Goal: Transaction & Acquisition: Purchase product/service

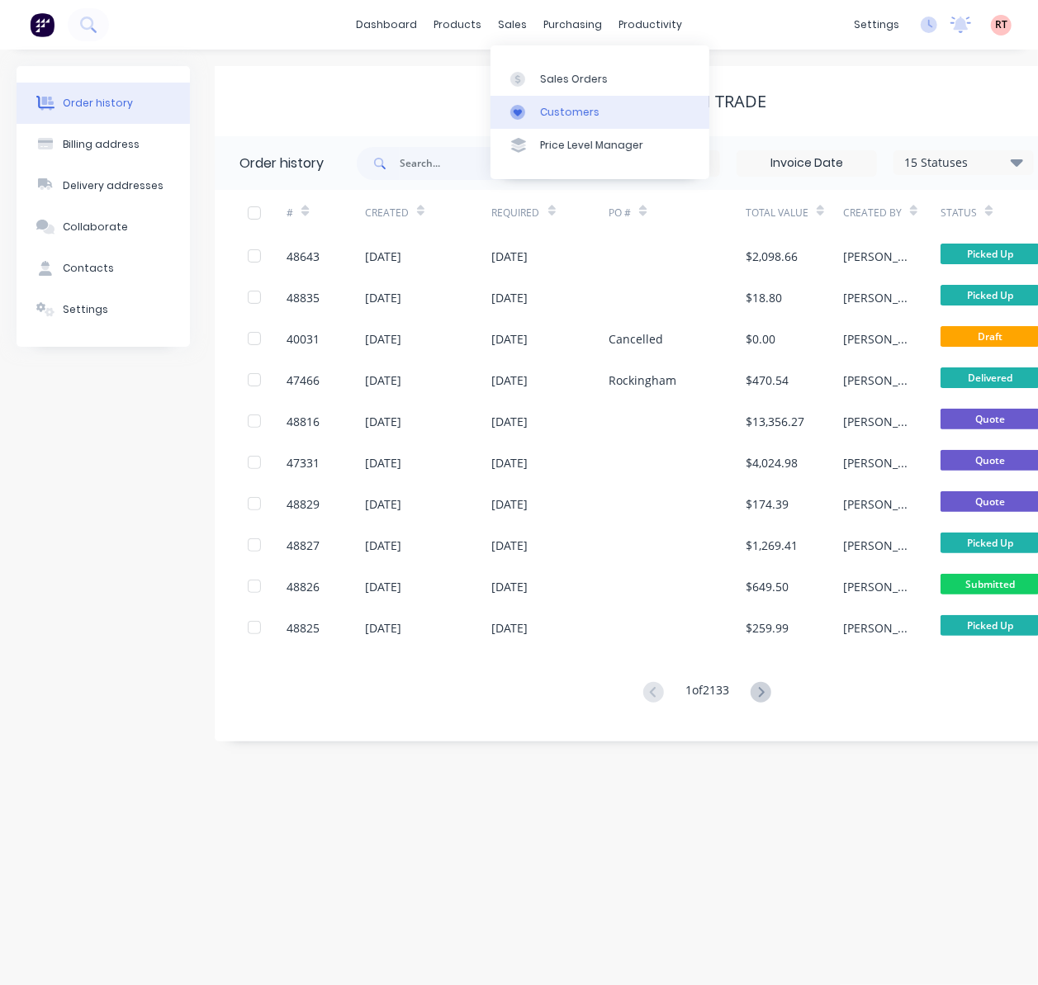
click at [535, 116] on link "Customers" at bounding box center [600, 112] width 219 height 33
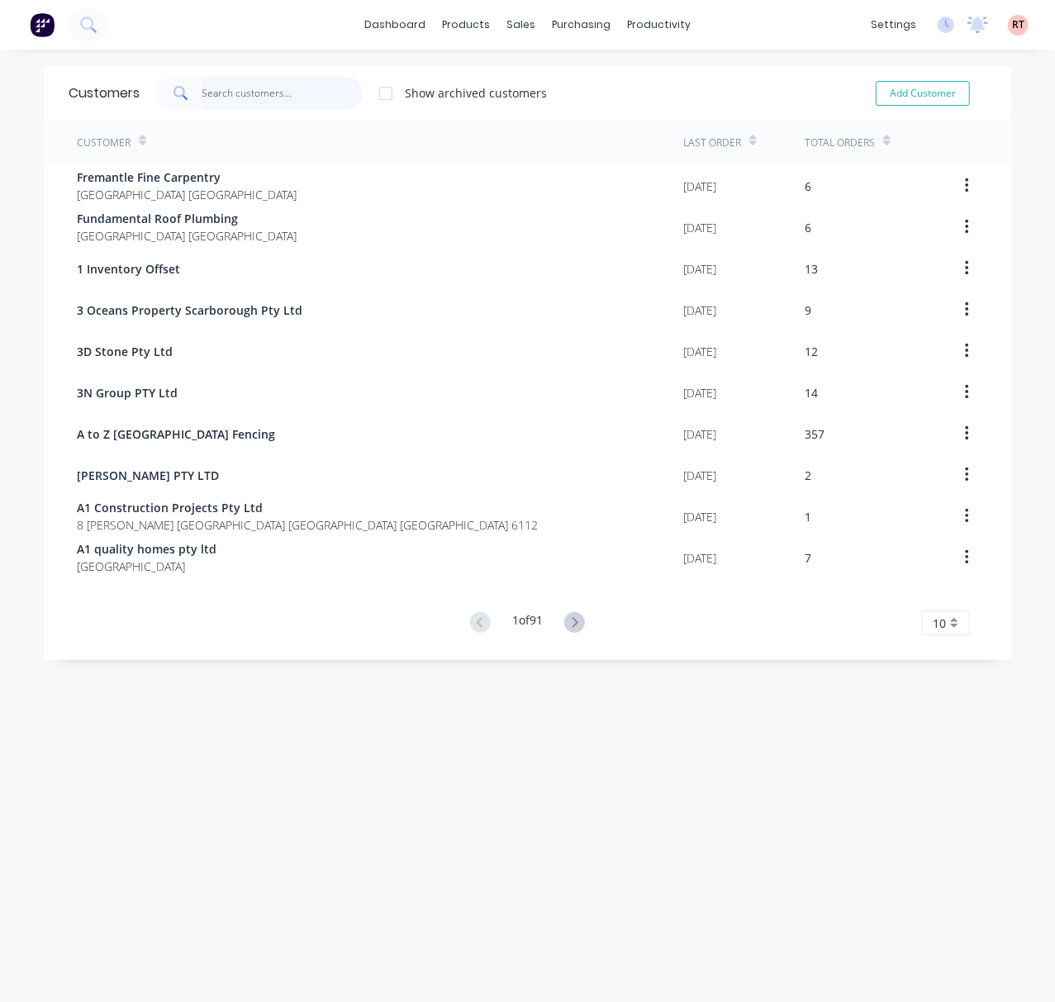
click at [256, 86] on input "text" at bounding box center [282, 93] width 161 height 33
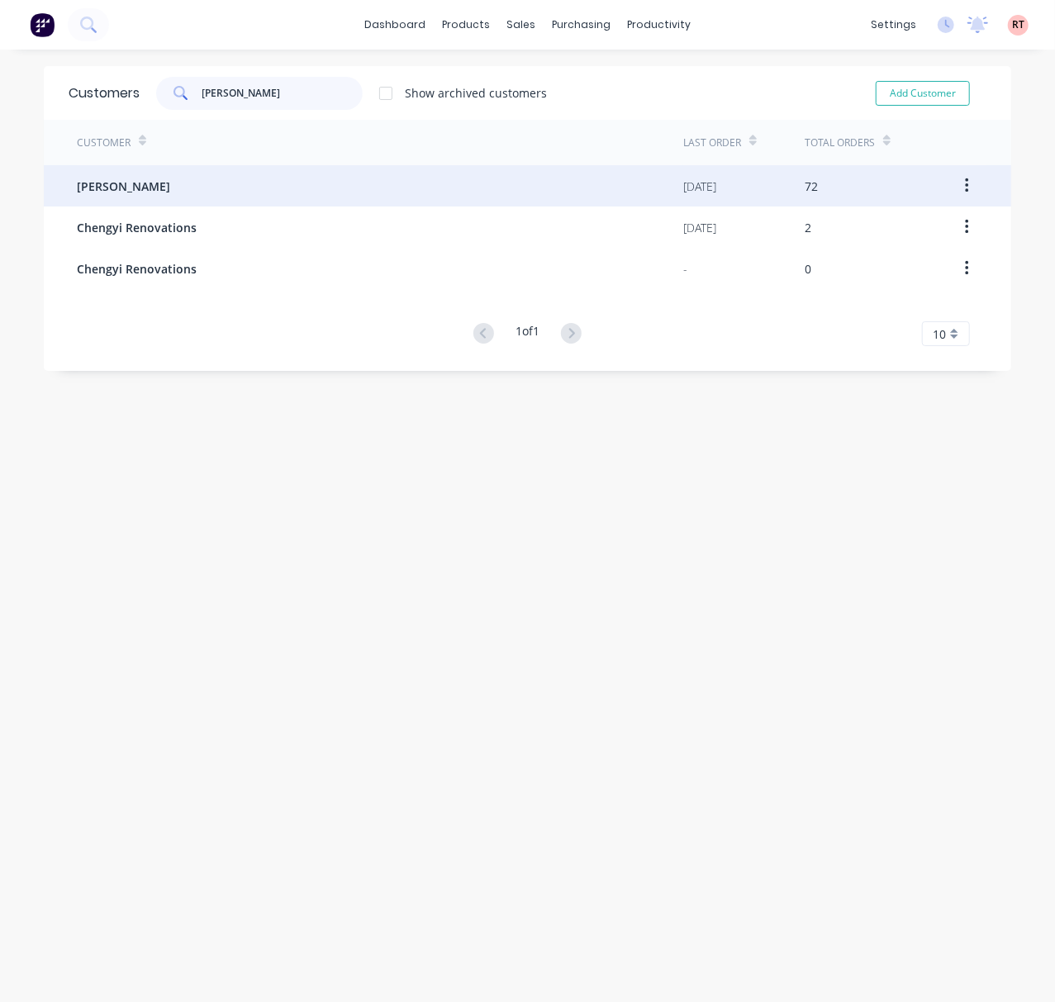
type input "cheng"
click at [305, 166] on div "[PERSON_NAME]" at bounding box center [380, 185] width 606 height 41
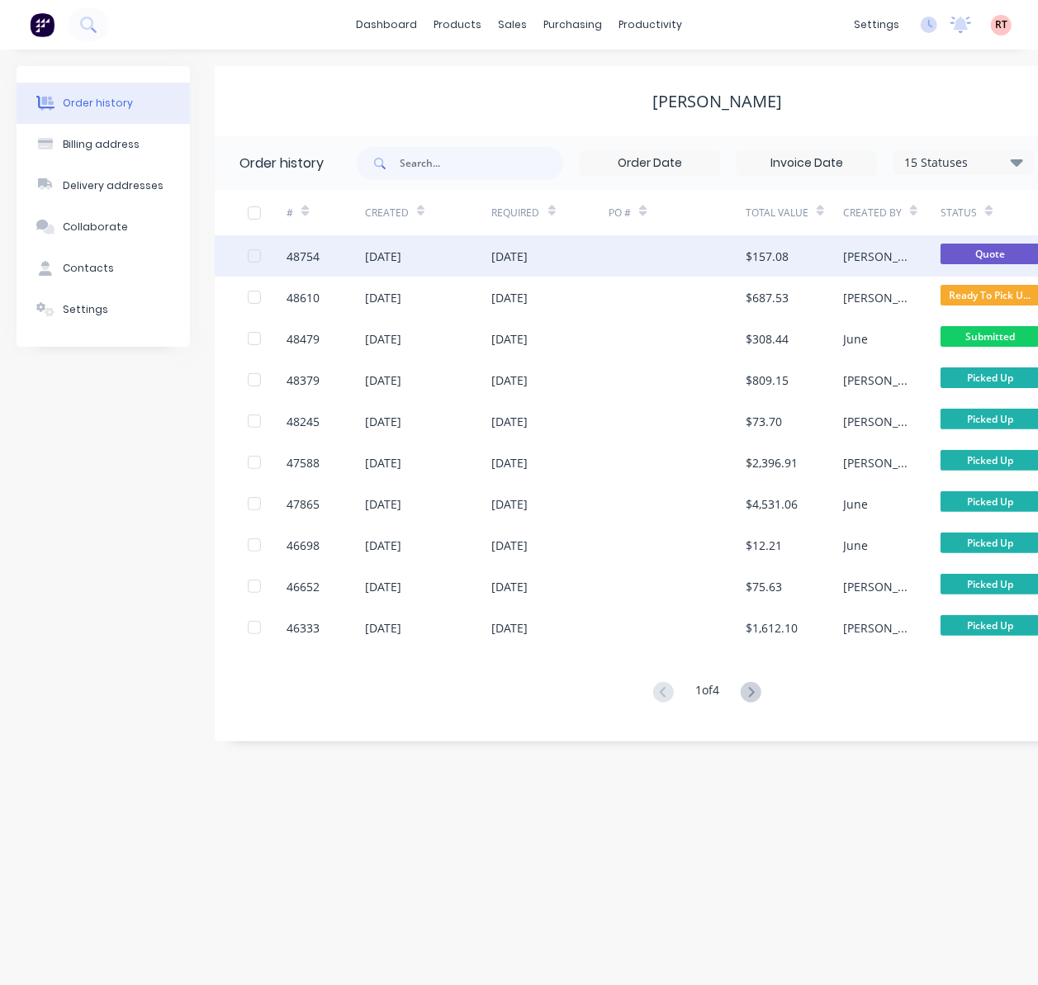
click at [634, 261] on div at bounding box center [677, 255] width 137 height 41
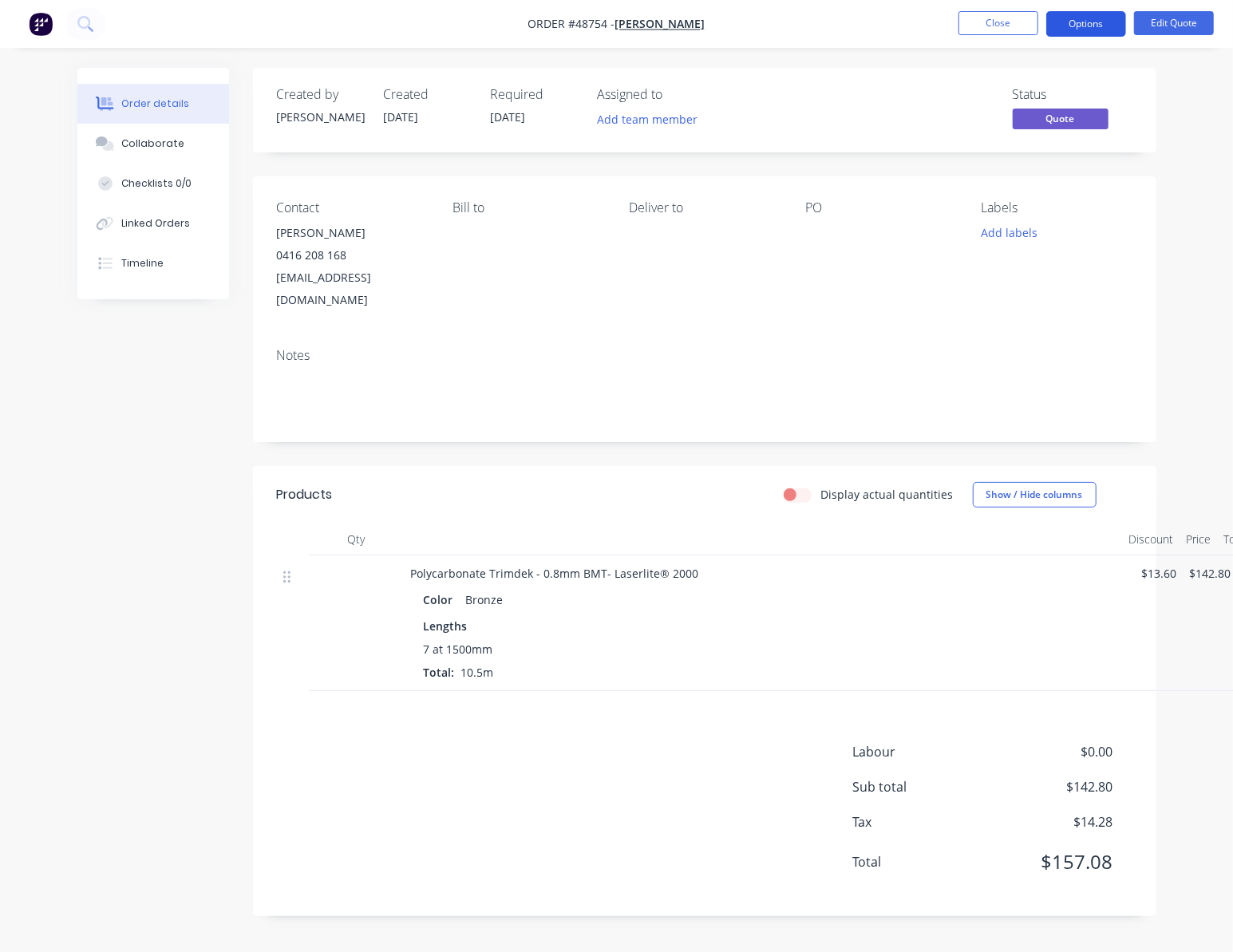
click at [1076, 29] on button "Options" at bounding box center [1086, 24] width 80 height 25
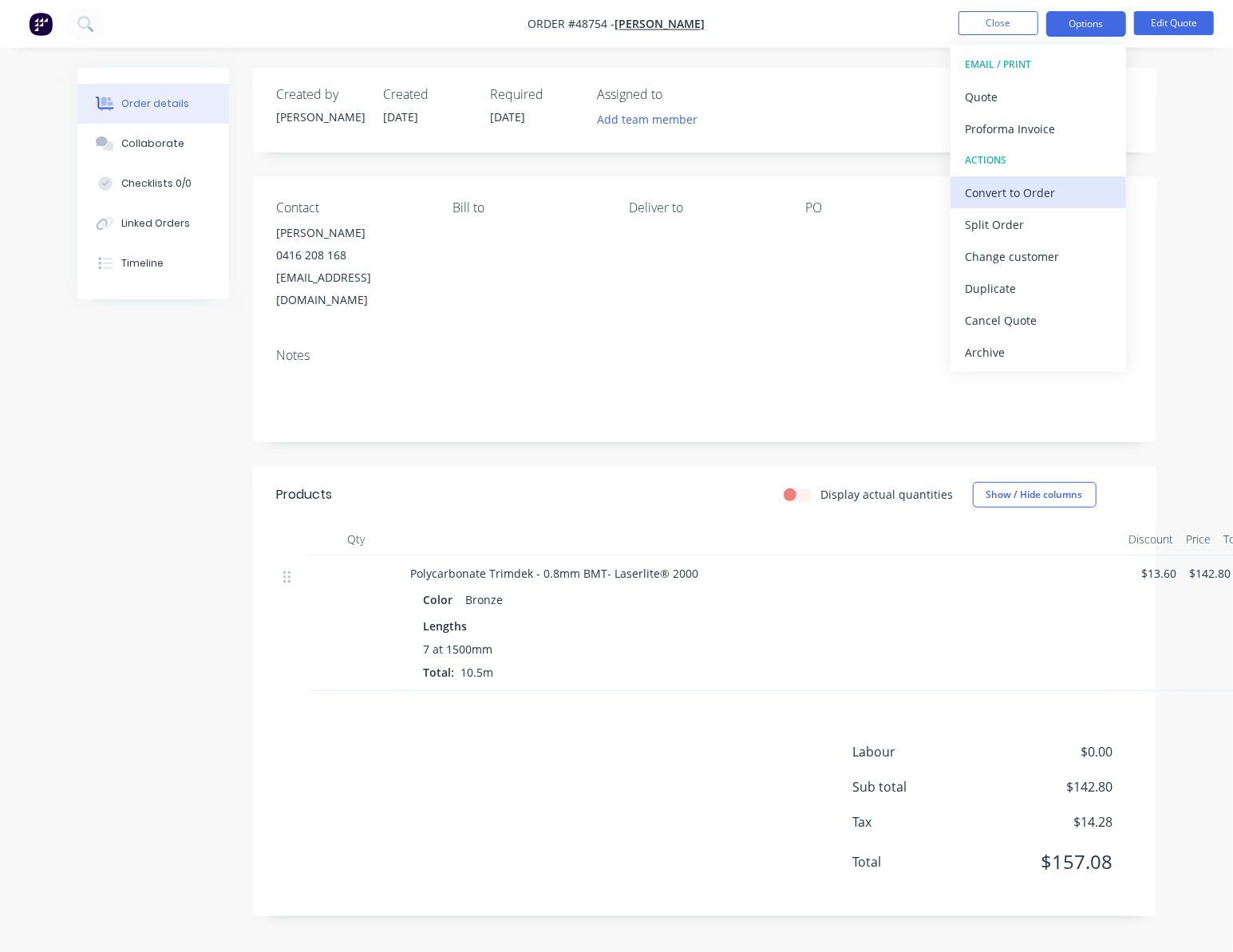
click at [1058, 193] on div "Convert to Order" at bounding box center [1038, 192] width 147 height 23
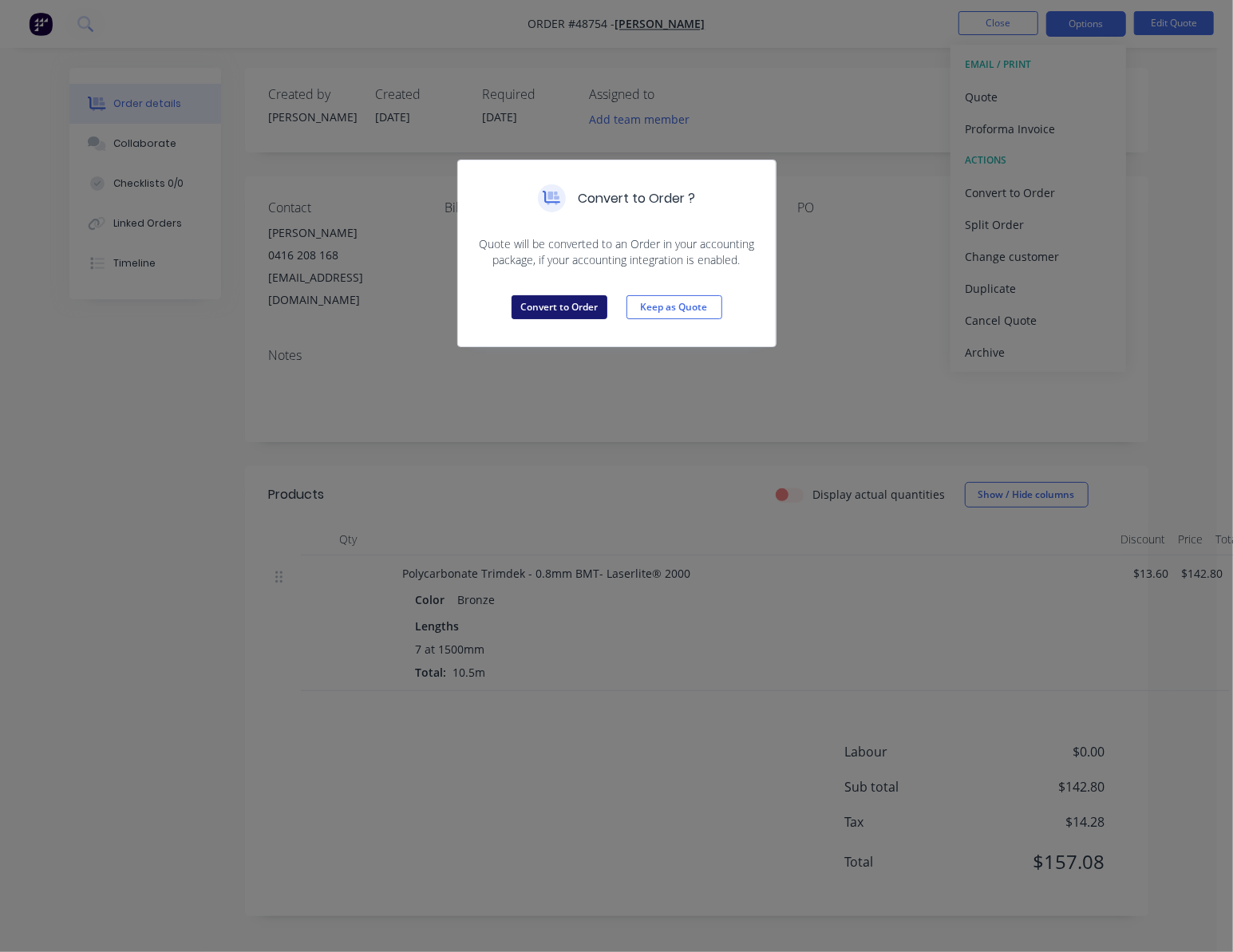
click at [560, 314] on button "Convert to Order" at bounding box center [559, 307] width 96 height 24
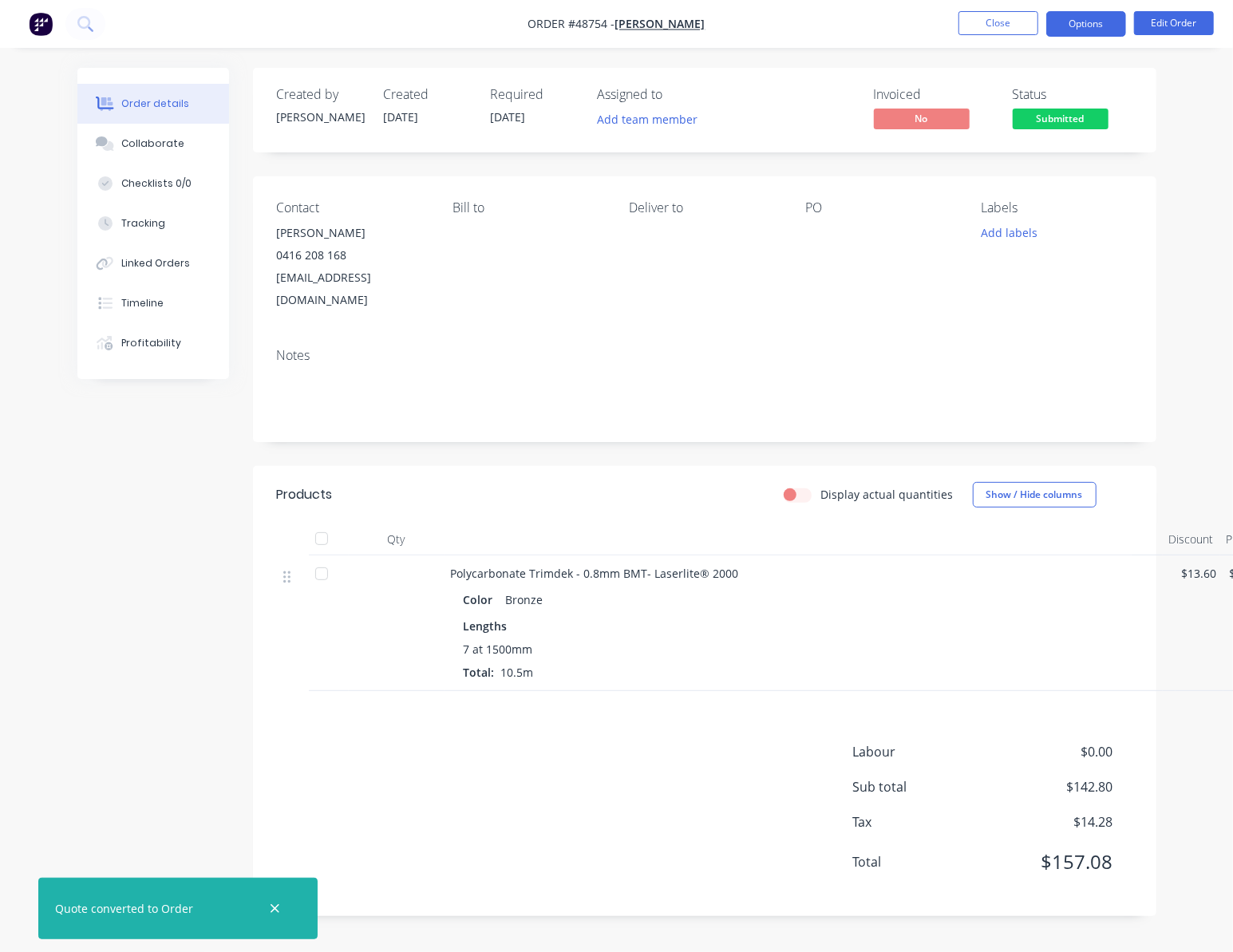
click at [1075, 30] on button "Options" at bounding box center [1086, 24] width 80 height 25
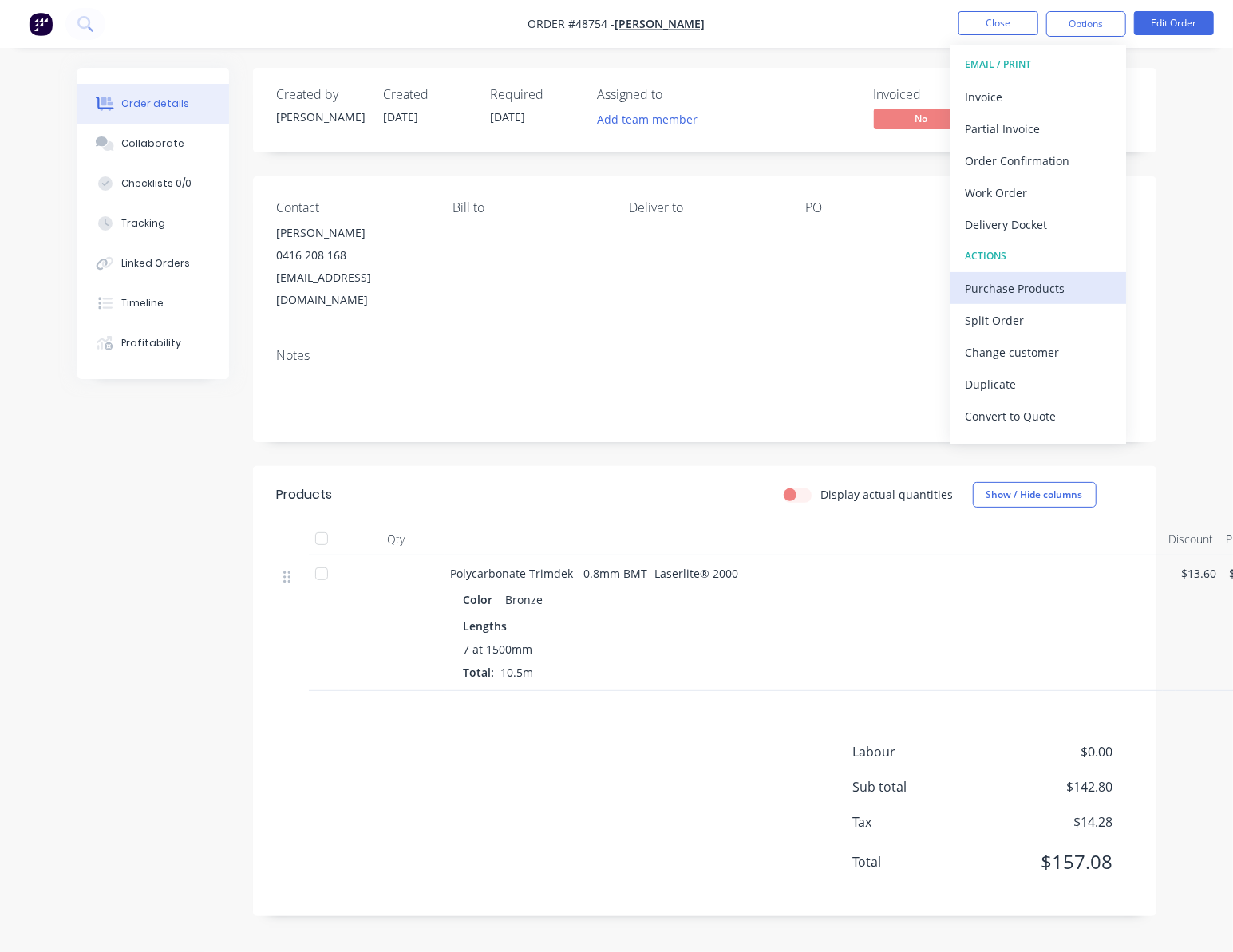
click at [1054, 288] on div "Purchase Products" at bounding box center [1038, 289] width 147 height 23
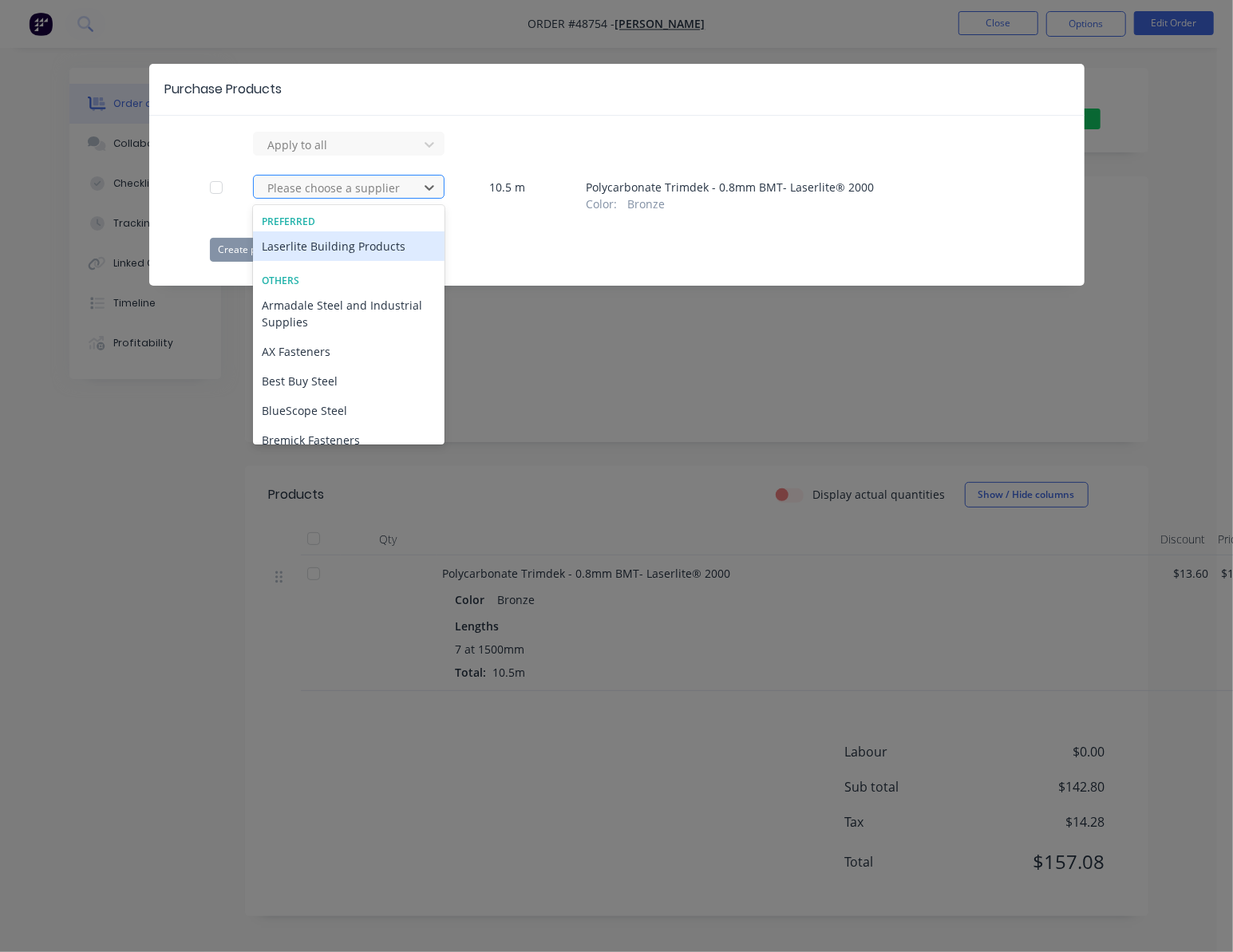
click at [397, 192] on div at bounding box center [338, 188] width 144 height 20
click at [364, 236] on div "Laserlite Building Products" at bounding box center [349, 246] width 191 height 30
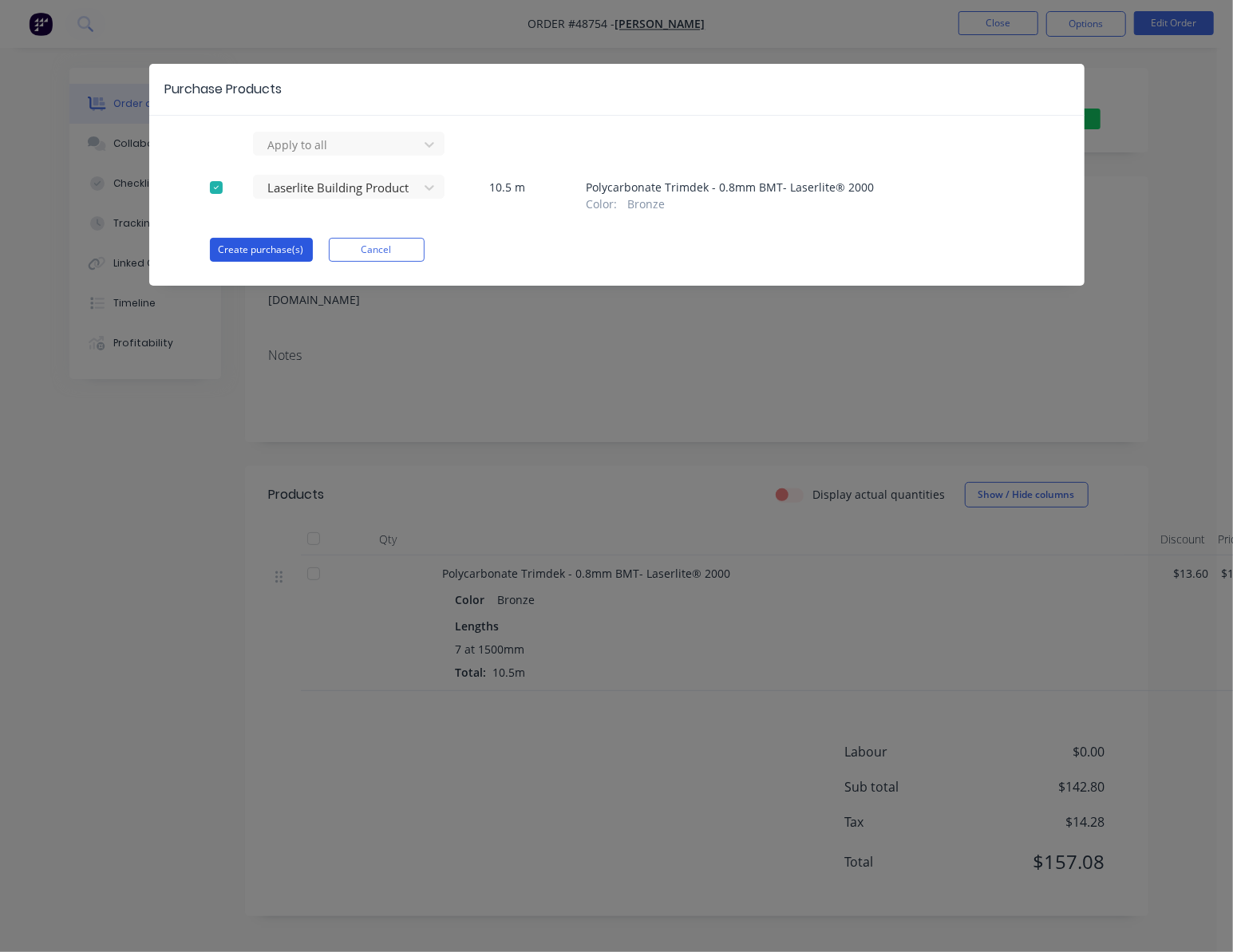
click at [245, 249] on button "Create purchase(s)" at bounding box center [261, 249] width 103 height 24
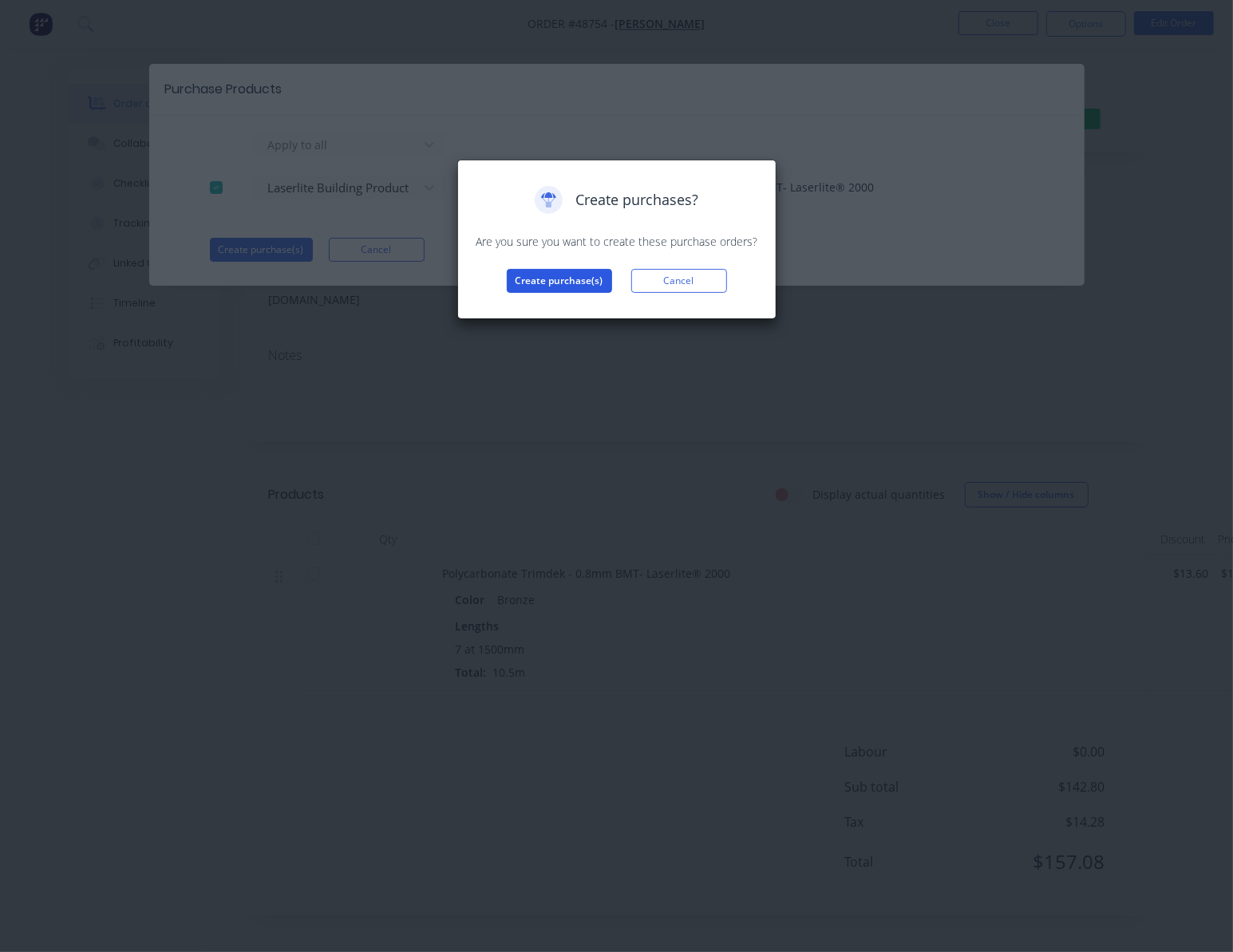
click at [551, 282] on button "Create purchase(s)" at bounding box center [559, 280] width 105 height 24
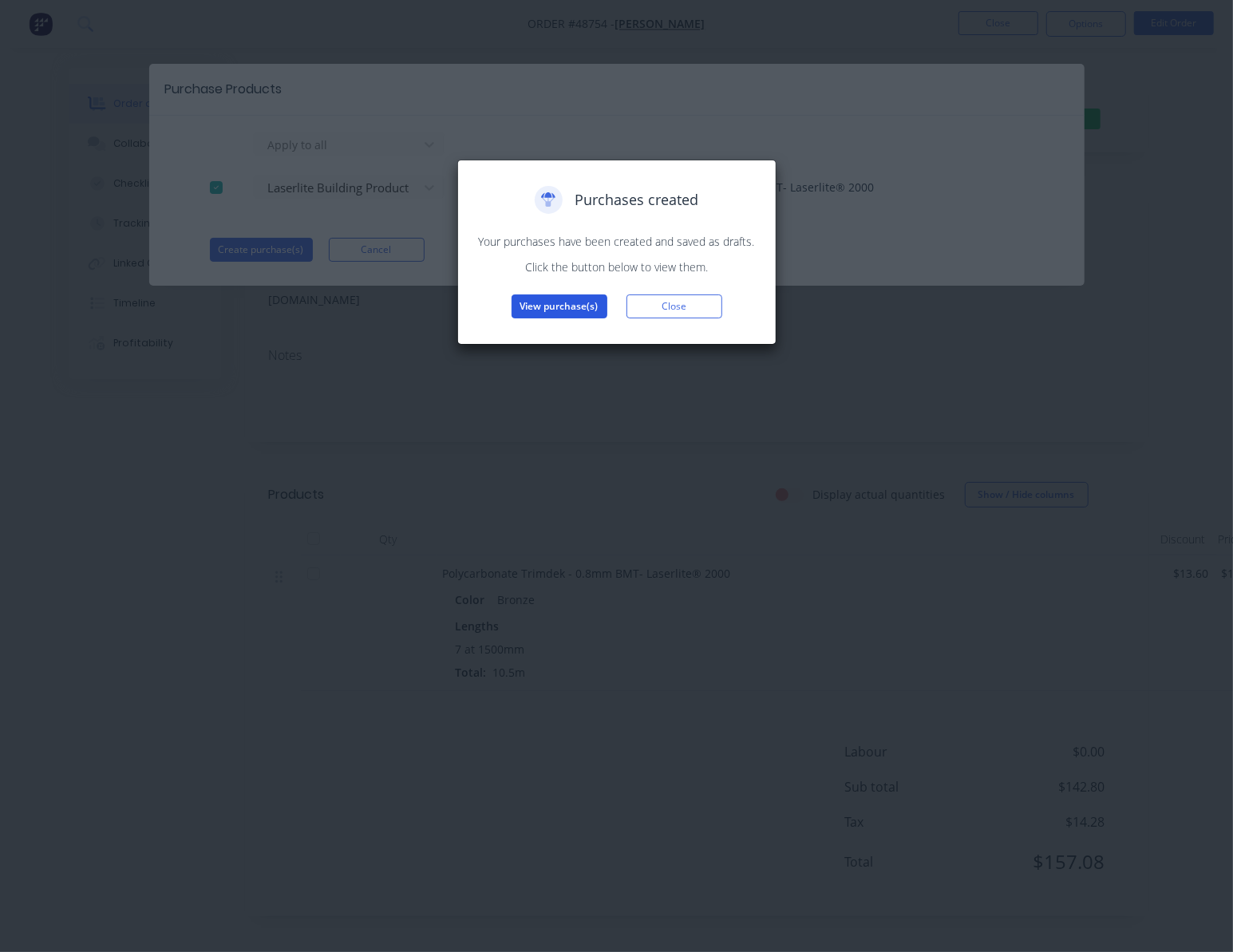
click at [575, 311] on button "View purchase(s)" at bounding box center [559, 306] width 96 height 24
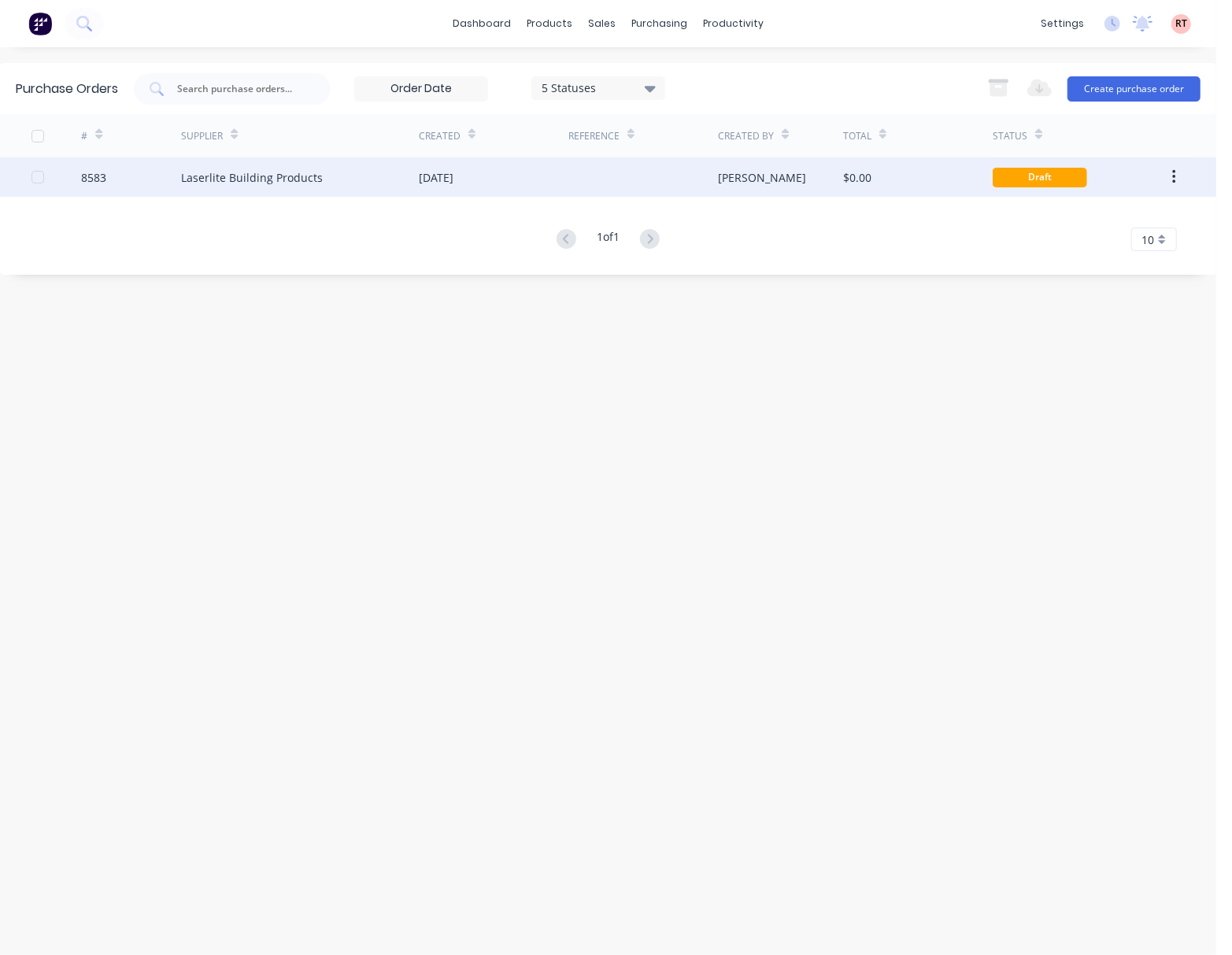
click at [522, 180] on div "[DATE]" at bounding box center [493, 176] width 150 height 39
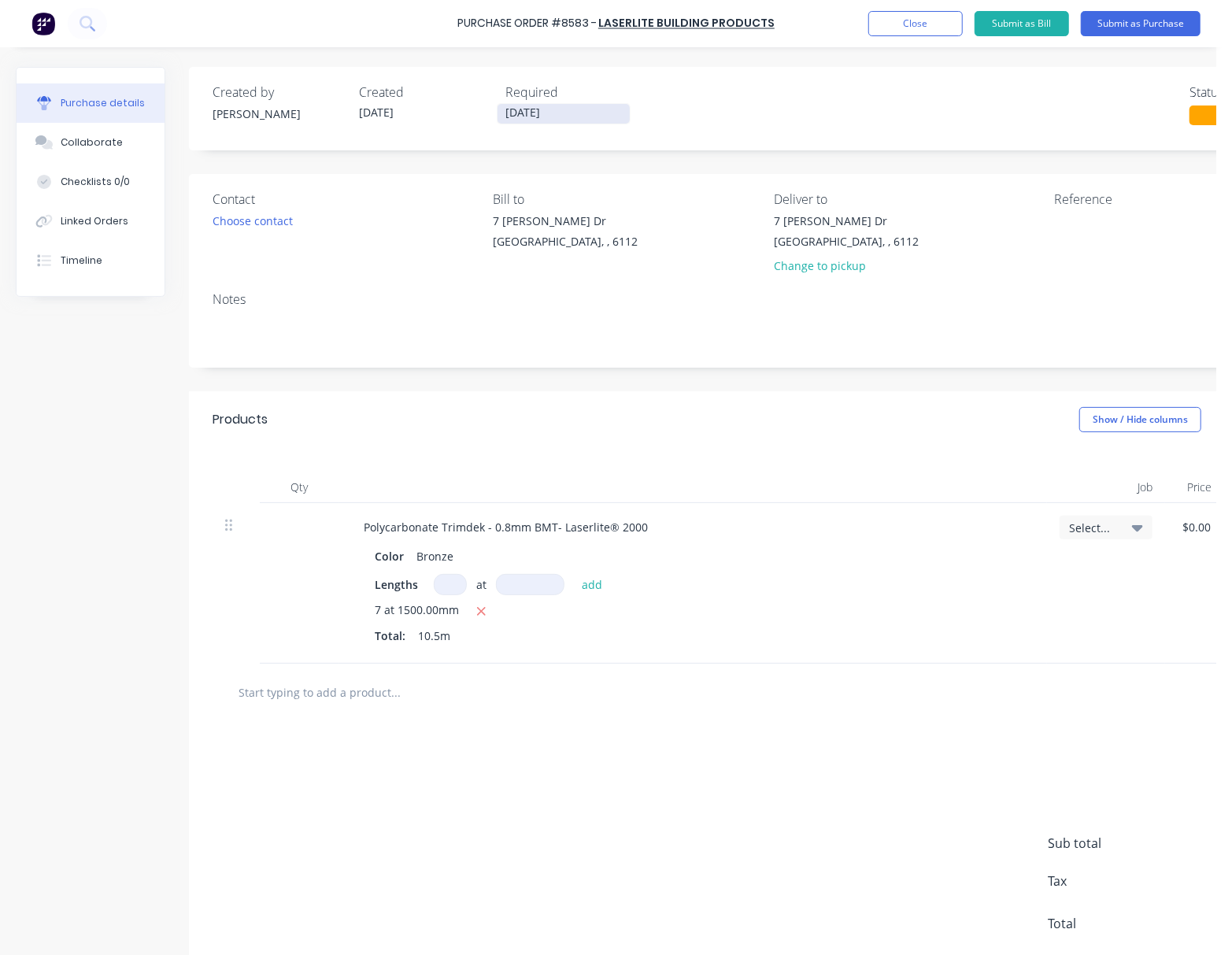
click at [575, 109] on input "[DATE]" at bounding box center [564, 113] width 133 height 20
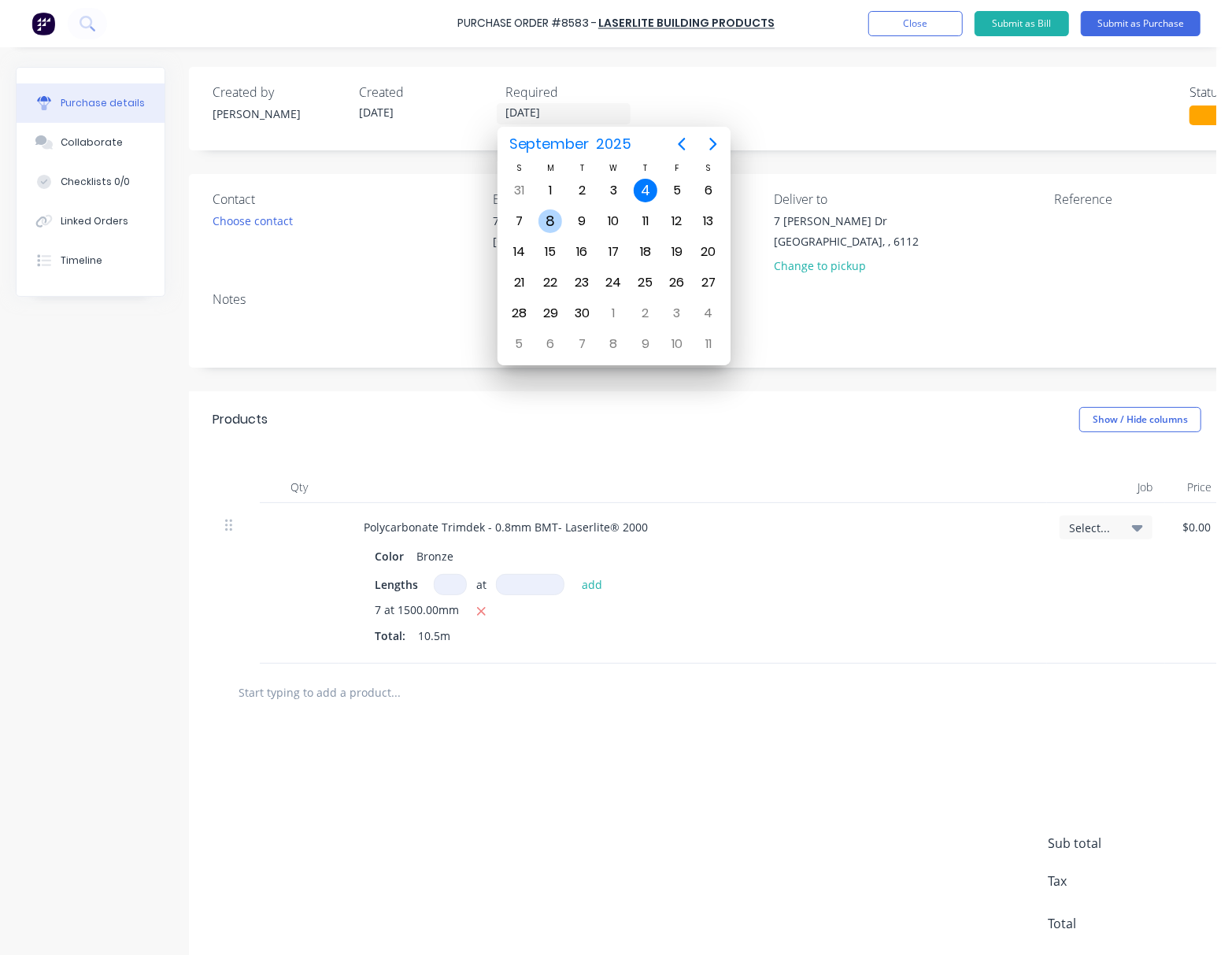
click at [555, 218] on div "8" at bounding box center [550, 221] width 24 height 24
type input "08/09/25"
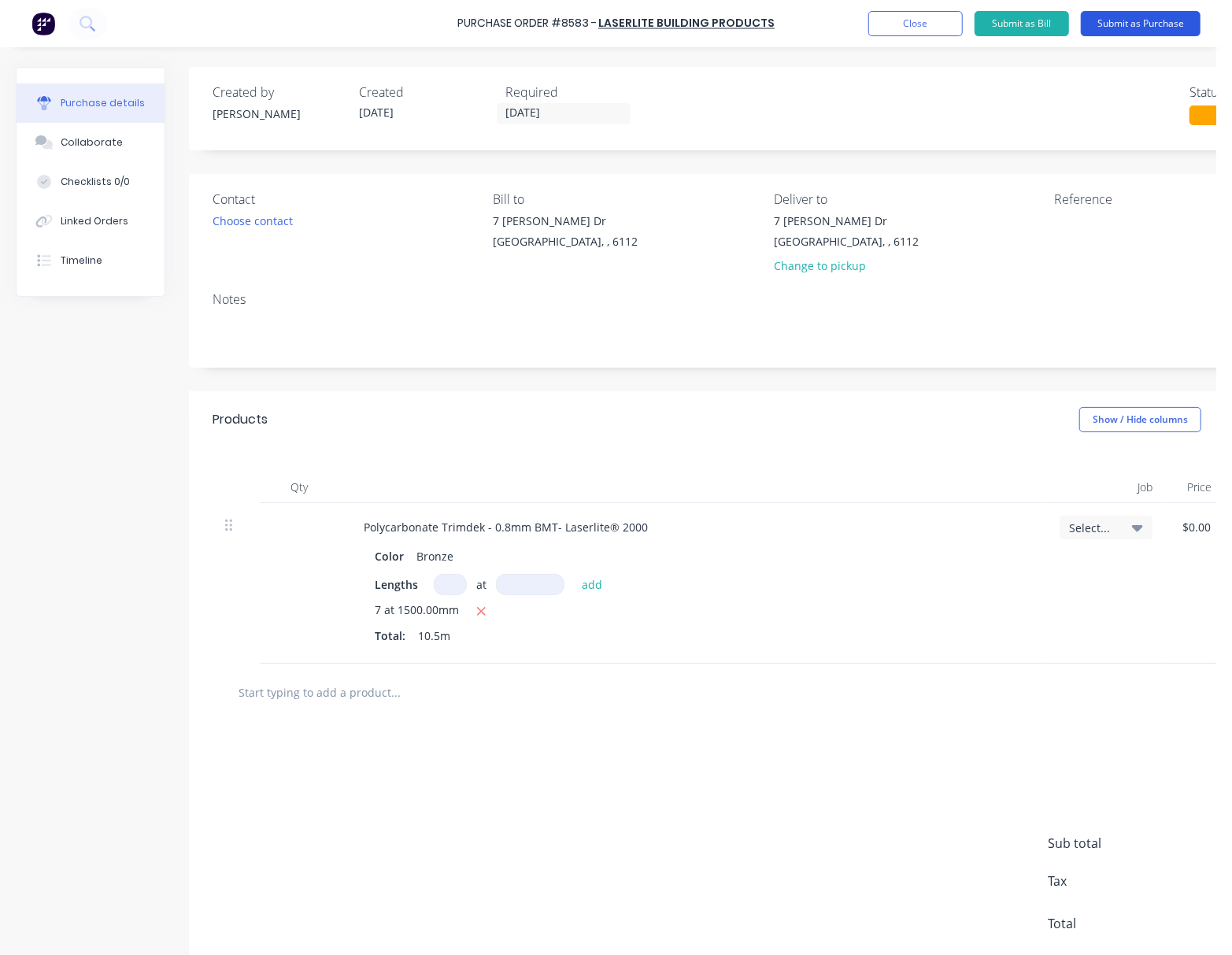
click at [1125, 22] on button "Submit as Purchase" at bounding box center [1141, 24] width 120 height 25
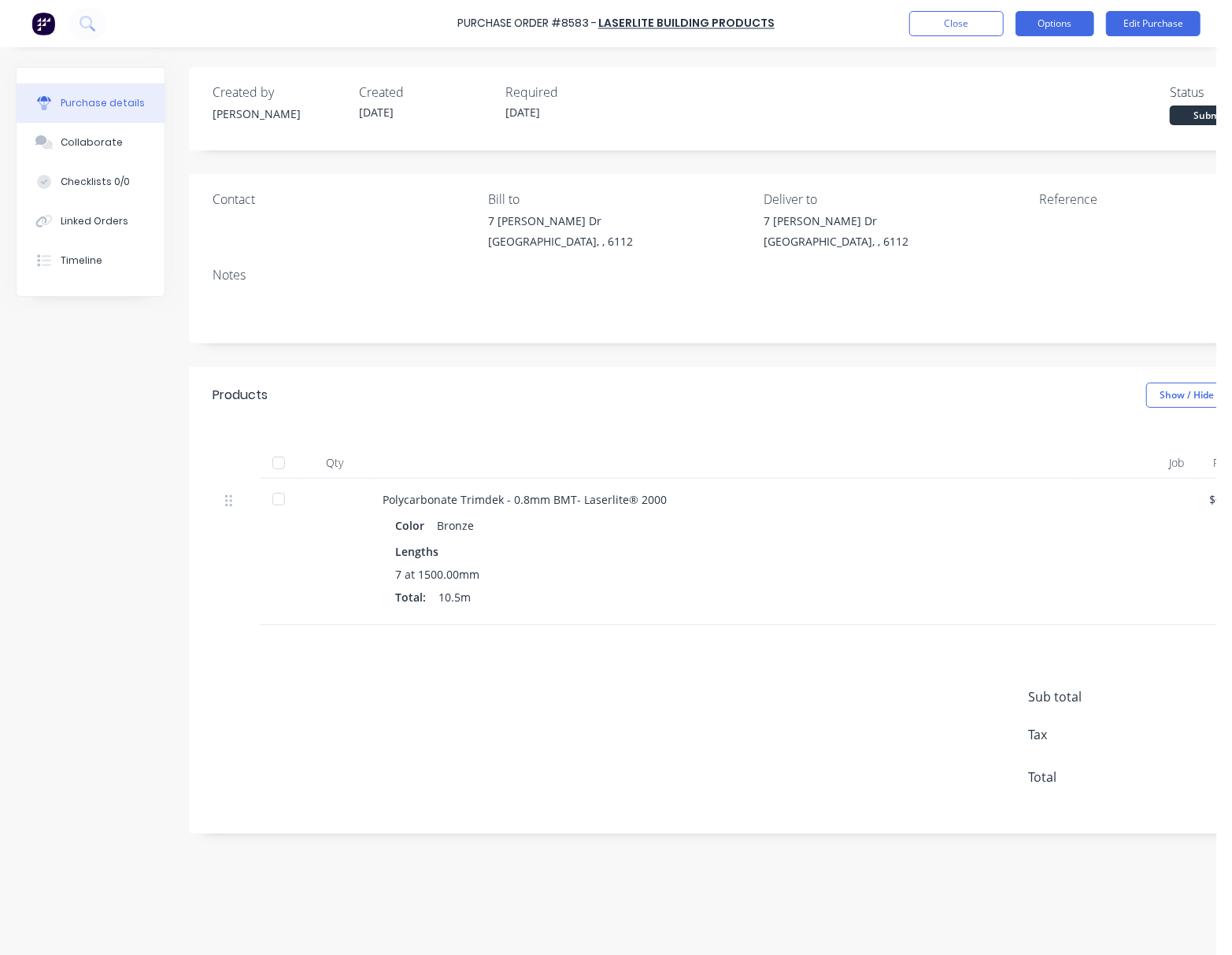
click at [1059, 20] on button "Options" at bounding box center [1055, 24] width 79 height 25
click at [1050, 60] on div "Print / Email" at bounding box center [1019, 64] width 121 height 23
click at [959, 126] on button "Without pricing" at bounding box center [1019, 126] width 150 height 31
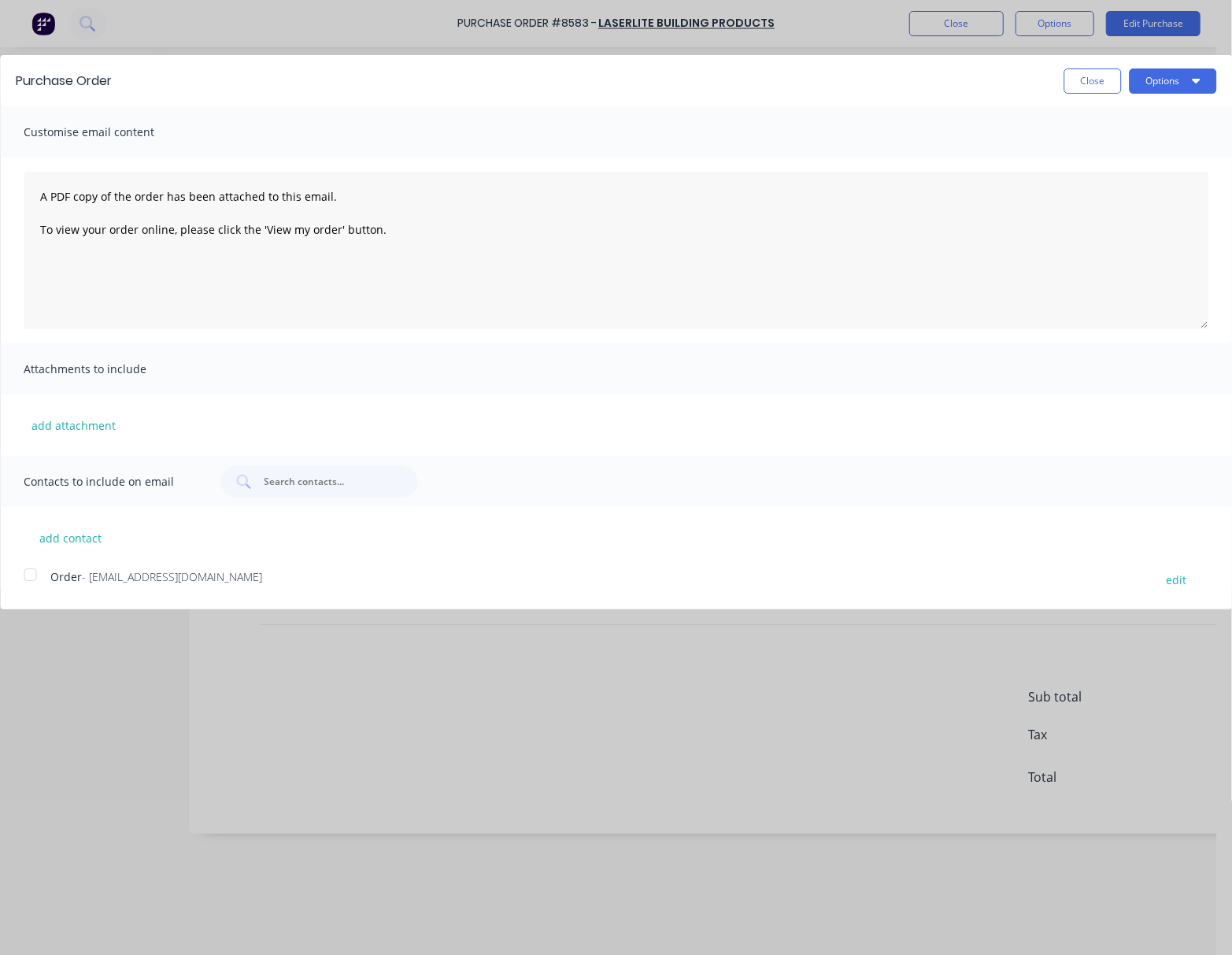
click at [27, 575] on div at bounding box center [30, 574] width 31 height 31
click at [1158, 90] on button "Options" at bounding box center [1173, 81] width 88 height 25
click at [1143, 165] on button "Email" at bounding box center [1141, 152] width 150 height 31
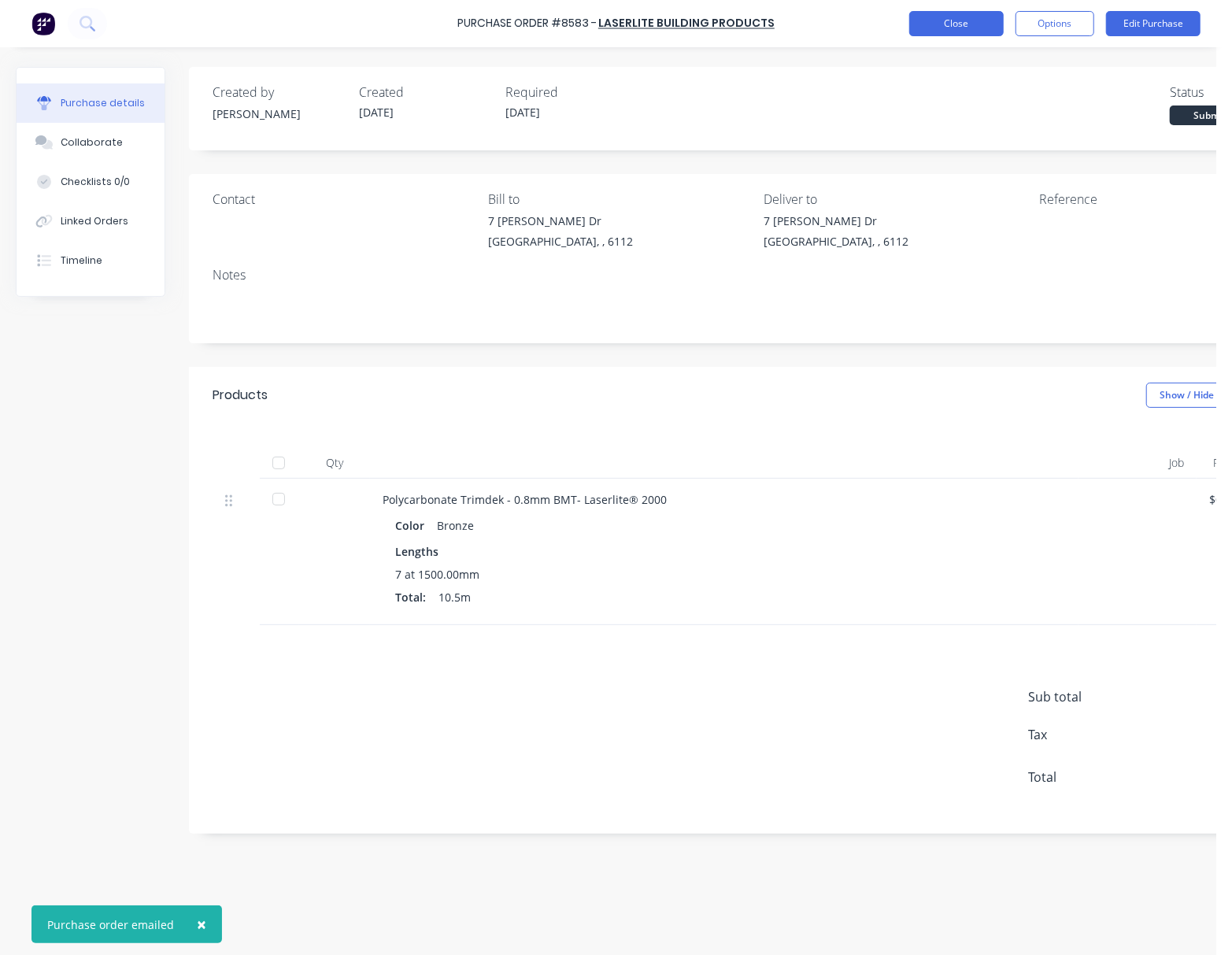
click at [978, 22] on button "Close" at bounding box center [956, 24] width 94 height 25
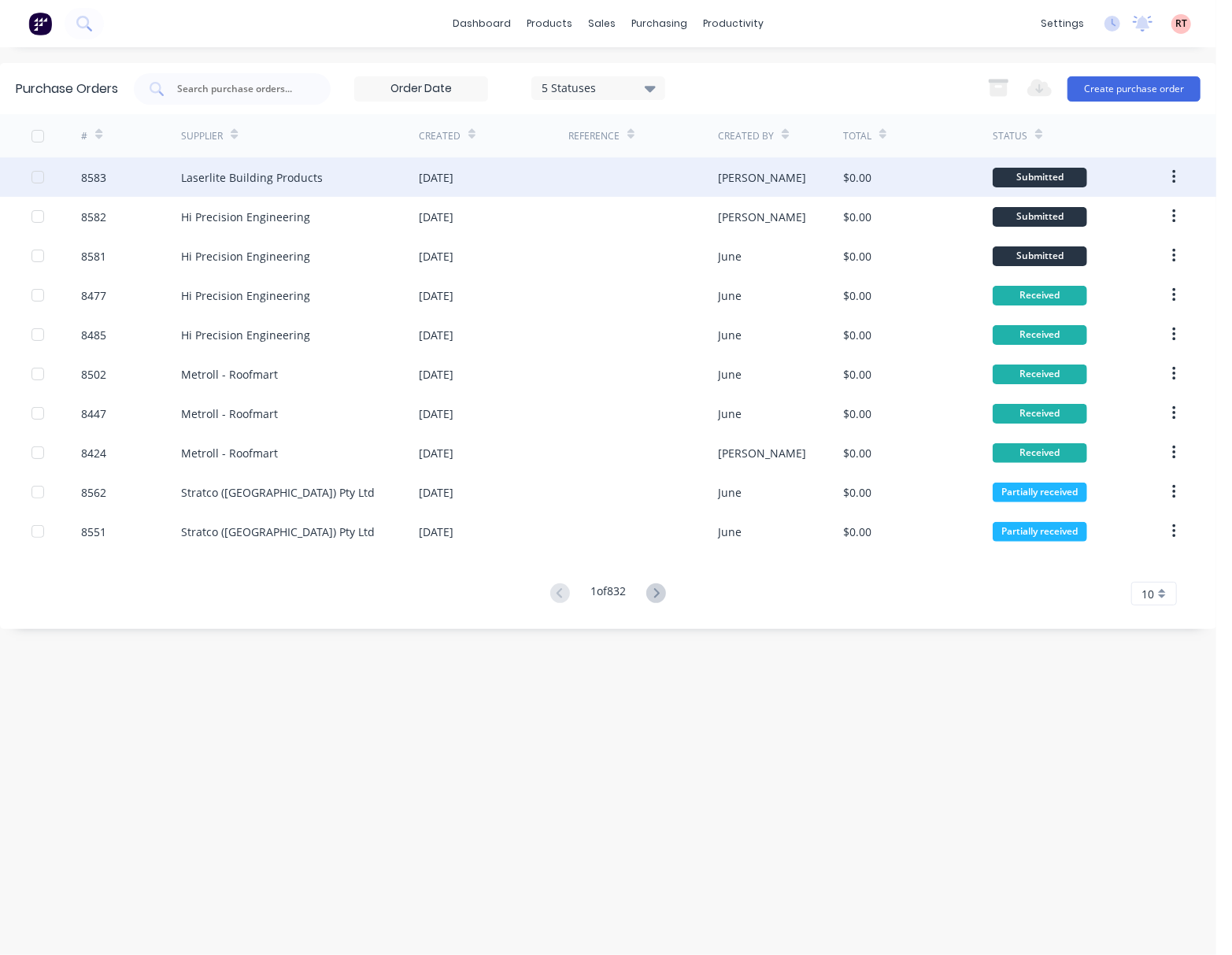
click at [626, 180] on div at bounding box center [643, 176] width 150 height 39
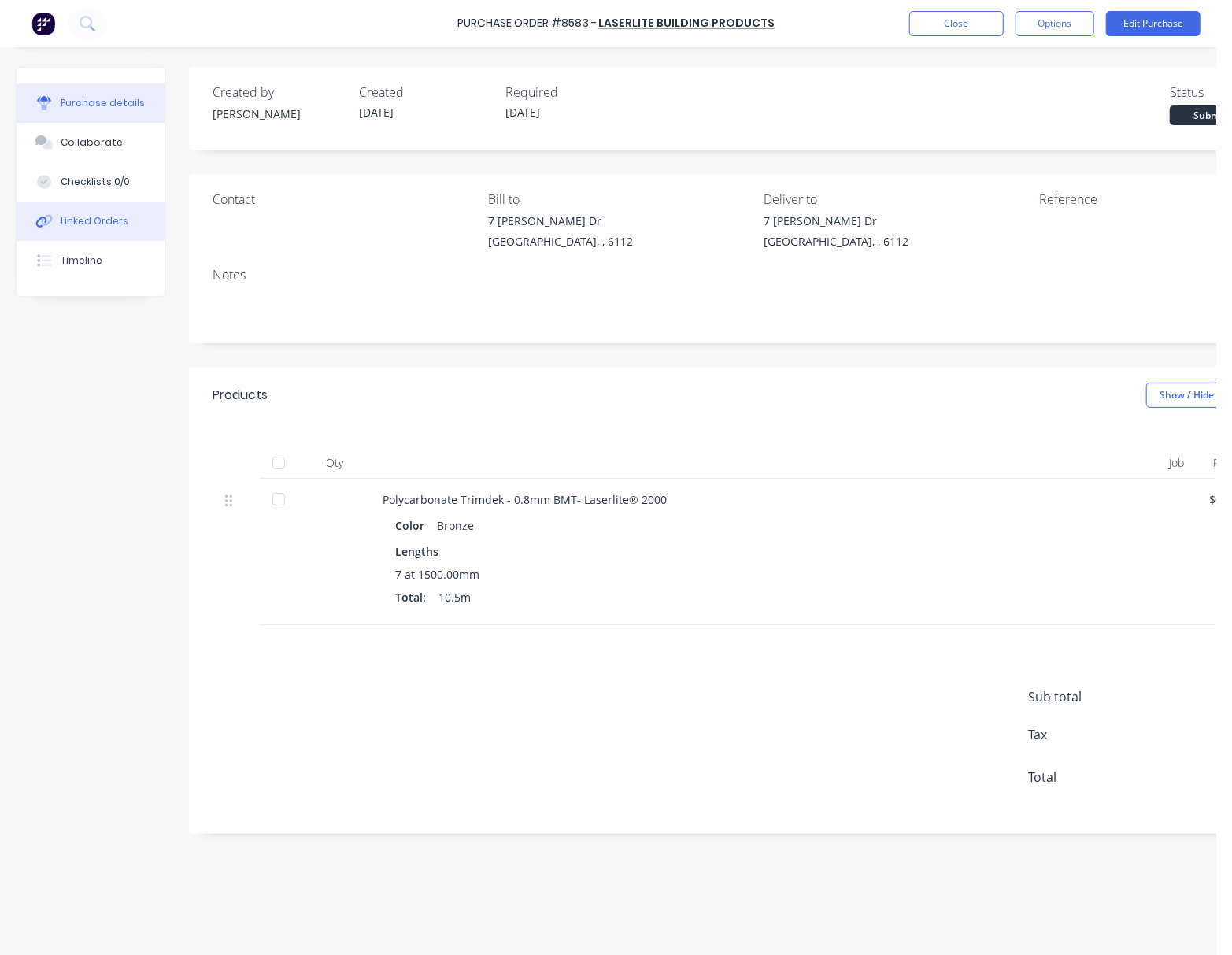
click at [82, 219] on div "Linked Orders" at bounding box center [94, 221] width 68 height 14
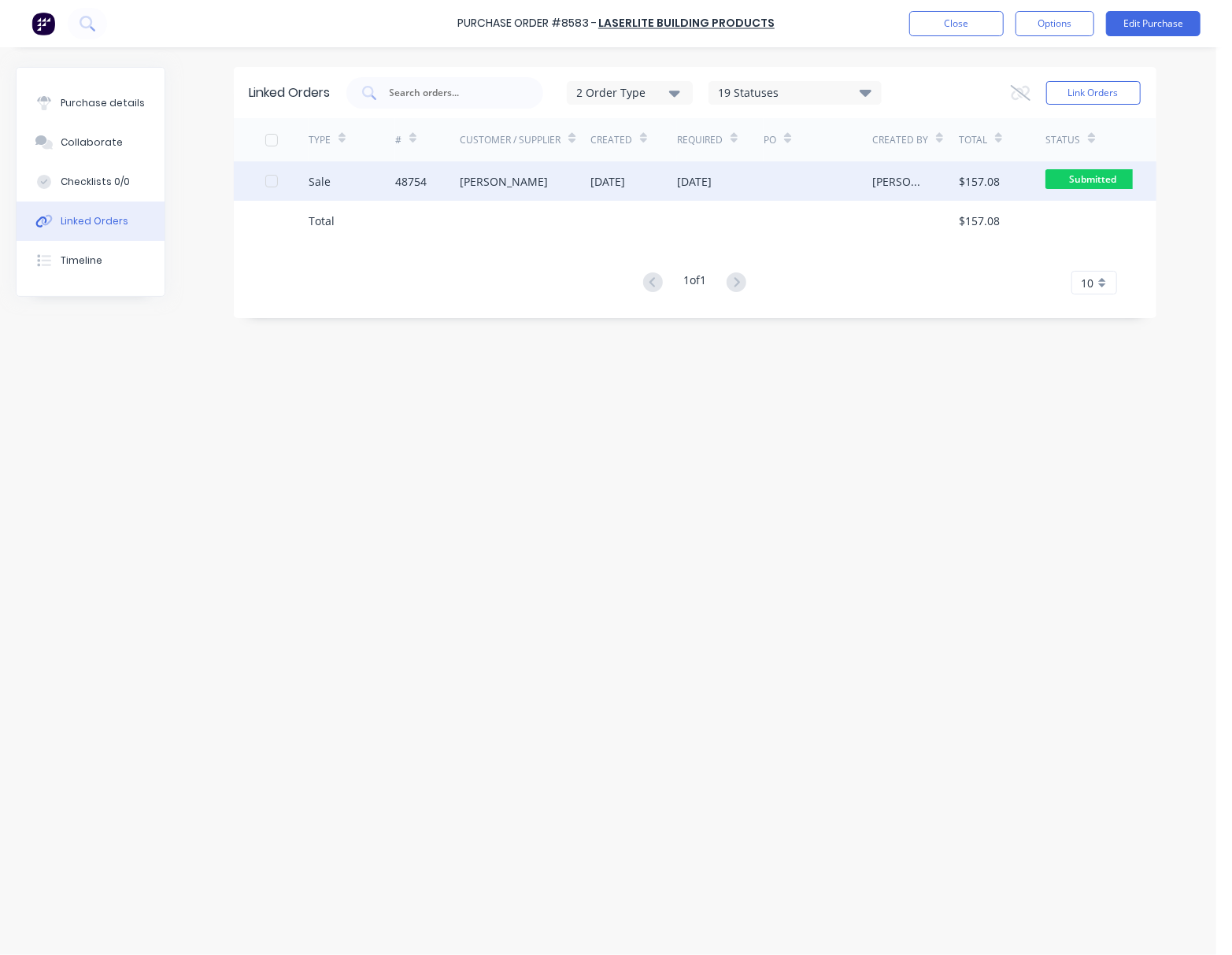
click at [811, 184] on div at bounding box center [818, 180] width 109 height 39
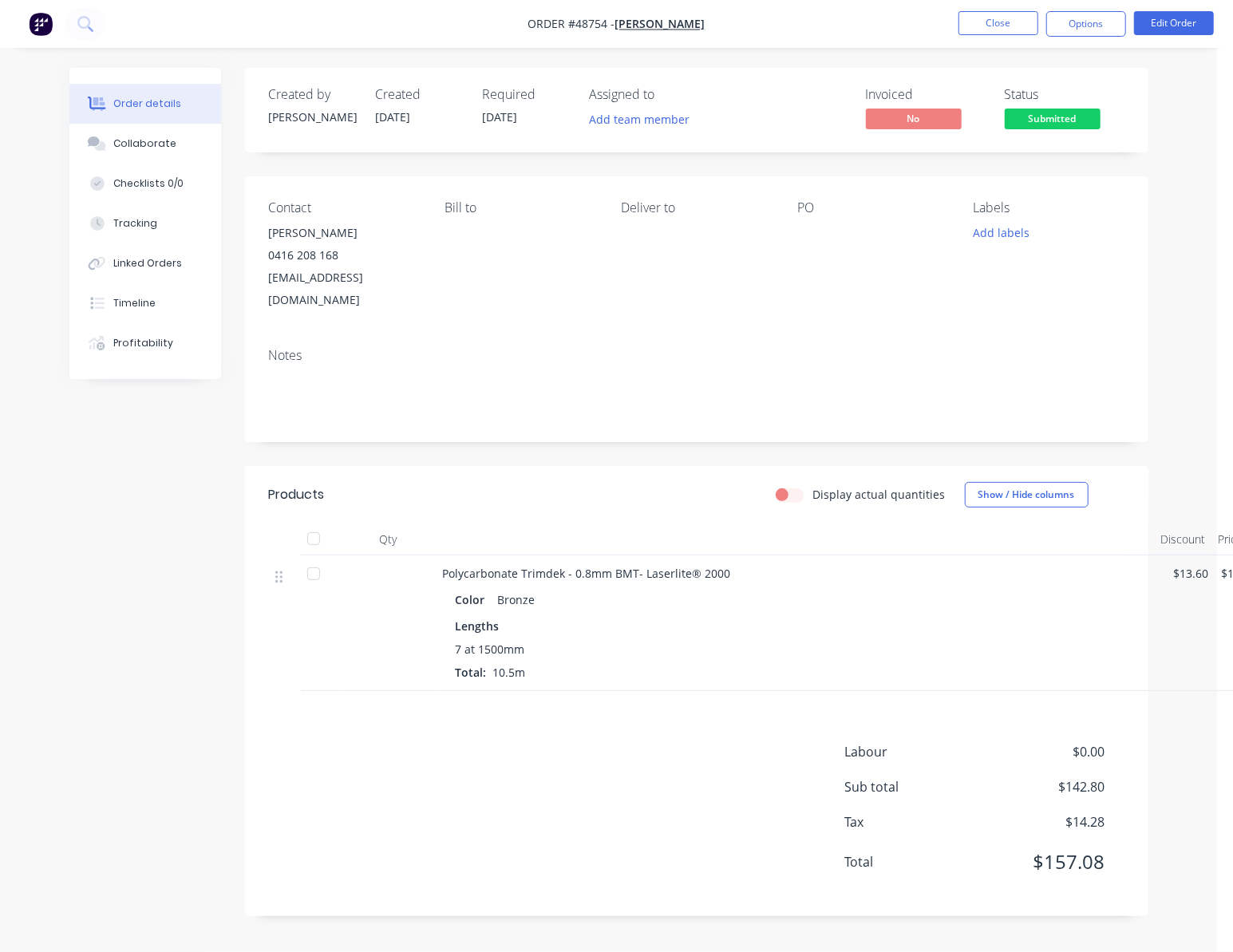
click at [759, 417] on div "Notes" at bounding box center [697, 389] width 903 height 107
click at [1084, 113] on span "Submitted" at bounding box center [1052, 118] width 96 height 20
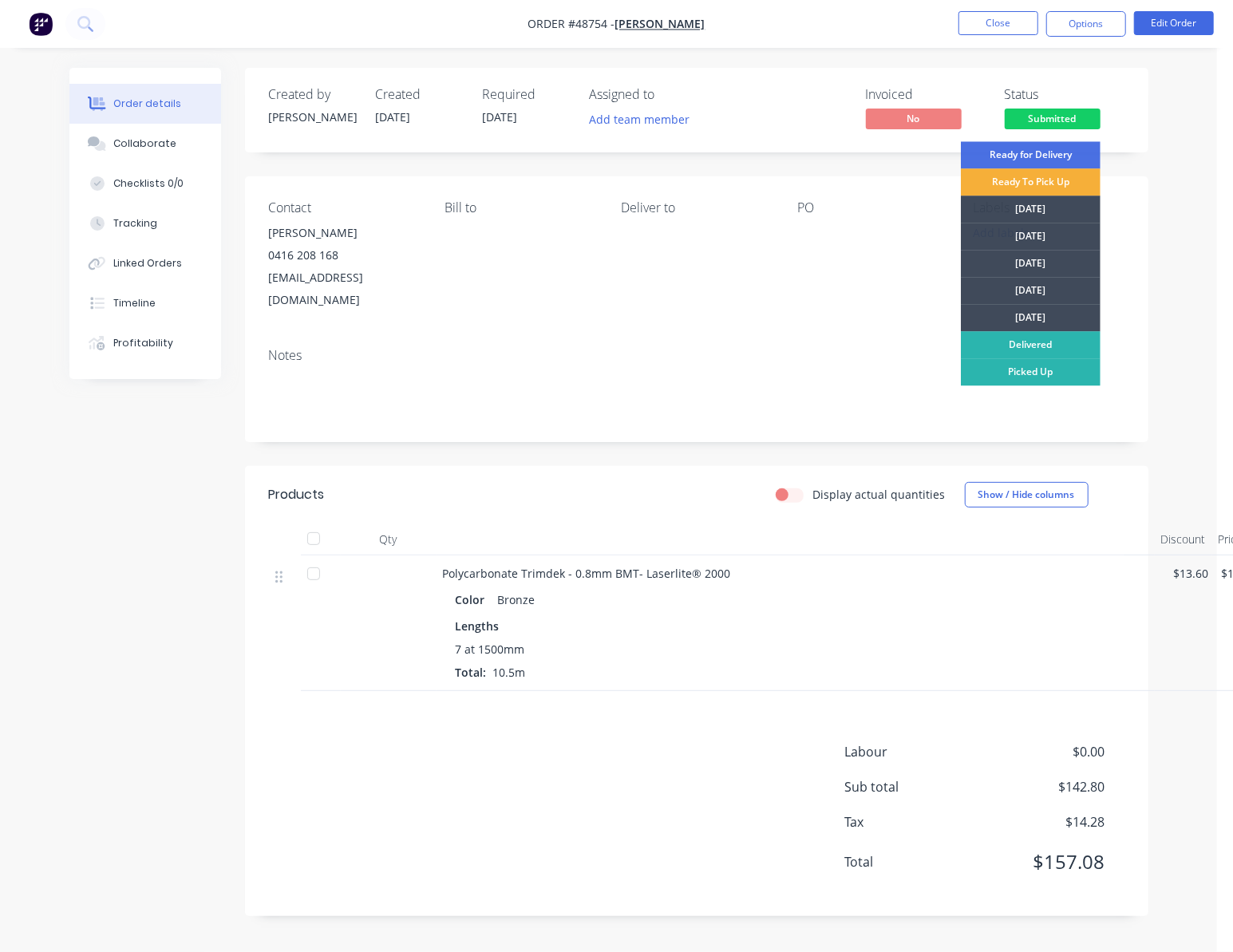
click at [1046, 231] on div "[DATE]" at bounding box center [1030, 236] width 140 height 27
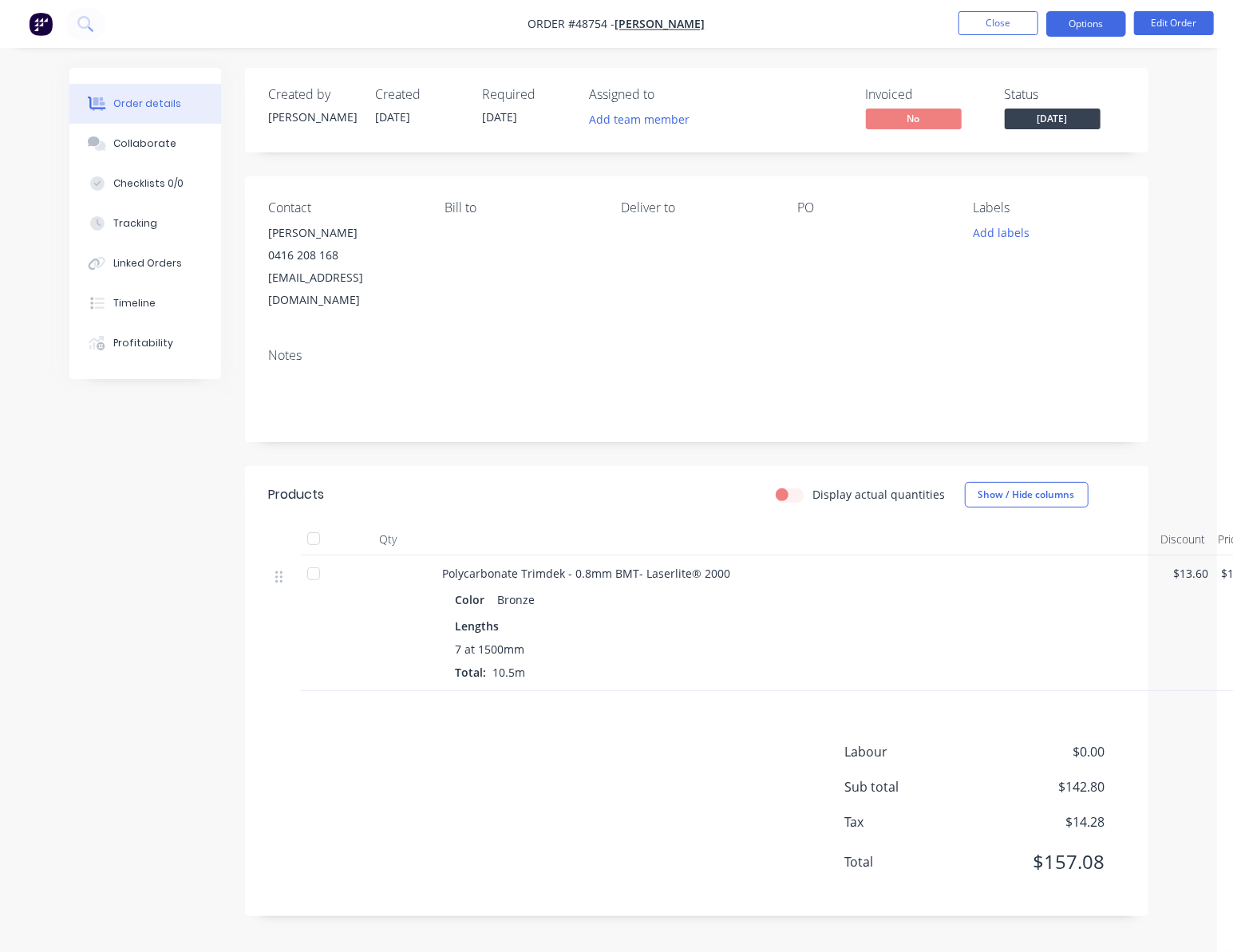
click at [1088, 23] on button "Options" at bounding box center [1086, 24] width 80 height 25
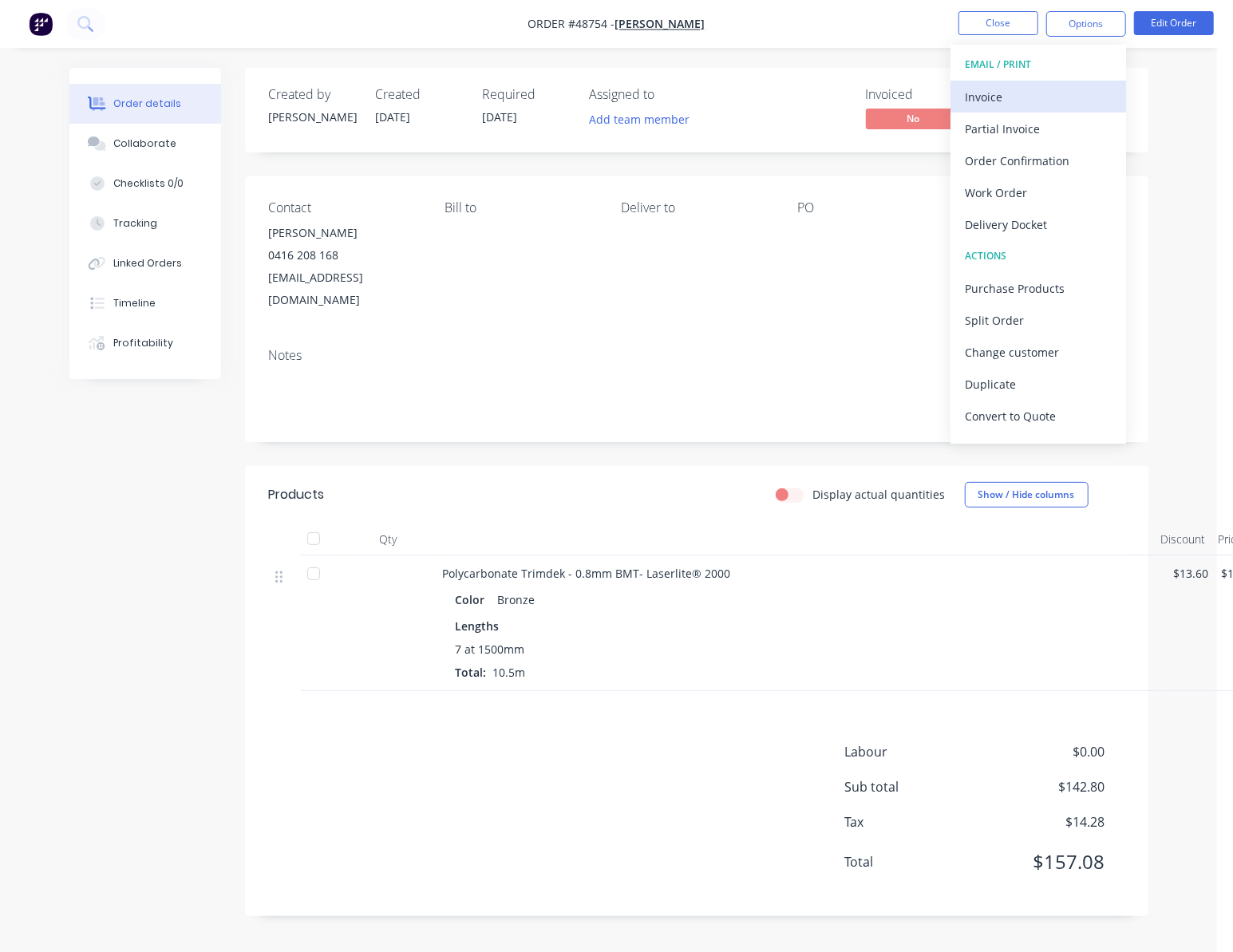
click at [1048, 89] on div "Invoice" at bounding box center [1038, 97] width 147 height 23
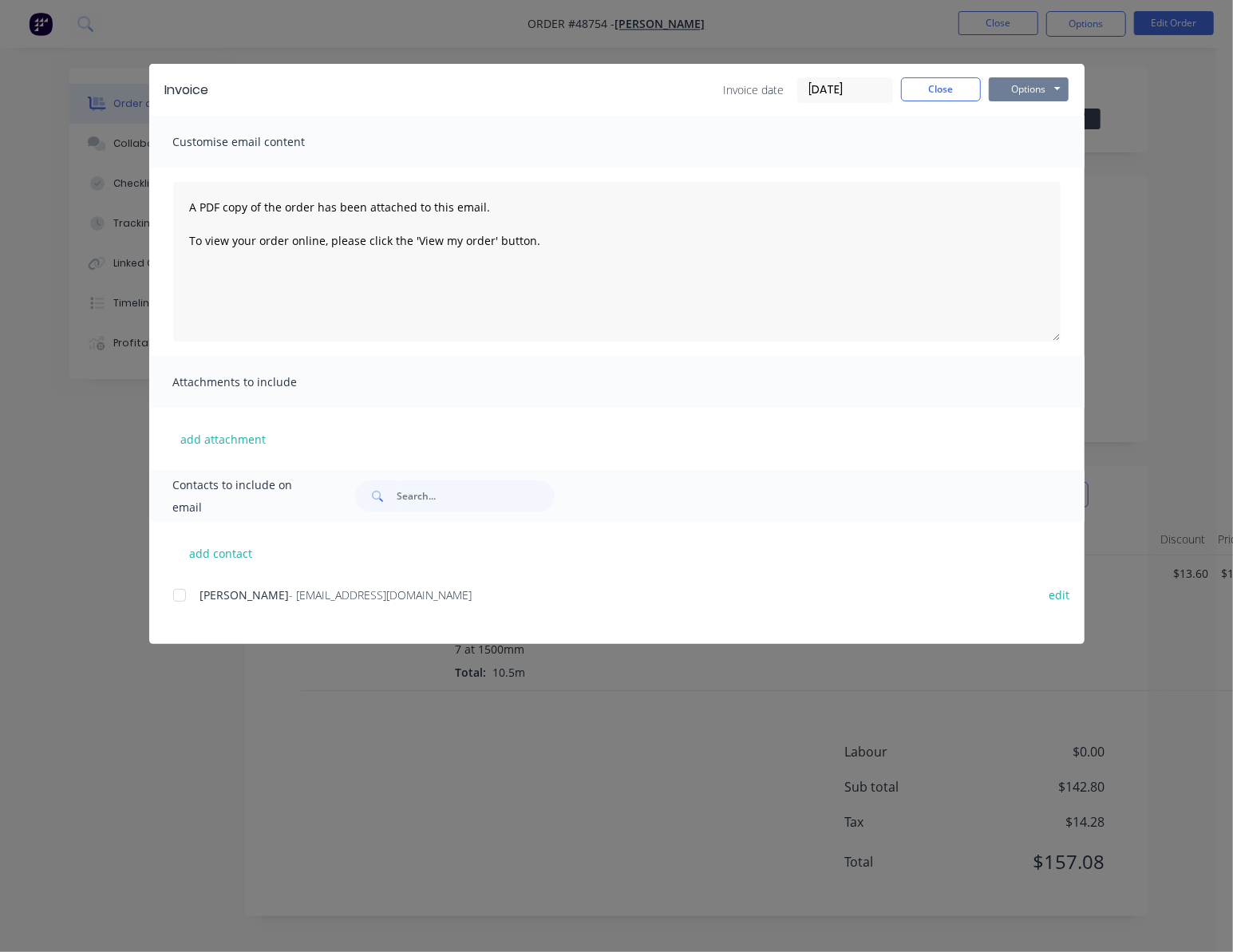
drag, startPoint x: 1011, startPoint y: 86, endPoint x: 1031, endPoint y: 94, distance: 21.5
click at [1012, 87] on button "Options" at bounding box center [1028, 89] width 80 height 24
drag, startPoint x: 1125, startPoint y: 173, endPoint x: 1112, endPoint y: 177, distance: 13.6
click at [1125, 174] on div "Invoice Invoice date 04/09/25 Close Options Preview Print Email Customise email…" at bounding box center [616, 476] width 1233 height 952
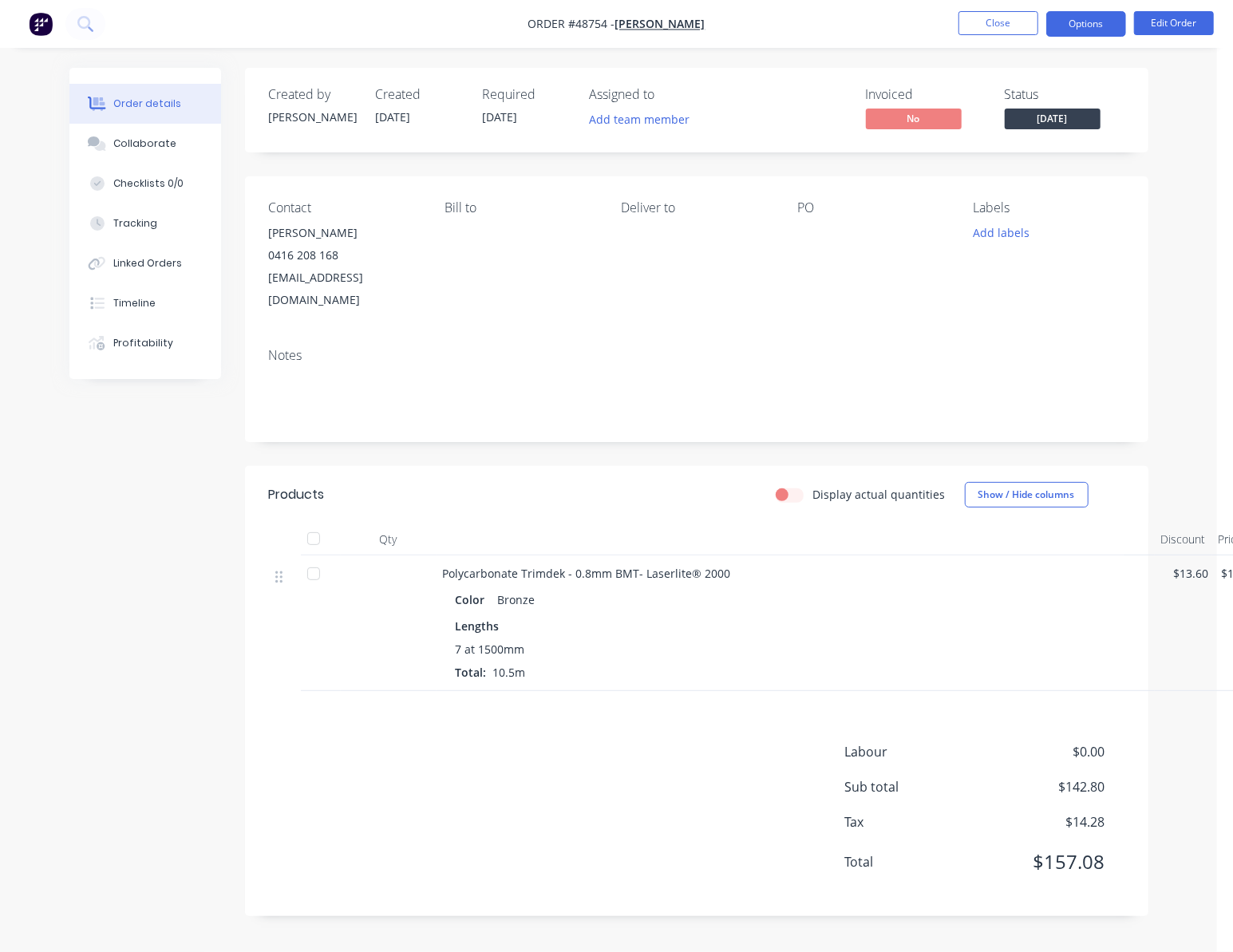
click at [1088, 30] on button "Options" at bounding box center [1086, 24] width 80 height 25
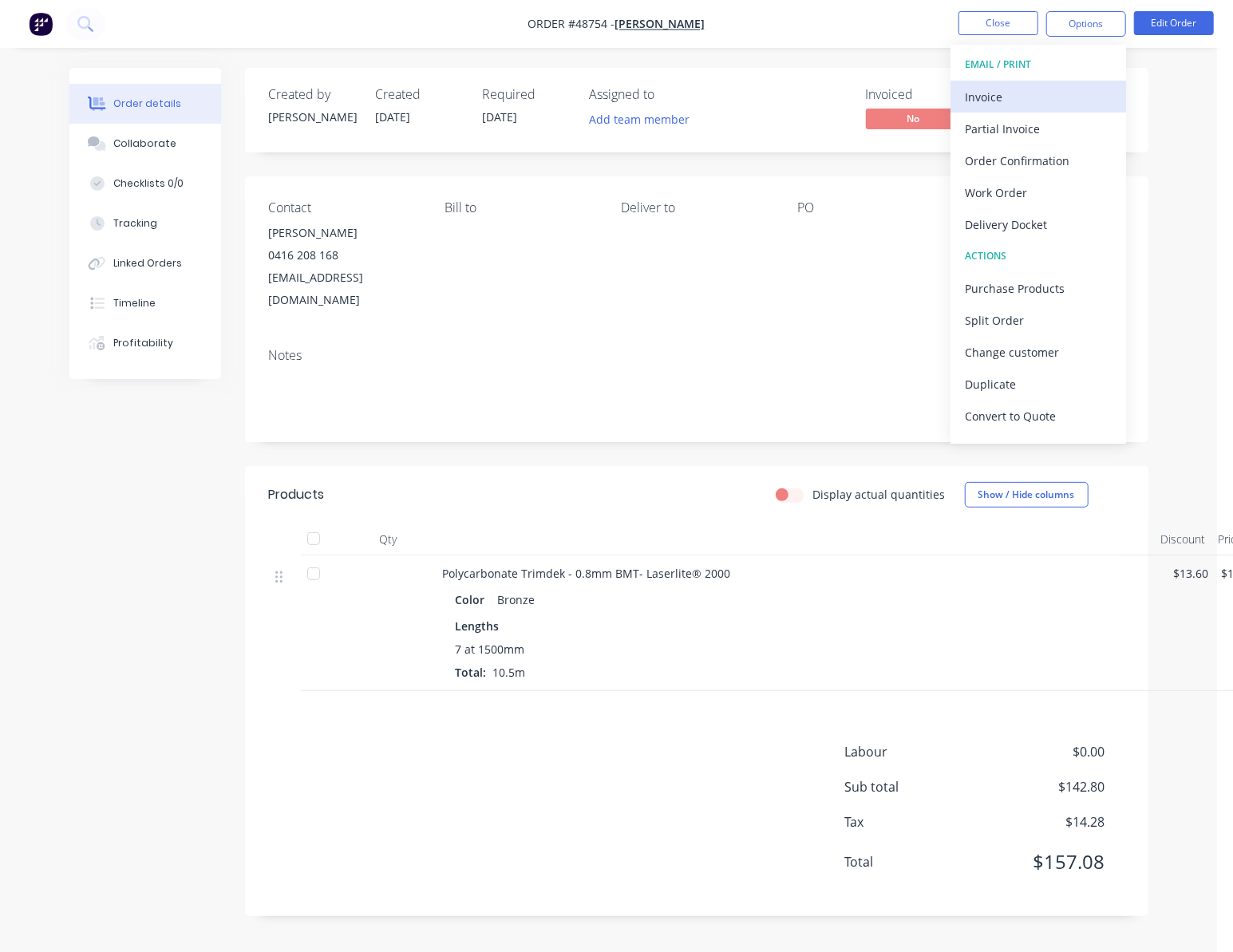
click at [1065, 94] on div "Invoice" at bounding box center [1038, 97] width 147 height 23
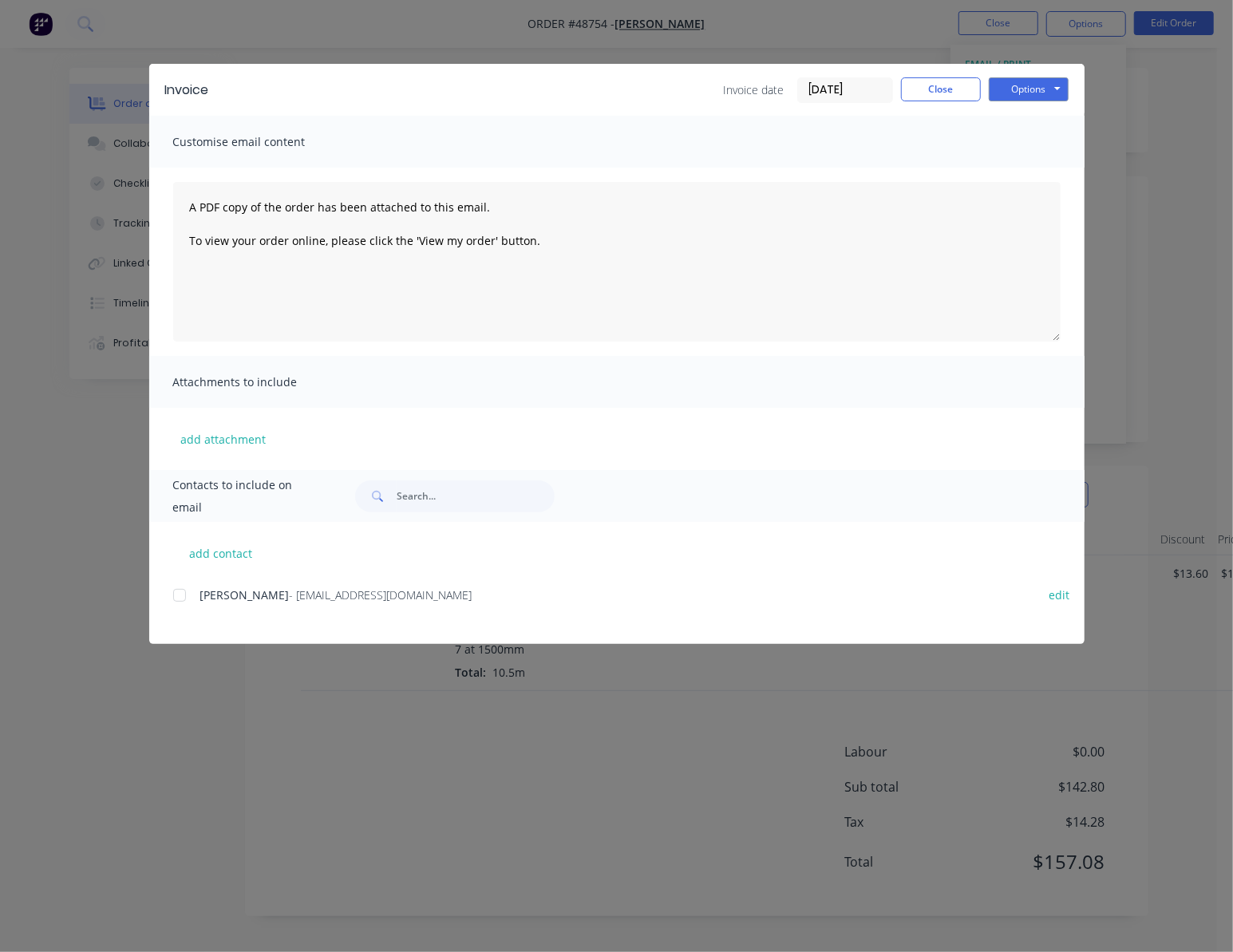
click at [177, 595] on div at bounding box center [179, 595] width 32 height 32
click at [1029, 94] on button "Options" at bounding box center [1028, 89] width 80 height 24
click at [1035, 159] on button "Email" at bounding box center [1040, 170] width 102 height 26
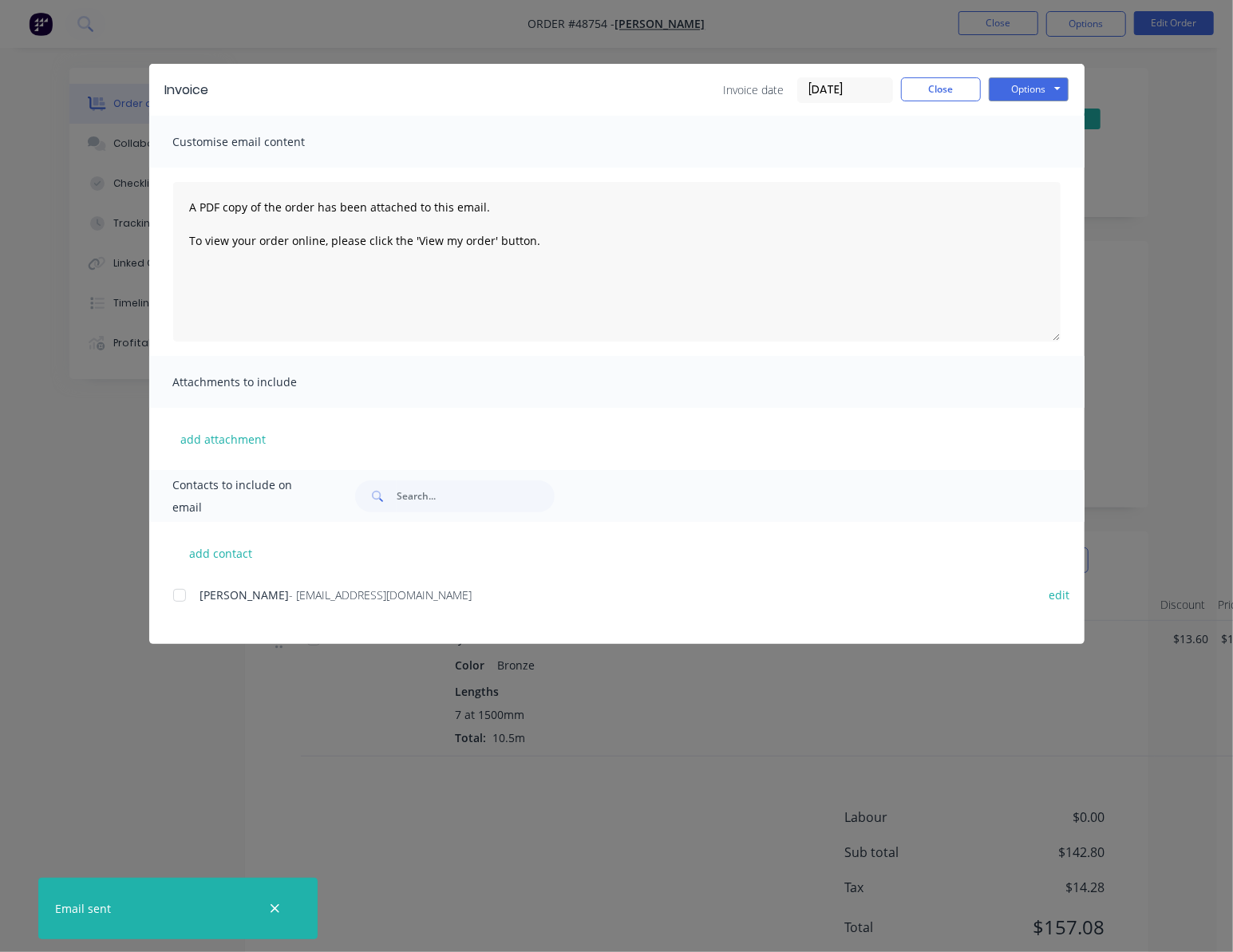
click at [1183, 279] on div "Invoice Invoice date 04/09/25 Close Options Preview Print Email Customise email…" at bounding box center [616, 476] width 1233 height 952
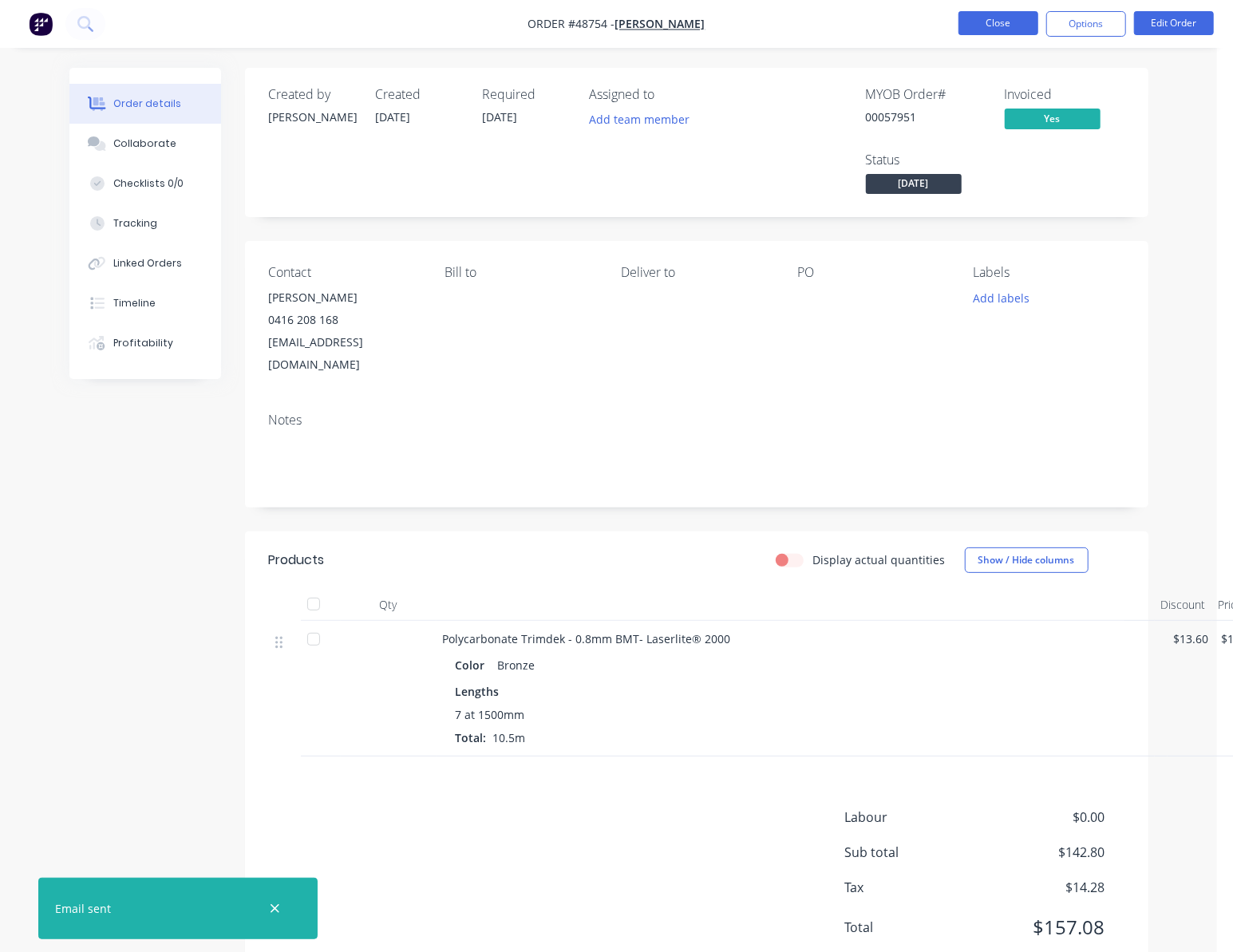
click at [977, 32] on button "Close" at bounding box center [998, 23] width 80 height 24
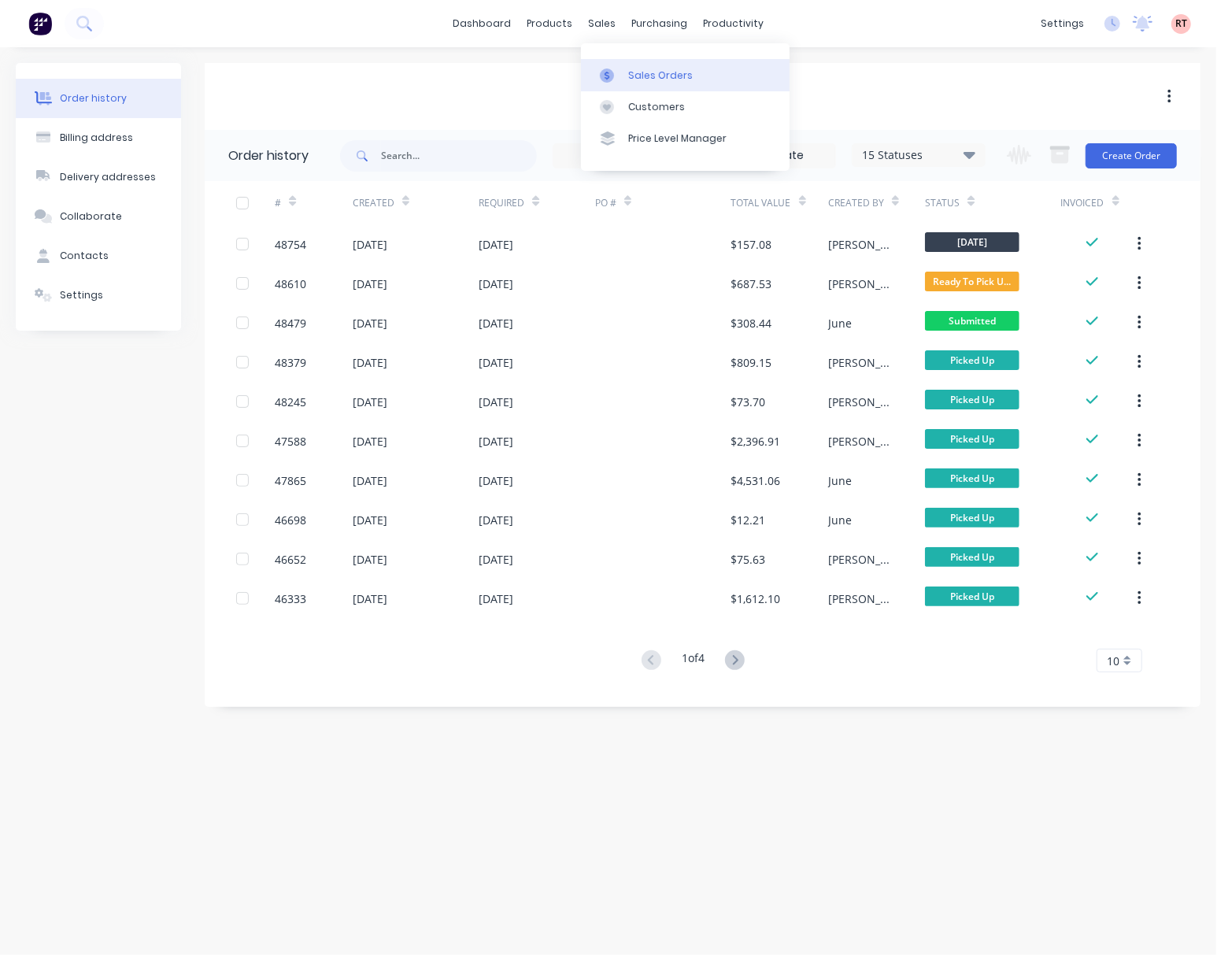
click at [637, 80] on div "Sales Orders" at bounding box center [661, 75] width 65 height 14
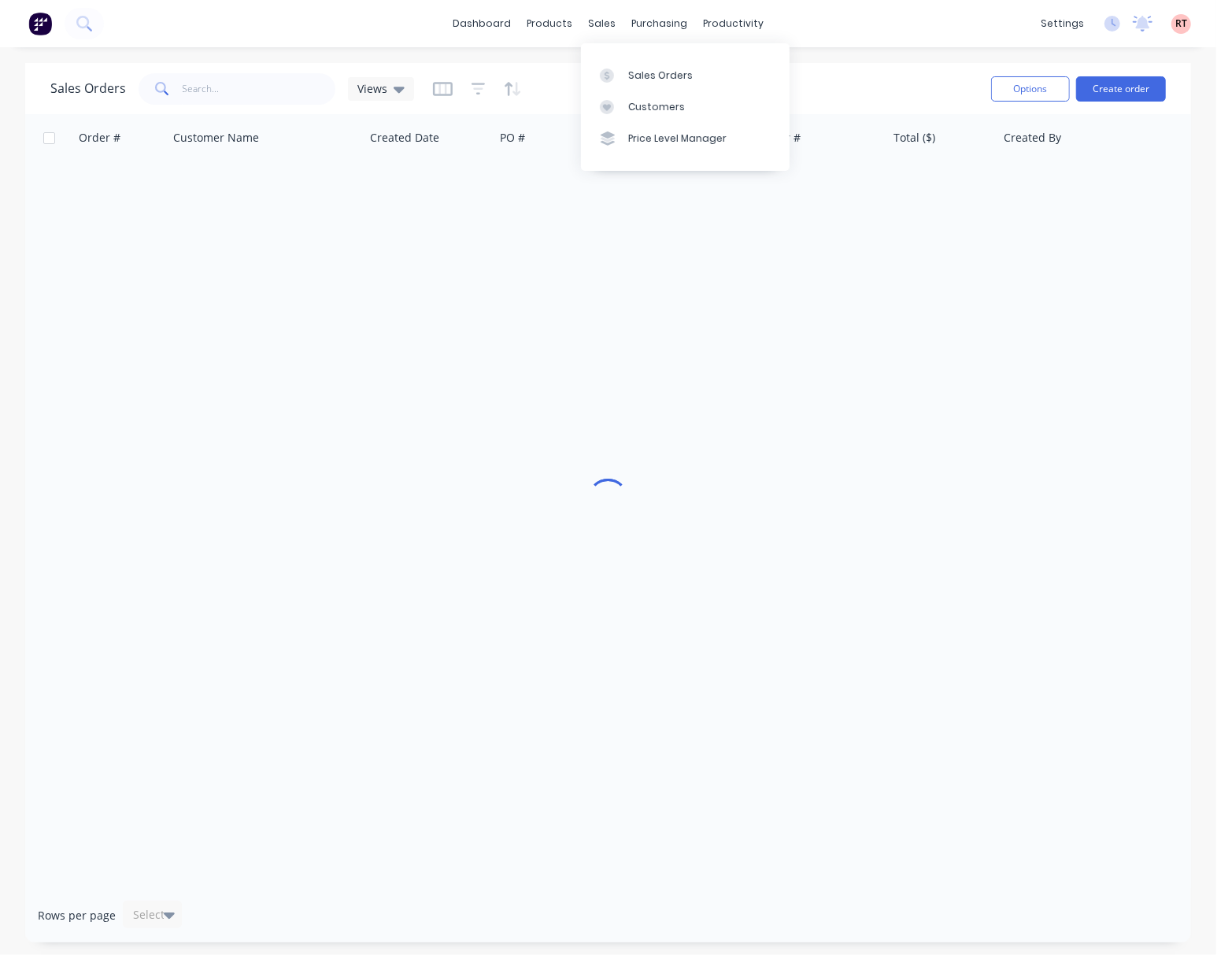
click at [178, 76] on span at bounding box center [160, 89] width 44 height 31
click at [205, 85] on input "text" at bounding box center [259, 89] width 154 height 31
type input "404739863"
click at [237, 85] on input "404739863" at bounding box center [259, 89] width 154 height 31
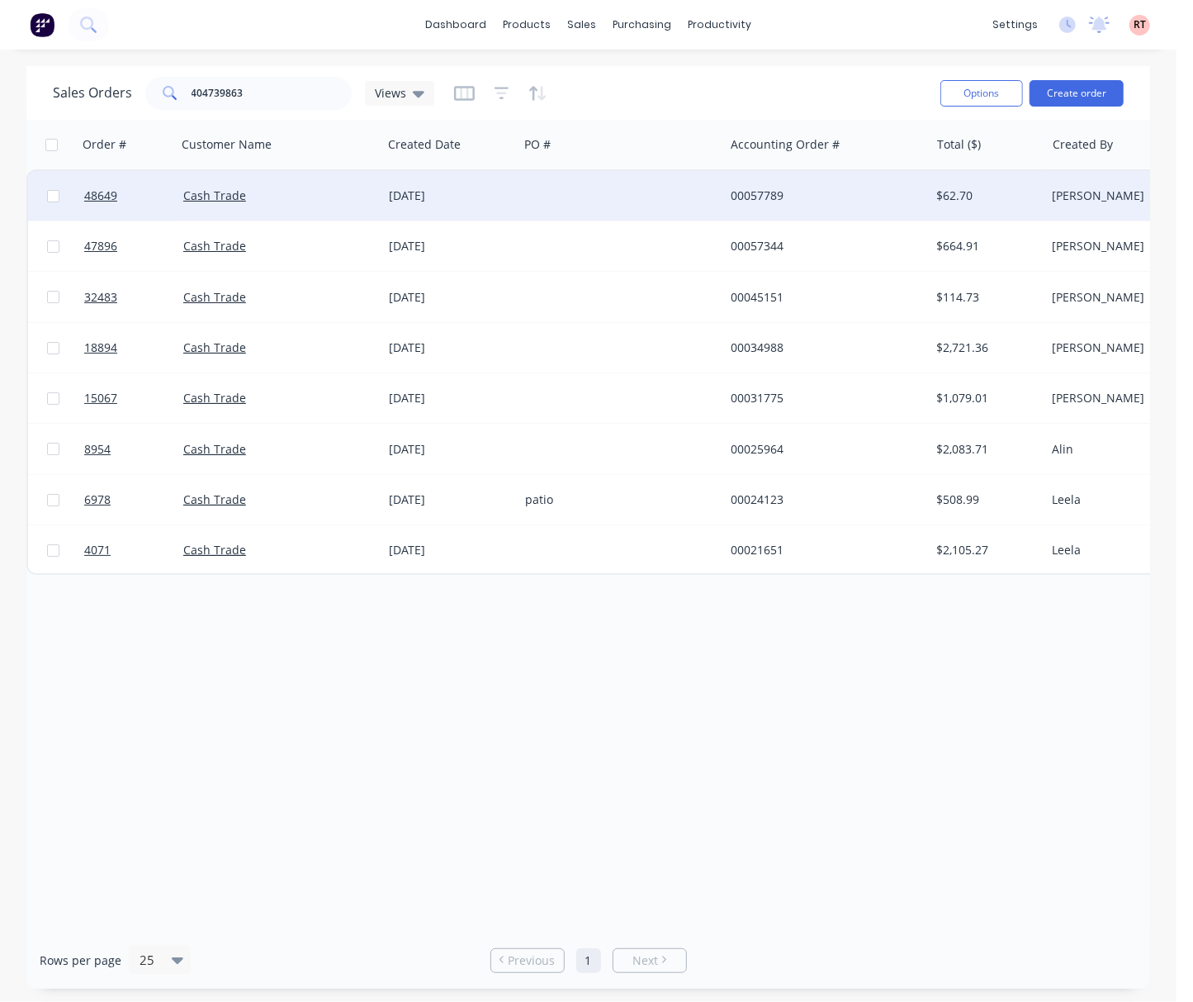
click at [631, 199] on div at bounding box center [622, 196] width 206 height 50
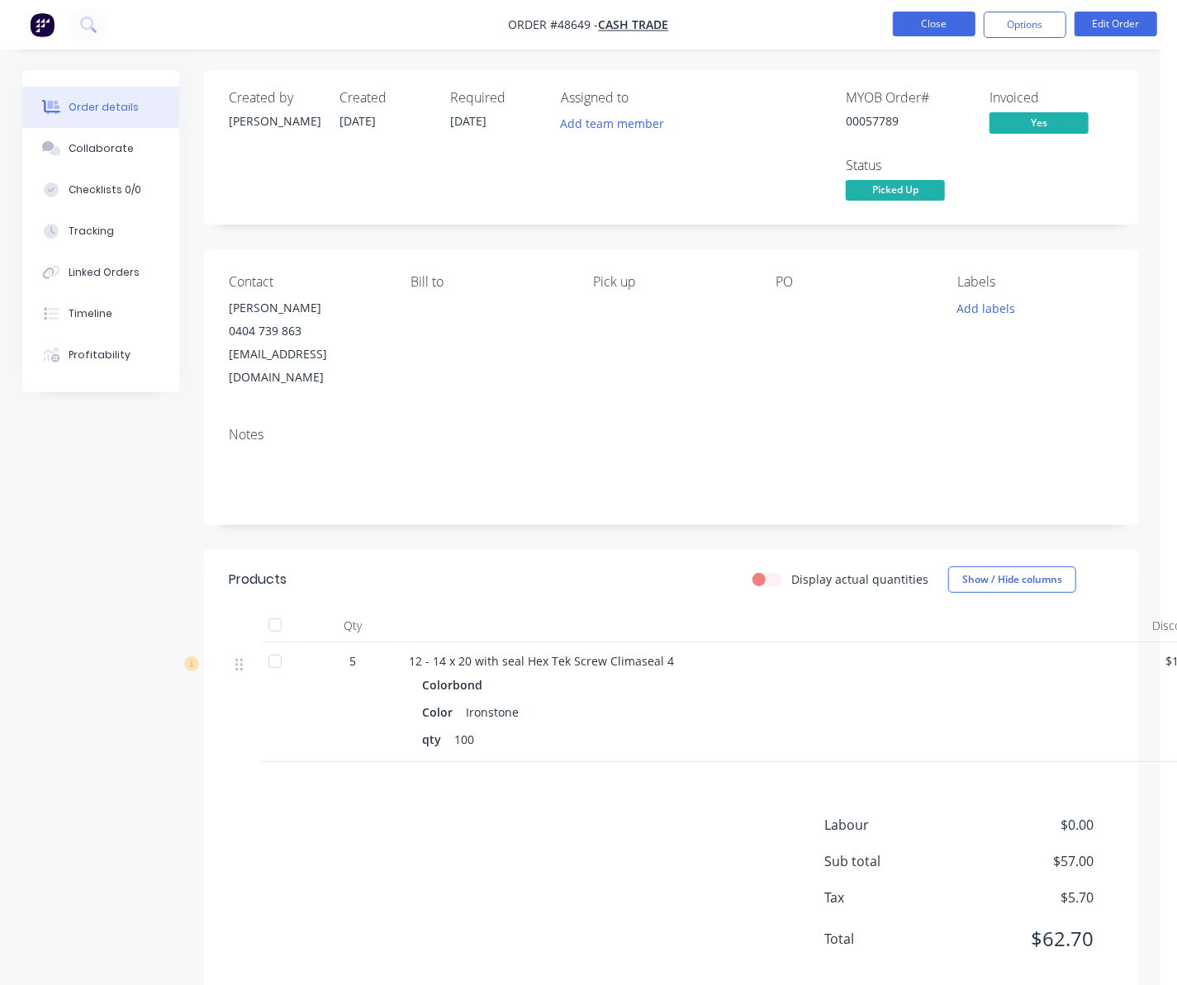
click at [942, 18] on button "Close" at bounding box center [934, 24] width 83 height 25
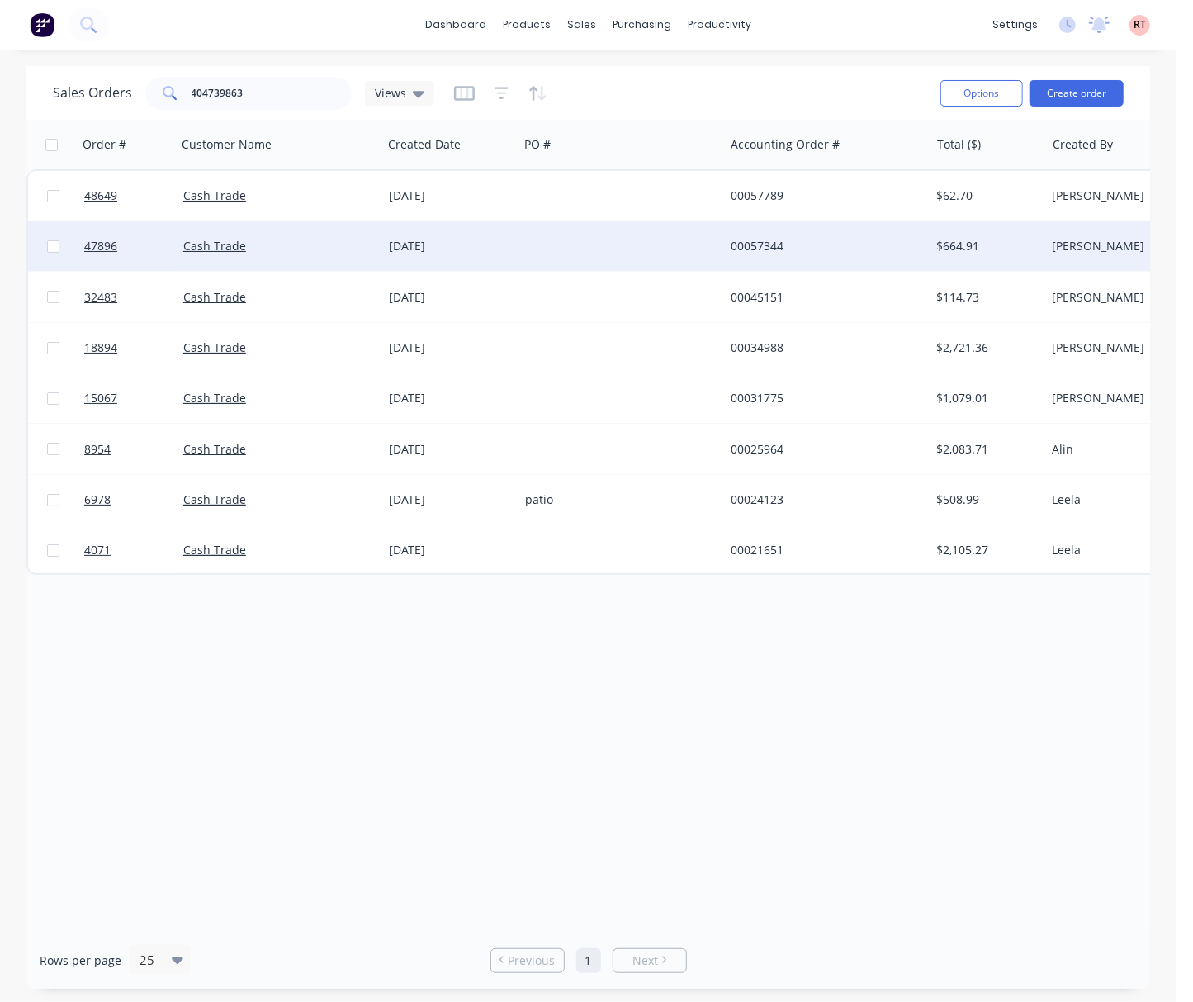
click at [318, 258] on div "Cash Trade" at bounding box center [280, 246] width 206 height 50
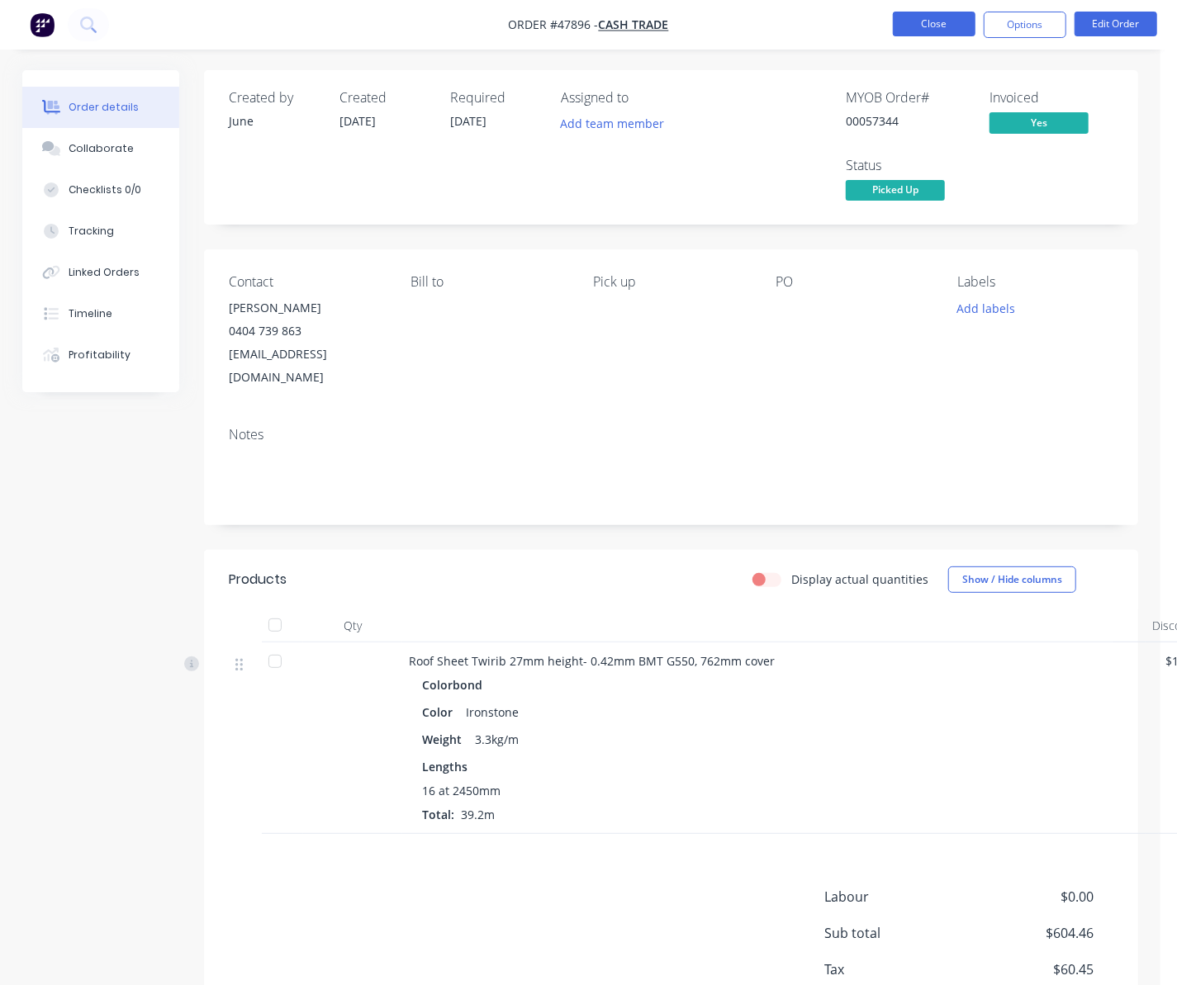
click at [938, 18] on button "Close" at bounding box center [934, 24] width 83 height 25
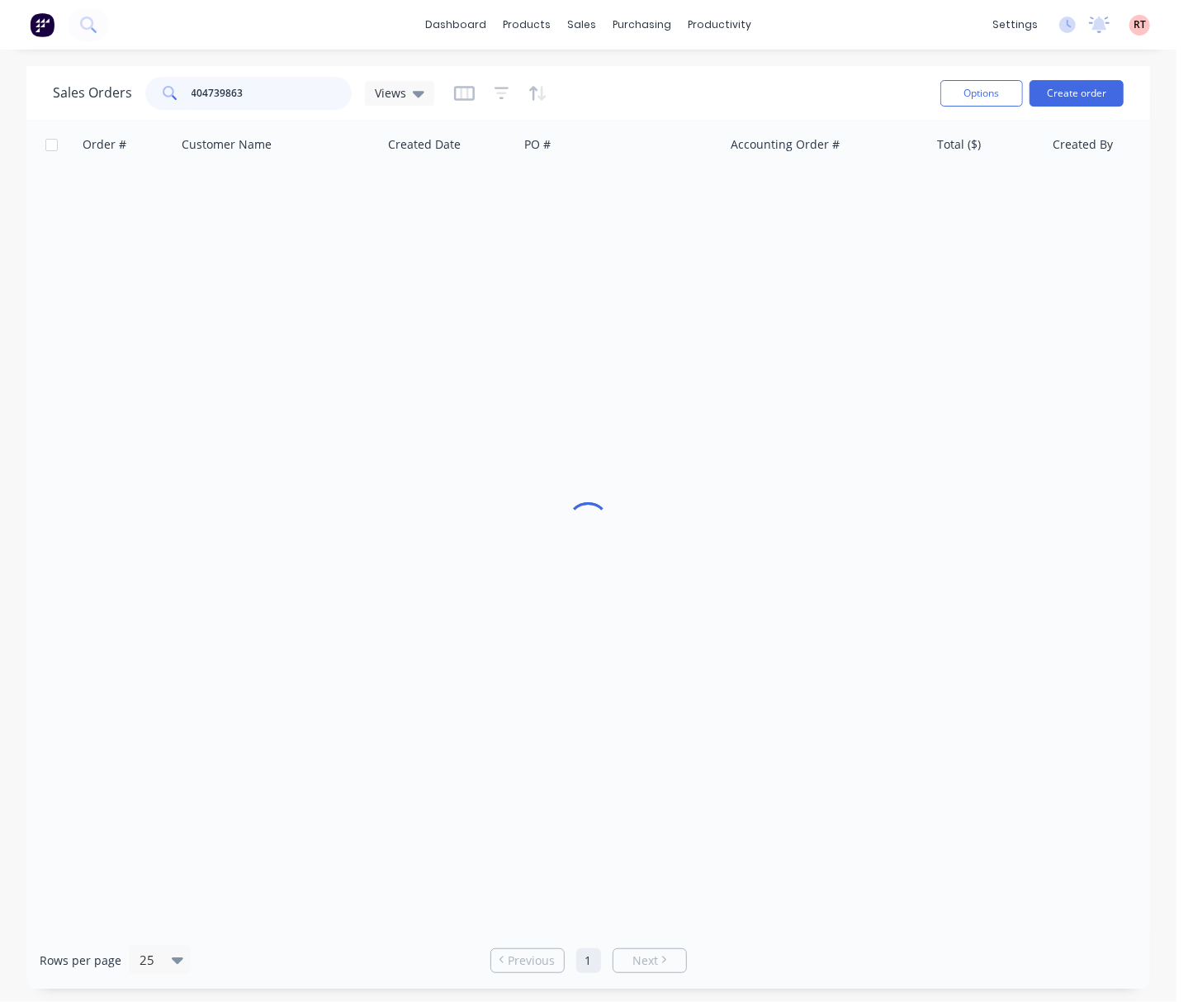
drag, startPoint x: 225, startPoint y: 107, endPoint x: -41, endPoint y: 134, distance: 267.3
click at [0, 134] on html "dashboard products sales purchasing productivity dashboard products Product Cat…" at bounding box center [596, 501] width 1193 height 1002
type input "46665"
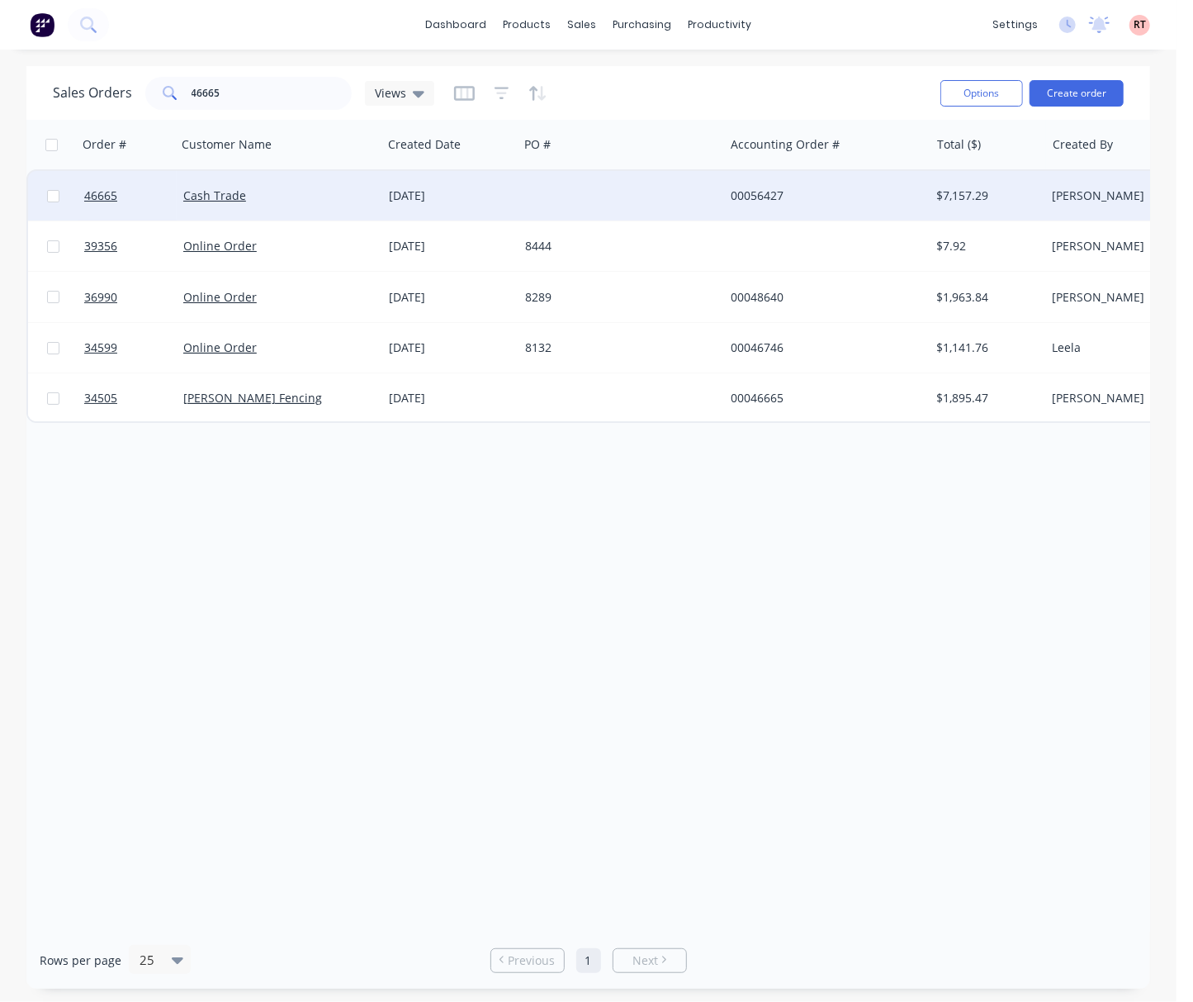
click at [578, 197] on div at bounding box center [622, 196] width 206 height 50
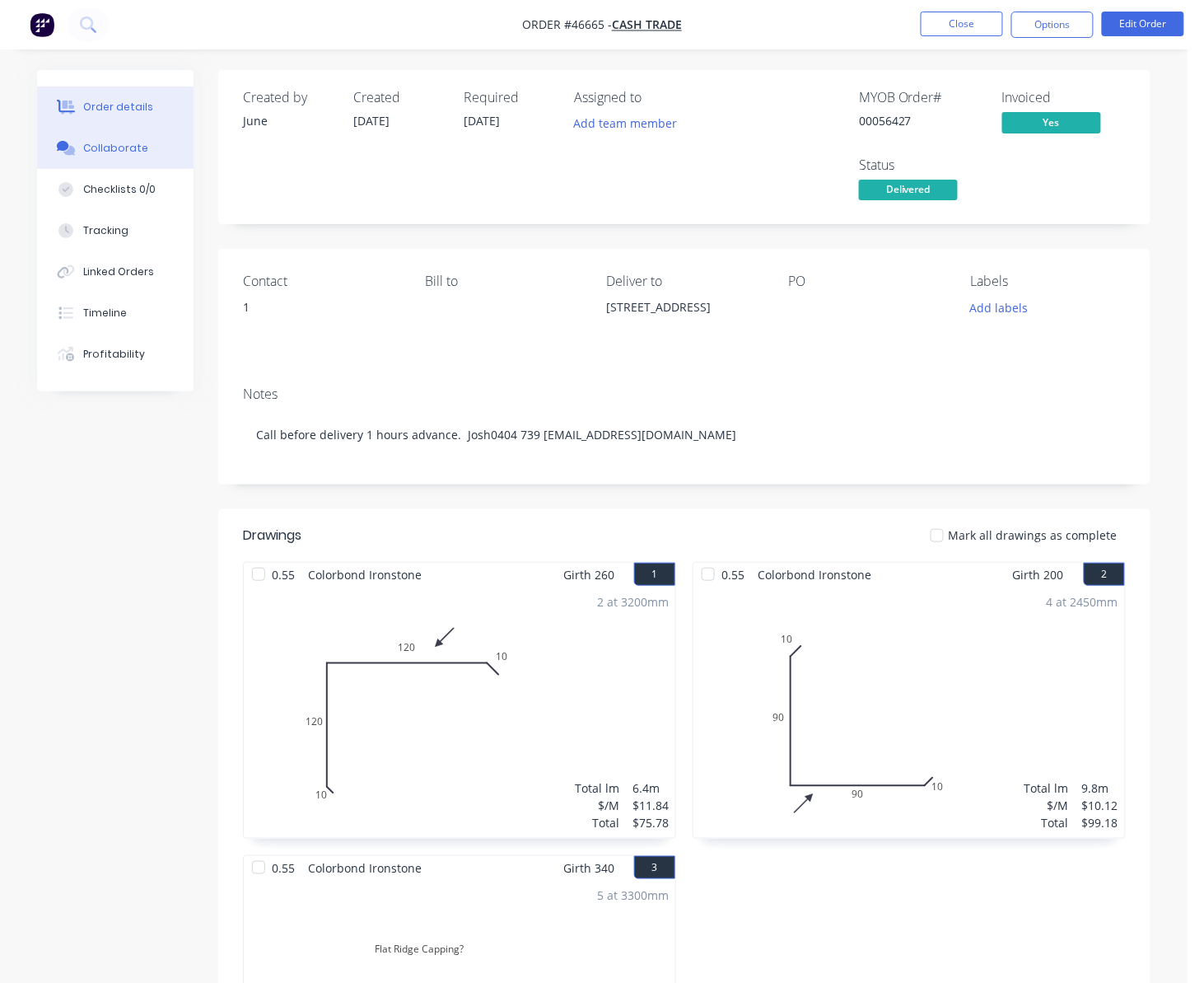
drag, startPoint x: 134, startPoint y: 139, endPoint x: 144, endPoint y: 163, distance: 26.0
click at [134, 139] on button "Collaborate" at bounding box center [115, 148] width 157 height 41
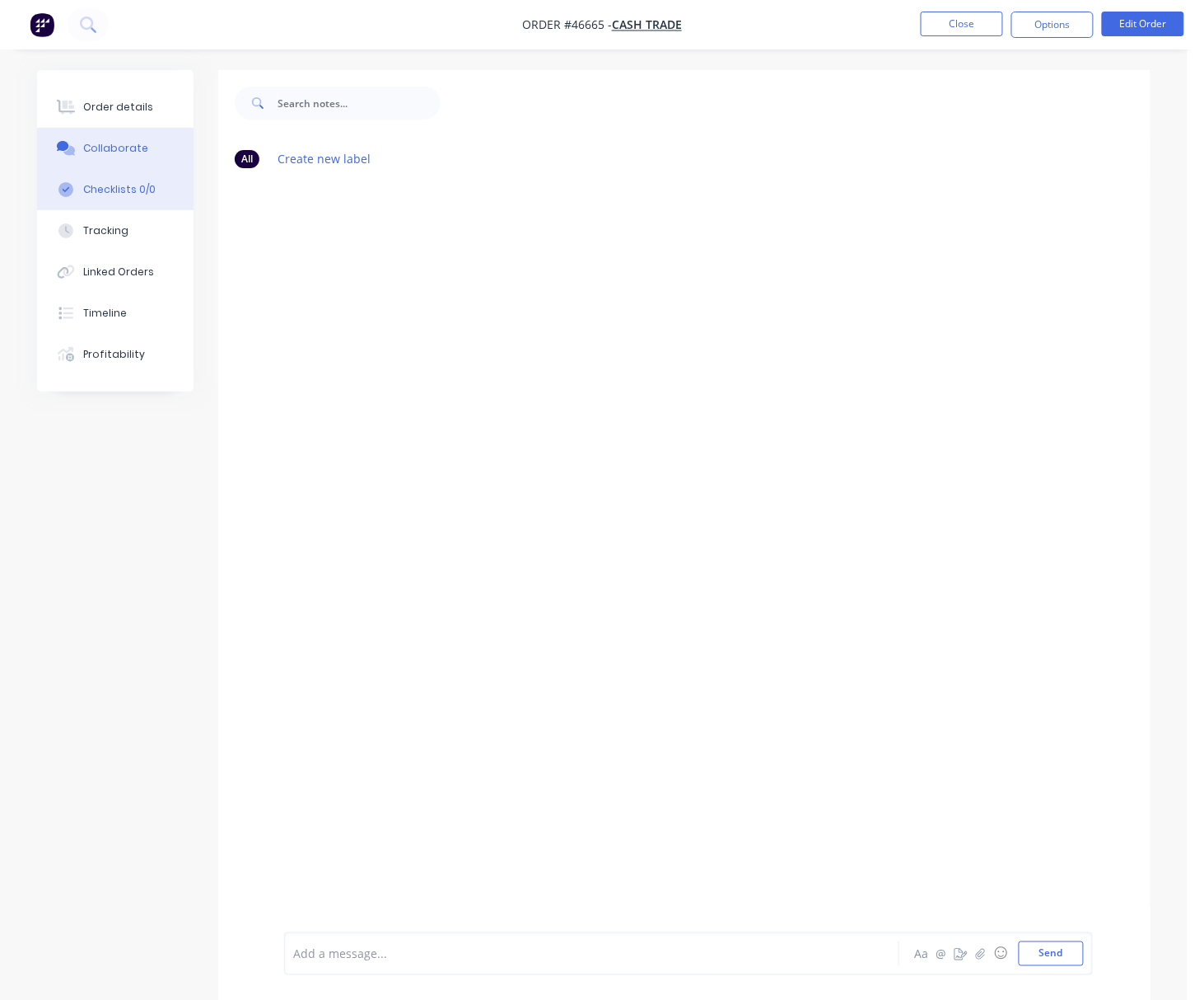
click at [152, 188] on button "Checklists 0/0" at bounding box center [115, 189] width 157 height 41
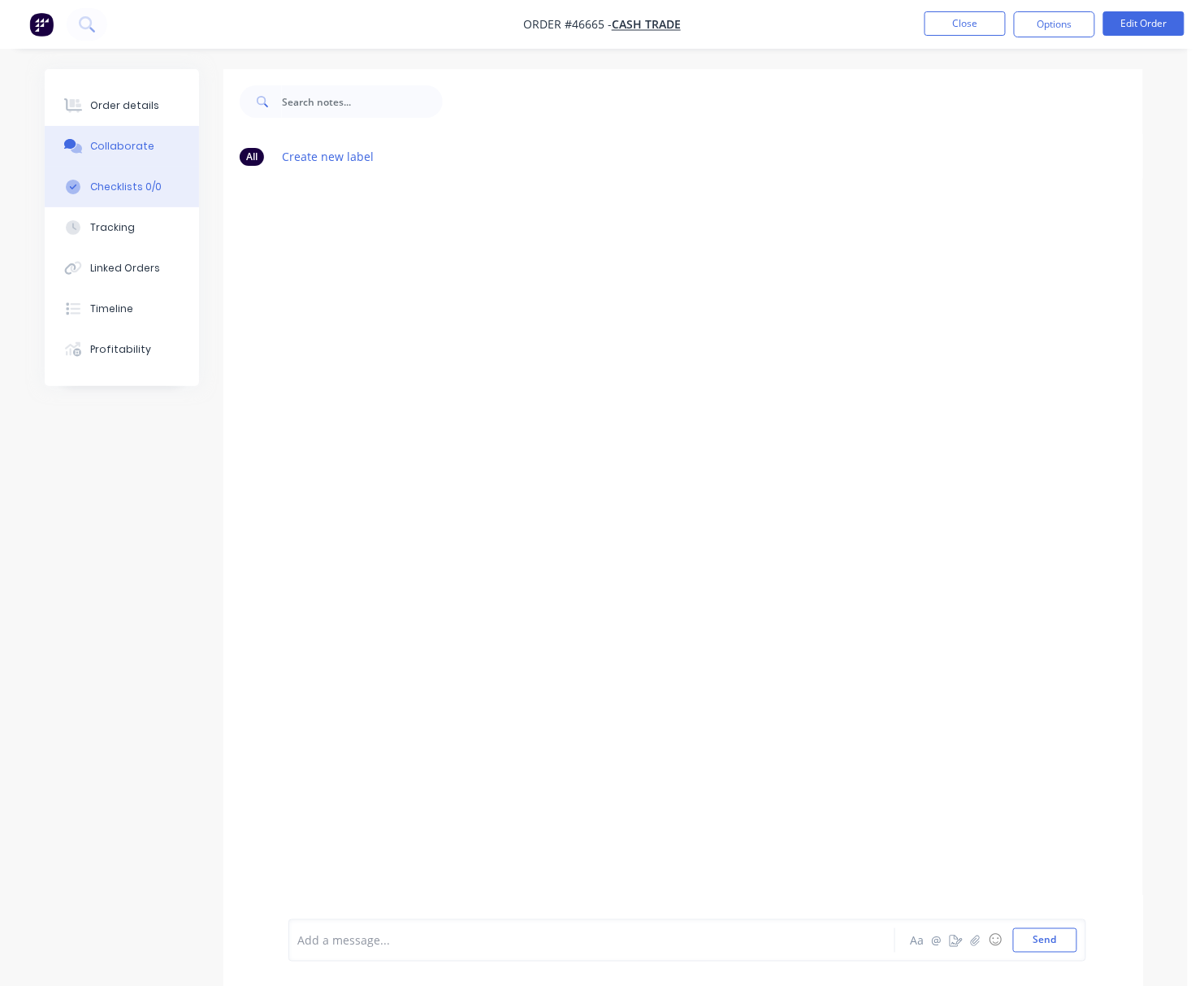
type textarea "x"
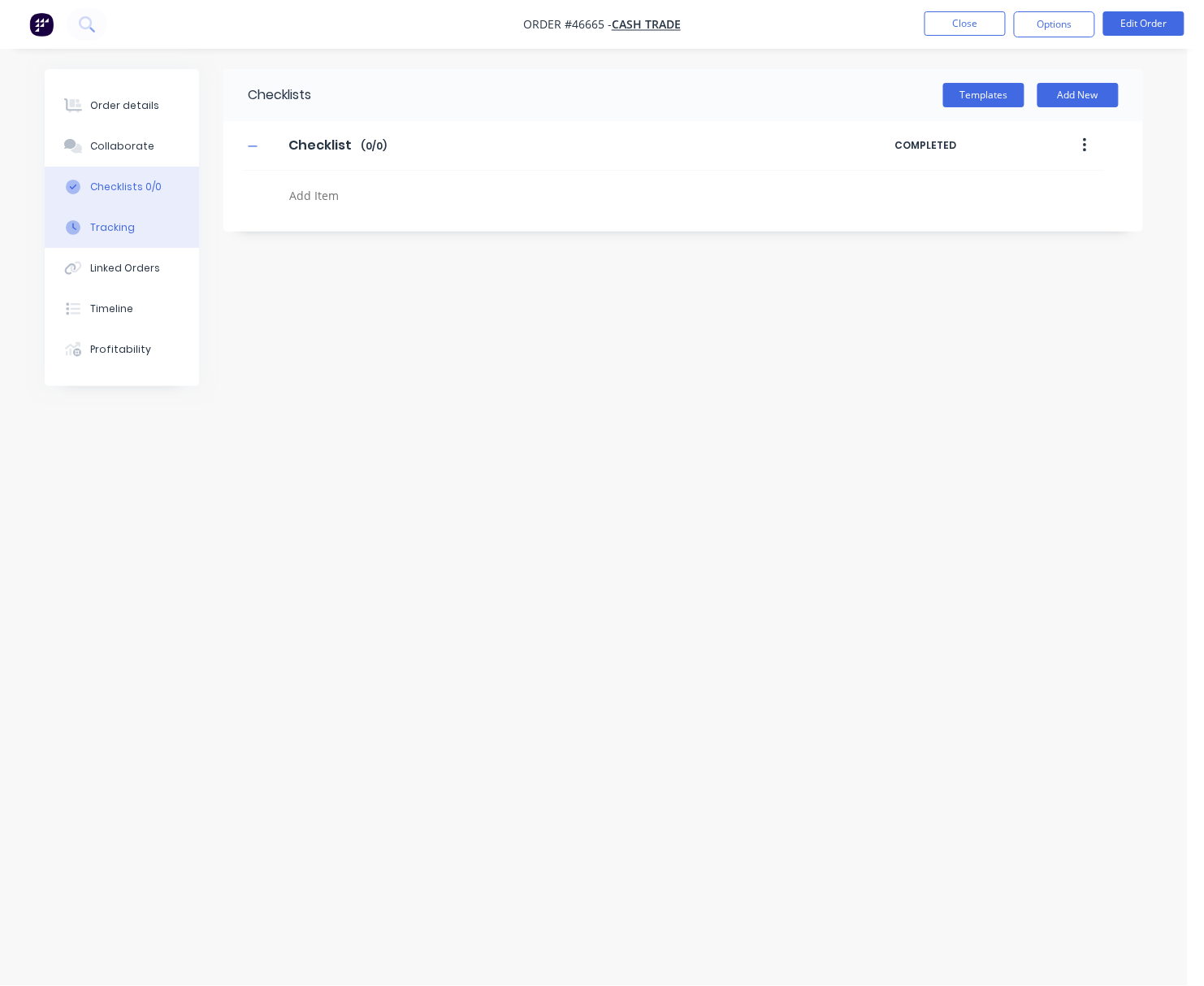
click at [134, 221] on button "Tracking" at bounding box center [121, 227] width 154 height 40
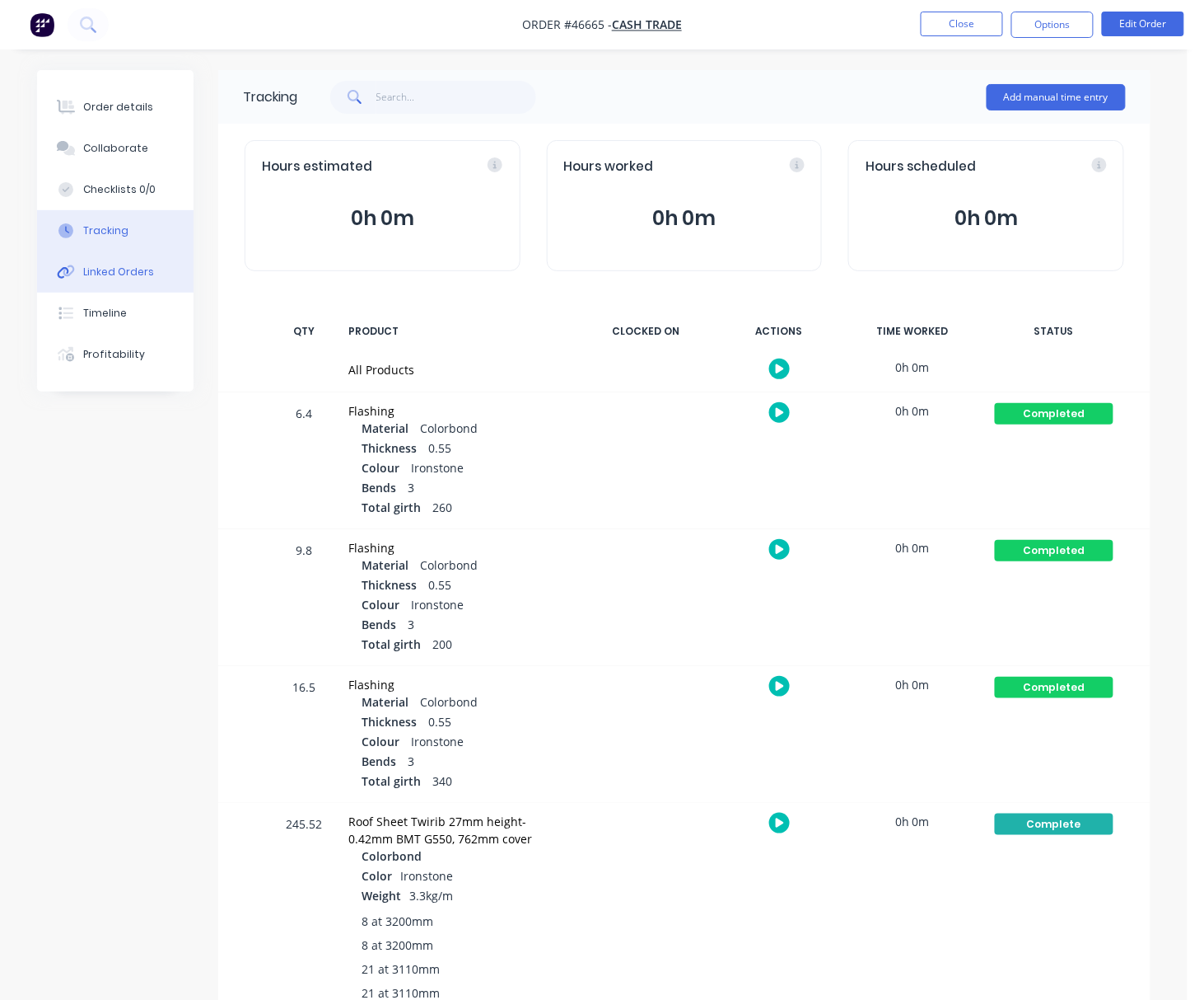
click at [143, 261] on button "Linked Orders" at bounding box center [115, 271] width 157 height 41
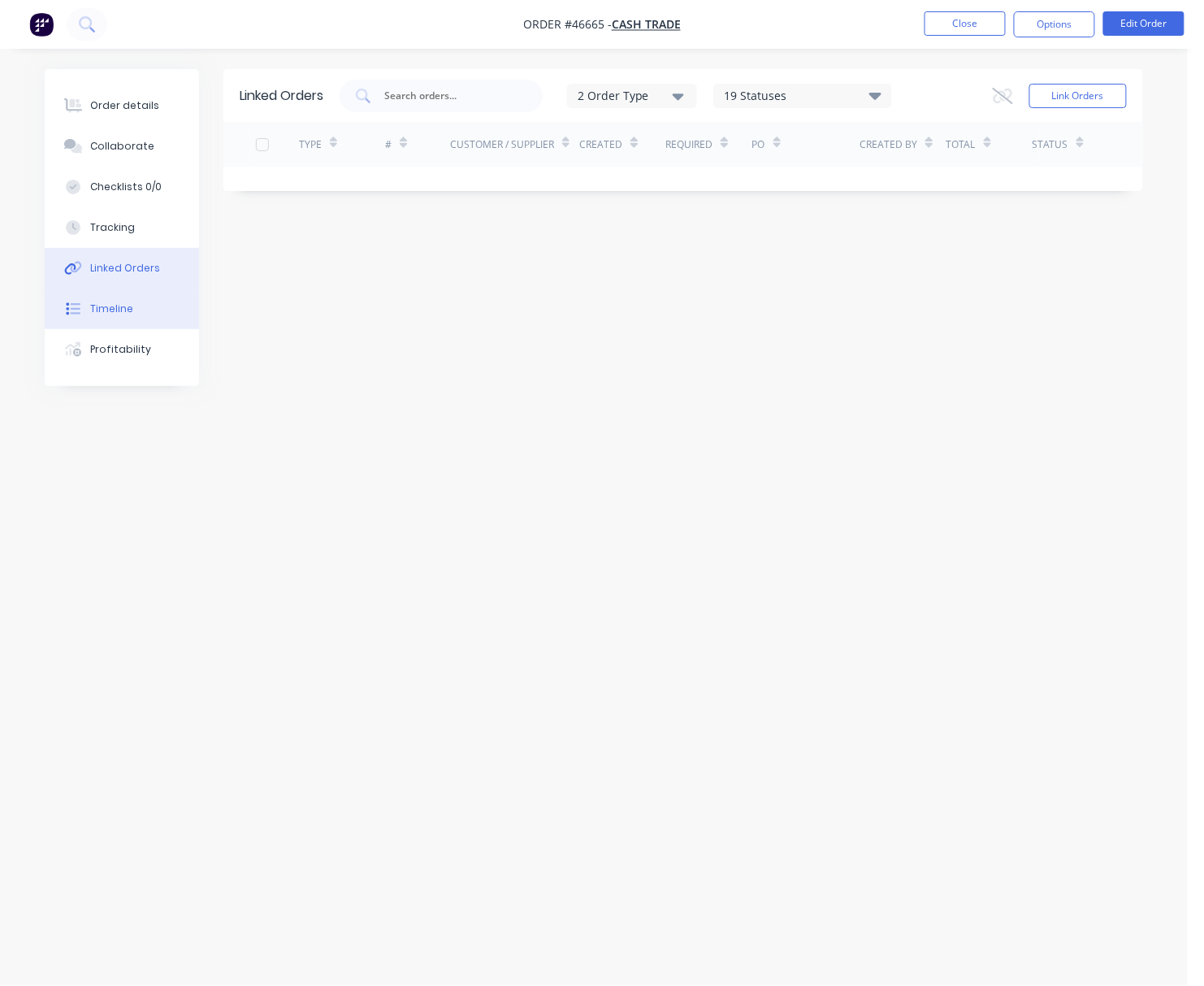
click at [137, 310] on button "Timeline" at bounding box center [121, 308] width 154 height 40
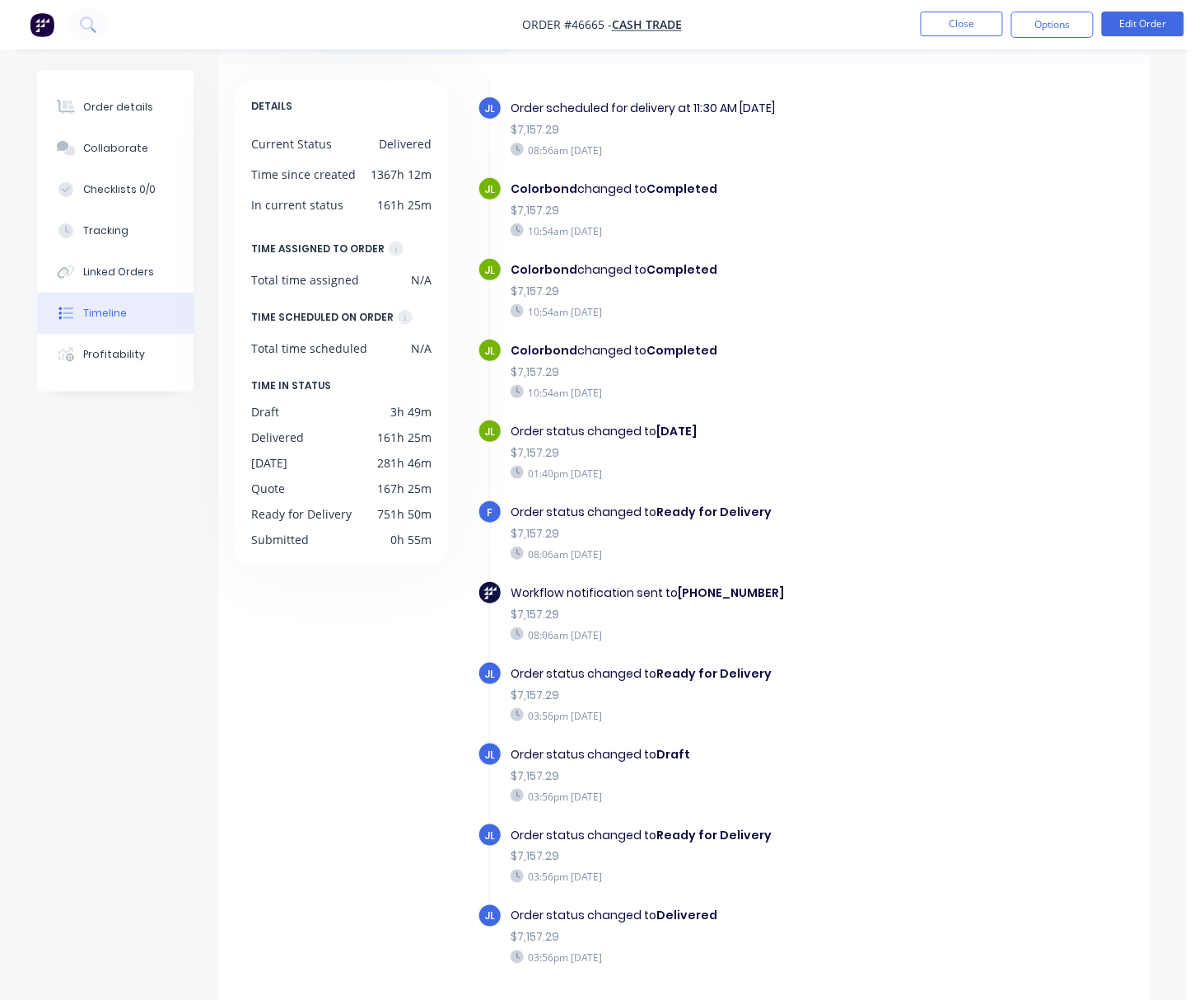
scroll to position [116, 0]
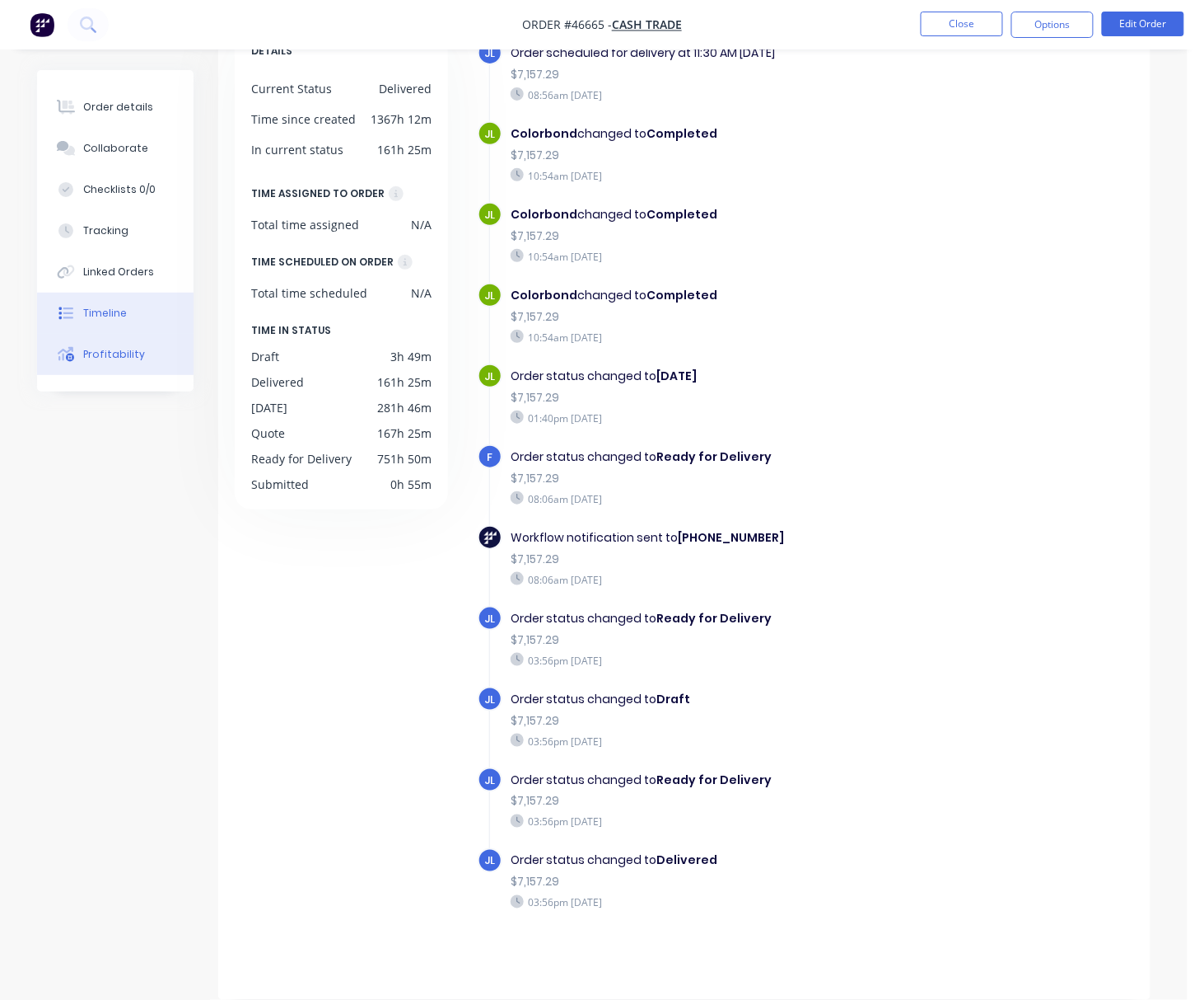
click at [126, 364] on button "Profitability" at bounding box center [115, 353] width 157 height 41
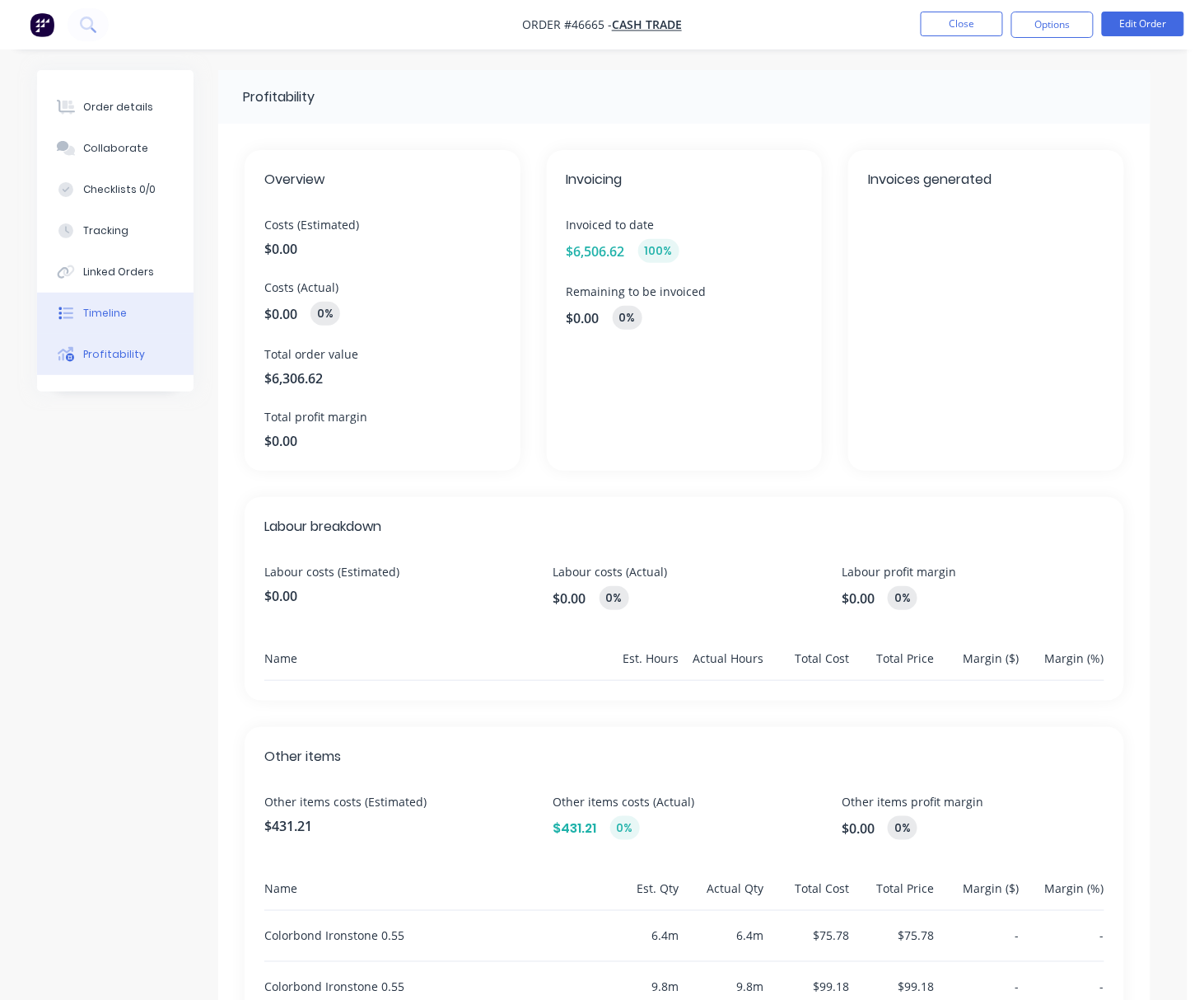
click at [134, 298] on button "Timeline" at bounding box center [115, 312] width 157 height 41
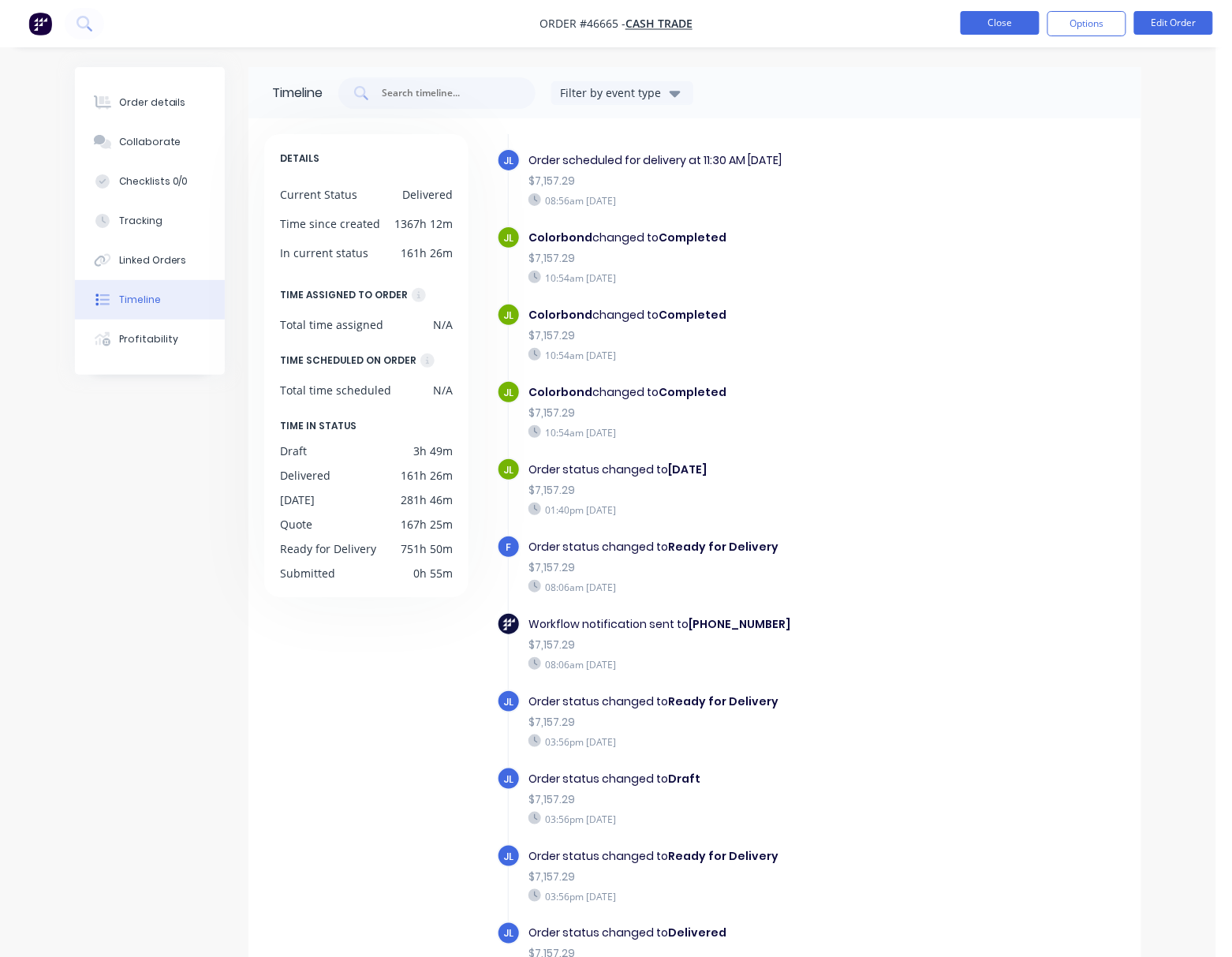
click at [989, 27] on button "Close" at bounding box center [1000, 23] width 79 height 24
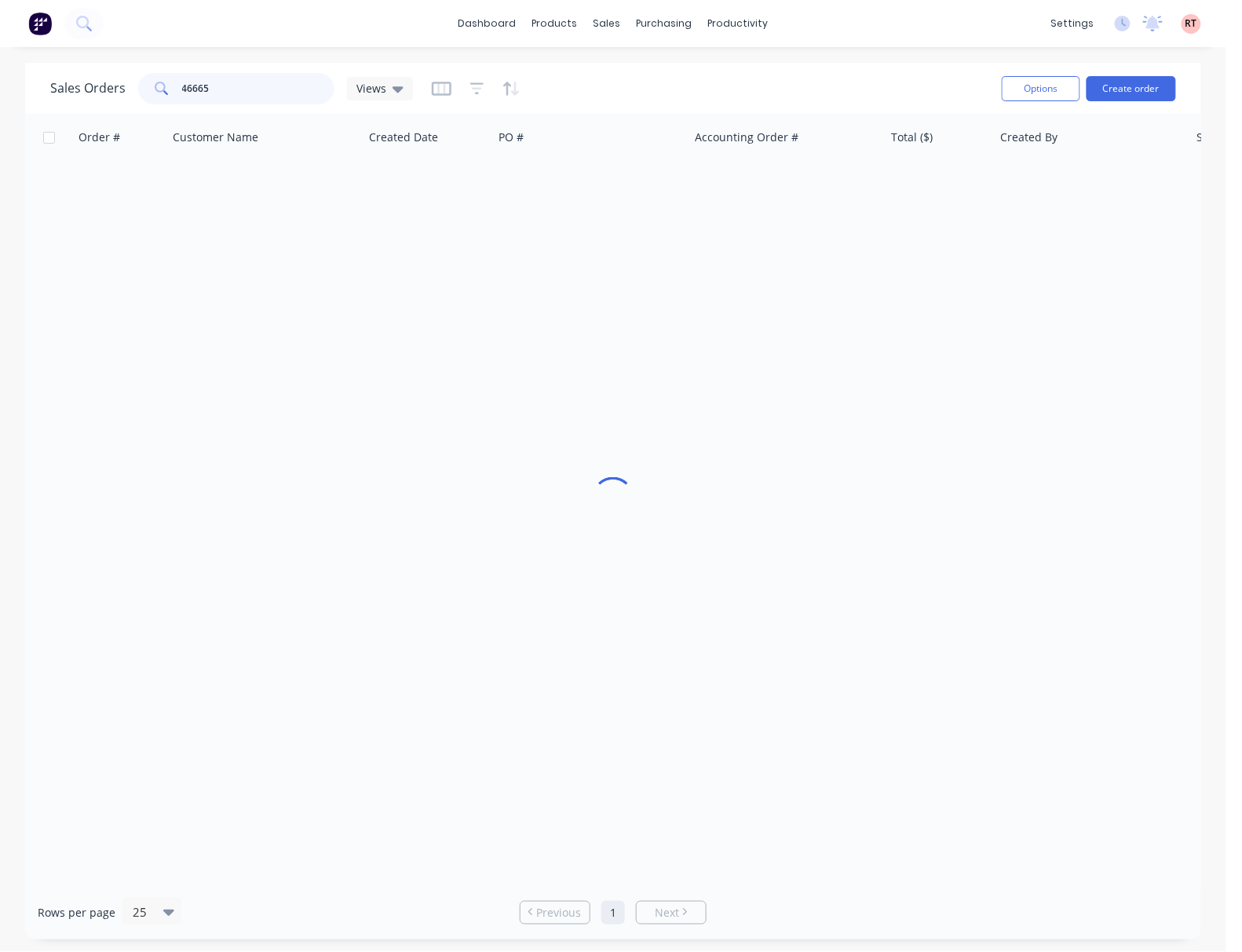
drag, startPoint x: 261, startPoint y: 83, endPoint x: 158, endPoint y: 86, distance: 103.0
click at [158, 86] on div "46665" at bounding box center [236, 88] width 196 height 31
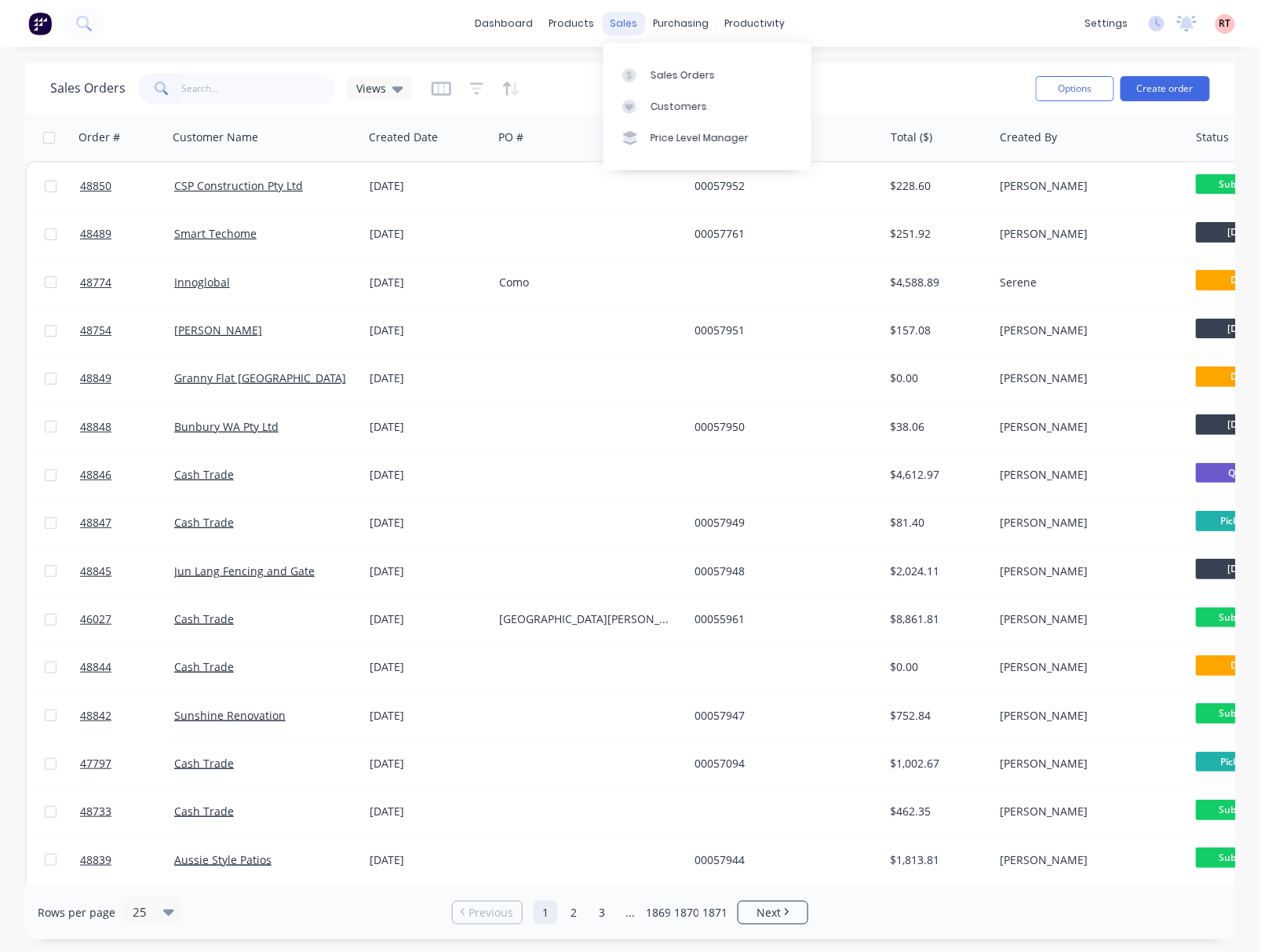
click at [623, 32] on div "sales" at bounding box center [623, 23] width 43 height 24
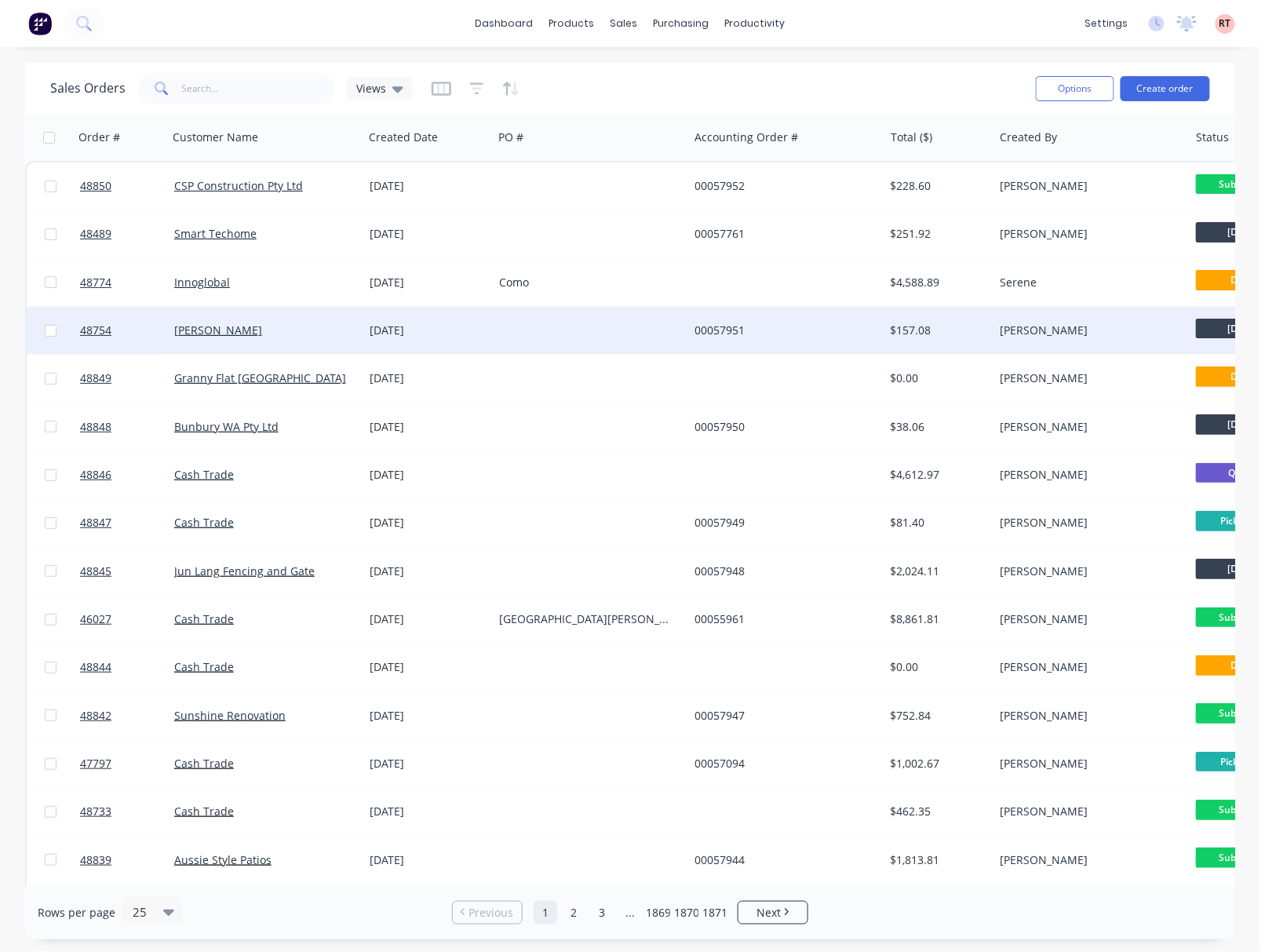
click at [234, 342] on div "Chenghai Lin" at bounding box center [266, 331] width 196 height 48
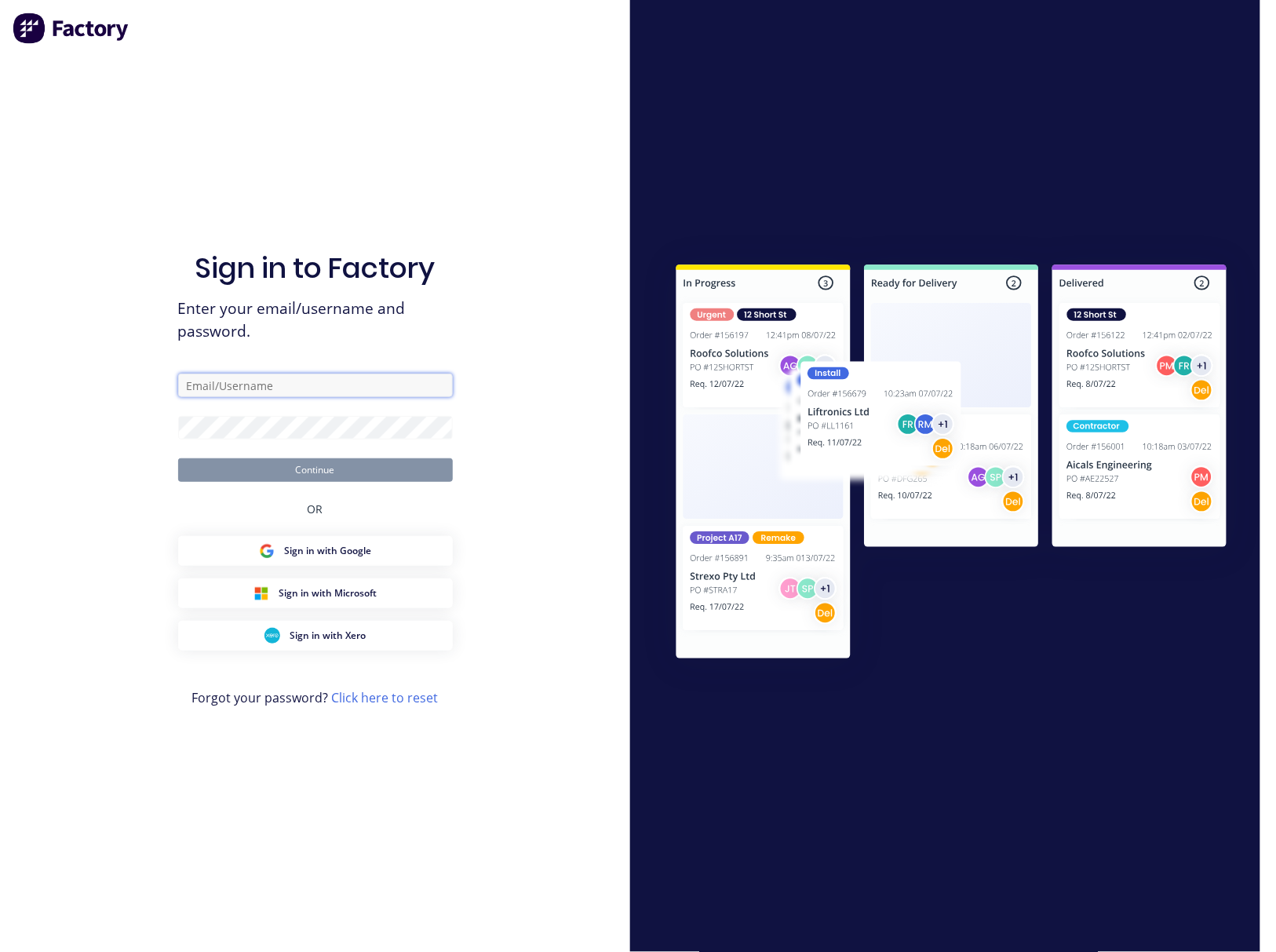
type input "Rachel@dynamicsteelform.com.au"
click at [371, 475] on button "Continue" at bounding box center [314, 469] width 275 height 24
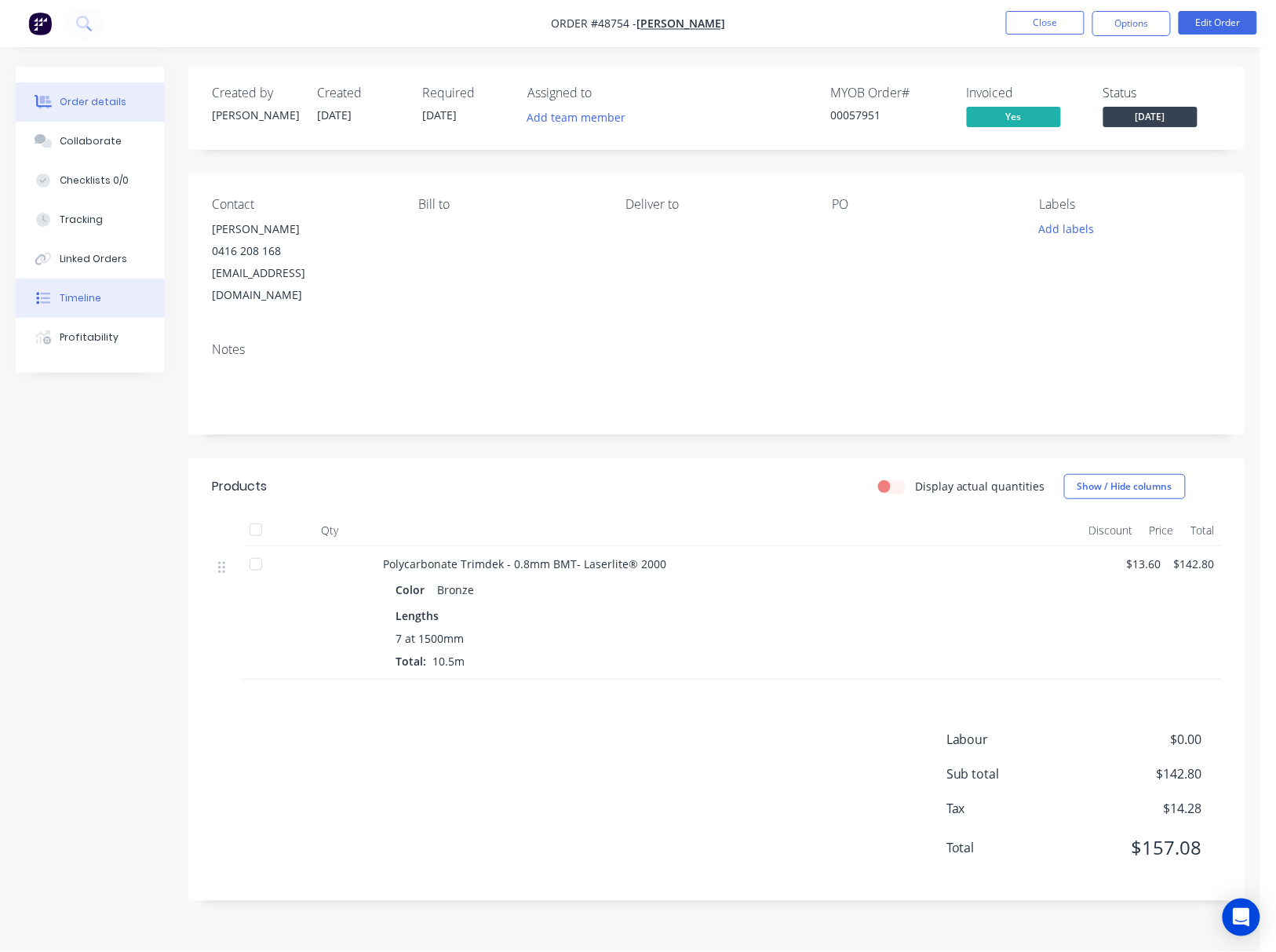
click at [58, 303] on button "Timeline" at bounding box center [90, 297] width 149 height 39
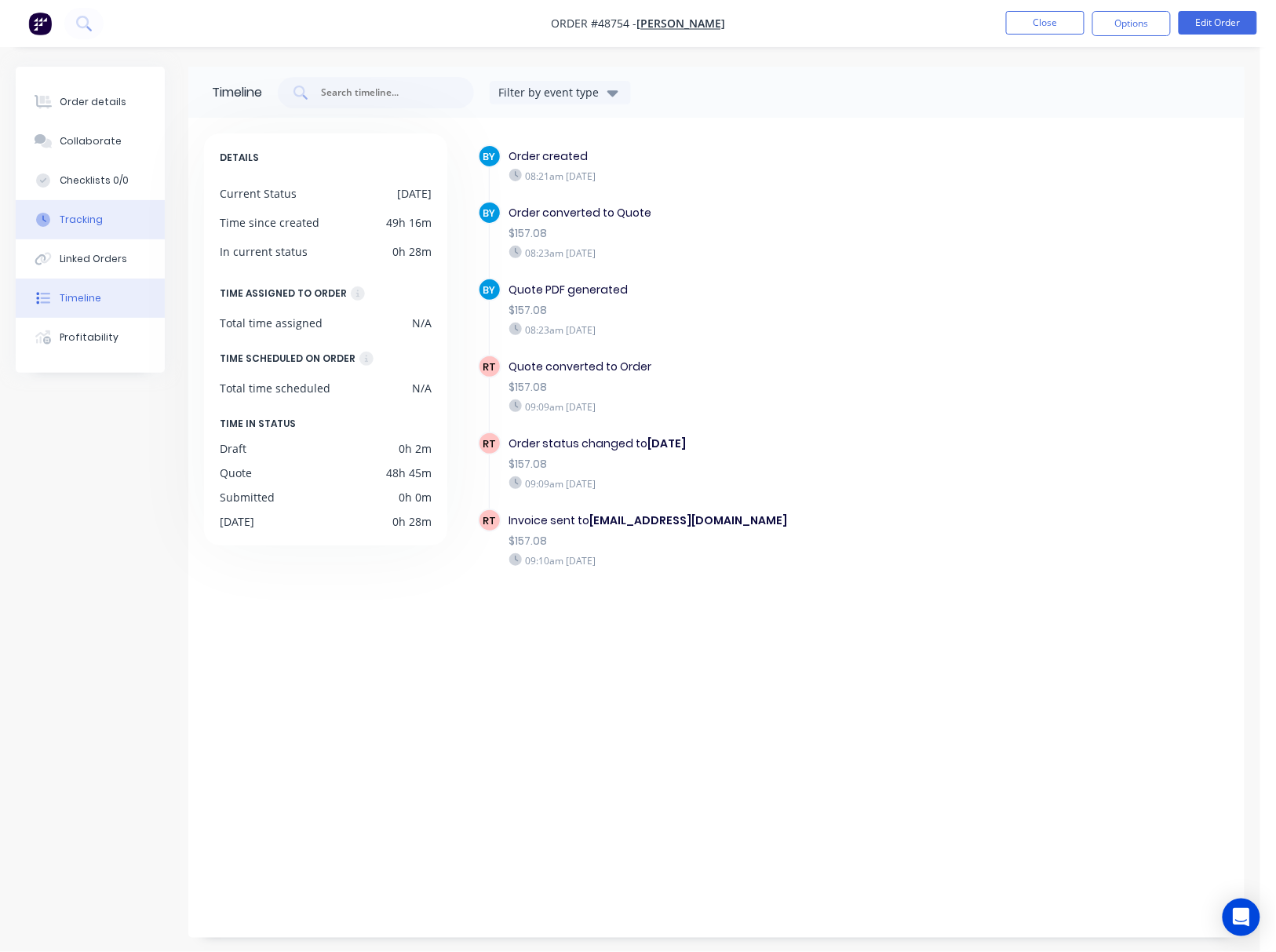
click at [86, 224] on div "Tracking" at bounding box center [81, 219] width 43 height 14
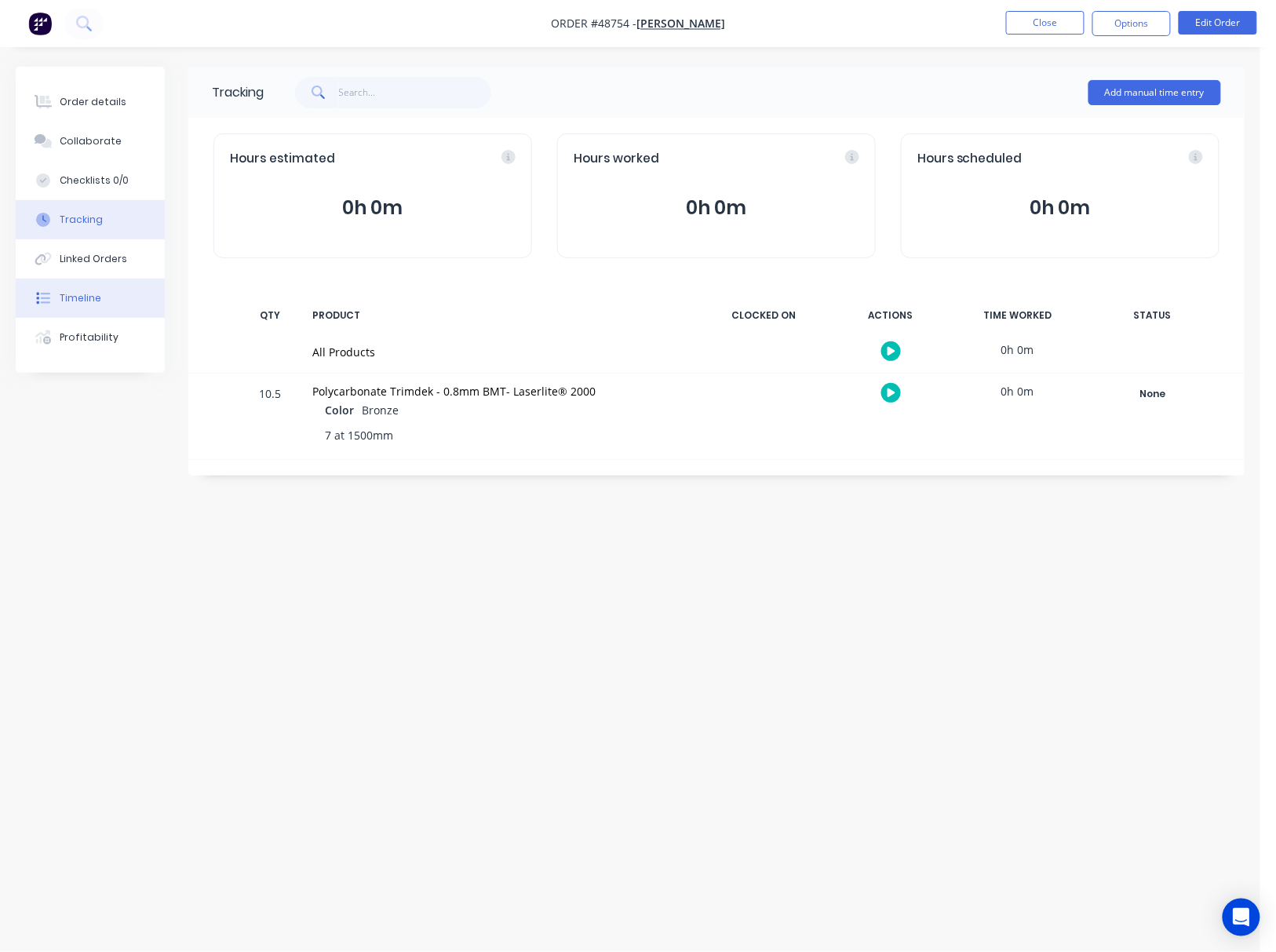
click at [114, 309] on button "Timeline" at bounding box center [90, 297] width 149 height 39
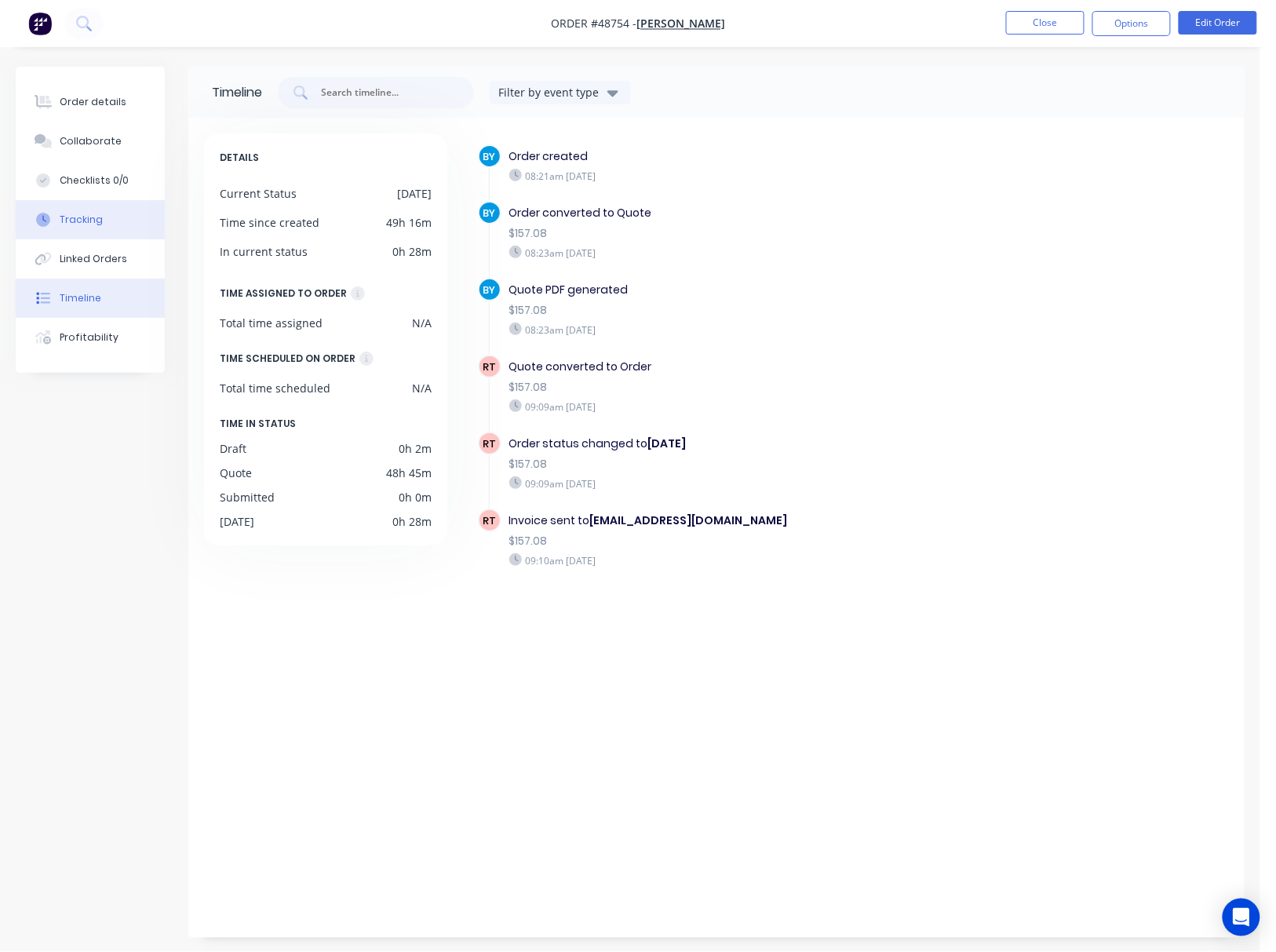
click at [98, 220] on div "Tracking" at bounding box center [81, 219] width 43 height 14
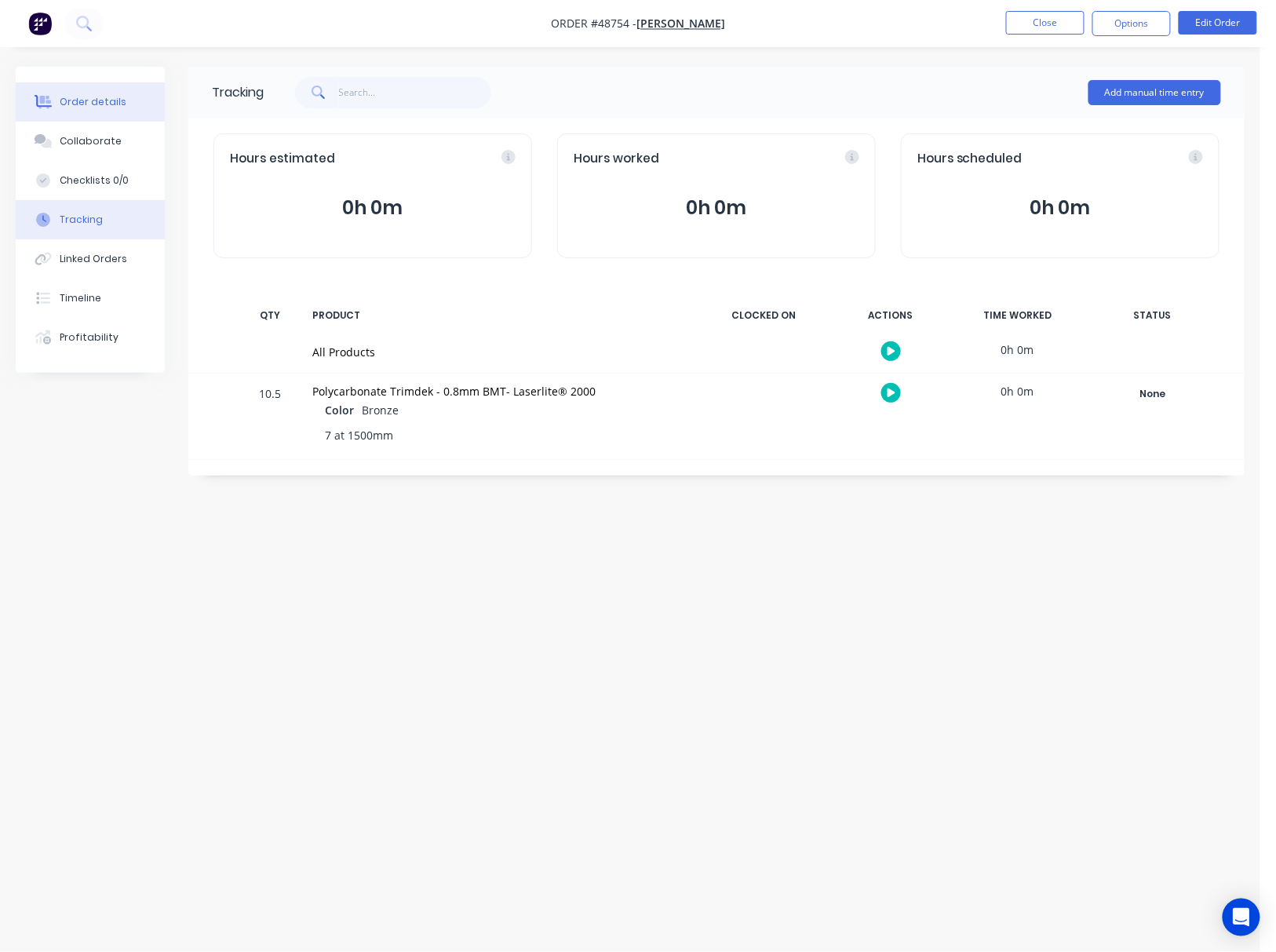
click at [88, 102] on div "Order details" at bounding box center [93, 102] width 67 height 14
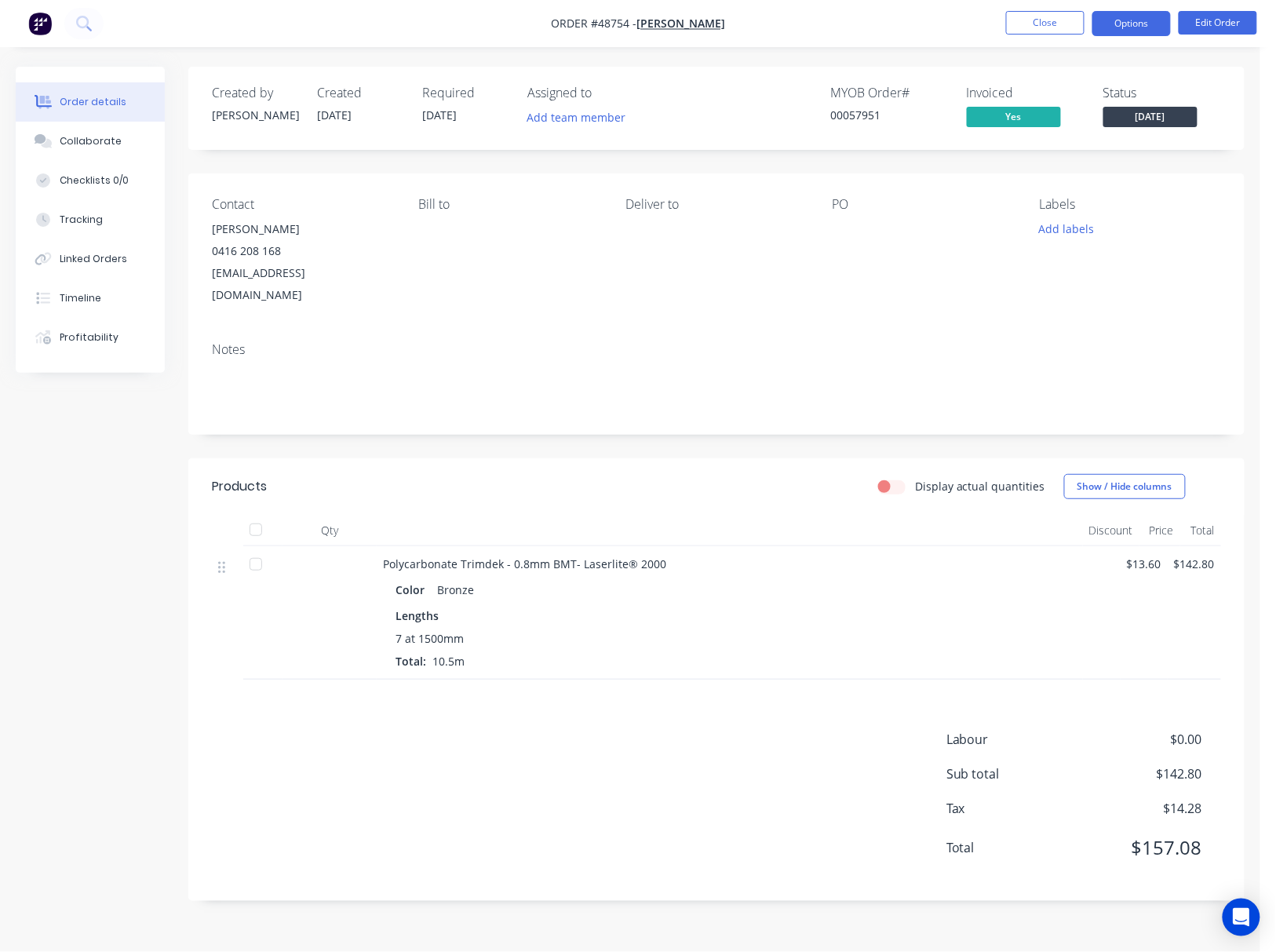
click at [1146, 24] on button "Options" at bounding box center [1132, 24] width 79 height 25
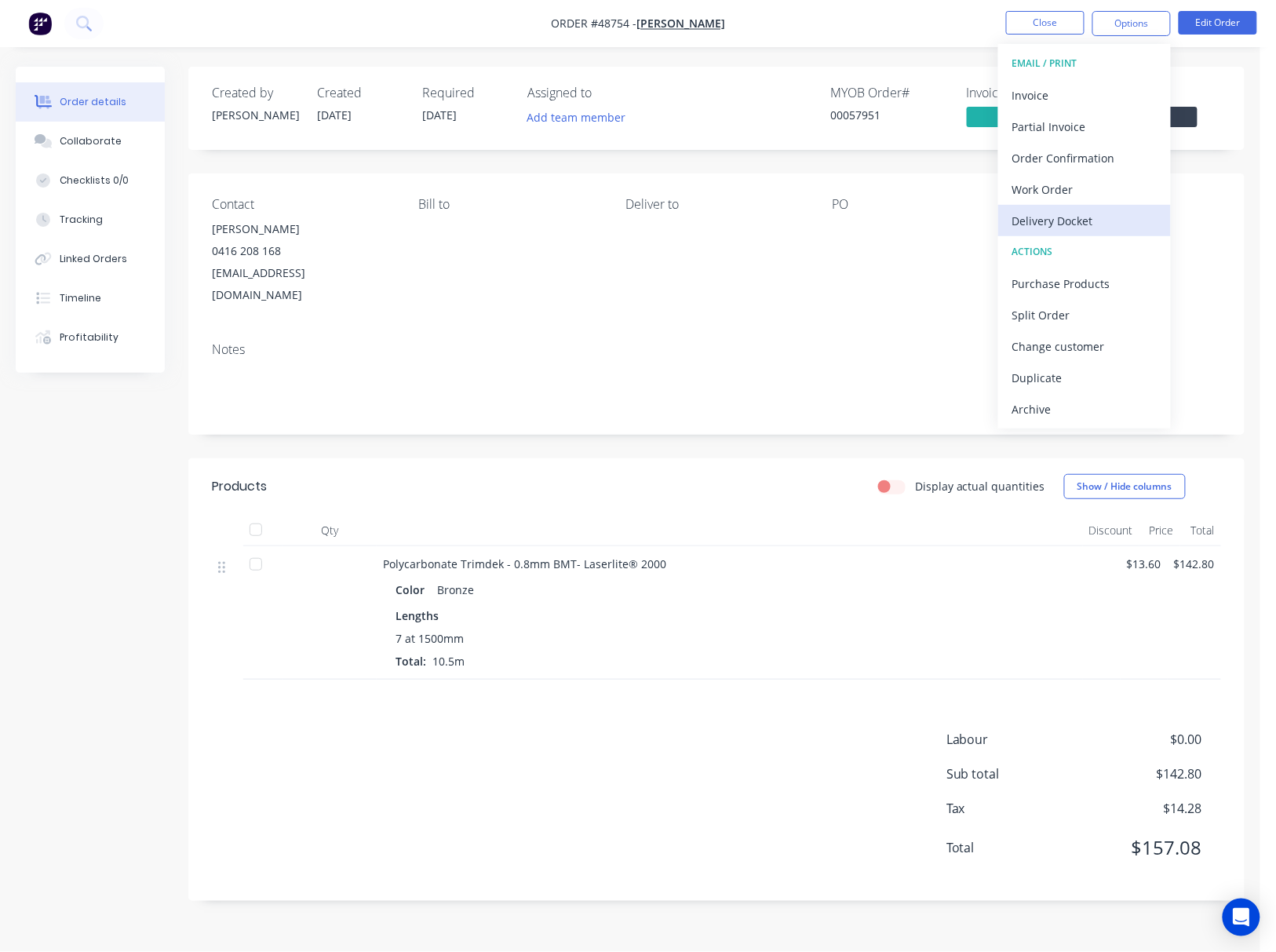
click at [1103, 220] on div "Delivery Docket" at bounding box center [1084, 221] width 144 height 23
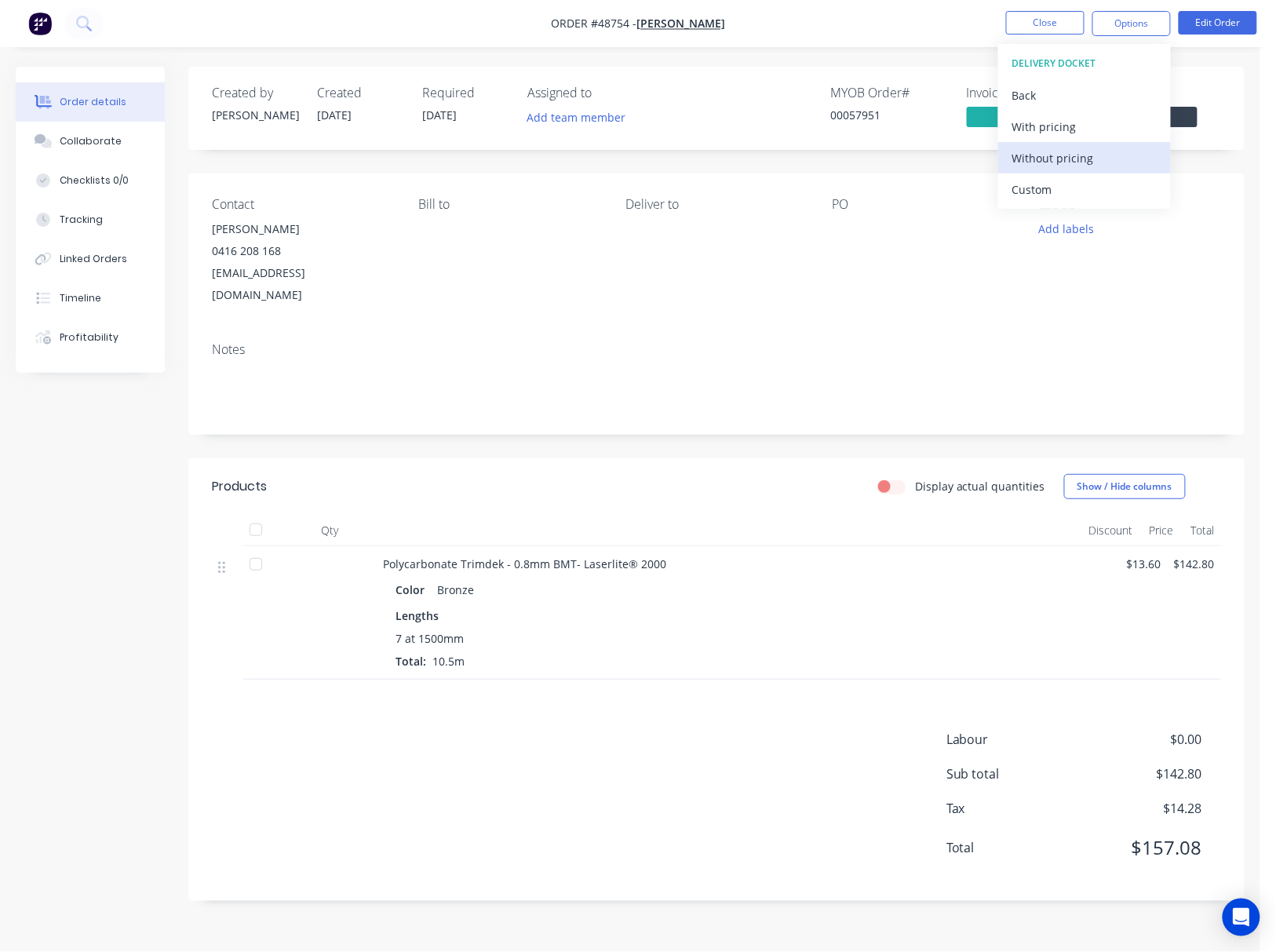
click at [1102, 162] on div "Without pricing" at bounding box center [1084, 158] width 144 height 23
click at [573, 399] on div "Notes" at bounding box center [716, 382] width 1057 height 105
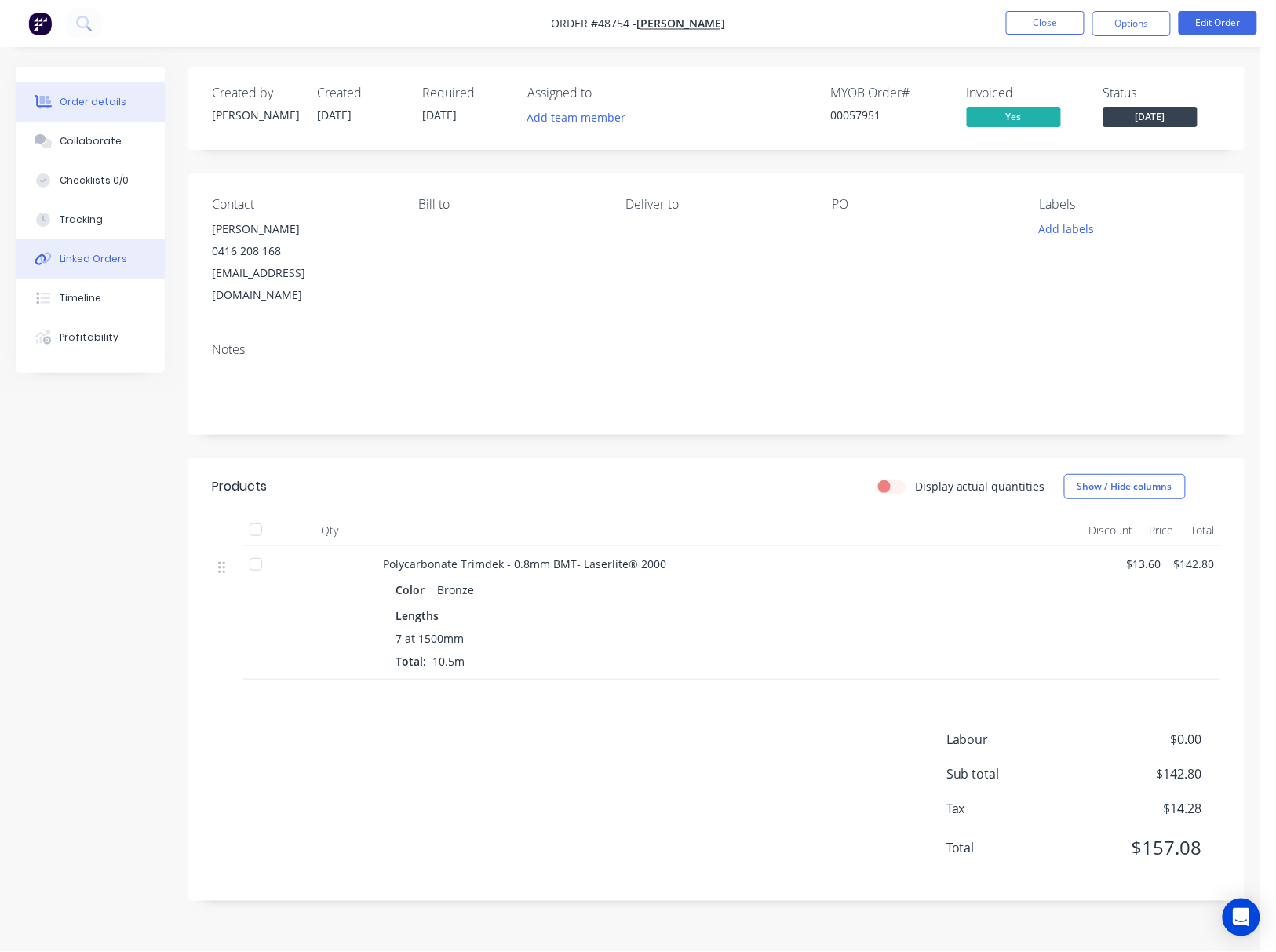
click at [114, 249] on button "Linked Orders" at bounding box center [90, 258] width 149 height 39
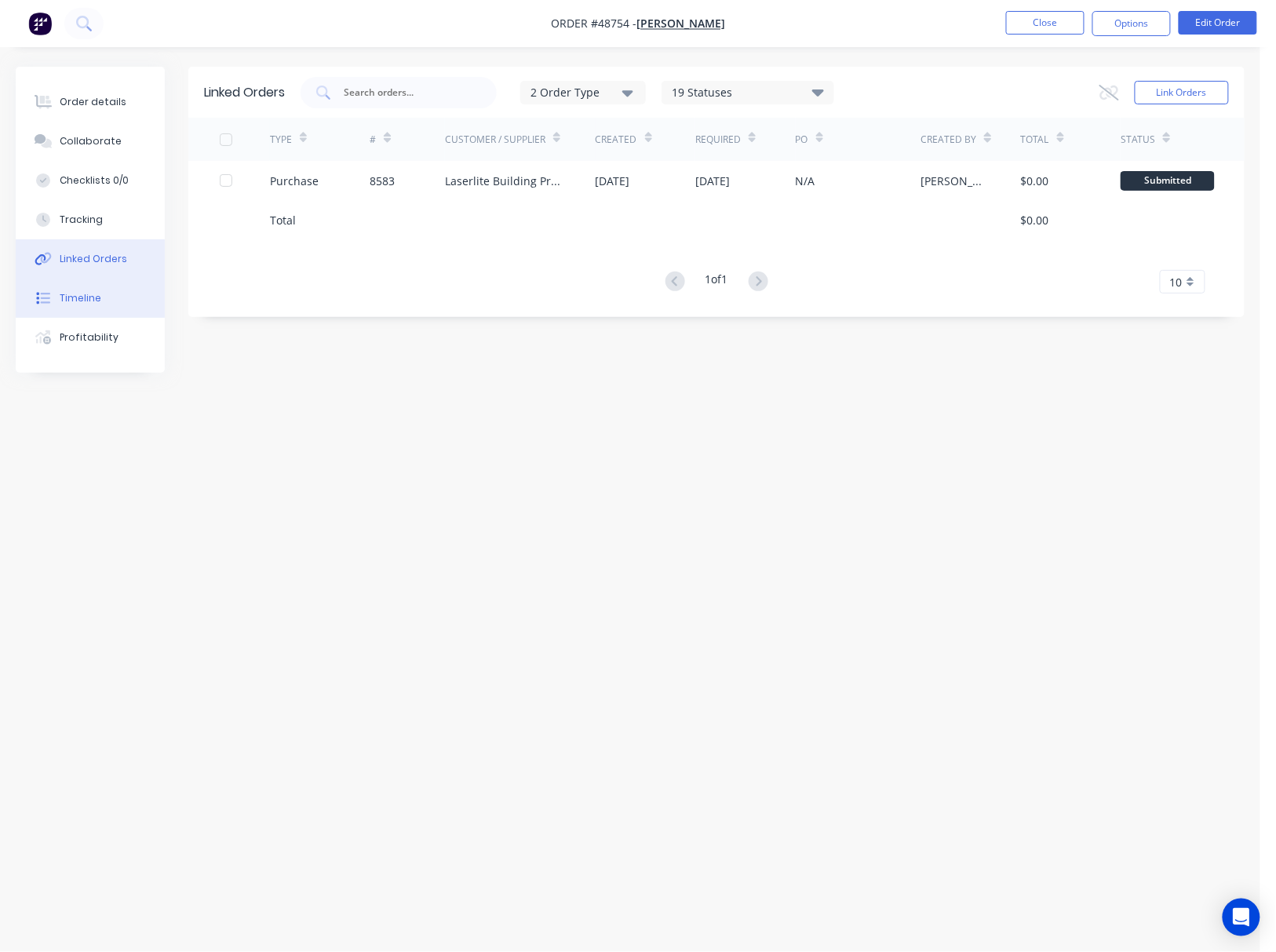
click at [89, 283] on button "Timeline" at bounding box center [90, 297] width 149 height 39
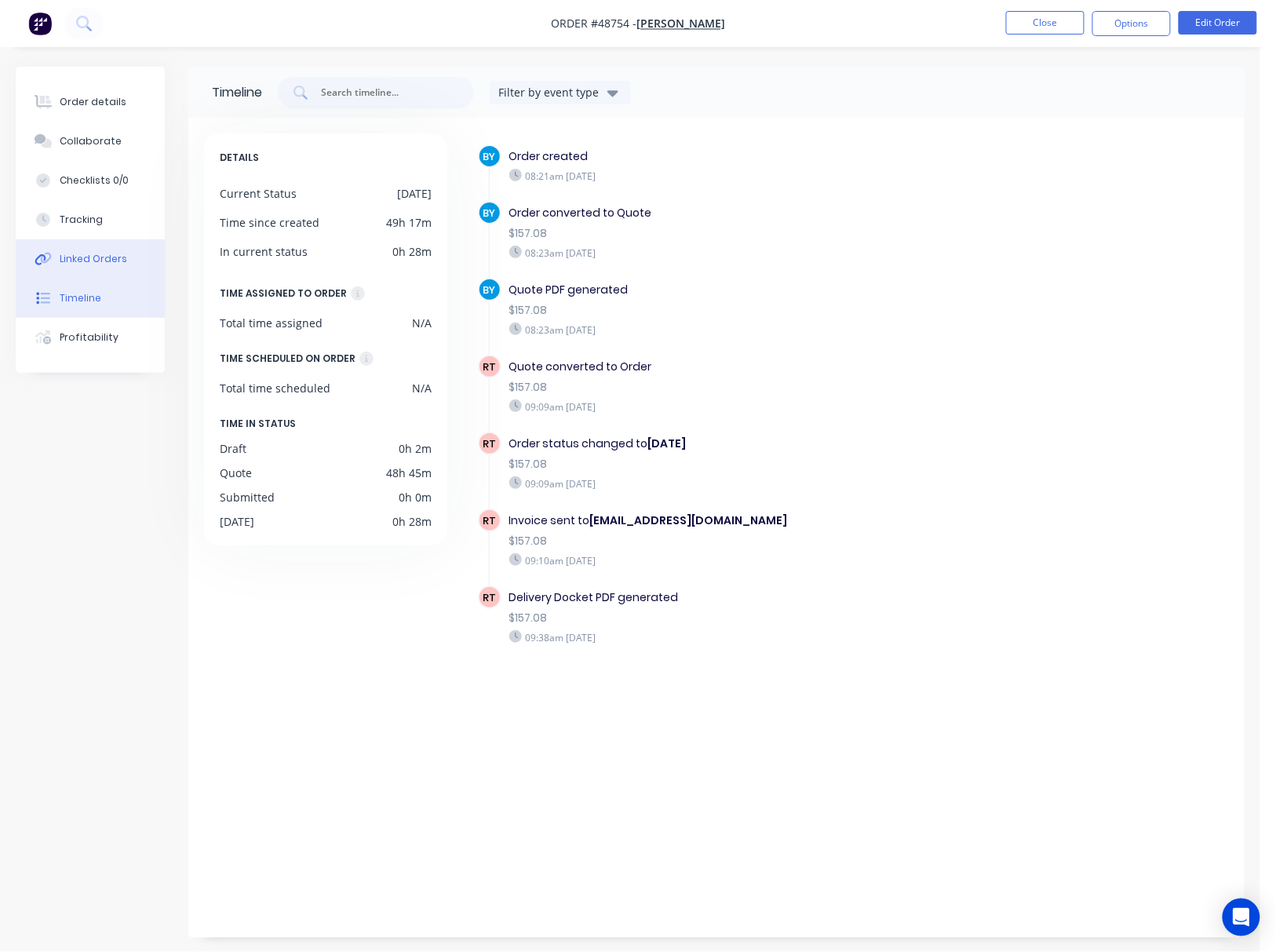
click at [102, 276] on button "Linked Orders" at bounding box center [90, 258] width 149 height 39
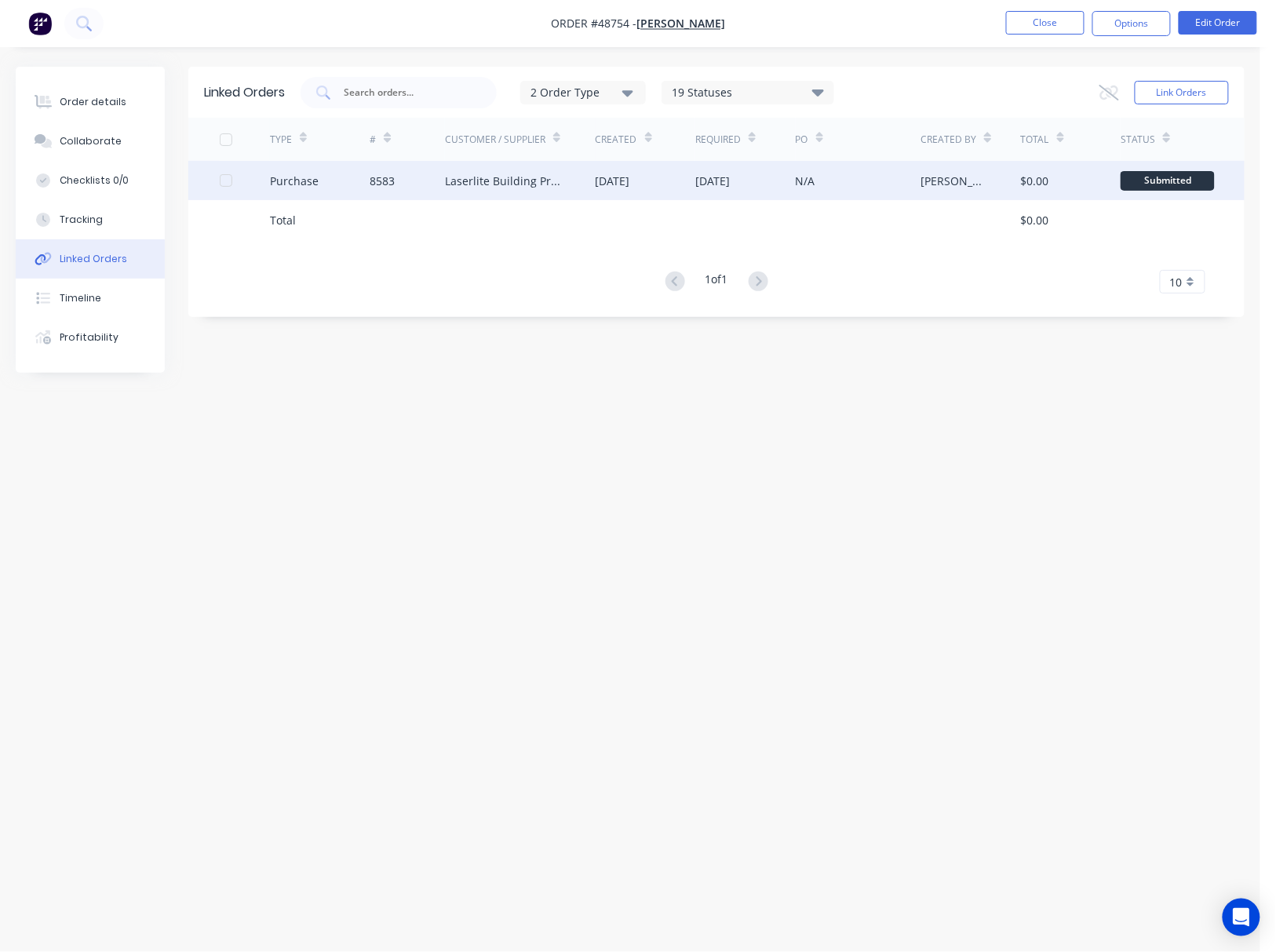
click at [544, 188] on div "Laserlite Building Products" at bounding box center [520, 180] width 150 height 39
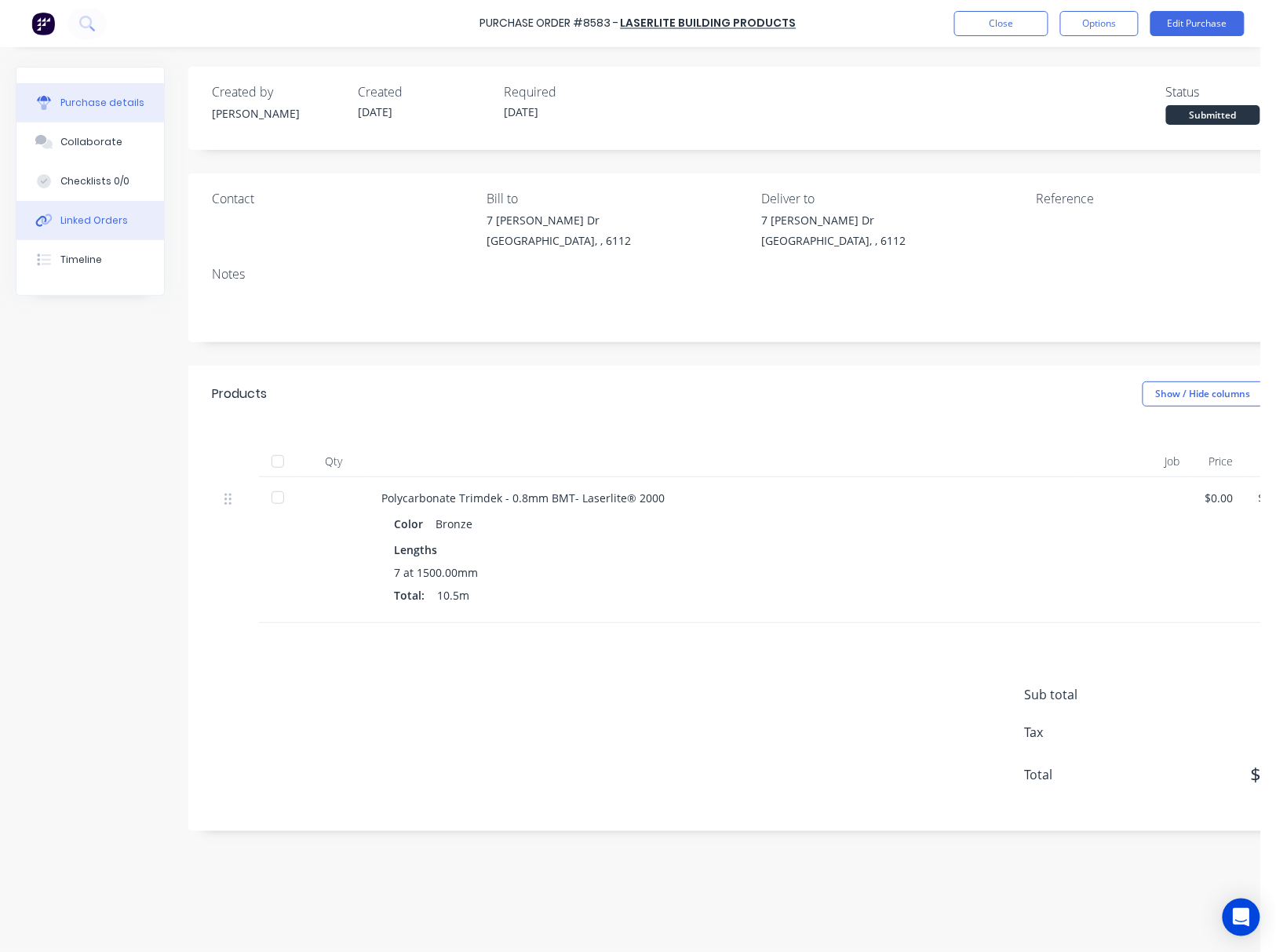
click at [102, 214] on div "Linked Orders" at bounding box center [94, 220] width 67 height 14
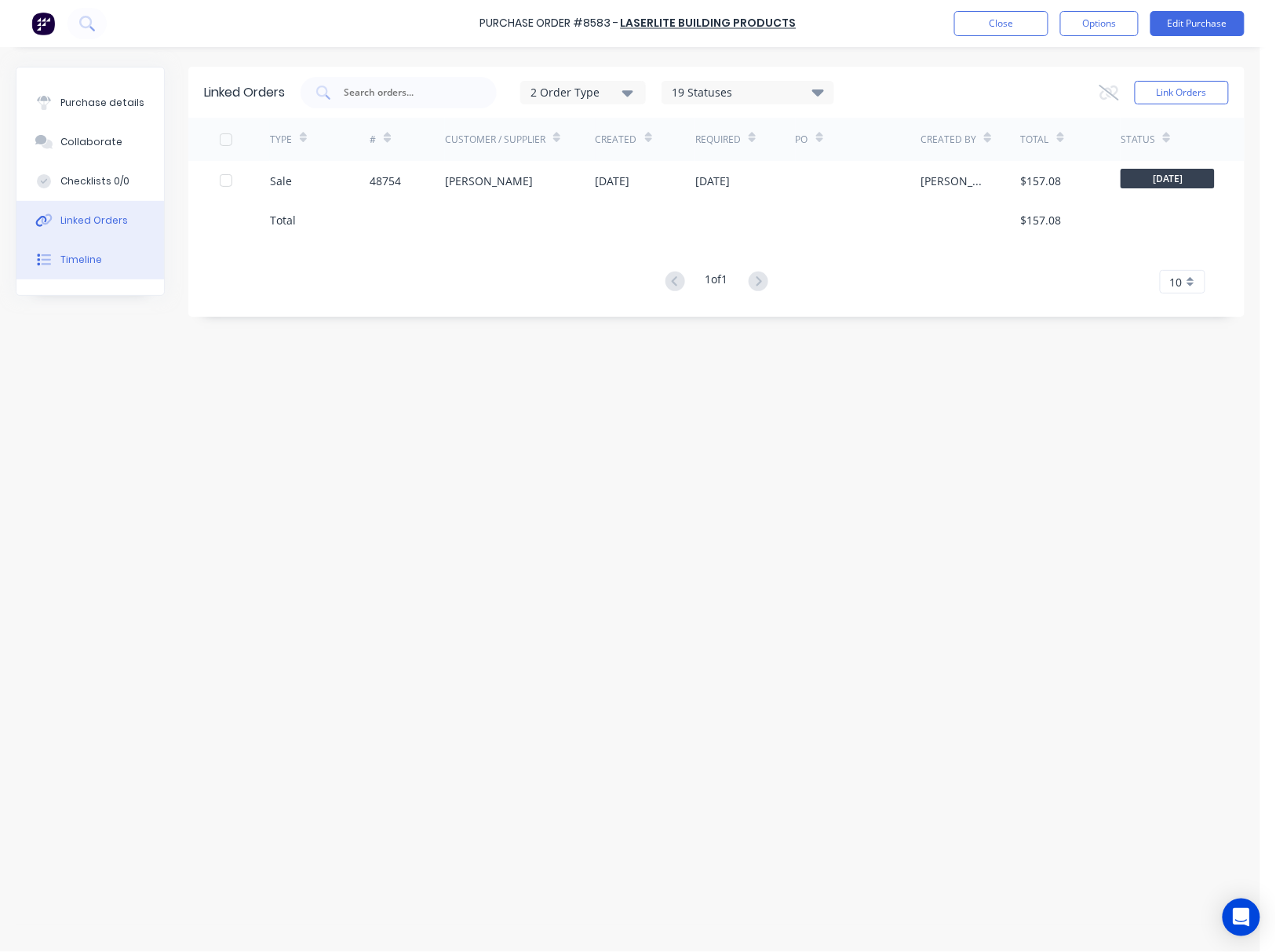
click at [96, 262] on div "Timeline" at bounding box center [82, 259] width 42 height 14
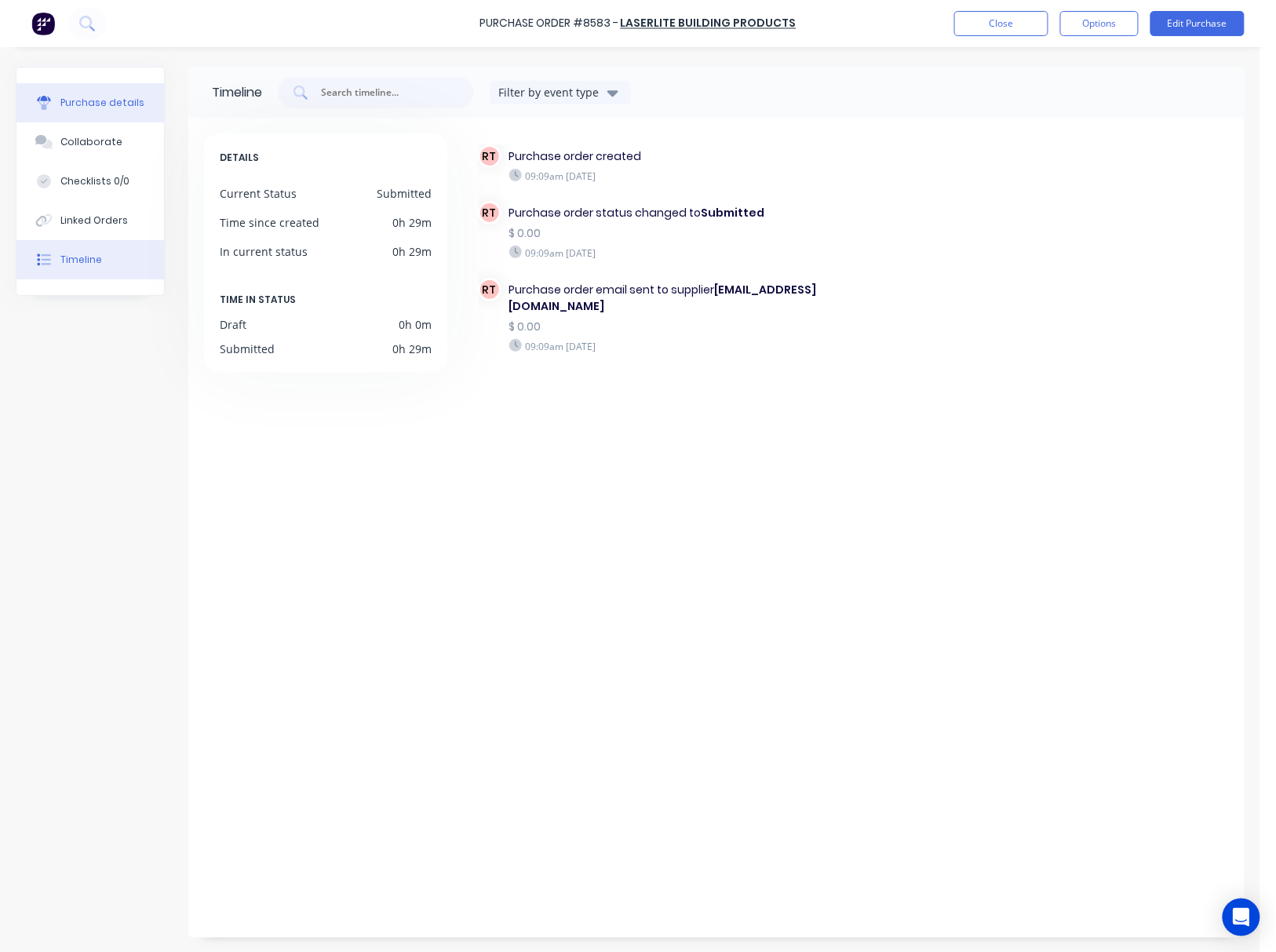
click at [126, 99] on div "Purchase details" at bounding box center [103, 103] width 84 height 14
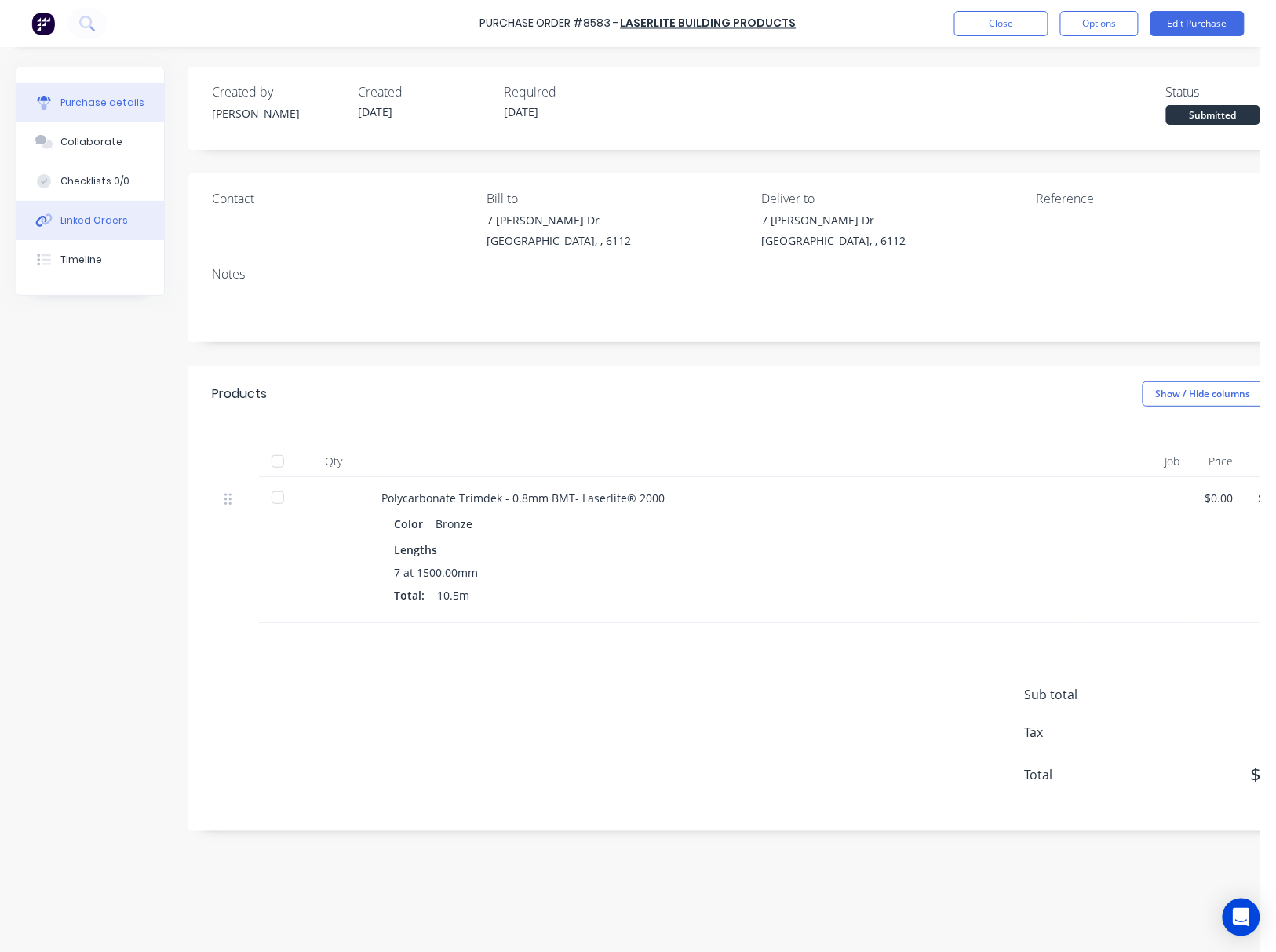
click at [116, 223] on div "Linked Orders" at bounding box center [94, 220] width 67 height 14
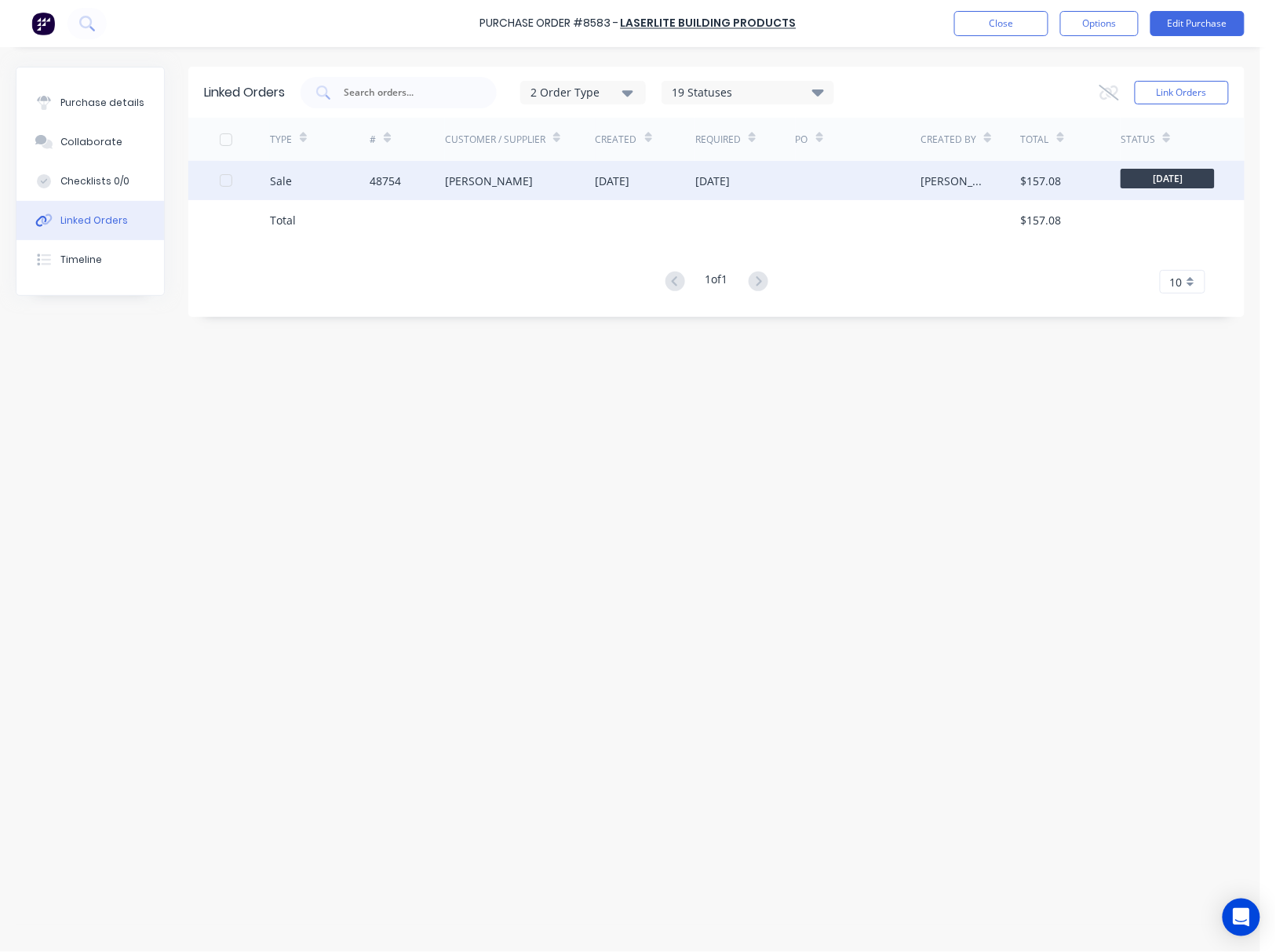
click at [539, 179] on div "Chenghai Lin" at bounding box center [520, 180] width 150 height 39
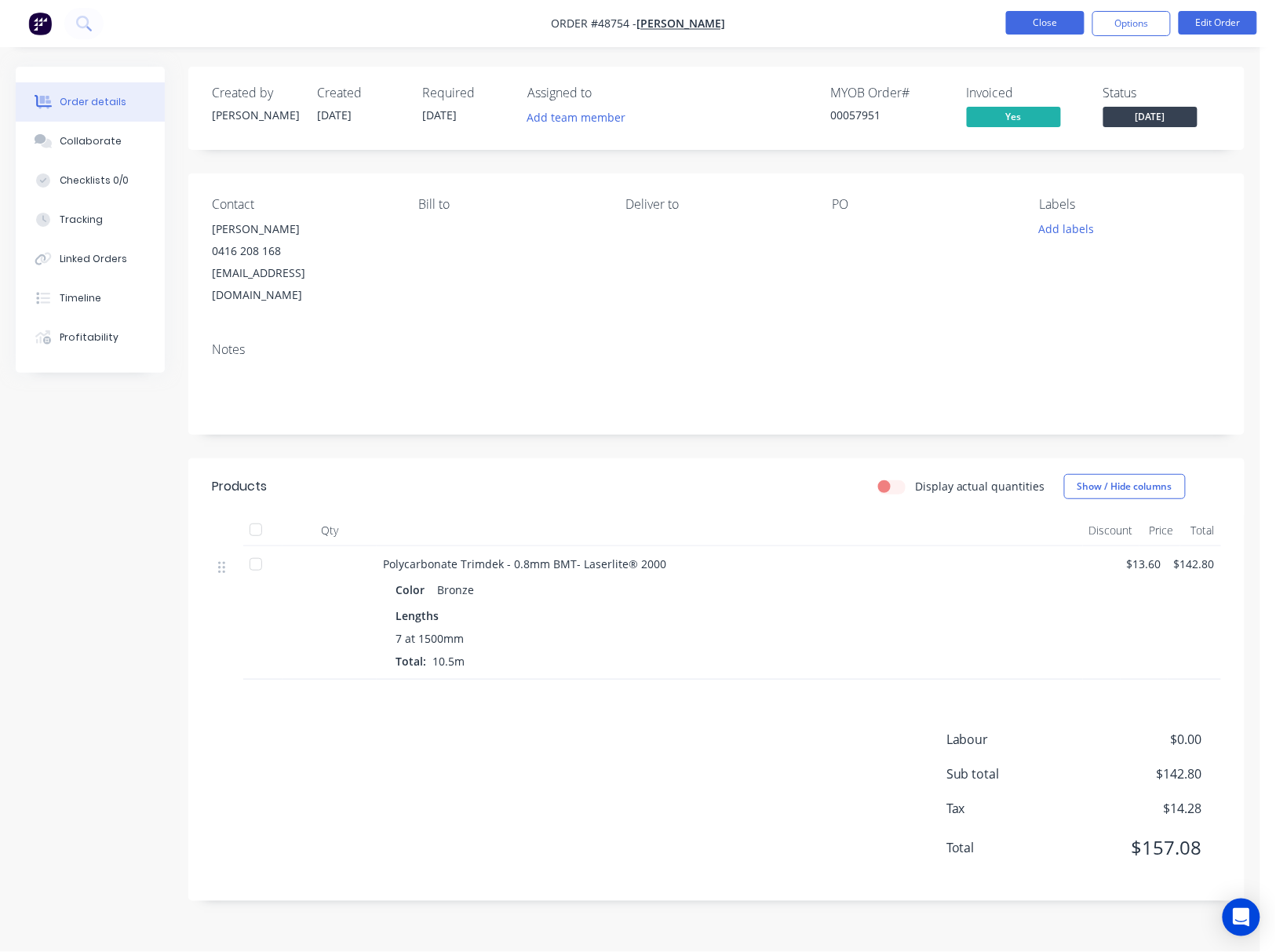
click at [1075, 22] on button "Close" at bounding box center [1045, 23] width 79 height 24
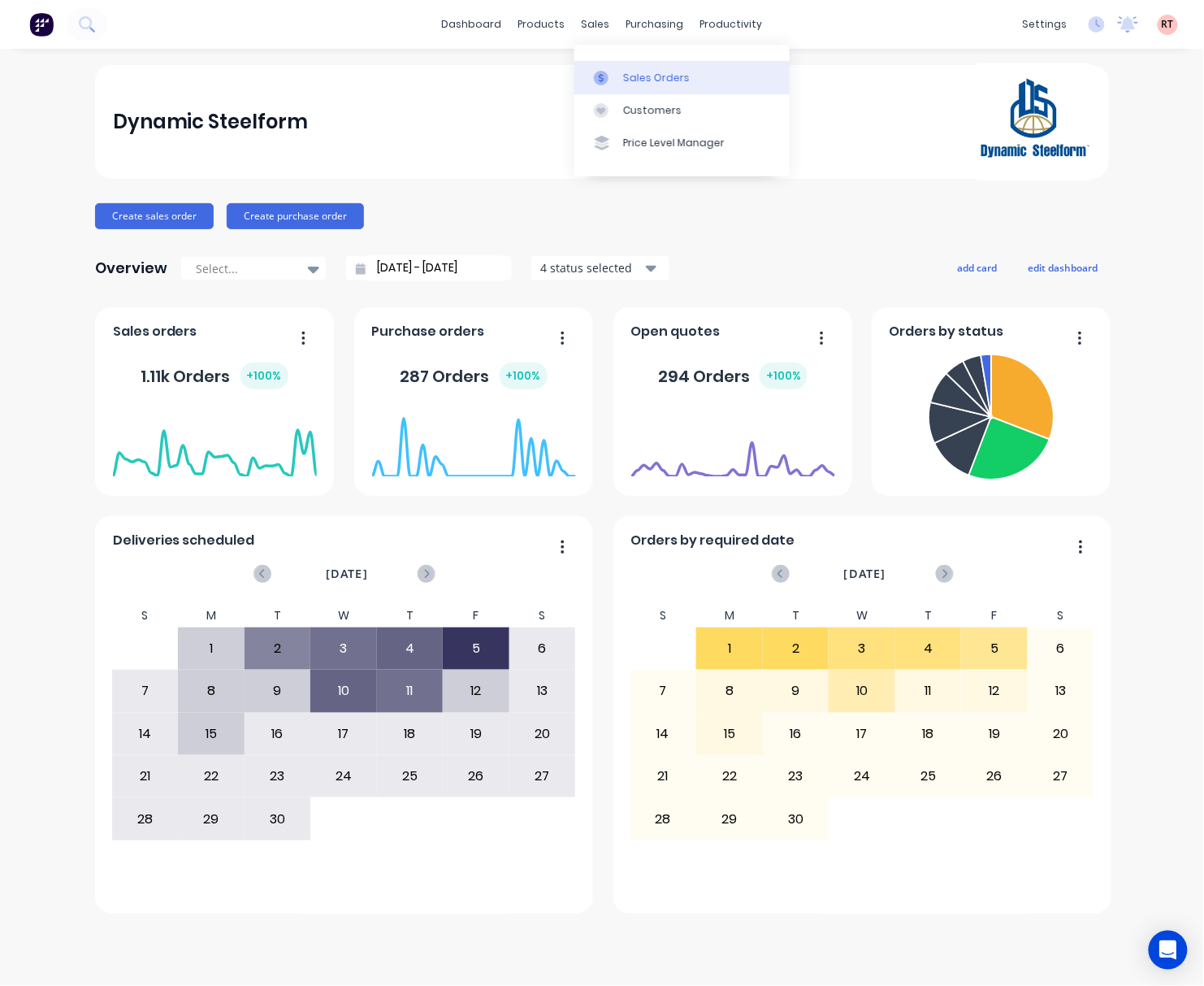
click at [640, 76] on div "Sales Orders" at bounding box center [656, 78] width 67 height 15
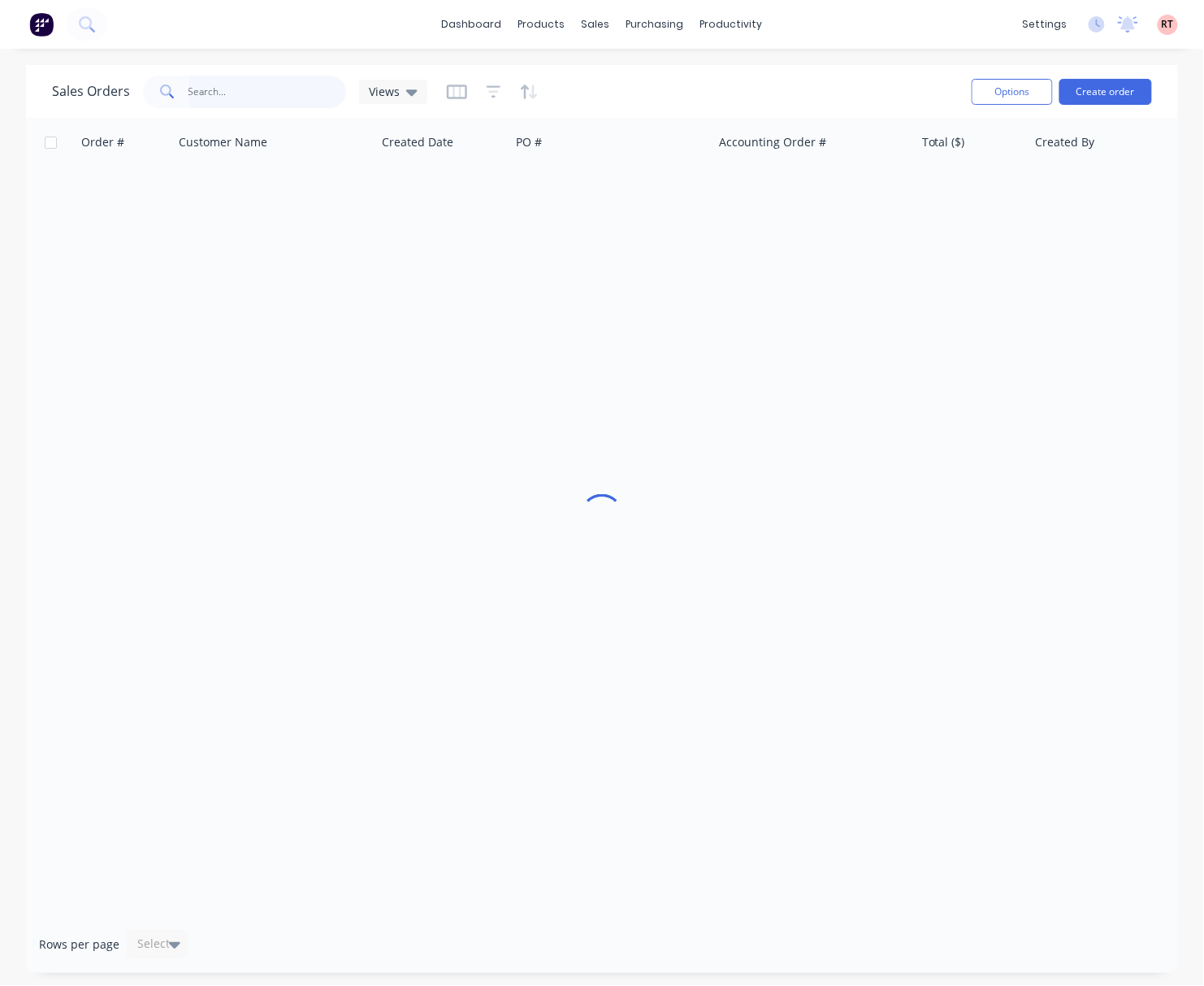
click at [281, 91] on input "text" at bounding box center [268, 92] width 158 height 32
type input "48594"
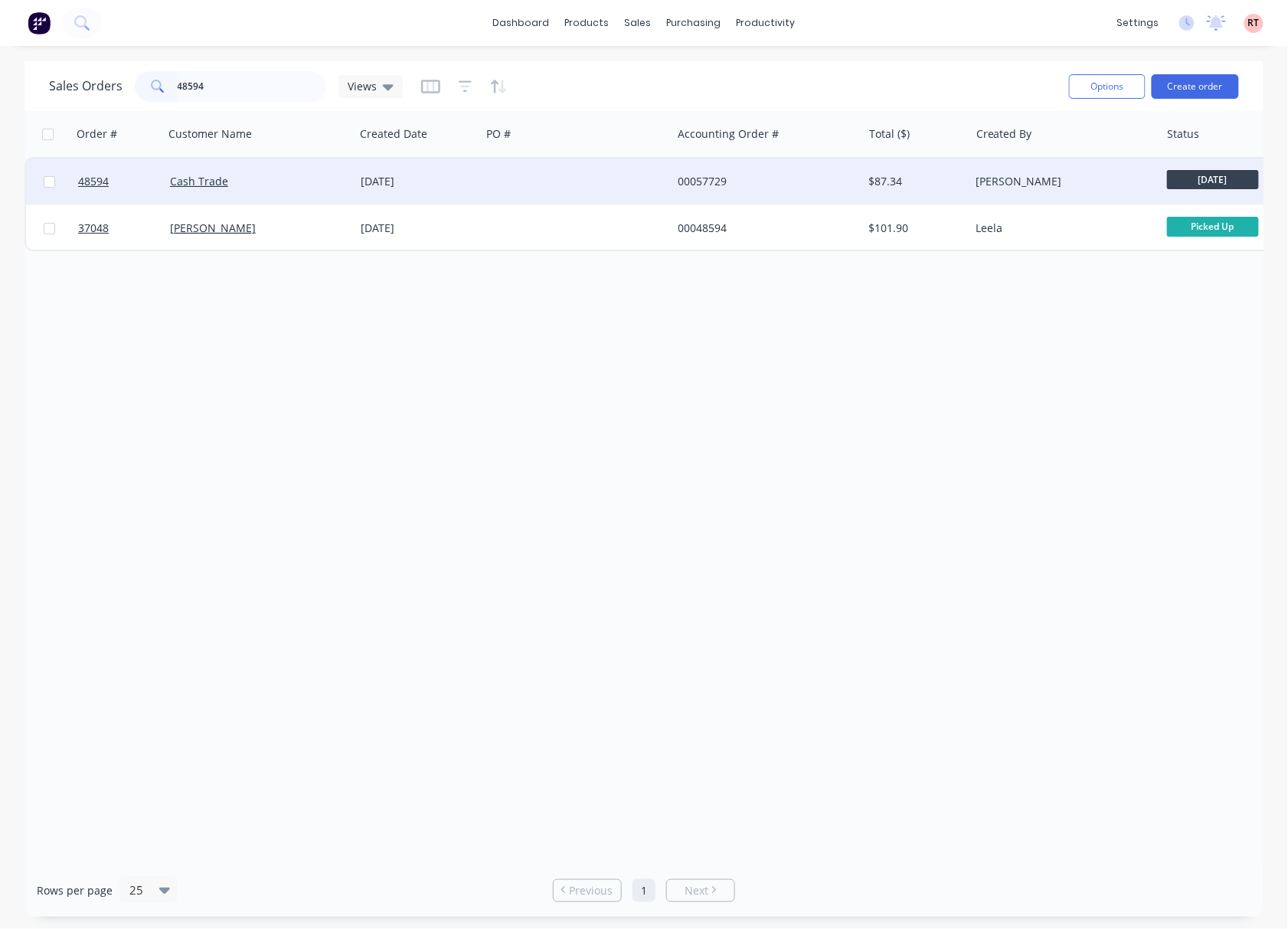
click at [596, 191] on div at bounding box center [577, 182] width 191 height 46
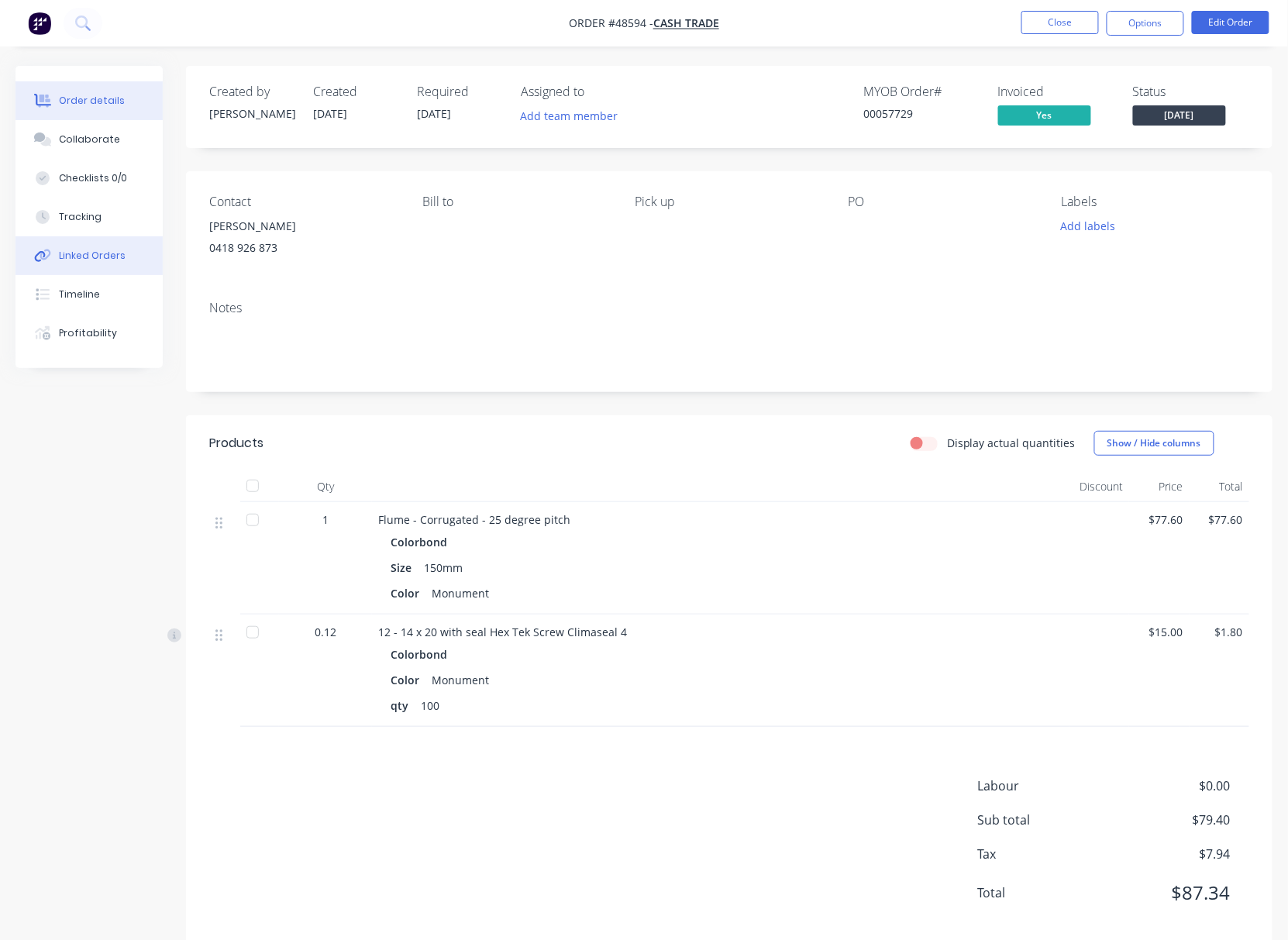
click at [102, 265] on button "Linked Orders" at bounding box center [89, 255] width 147 height 38
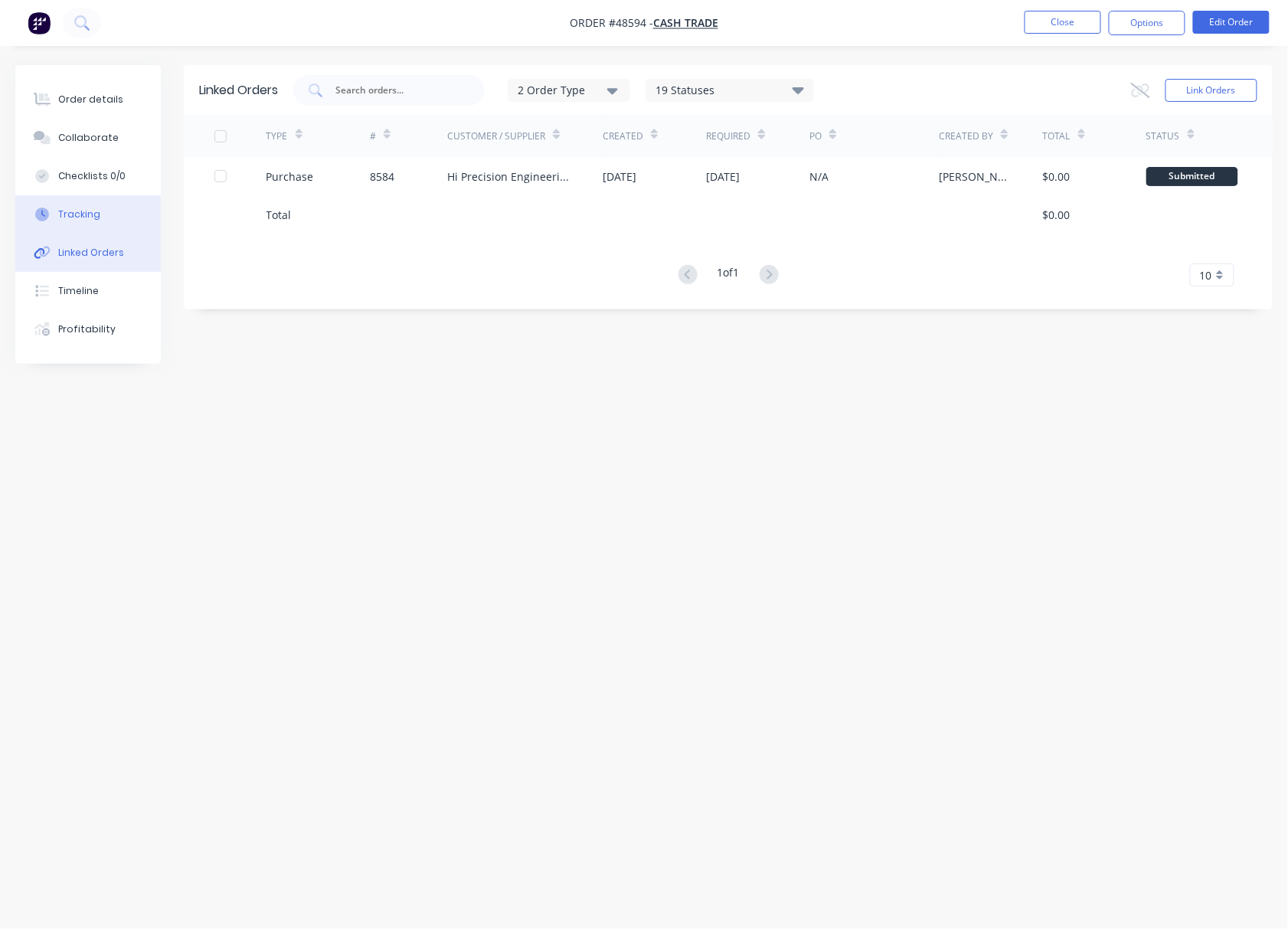
click at [111, 214] on button "Tracking" at bounding box center [88, 214] width 146 height 38
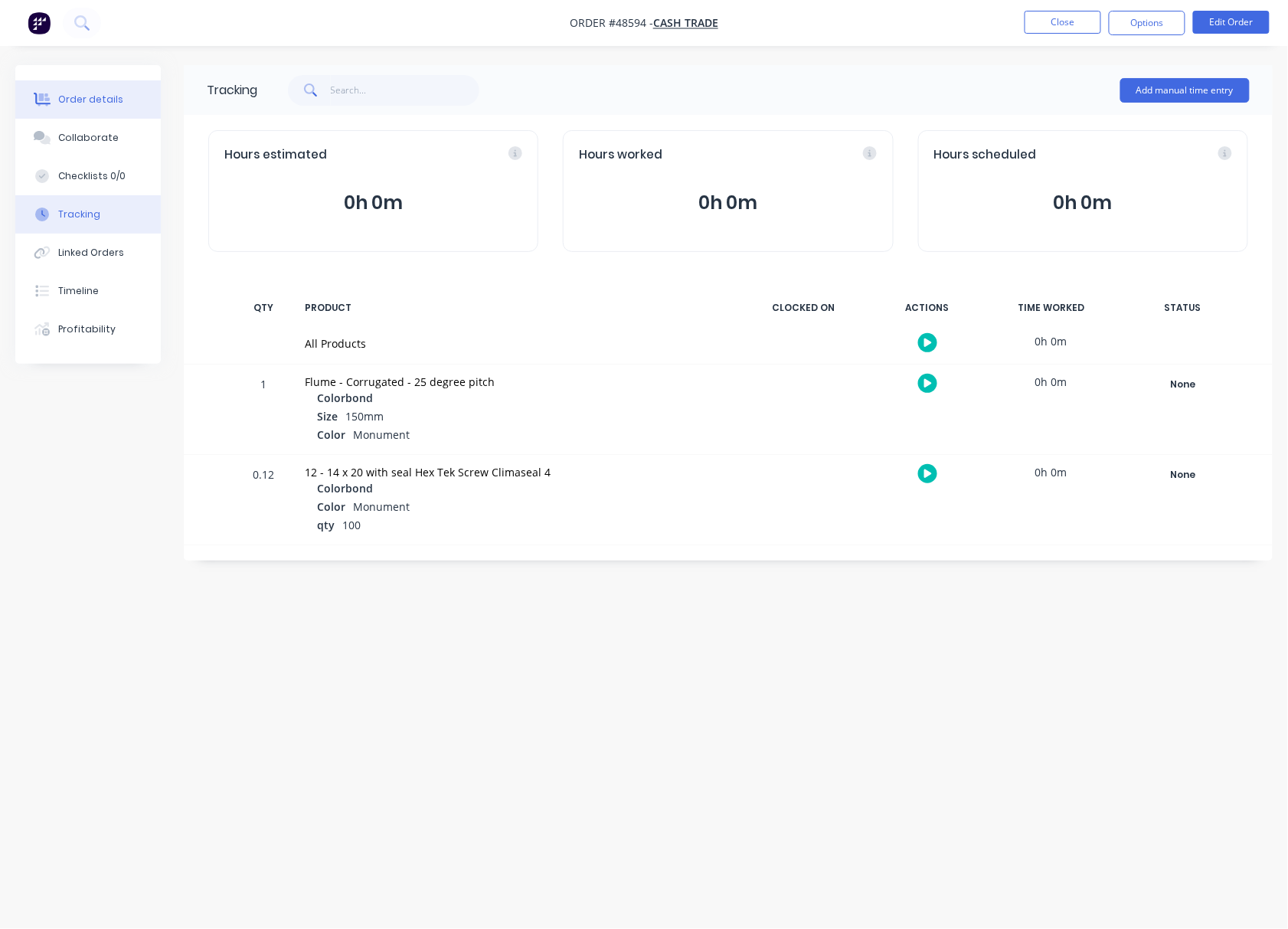
click at [120, 99] on button "Order details" at bounding box center [88, 99] width 146 height 38
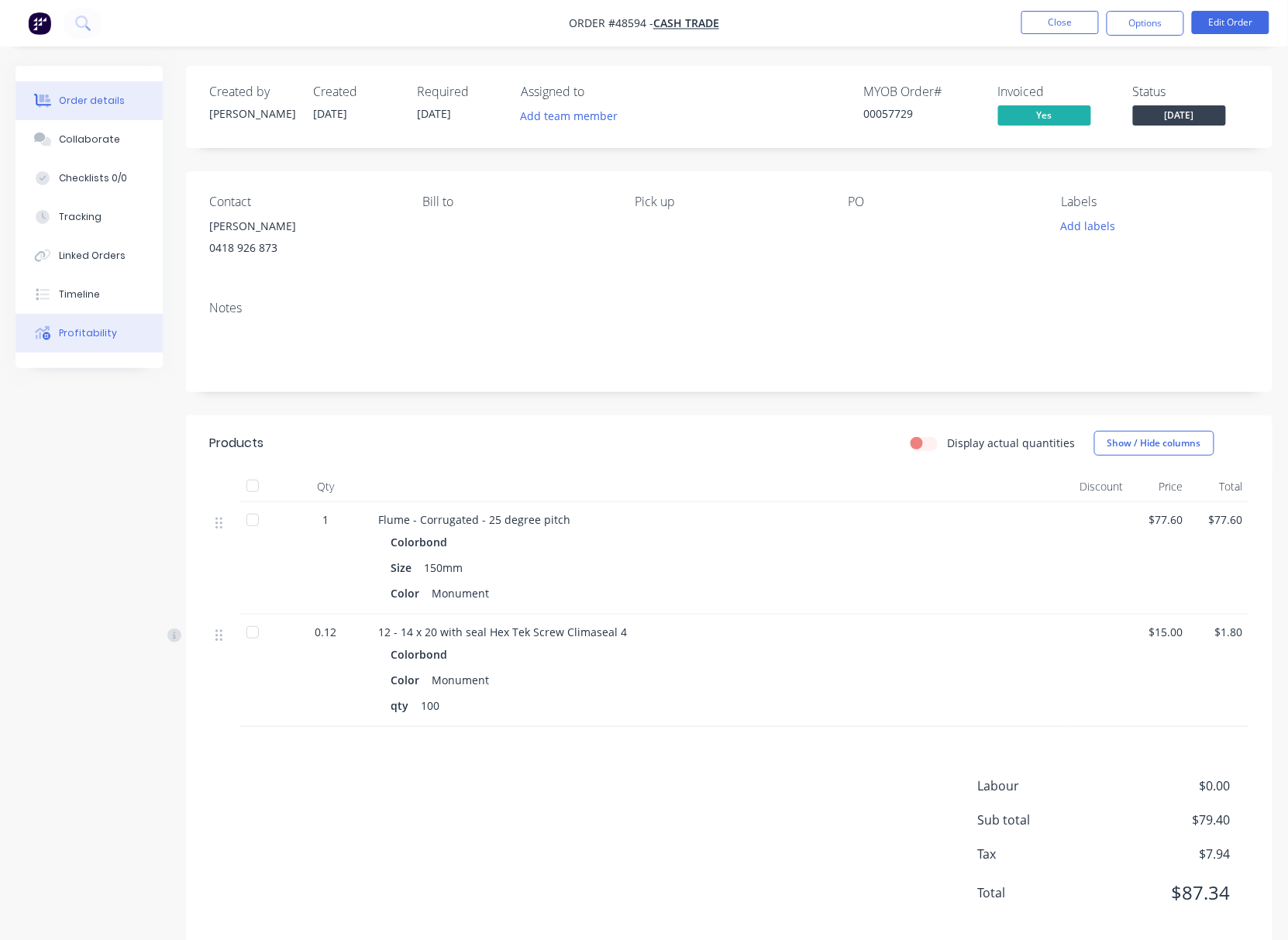
click at [107, 336] on div "Profitability" at bounding box center [88, 333] width 58 height 14
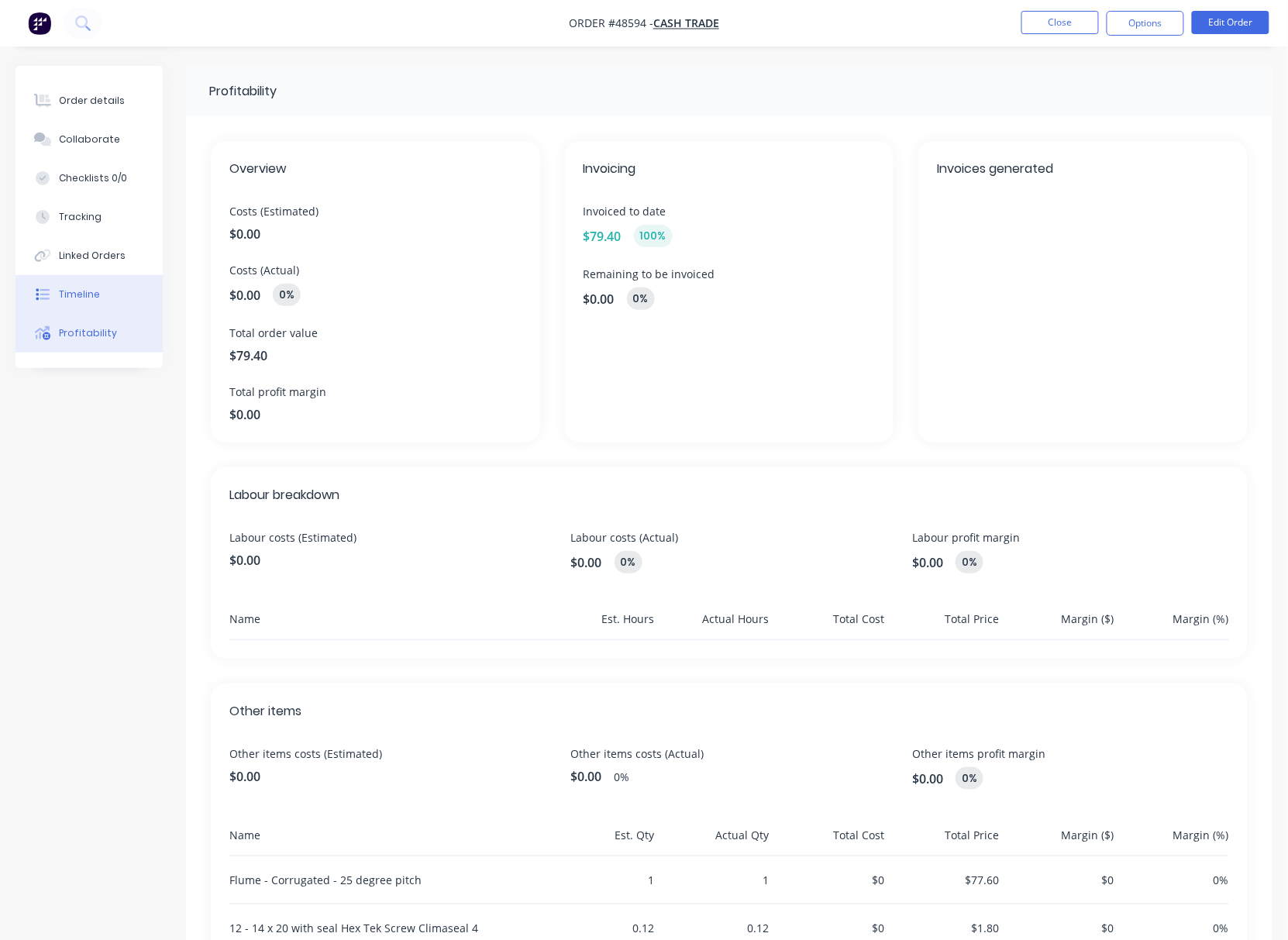
click at [107, 290] on button "Timeline" at bounding box center [89, 294] width 147 height 38
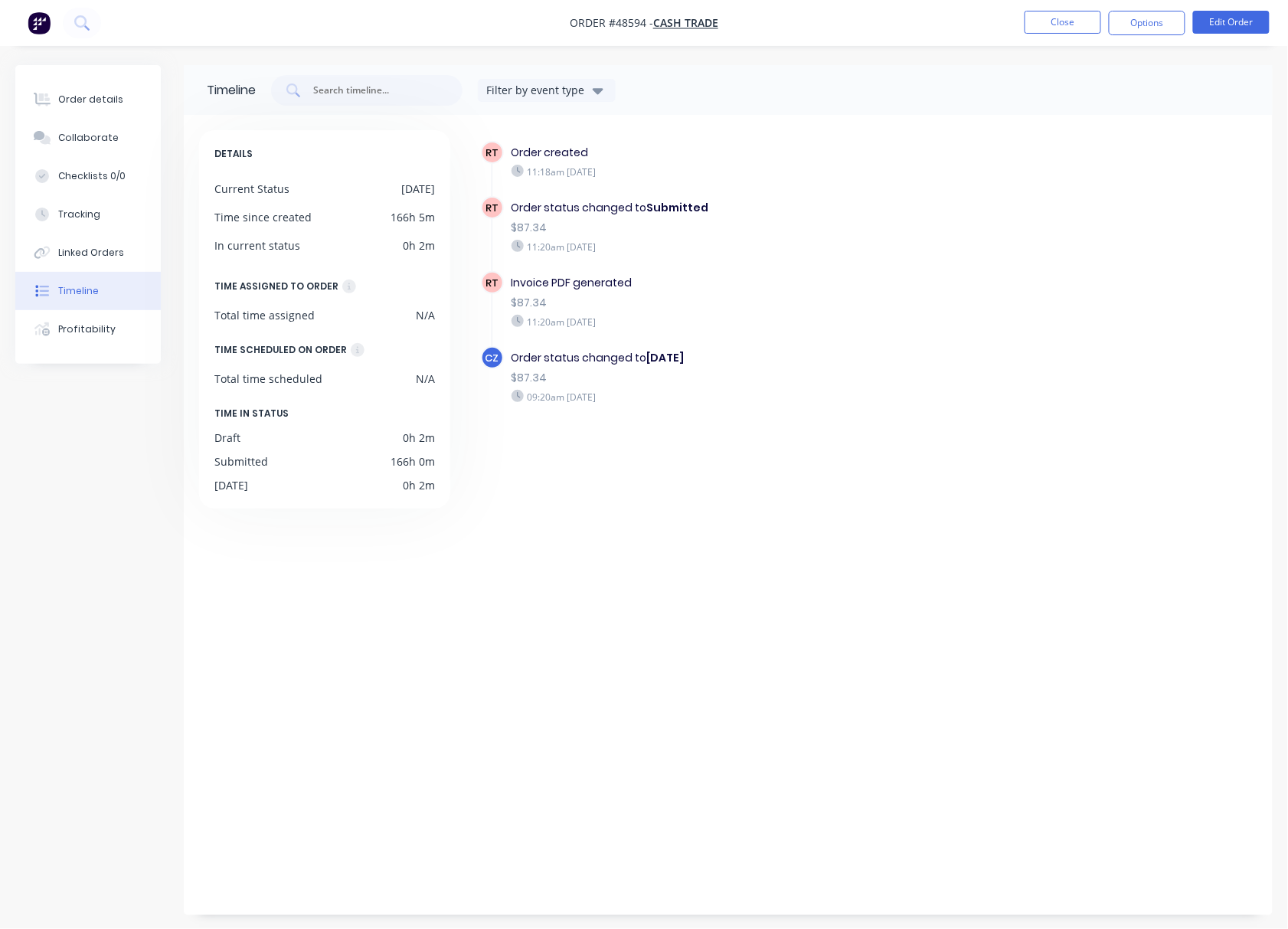
drag, startPoint x: 484, startPoint y: 142, endPoint x: 705, endPoint y: 430, distance: 363.0
click at [705, 430] on div "RT Order created 11:18am Thursday 28/08/25 RT Order status changed to Submitted…" at bounding box center [870, 300] width 777 height 319
click at [904, 402] on div "09:20am Thursday 04/09/25" at bounding box center [751, 396] width 479 height 14
click at [59, 106] on div "Order details" at bounding box center [91, 99] width 65 height 14
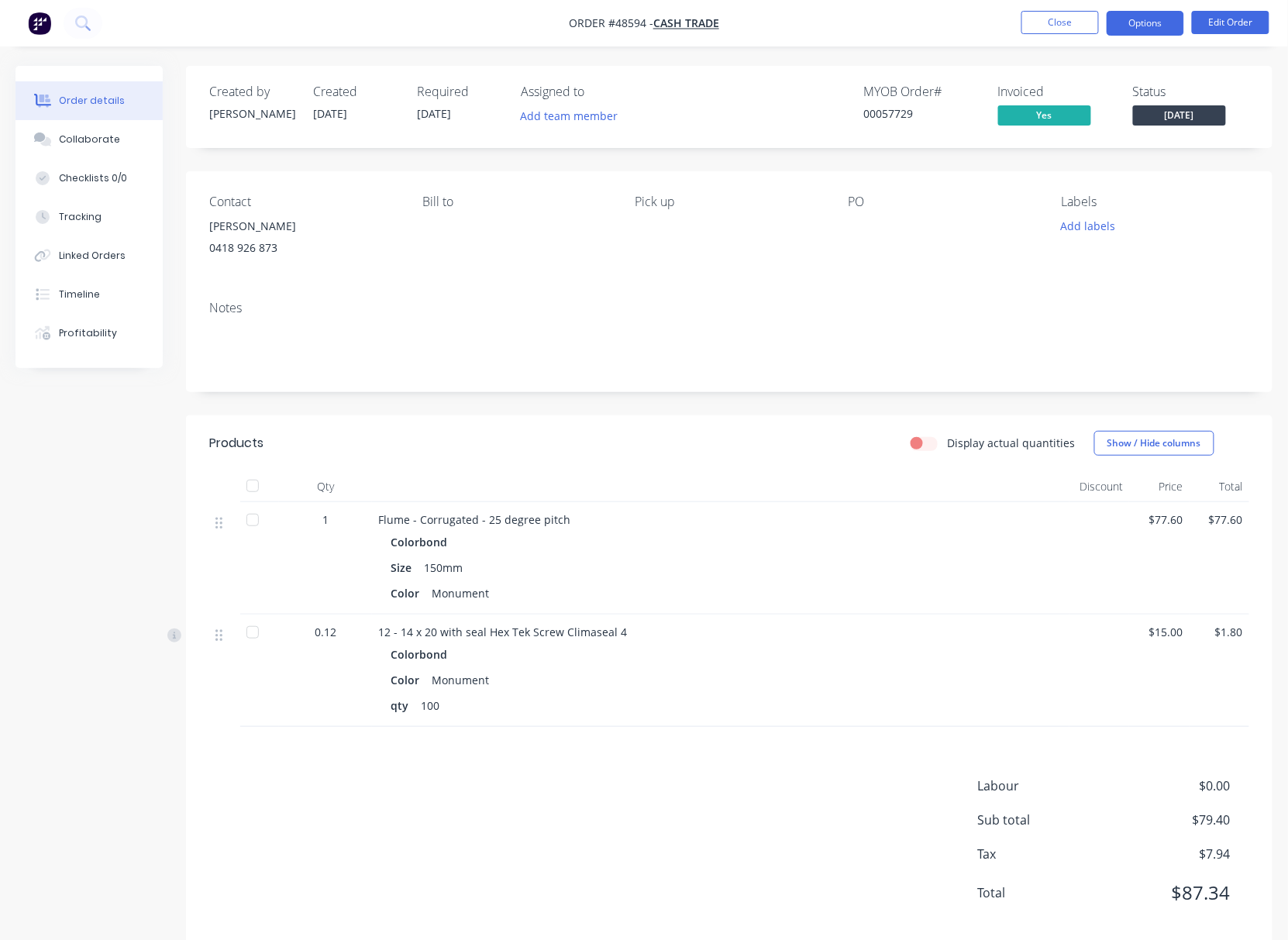
click at [1147, 14] on button "Options" at bounding box center [1144, 23] width 78 height 24
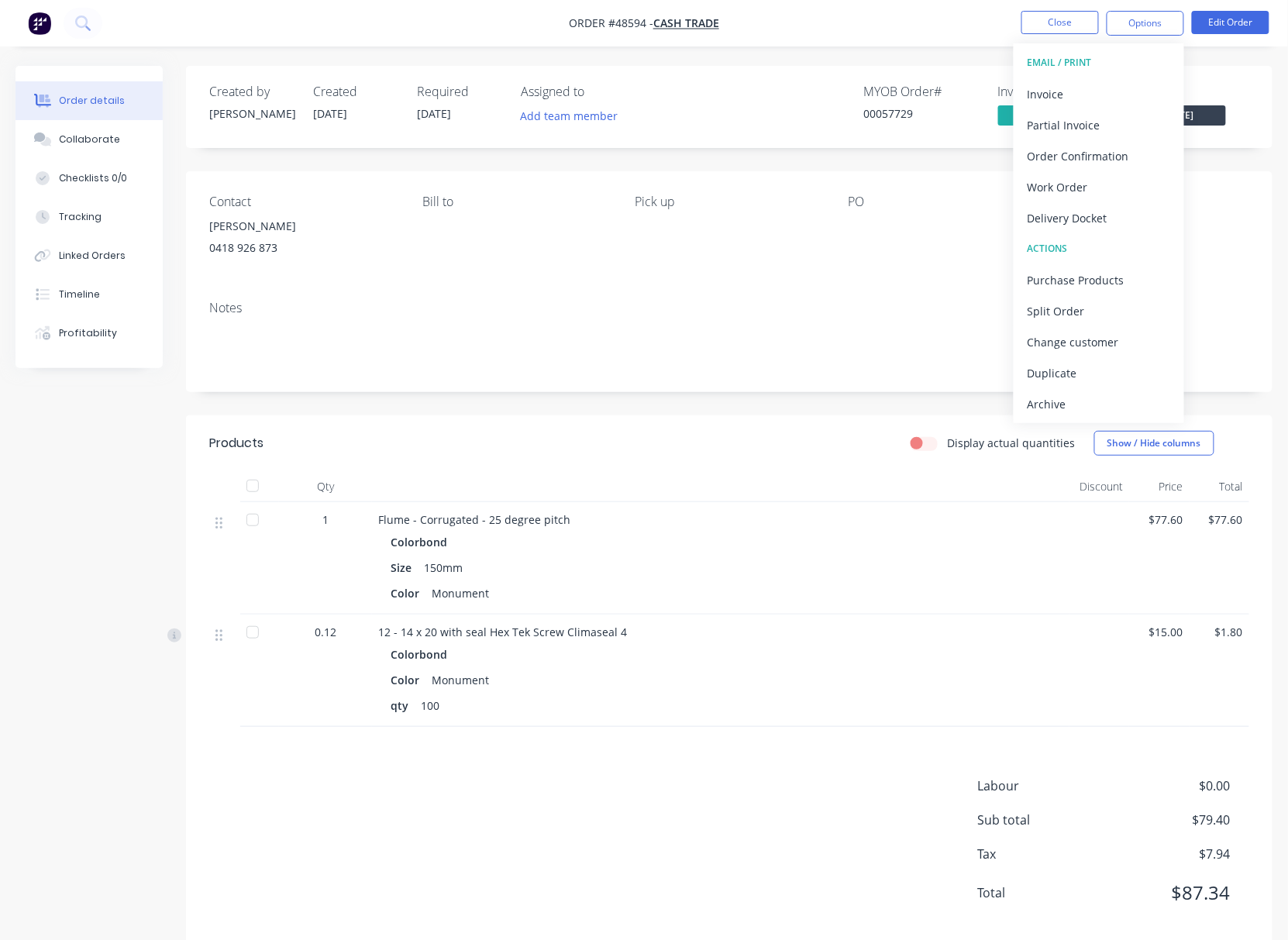
click at [883, 280] on div "Contact Paul 0418 926 873 Bill to Pick up PO Labels Add labels" at bounding box center [729, 230] width 1086 height 117
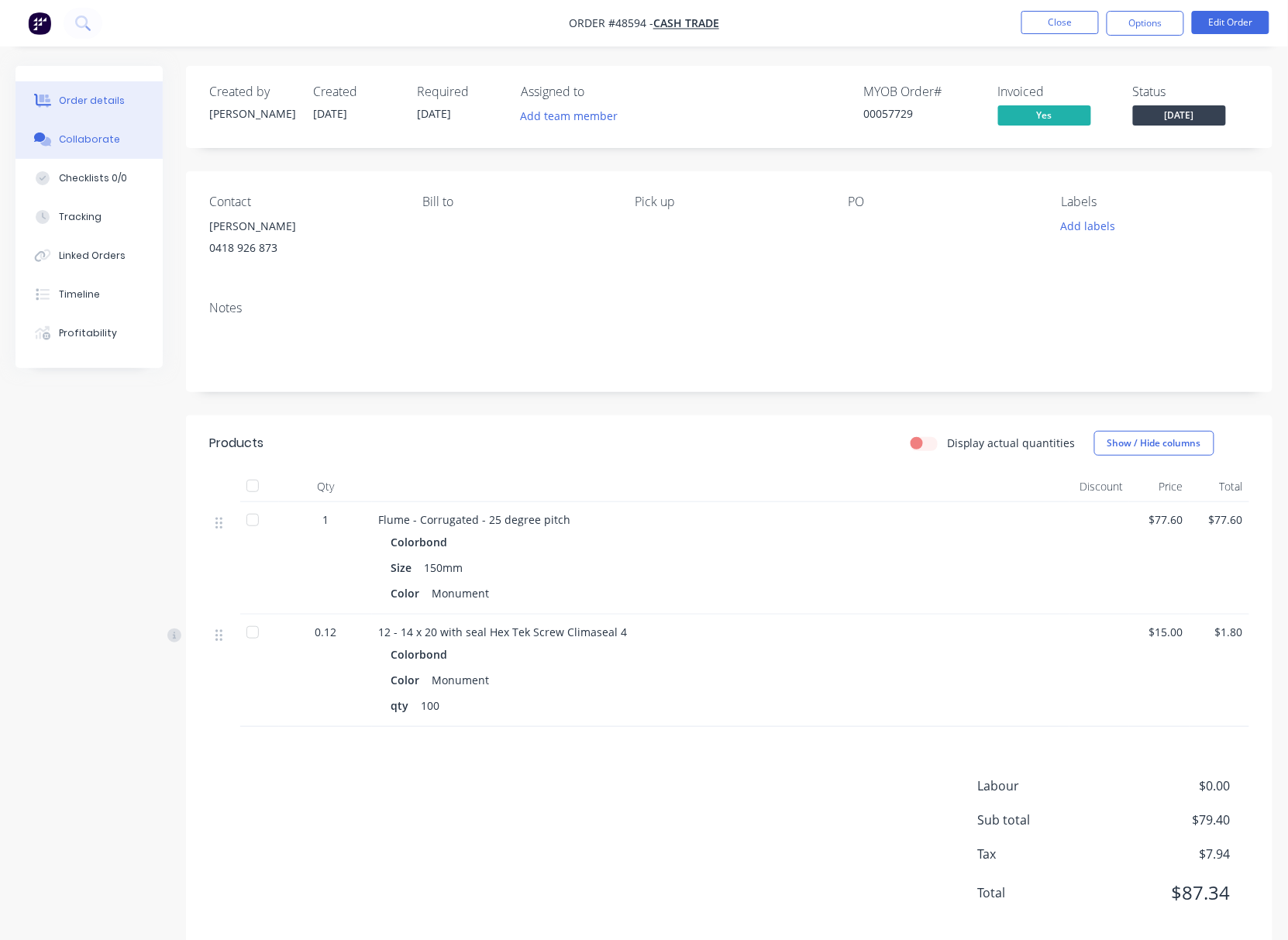
click at [91, 137] on div "Collaborate" at bounding box center [89, 139] width 61 height 14
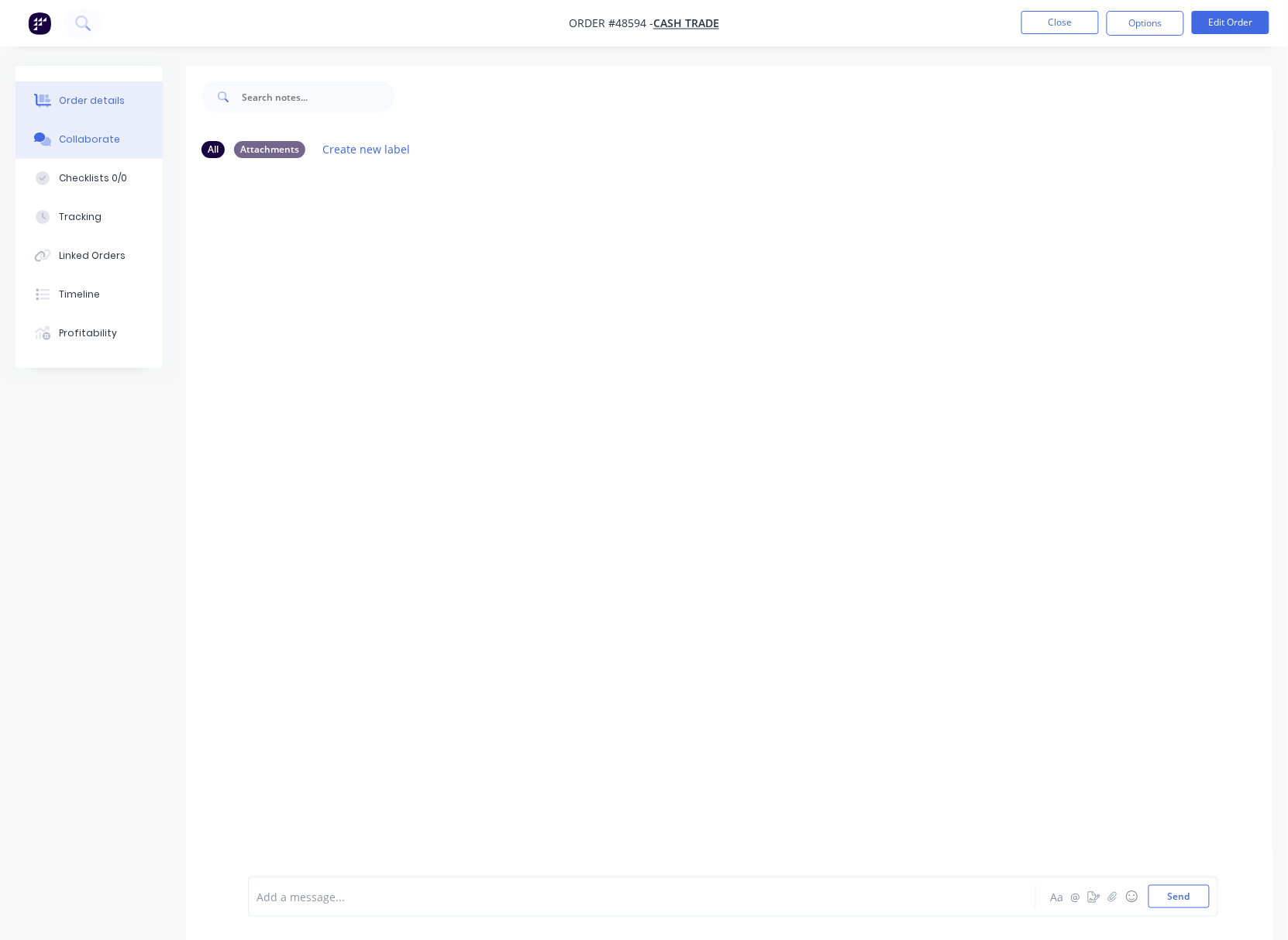
click at [105, 105] on div "Order details" at bounding box center [92, 100] width 66 height 14
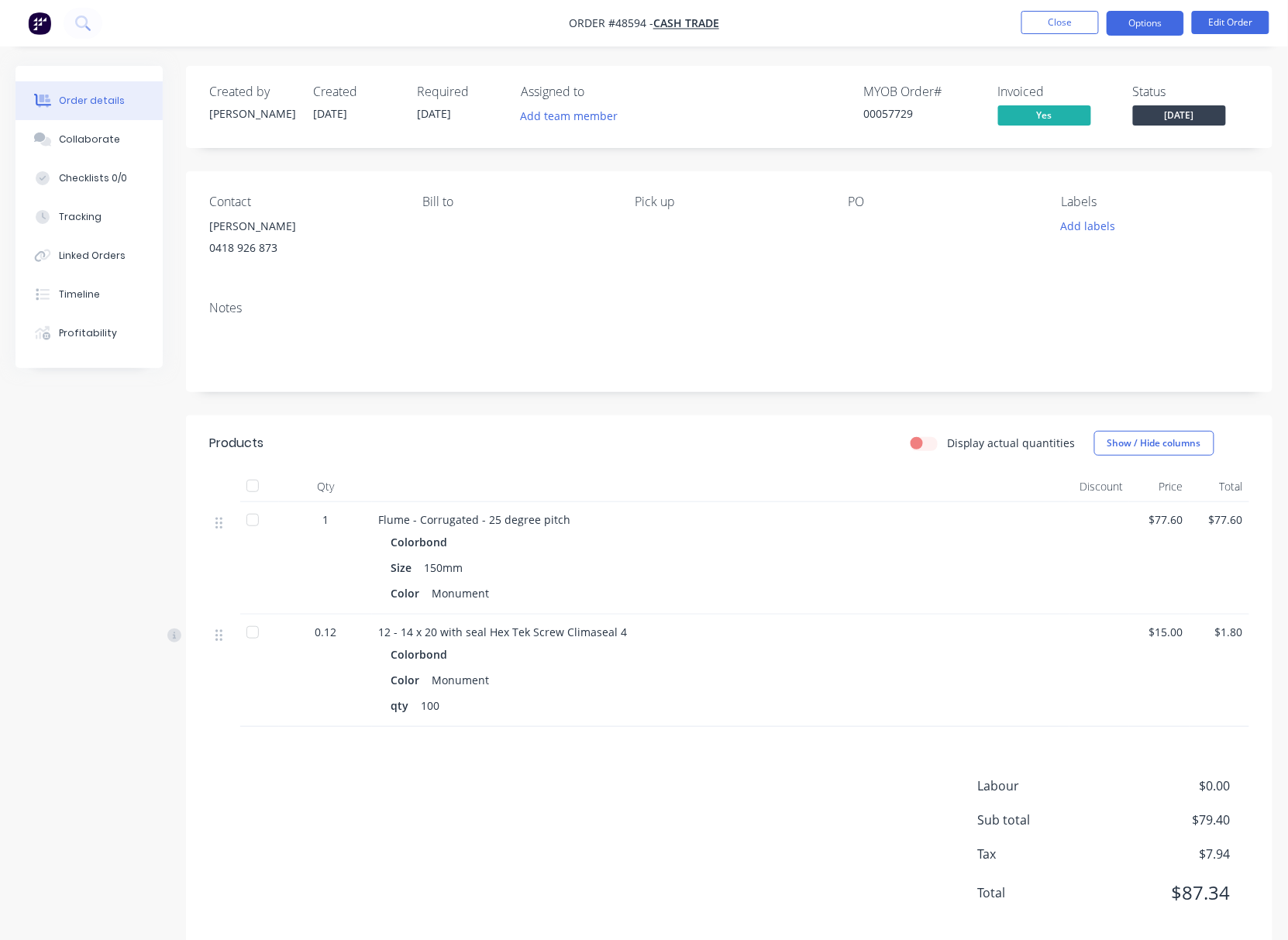
click at [1147, 14] on button "Options" at bounding box center [1144, 23] width 78 height 24
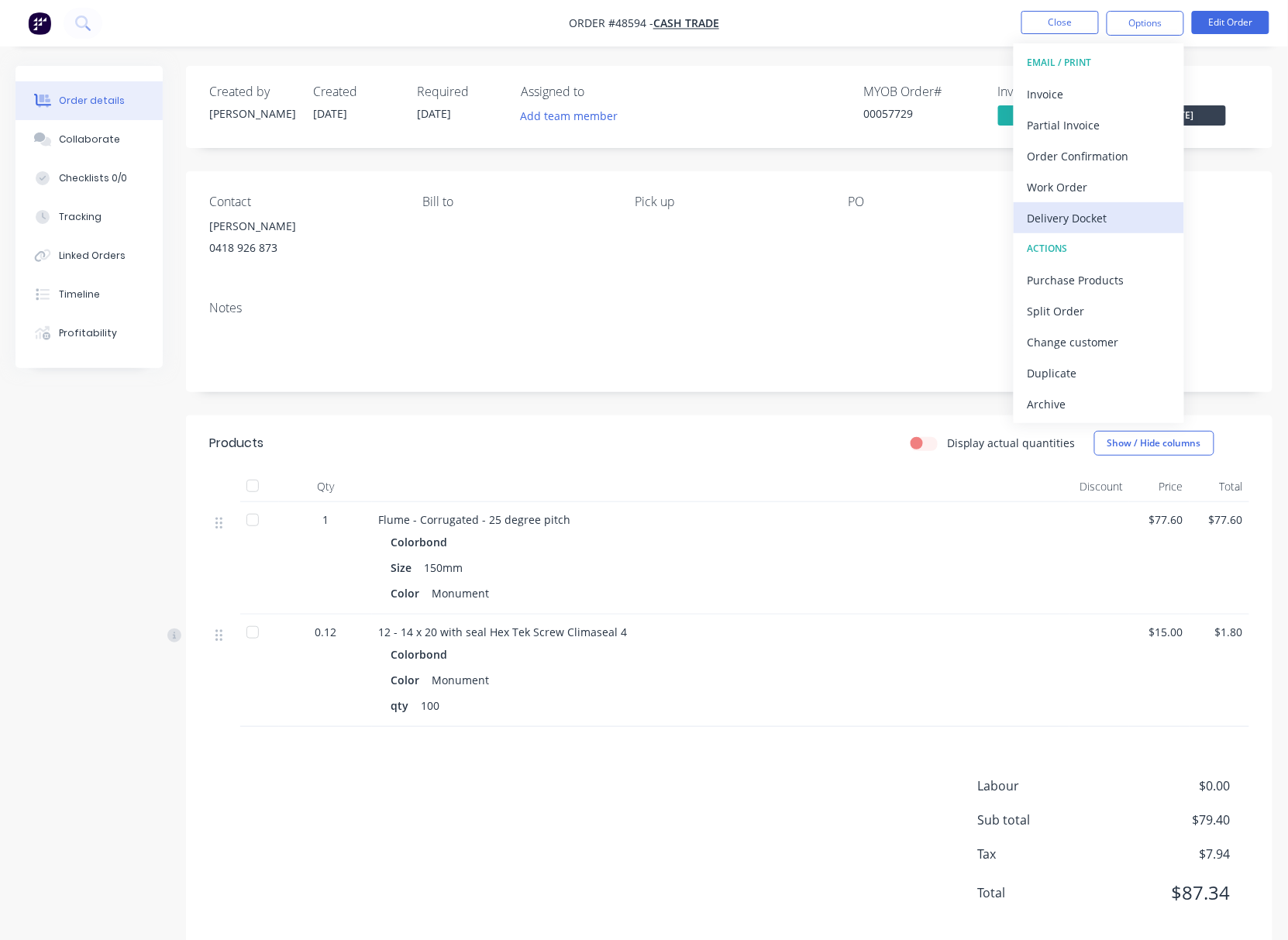
click at [1092, 218] on div "Delivery Docket" at bounding box center [1099, 219] width 143 height 23
click at [1092, 218] on button "Add labels" at bounding box center [1088, 226] width 71 height 21
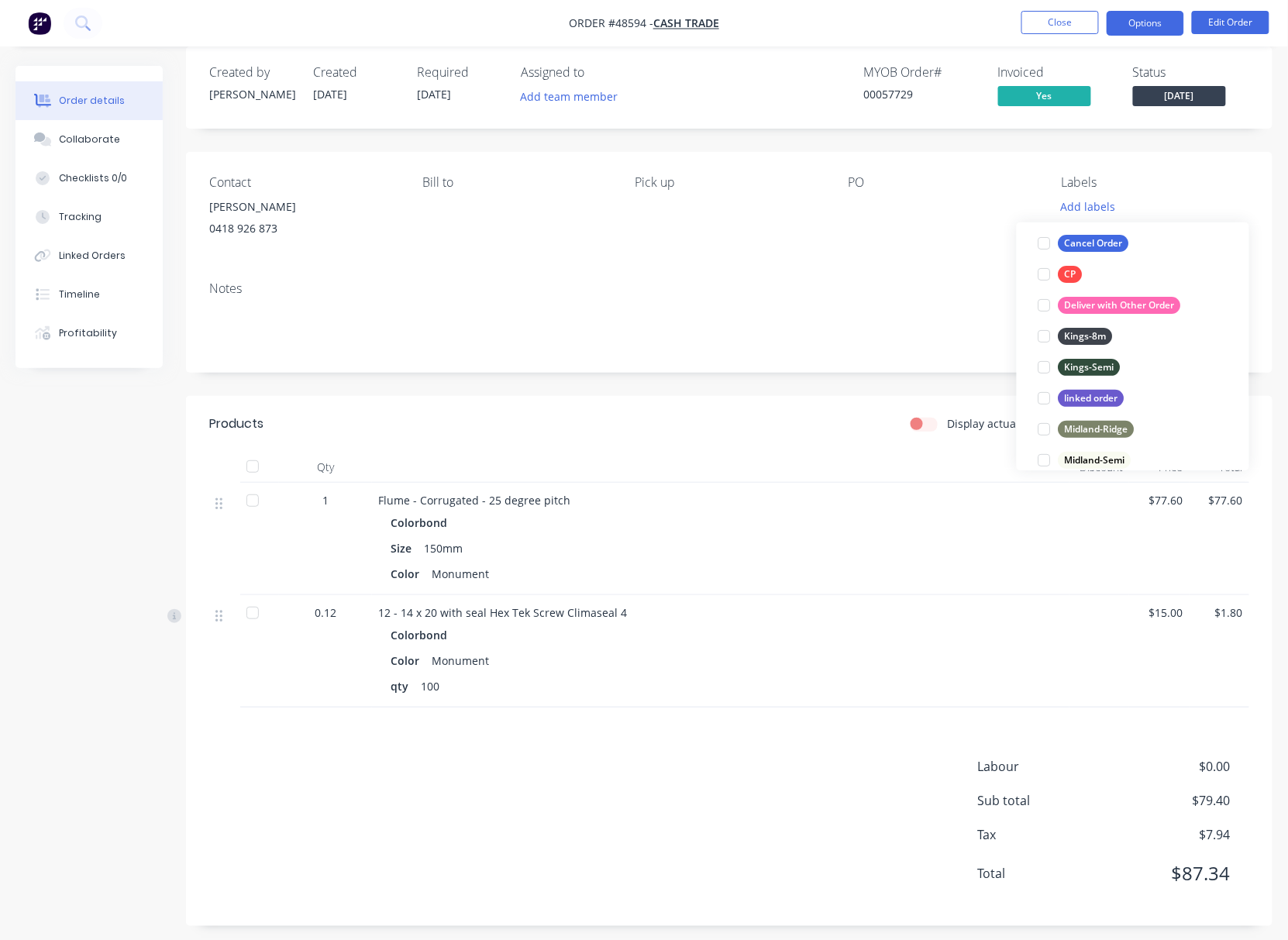
scroll to position [29, 0]
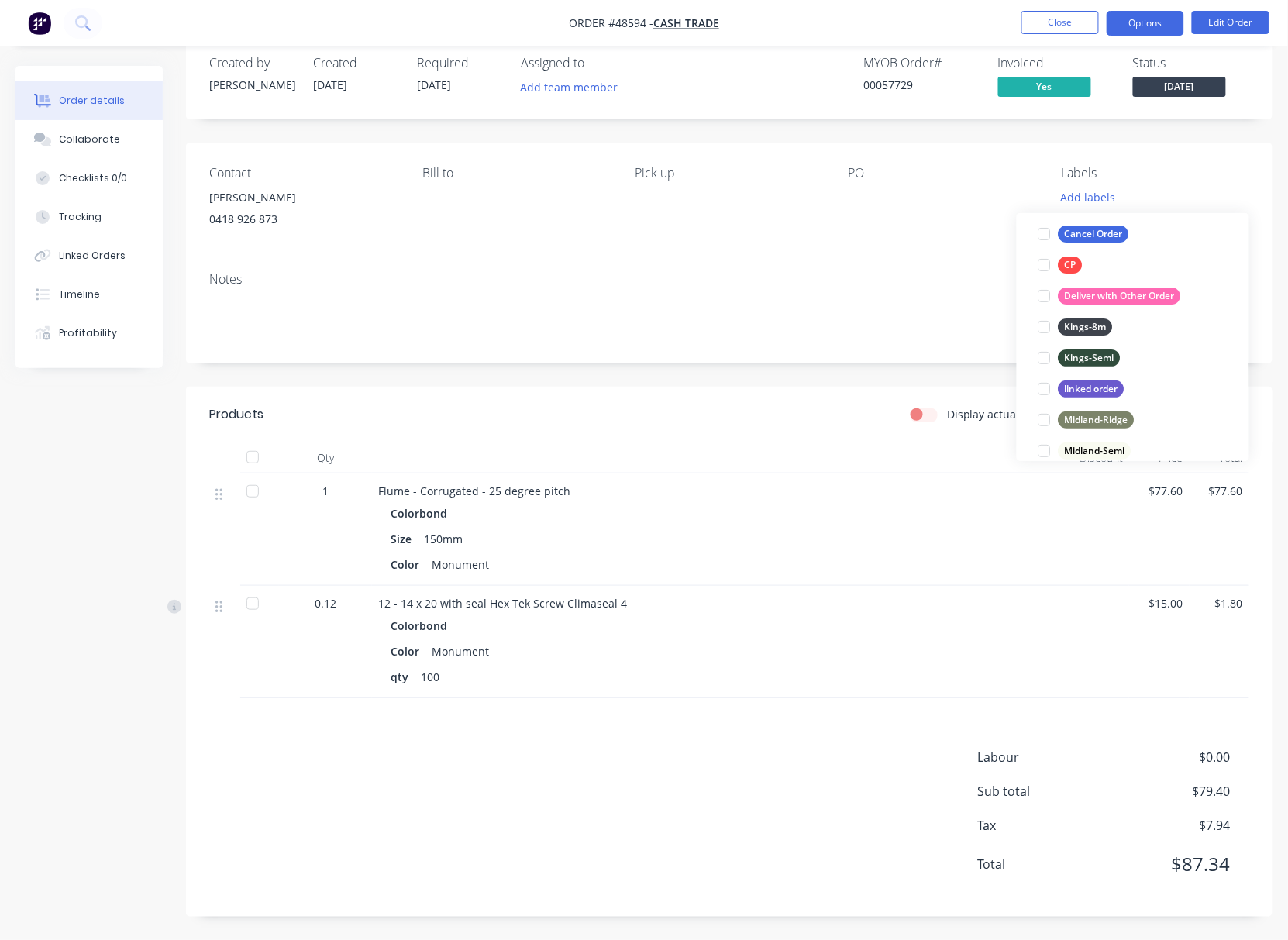
click at [1135, 28] on button "Options" at bounding box center [1144, 23] width 78 height 24
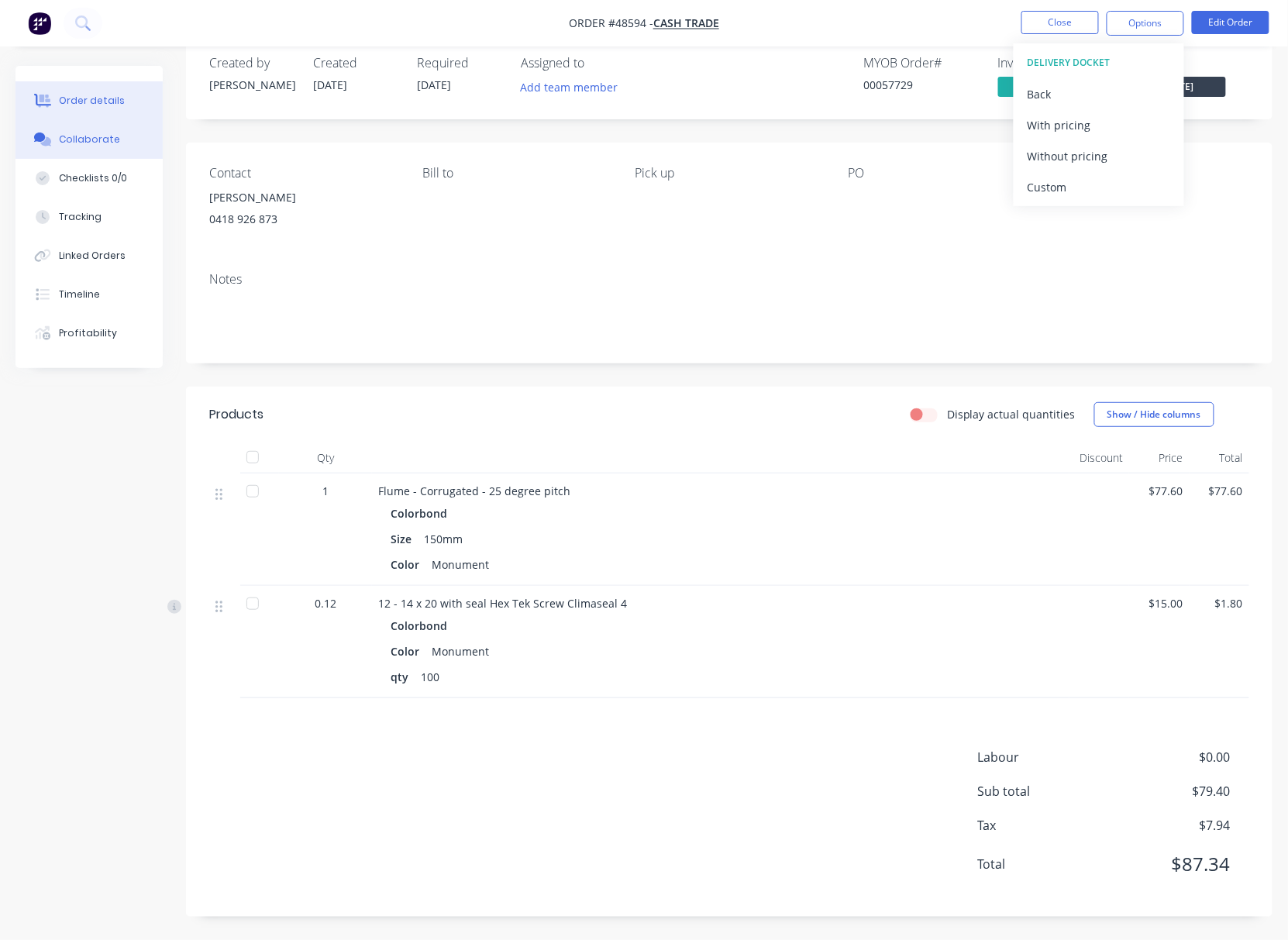
click at [75, 153] on button "Collaborate" at bounding box center [89, 139] width 147 height 38
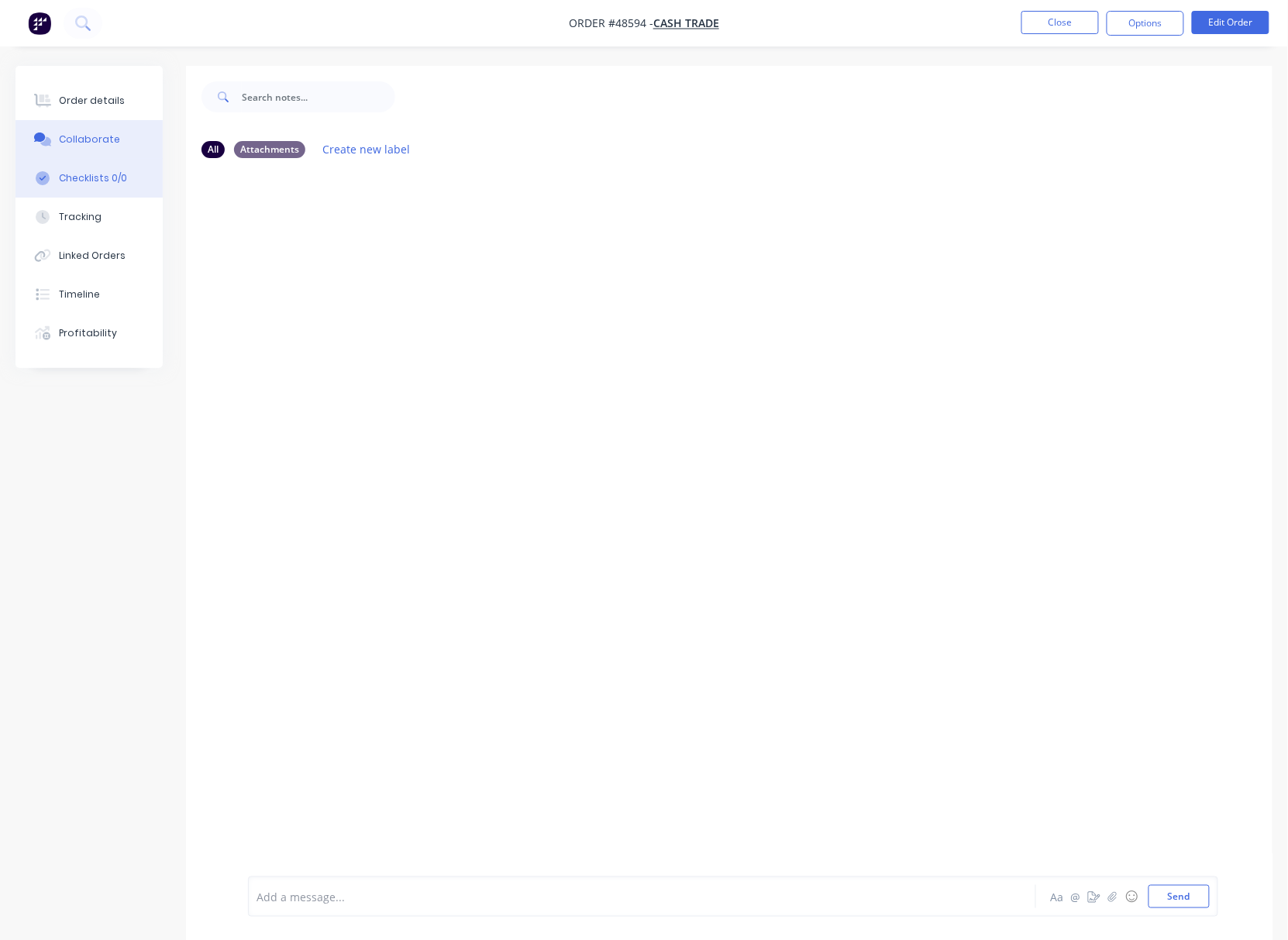
click at [93, 177] on div "Checklists 0/0" at bounding box center [93, 178] width 68 height 14
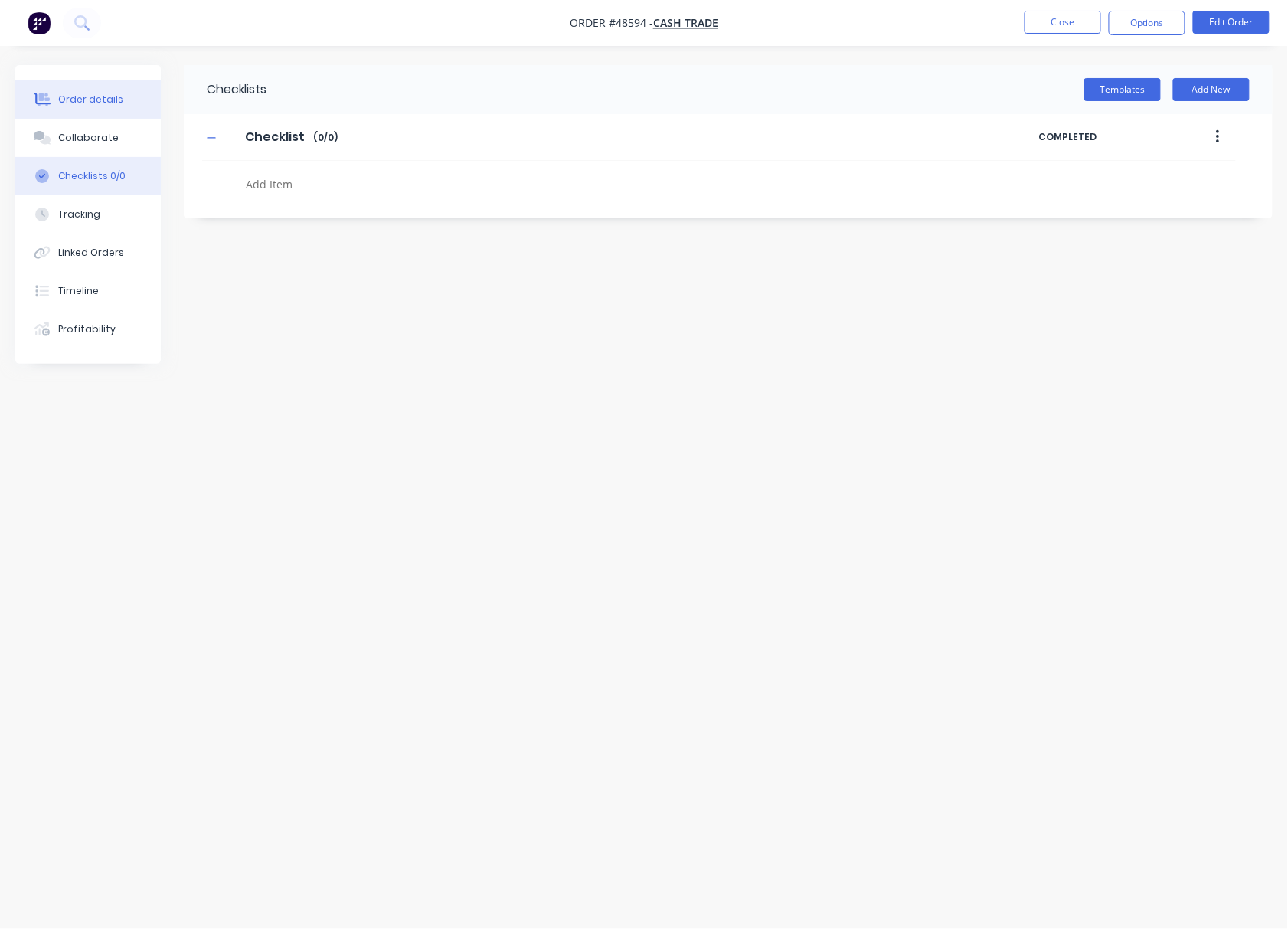
click at [87, 90] on button "Order details" at bounding box center [88, 99] width 146 height 38
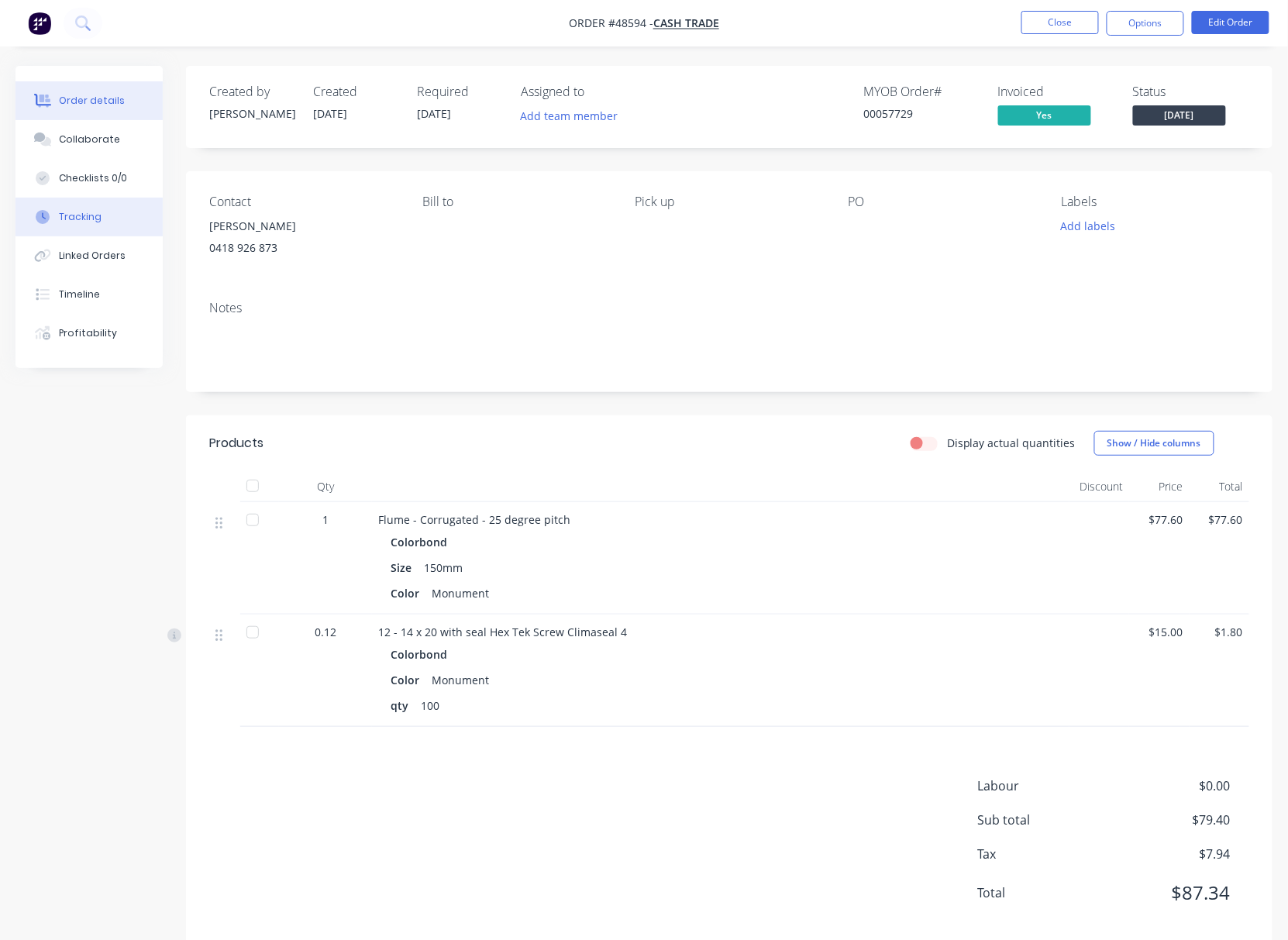
click at [106, 226] on button "Tracking" at bounding box center [89, 217] width 147 height 38
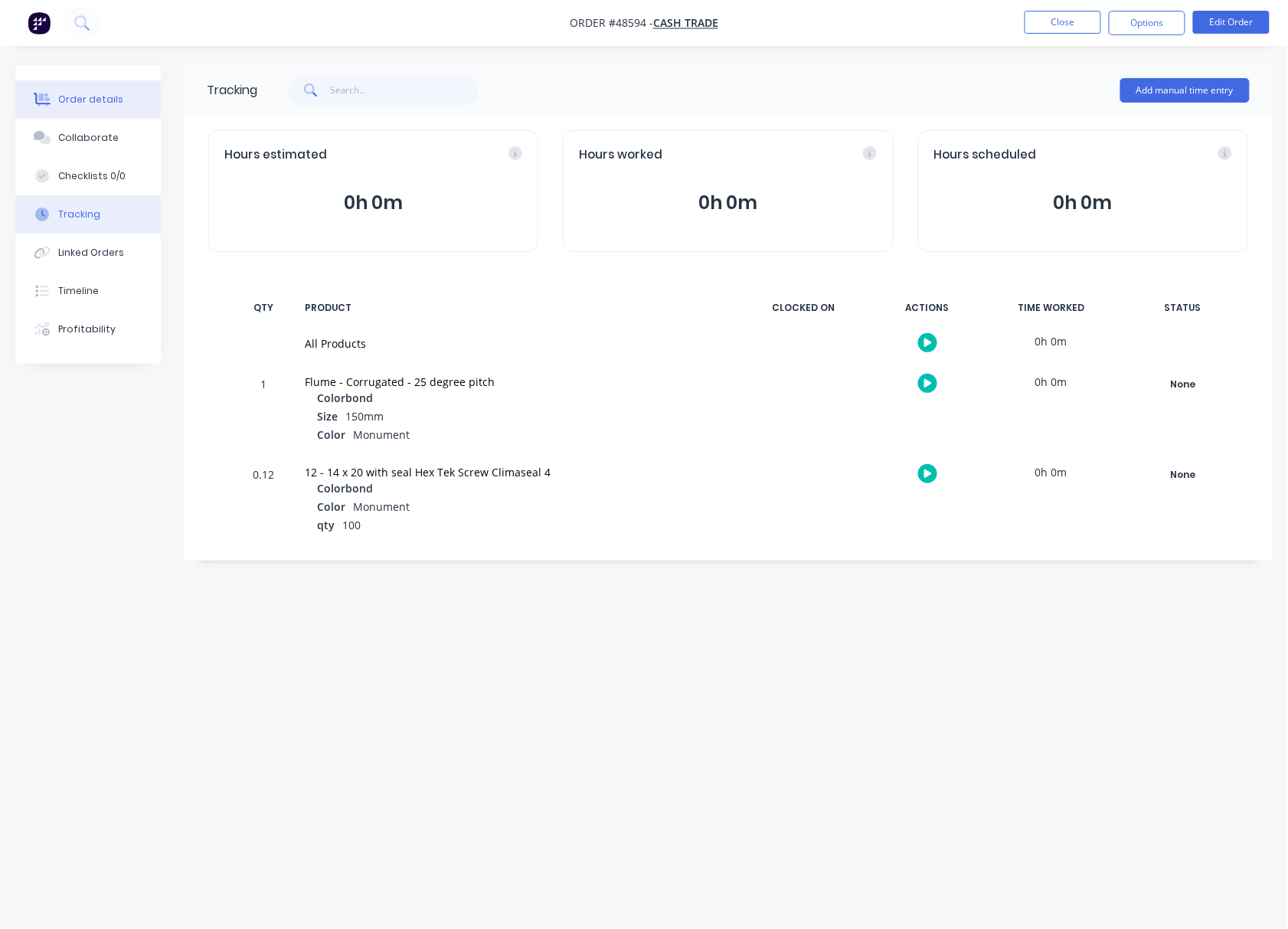
click at [101, 89] on button "Order details" at bounding box center [88, 99] width 146 height 38
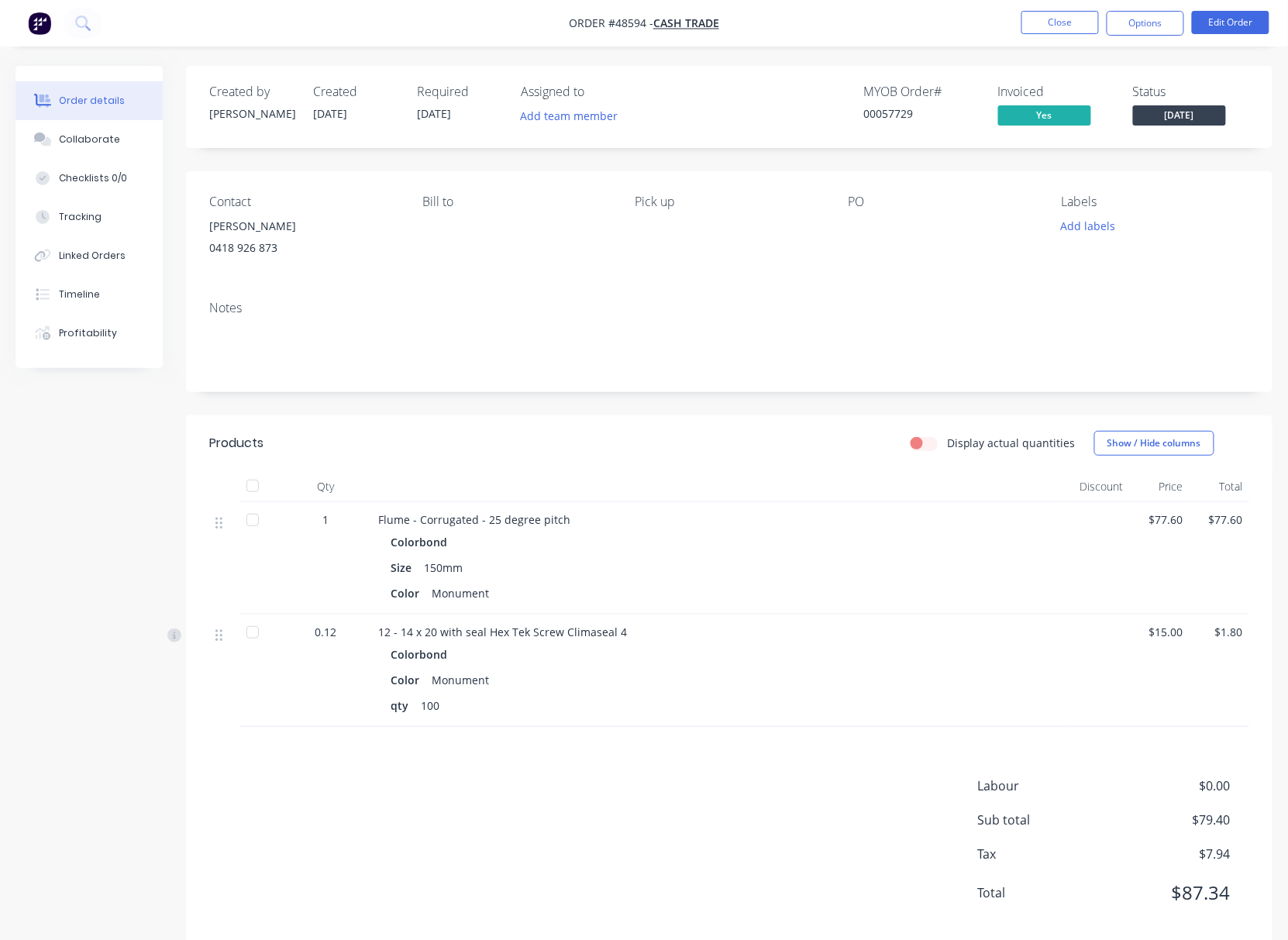
drag, startPoint x: 407, startPoint y: 116, endPoint x: 493, endPoint y: 119, distance: 86.1
click at [493, 119] on div "Created by Rachel Created 28/08/25 Required 04/09/25 Assigned to Add team member" at bounding box center [442, 107] width 466 height 45
click at [490, 133] on div "Created by Rachel Created 28/08/25 Required 04/09/25 Assigned to Add team membe…" at bounding box center [729, 107] width 1086 height 83
click at [91, 221] on div "Tracking" at bounding box center [80, 217] width 42 height 14
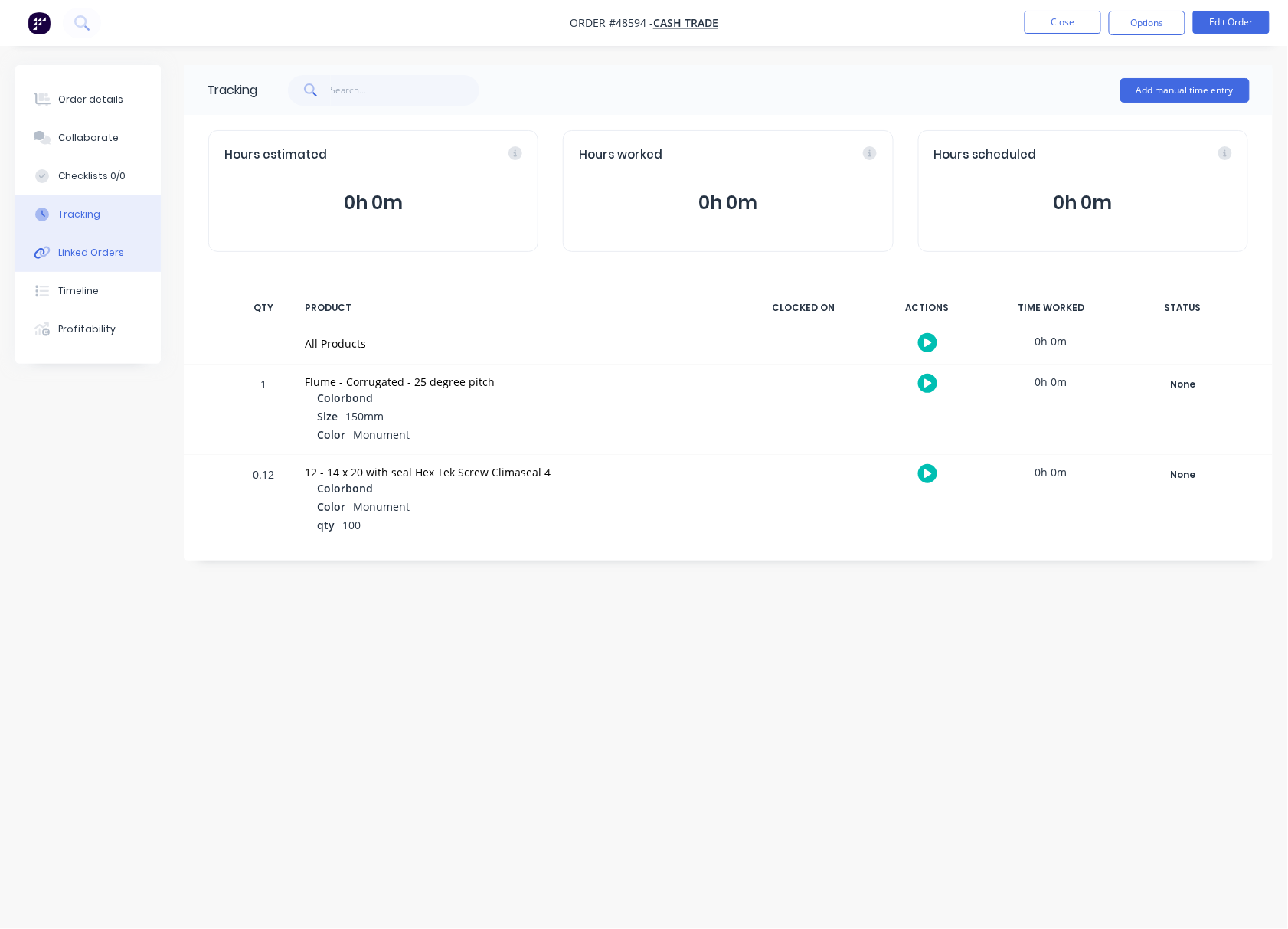
click at [86, 253] on div "Linked Orders" at bounding box center [91, 252] width 66 height 14
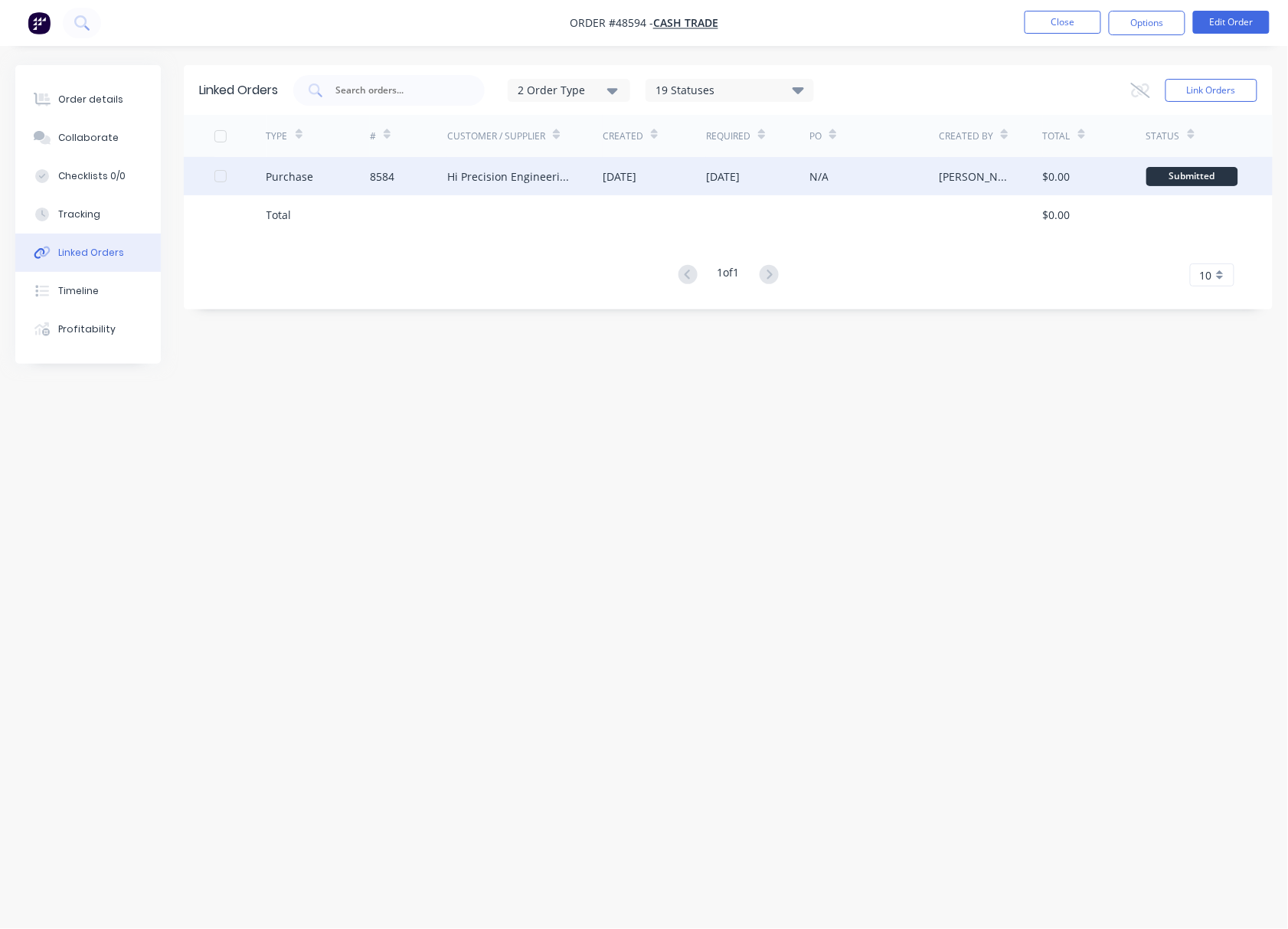
click at [695, 178] on div "[DATE]" at bounding box center [654, 175] width 103 height 38
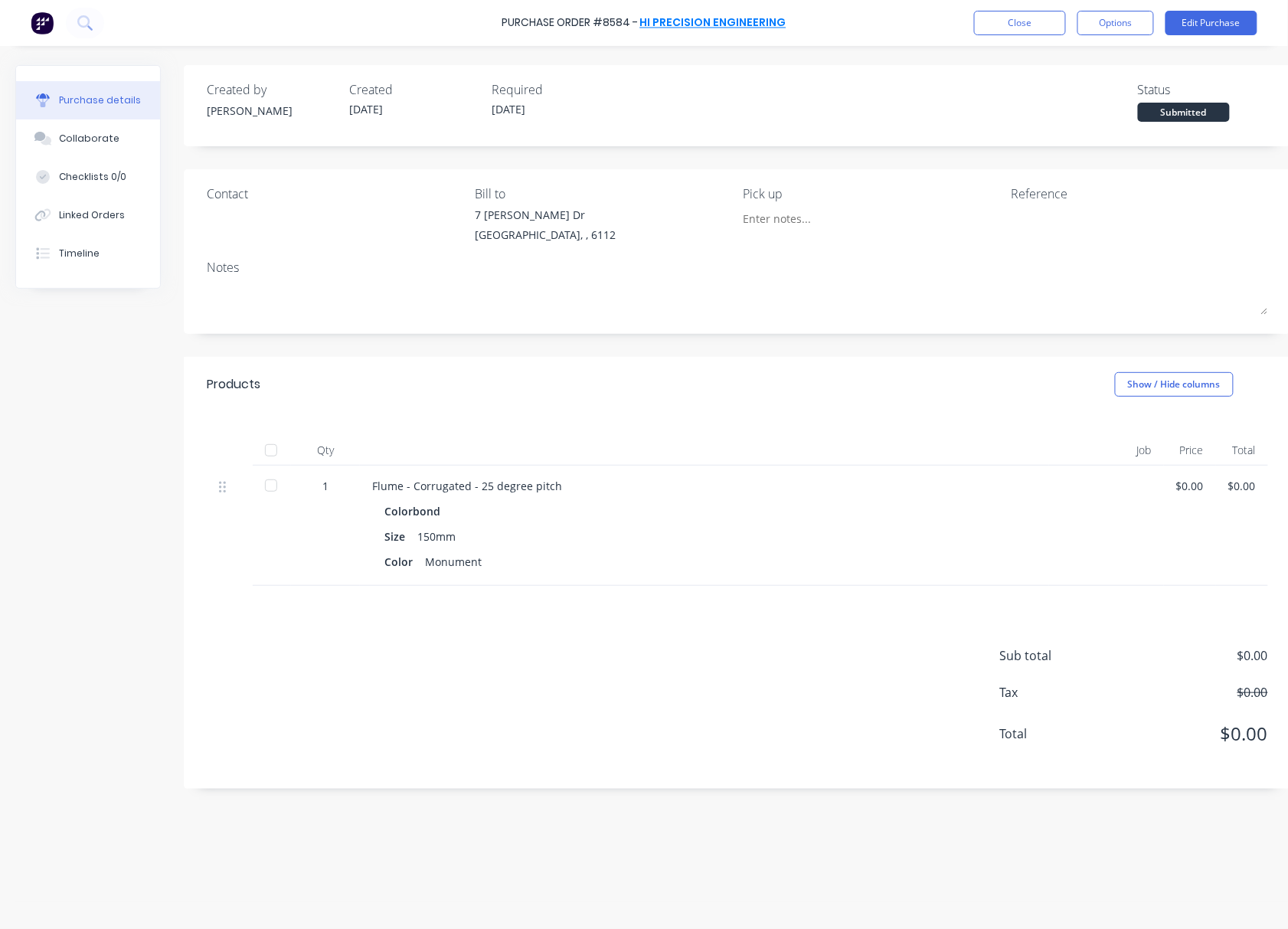
click at [714, 24] on link "Hi Precision Engineering" at bounding box center [713, 23] width 147 height 16
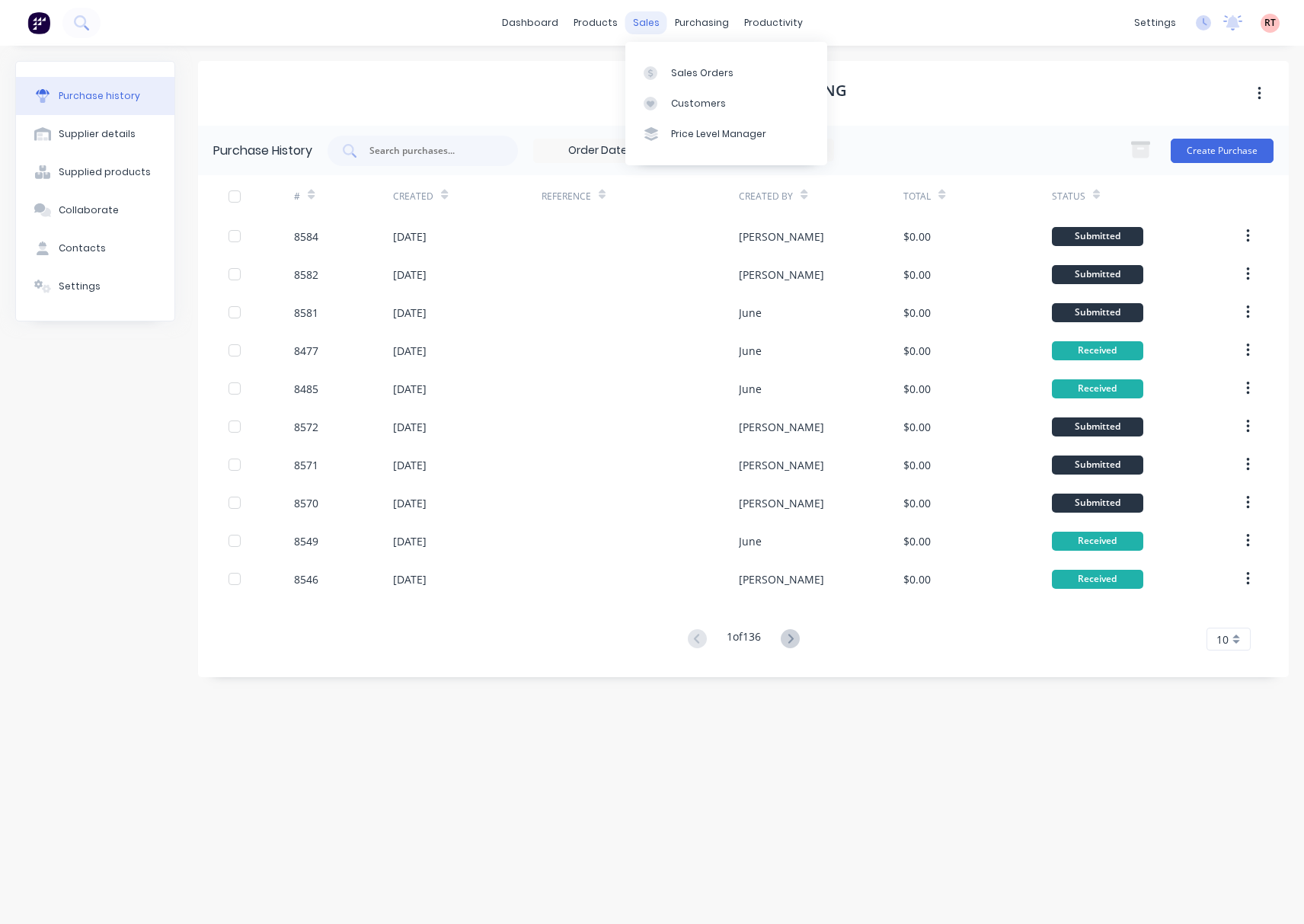
click at [634, 30] on div "sales" at bounding box center [646, 22] width 41 height 23
click at [675, 107] on div "Customers" at bounding box center [698, 103] width 54 height 14
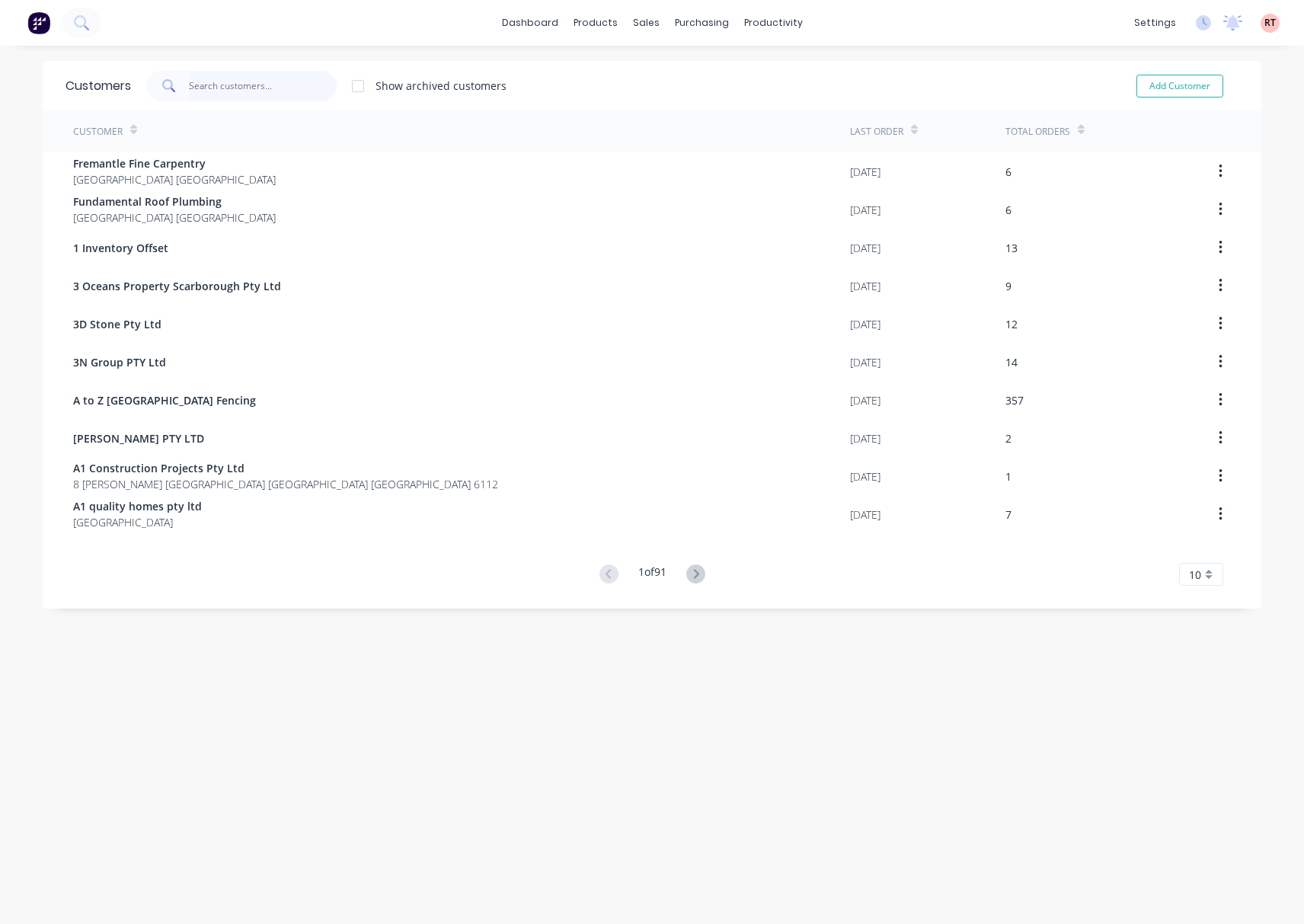
click at [224, 91] on input "text" at bounding box center [263, 86] width 148 height 30
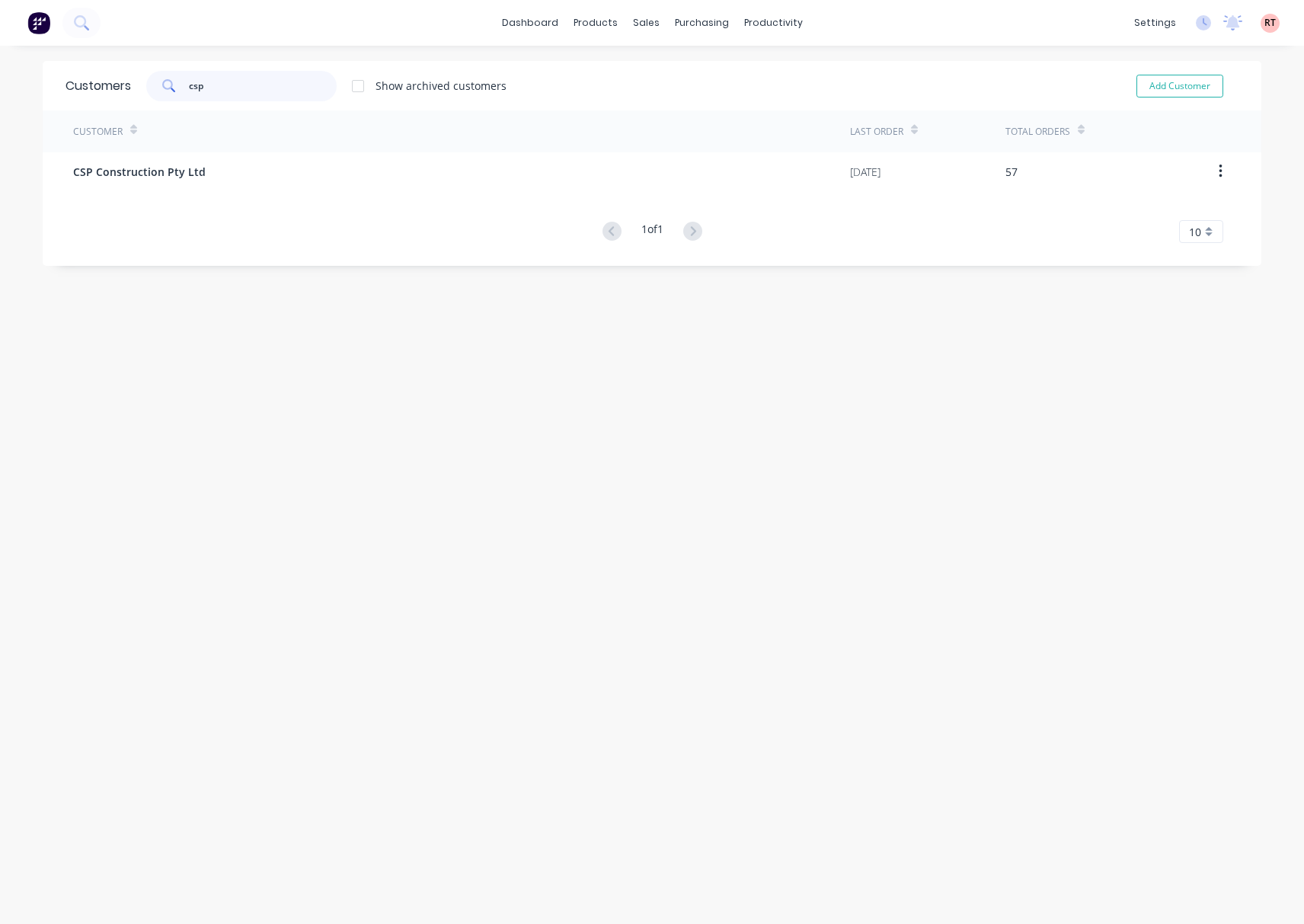
type input "csp"
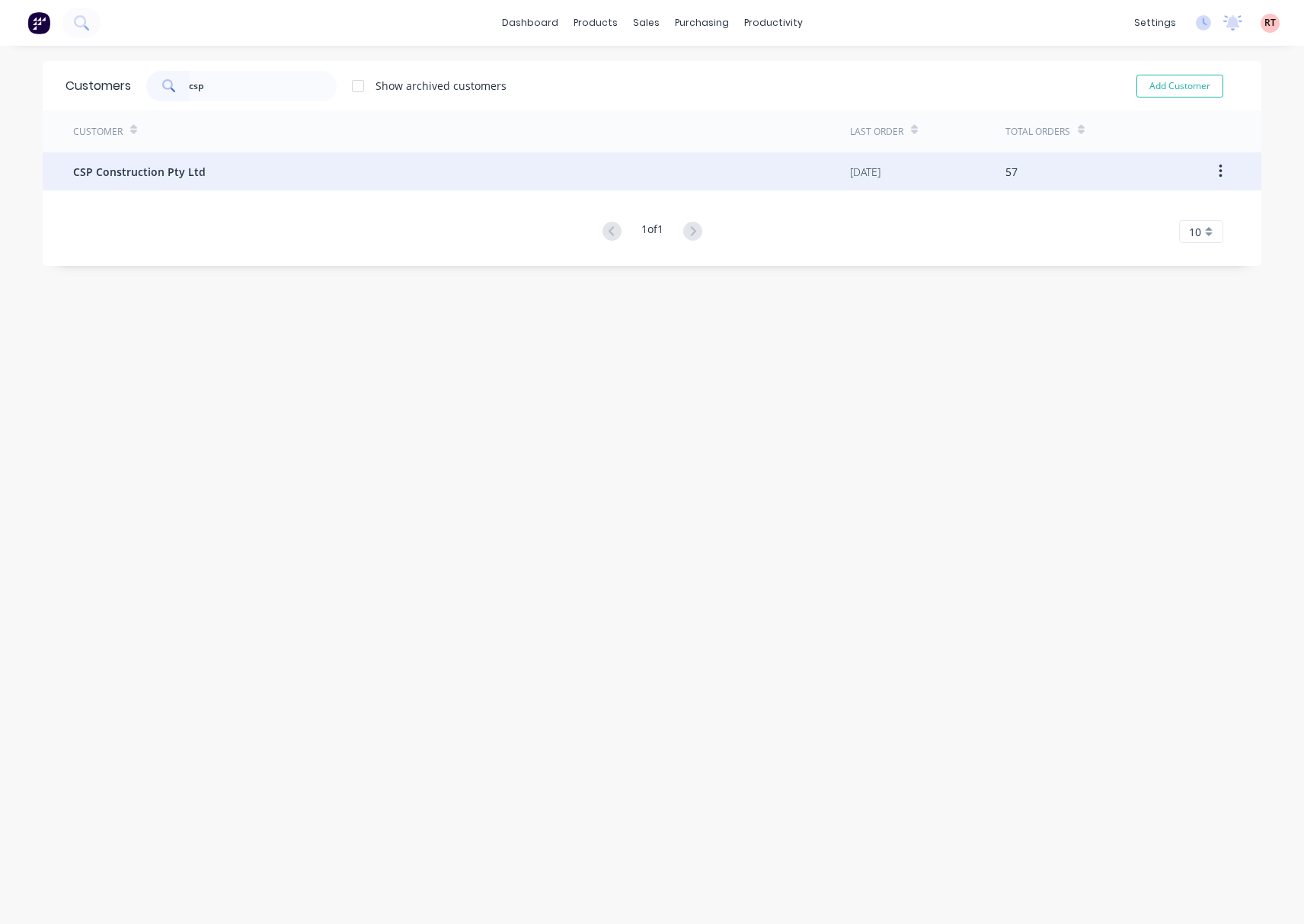
drag, startPoint x: 222, startPoint y: 93, endPoint x: 177, endPoint y: 183, distance: 100.6
click at [177, 183] on div "CSP Construction Pty Ltd" at bounding box center [461, 171] width 776 height 38
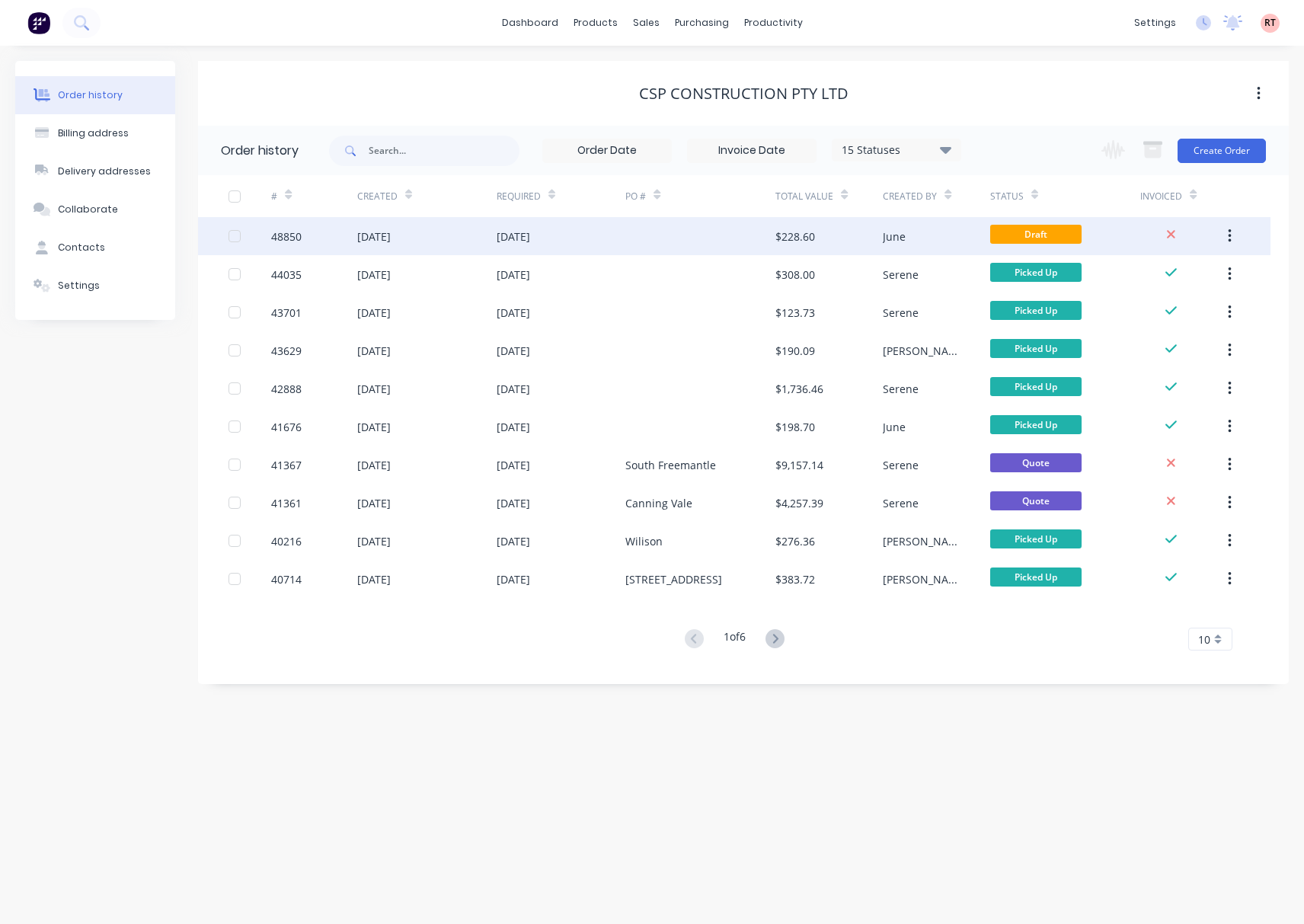
click at [635, 233] on div at bounding box center [700, 235] width 150 height 38
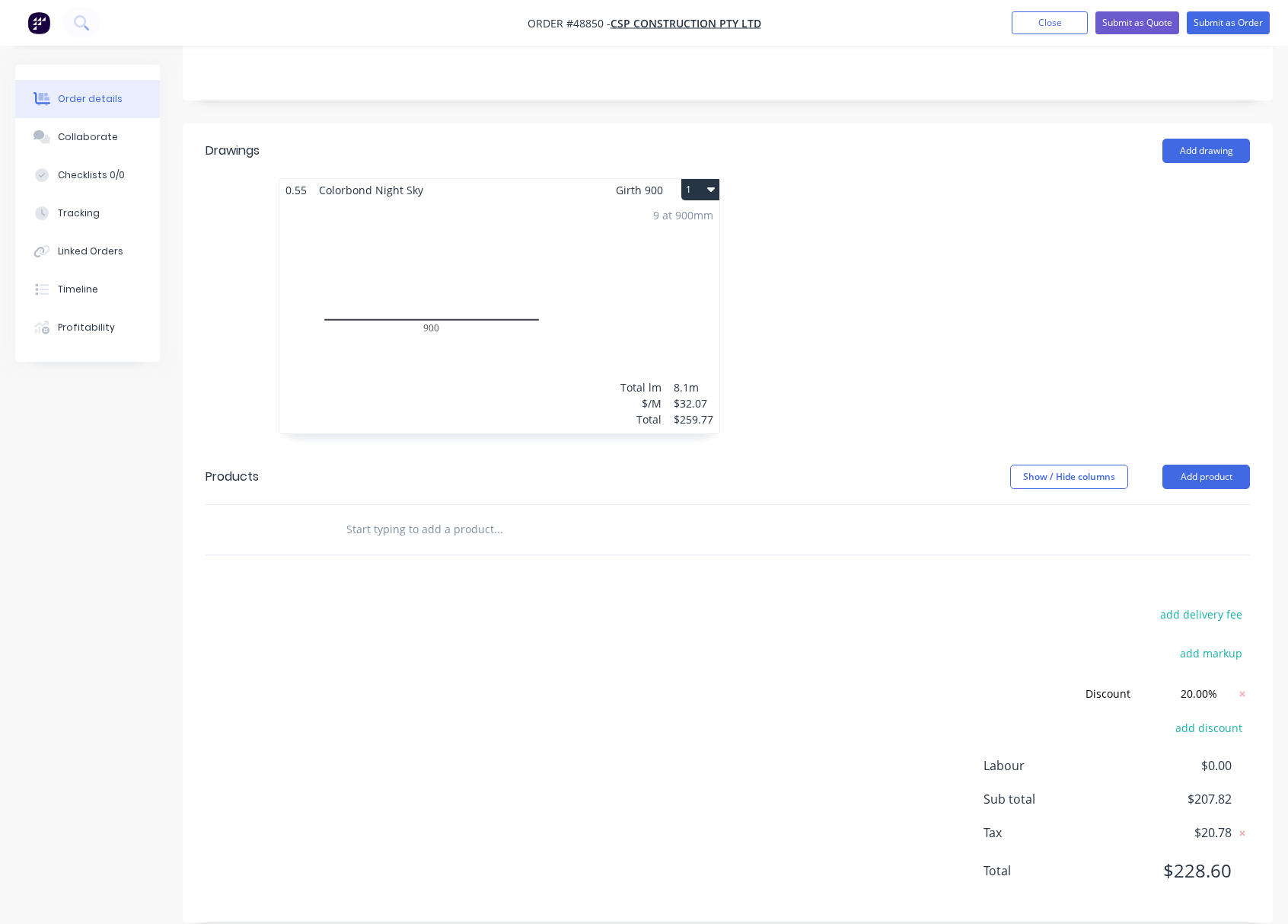
scroll to position [326, 0]
click at [1128, 136] on button "Add drawing" at bounding box center [1206, 148] width 88 height 24
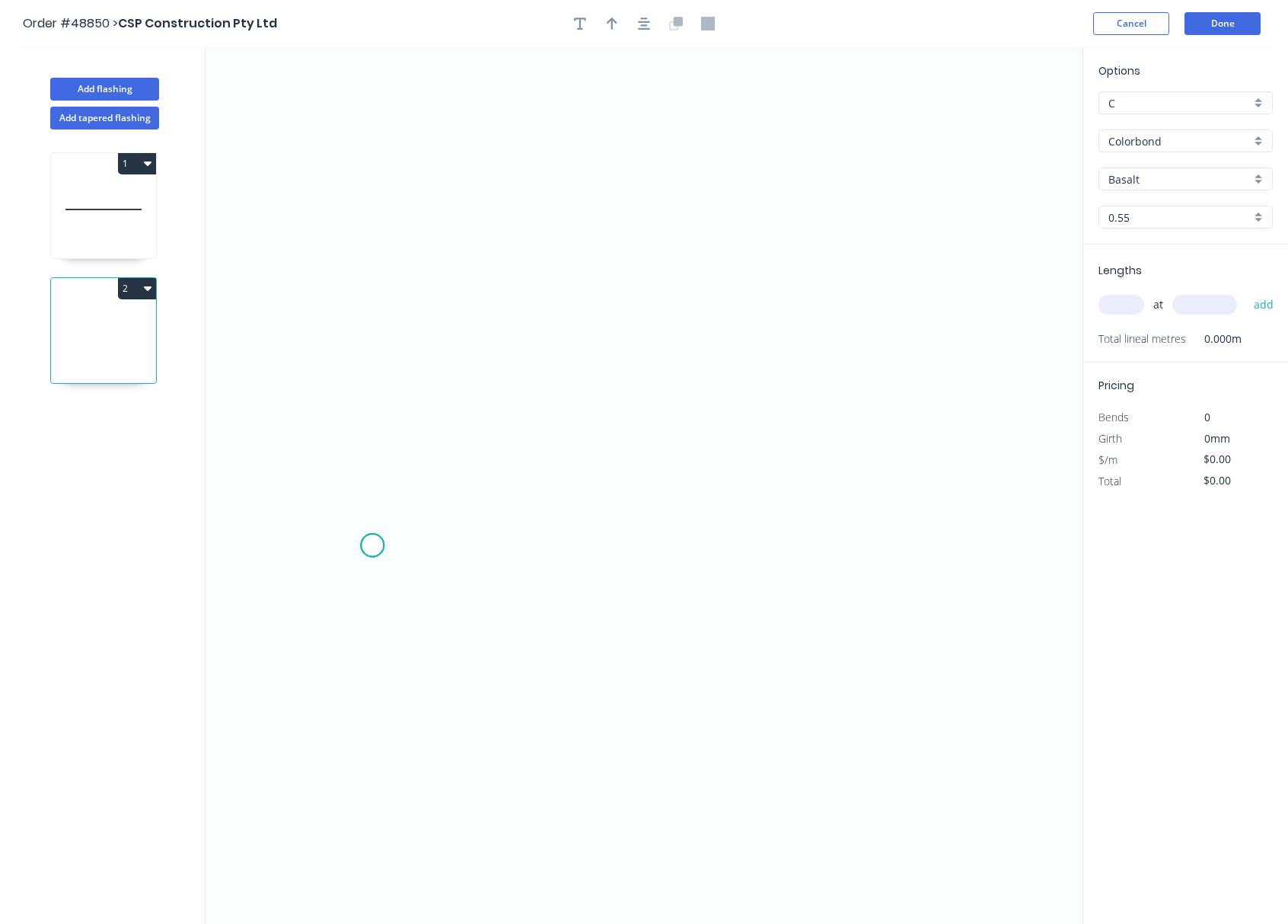
click at [372, 546] on icon "0" at bounding box center [644, 485] width 877 height 877
click at [999, 550] on icon "0" at bounding box center [644, 485] width 877 height 877
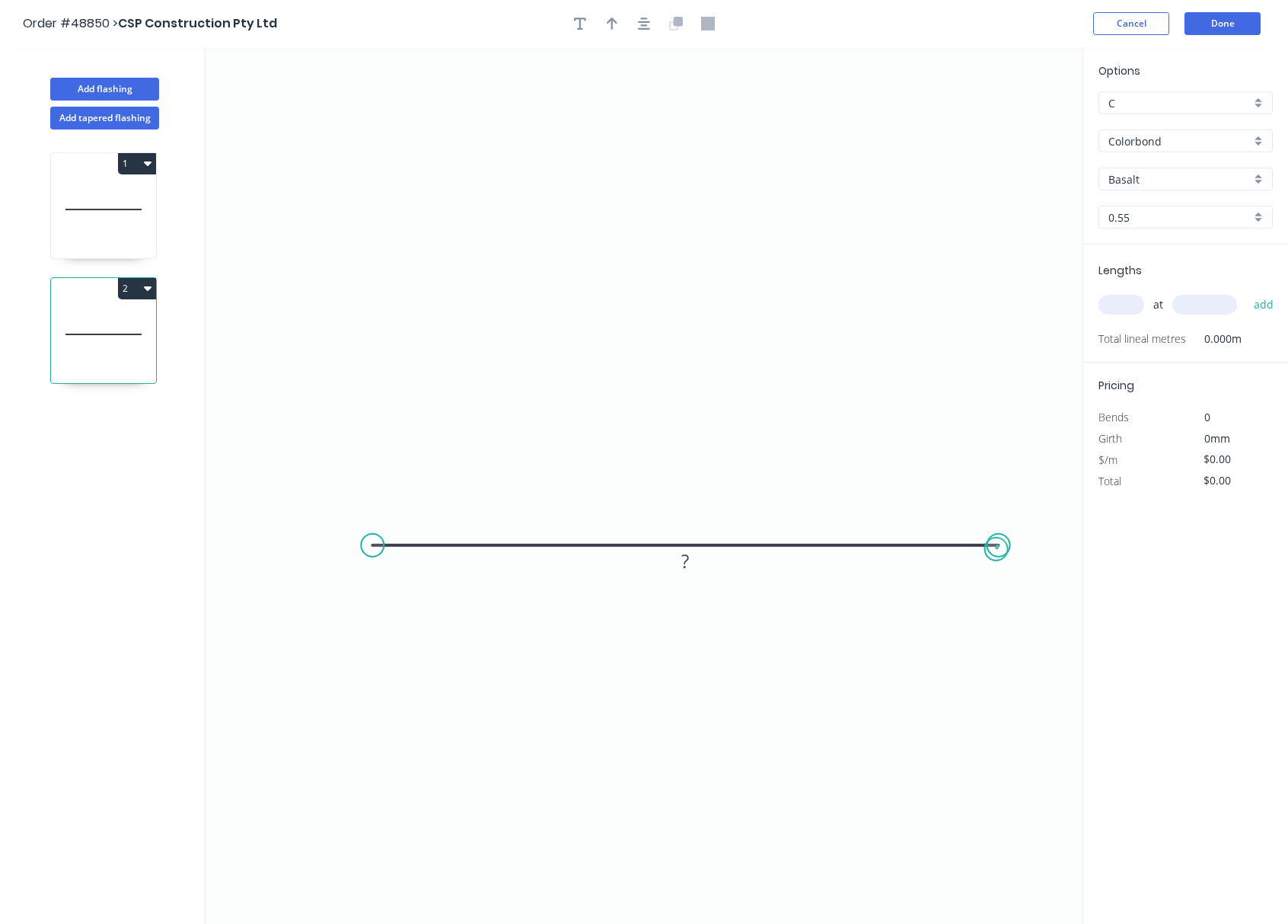
click at [997, 550] on circle at bounding box center [998, 545] width 23 height 23
click at [702, 563] on rect at bounding box center [686, 560] width 50 height 30
click at [698, 562] on rect at bounding box center [685, 562] width 30 height 21
click at [1128, 760] on div "Options C C Colorbond Colorbond Basalt Basalt 0.55 0.55 Lengths at add Total li…" at bounding box center [1185, 486] width 206 height 878
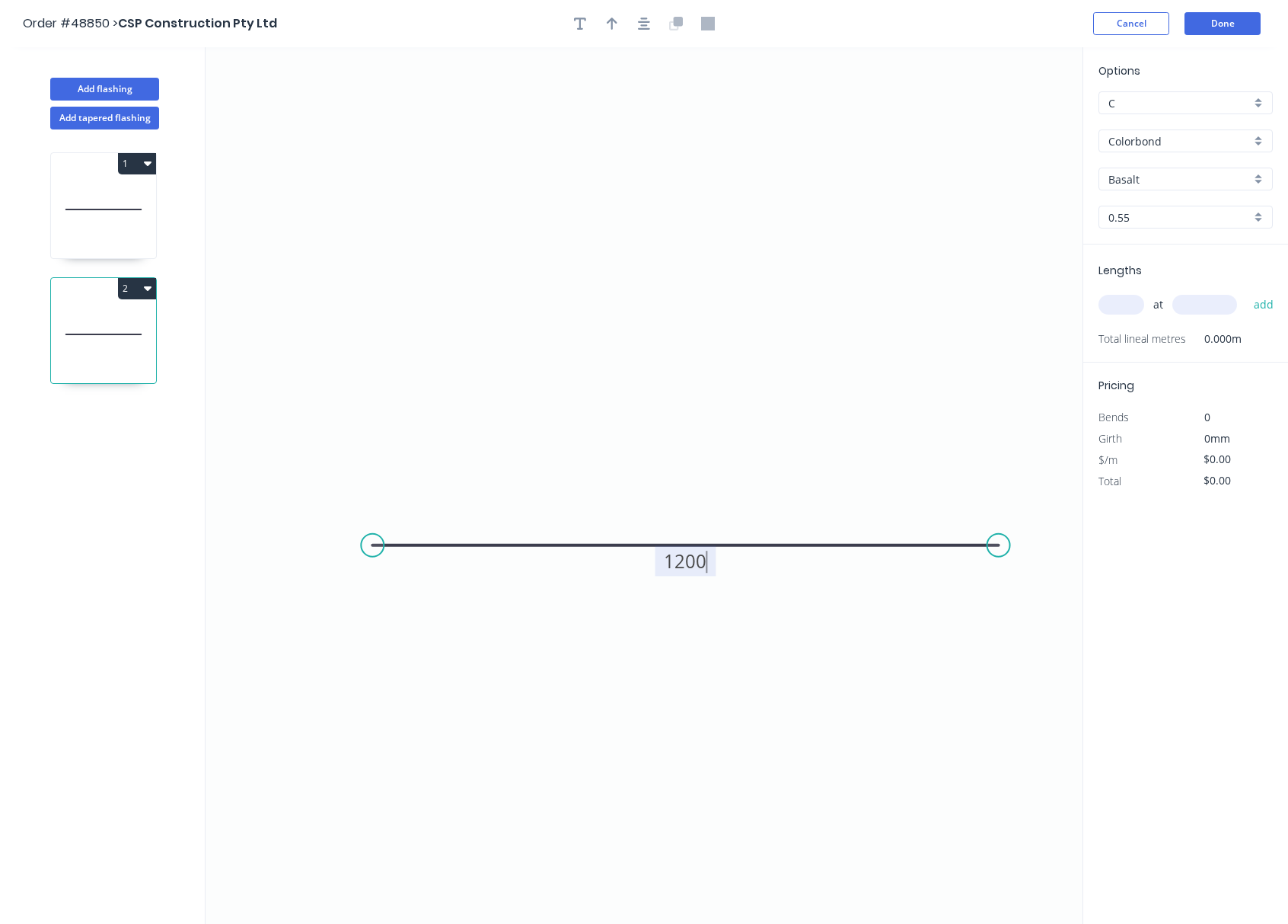
type input "$40.58"
click at [1128, 22] on button "Done" at bounding box center [1223, 23] width 77 height 23
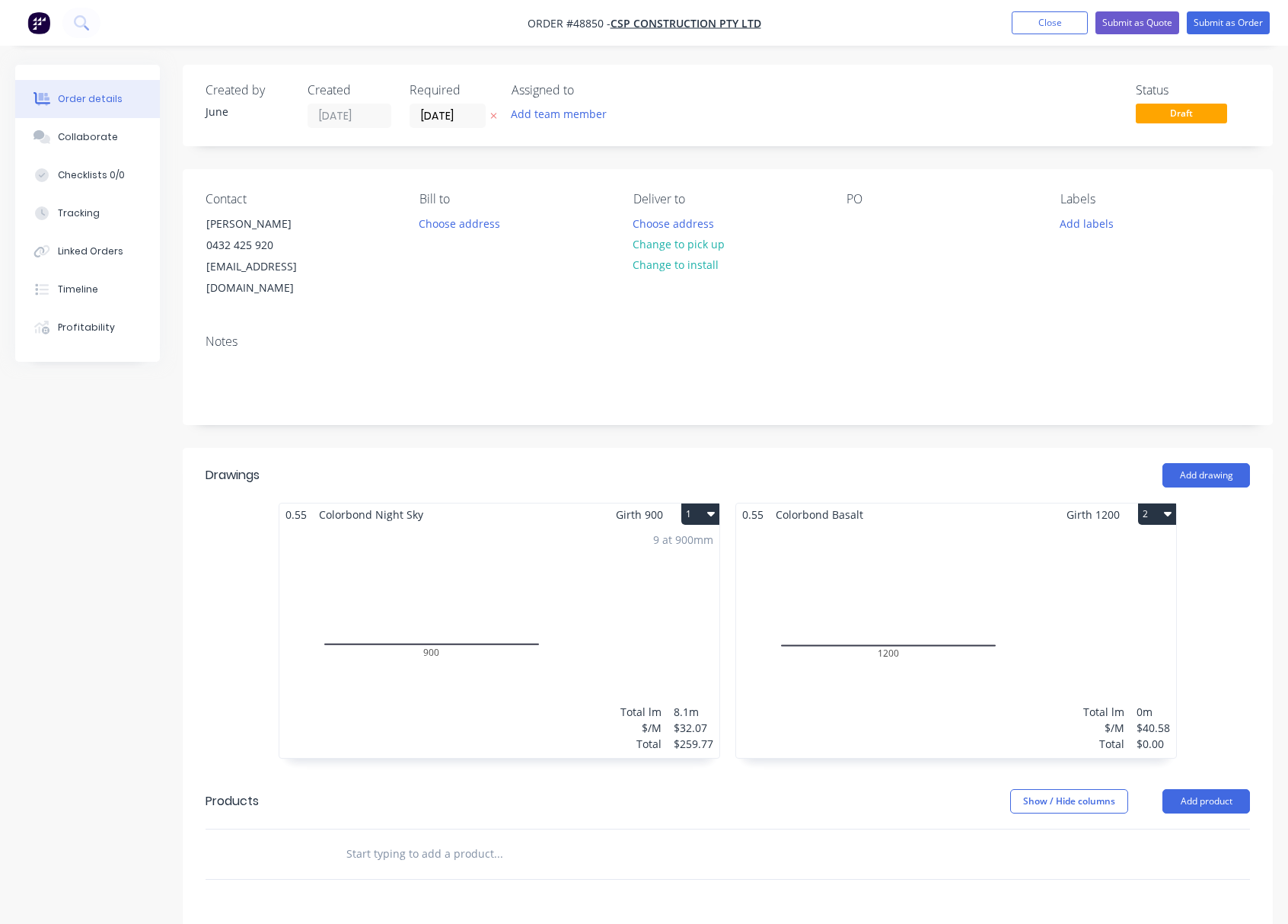
click at [936, 664] on div "Total lm $/M Total 0m $40.58 $0.00" at bounding box center [956, 642] width 440 height 232
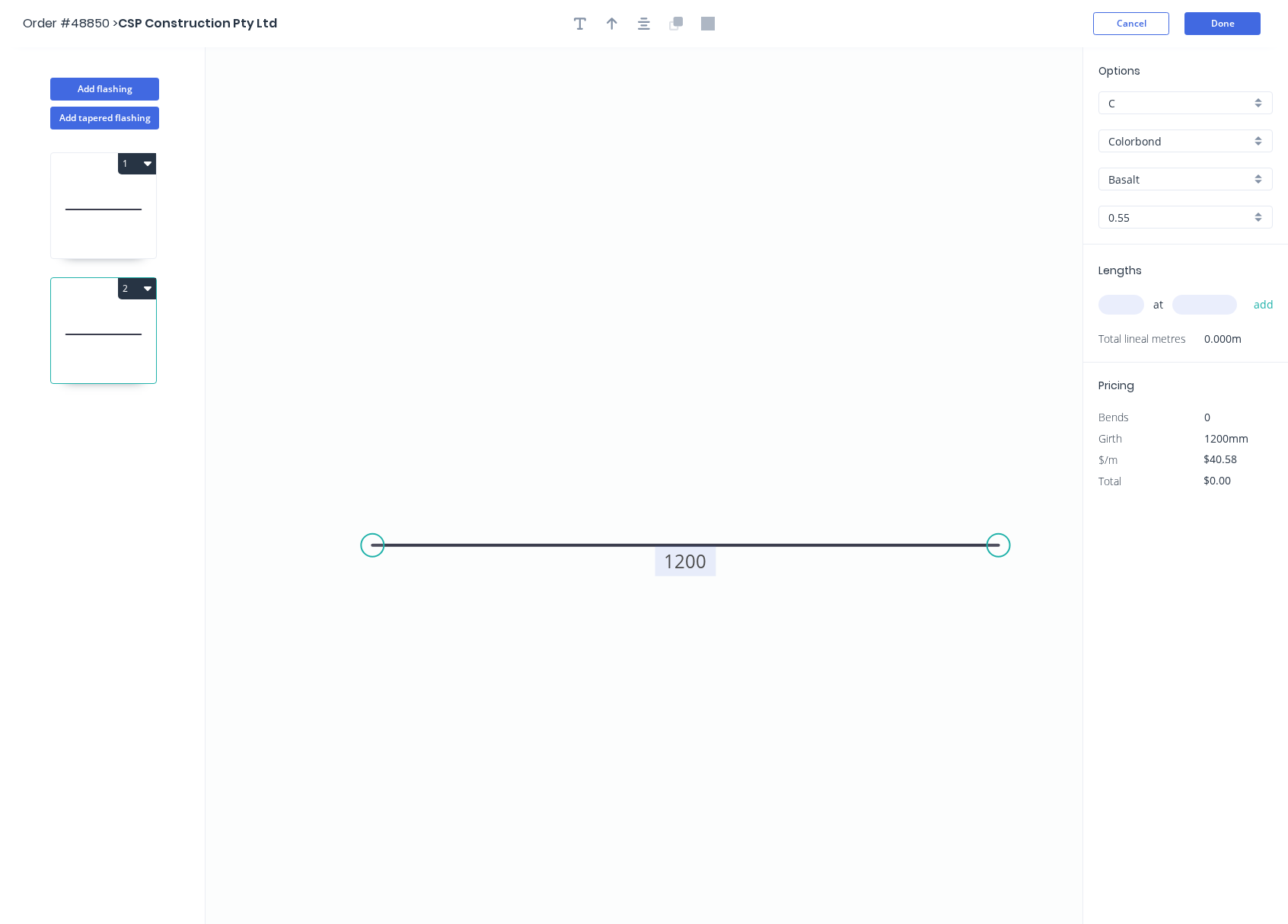
click at [691, 567] on tspan "1200" at bounding box center [685, 561] width 42 height 25
click at [1121, 25] on button "Cancel" at bounding box center [1131, 23] width 77 height 23
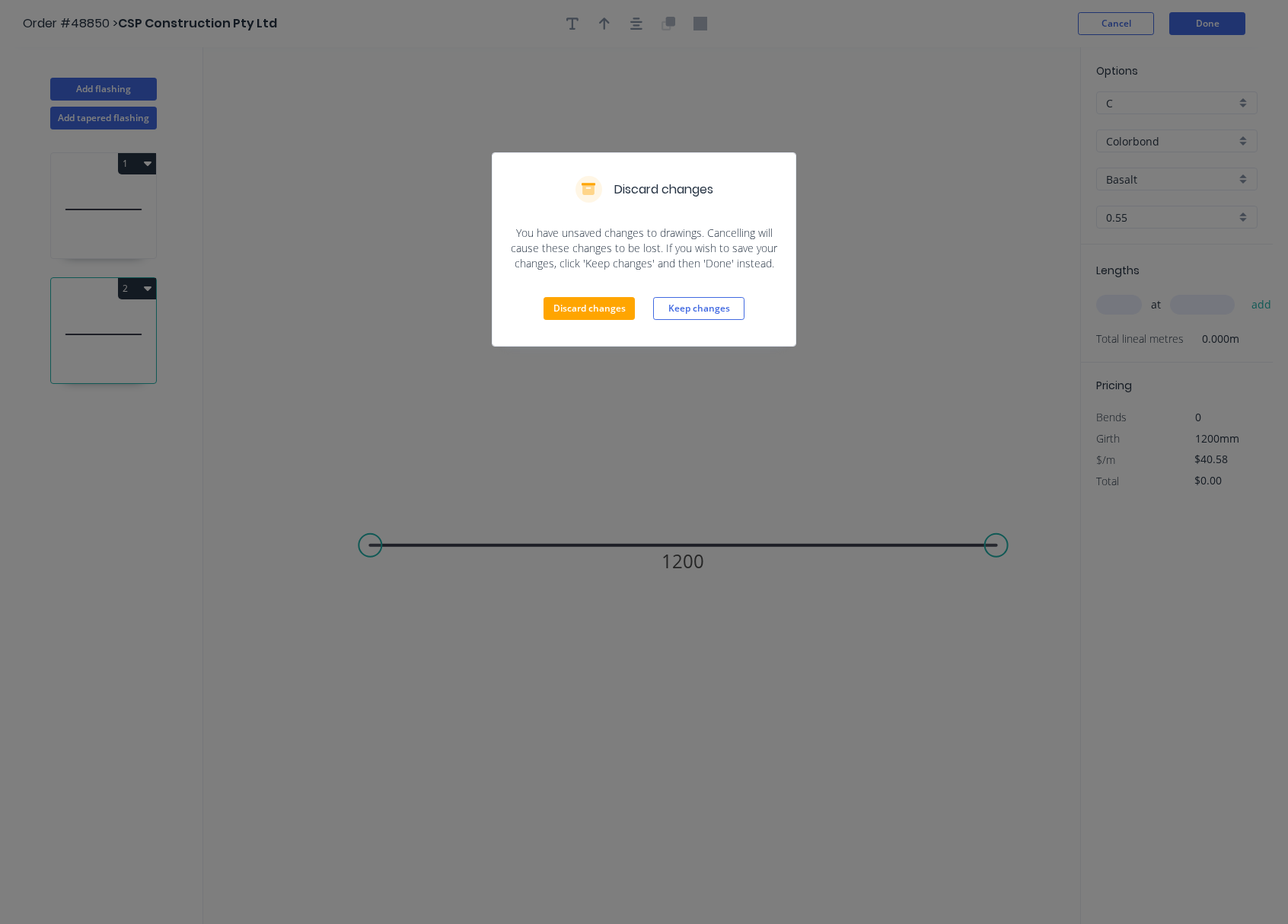
click at [923, 437] on div "Discard changes You have unsaved changes to drawings. Cancelling will cause the…" at bounding box center [644, 462] width 1288 height 924
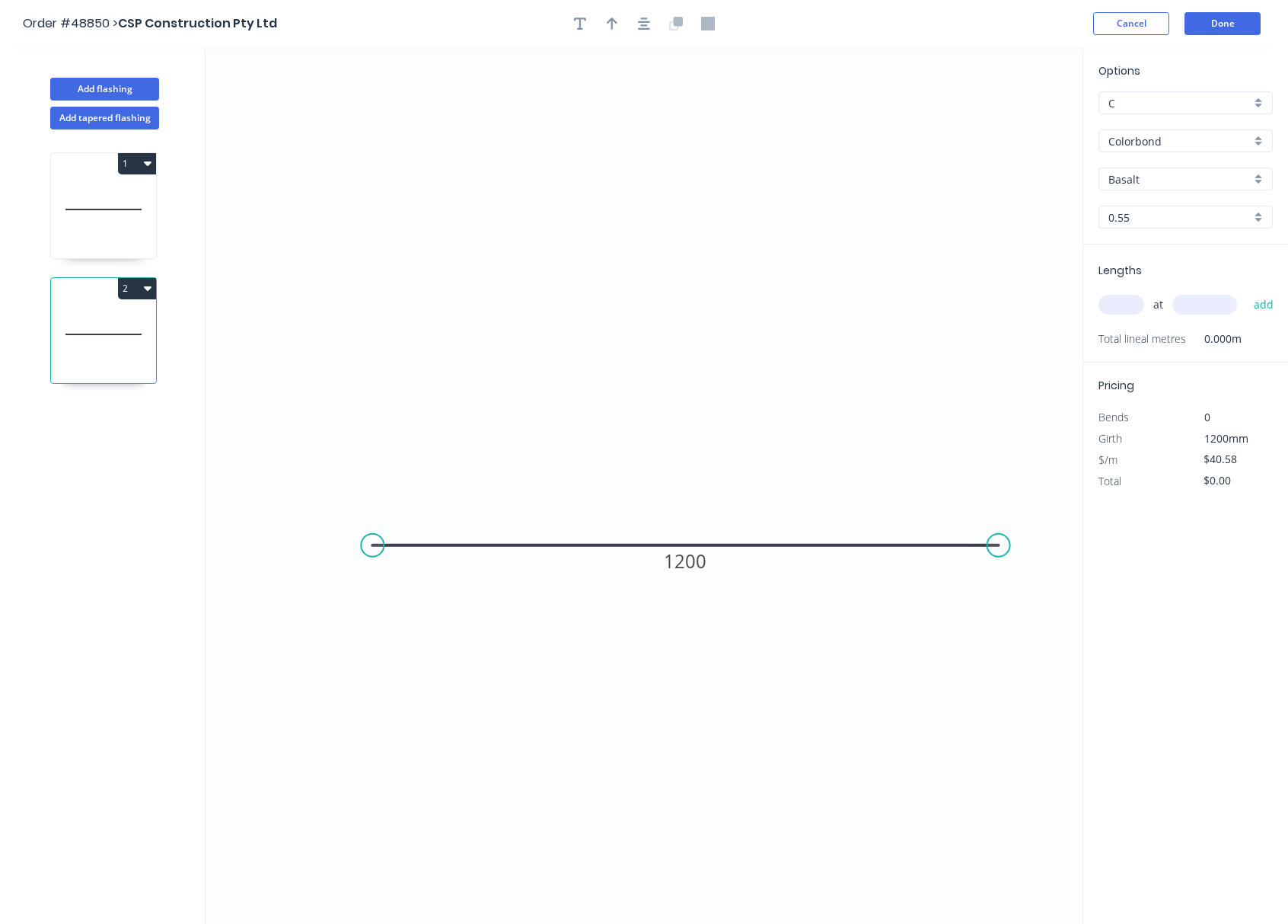
click at [1128, 302] on input "text" at bounding box center [1205, 304] width 65 height 19
type input "1200"
click at [1117, 314] on div "at 1200 add" at bounding box center [1188, 304] width 177 height 26
click at [1124, 306] on input "text" at bounding box center [1122, 304] width 46 height 19
type input "9"
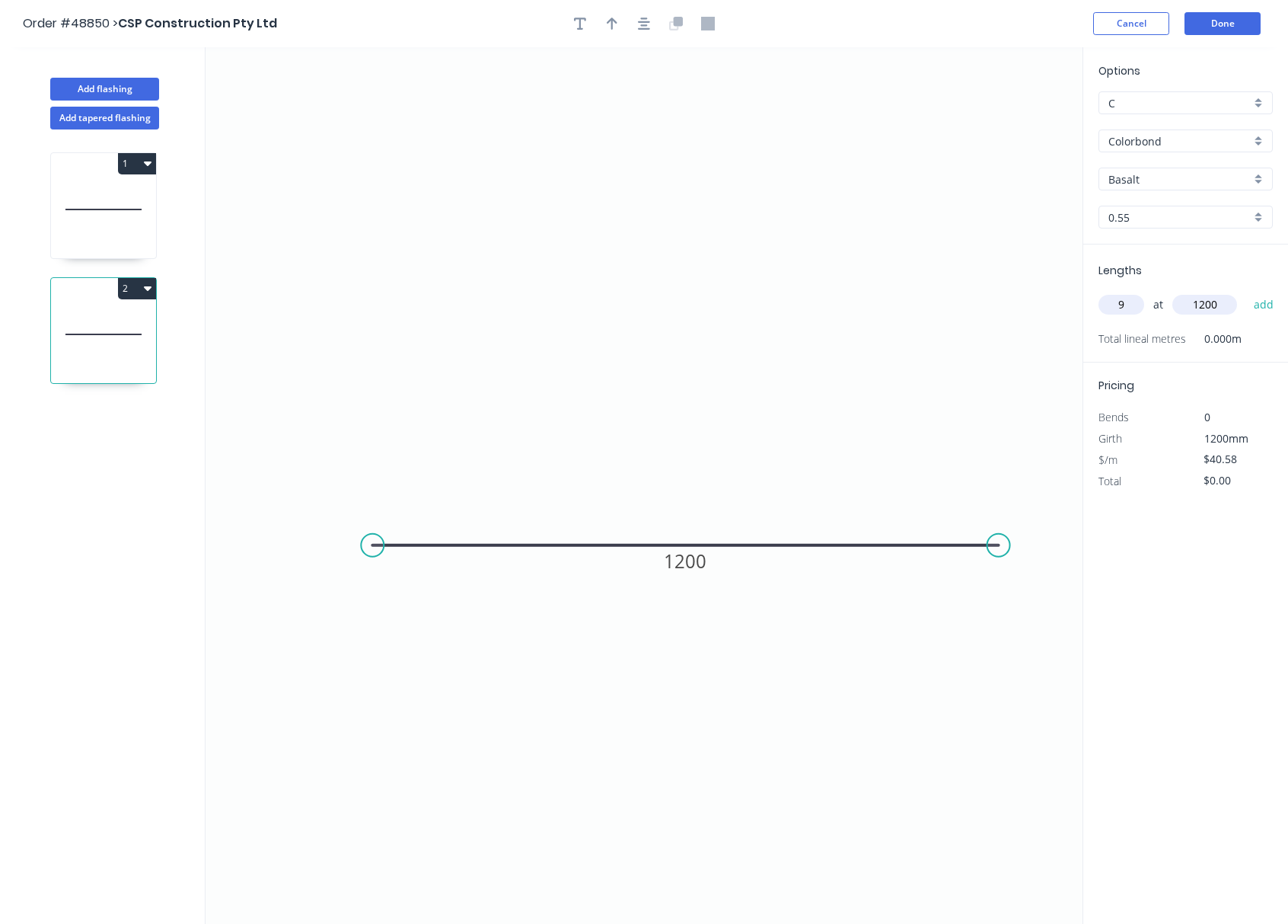
click at [1128, 291] on button "add" at bounding box center [1264, 304] width 36 height 26
type input "$438.26"
click at [1128, 24] on button "Done" at bounding box center [1223, 23] width 77 height 23
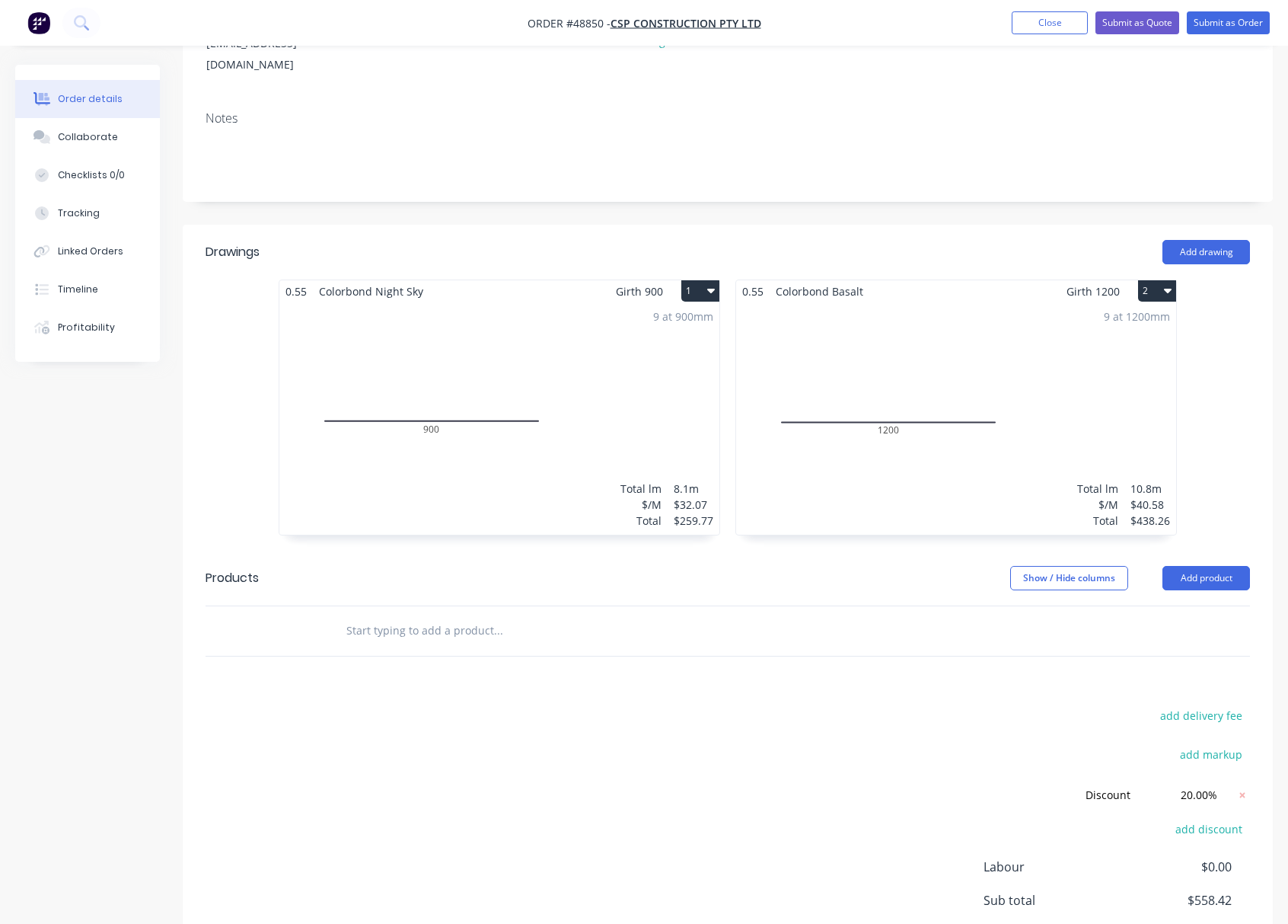
scroll to position [124, 0]
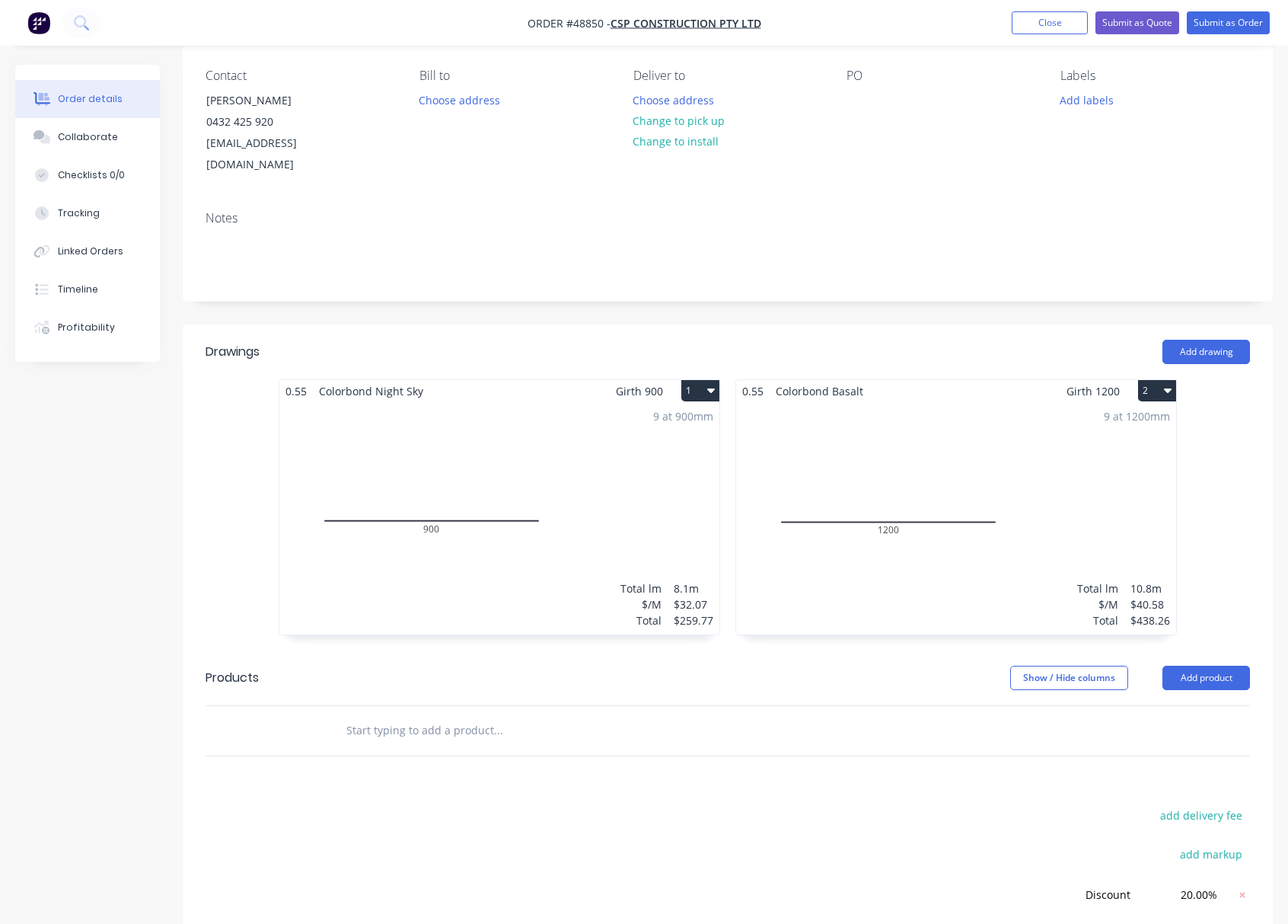
drag, startPoint x: 1026, startPoint y: 448, endPoint x: 1069, endPoint y: 425, distance: 48.8
click at [1069, 425] on div "9 at 1200mm Total lm $/M Total 10.8m $40.58 $438.26" at bounding box center [956, 518] width 440 height 232
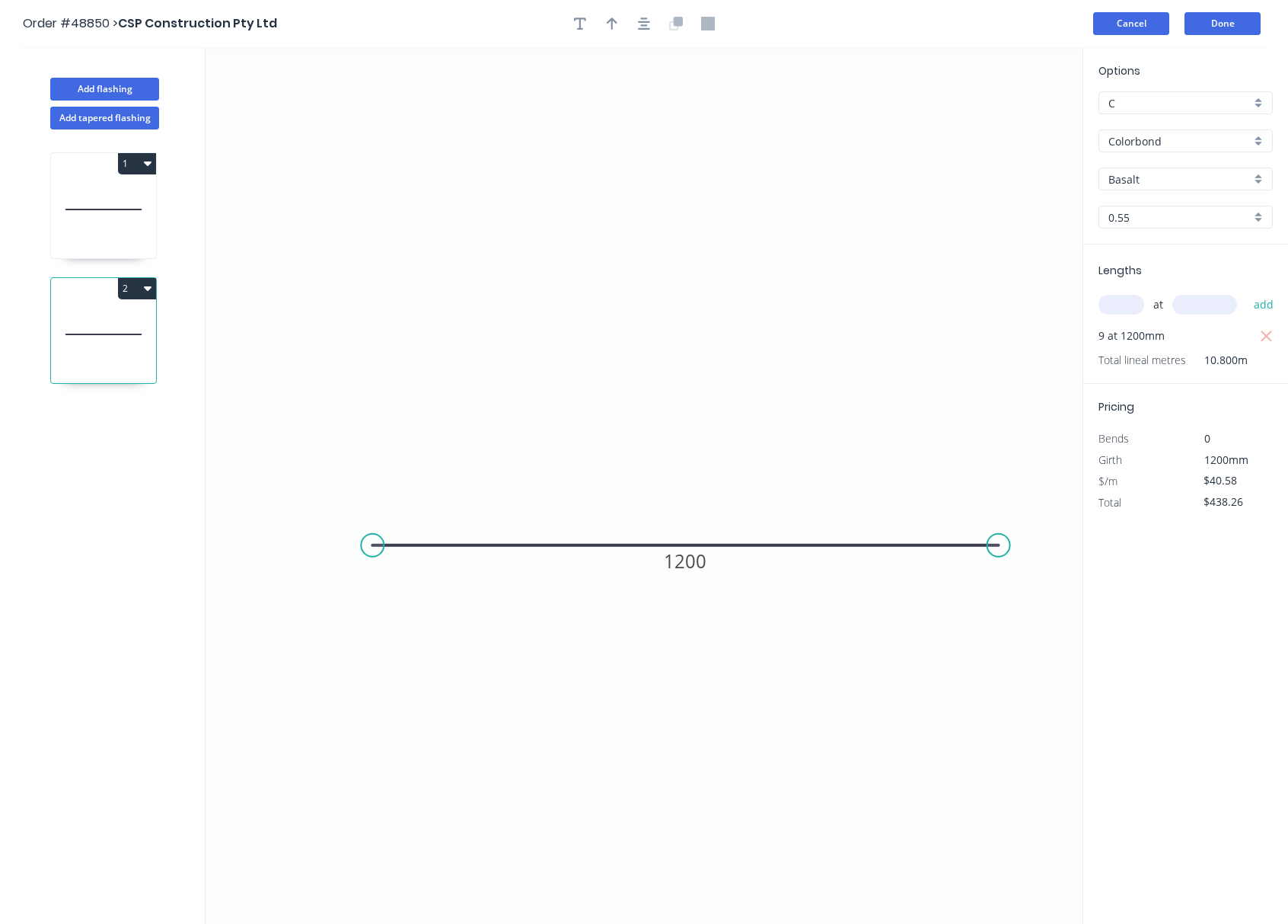
click at [1117, 24] on button "Cancel" at bounding box center [1131, 23] width 77 height 23
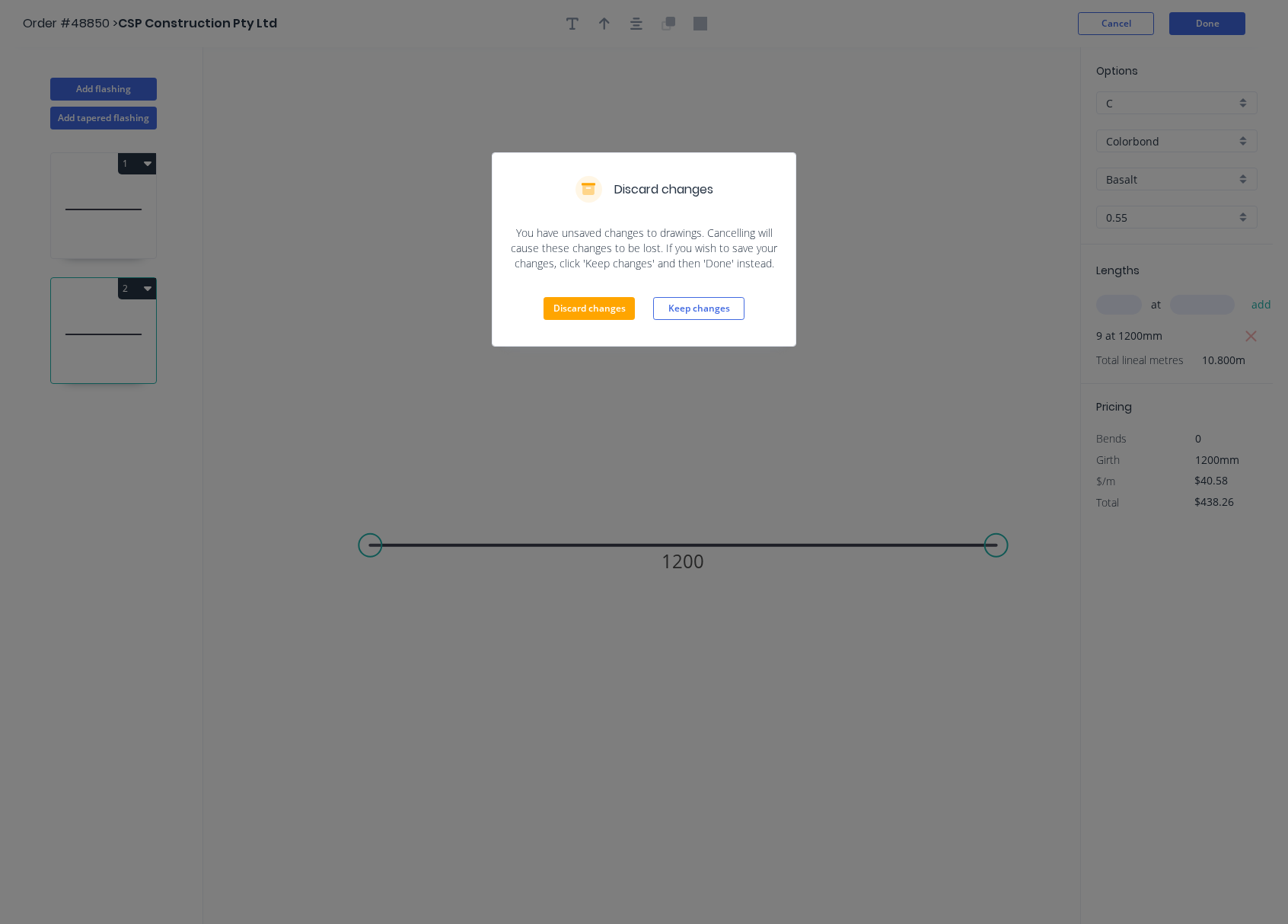
drag, startPoint x: 579, startPoint y: 288, endPoint x: 586, endPoint y: 292, distance: 8.1
click at [579, 288] on div "Discard changes Keep changes" at bounding box center [644, 308] width 303 height 75
click at [597, 312] on button "Discard changes" at bounding box center [589, 308] width 91 height 23
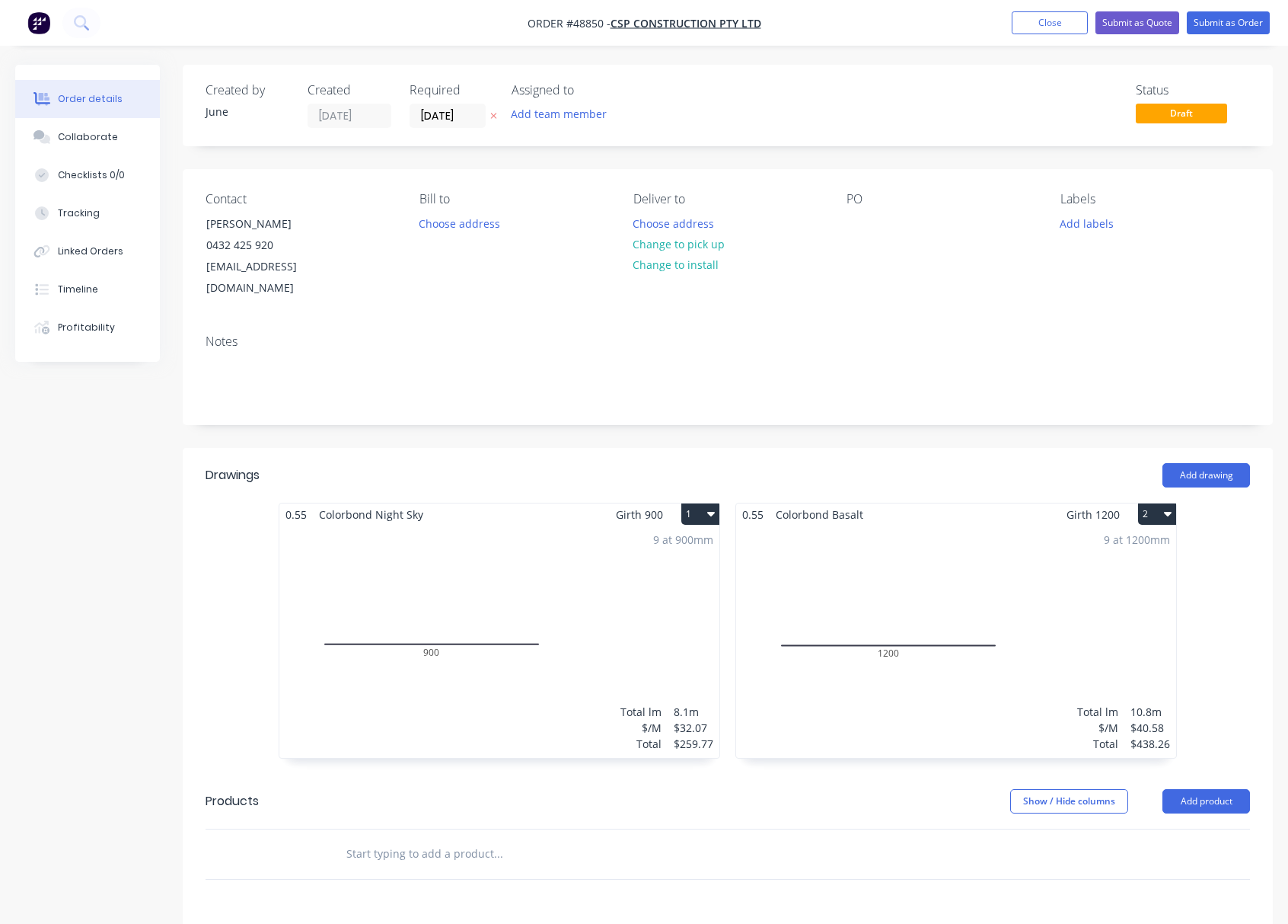
click at [929, 702] on div "9 at 1200mm Total lm $/M Total 10.8m $40.58 $438.26" at bounding box center [956, 642] width 440 height 232
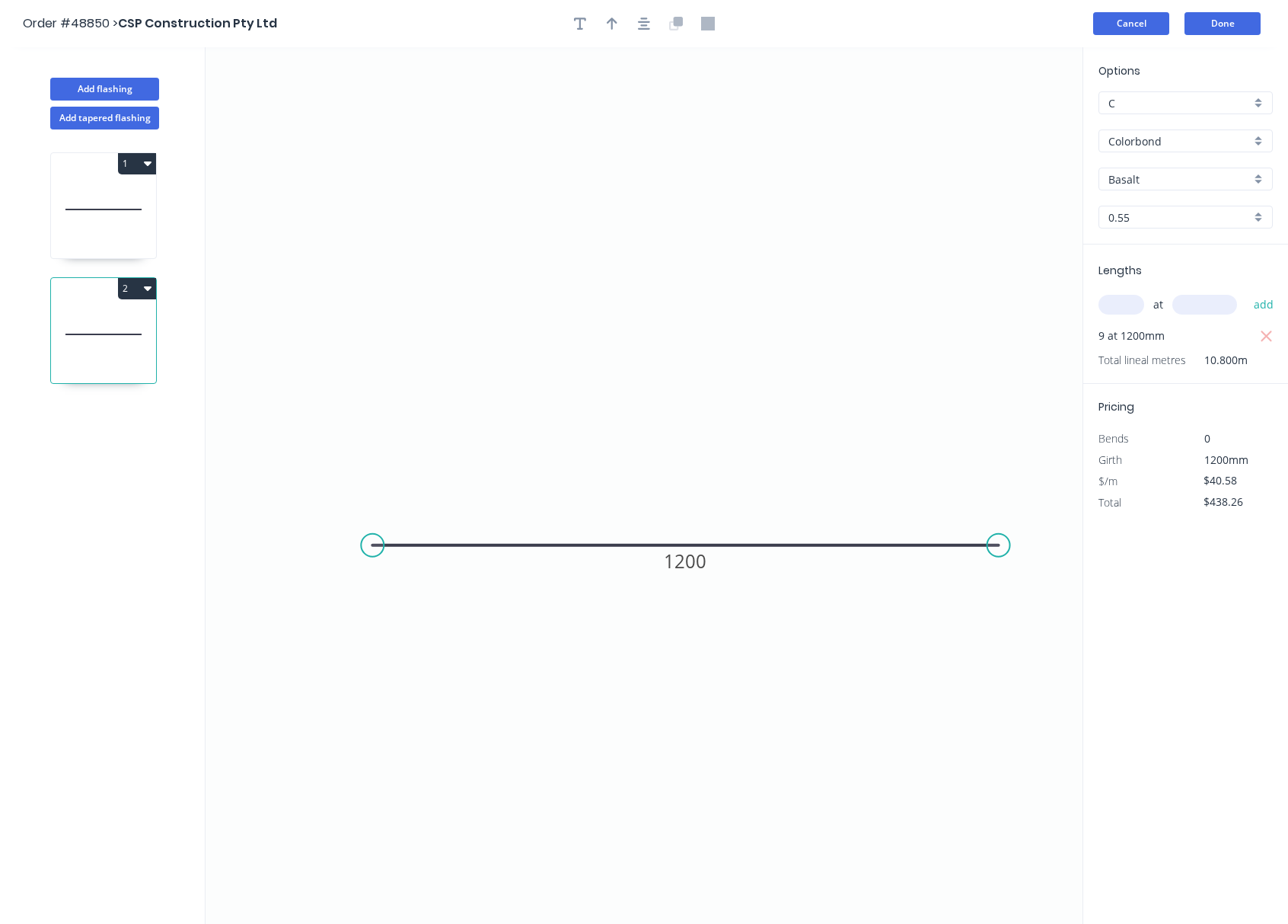
click at [1113, 21] on button "Cancel" at bounding box center [1131, 23] width 77 height 23
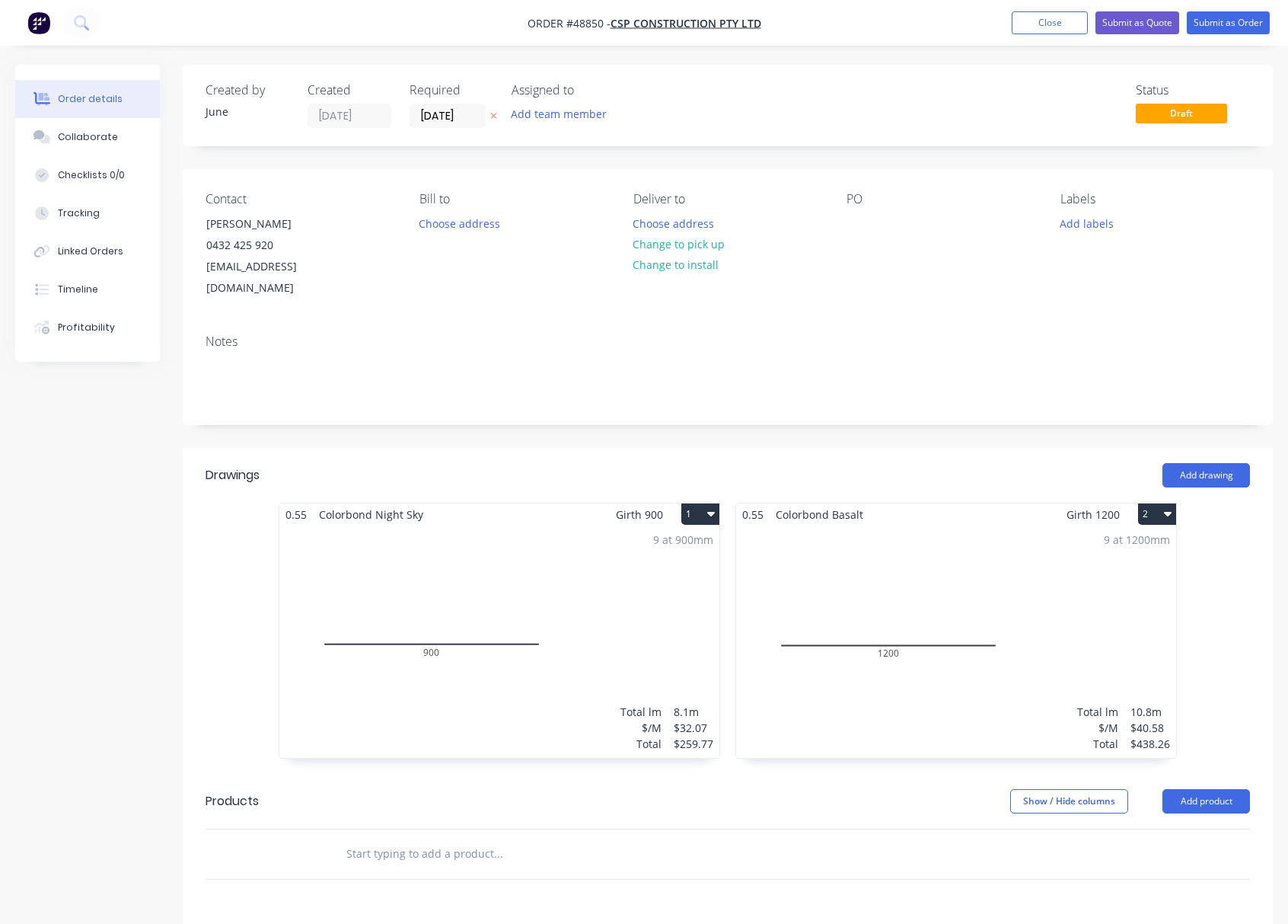
click at [1128, 503] on button "2" at bounding box center [1157, 514] width 38 height 21
click at [1121, 603] on div "Delete" at bounding box center [1104, 612] width 117 height 22
click at [1031, 17] on button "Close" at bounding box center [1050, 22] width 77 height 23
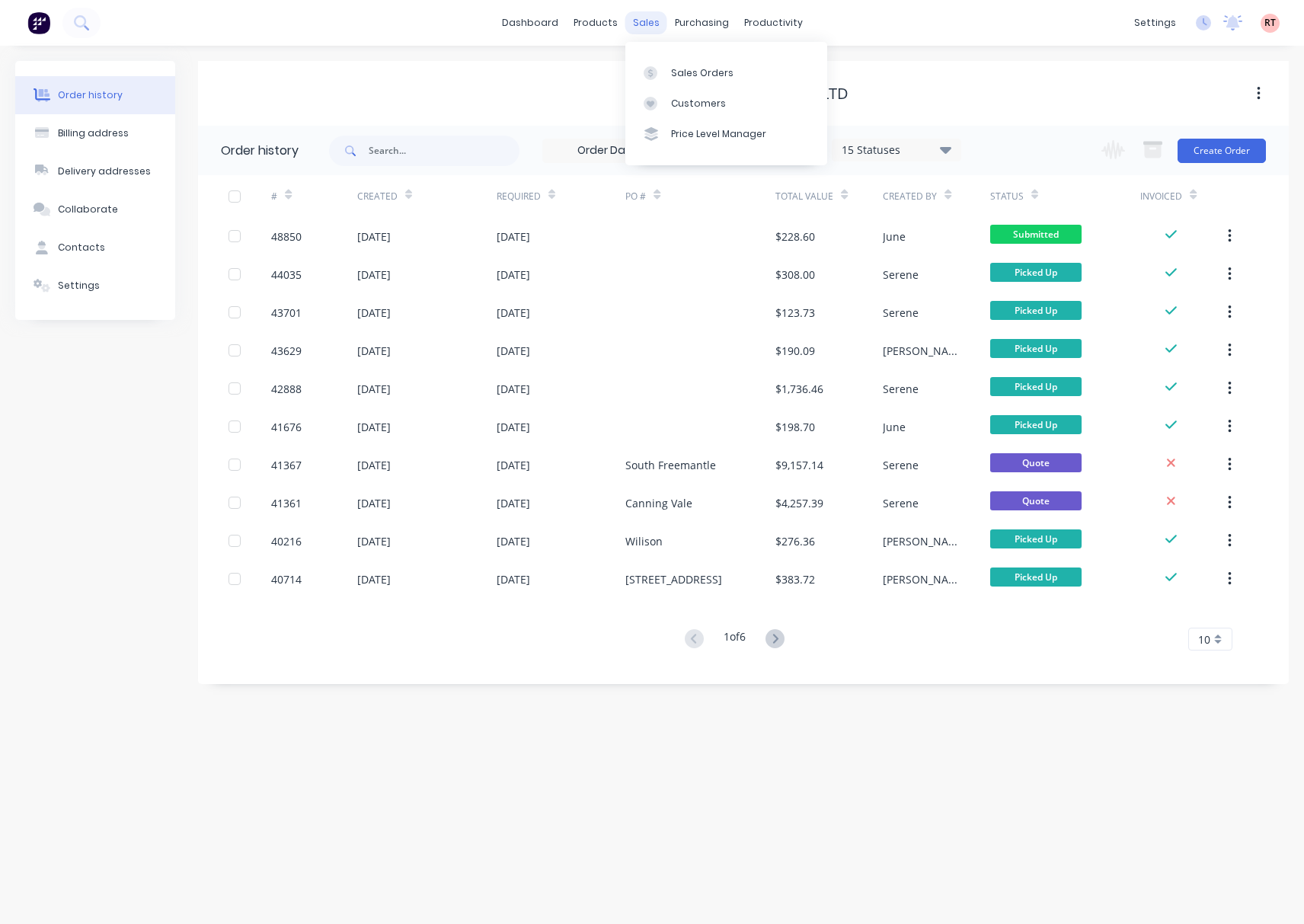
click at [647, 19] on div "sales" at bounding box center [646, 22] width 41 height 23
click at [664, 62] on link "Sales Orders" at bounding box center [726, 72] width 202 height 30
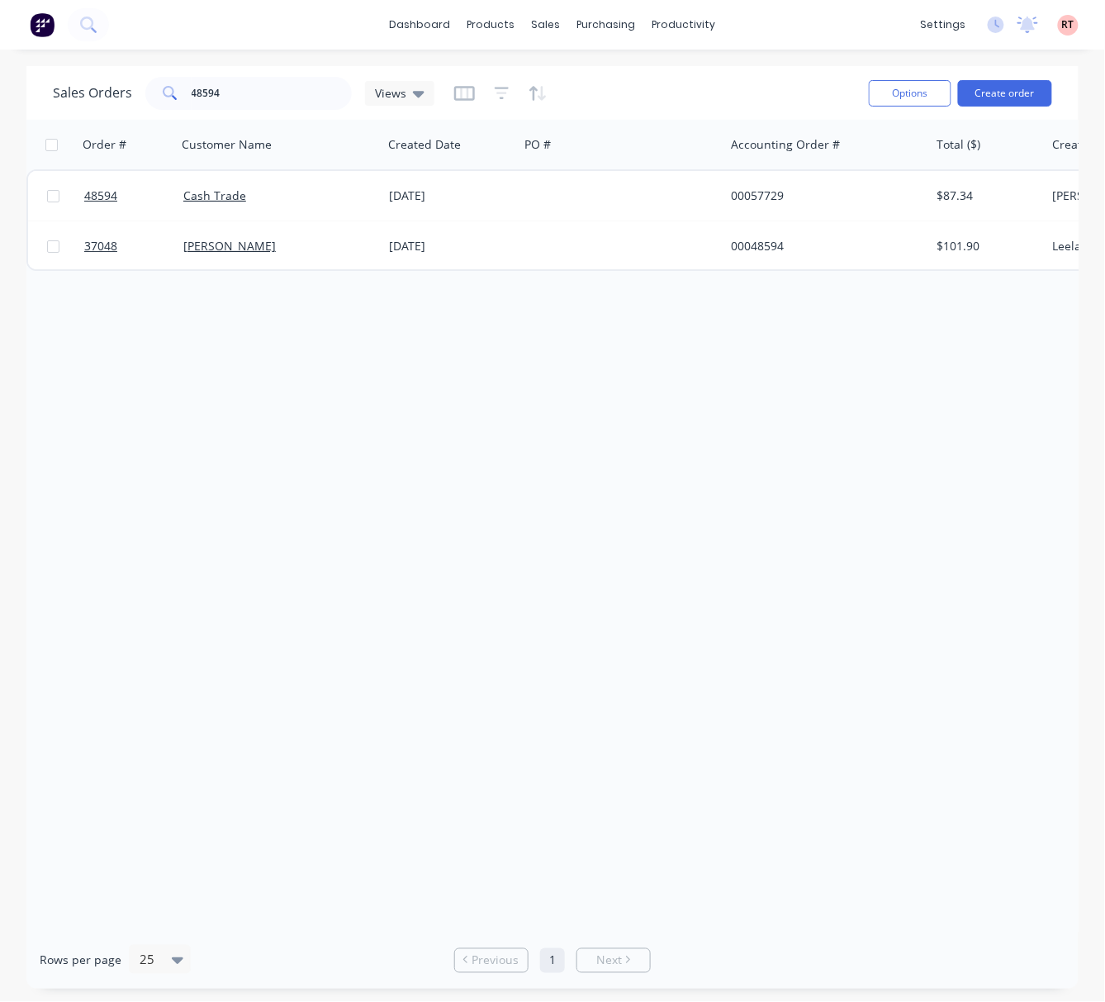
click at [609, 446] on div "Order # Customer Name Created Date PO # Accounting Order # Total ($) Created By…" at bounding box center [552, 526] width 1052 height 812
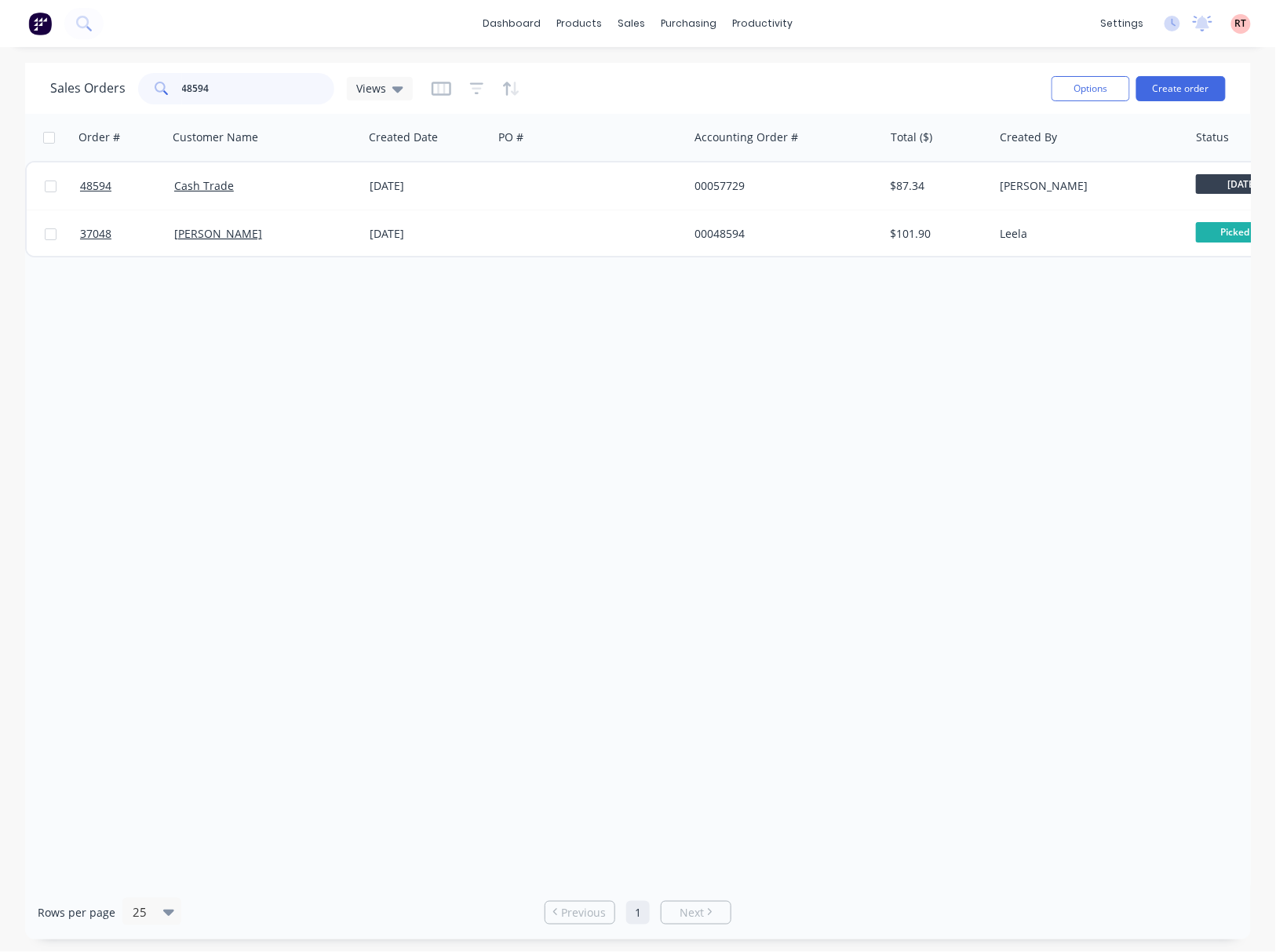
drag, startPoint x: 245, startPoint y: 77, endPoint x: 116, endPoint y: 98, distance: 130.7
click at [116, 98] on div "Sales Orders 48594 Views" at bounding box center [232, 88] width 363 height 31
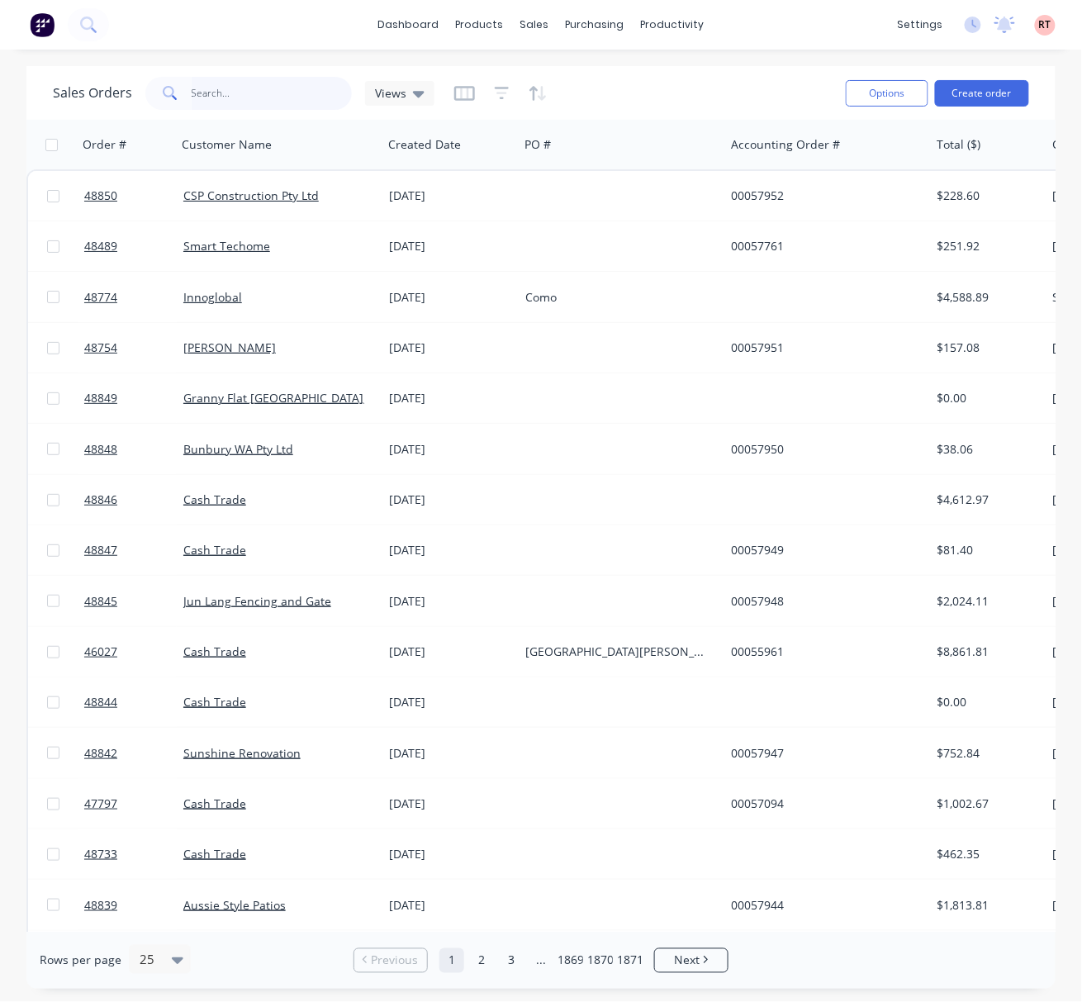
click at [271, 88] on input "text" at bounding box center [272, 93] width 161 height 33
type input "48657"
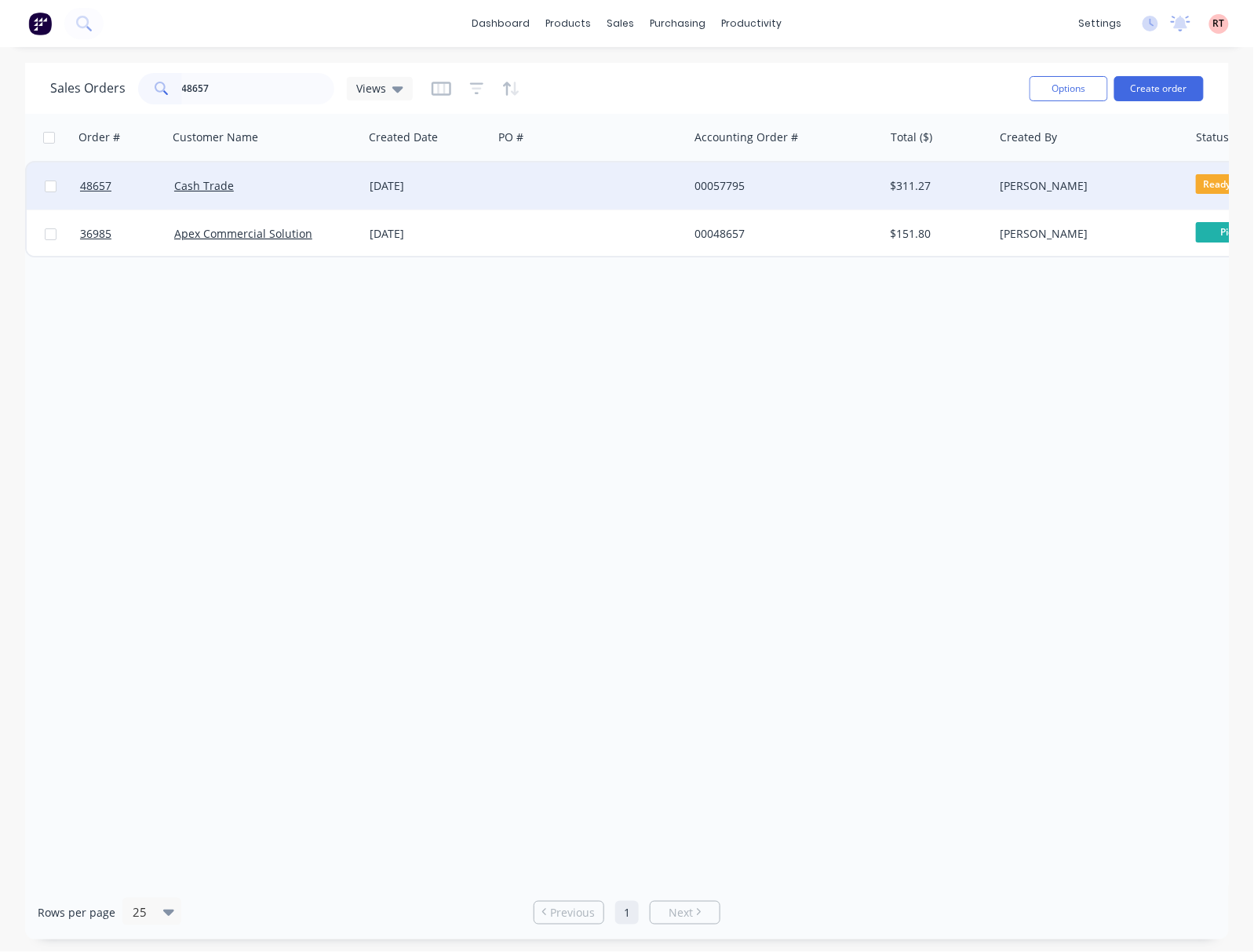
click at [631, 185] on div at bounding box center [591, 186] width 196 height 48
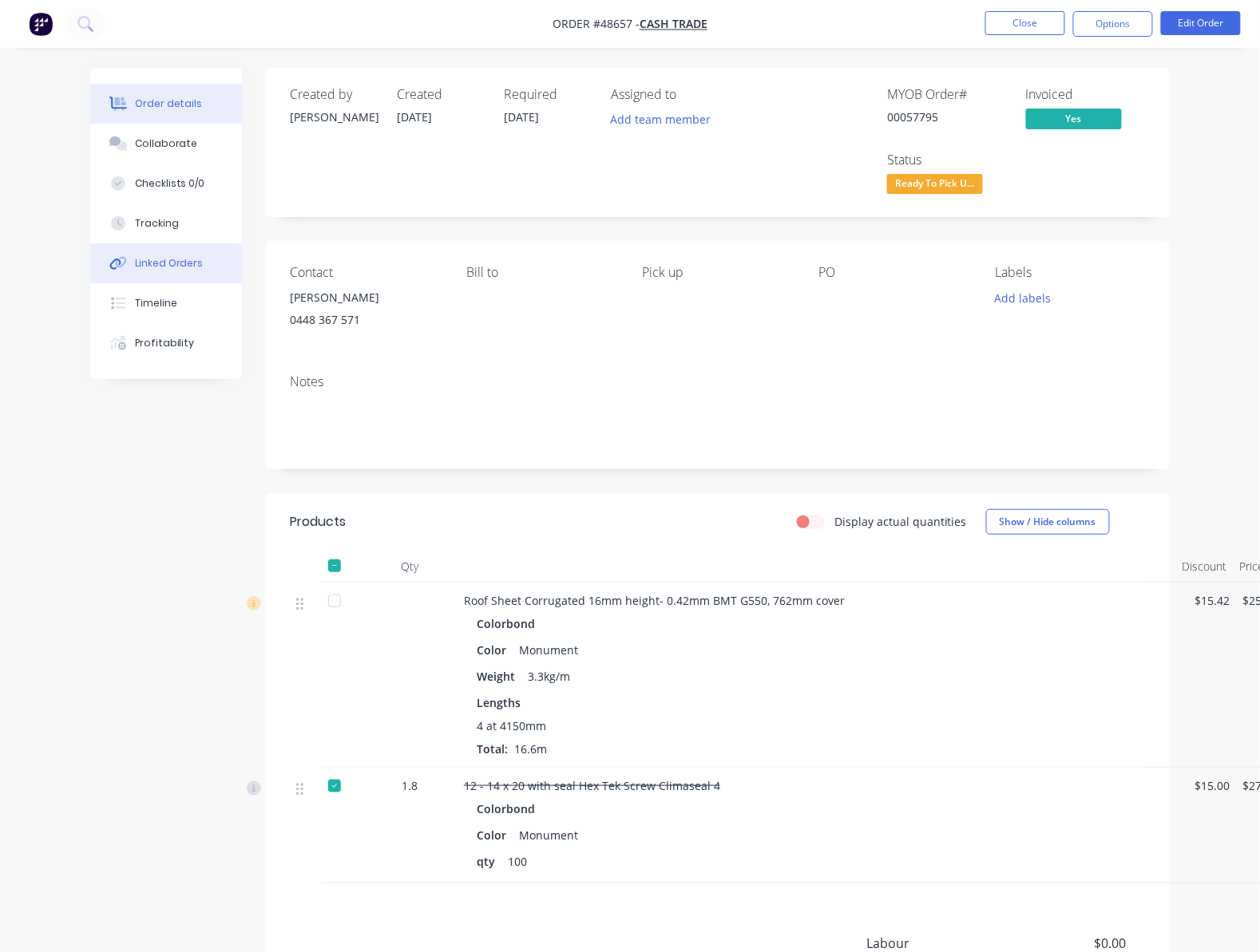
click at [198, 256] on div "Linked Orders" at bounding box center [169, 263] width 69 height 14
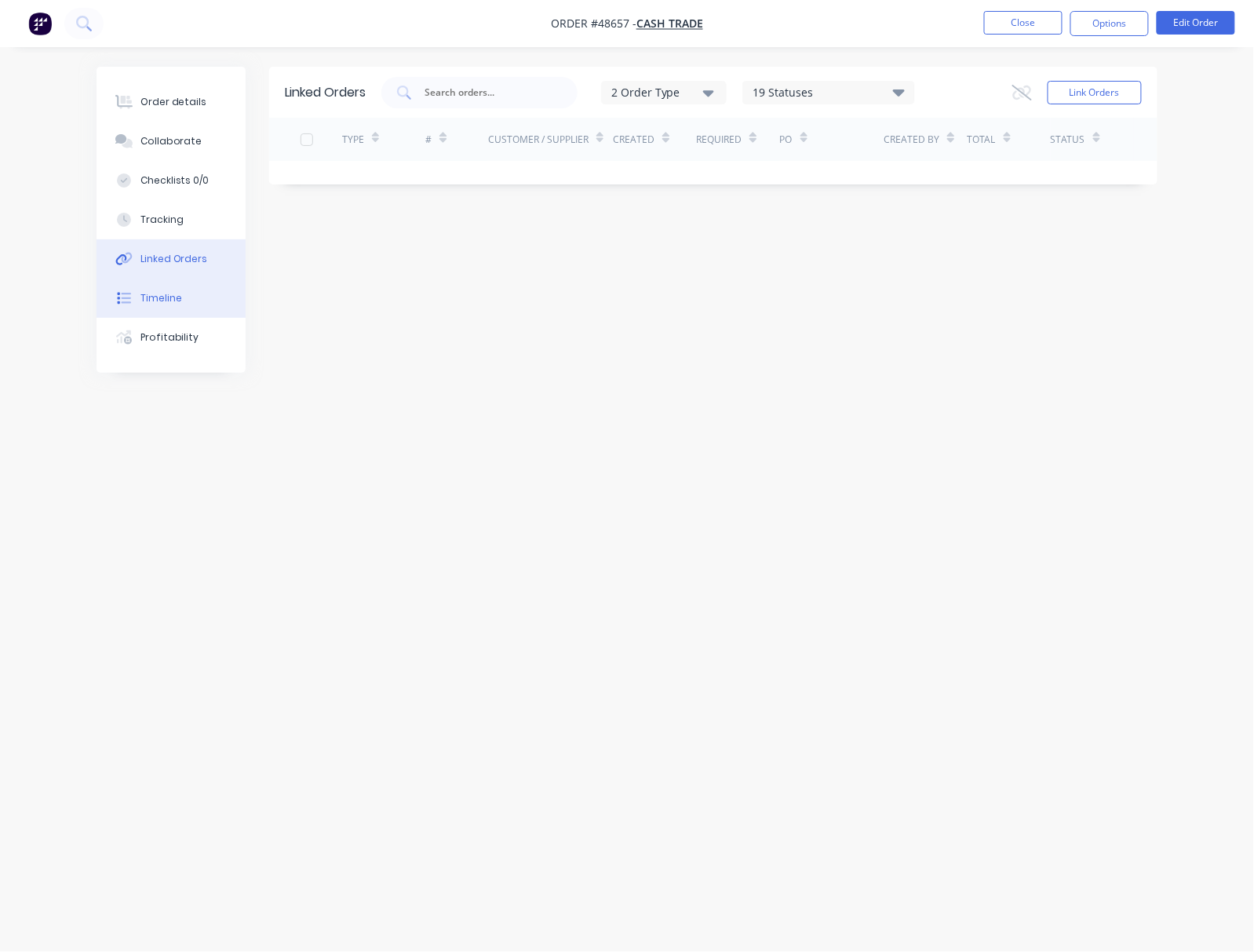
click at [195, 304] on button "Timeline" at bounding box center [171, 297] width 149 height 39
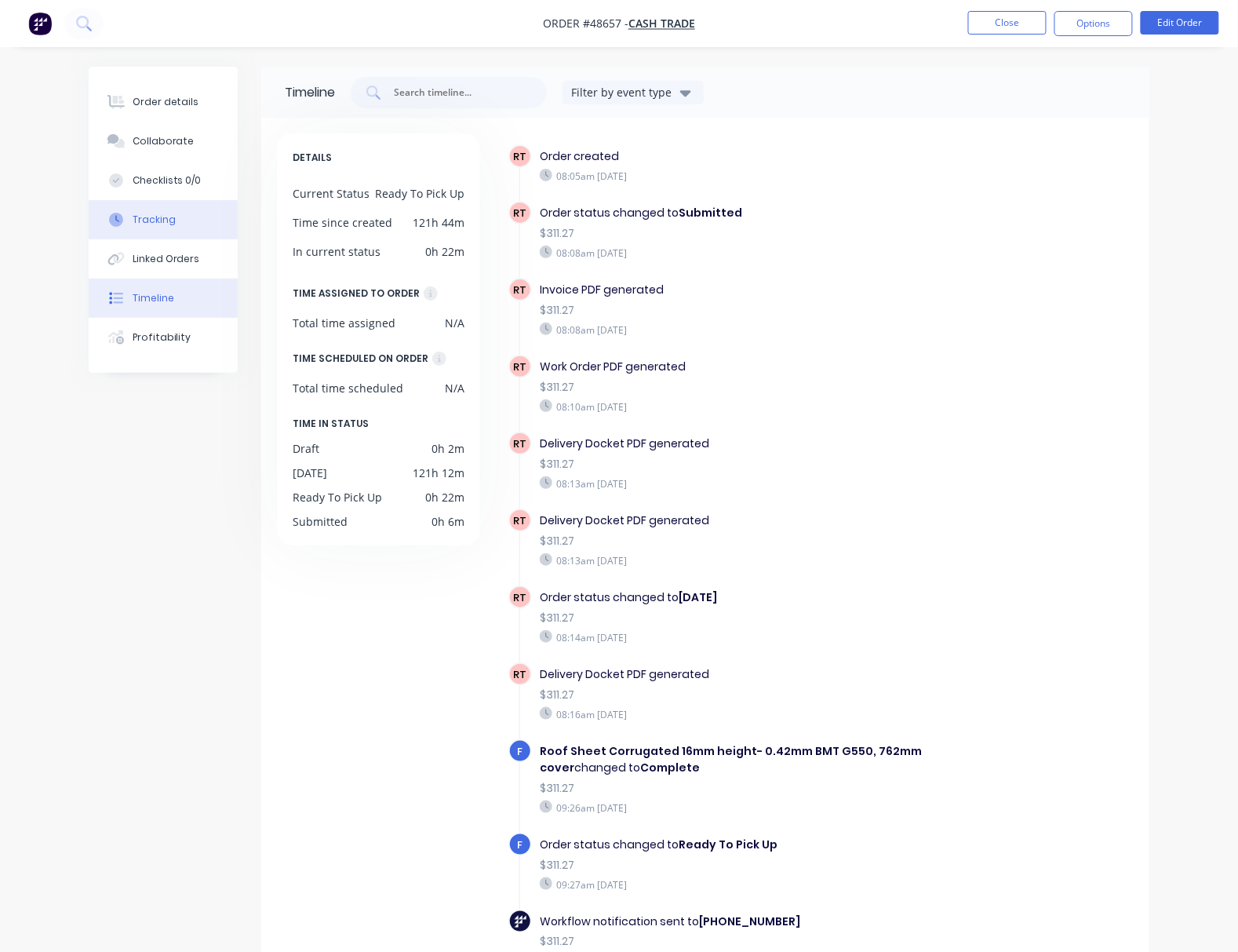
click at [185, 214] on button "Tracking" at bounding box center [162, 219] width 149 height 39
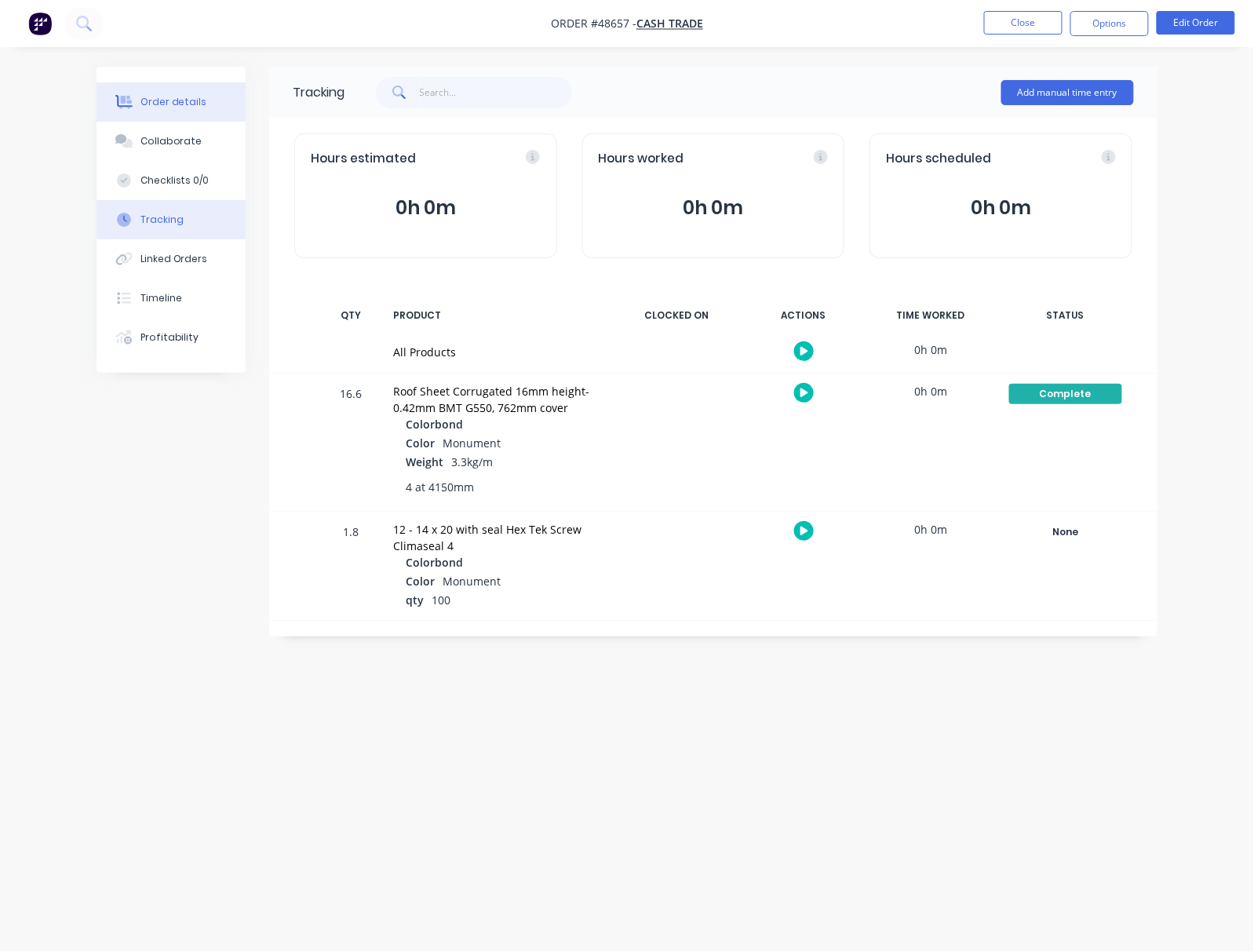
click at [190, 98] on div "Order details" at bounding box center [174, 102] width 66 height 14
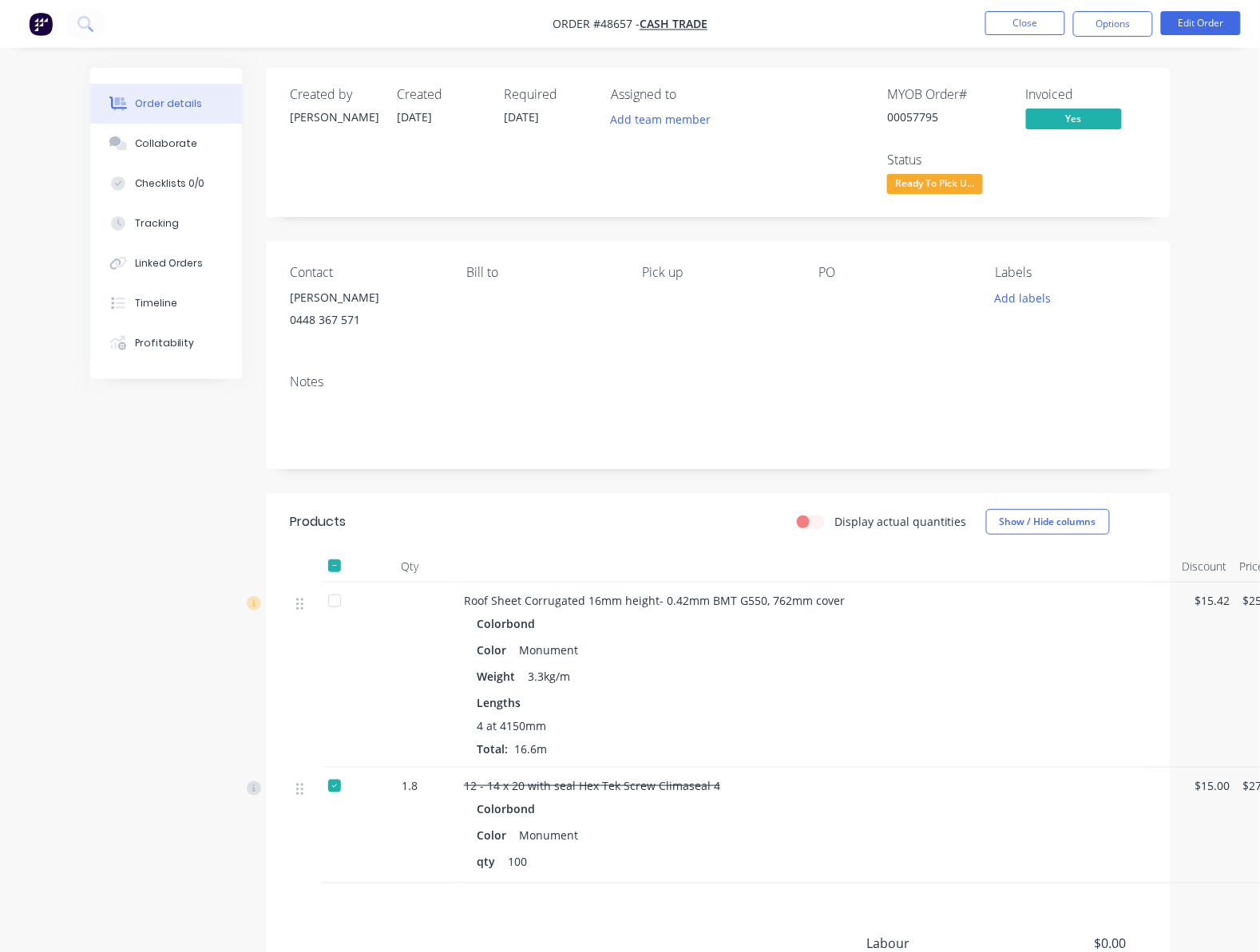
drag, startPoint x: 926, startPoint y: 633, endPoint x: 905, endPoint y: 573, distance: 63.6
drag, startPoint x: 905, startPoint y: 573, endPoint x: 739, endPoint y: 195, distance: 412.8
click at [739, 195] on div "Assigned to Add team member" at bounding box center [690, 142] width 160 height 111
click at [921, 188] on span "Ready To Pick U..." at bounding box center [935, 184] width 96 height 20
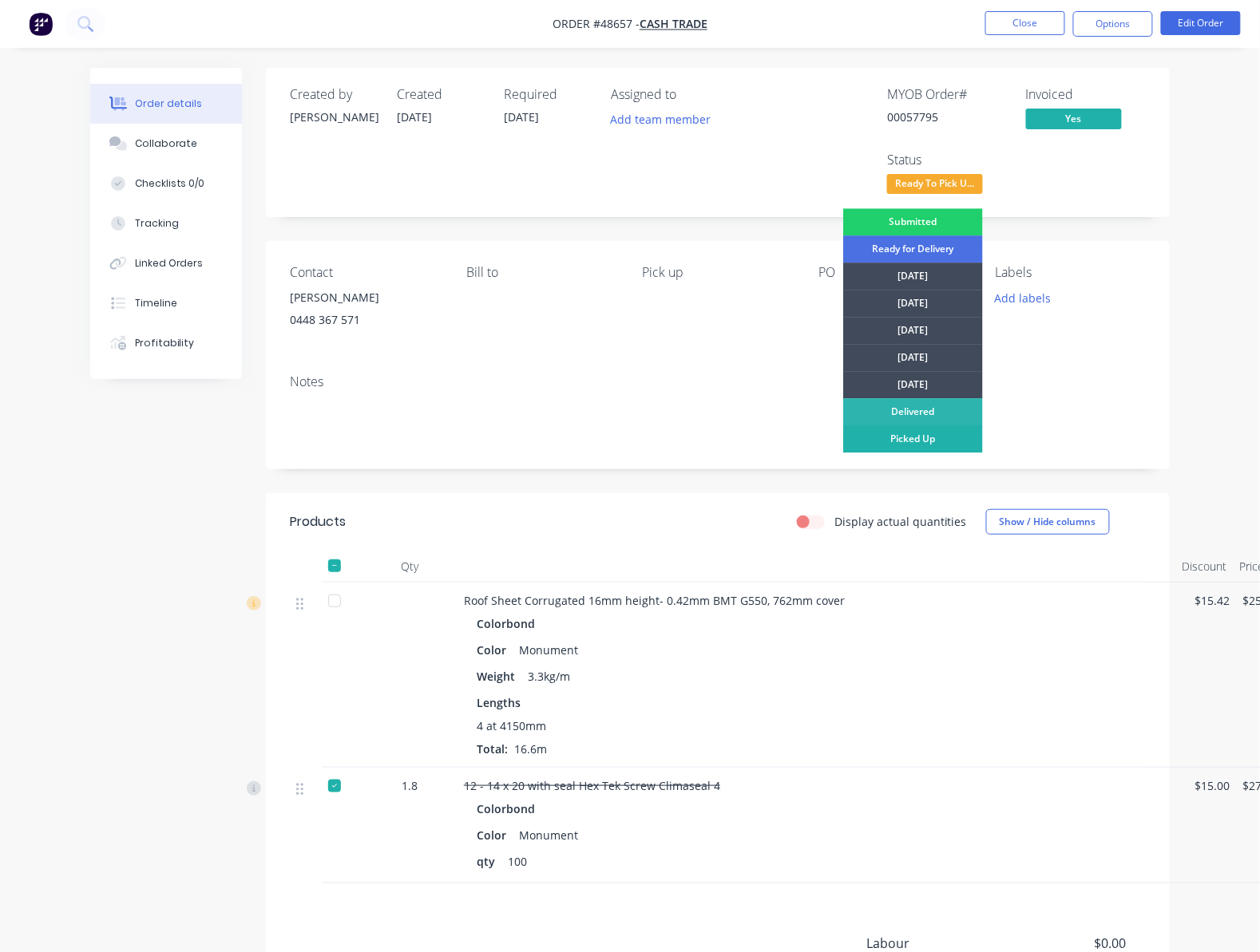
click at [949, 439] on div "Picked Up" at bounding box center [913, 439] width 140 height 27
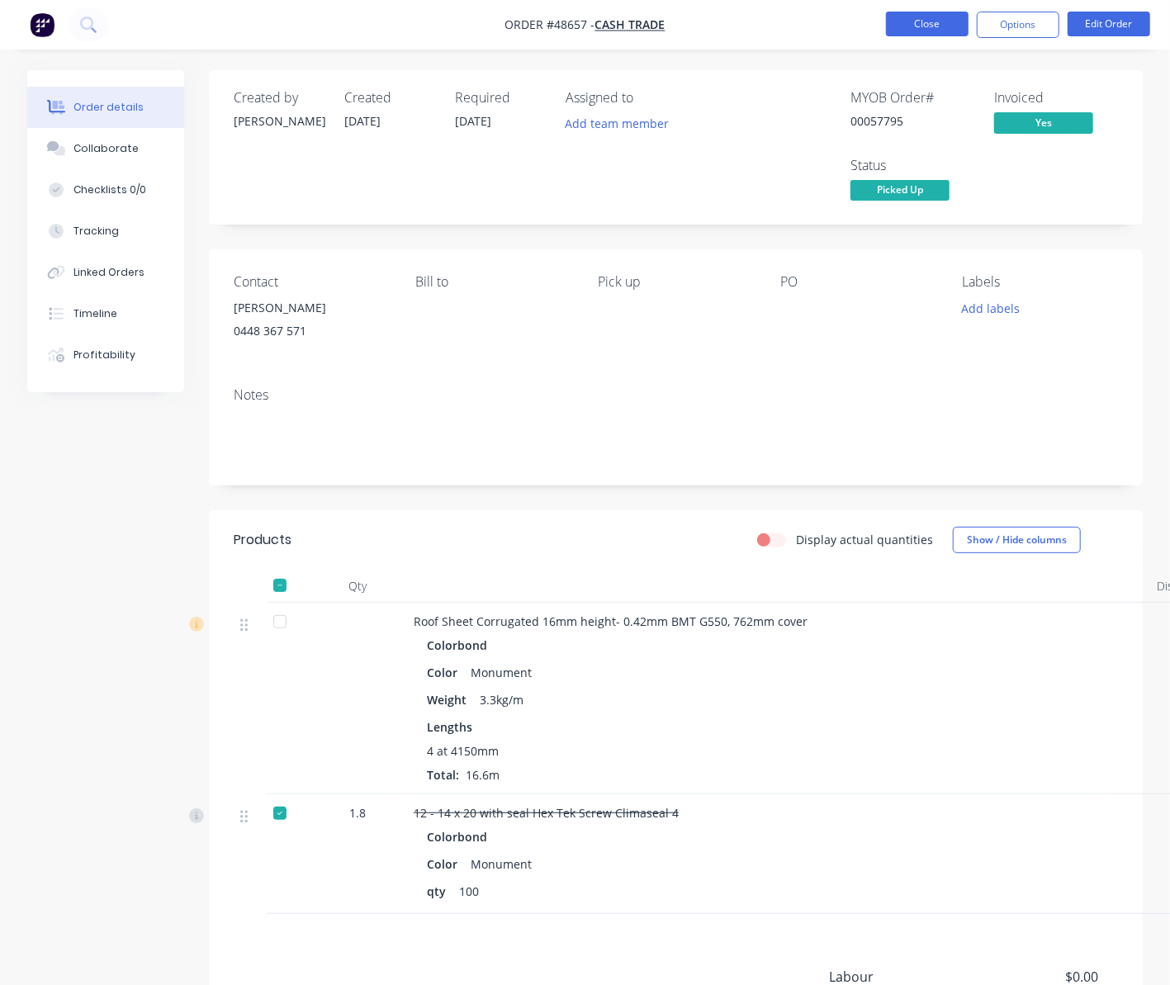
click at [926, 24] on button "Close" at bounding box center [927, 24] width 83 height 25
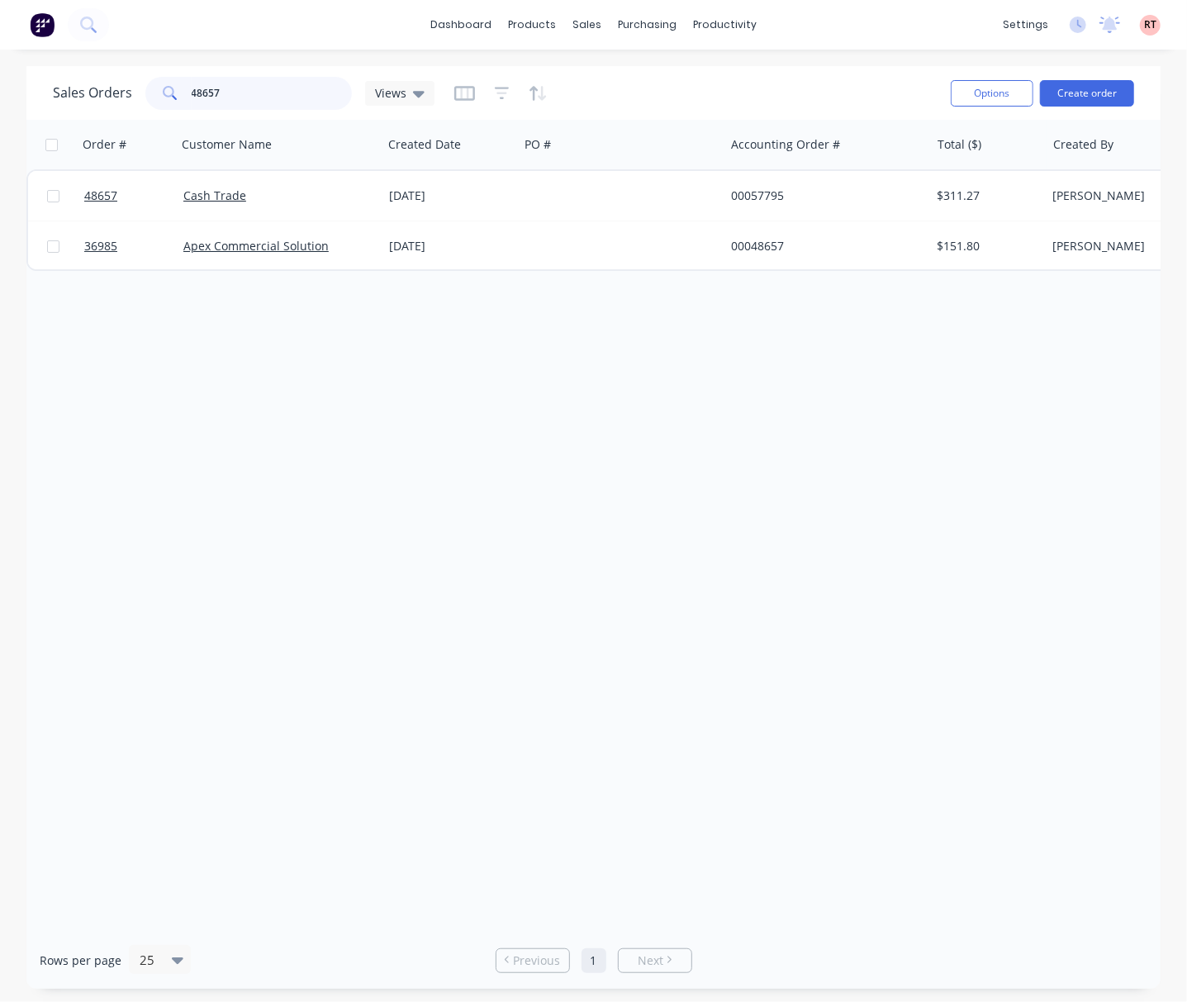
drag, startPoint x: 236, startPoint y: 96, endPoint x: 150, endPoint y: 93, distance: 85.9
click at [162, 94] on div "48657" at bounding box center [248, 93] width 206 height 33
type input "48806"
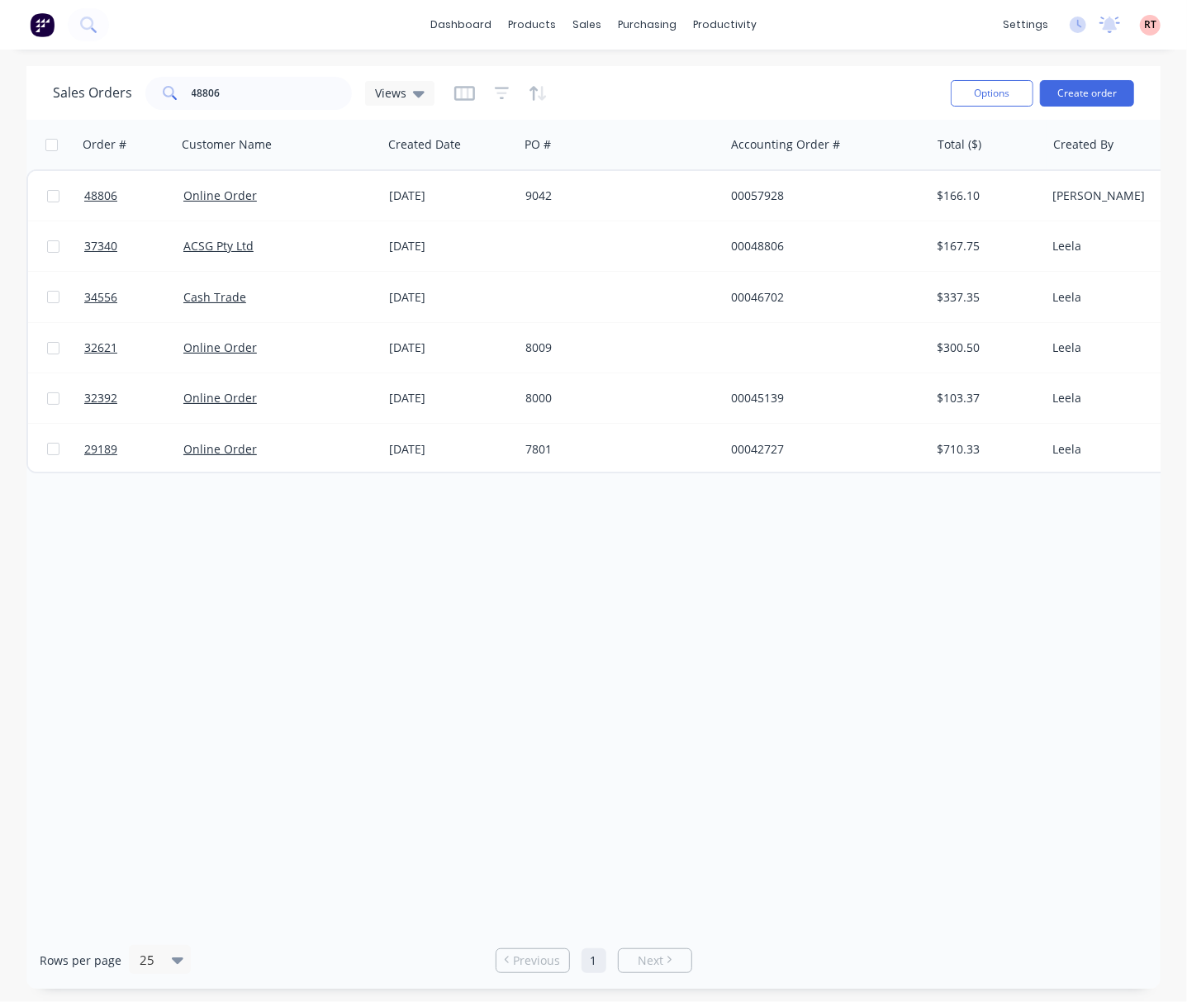
click at [605, 200] on div "9042" at bounding box center [616, 195] width 183 height 17
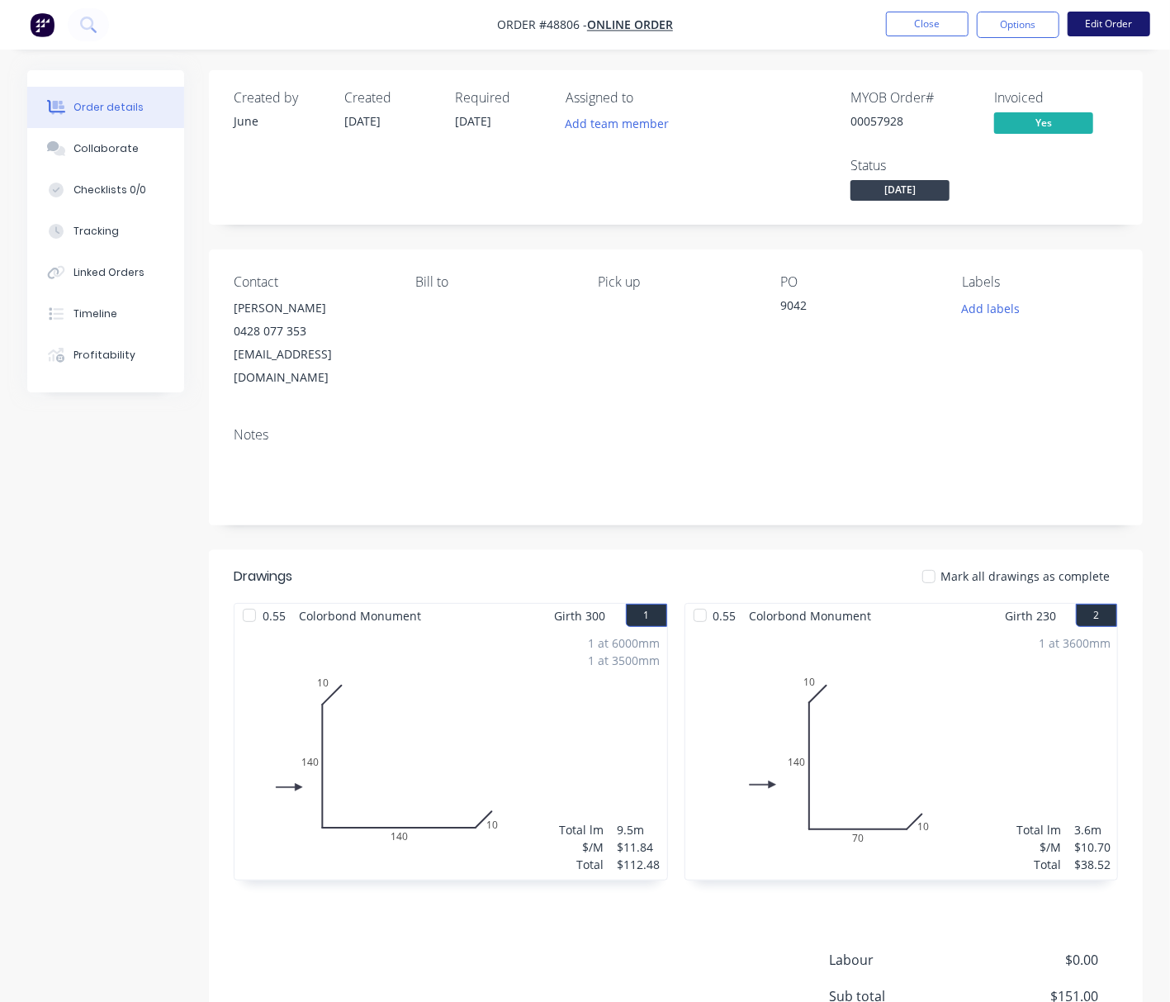
click at [1107, 18] on button "Edit Order" at bounding box center [1109, 24] width 83 height 25
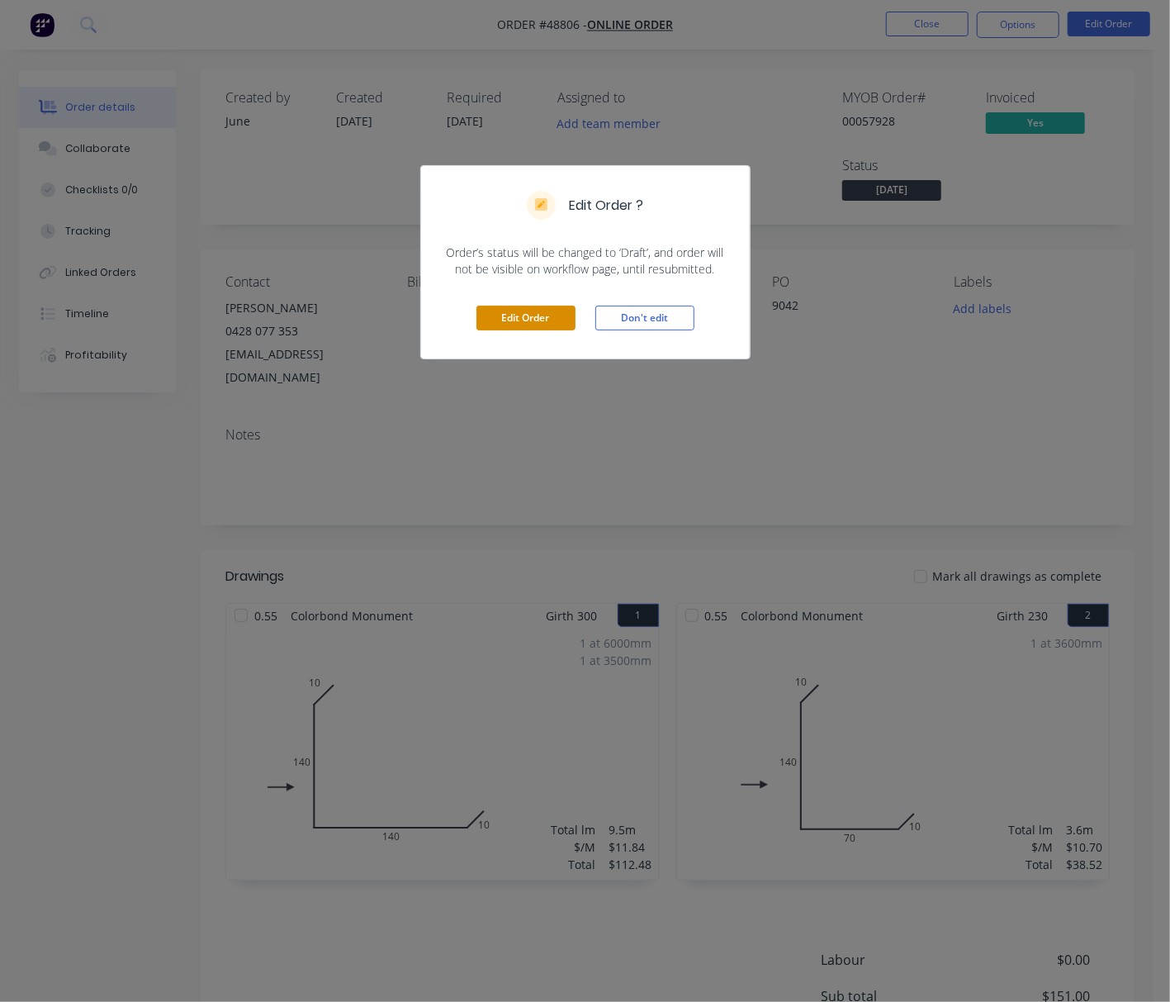
click at [519, 320] on button "Edit Order" at bounding box center [526, 318] width 99 height 25
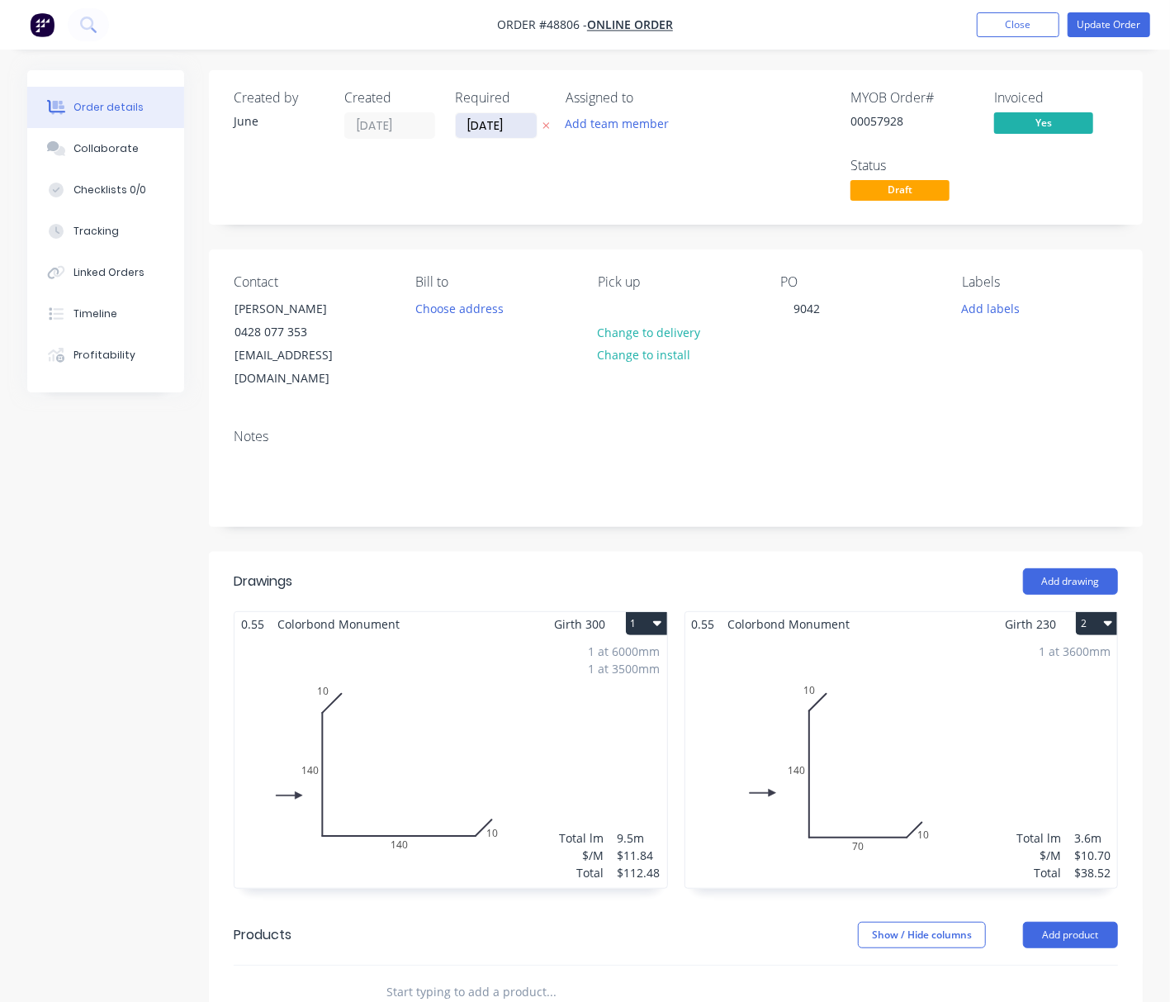
click at [489, 122] on input "[DATE]" at bounding box center [496, 125] width 81 height 25
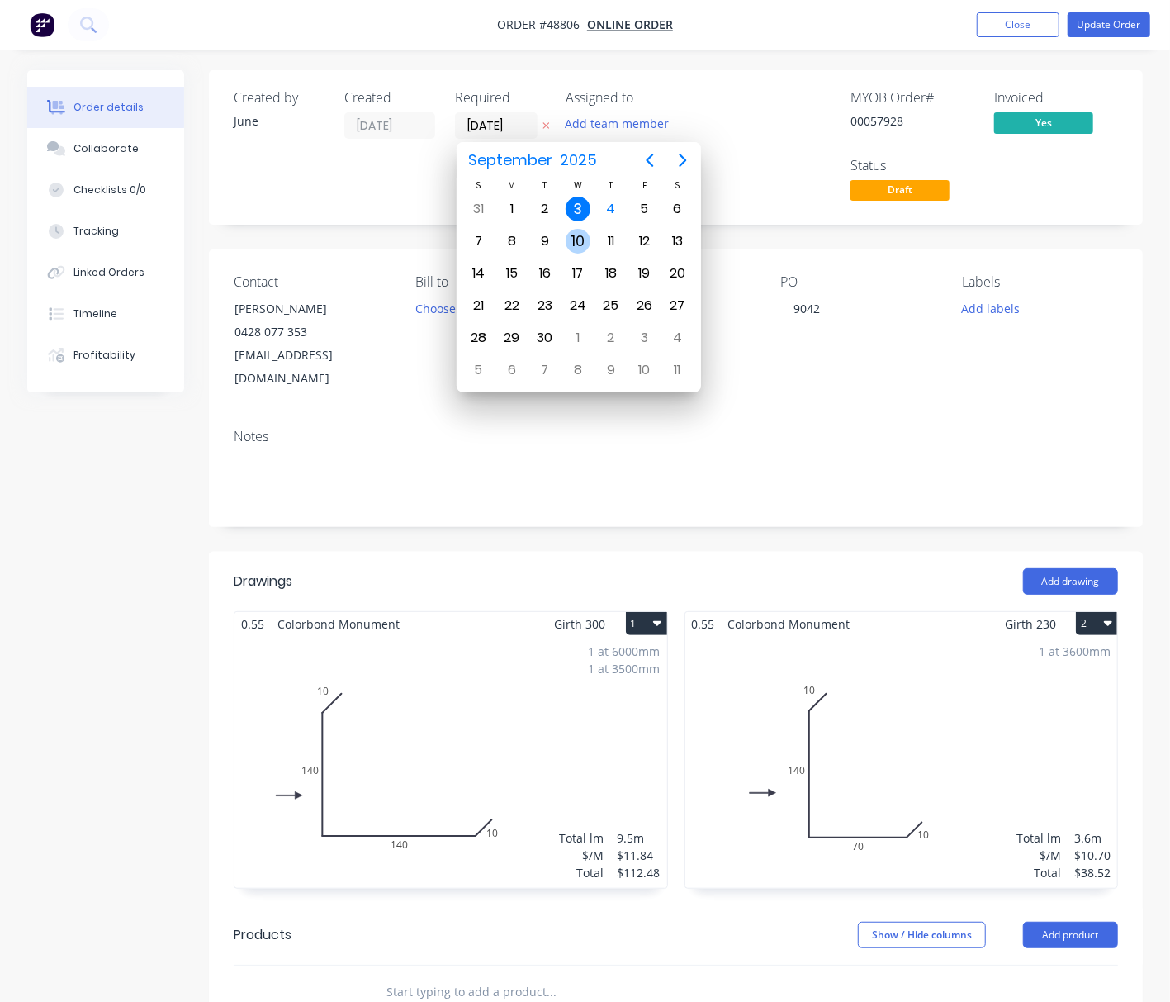
click at [576, 243] on div "10" at bounding box center [578, 241] width 25 height 25
type input "10/09/25"
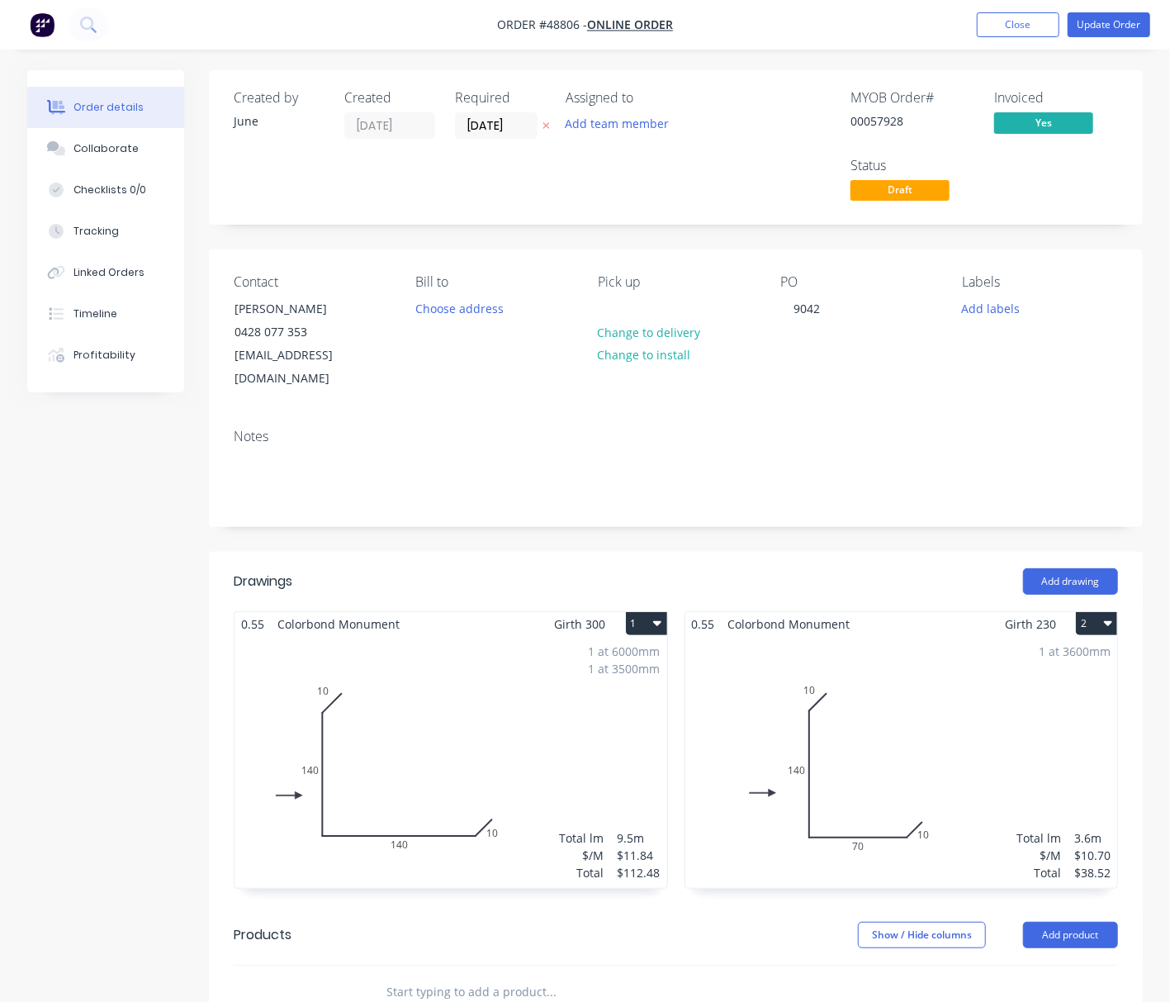
click at [724, 177] on div "Assigned to Add team member" at bounding box center [648, 147] width 165 height 115
click at [1138, 99] on div "Created by June Created 03/09/25 Required 10/09/25 Assigned to Add team member …" at bounding box center [676, 147] width 934 height 154
click at [1123, 21] on button "Update Order" at bounding box center [1109, 24] width 83 height 25
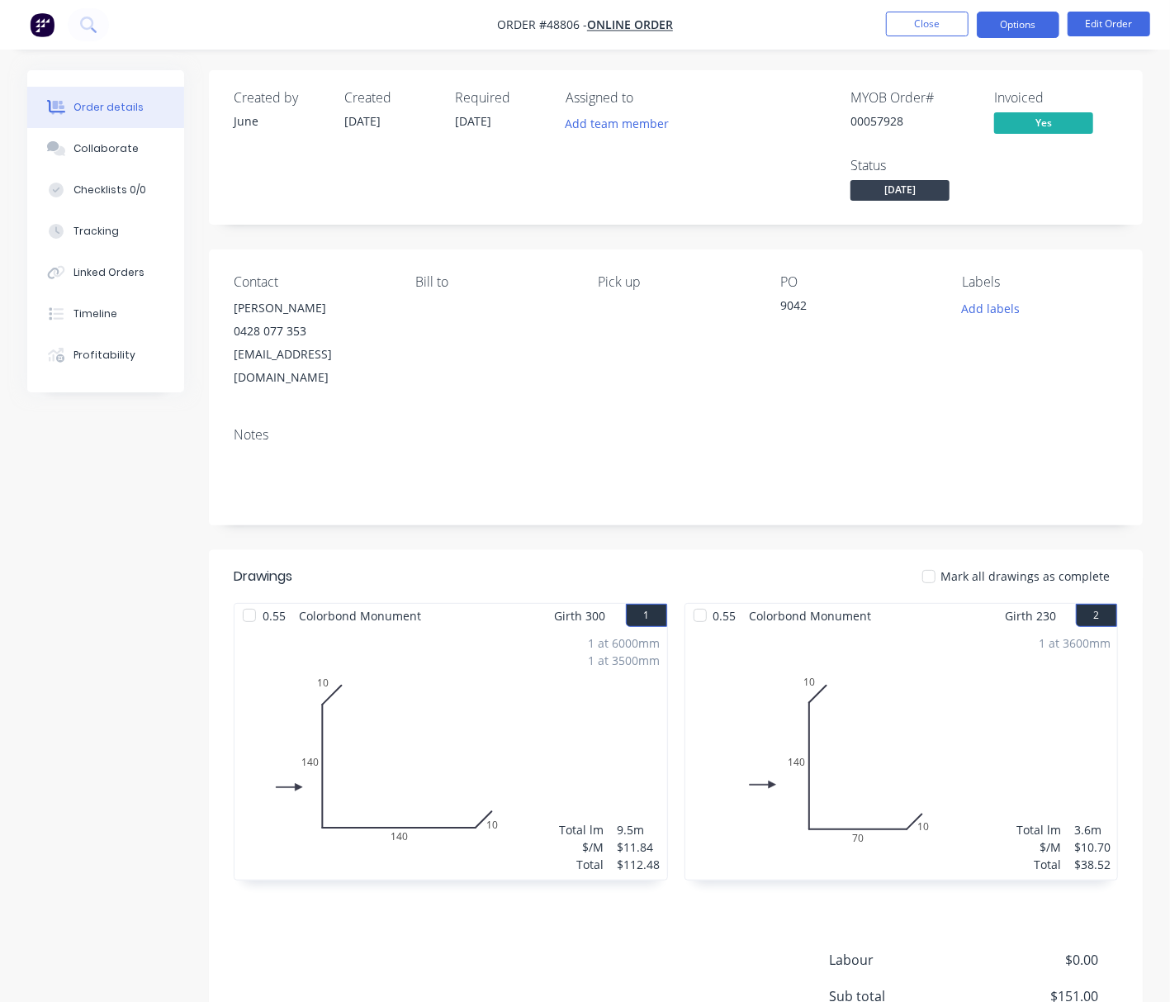
click at [1031, 14] on button "Options" at bounding box center [1018, 25] width 83 height 26
click at [581, 215] on div "Created by June Created 03/09/25 Required 10/09/25 Assigned to Add team member …" at bounding box center [676, 147] width 934 height 154
click at [1037, 15] on button "Options" at bounding box center [1018, 25] width 83 height 26
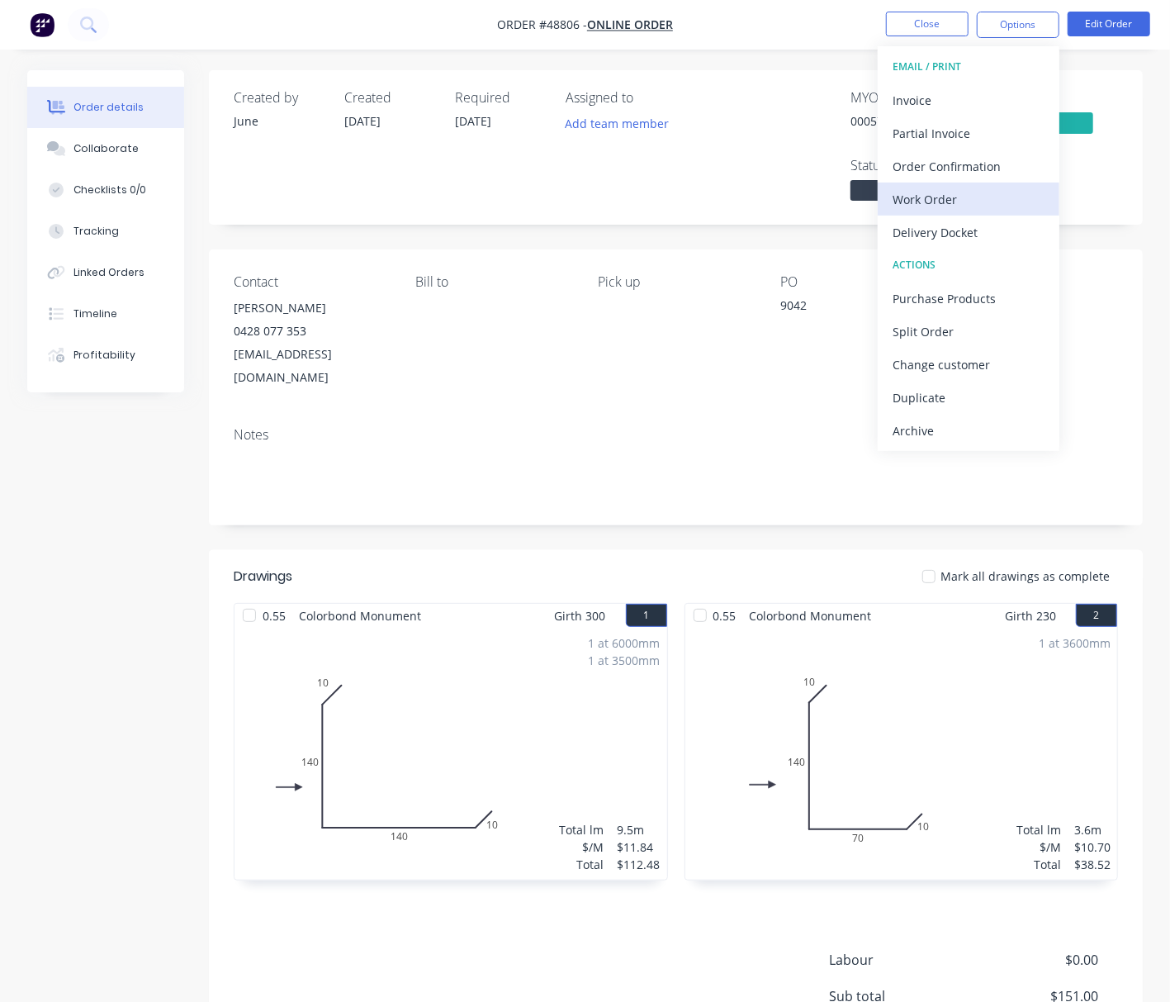
click at [1005, 209] on div "Work Order" at bounding box center [969, 199] width 152 height 24
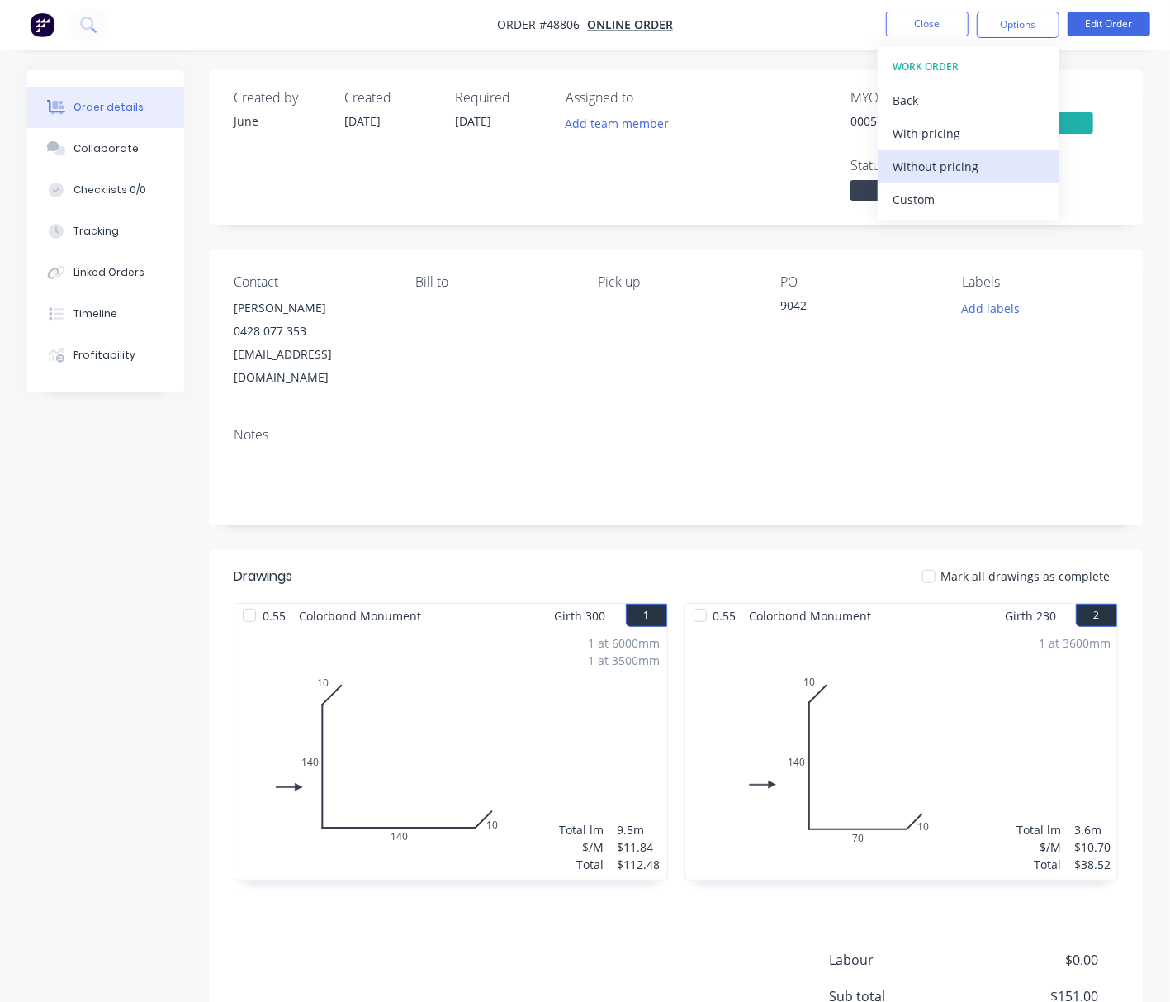
click at [1021, 167] on div "Without pricing" at bounding box center [969, 166] width 152 height 24
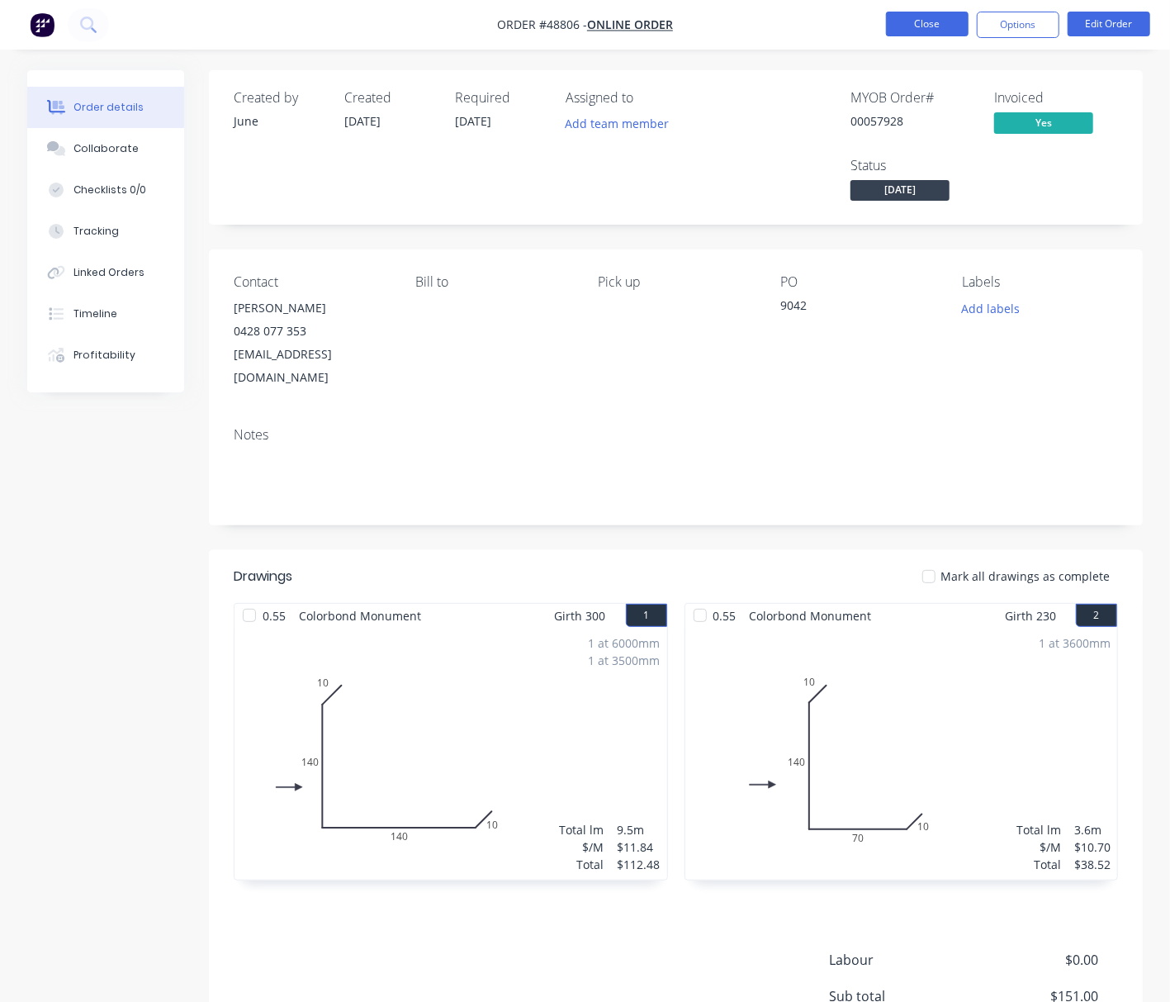
click at [932, 15] on button "Close" at bounding box center [927, 24] width 83 height 25
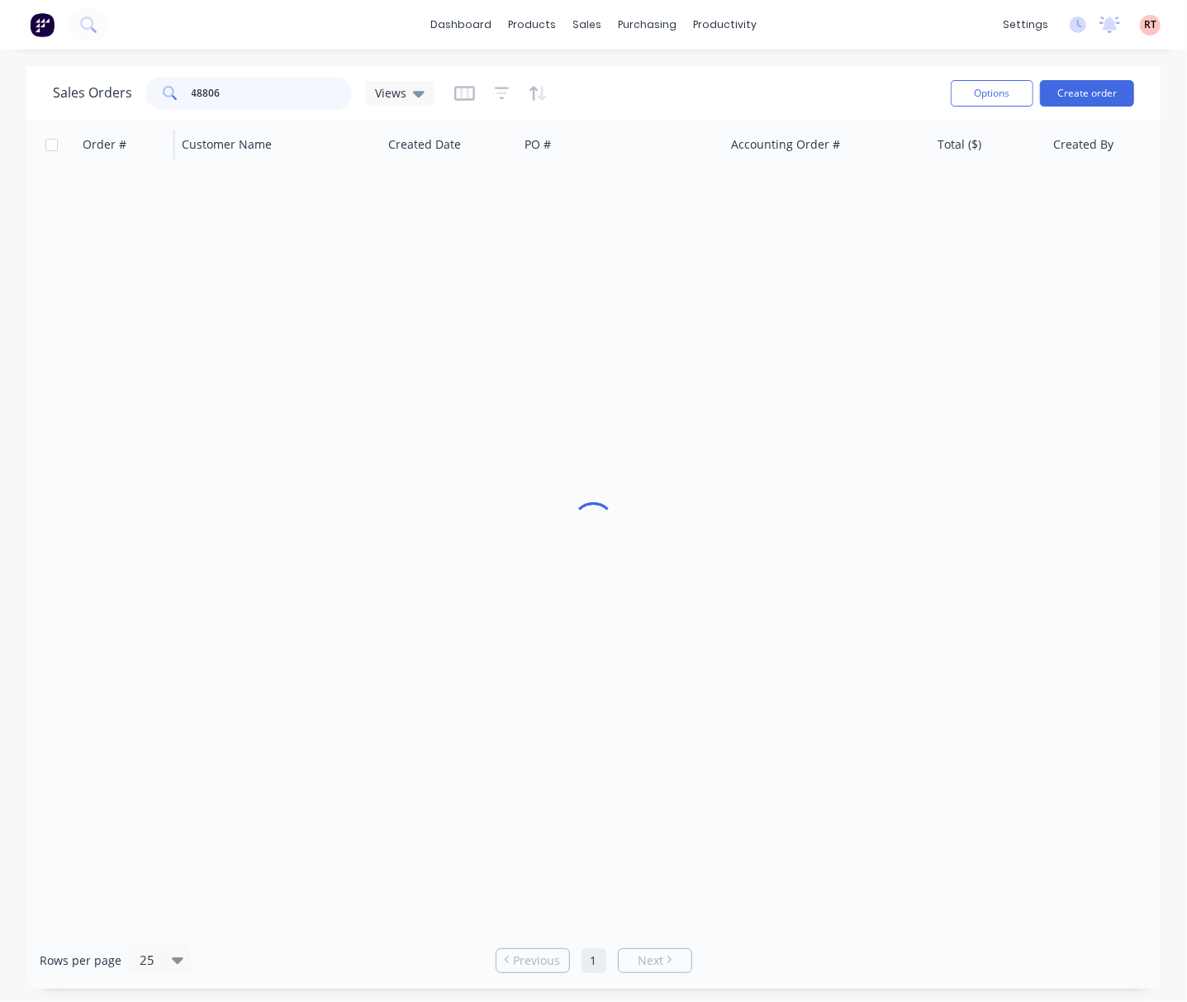
drag, startPoint x: 93, startPoint y: 126, endPoint x: 78, endPoint y: 130, distance: 16.2
click at [79, 130] on div "Sales Orders 48806 Views Options Create order Order # Customer Name Created Dat…" at bounding box center [593, 527] width 1134 height 922
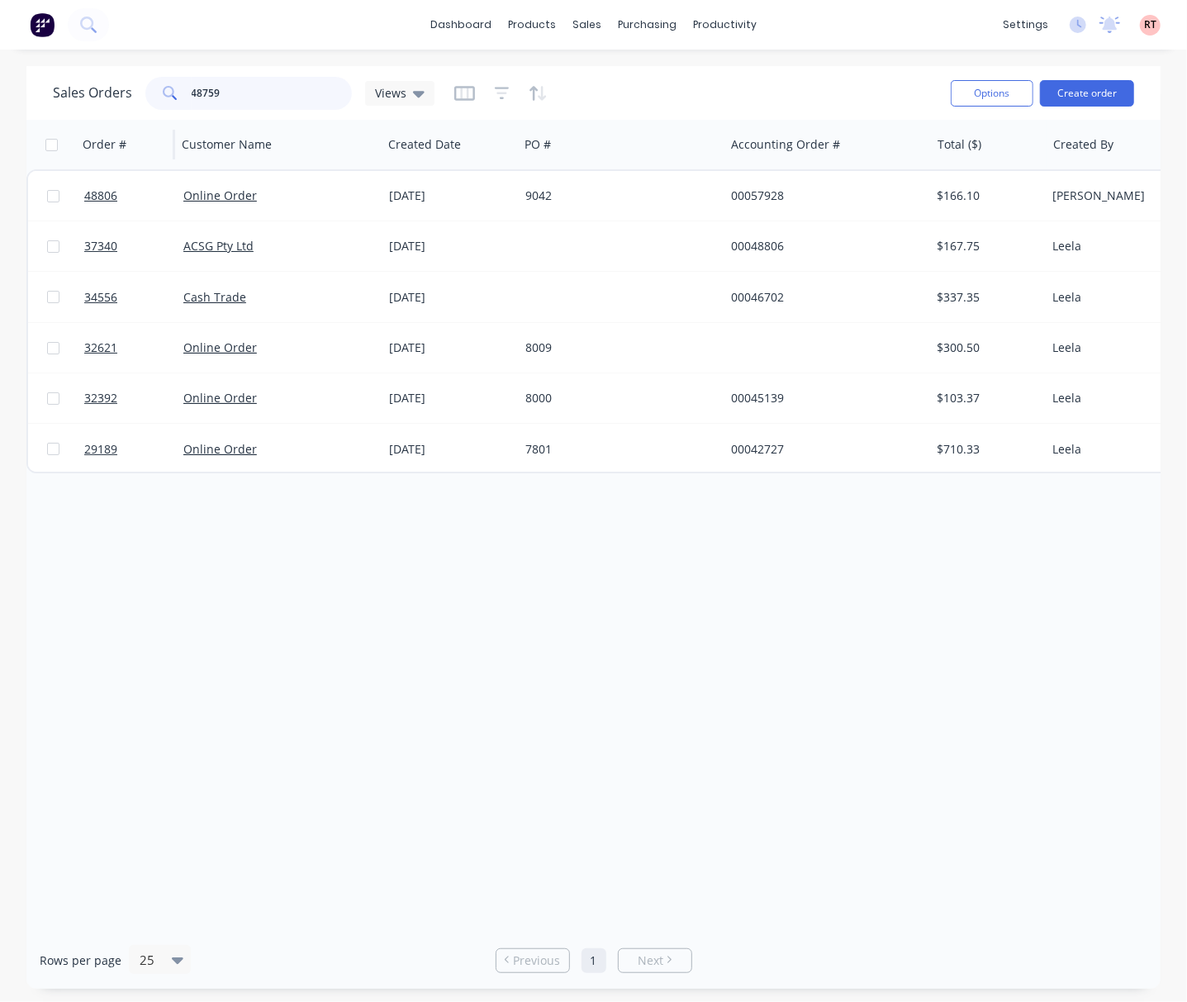
type input "48759"
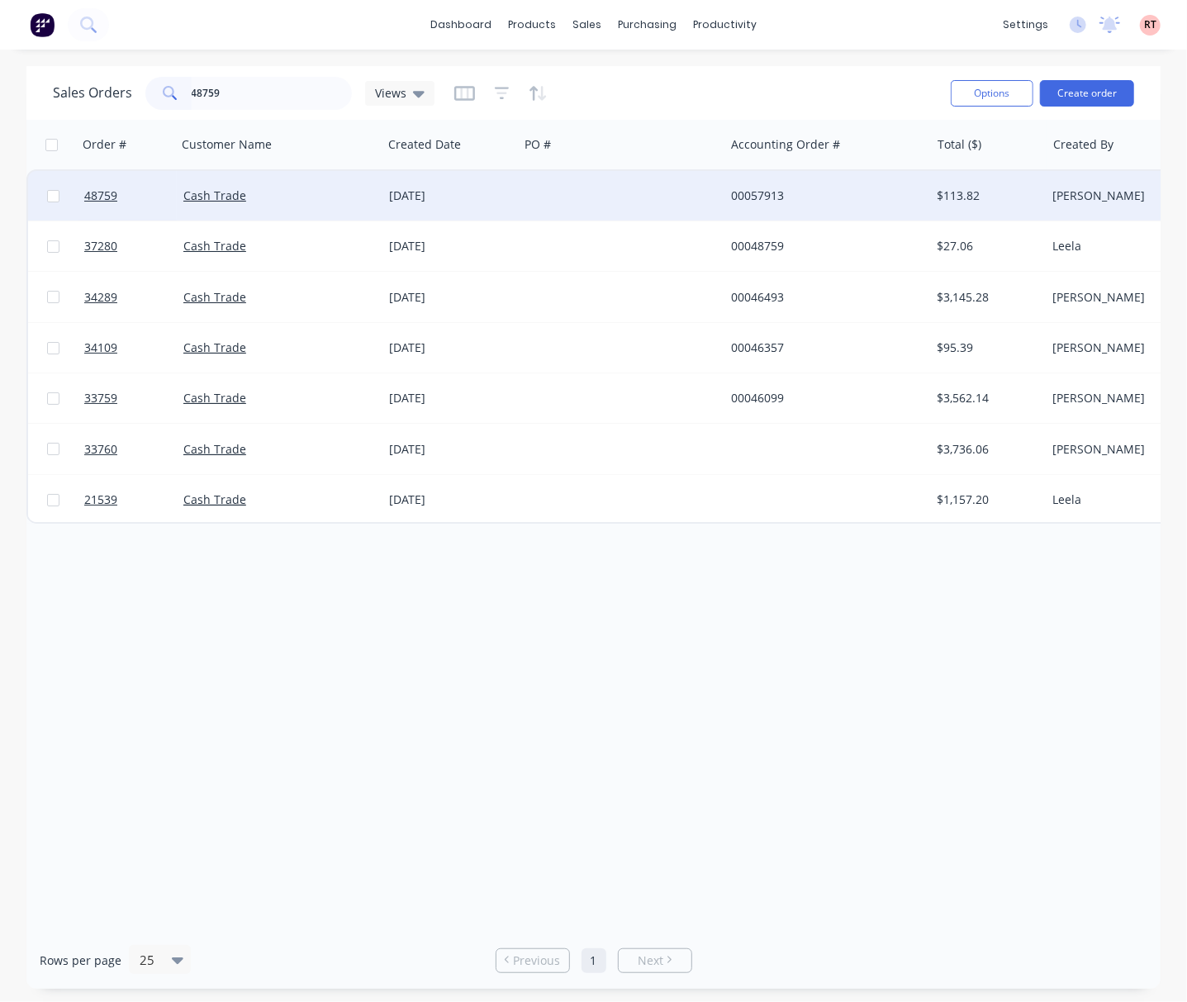
click at [599, 210] on div at bounding box center [622, 196] width 206 height 50
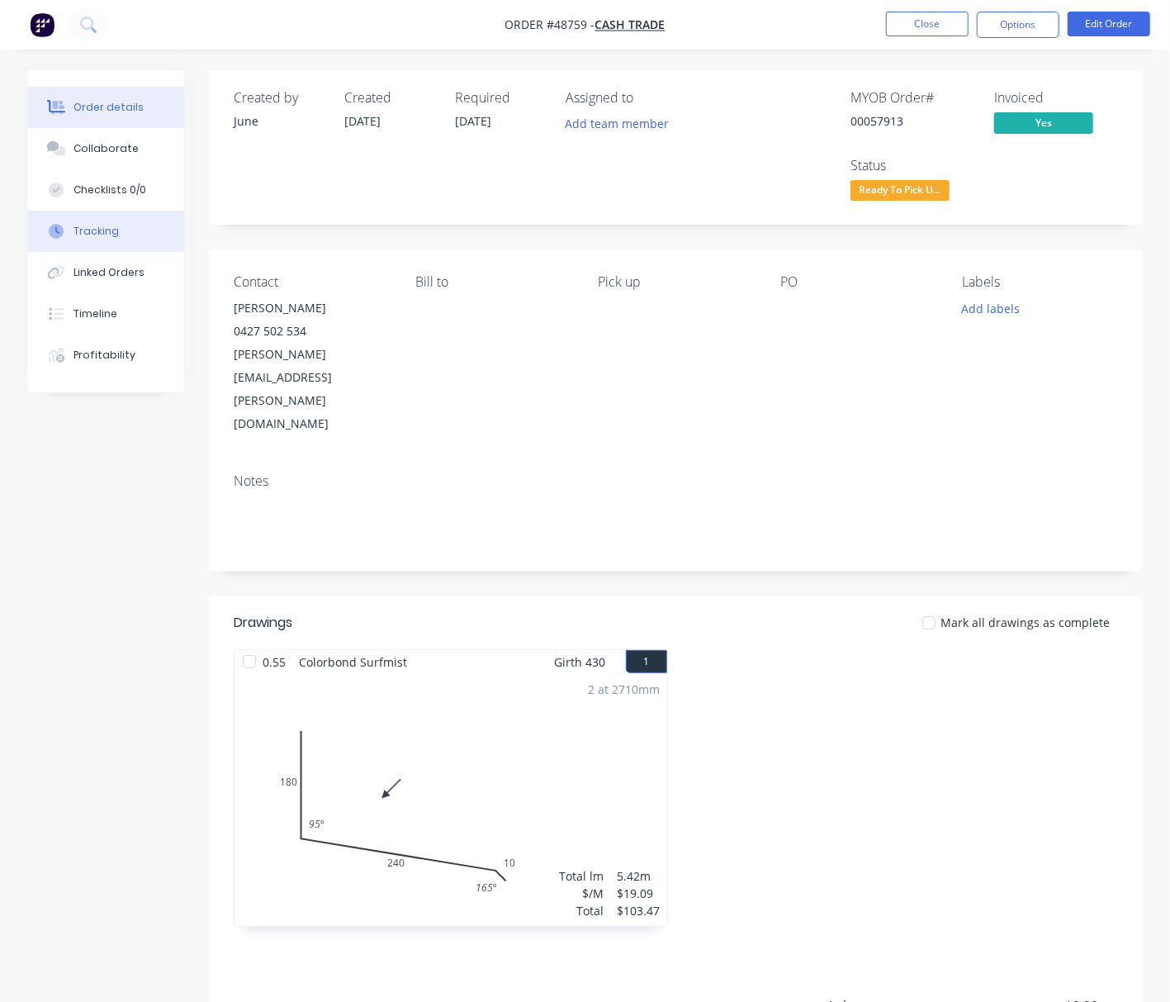
click at [123, 242] on button "Tracking" at bounding box center [105, 231] width 157 height 41
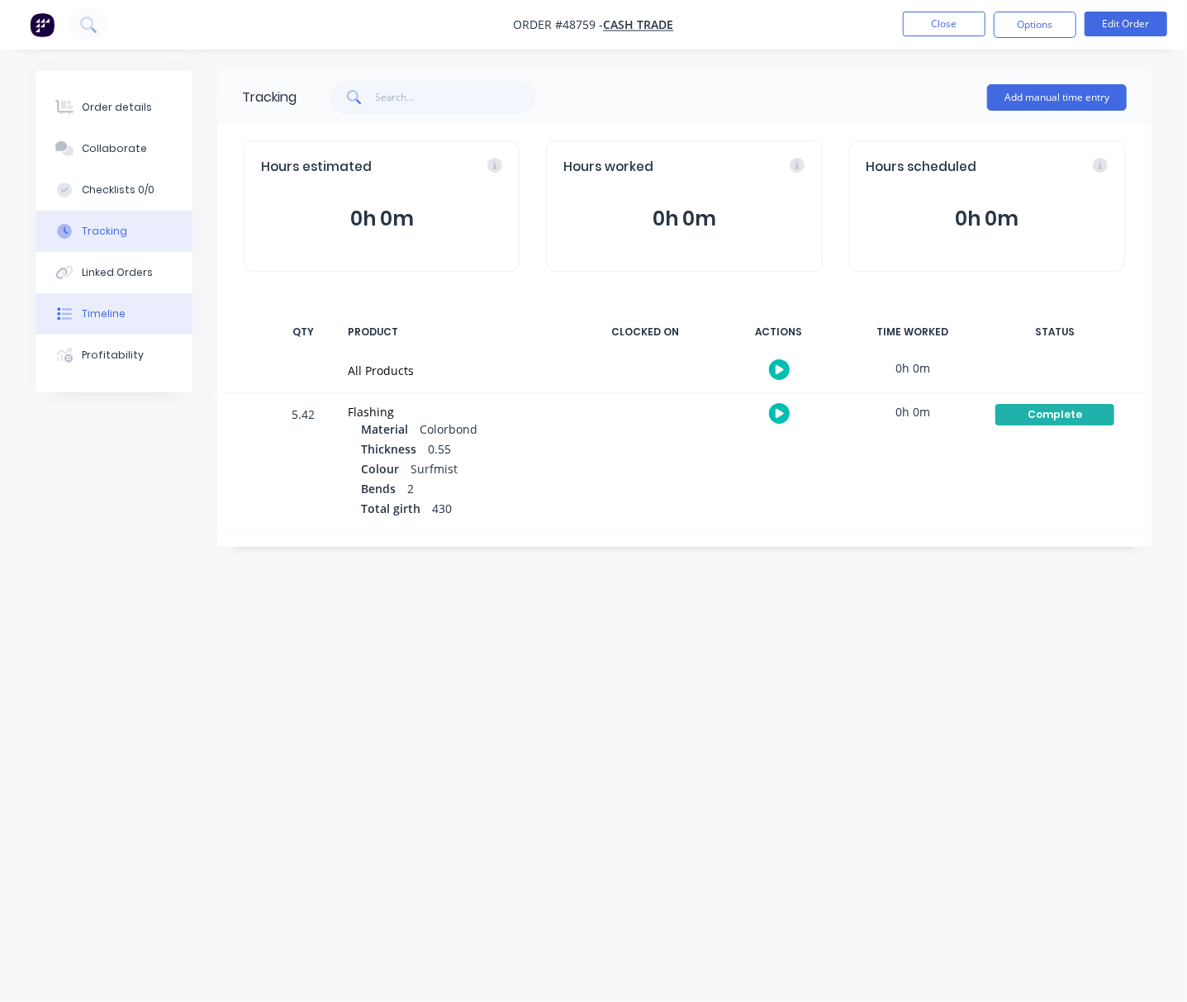
click at [133, 322] on button "Timeline" at bounding box center [114, 313] width 157 height 41
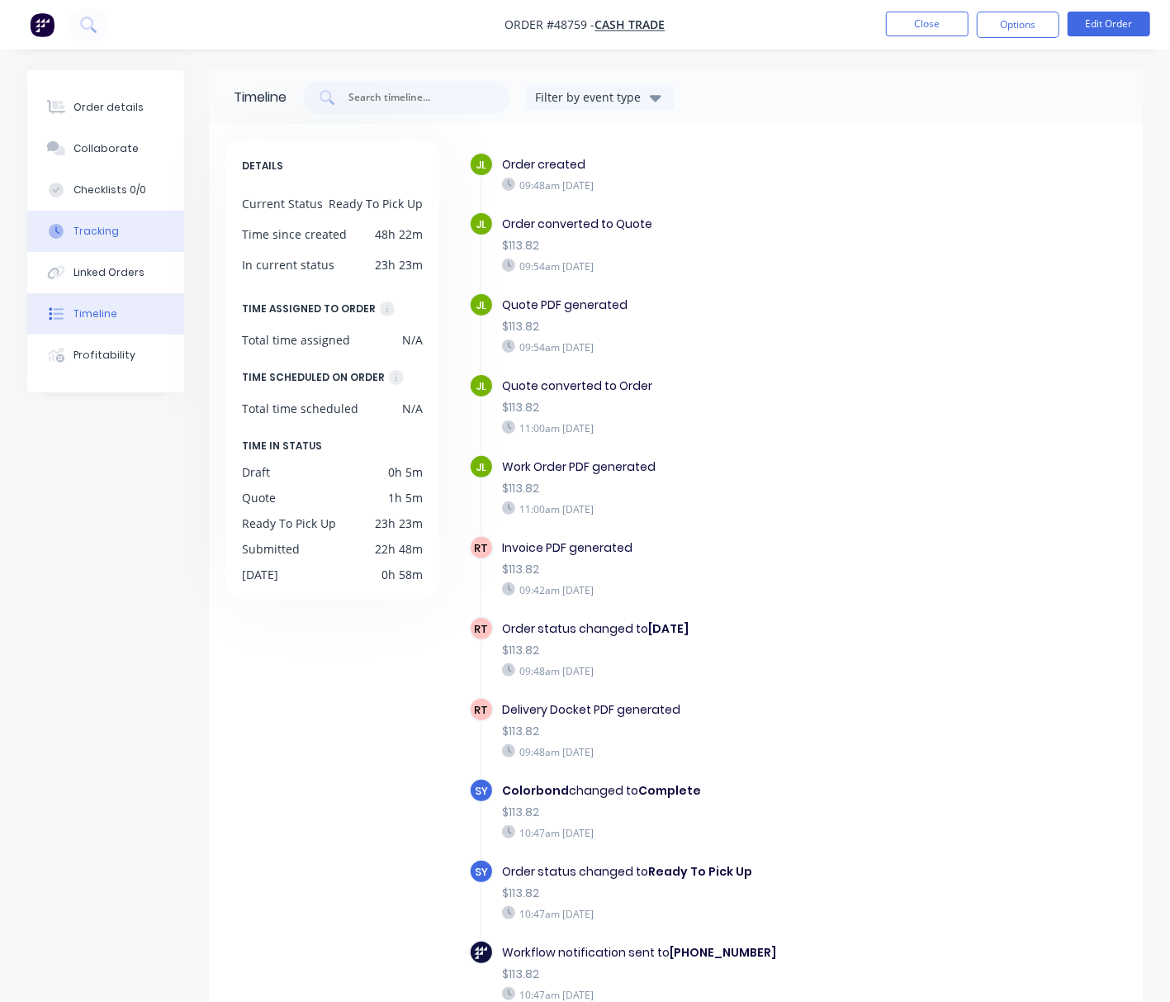
click at [135, 225] on button "Tracking" at bounding box center [105, 231] width 157 height 41
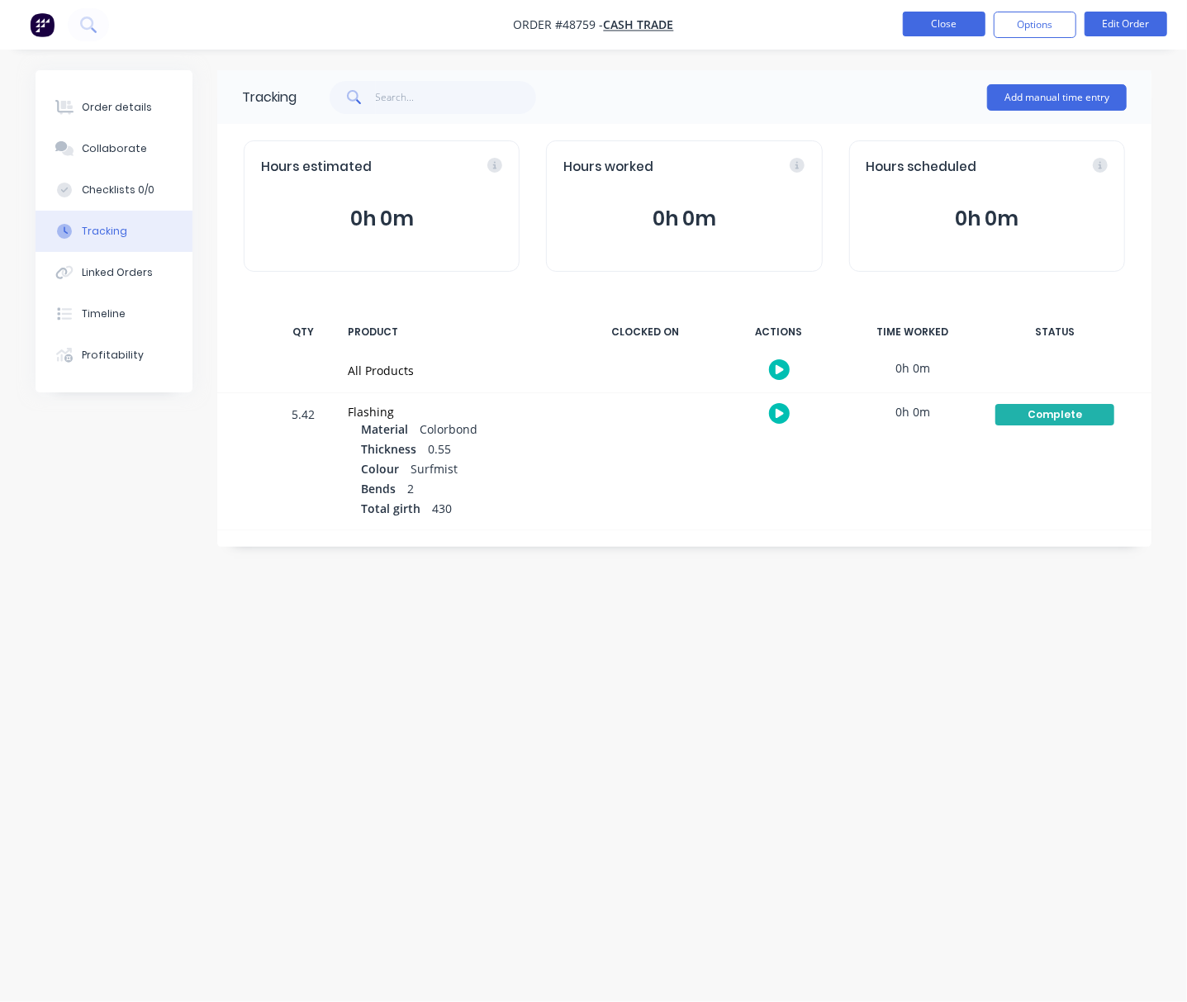
click at [933, 21] on button "Close" at bounding box center [944, 24] width 83 height 25
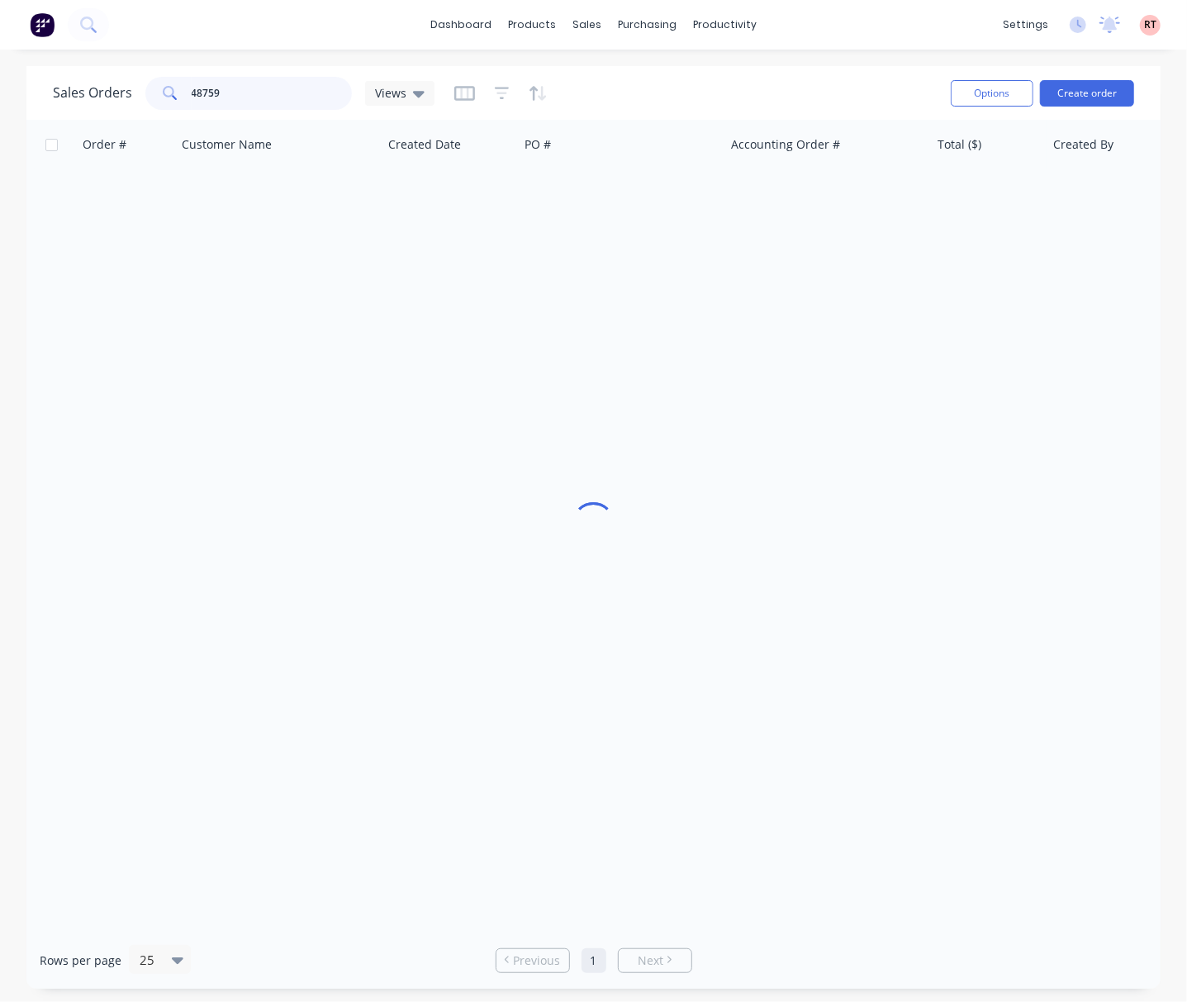
drag, startPoint x: 235, startPoint y: 78, endPoint x: 233, endPoint y: 93, distance: 15.8
click at [233, 93] on input "48759" at bounding box center [272, 93] width 161 height 33
drag, startPoint x: 233, startPoint y: 93, endPoint x: 99, endPoint y: 96, distance: 133.8
click at [101, 96] on div "Sales Orders 48759 Views" at bounding box center [244, 93] width 382 height 33
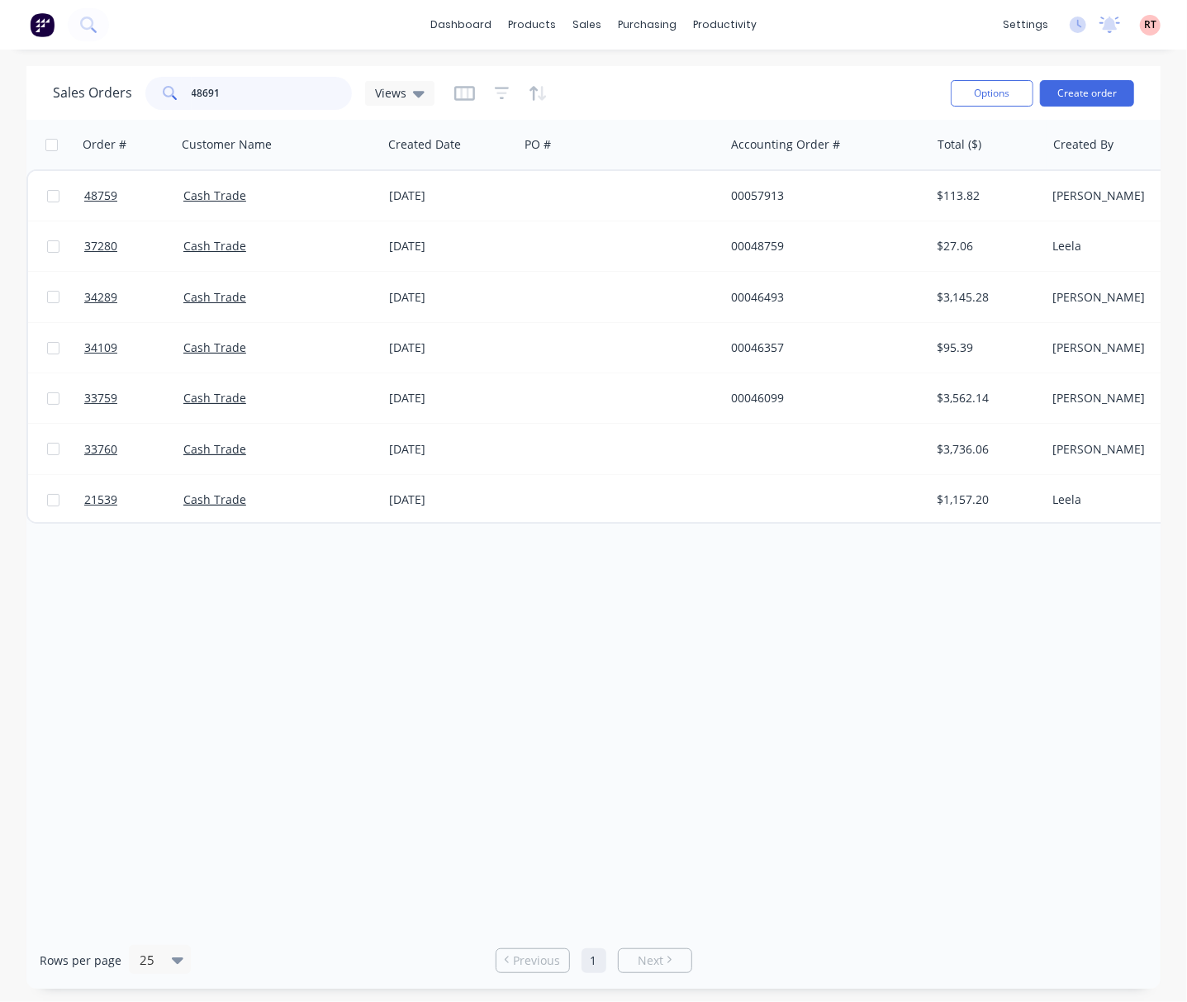
type input "48691"
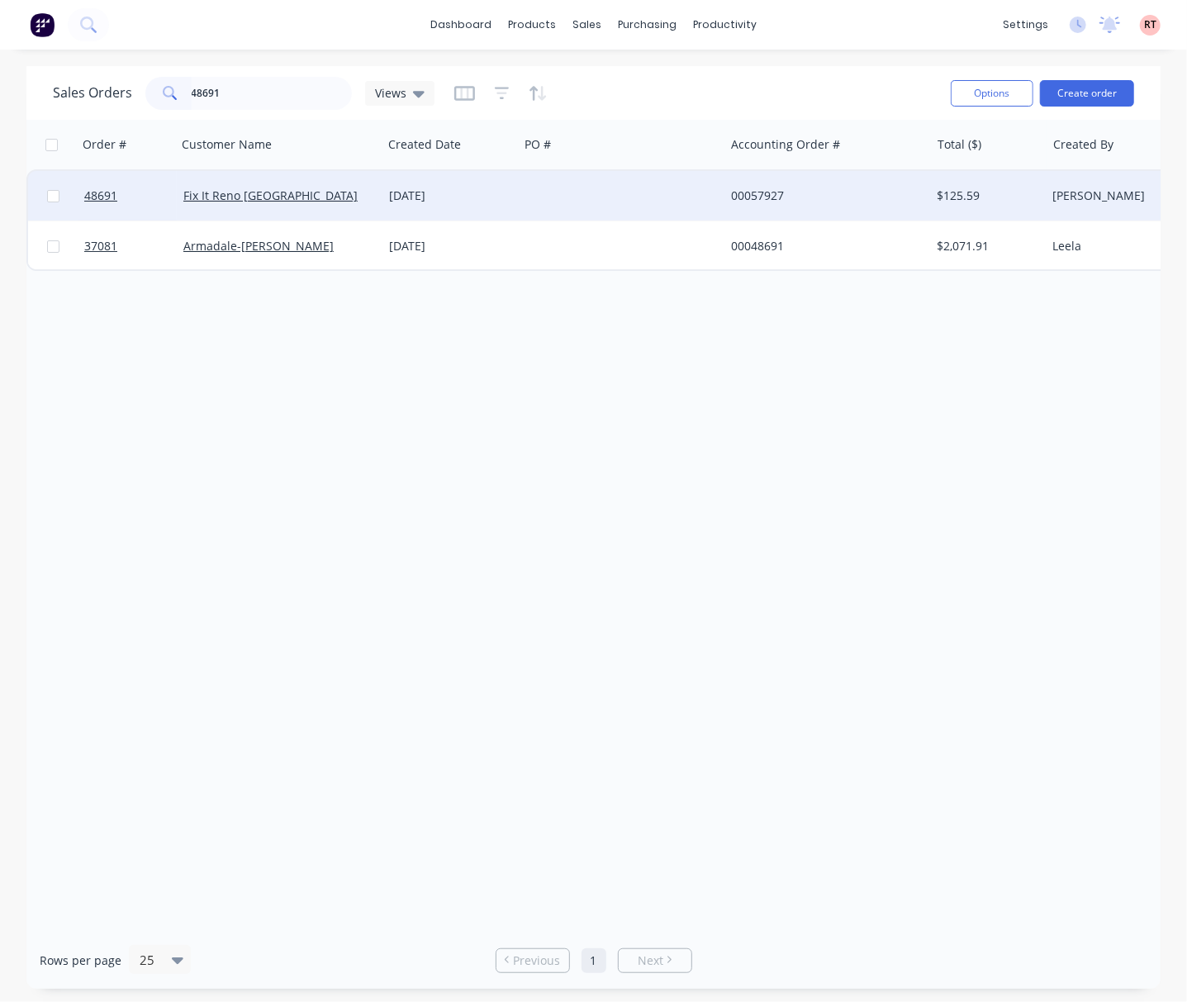
click at [529, 202] on div at bounding box center [622, 196] width 206 height 50
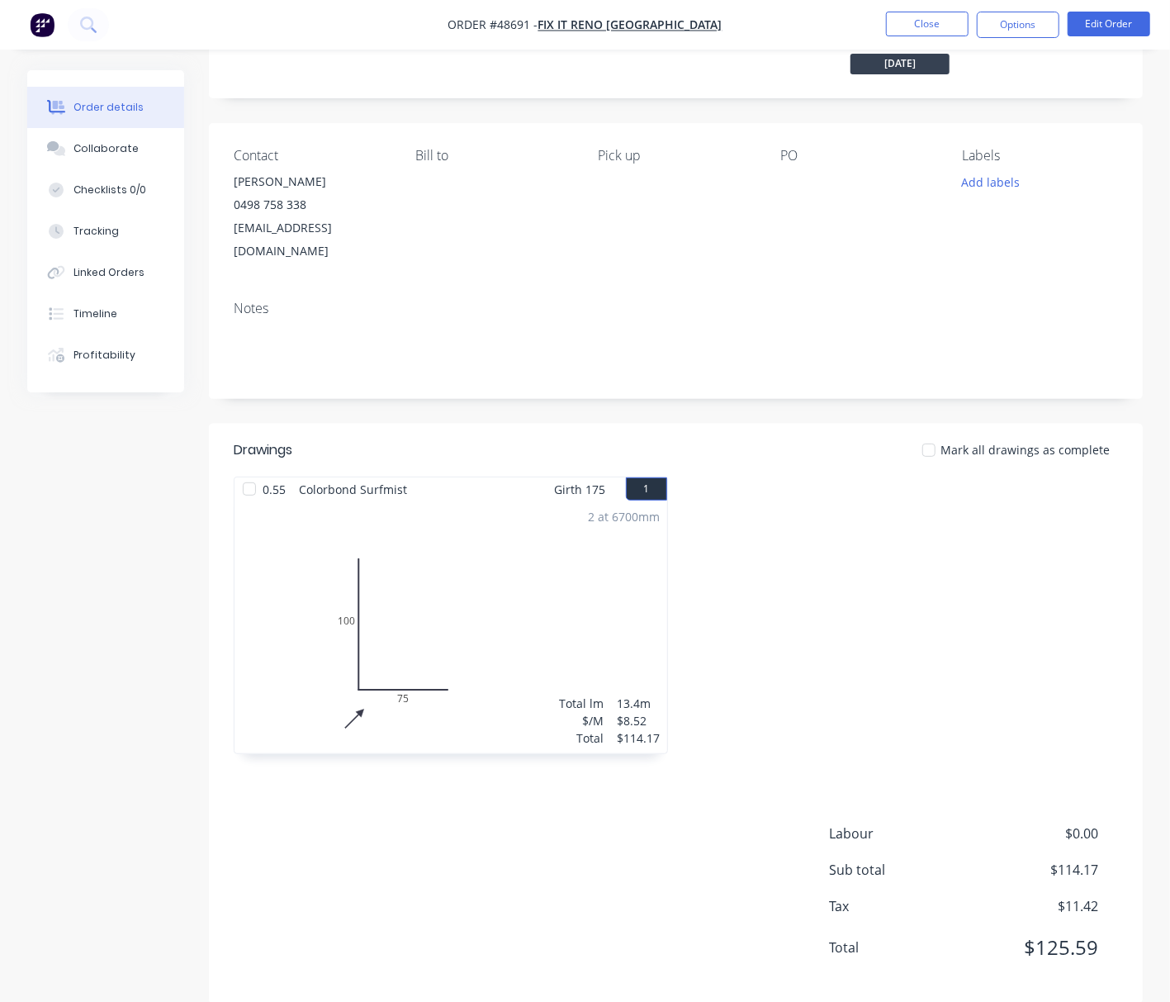
scroll to position [132, 0]
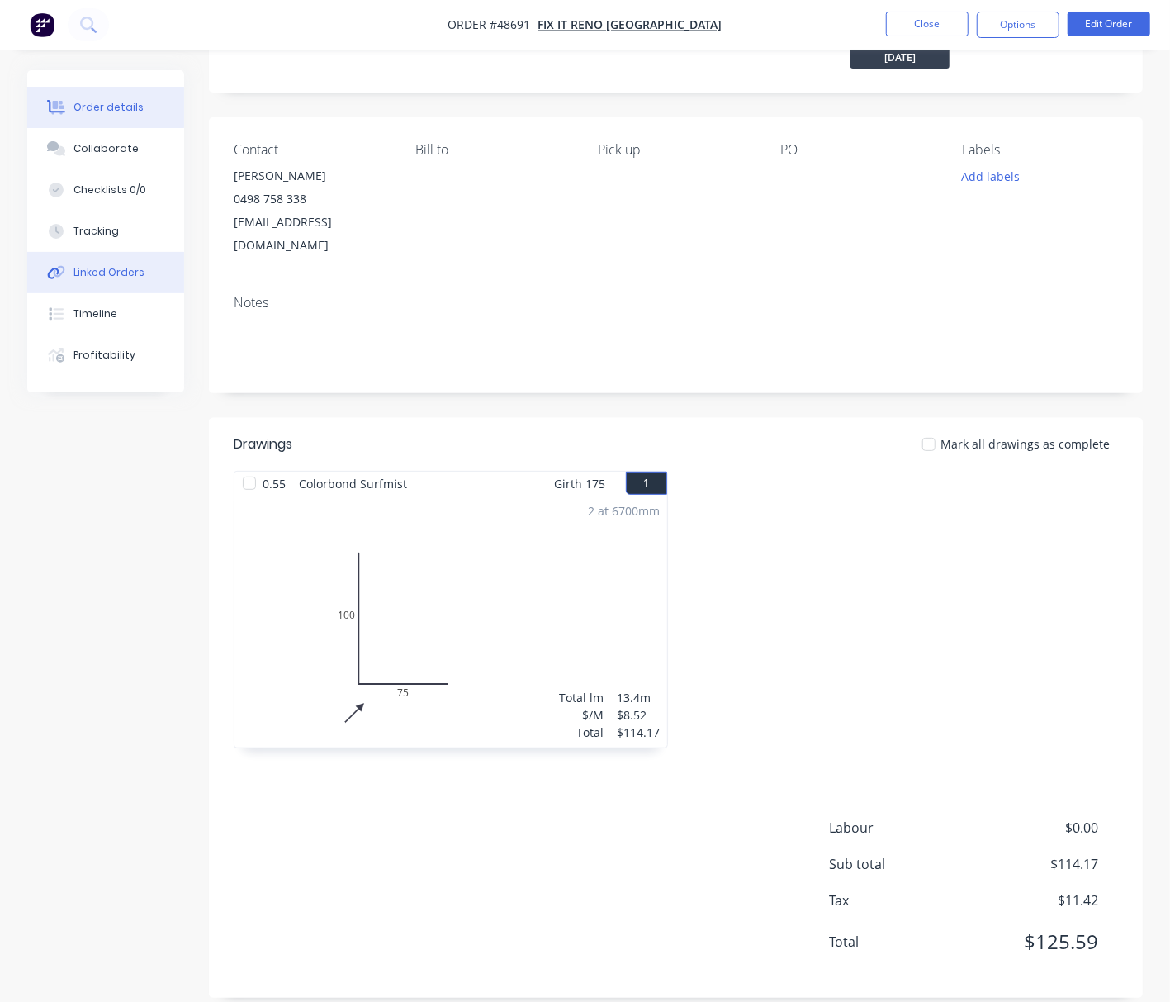
click at [116, 285] on button "Linked Orders" at bounding box center [105, 272] width 157 height 41
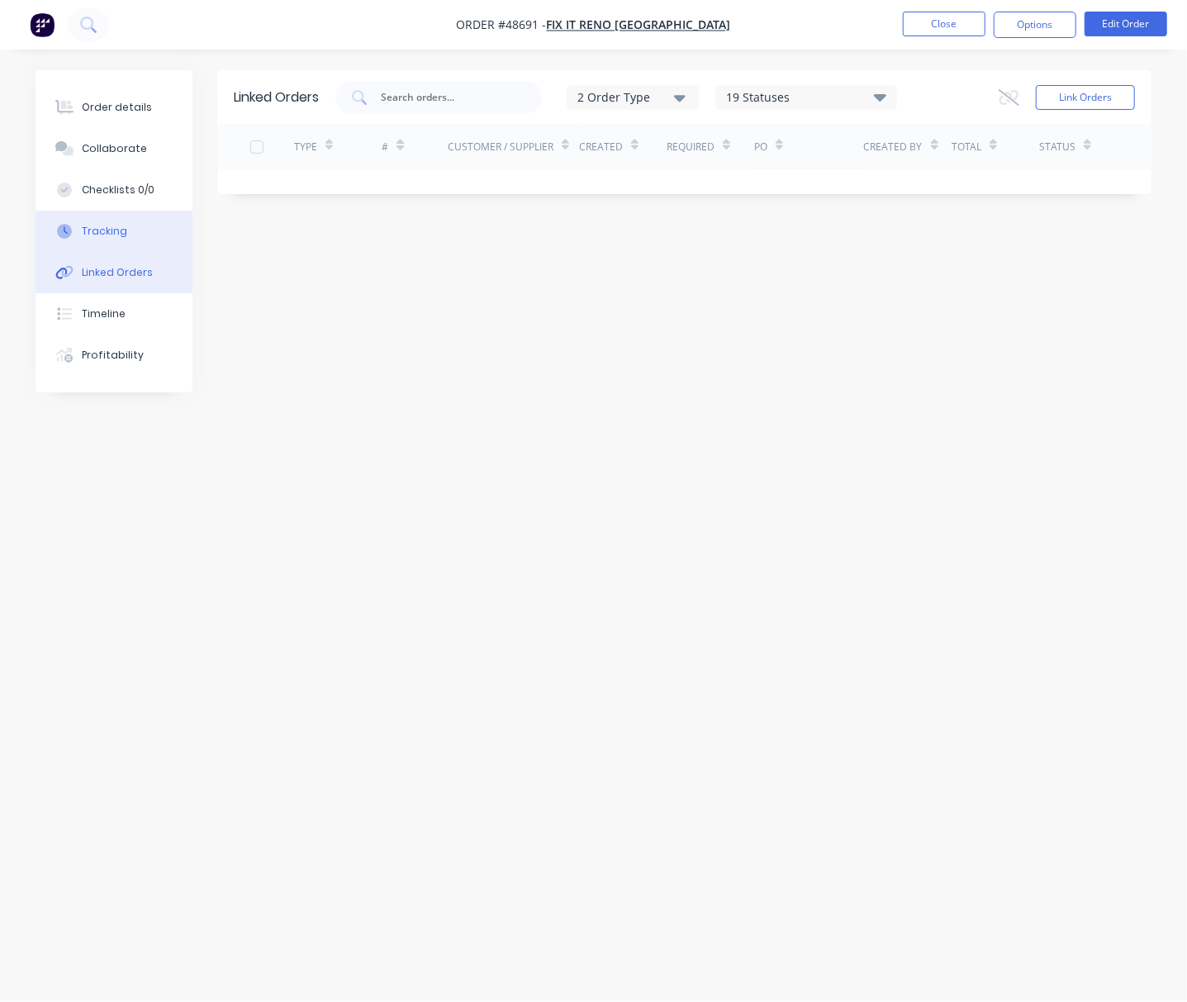
click at [130, 226] on button "Tracking" at bounding box center [114, 231] width 157 height 41
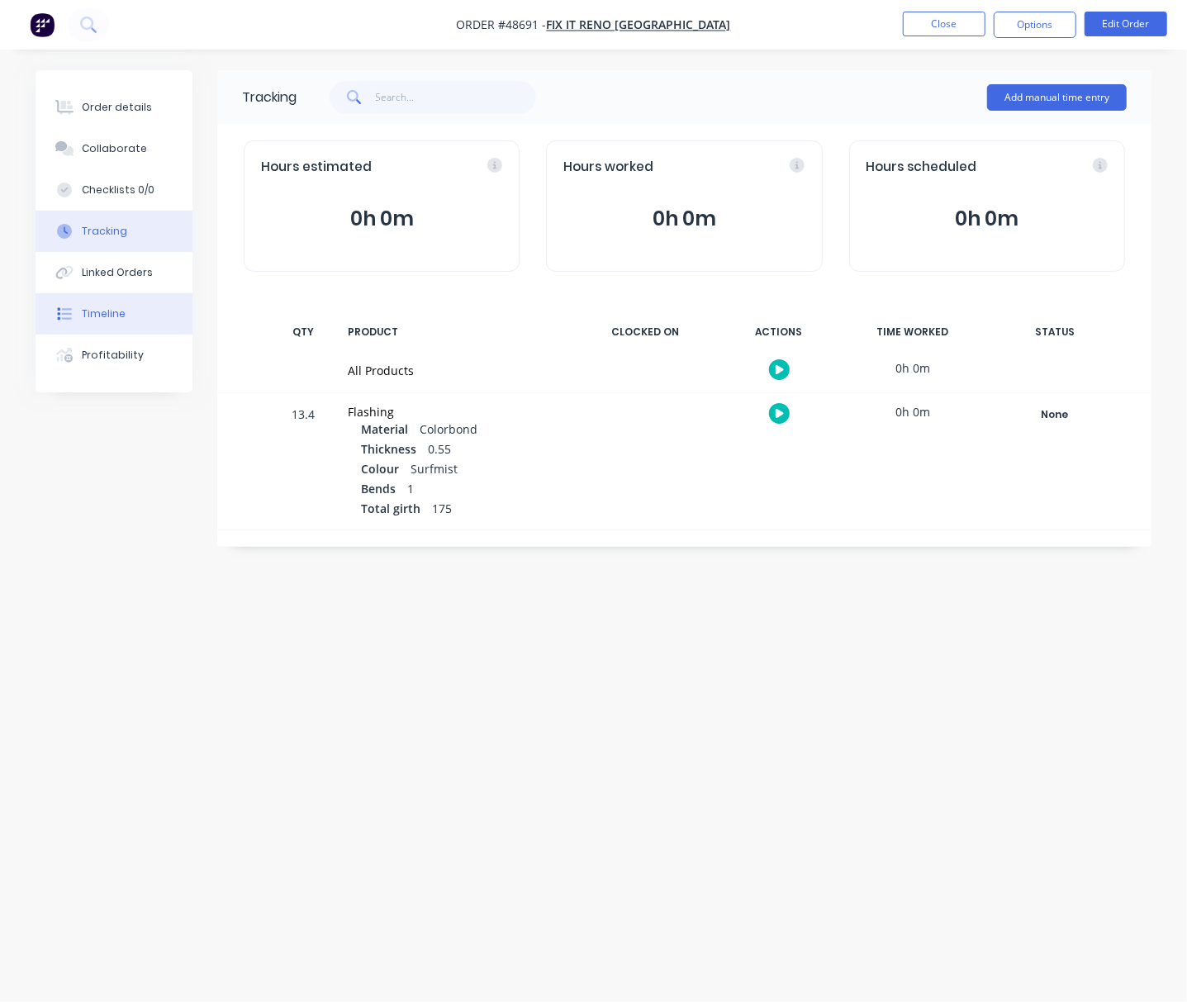
drag, startPoint x: 134, startPoint y: 315, endPoint x: 144, endPoint y: 299, distance: 18.6
click at [135, 315] on button "Timeline" at bounding box center [114, 313] width 157 height 41
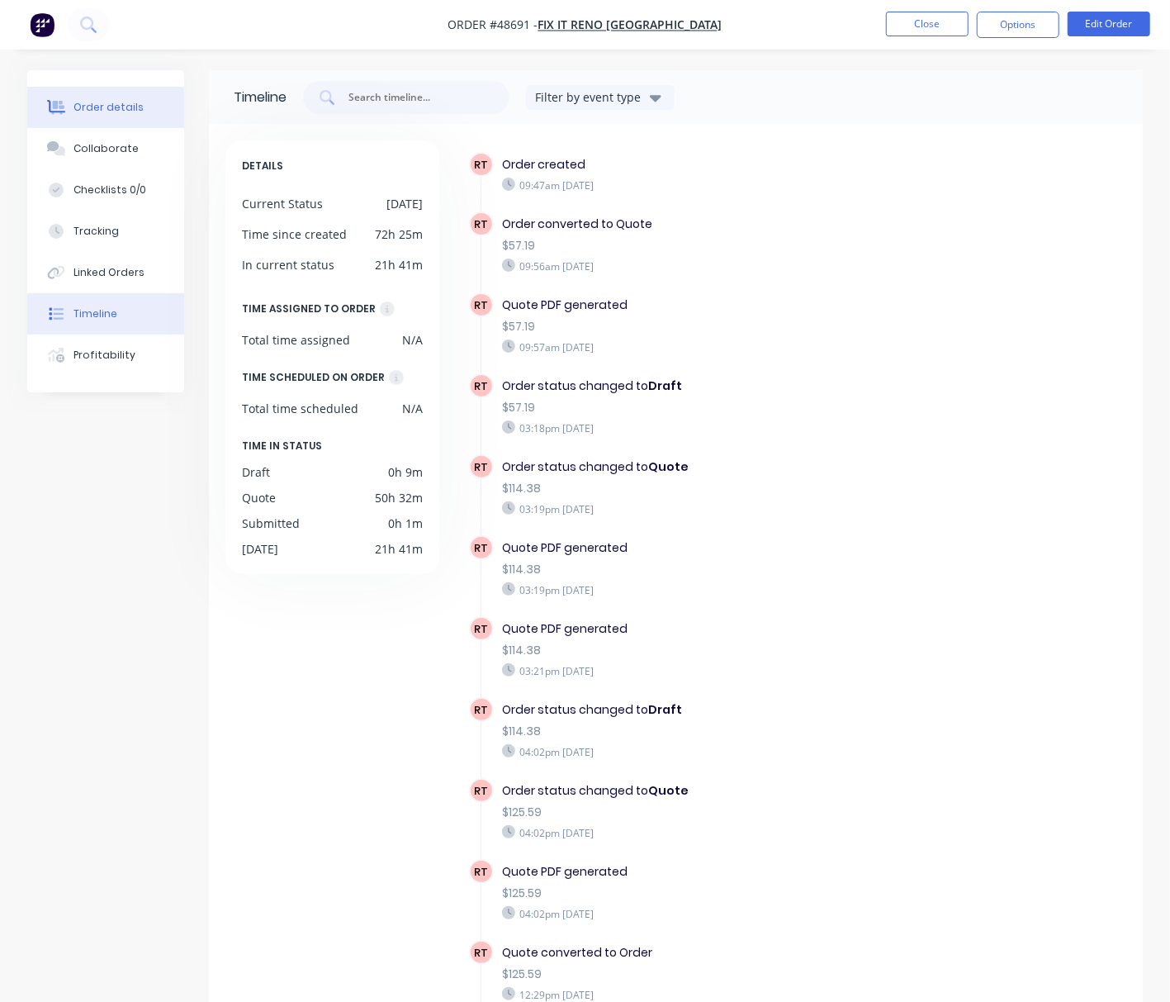
click at [140, 117] on button "Order details" at bounding box center [105, 107] width 157 height 41
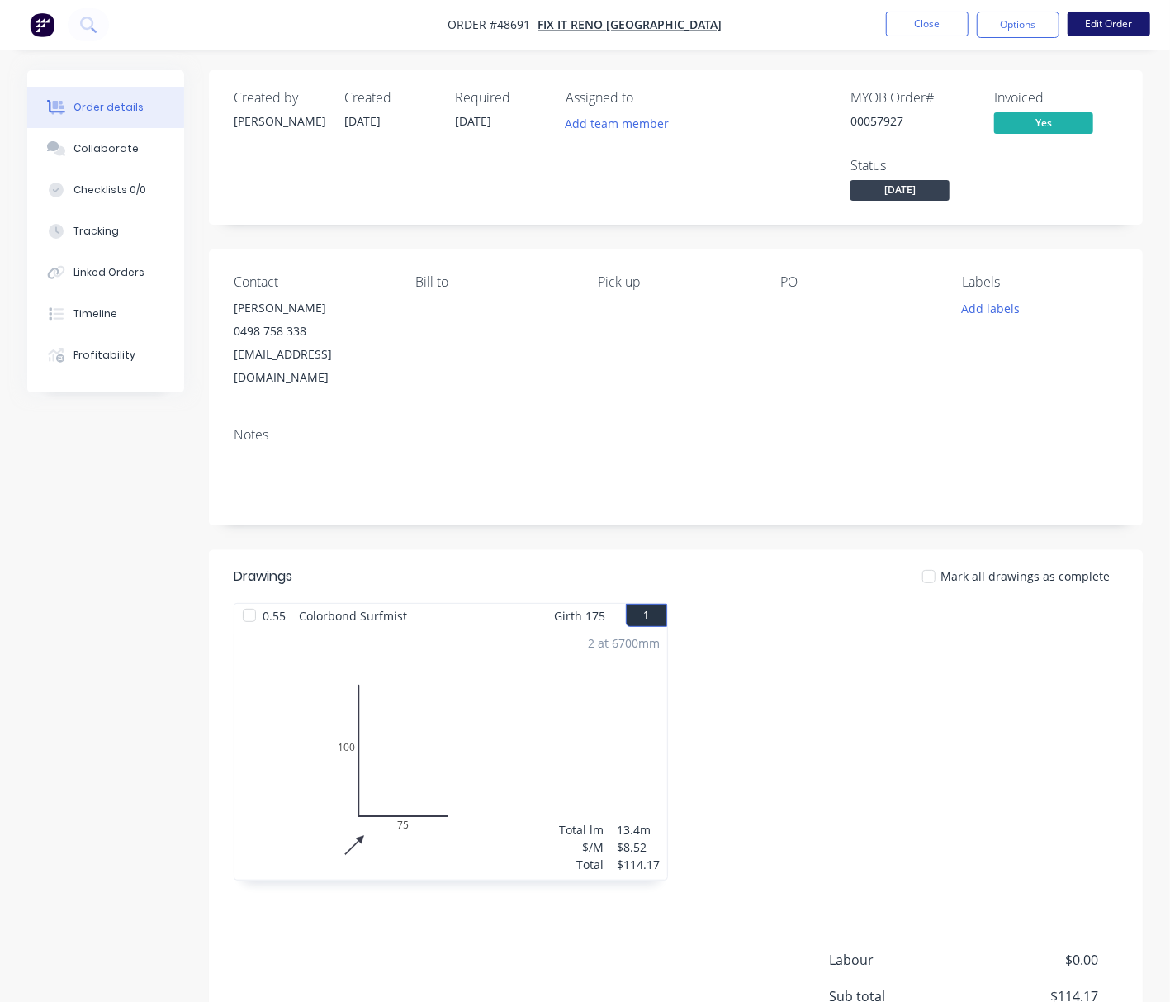
click at [1126, 21] on button "Edit Order" at bounding box center [1109, 24] width 83 height 25
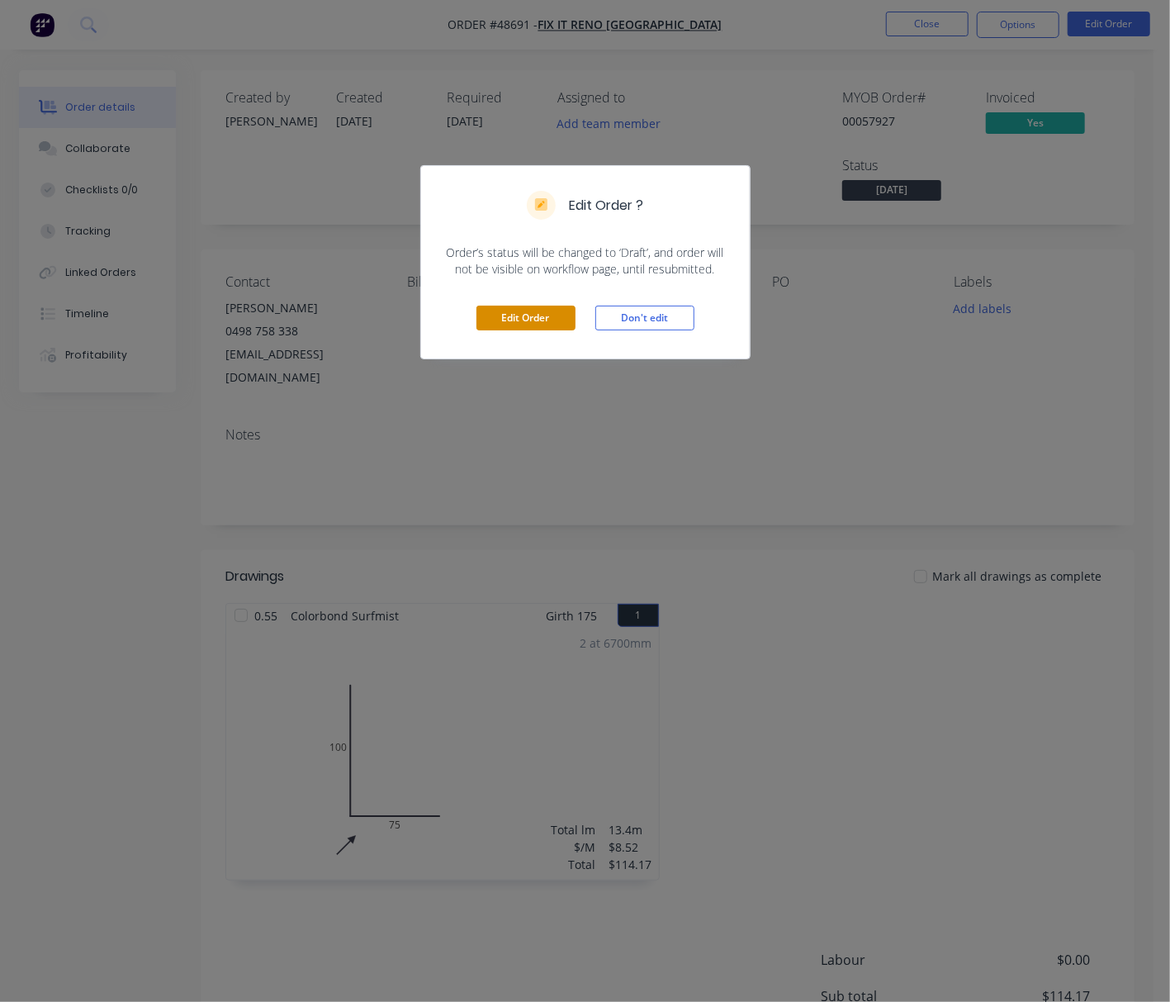
click at [546, 325] on button "Edit Order" at bounding box center [526, 318] width 99 height 25
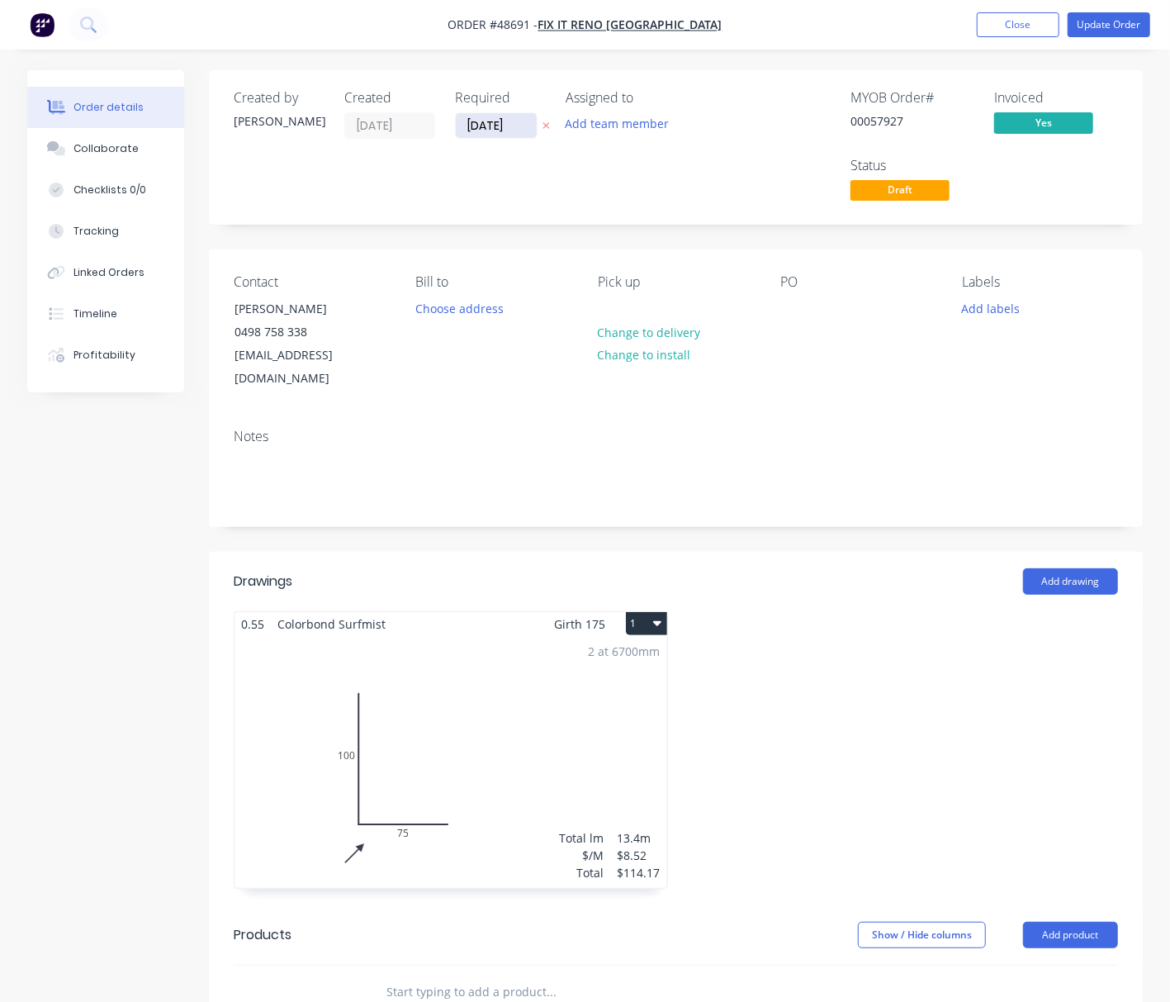
click at [476, 132] on input "01/09/25" at bounding box center [496, 125] width 81 height 25
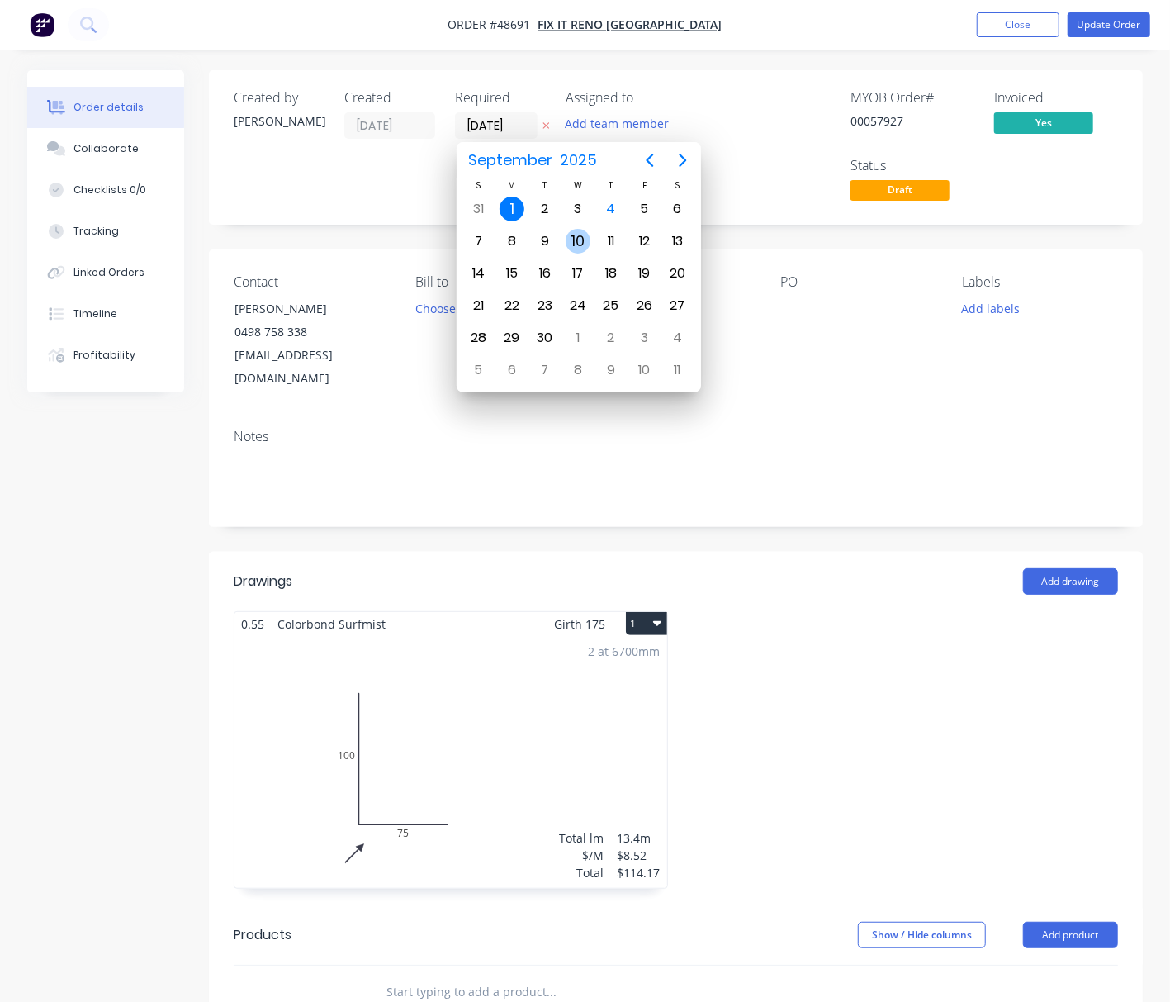
click at [585, 244] on div "10" at bounding box center [578, 241] width 25 height 25
type input "10/09/25"
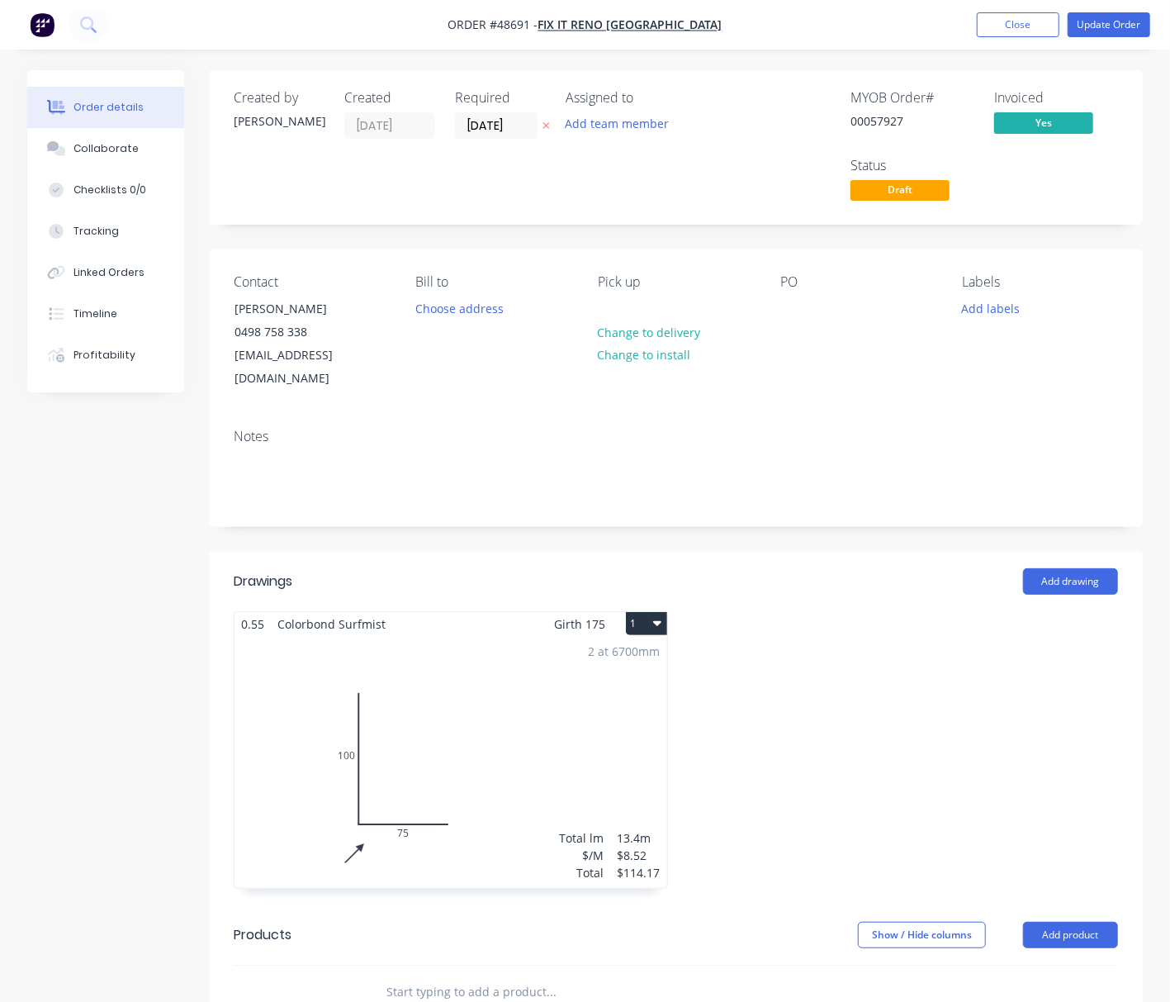
click at [483, 182] on div "Required 10/09/25" at bounding box center [500, 147] width 91 height 115
click at [1118, 21] on button "Update Order" at bounding box center [1109, 24] width 83 height 25
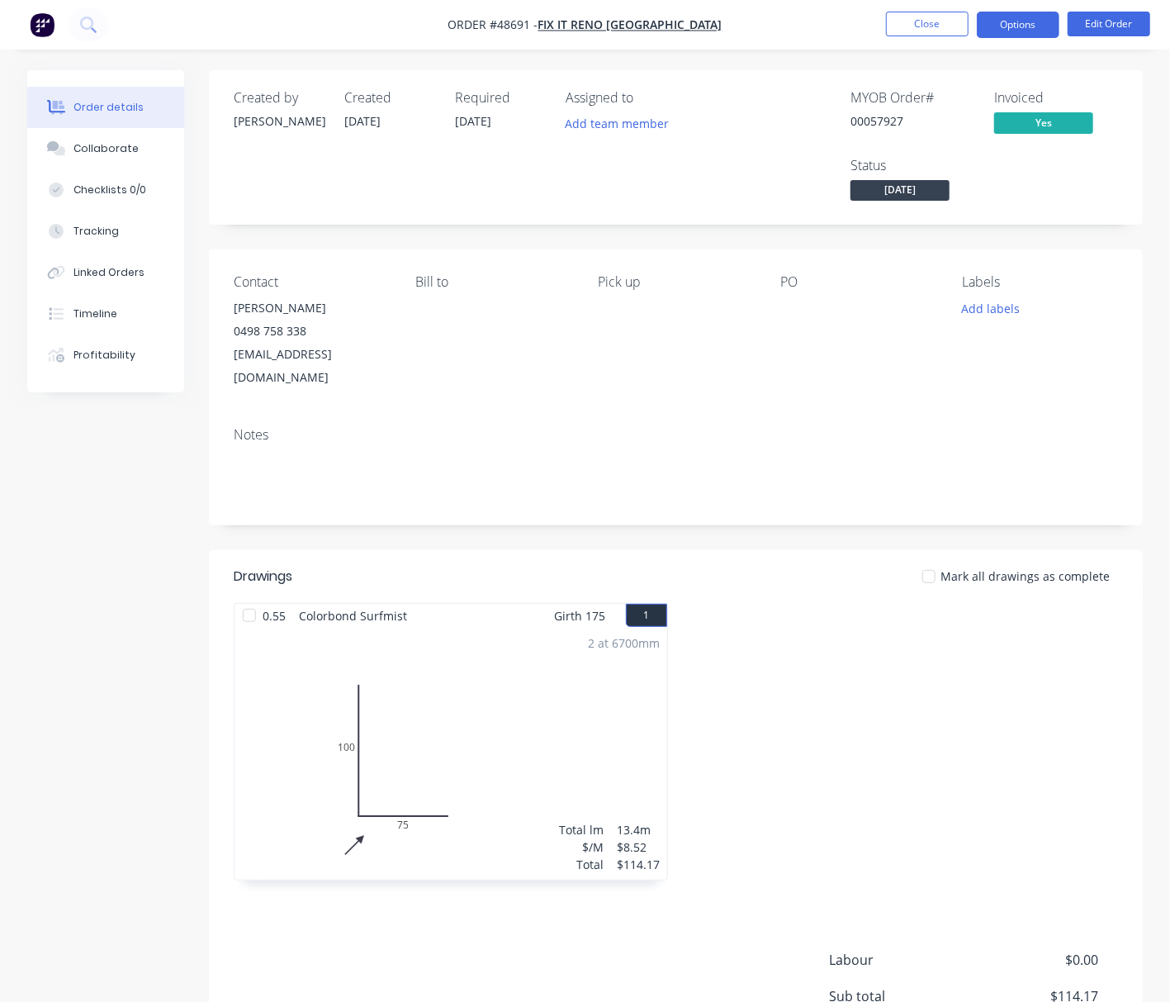
click at [1028, 28] on button "Options" at bounding box center [1018, 25] width 83 height 26
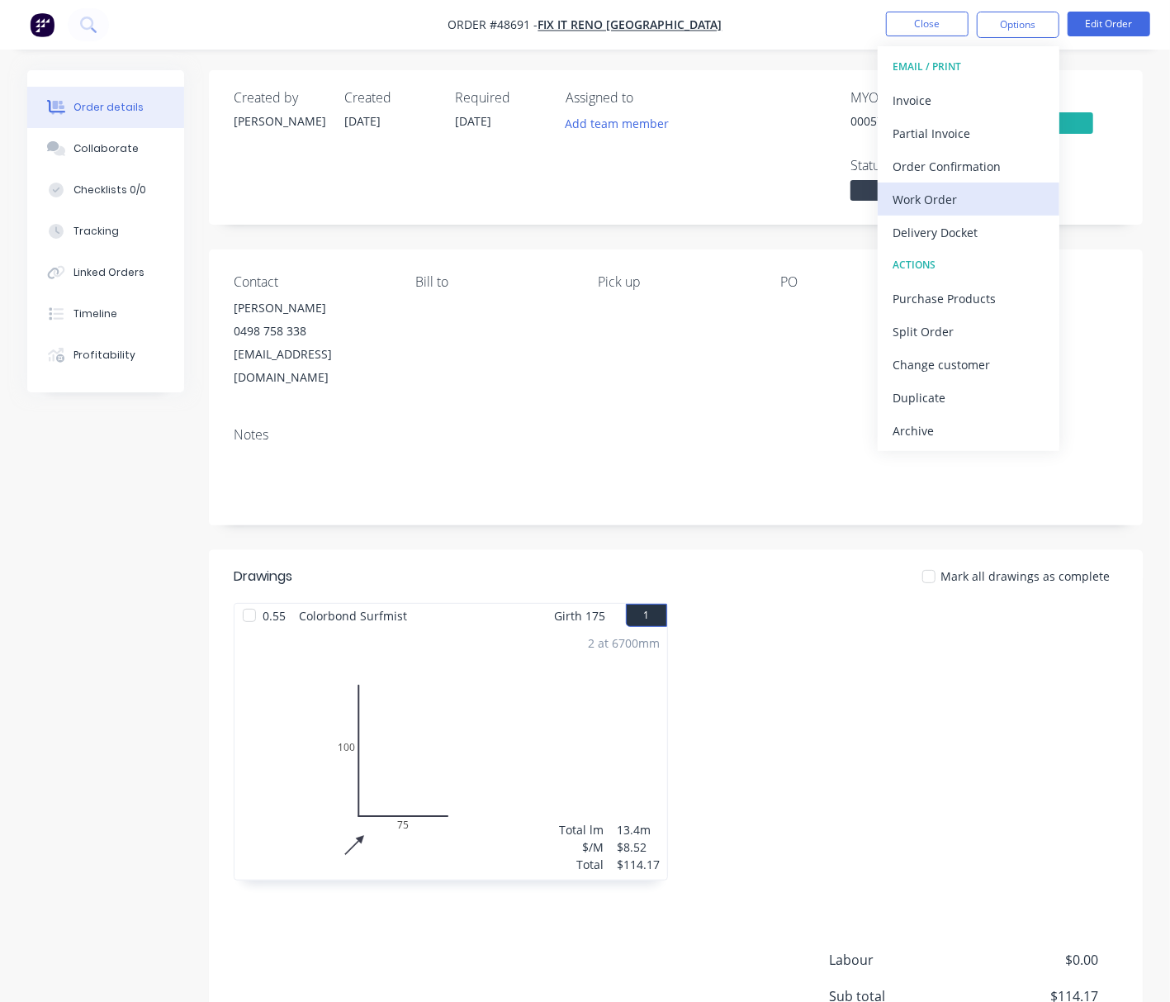
click at [981, 200] on div "Work Order" at bounding box center [969, 199] width 152 height 24
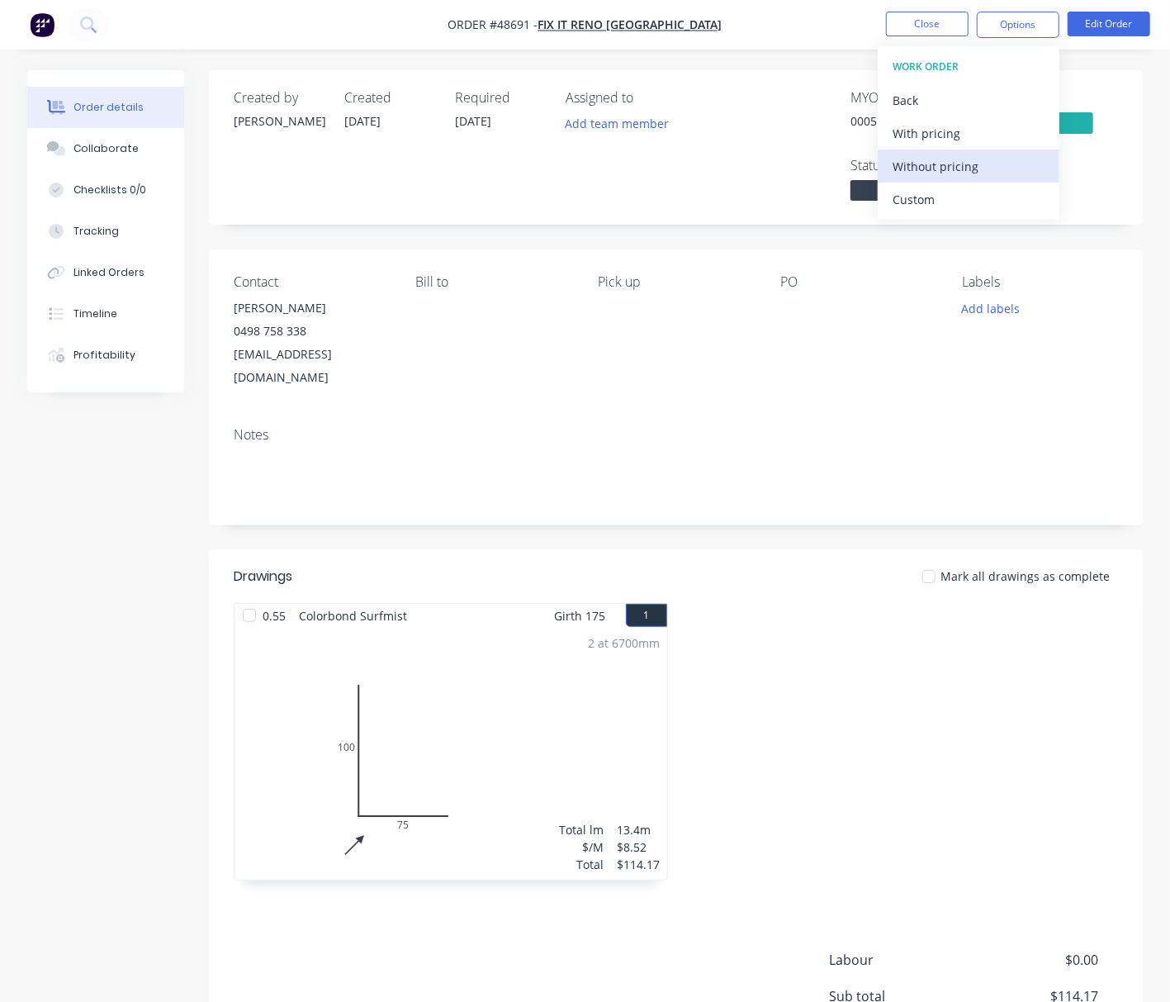
click at [972, 177] on button "Without pricing" at bounding box center [969, 165] width 182 height 33
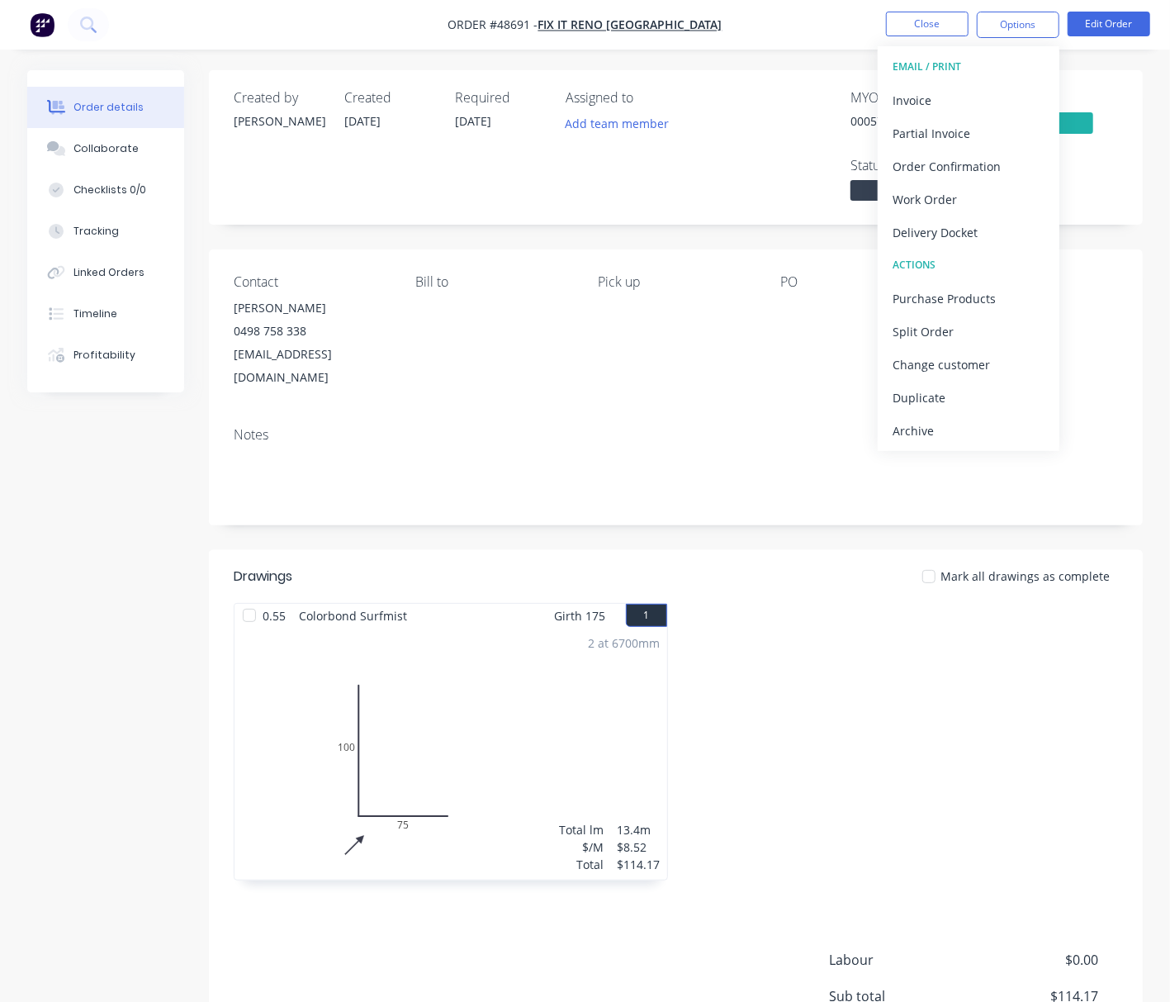
click at [747, 173] on div "MYOB Order # 00057927 Invoiced Yes Status Wednesday" at bounding box center [924, 147] width 387 height 115
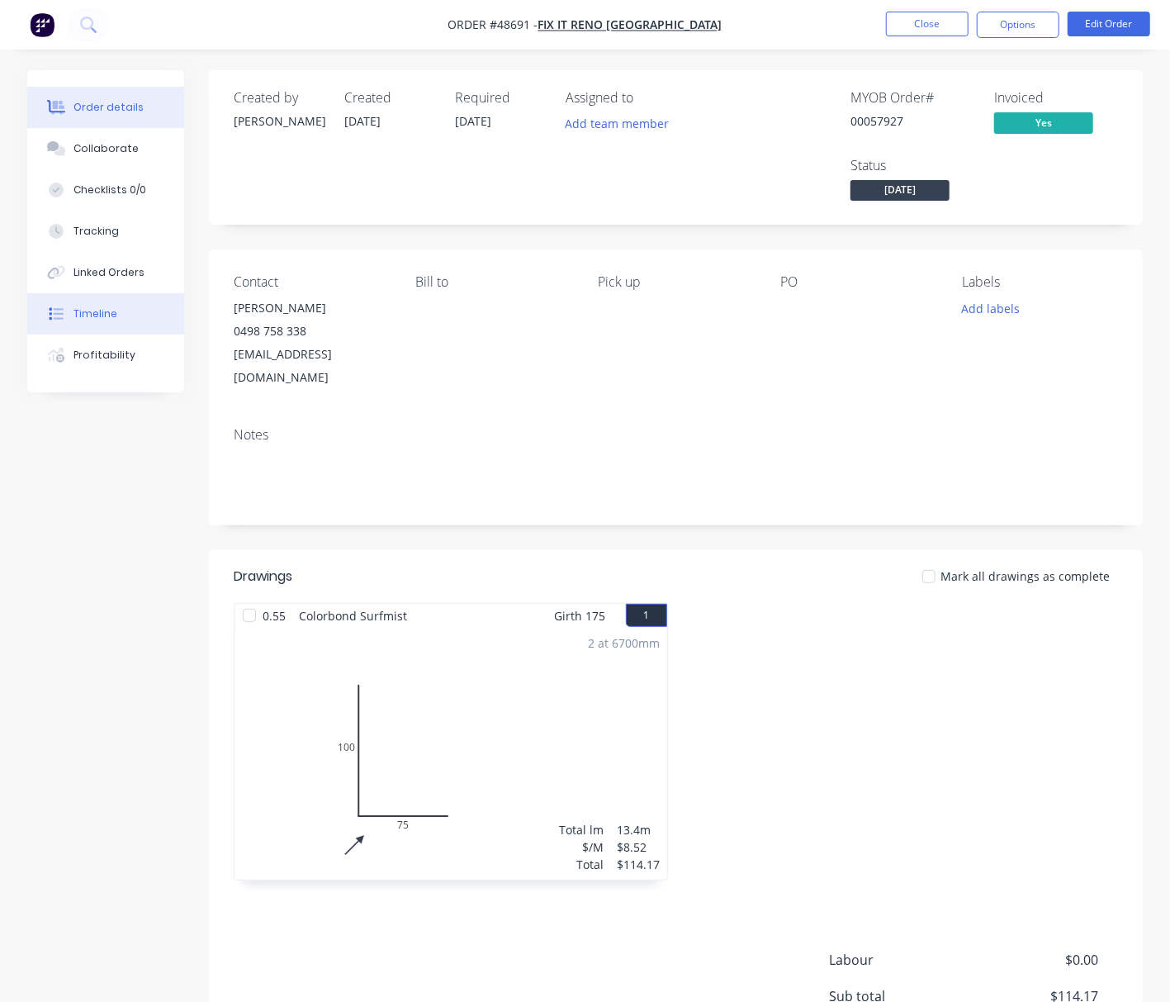
click at [106, 315] on div "Timeline" at bounding box center [96, 313] width 44 height 15
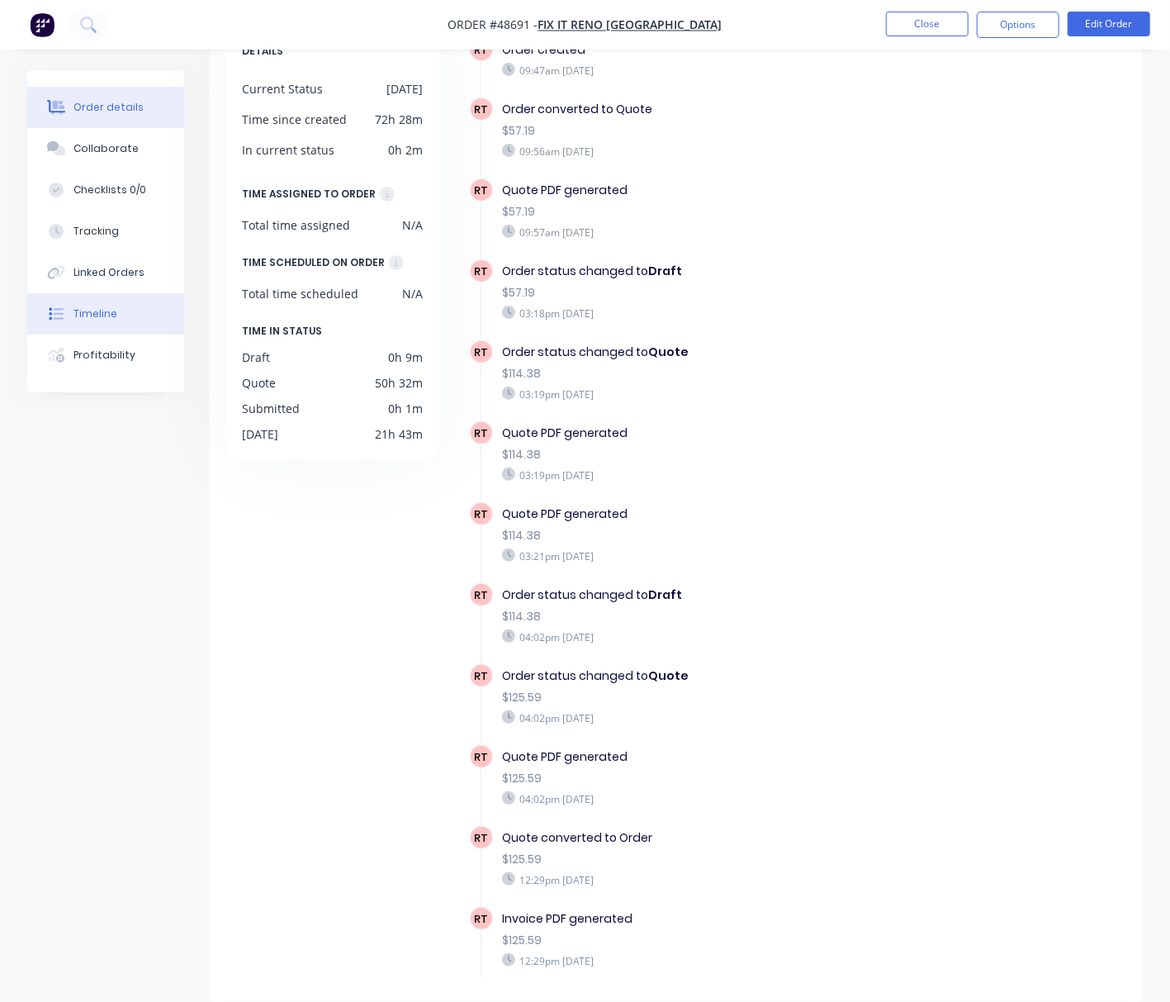
click at [96, 100] on div "Order details" at bounding box center [109, 107] width 70 height 15
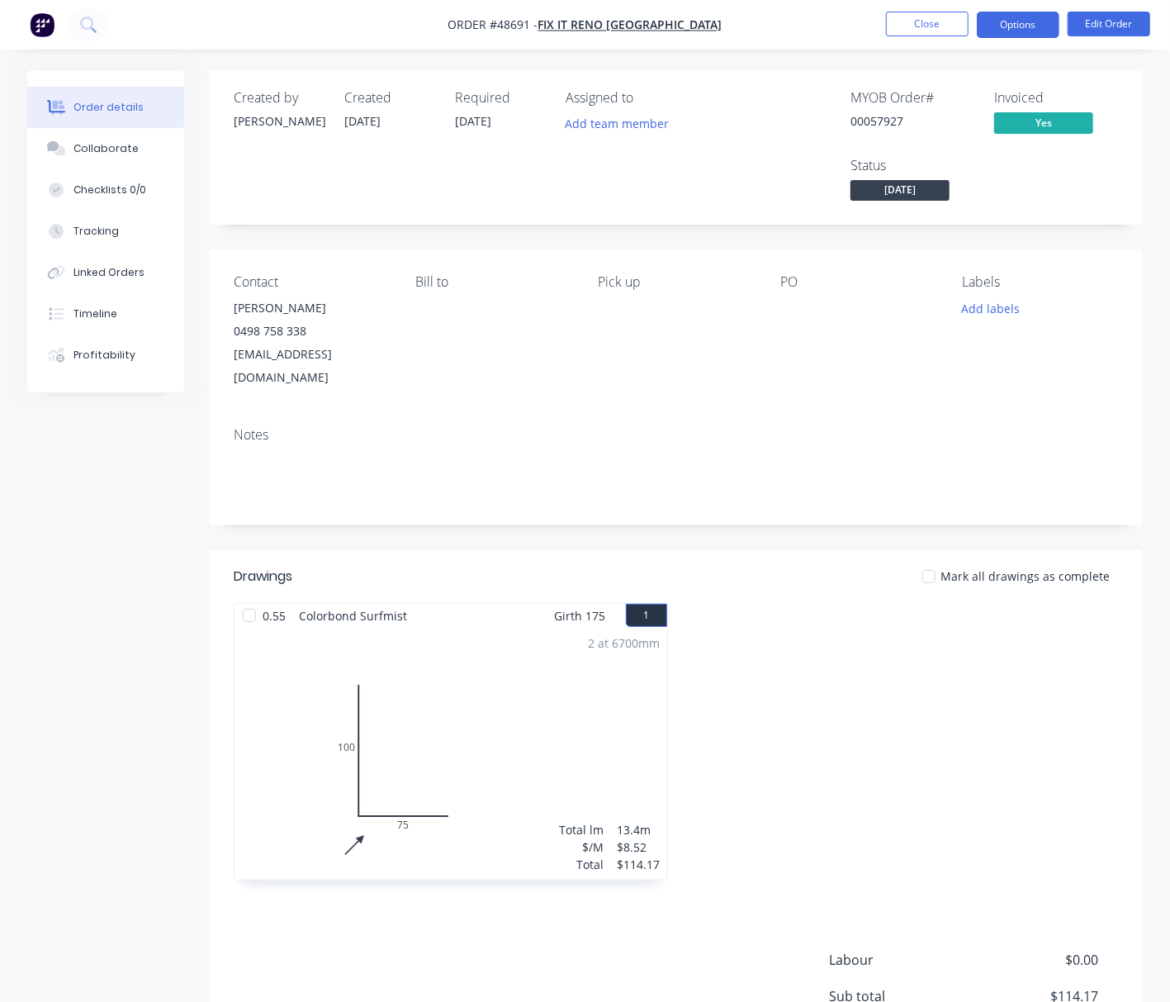
click at [1034, 23] on button "Options" at bounding box center [1018, 25] width 83 height 26
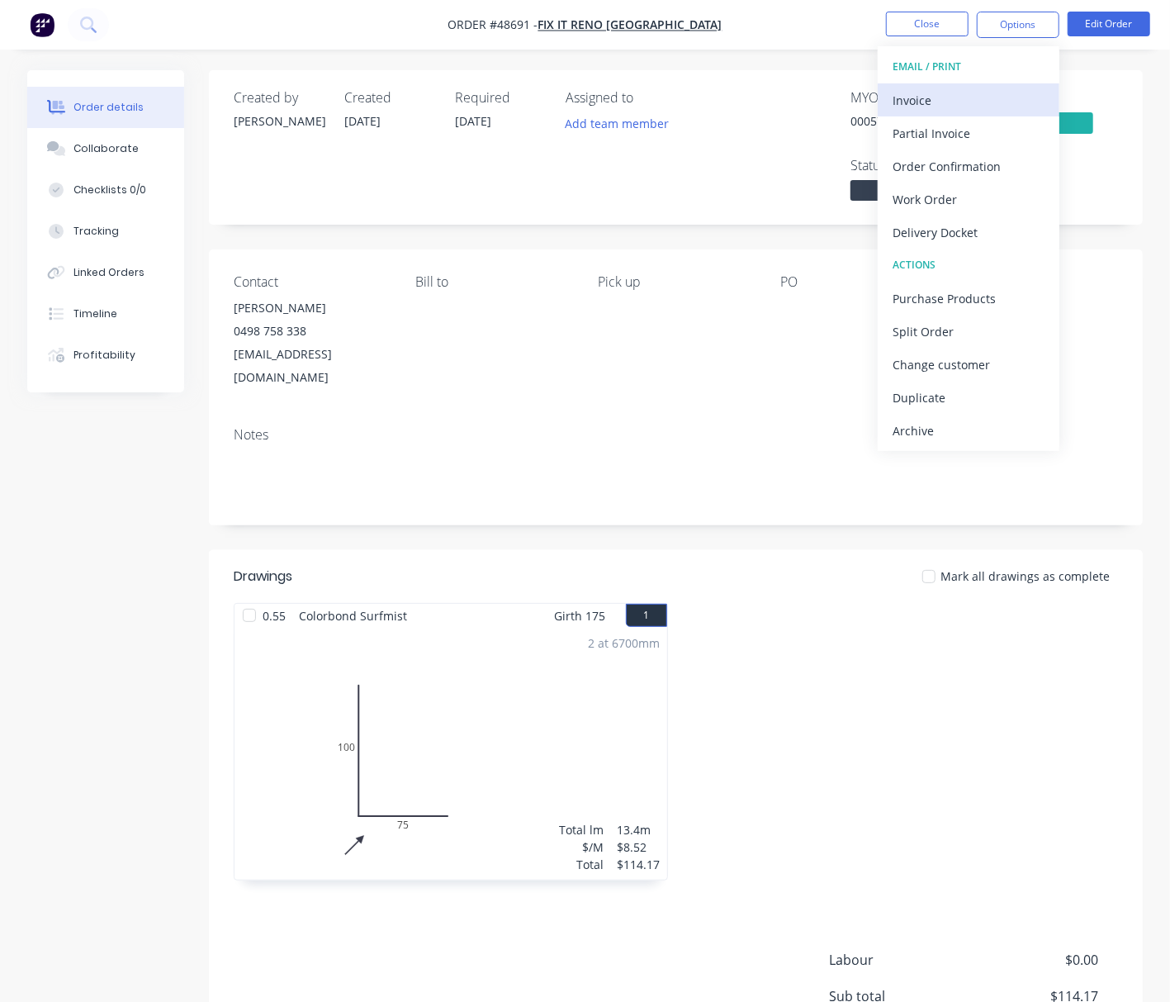
click at [1021, 99] on div "Invoice" at bounding box center [969, 100] width 152 height 24
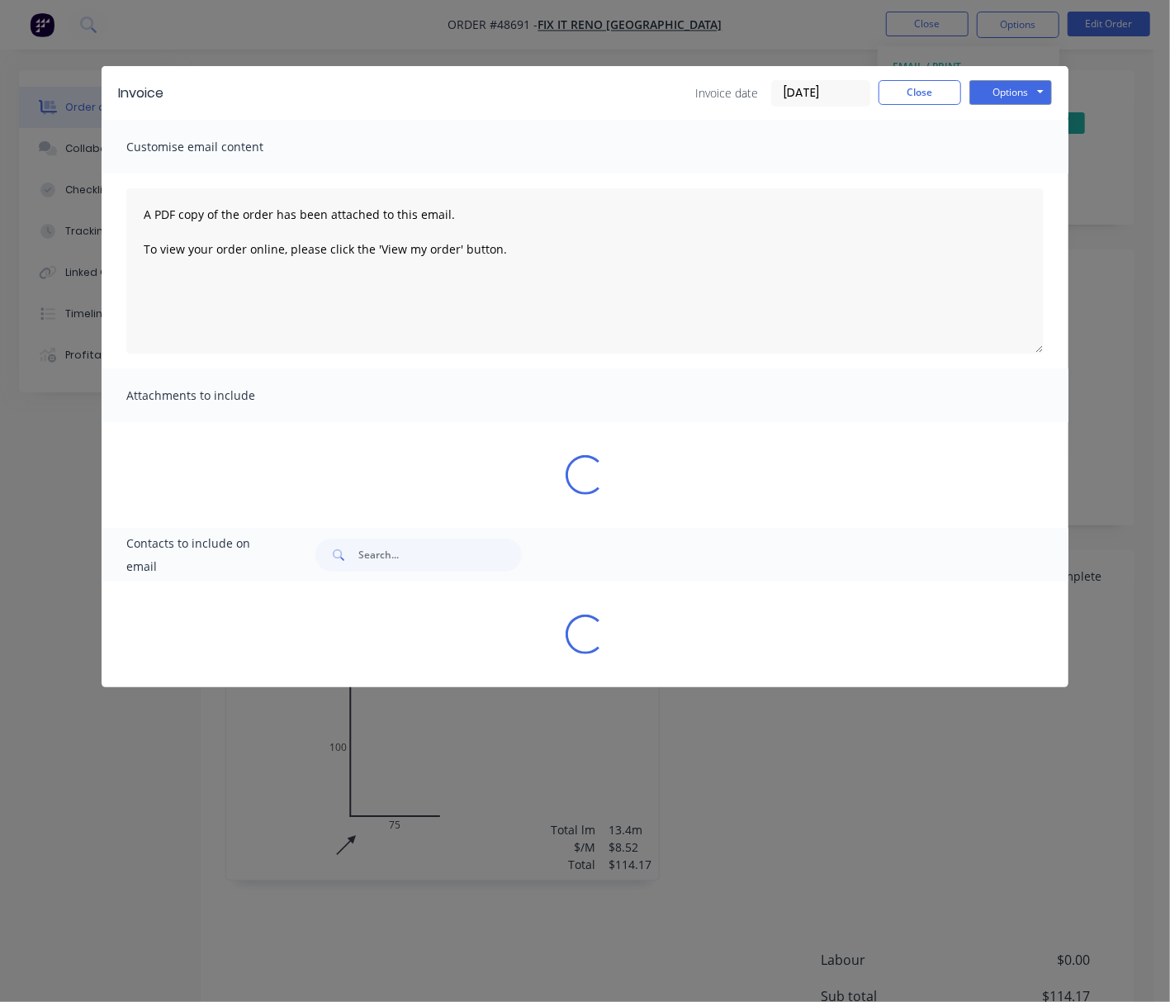
click at [1117, 124] on div "Invoice Invoice date 03/09/25 Close Options Preview Print Email Customise email…" at bounding box center [585, 501] width 1170 height 1002
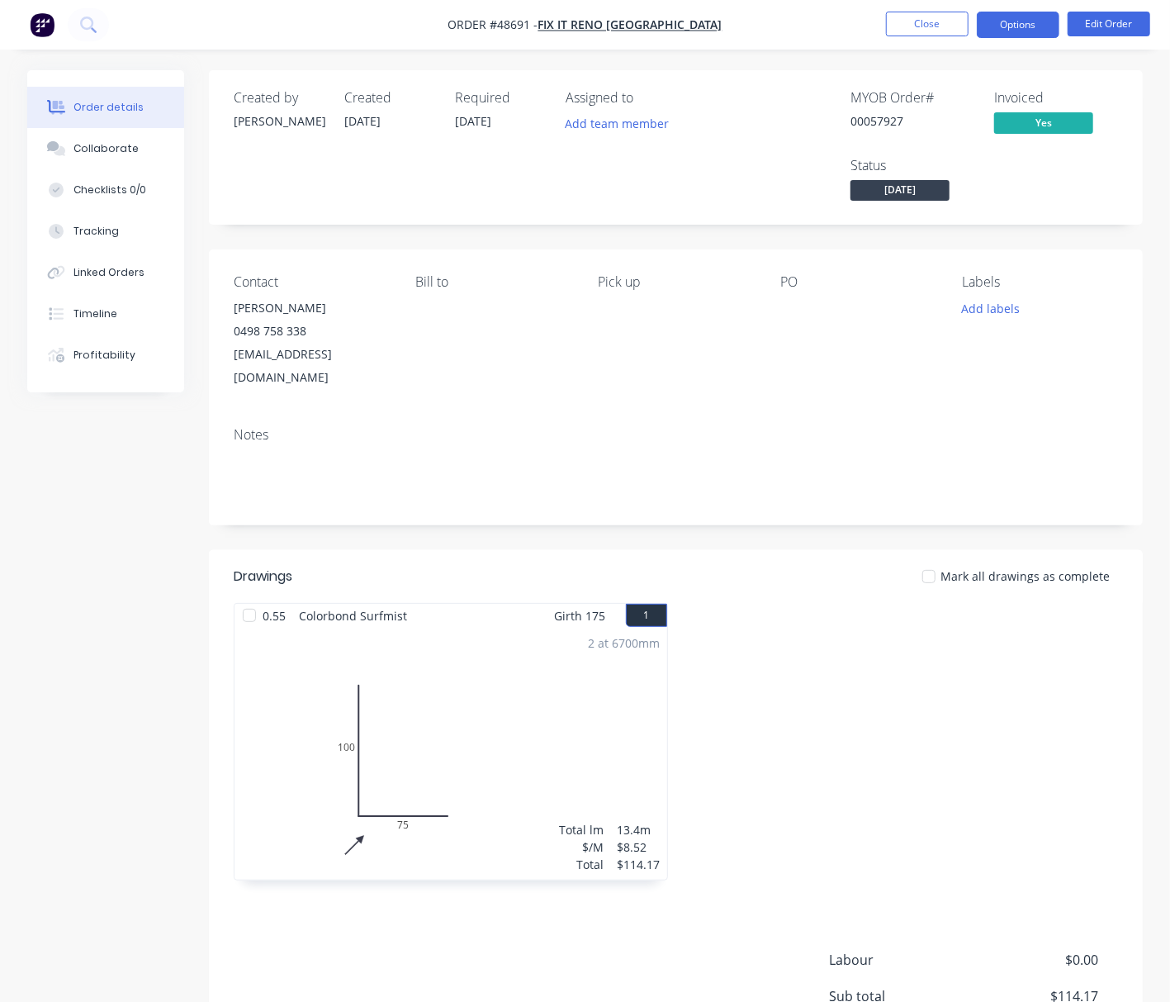
click at [1025, 26] on button "Options" at bounding box center [1018, 25] width 83 height 26
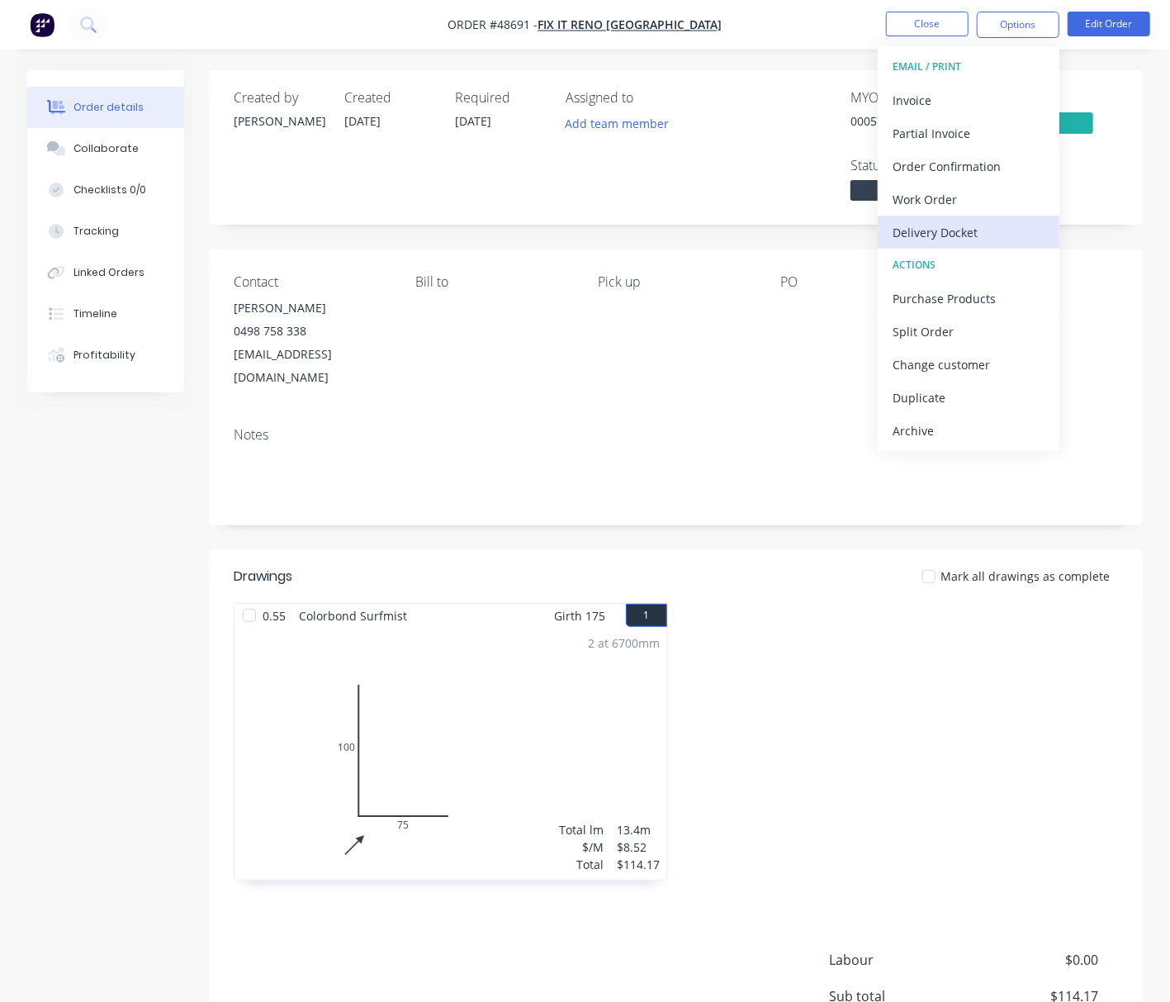
click at [1001, 235] on div "Delivery Docket" at bounding box center [969, 233] width 152 height 24
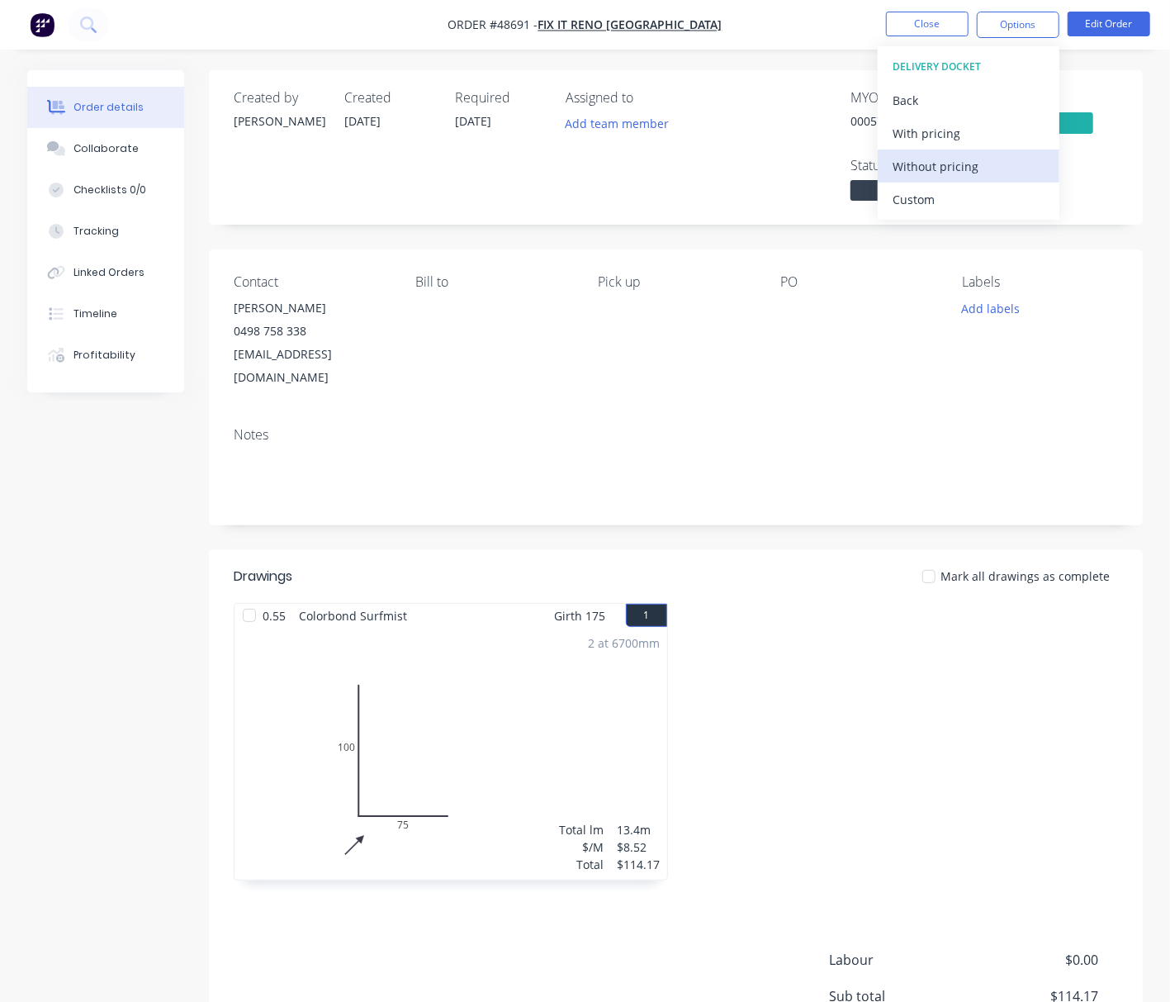
click at [965, 172] on div "Without pricing" at bounding box center [969, 166] width 152 height 24
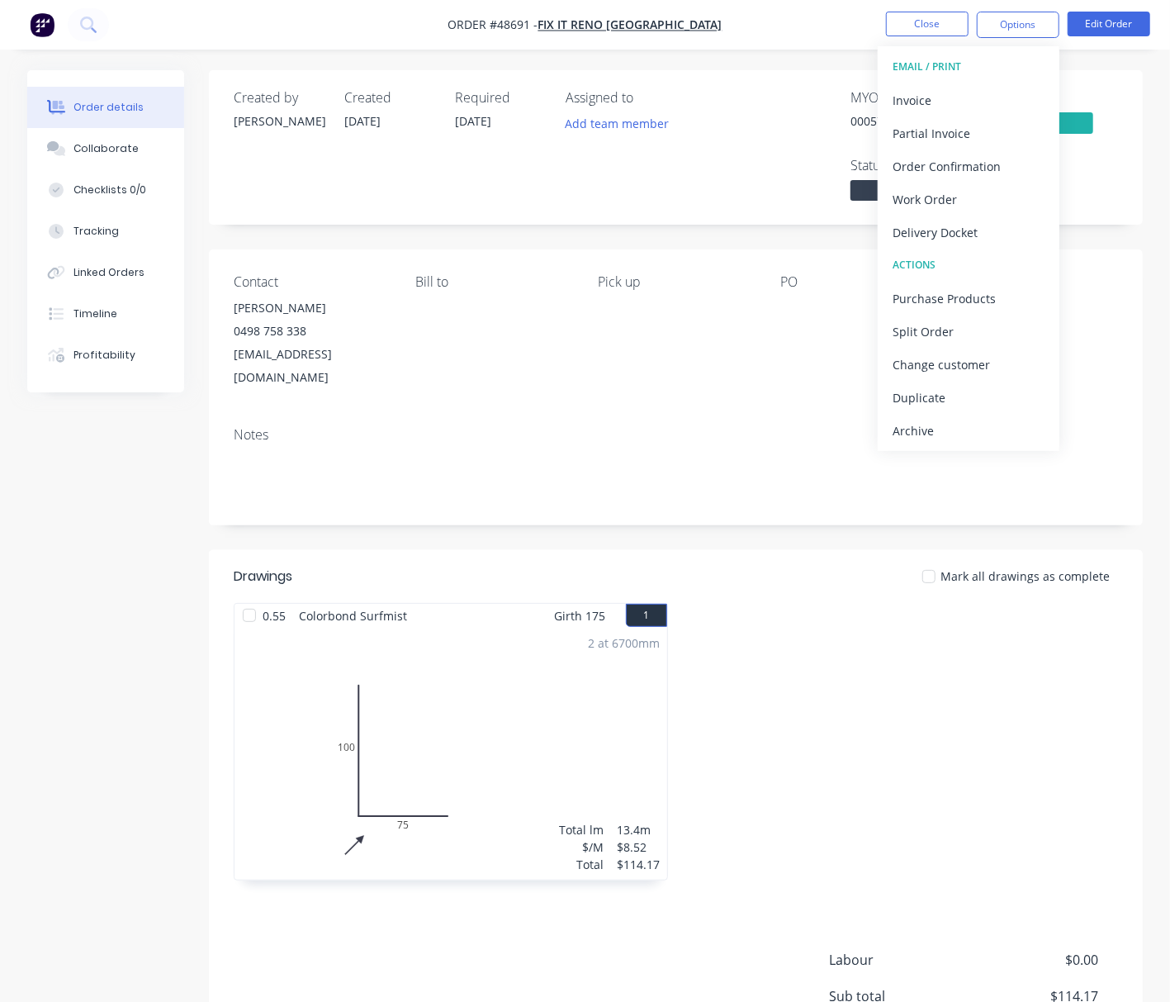
drag, startPoint x: 761, startPoint y: 25, endPoint x: 780, endPoint y: 25, distance: 19.8
click at [773, 25] on nav "Order #48691 - Fix It Reno Perth Close Options EMAIL / PRINT Invoice Partial In…" at bounding box center [585, 25] width 1170 height 50
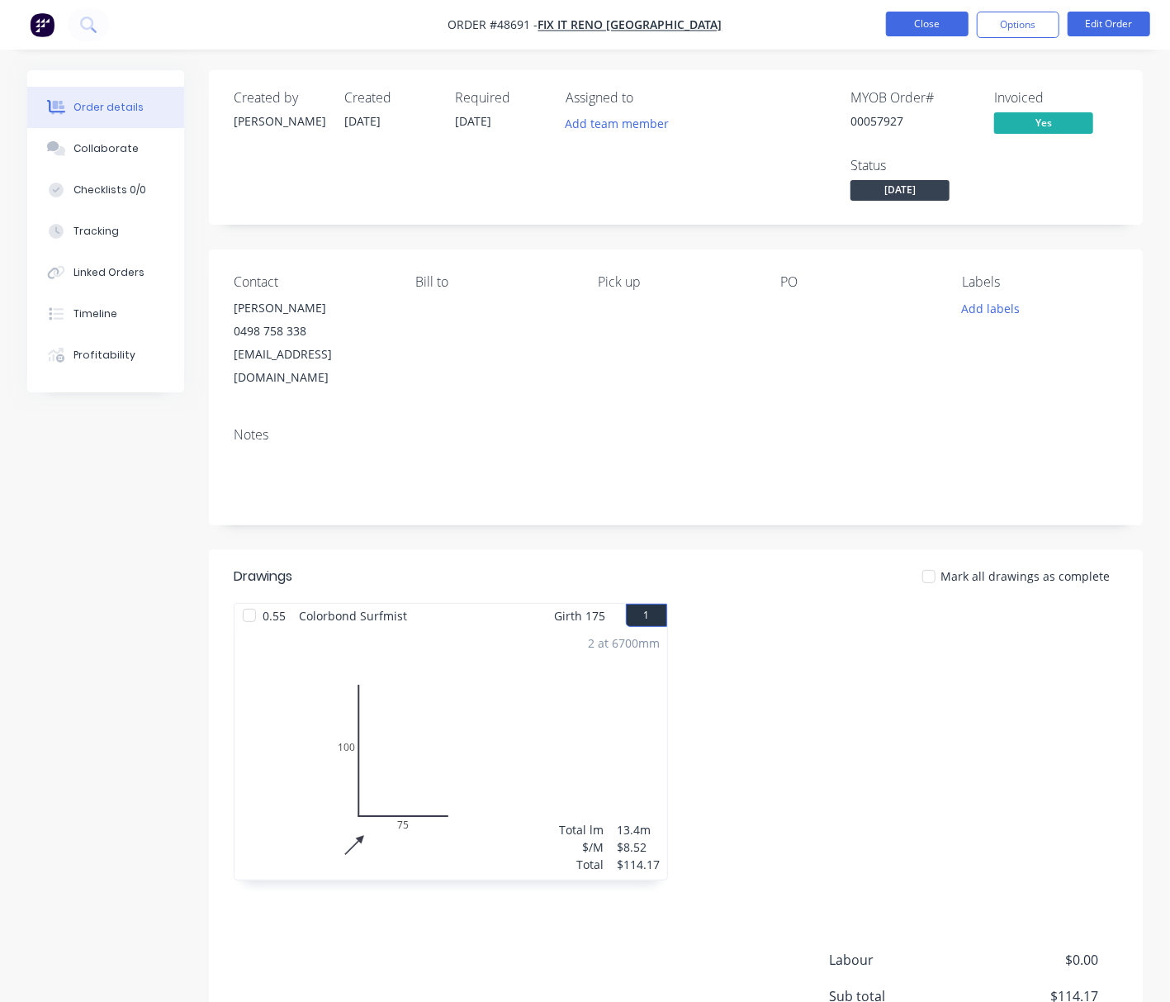
click at [923, 21] on button "Close" at bounding box center [927, 24] width 83 height 25
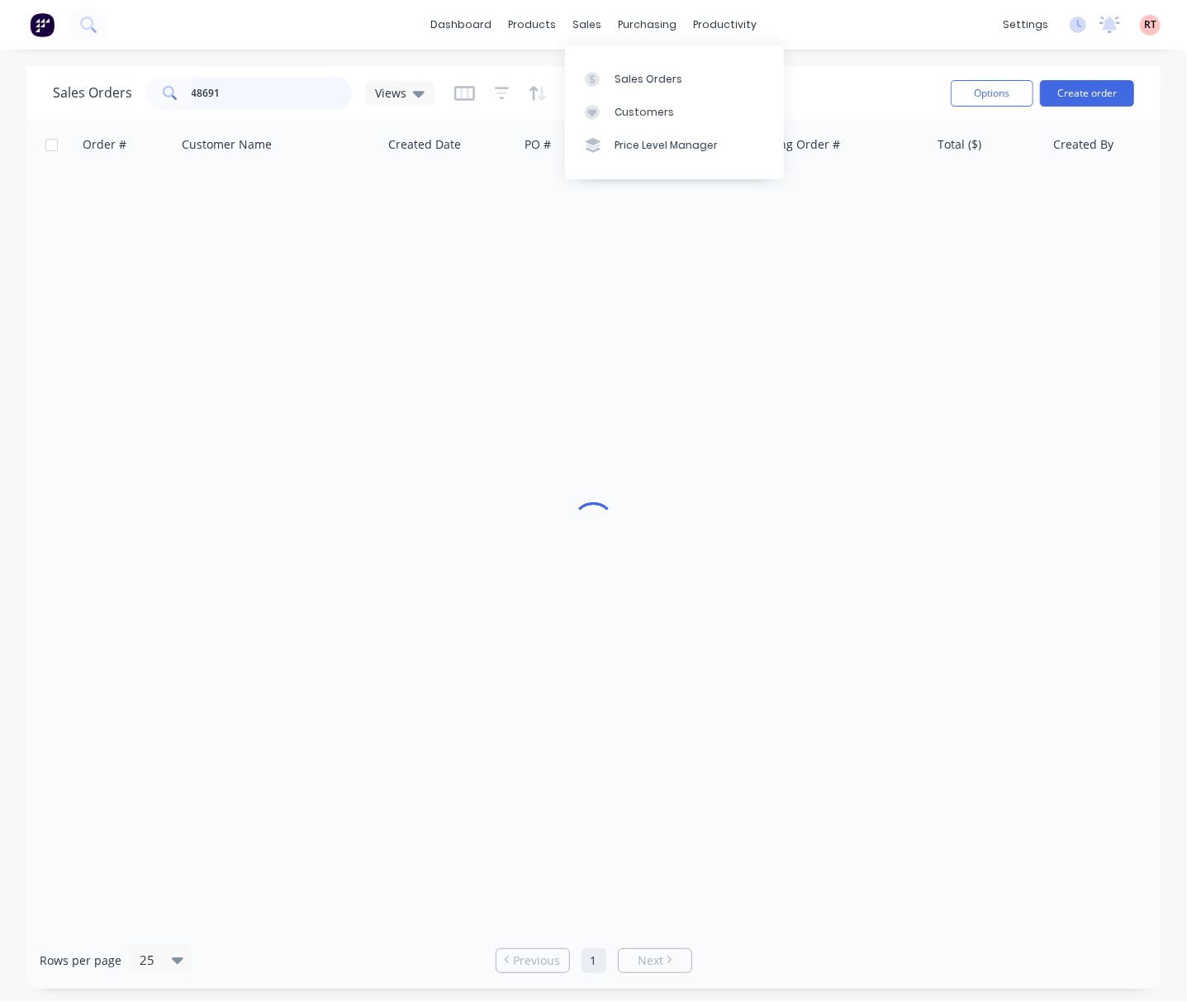
drag, startPoint x: 244, startPoint y: 91, endPoint x: 10, endPoint y: 92, distance: 234.6
click at [89, 99] on div "Sales Orders 48691 Views" at bounding box center [244, 93] width 382 height 33
type input "48759"
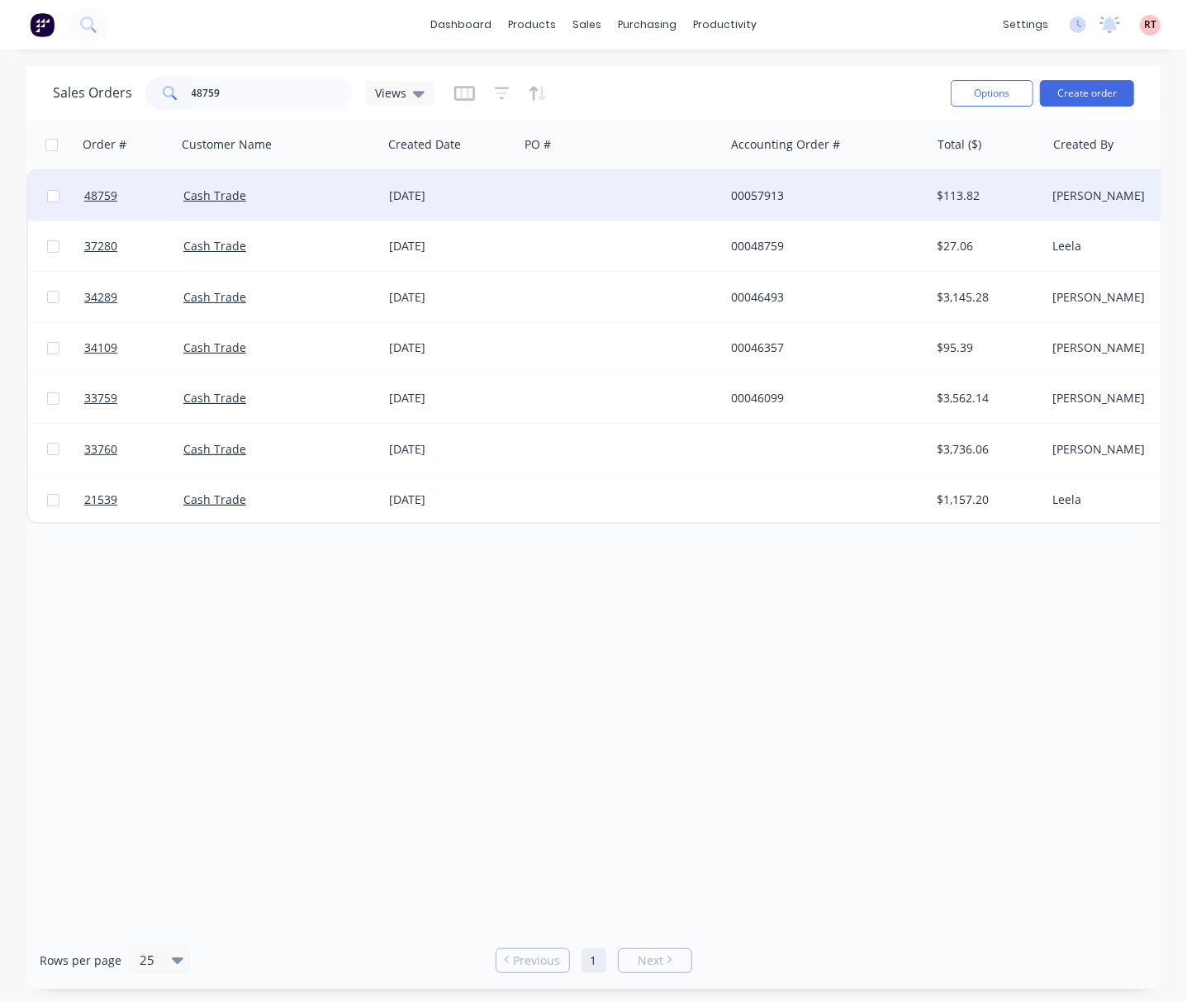
click at [467, 202] on div "[DATE]" at bounding box center [450, 195] width 123 height 17
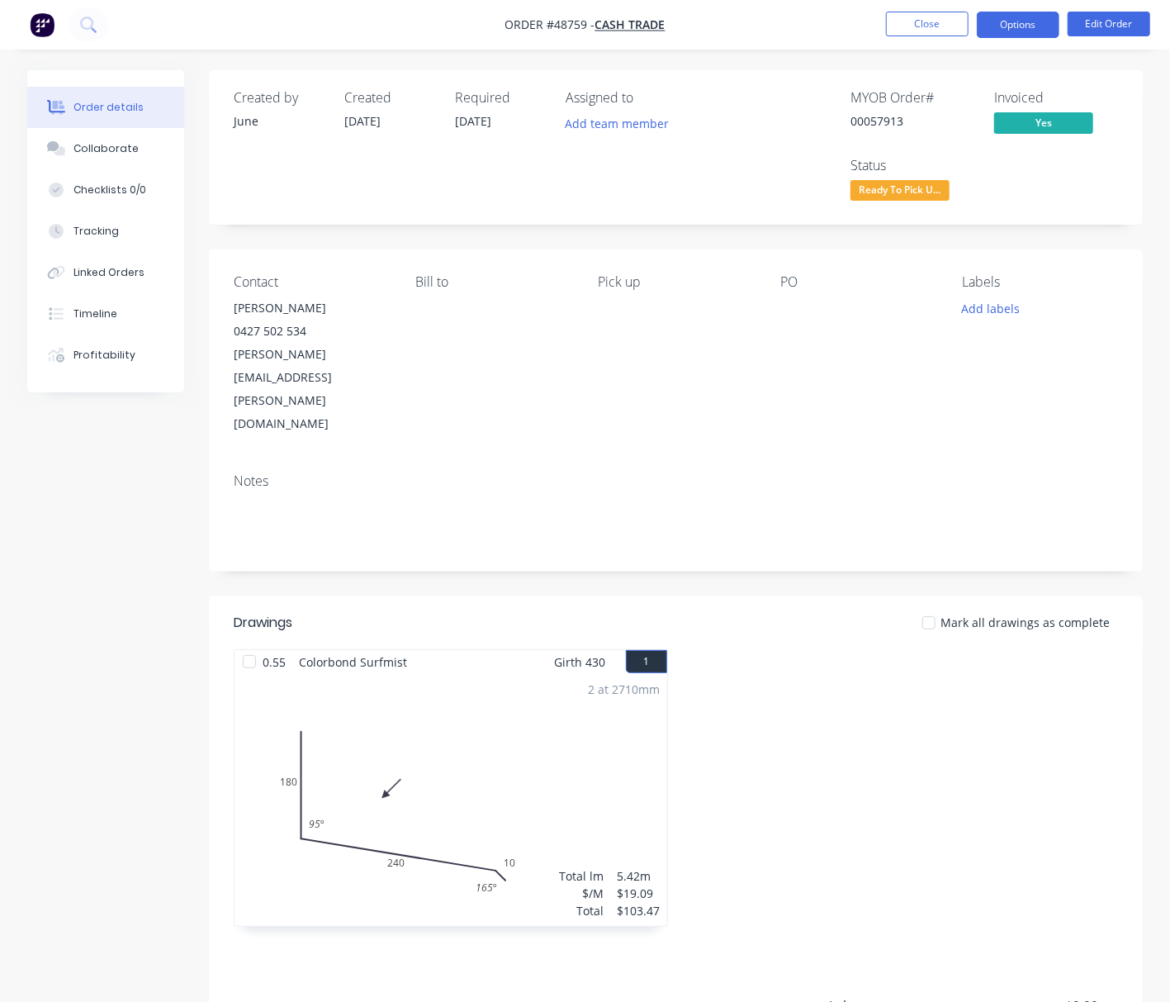
click at [1029, 30] on button "Options" at bounding box center [1018, 25] width 83 height 26
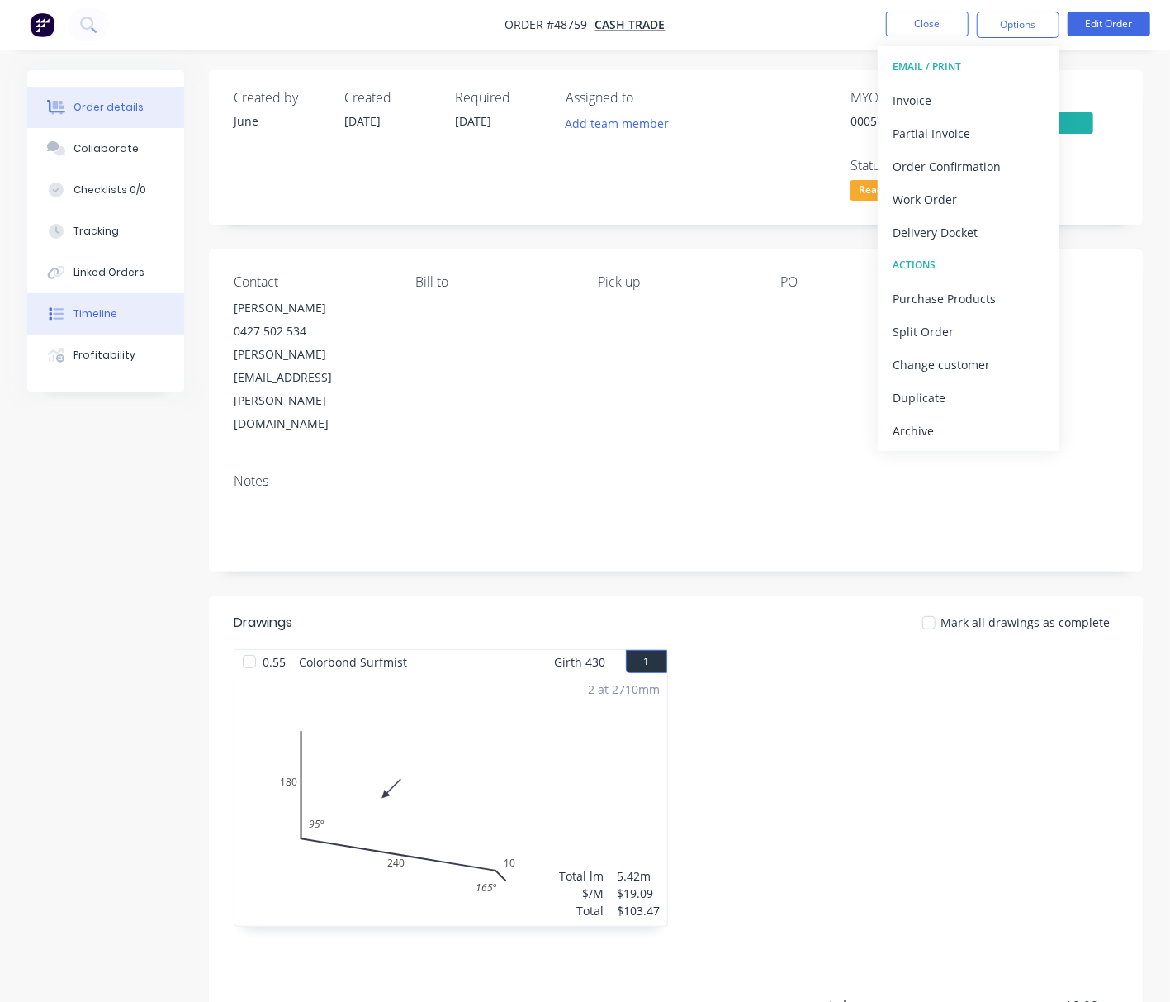
click at [78, 309] on div "Timeline" at bounding box center [96, 313] width 44 height 15
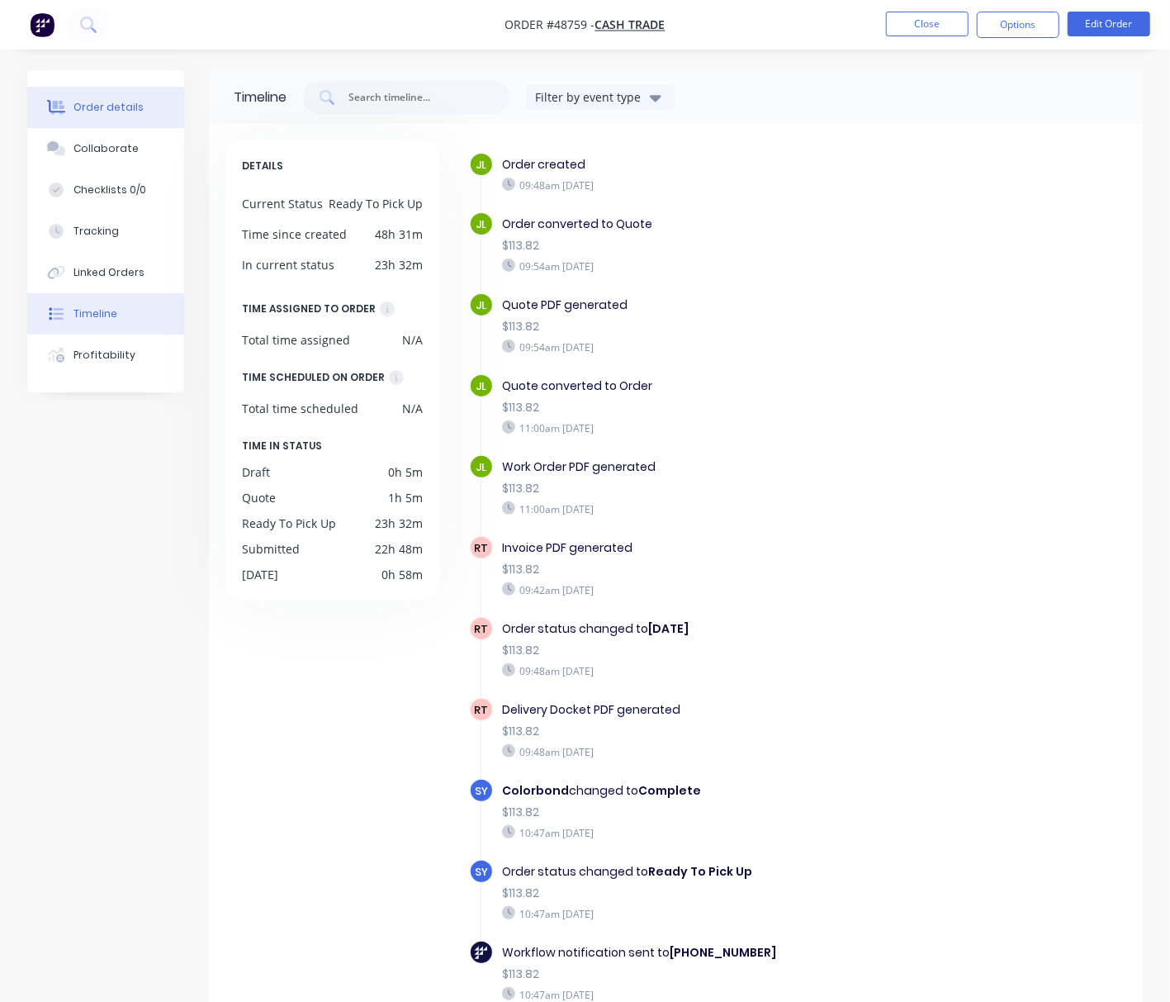
click at [107, 100] on div "Order details" at bounding box center [109, 107] width 70 height 15
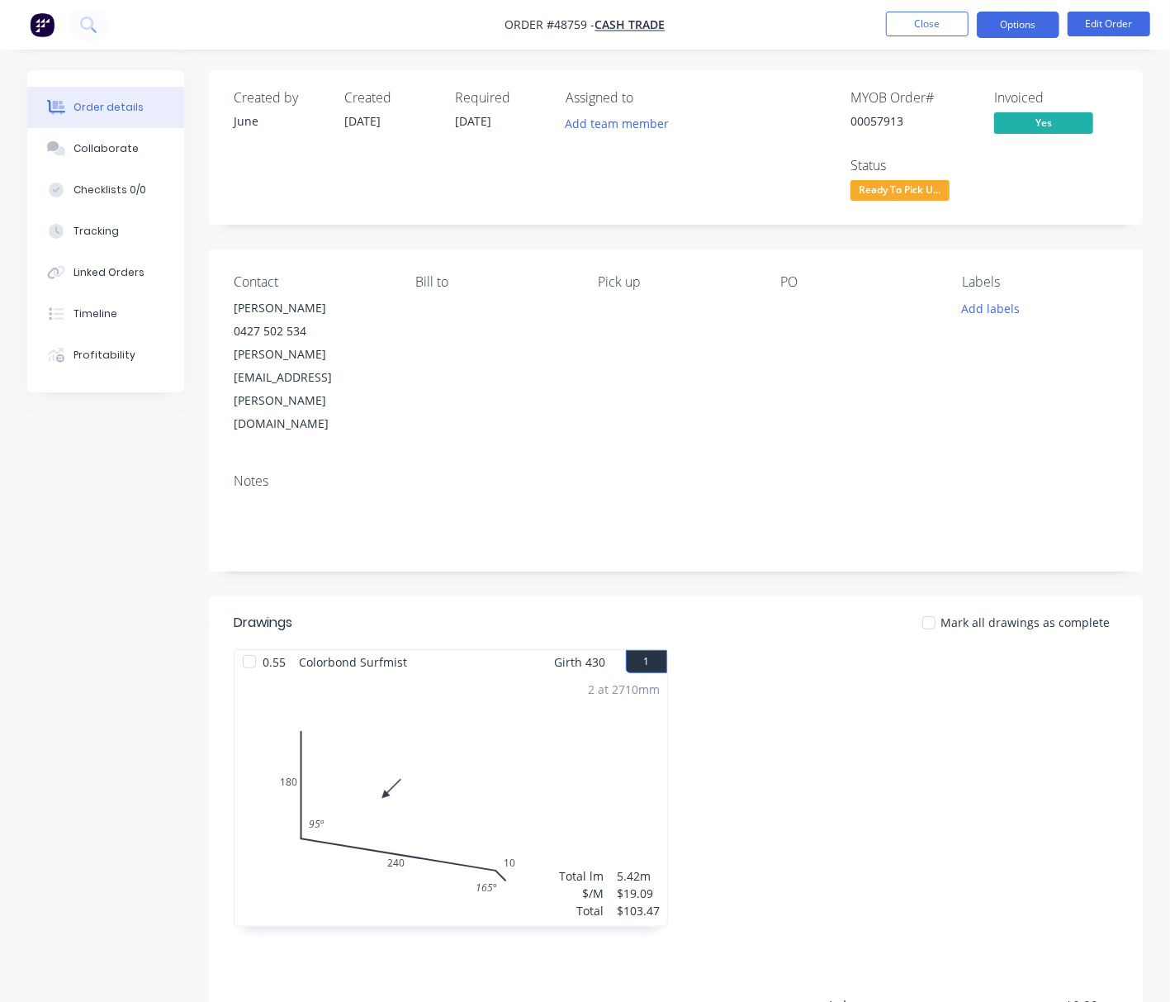
click at [1018, 25] on button "Options" at bounding box center [1018, 25] width 83 height 26
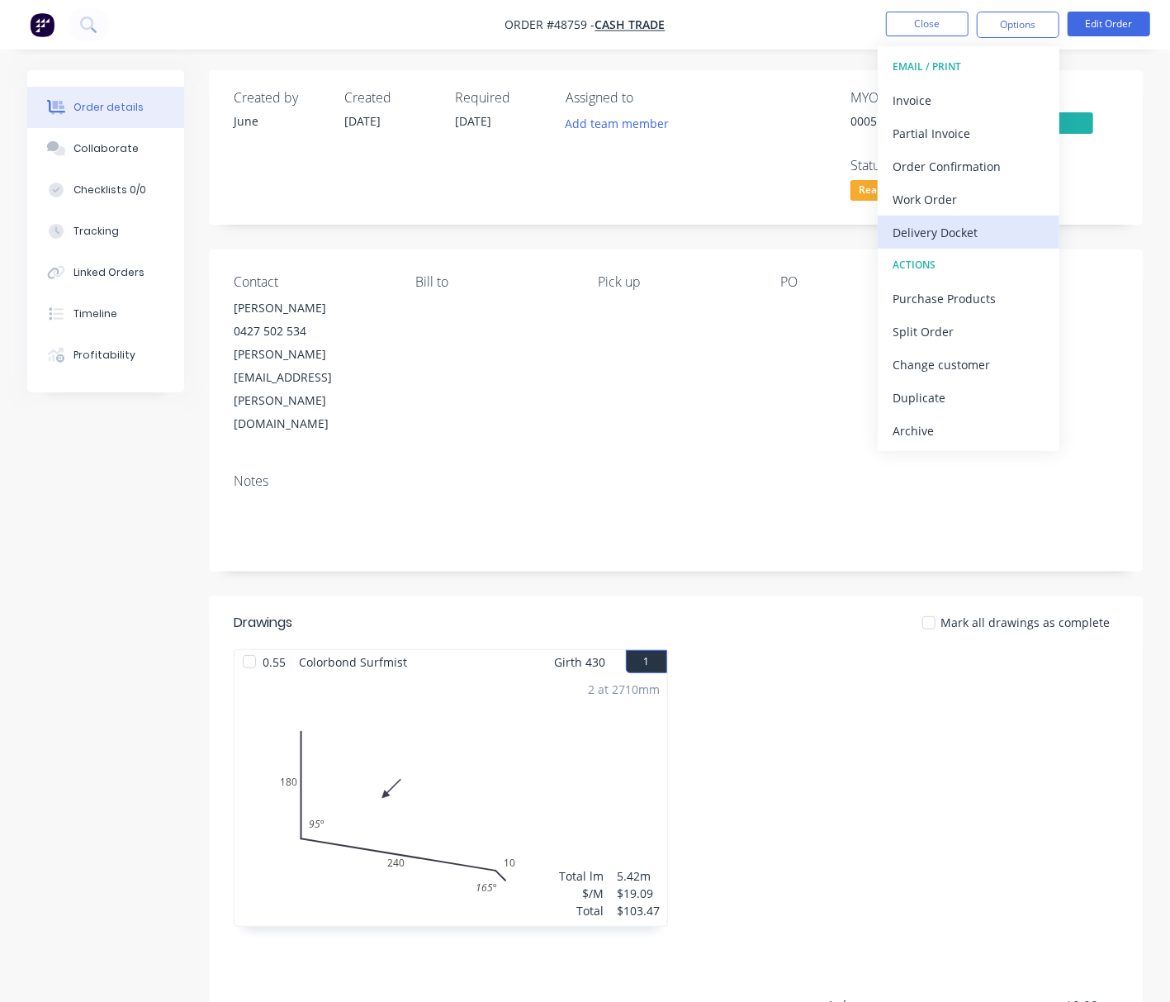
click at [993, 233] on div "Delivery Docket" at bounding box center [969, 233] width 152 height 24
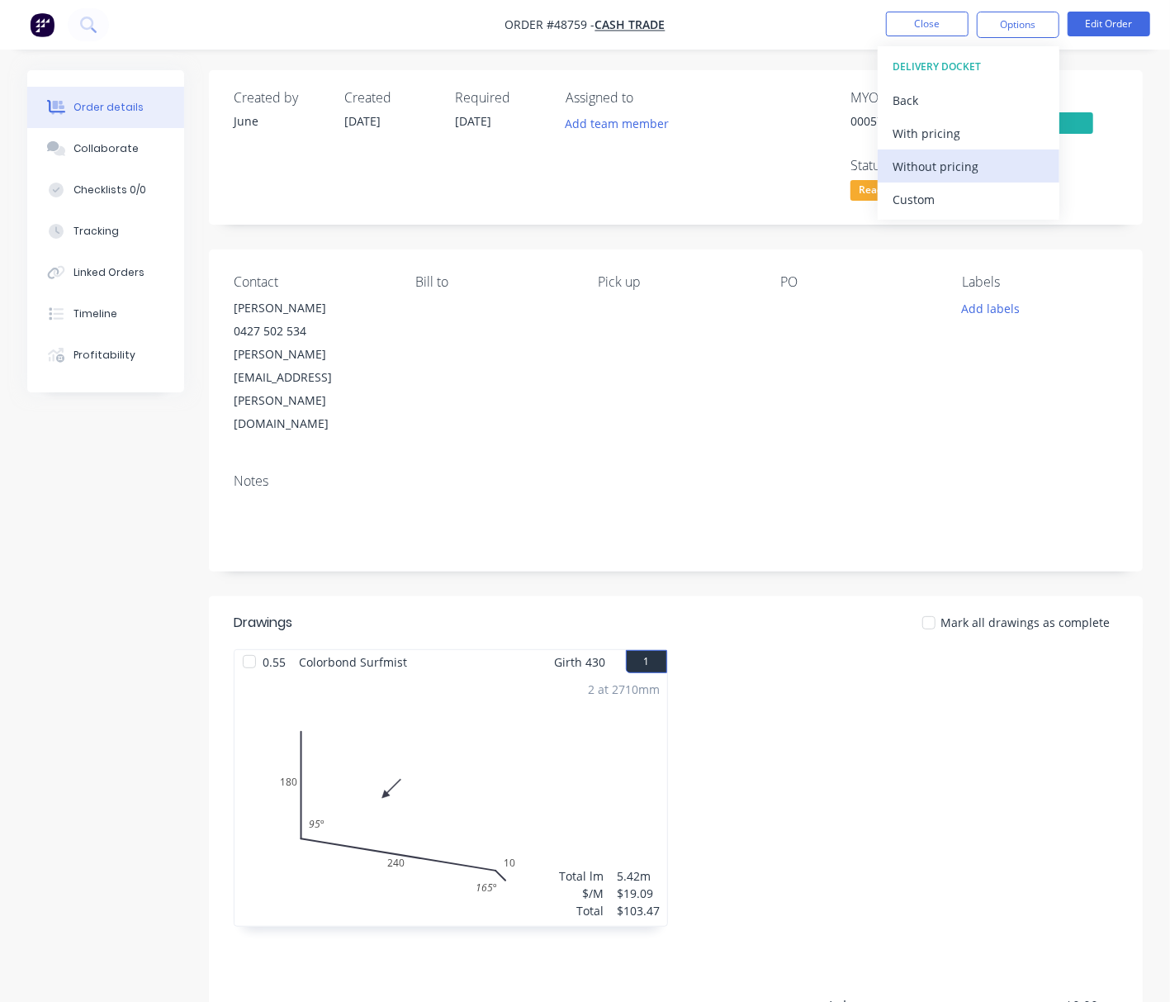
click at [989, 166] on div "Without pricing" at bounding box center [969, 166] width 152 height 24
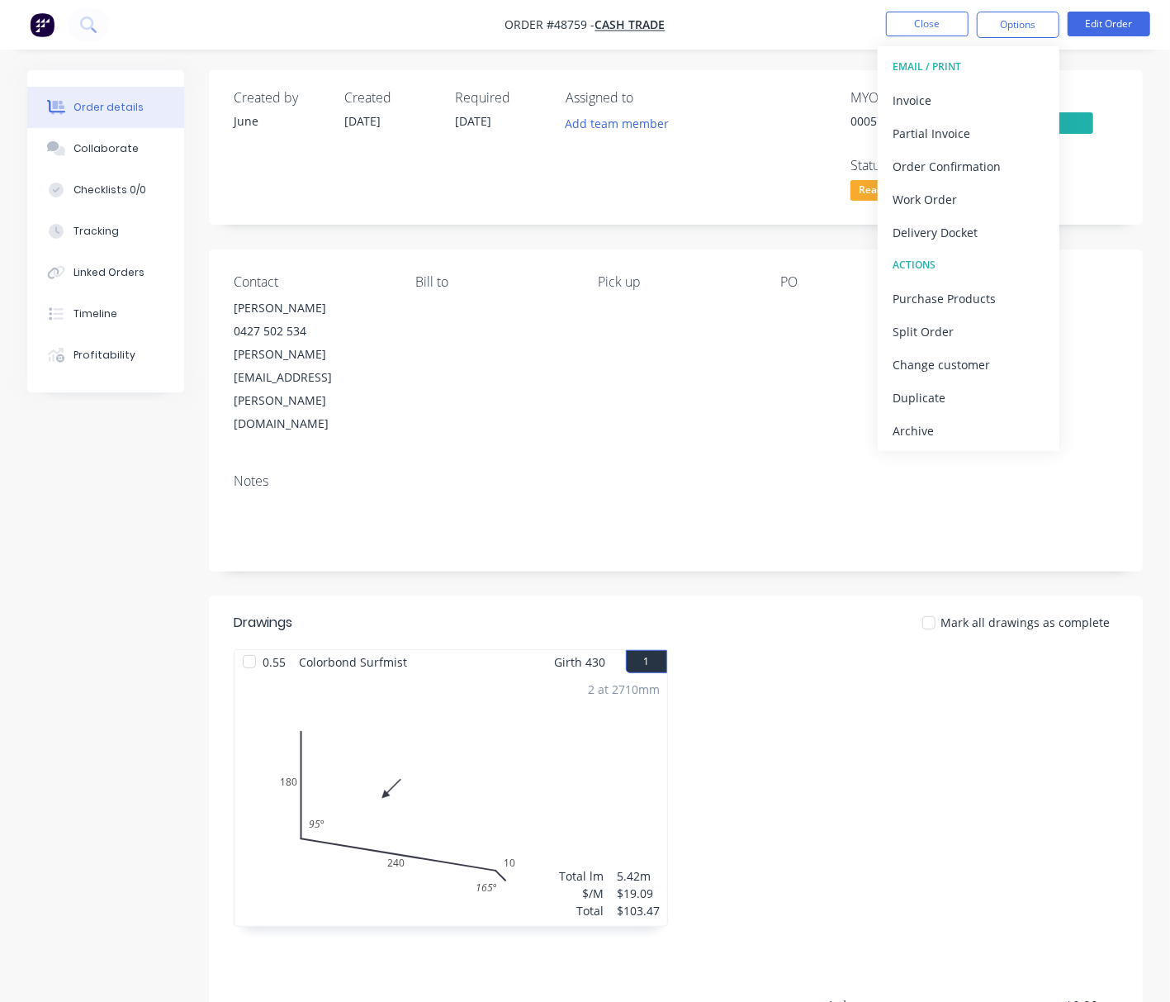
click at [543, 520] on div "Created by June Created 02/09/25 Required 04/09/25 Assigned to Add team member …" at bounding box center [676, 623] width 934 height 1106
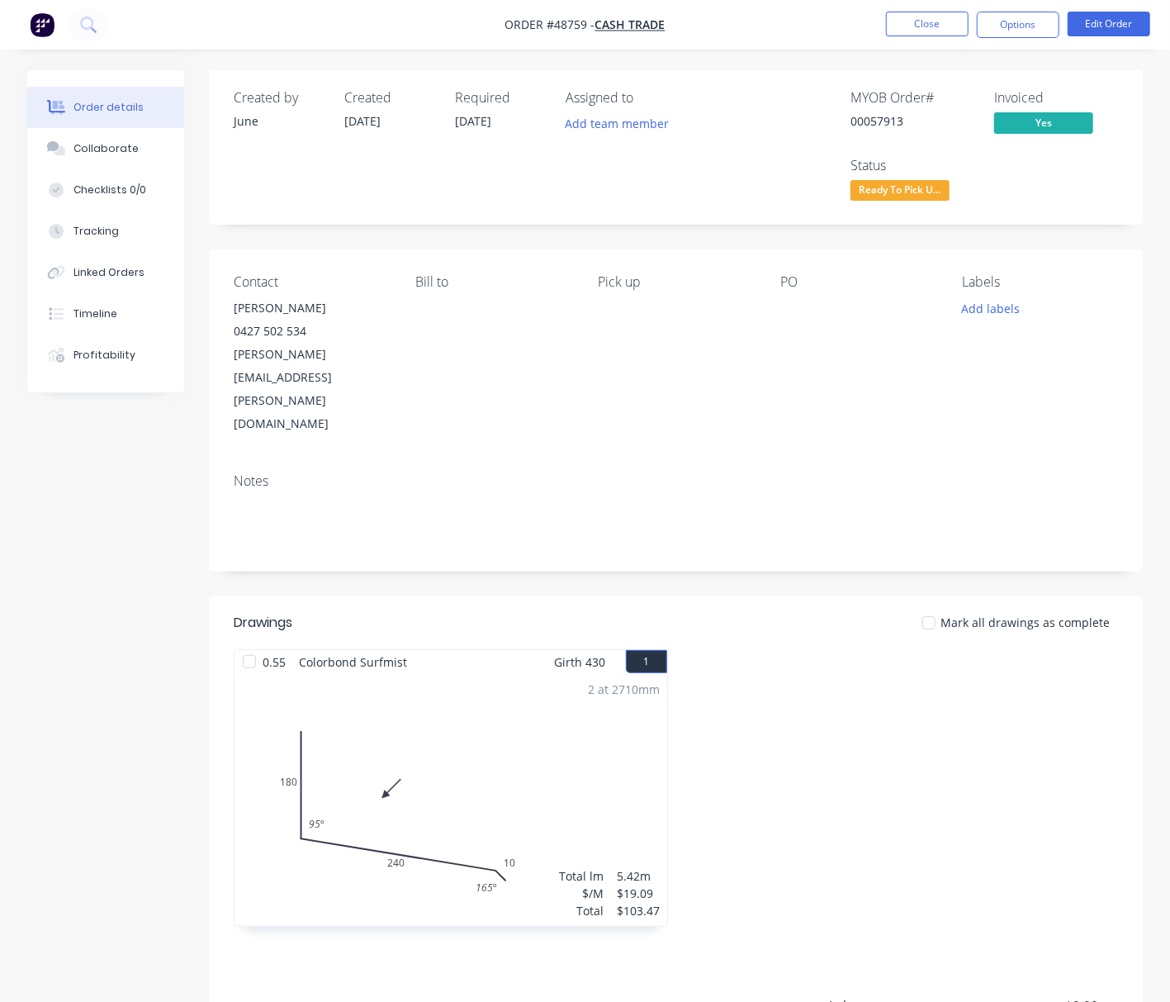
click at [536, 233] on div "Created by June Created 02/09/25 Required 04/09/25 Assigned to Add team member …" at bounding box center [676, 623] width 934 height 1106
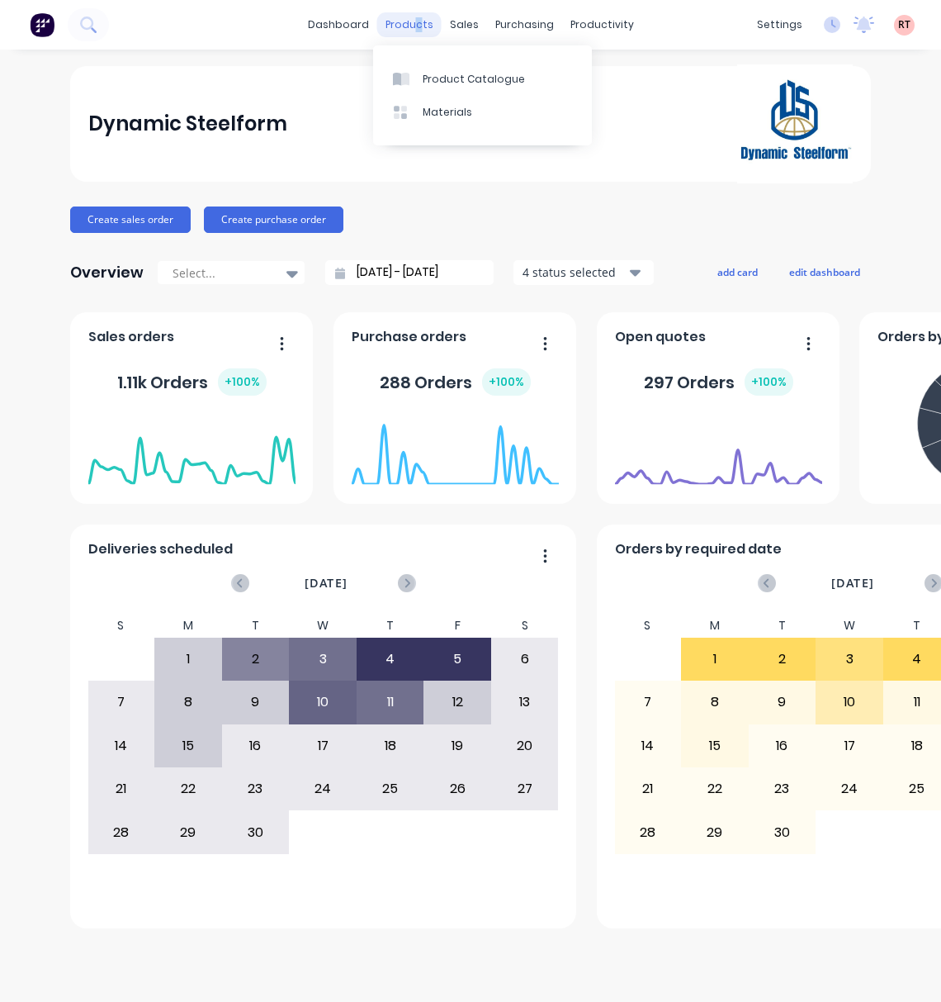
click at [413, 27] on div "products" at bounding box center [409, 24] width 64 height 25
click at [460, 79] on div "Product Catalogue" at bounding box center [474, 79] width 102 height 15
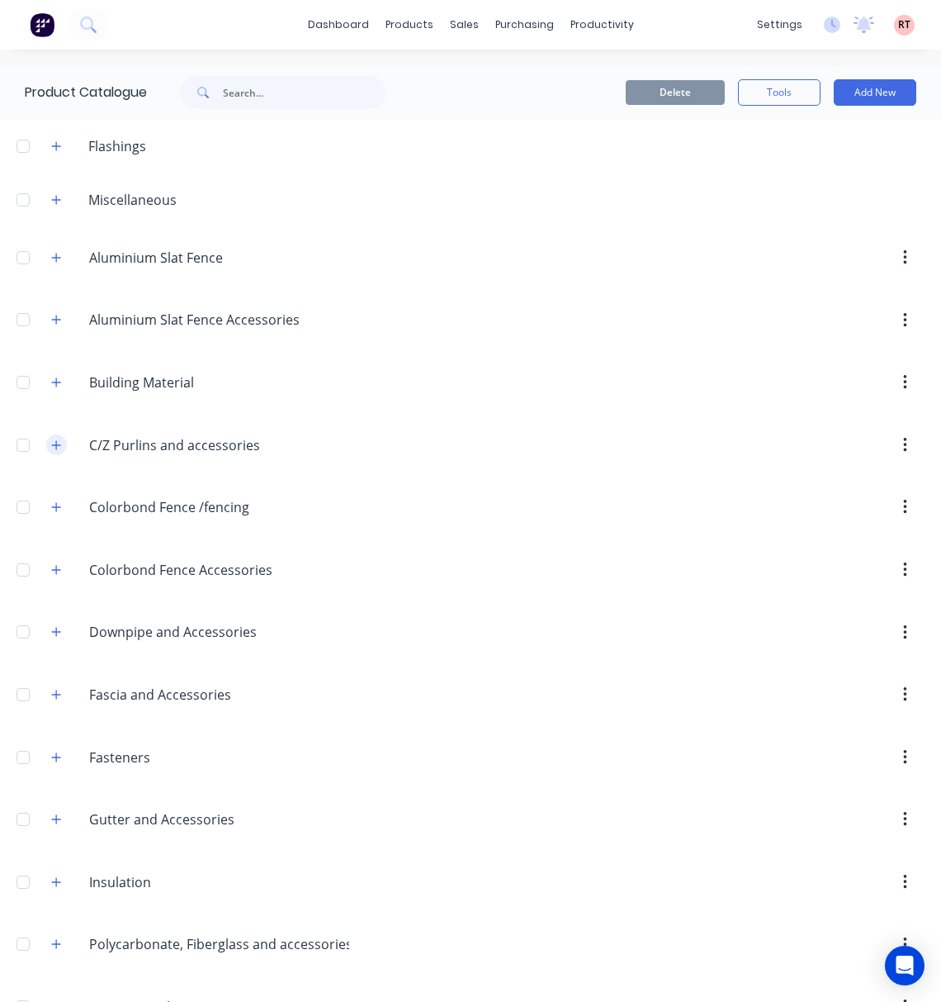
click at [57, 444] on icon "button" at bounding box center [56, 445] width 10 height 12
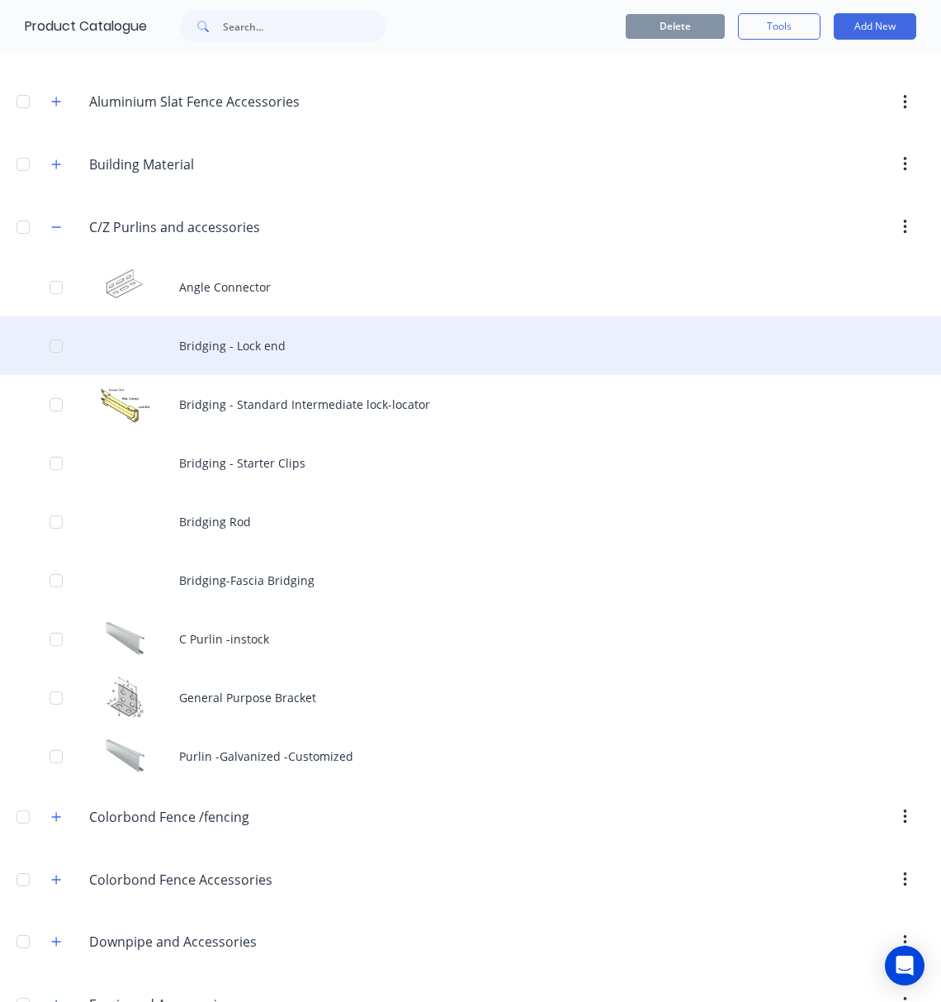
scroll to position [220, 0]
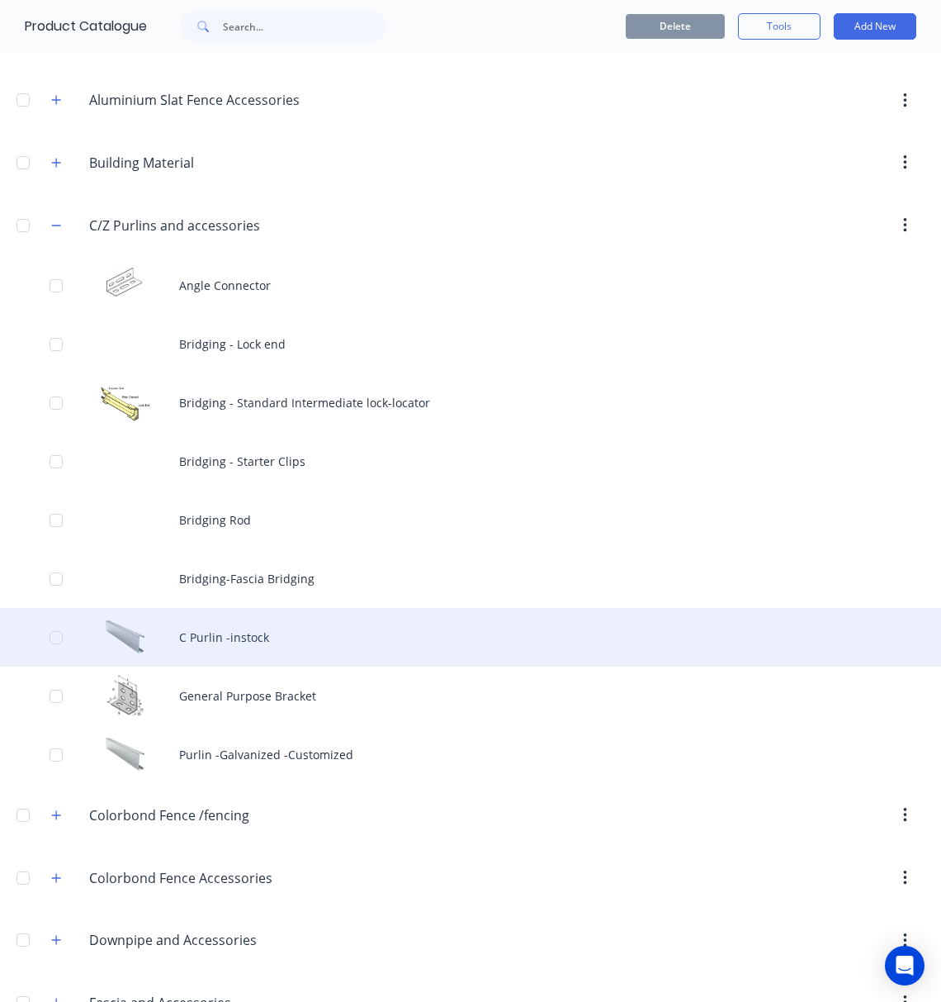
click at [391, 645] on div "C Purlin -instock" at bounding box center [470, 637] width 941 height 59
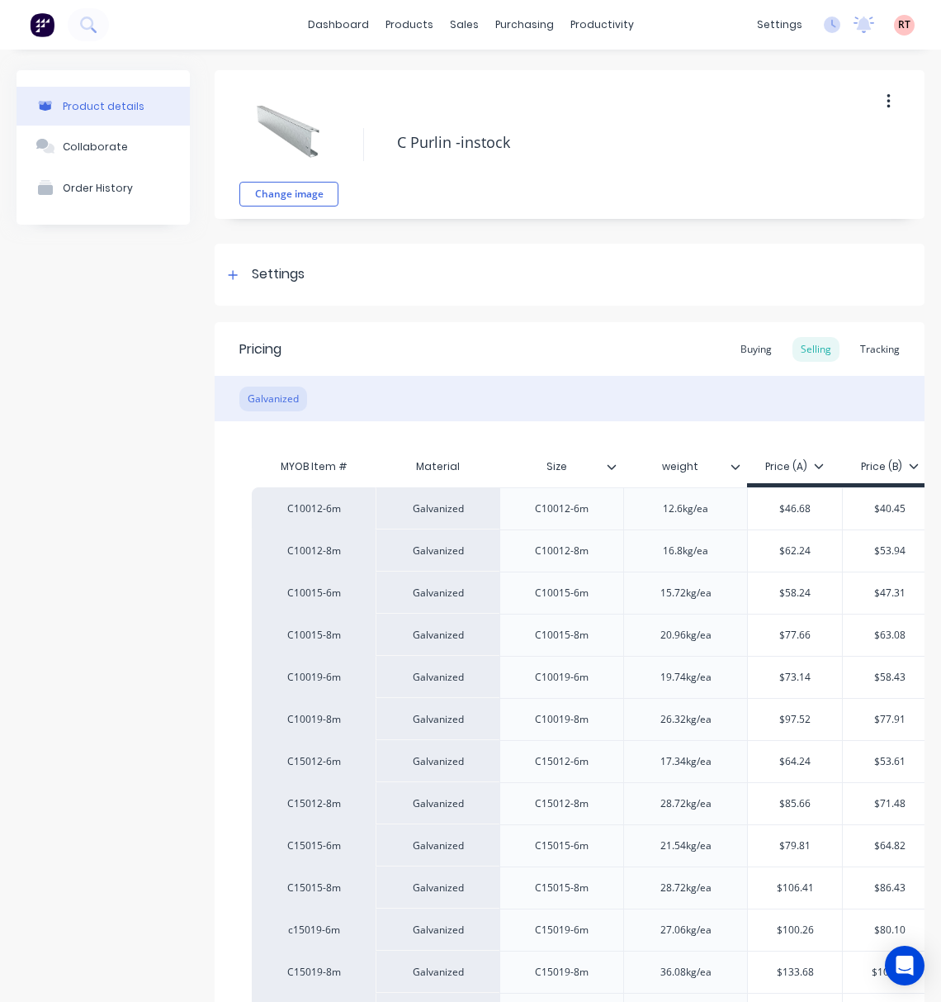
type textarea "x"
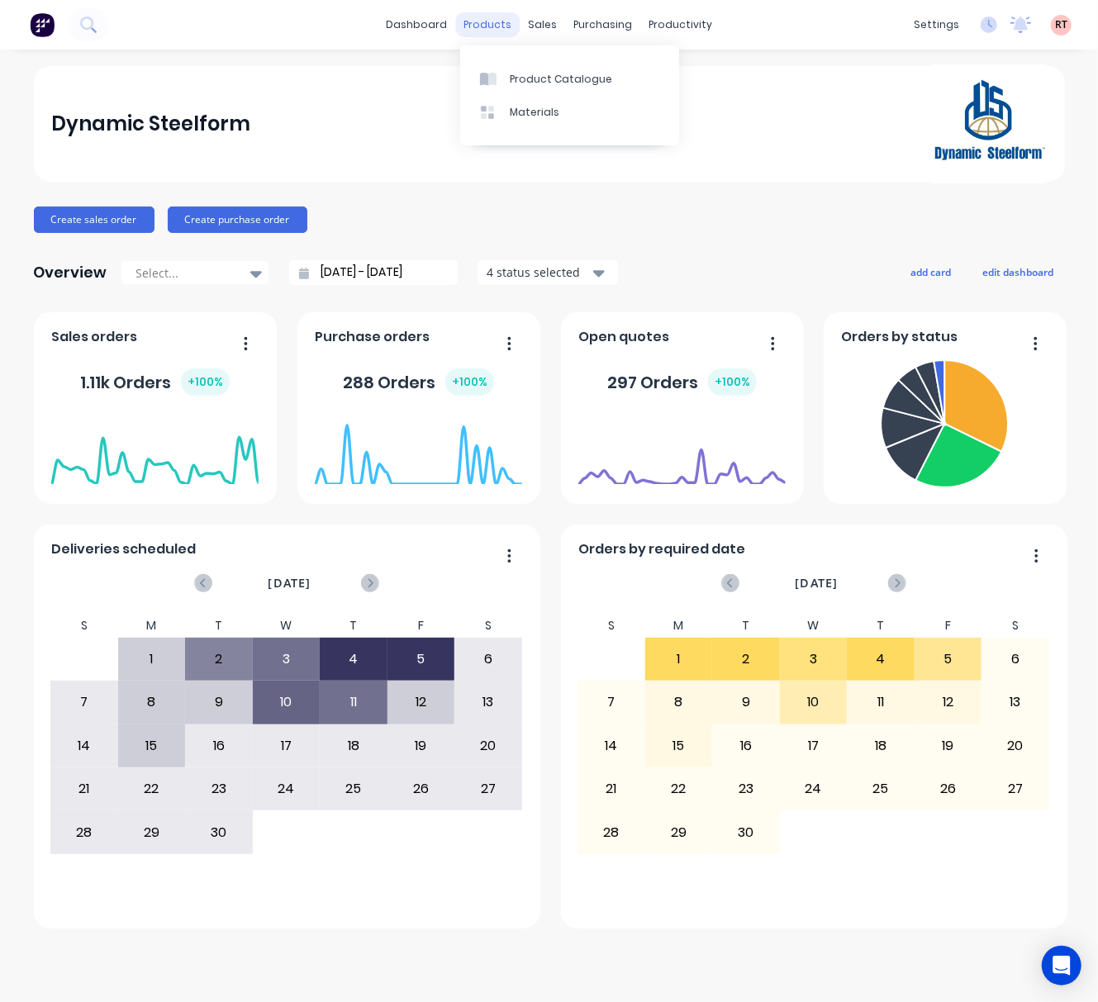
click at [496, 27] on div "products" at bounding box center [487, 24] width 64 height 25
click at [522, 80] on div "Product Catalogue" at bounding box center [561, 79] width 102 height 15
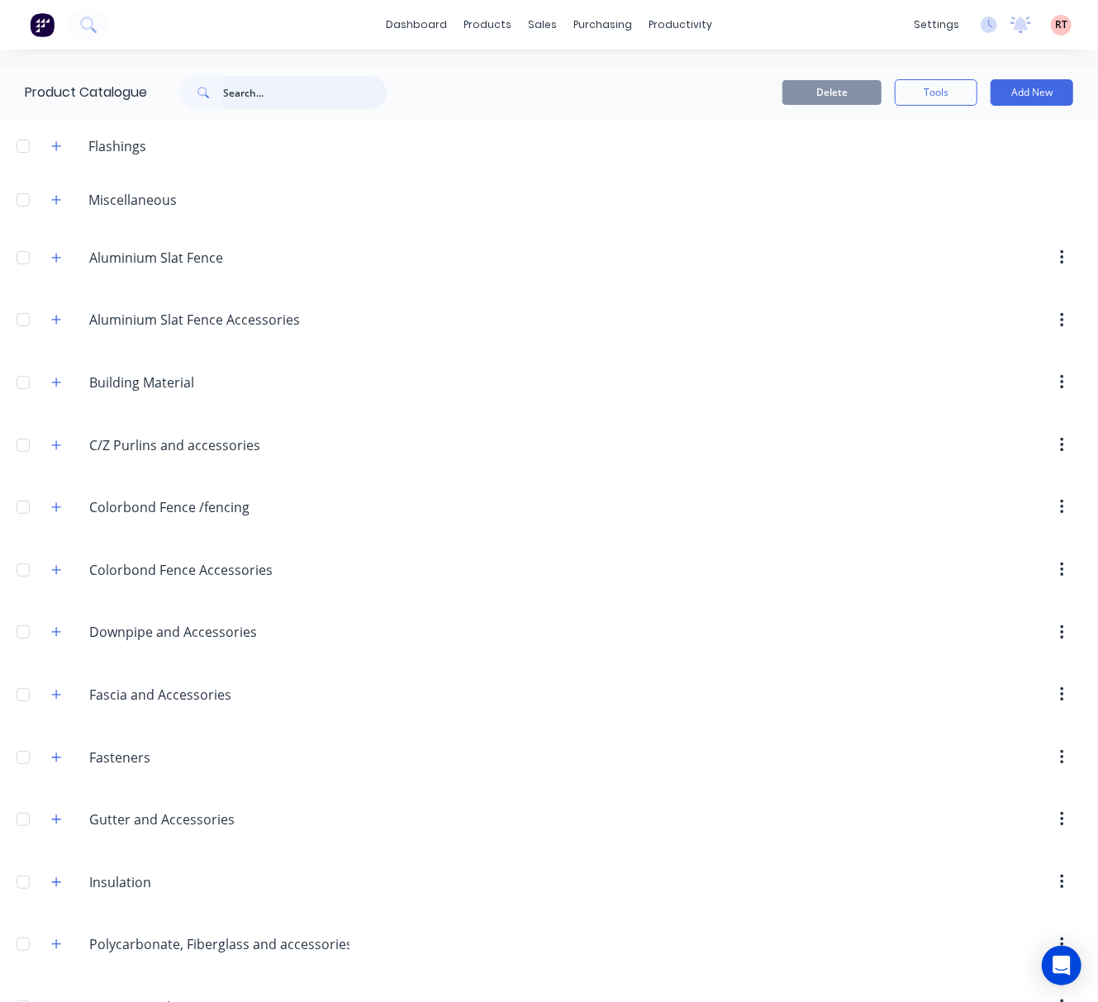
click at [252, 96] on input "text" at bounding box center [305, 92] width 164 height 33
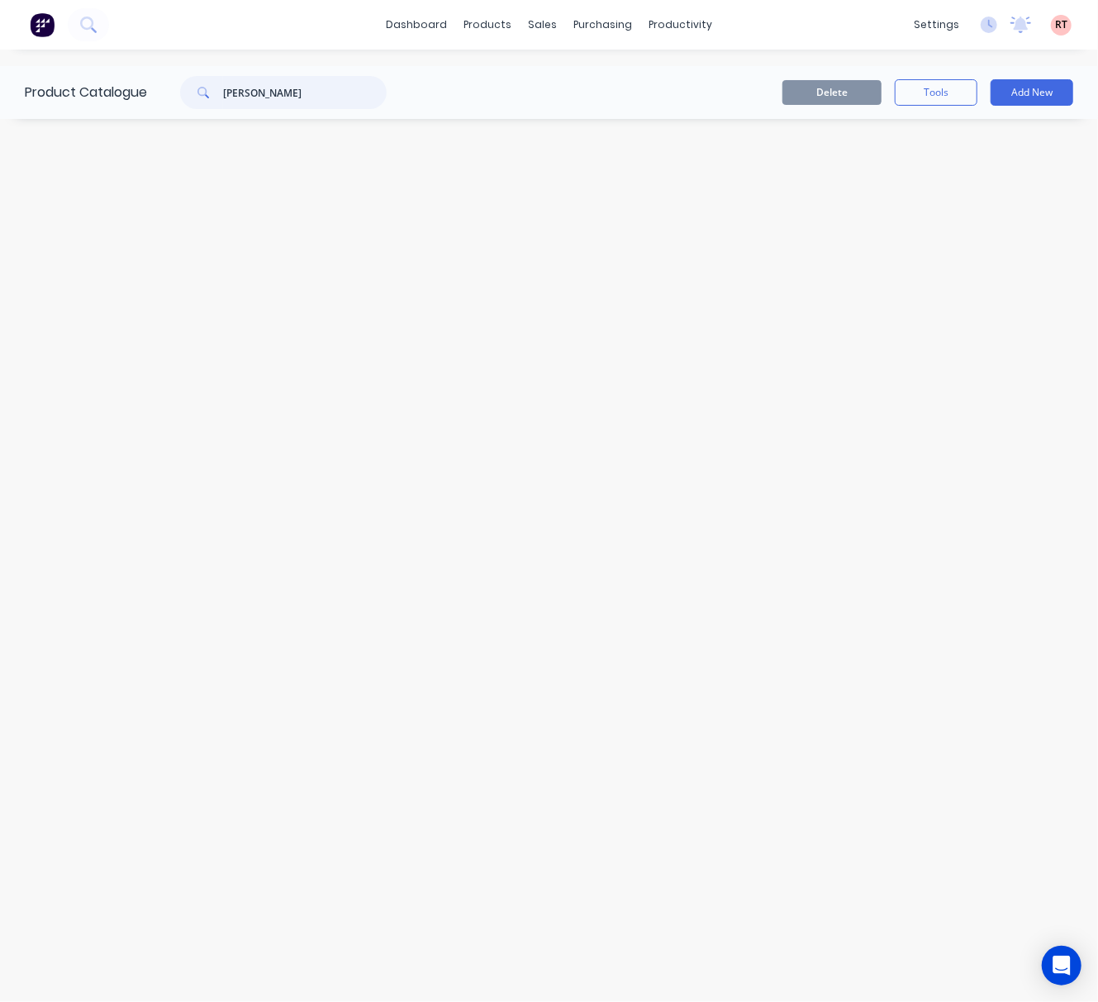
drag, startPoint x: 262, startPoint y: 91, endPoint x: 200, endPoint y: 106, distance: 63.7
click at [202, 104] on div "betten" at bounding box center [283, 92] width 206 height 33
type input "batten"
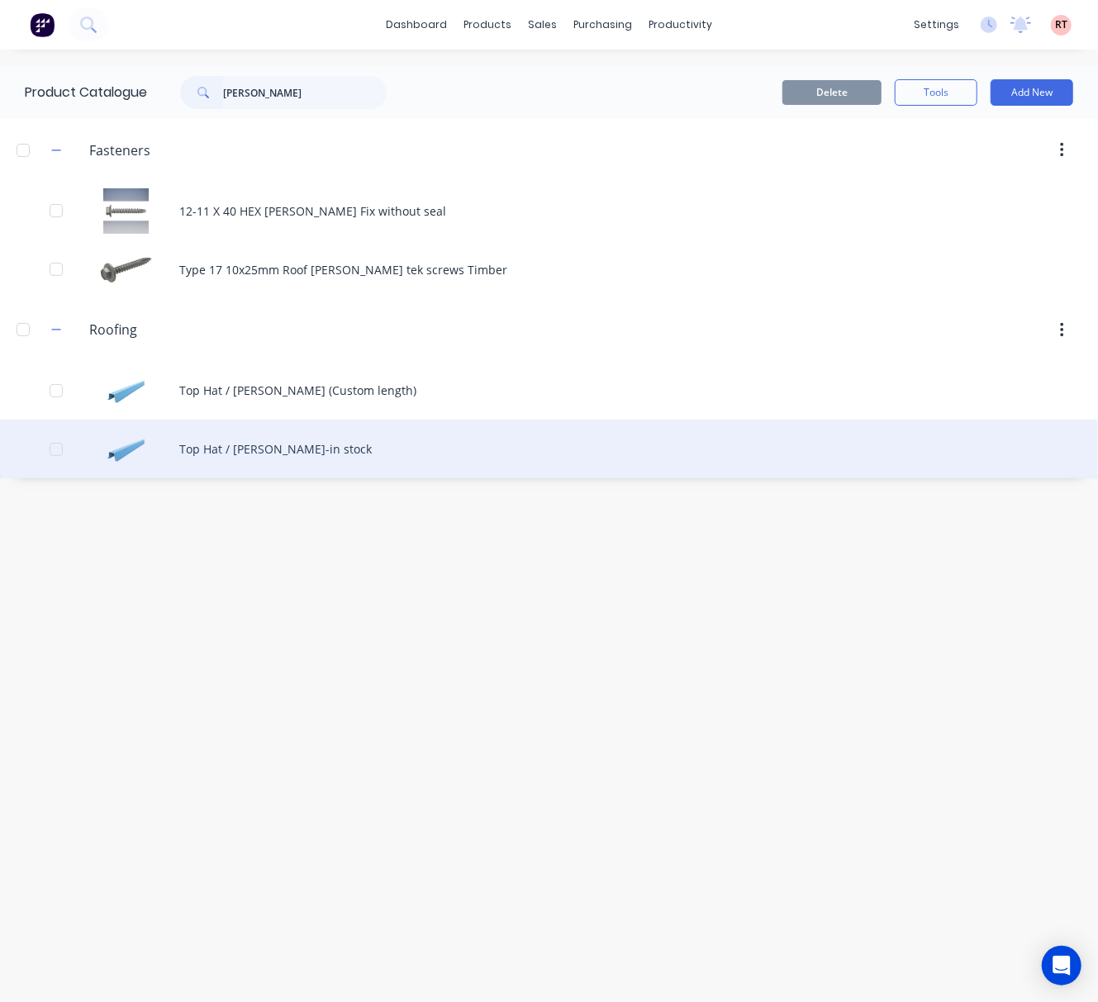
click at [362, 450] on div "Top Hat / [PERSON_NAME]-in stock" at bounding box center [549, 449] width 1098 height 59
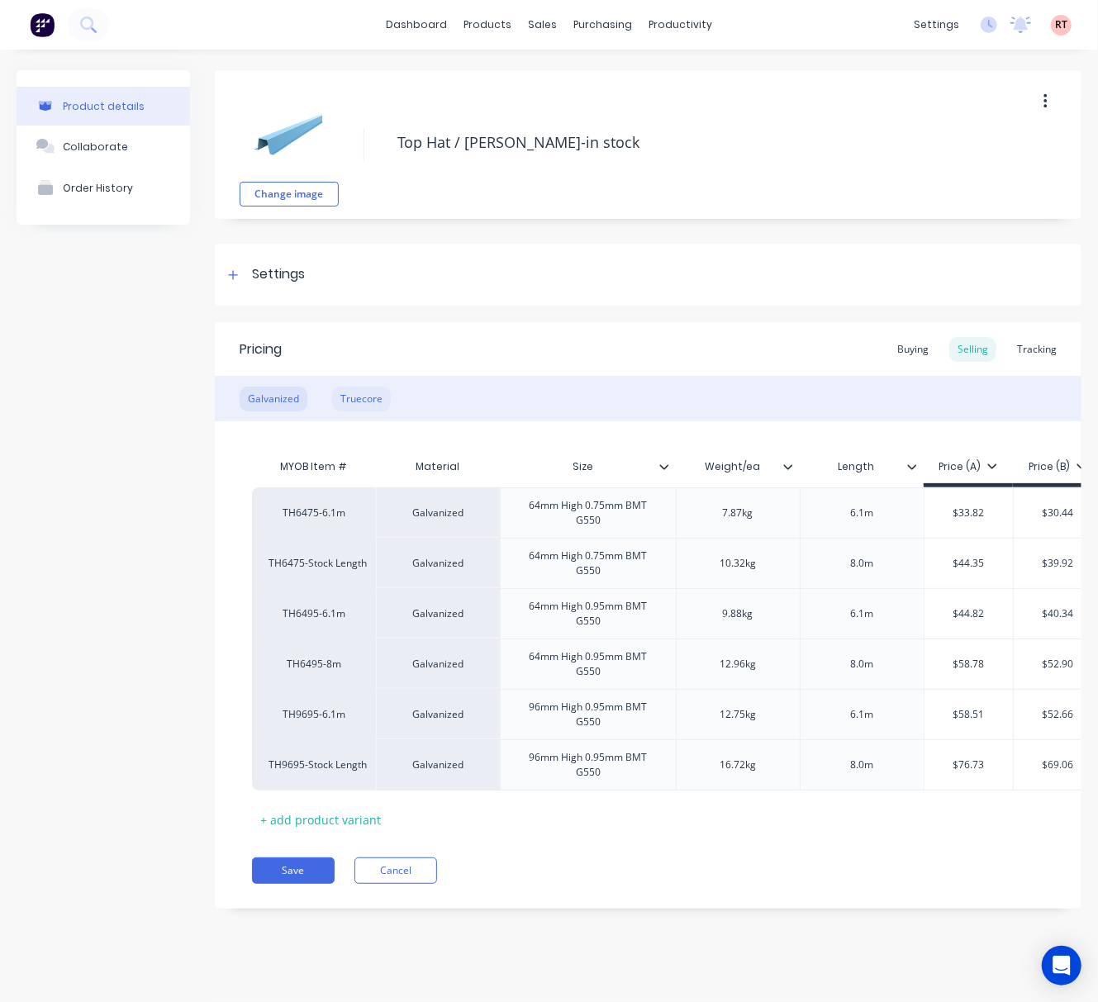
click at [358, 387] on div "Truecore" at bounding box center [361, 399] width 59 height 25
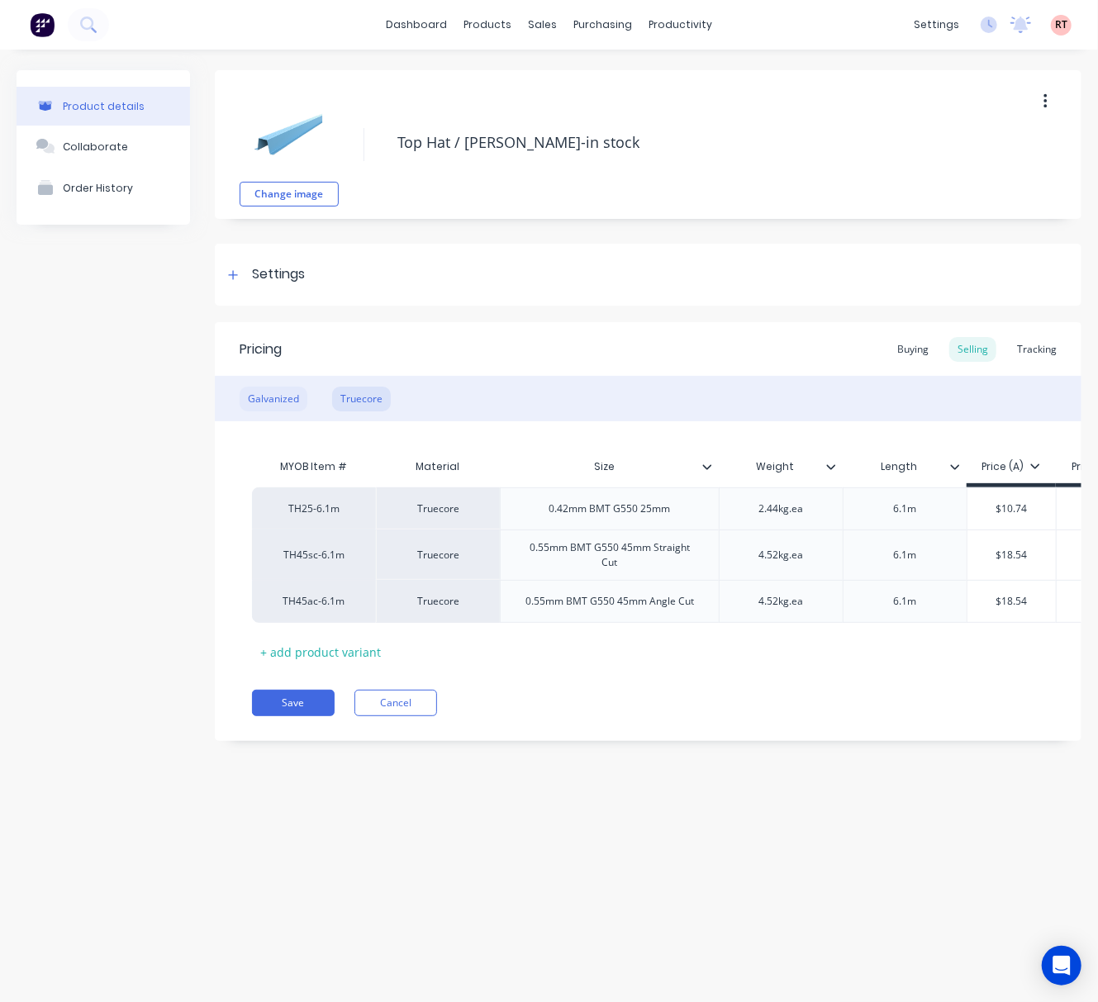
click at [263, 397] on div "Galvanized" at bounding box center [274, 399] width 68 height 25
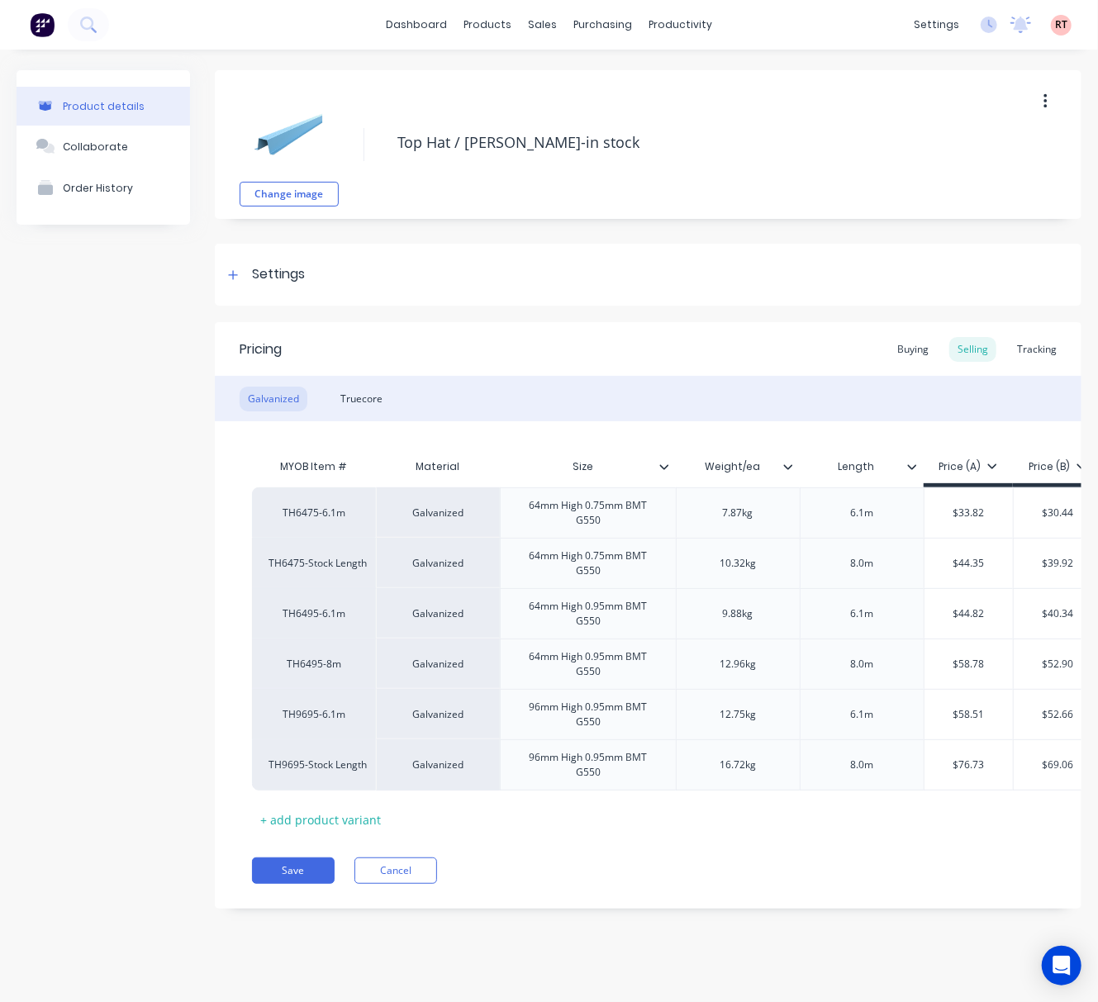
click at [327, 400] on div "Galvanized Truecore" at bounding box center [648, 398] width 866 height 45
click at [378, 403] on div "Truecore" at bounding box center [361, 399] width 59 height 25
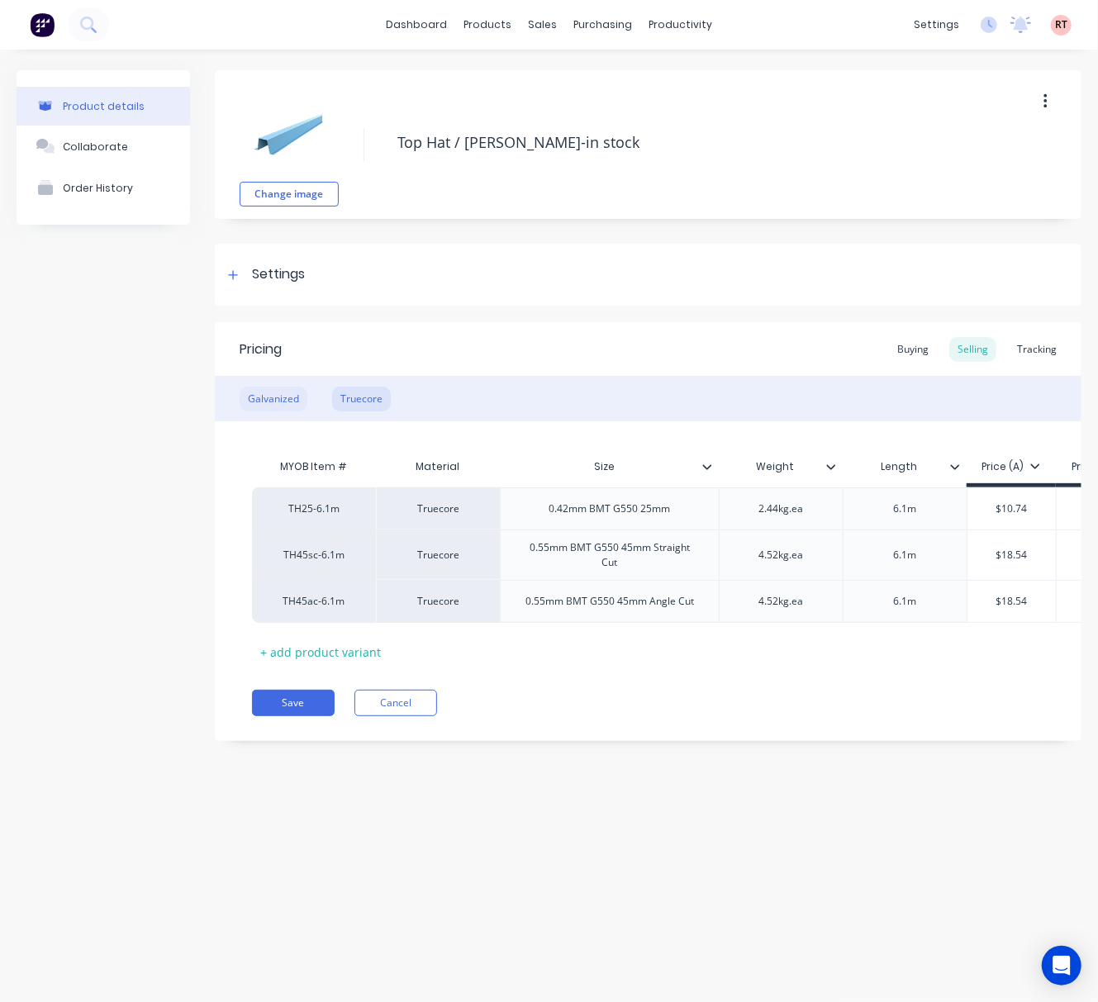
click at [282, 395] on div "Galvanized" at bounding box center [274, 399] width 68 height 25
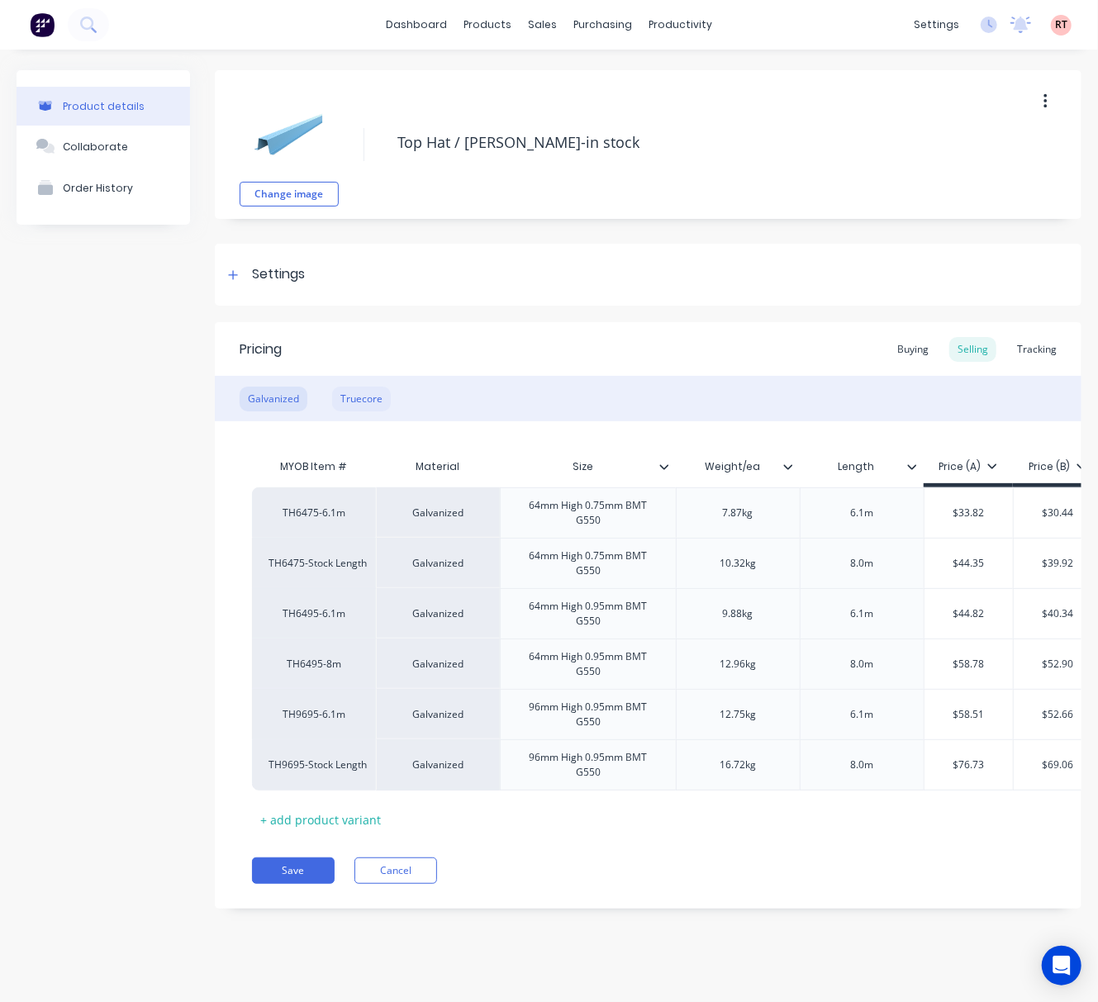
drag, startPoint x: 358, startPoint y: 394, endPoint x: 370, endPoint y: 401, distance: 13.3
click at [358, 397] on div "Truecore" at bounding box center [361, 399] width 59 height 25
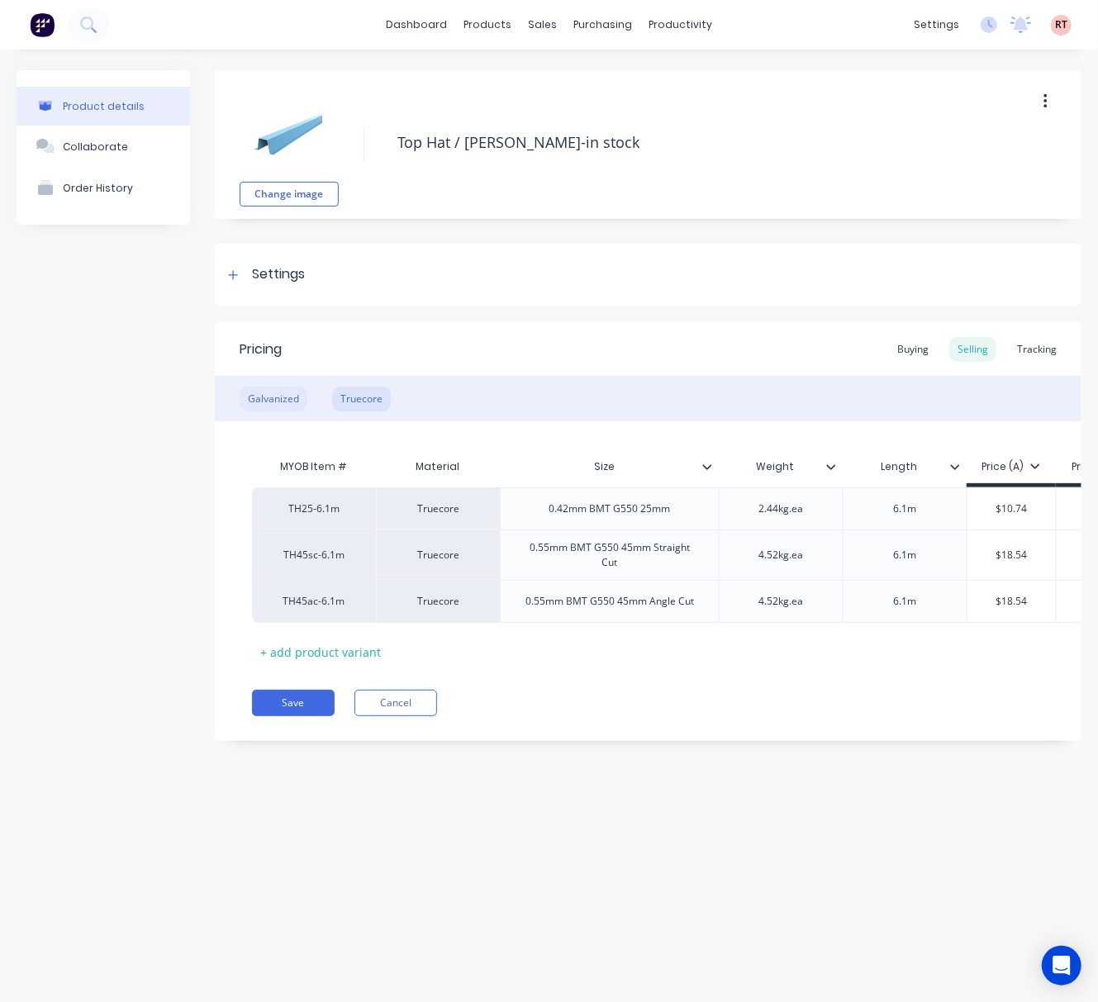
click at [278, 391] on div "Galvanized" at bounding box center [274, 399] width 68 height 25
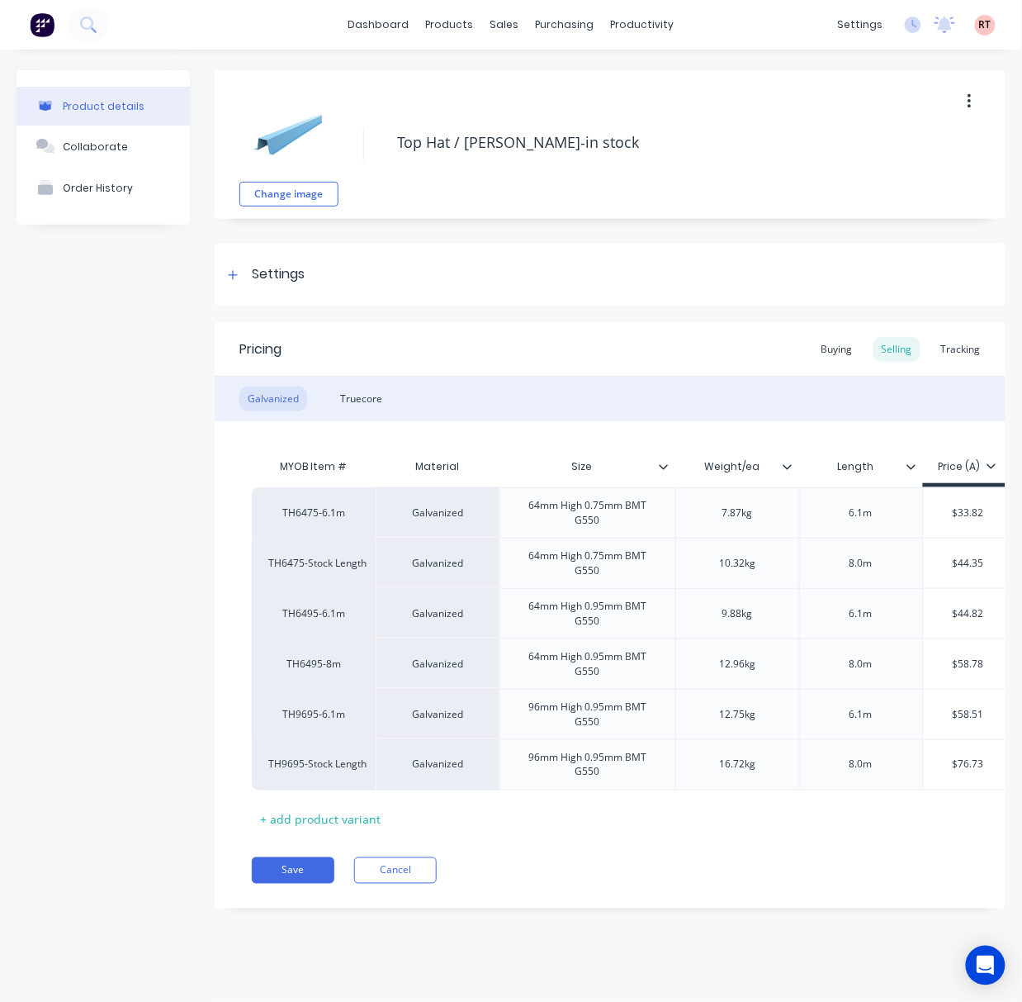
click at [809, 867] on div "Pricing Buying Selling Tracking Galvanized Truecore MYOB Item # Material Size W…" at bounding box center [610, 615] width 791 height 586
click at [348, 401] on div "Truecore" at bounding box center [361, 399] width 59 height 25
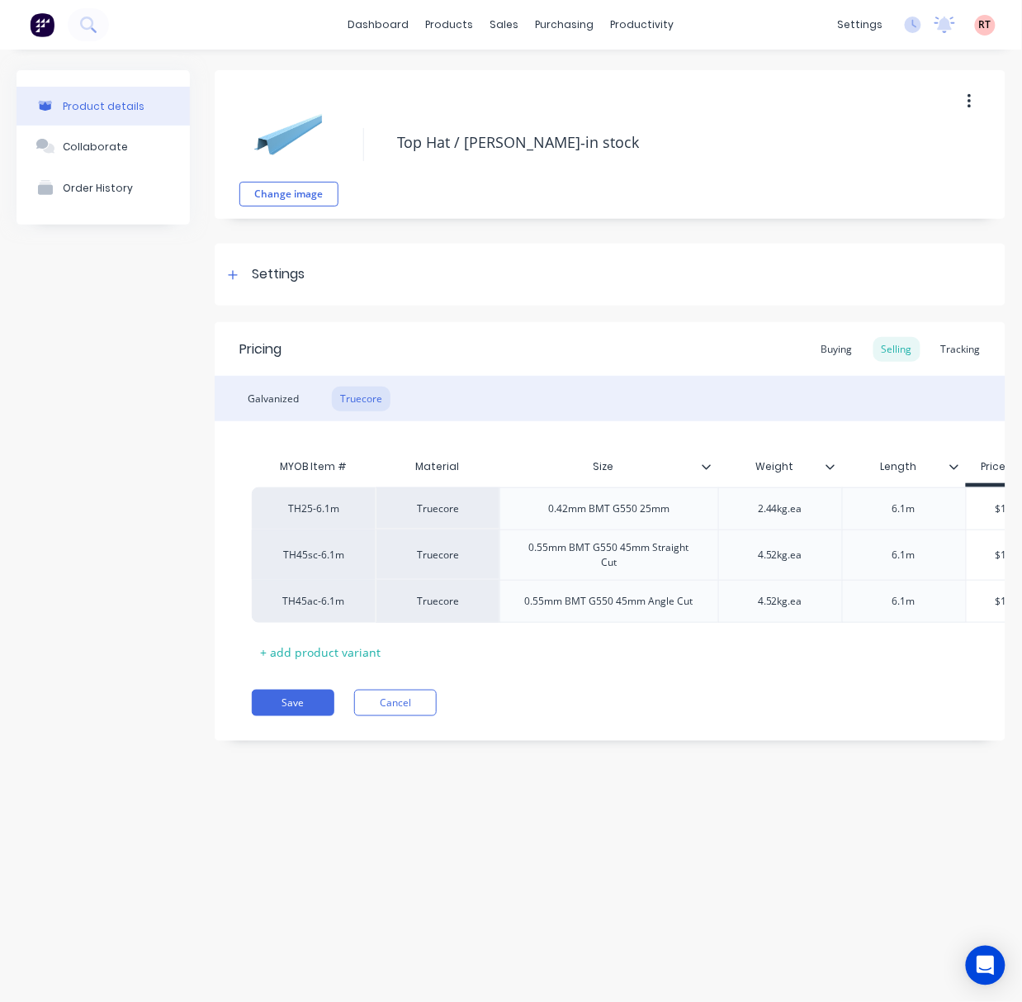
type textarea "x"
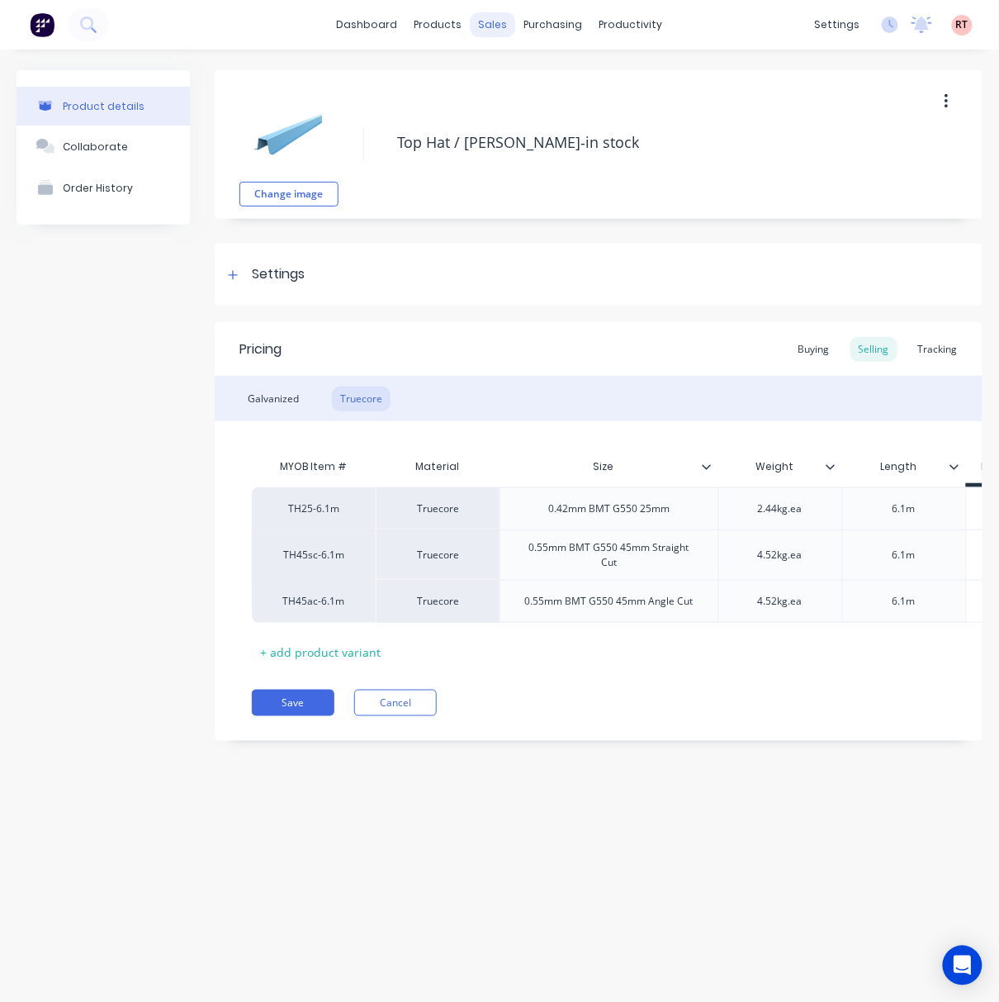
click at [483, 30] on div "sales" at bounding box center [493, 24] width 45 height 25
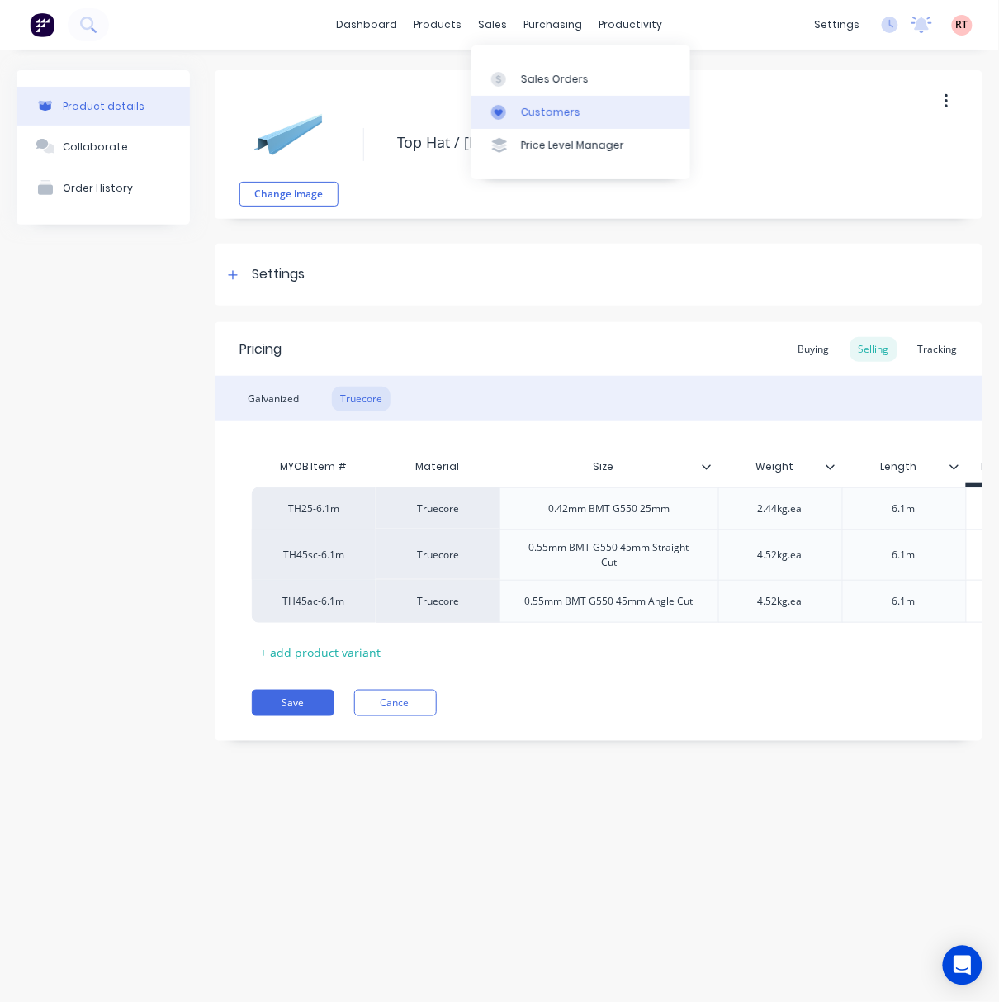
click at [543, 119] on div "Customers" at bounding box center [550, 112] width 59 height 15
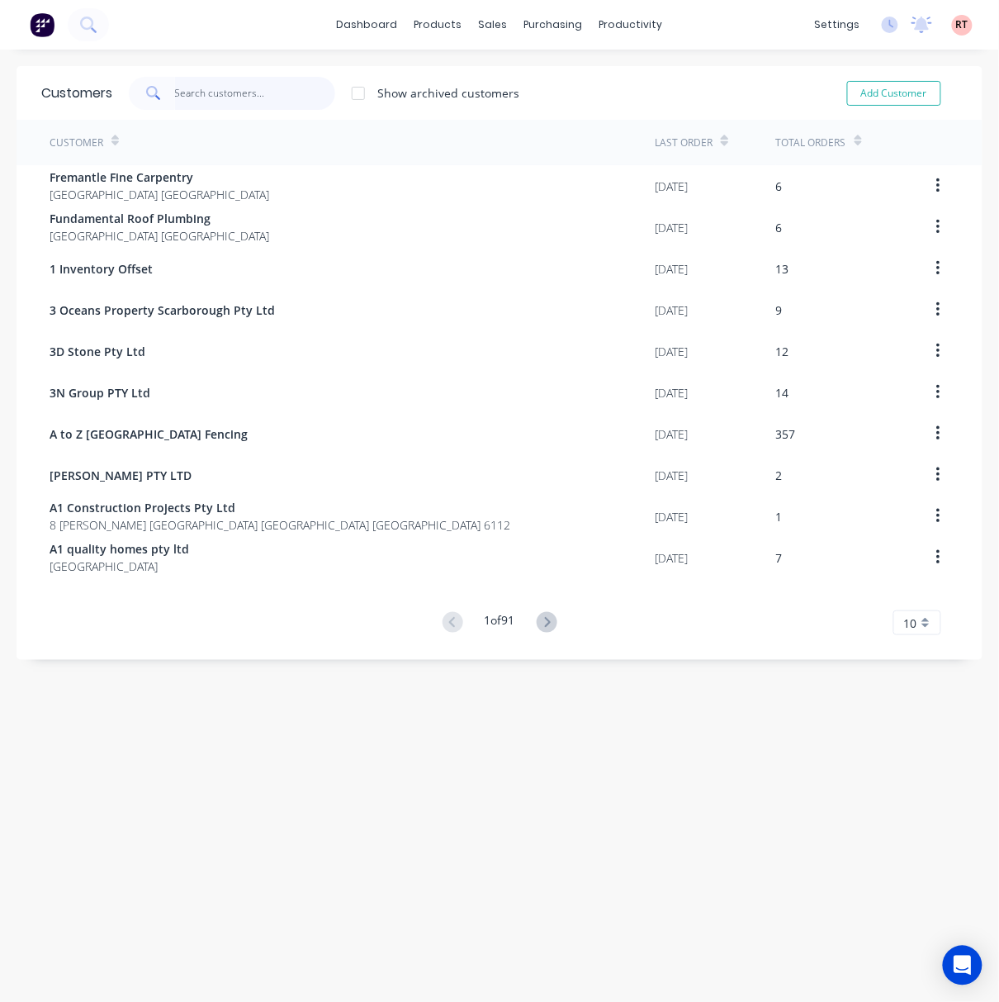
click at [213, 97] on input "text" at bounding box center [255, 93] width 161 height 33
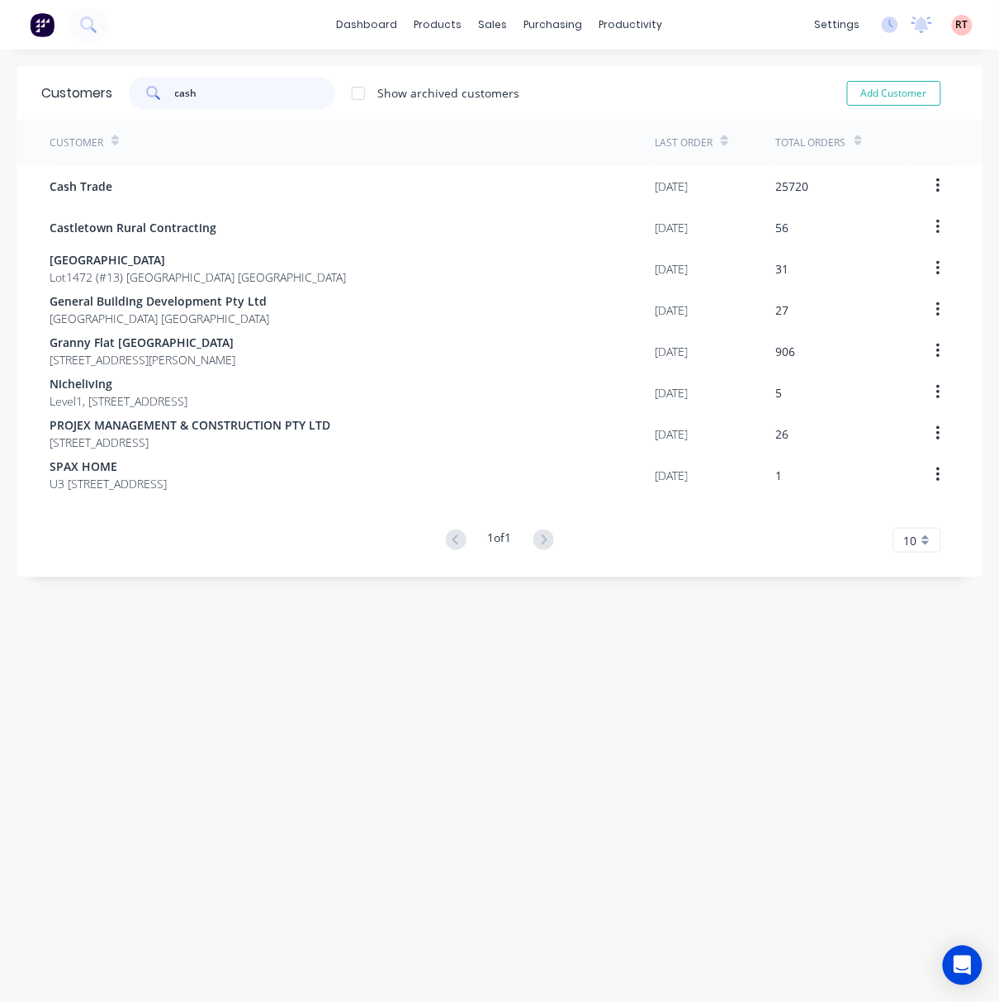
type input "cash"
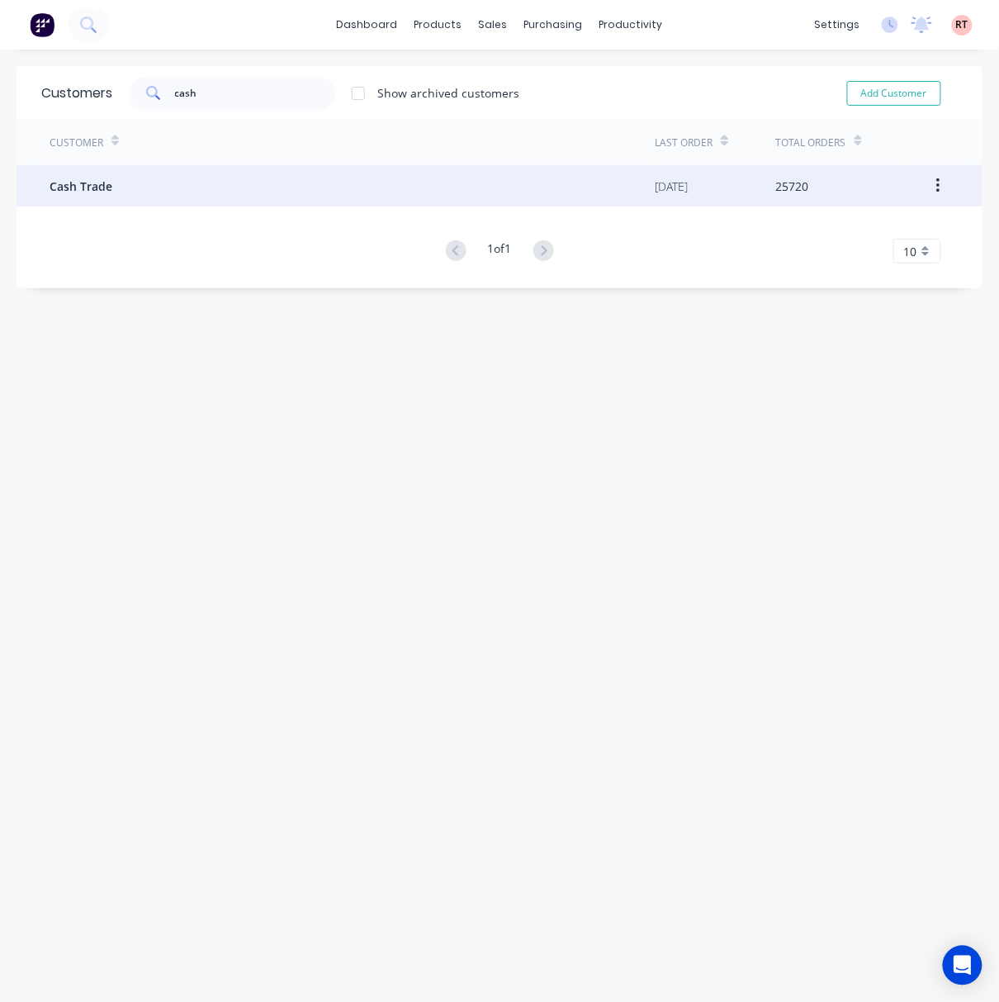
click at [179, 182] on div "Cash Trade" at bounding box center [352, 185] width 605 height 41
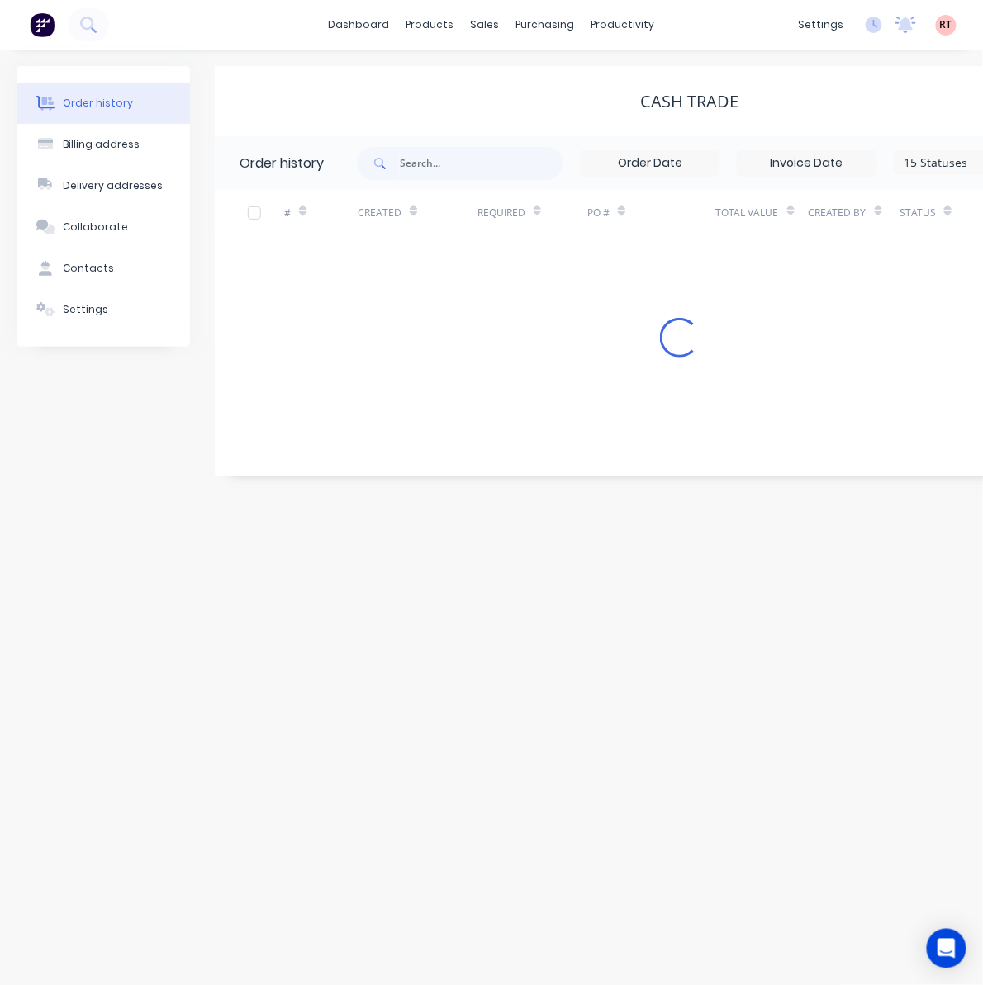
click at [2, 370] on div "Order history Billing address Delivery addresses Collaborate Contacts Settings …" at bounding box center [491, 518] width 983 height 936
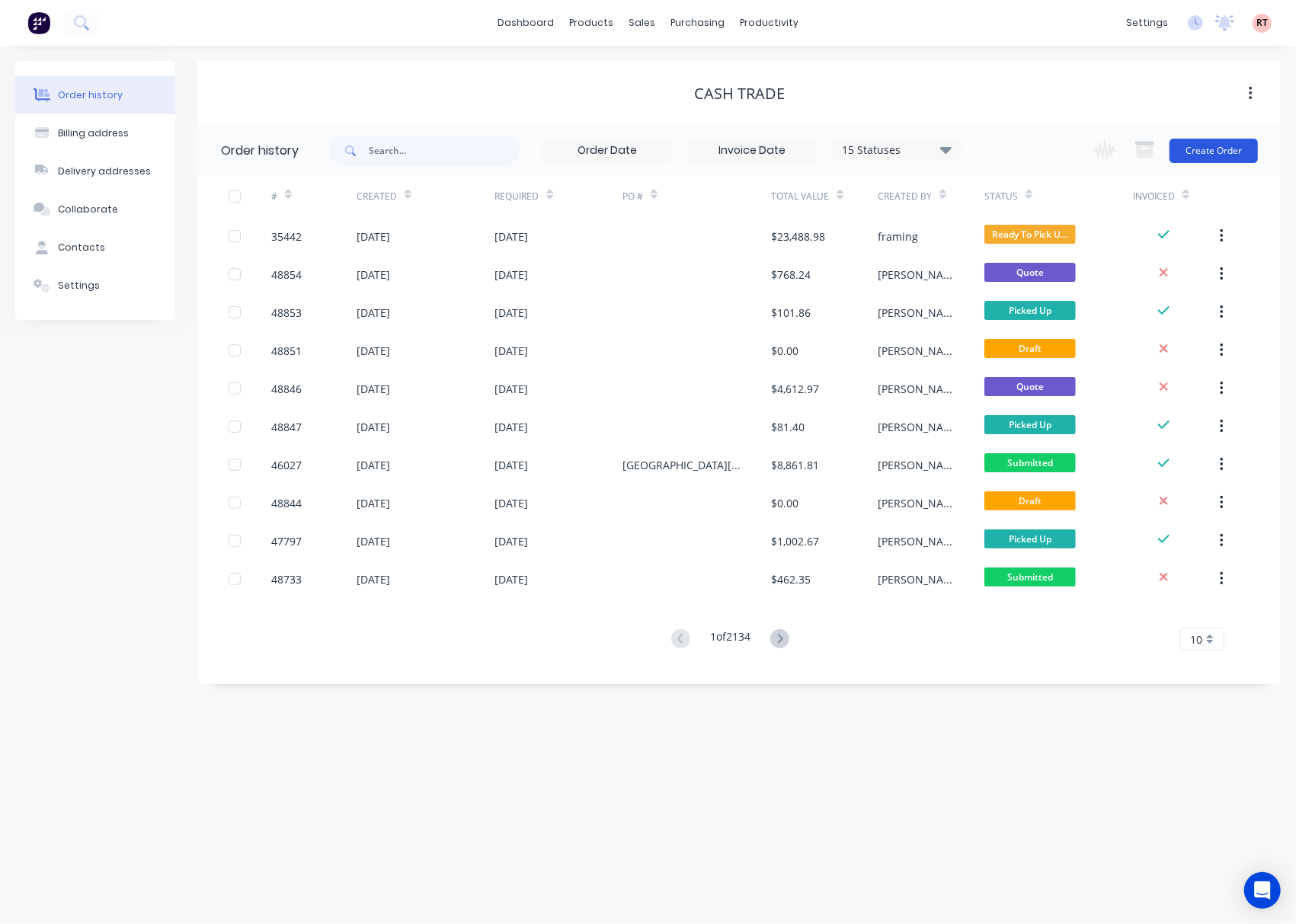
click at [962, 144] on button "Create Order" at bounding box center [1214, 150] width 89 height 24
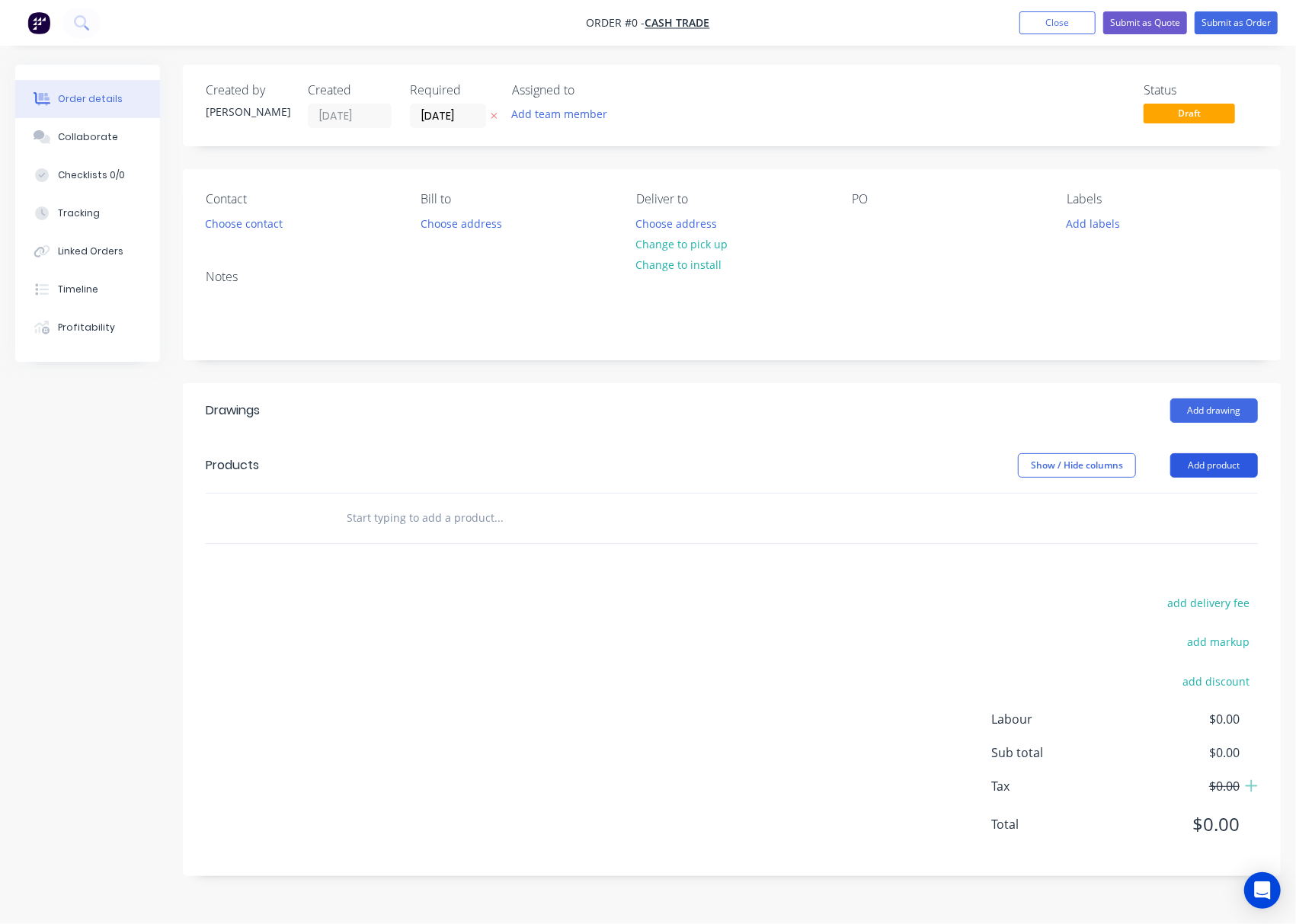
click at [962, 474] on button "Add product" at bounding box center [1214, 465] width 88 height 24
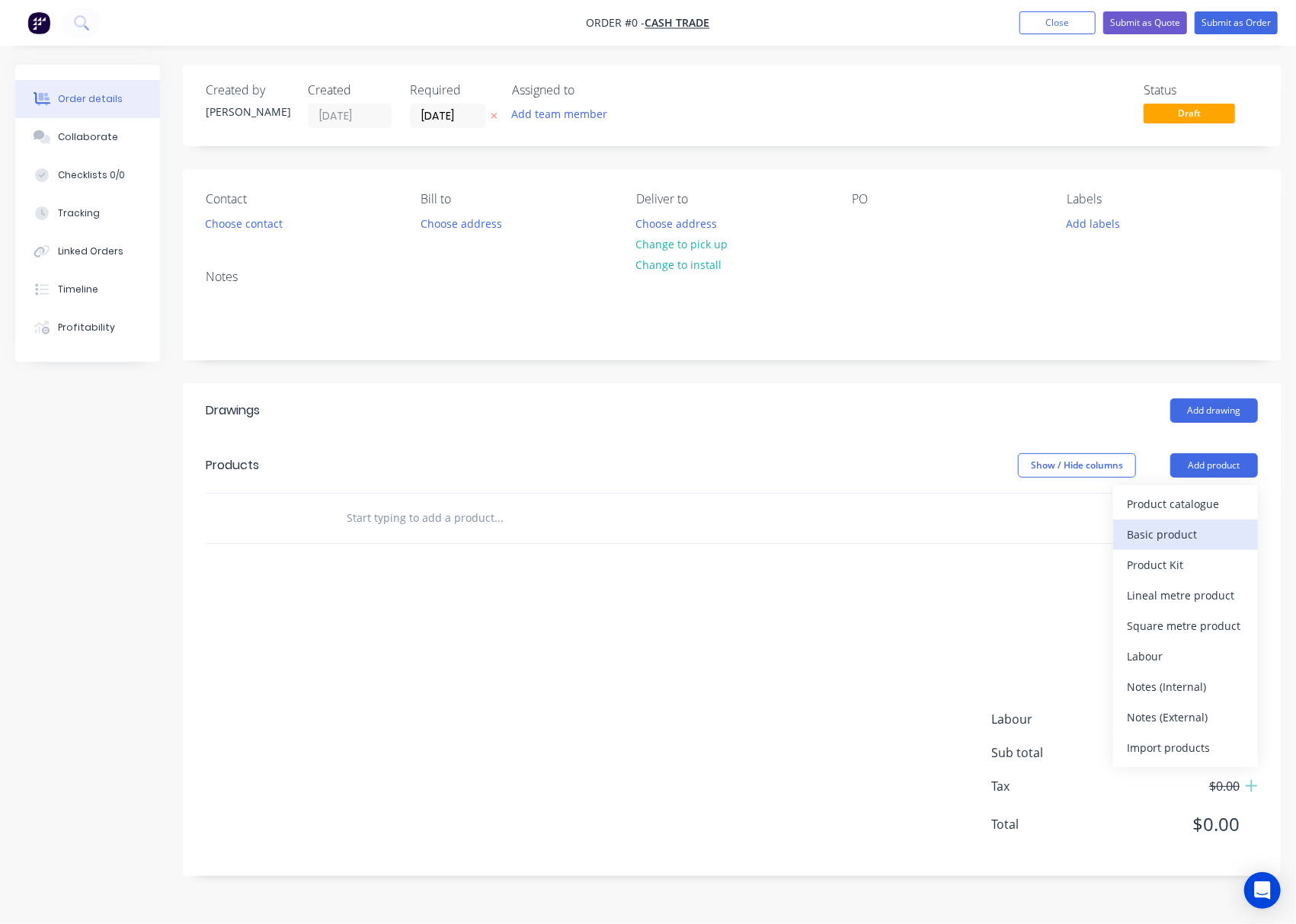
click at [962, 544] on div "Basic product" at bounding box center [1184, 534] width 117 height 22
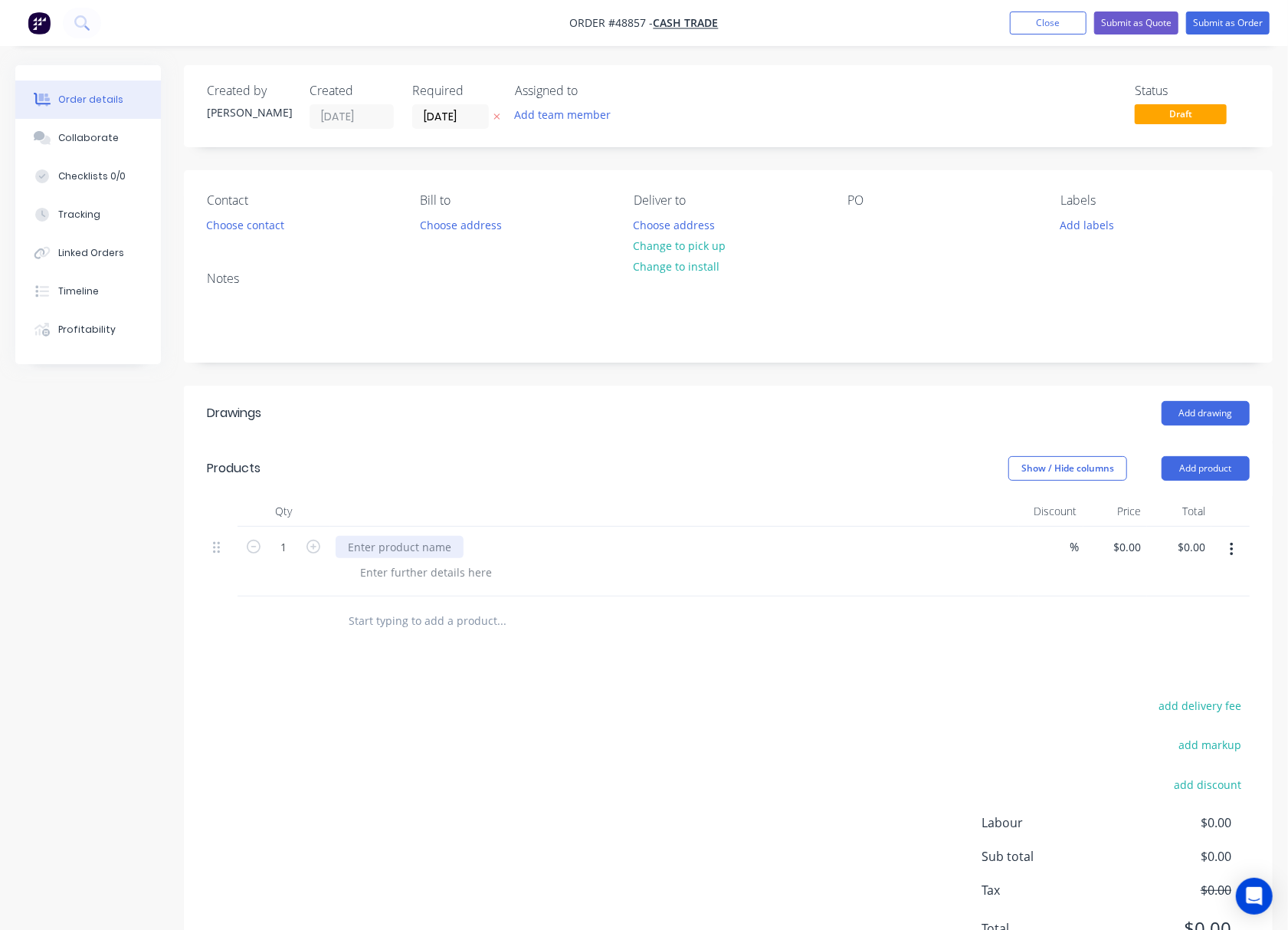
click at [405, 546] on div at bounding box center [400, 547] width 128 height 22
click at [395, 571] on div at bounding box center [426, 573] width 156 height 22
click at [290, 557] on input "1" at bounding box center [283, 547] width 40 height 23
type input "6"
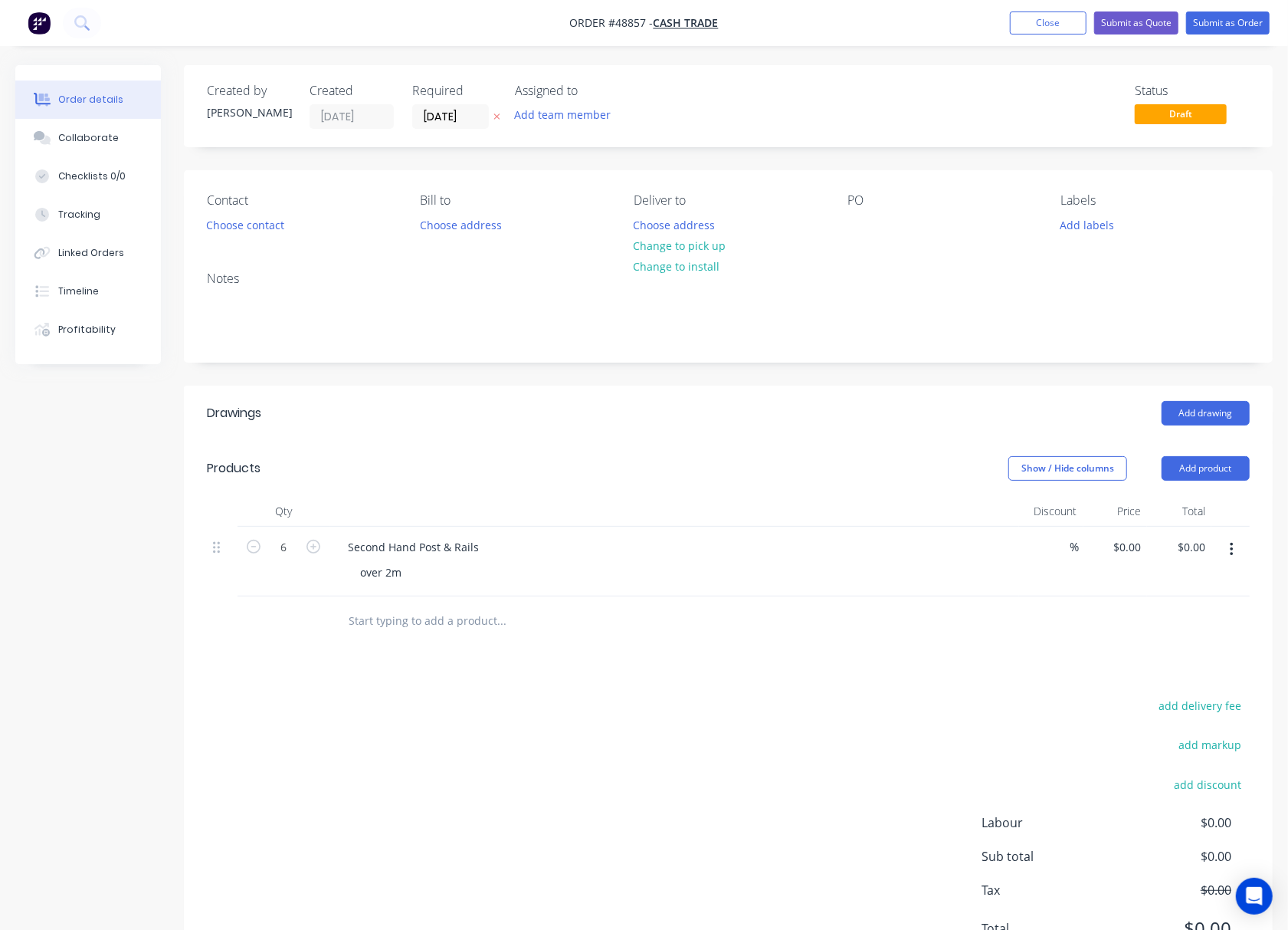
click at [872, 681] on div "Drawings Add drawing Products Show / Hide columns Add product Qty Discount Pric…" at bounding box center [728, 682] width 1089 height 595
click at [968, 549] on div "0 0" at bounding box center [1115, 561] width 64 height 70
type input "$5.00"
type input "$30.00"
drag, startPoint x: 1116, startPoint y: 549, endPoint x: 1099, endPoint y: 549, distance: 17.0
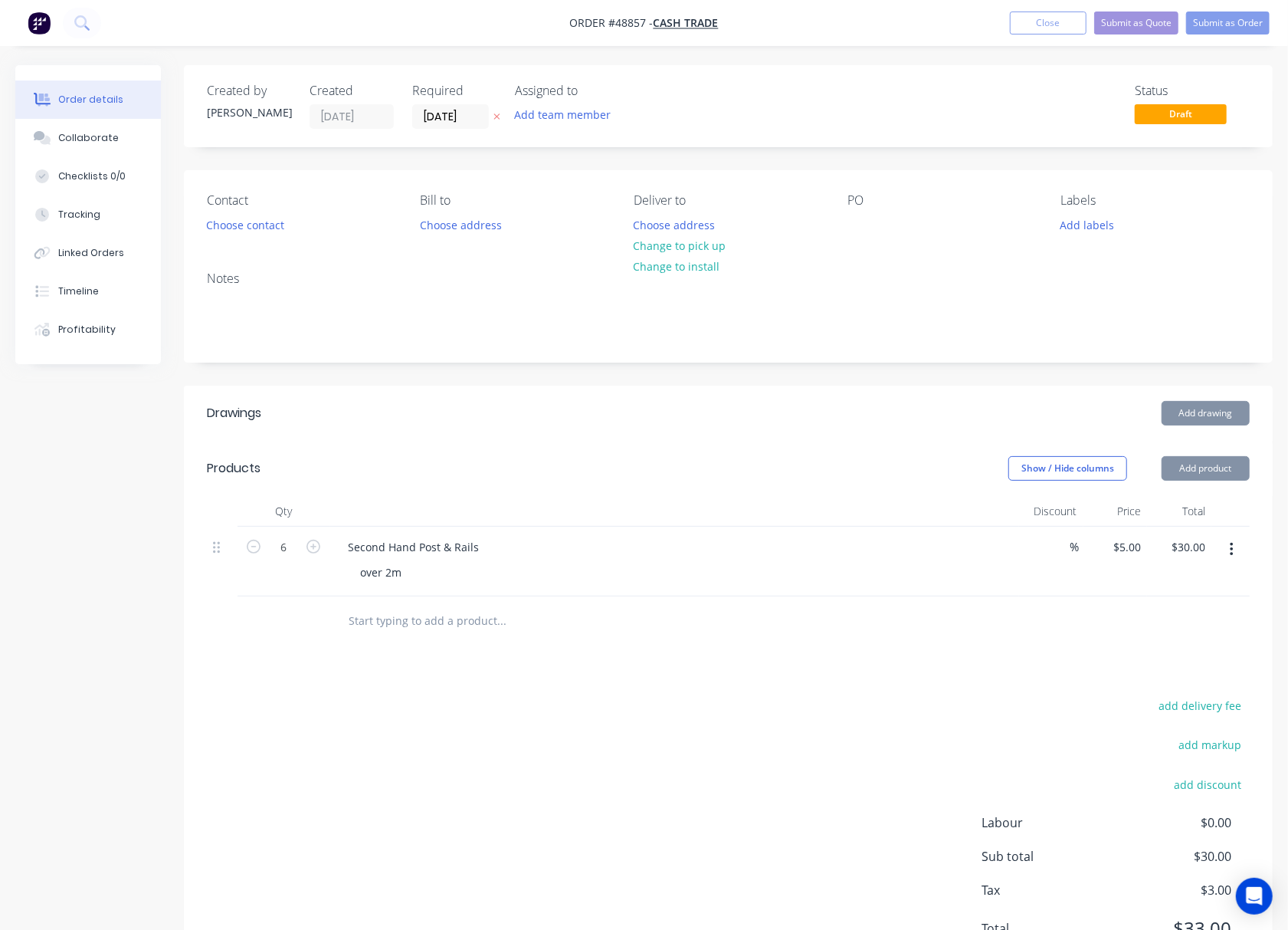
drag, startPoint x: 1099, startPoint y: 549, endPoint x: 798, endPoint y: 748, distance: 360.8
click at [798, 748] on div "add delivery fee add markup add discount Labour $0.00 Sub total $30.00 Tax $3.0…" at bounding box center [728, 826] width 1043 height 262
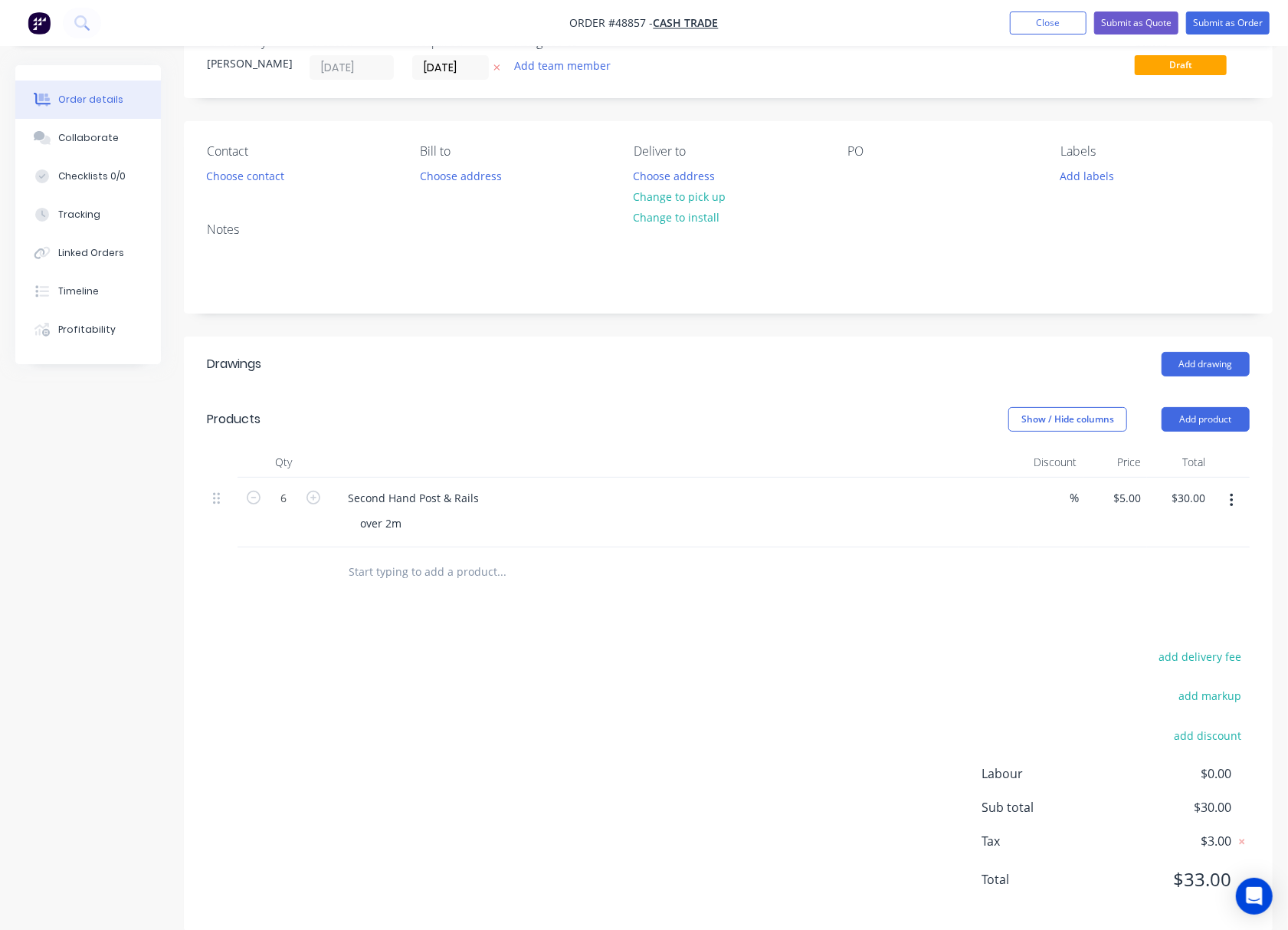
scroll to position [75, 0]
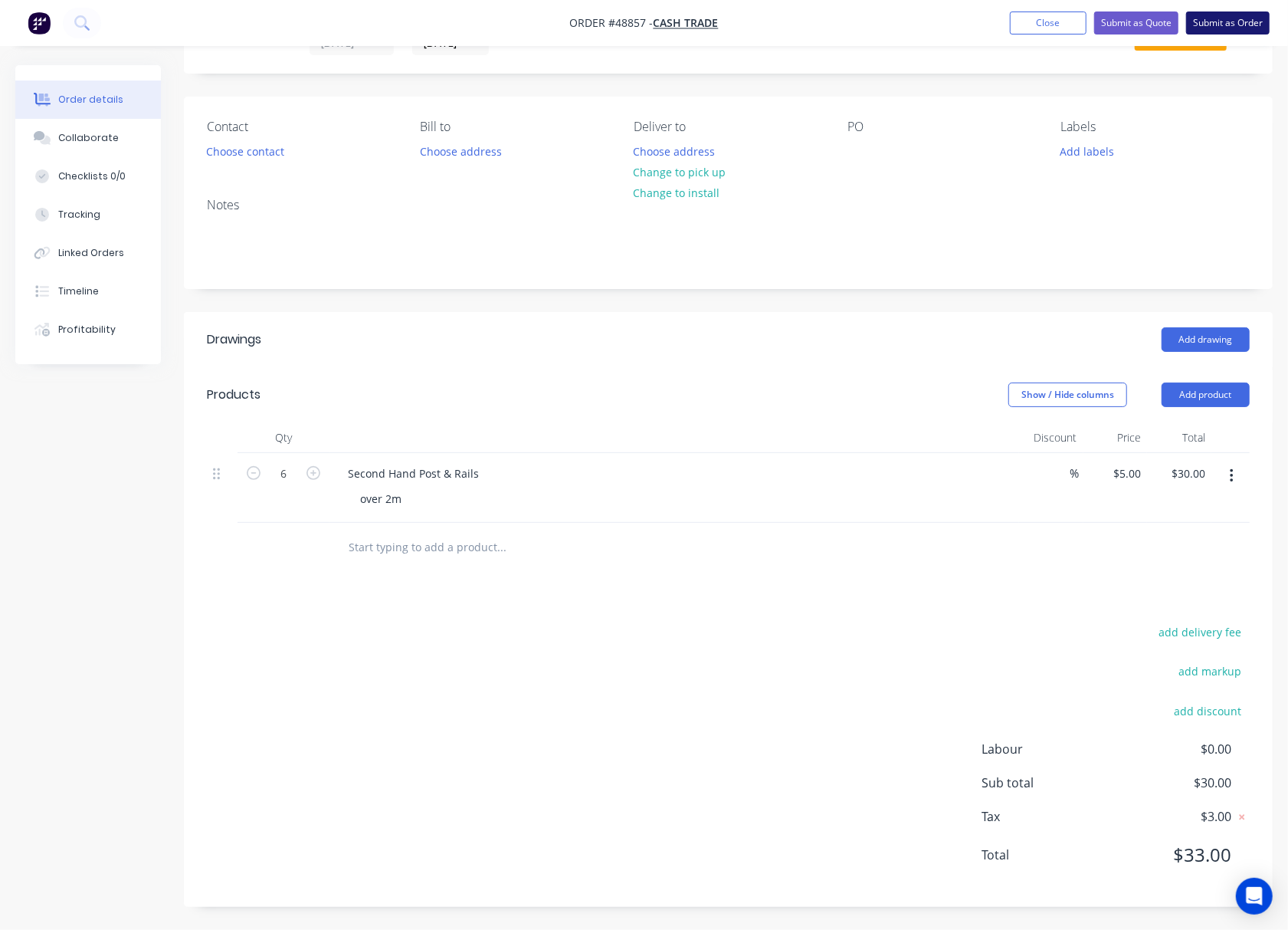
drag, startPoint x: 1199, startPoint y: 24, endPoint x: 1181, endPoint y: 31, distance: 19.3
click at [968, 24] on button "Submit as Order" at bounding box center [1228, 22] width 84 height 23
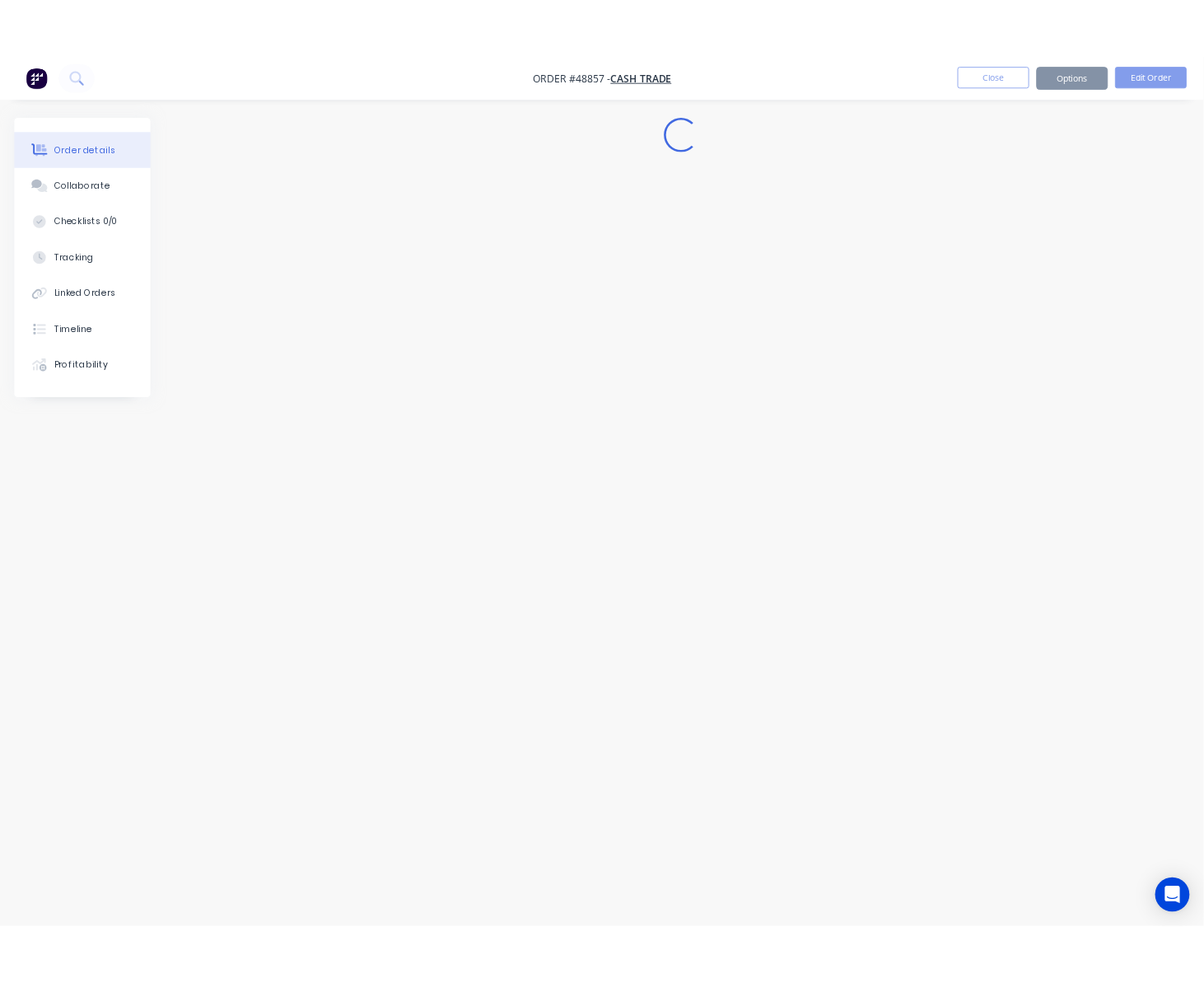
scroll to position [0, 0]
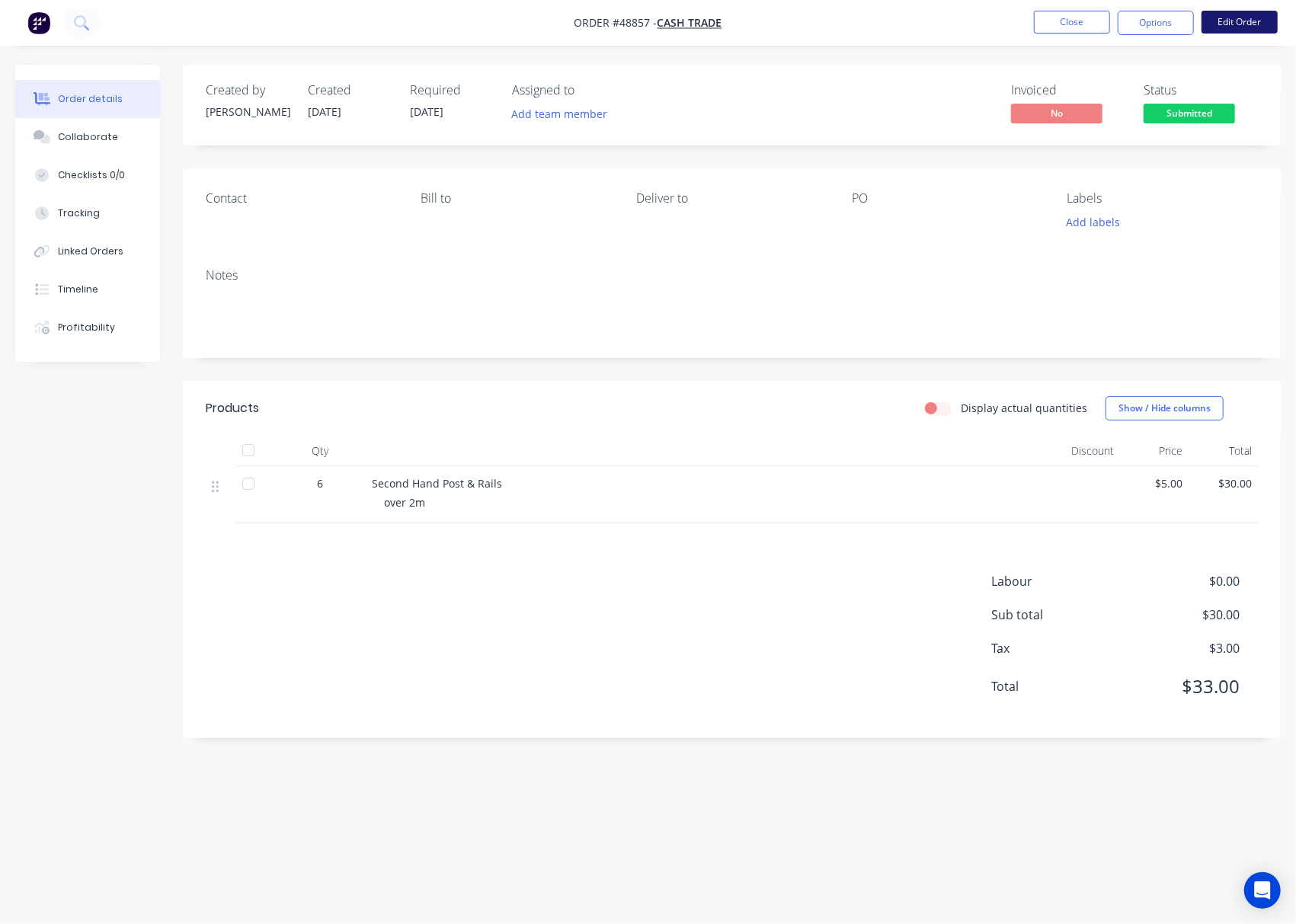
click at [962, 22] on button "Edit Order" at bounding box center [1239, 22] width 77 height 23
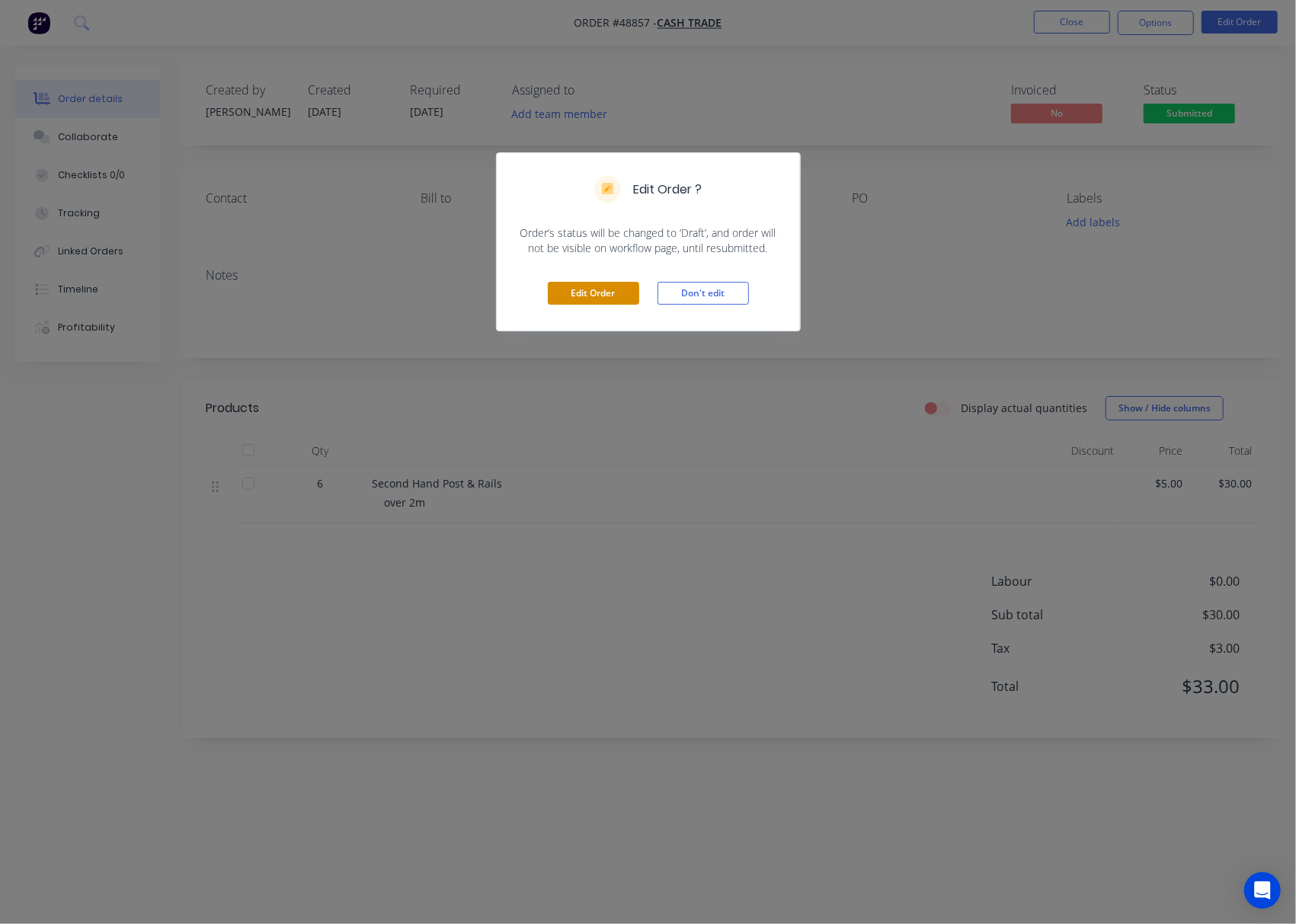
click at [589, 294] on button "Edit Order" at bounding box center [593, 293] width 91 height 23
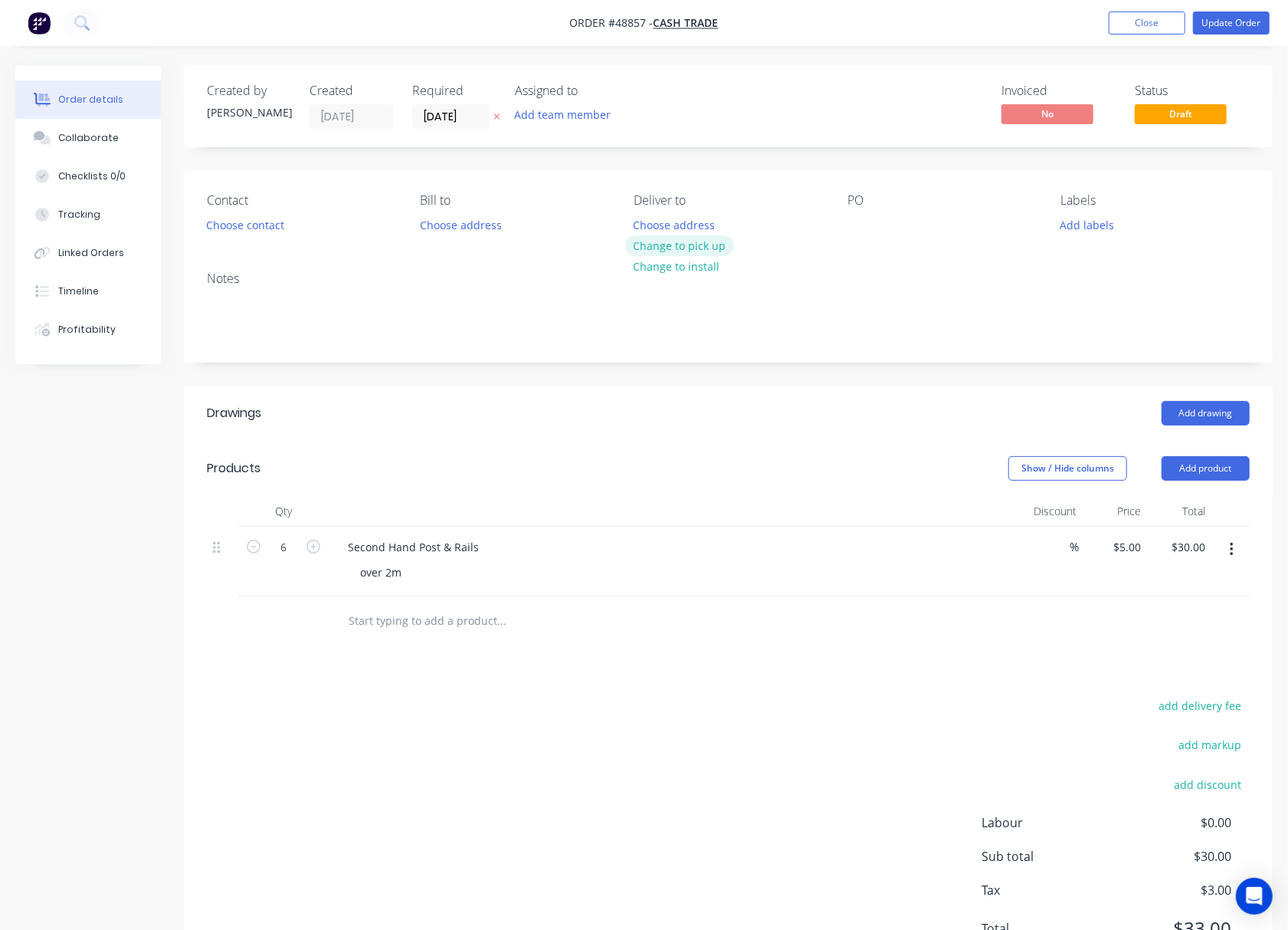
click at [689, 246] on button "Change to pick up" at bounding box center [679, 246] width 109 height 20
click at [556, 350] on div "Notes" at bounding box center [728, 310] width 1089 height 103
click at [968, 17] on button "Update Order" at bounding box center [1231, 22] width 77 height 23
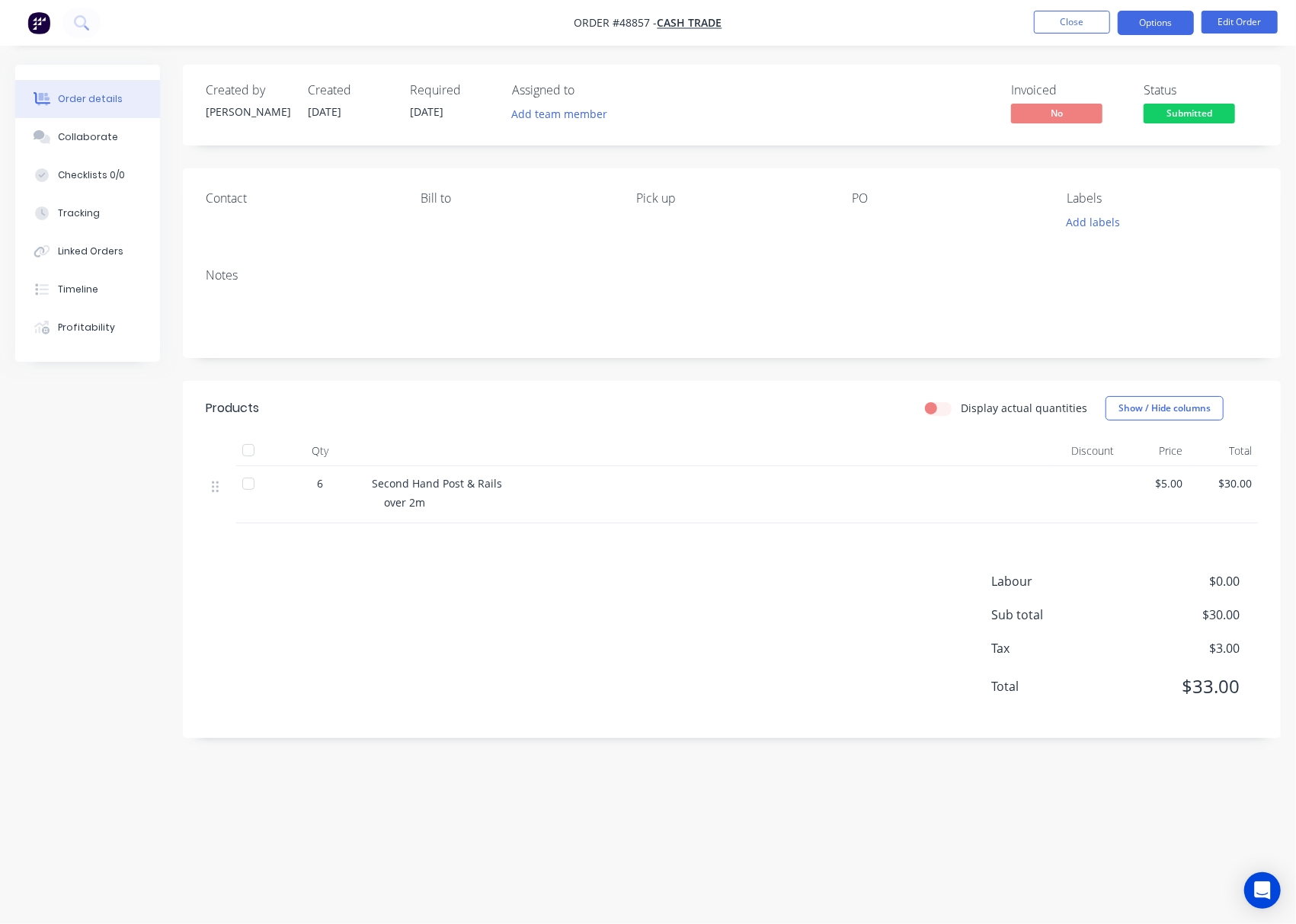
click at [962, 25] on button "Options" at bounding box center [1156, 23] width 77 height 24
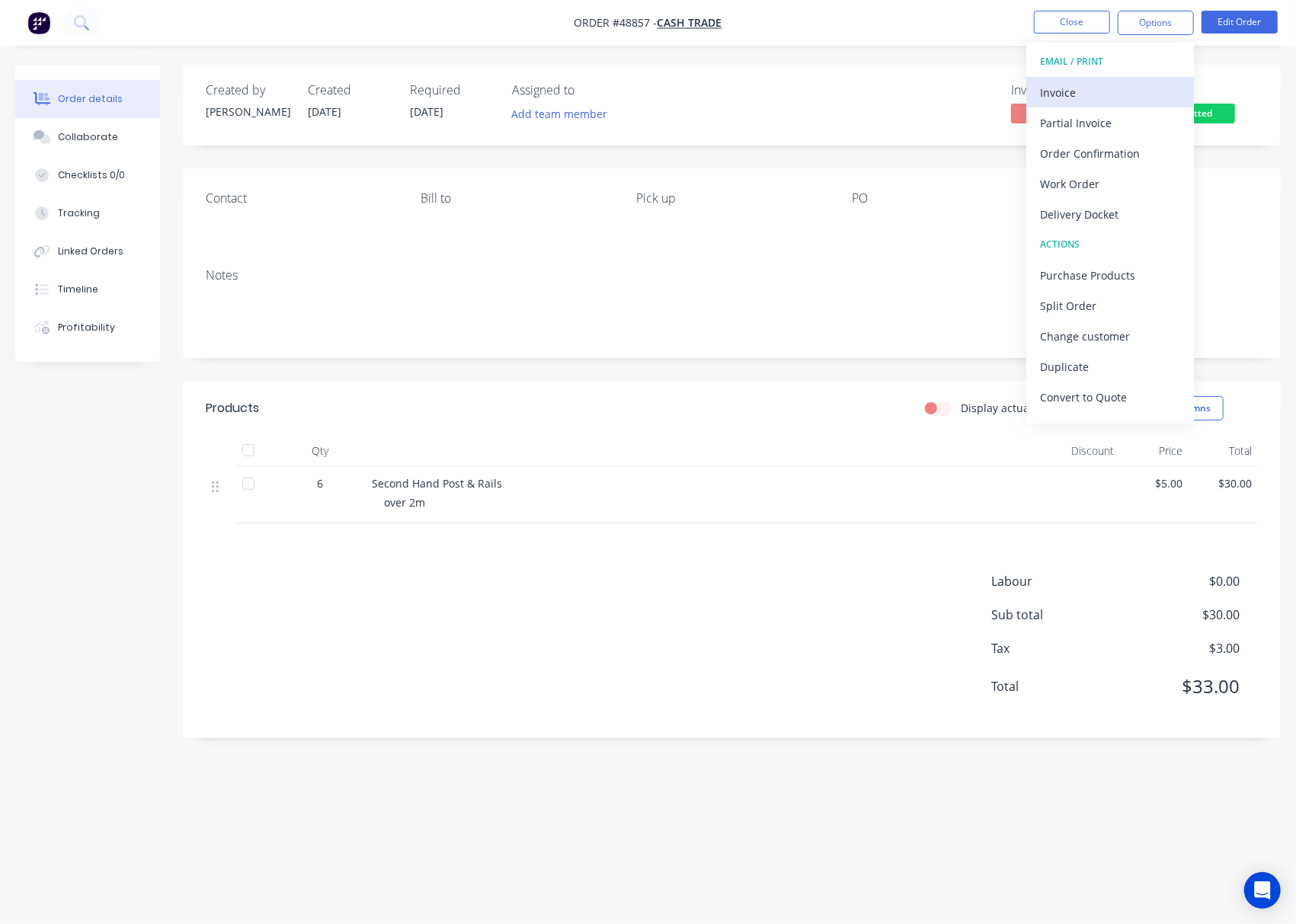
click at [962, 77] on button "Invoice" at bounding box center [1110, 91] width 168 height 30
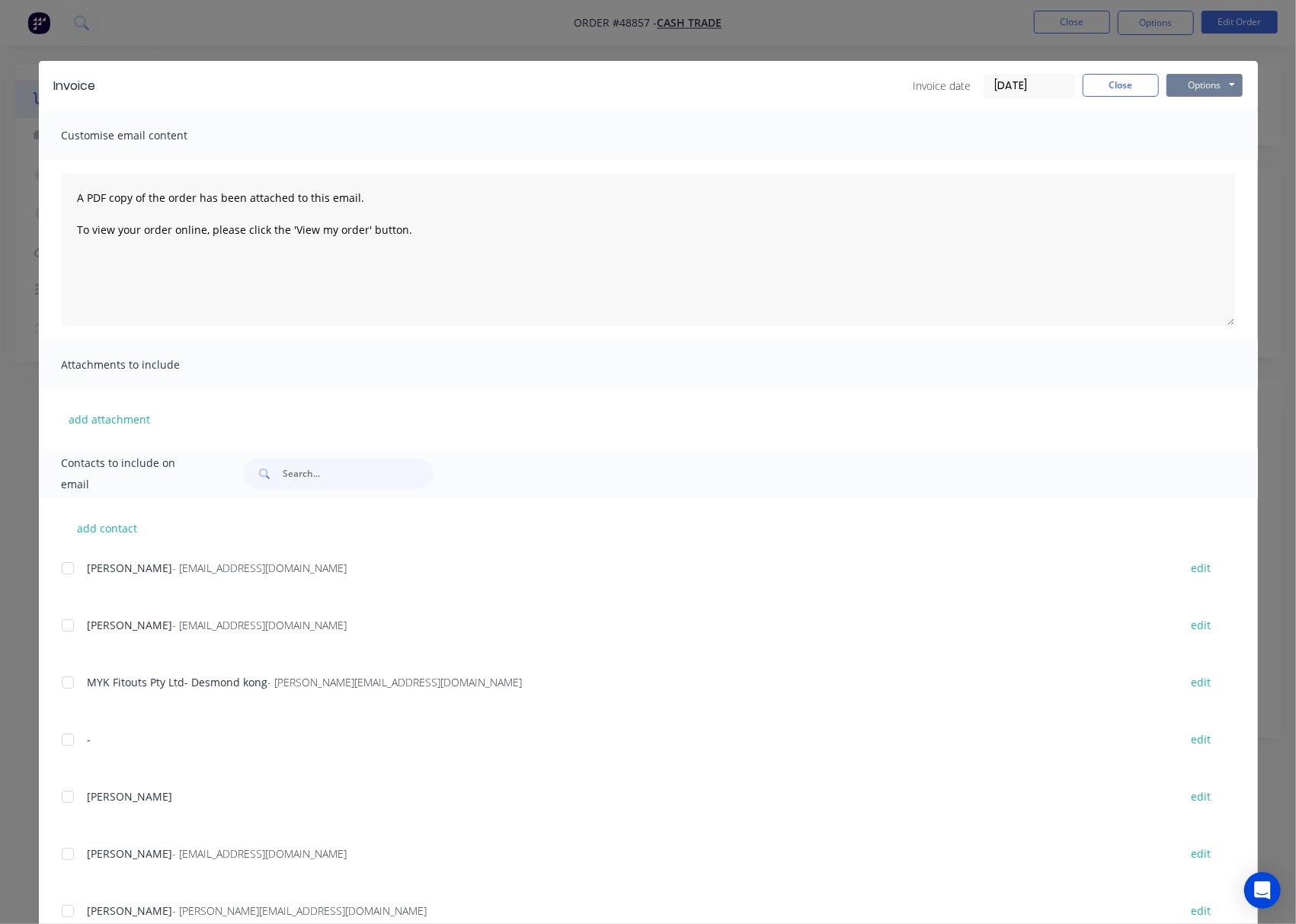
click at [962, 89] on button "Options" at bounding box center [1204, 85] width 77 height 23
click at [962, 136] on button "Print" at bounding box center [1215, 136] width 98 height 25
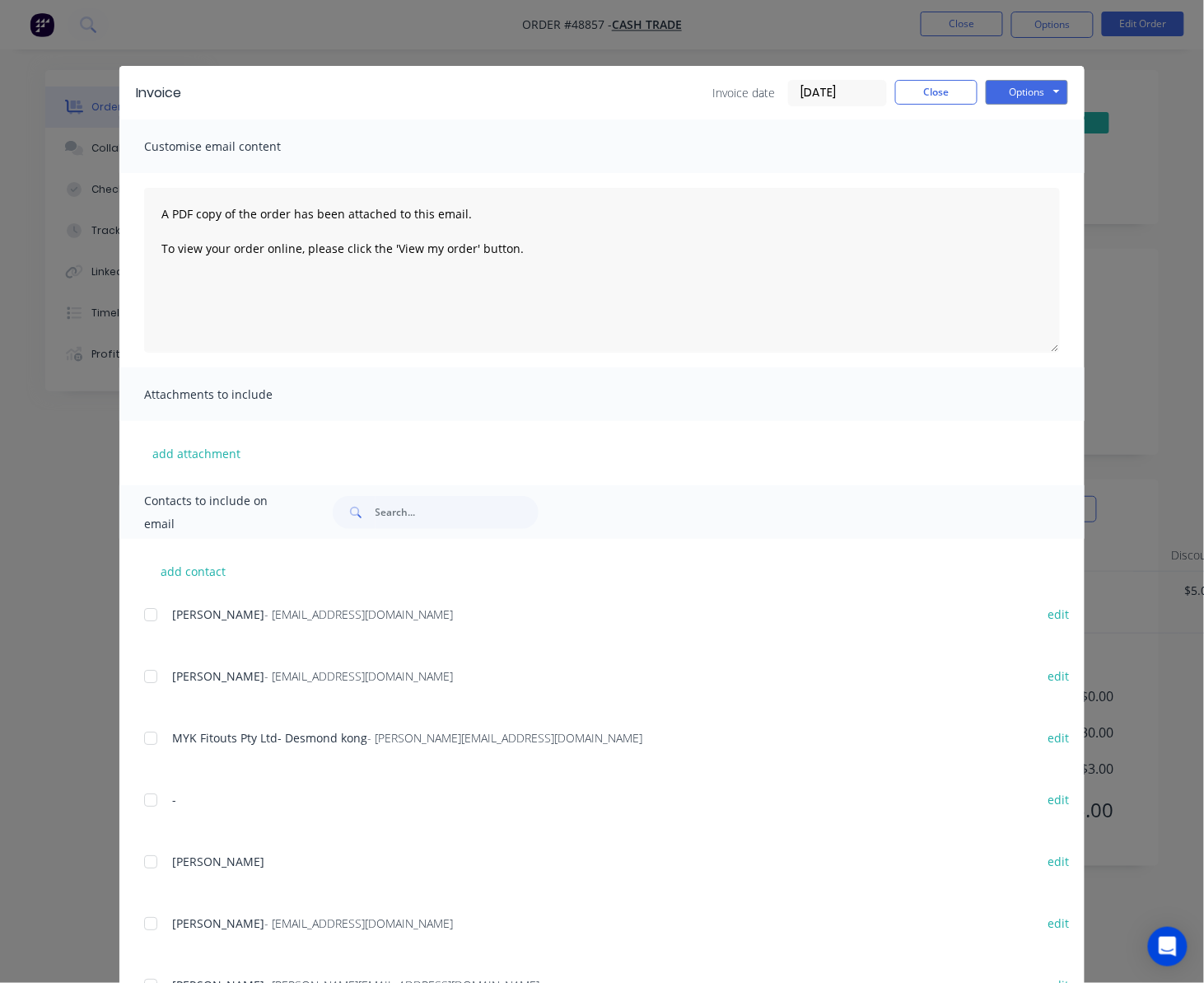
click at [1040, 111] on div "Invoice Invoice date 04/09/25 Close Options Preview Print Email Customise email…" at bounding box center [602, 491] width 1204 height 983
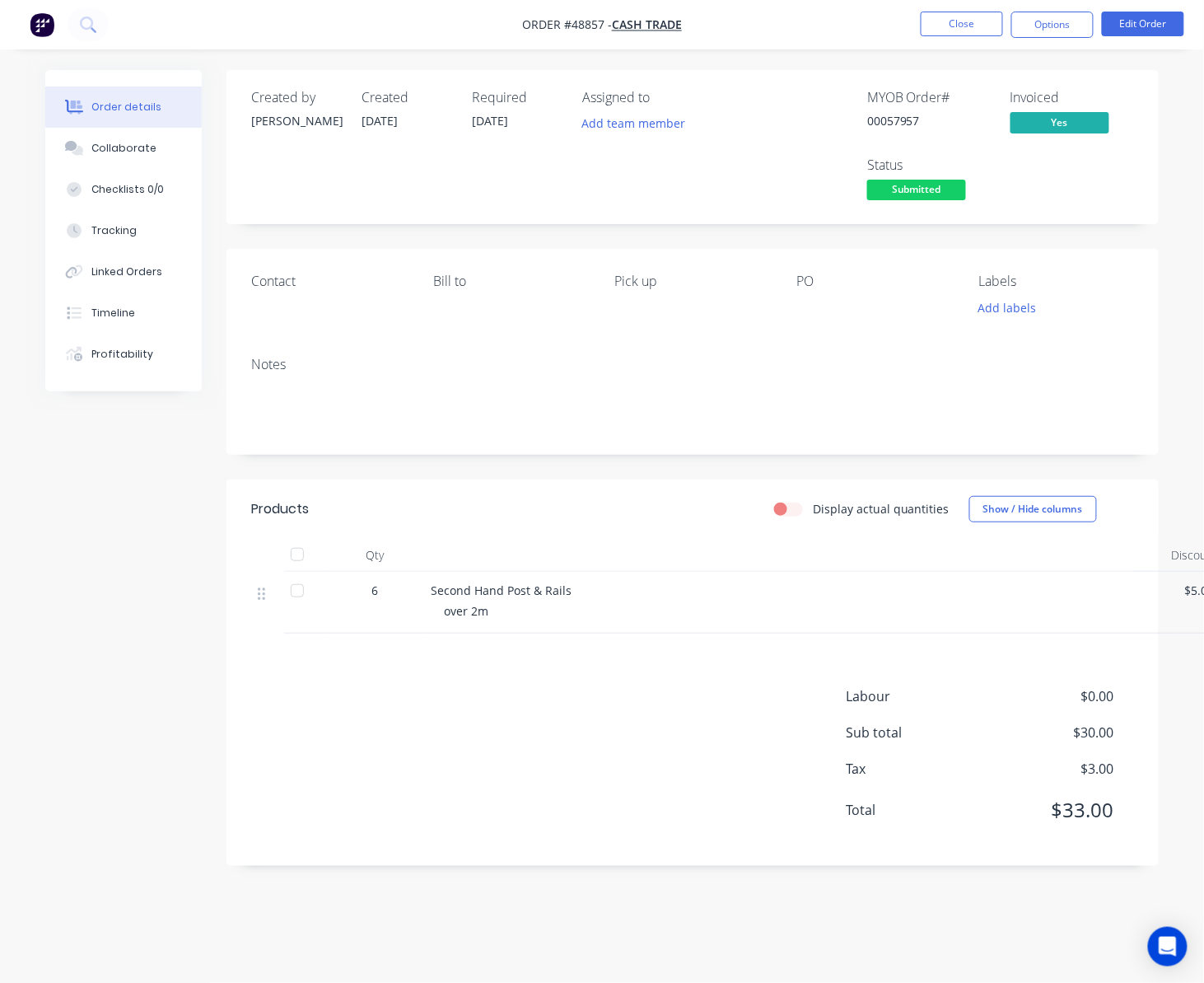
click at [949, 186] on span "Submitted" at bounding box center [917, 190] width 99 height 21
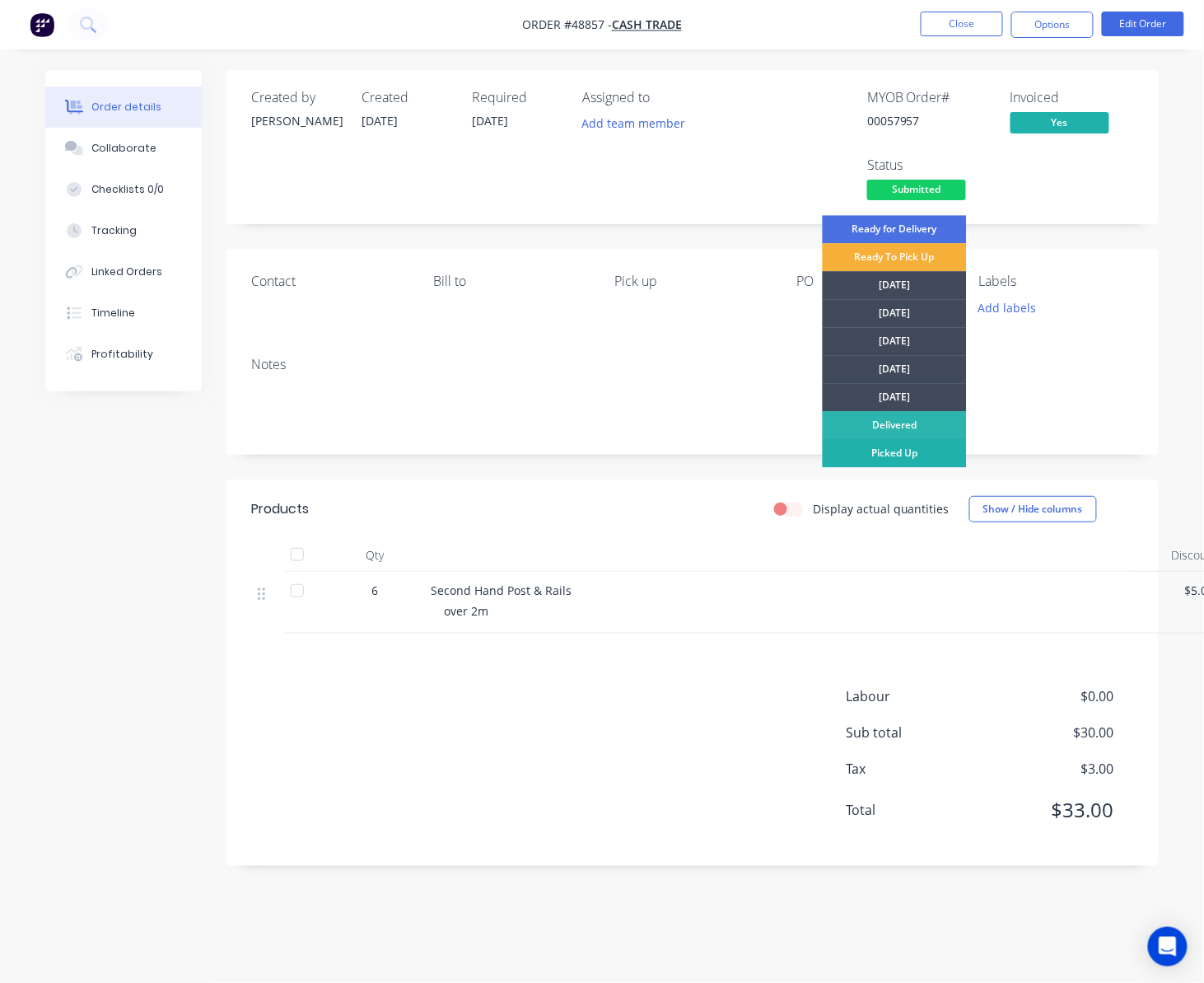
click at [920, 452] on div "Picked Up" at bounding box center [895, 453] width 145 height 28
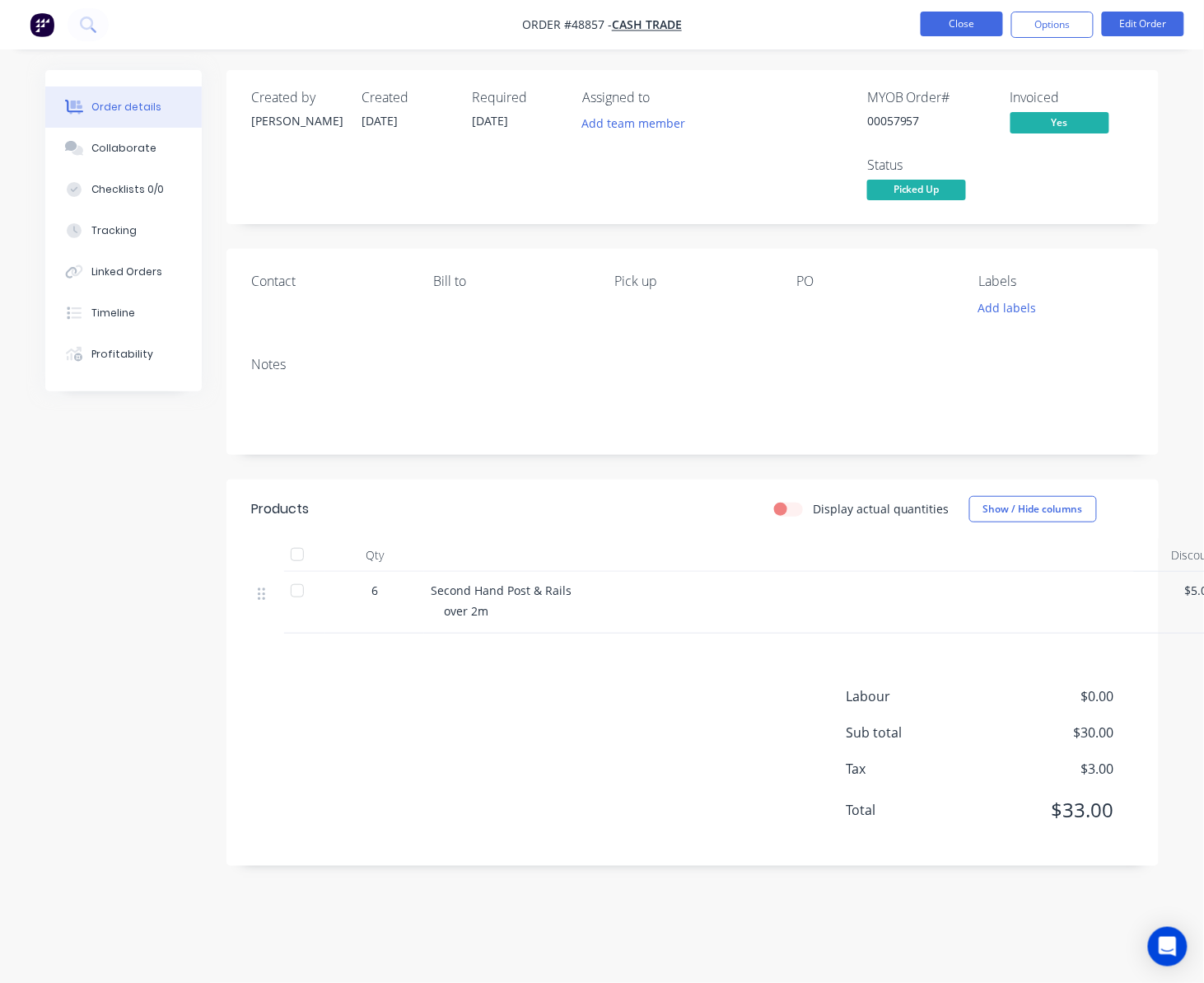
click at [970, 23] on button "Close" at bounding box center [962, 24] width 83 height 25
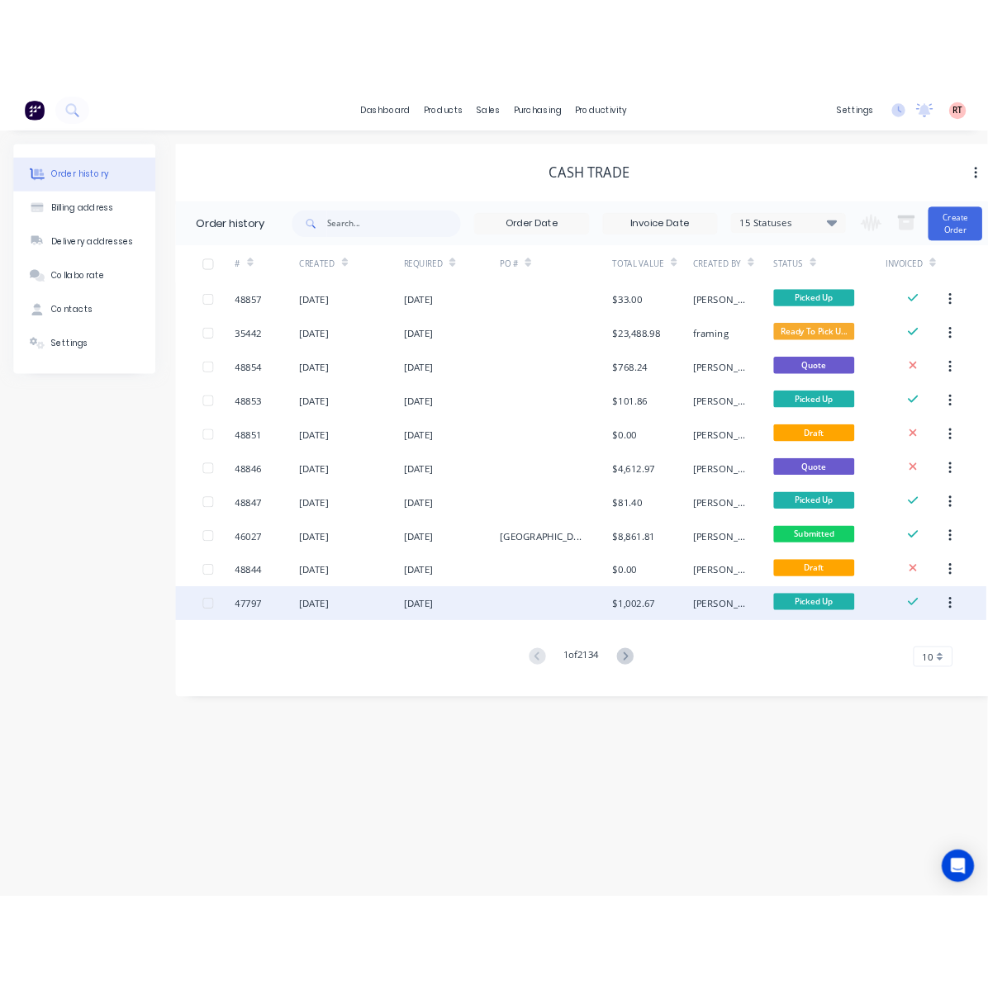
scroll to position [17, 0]
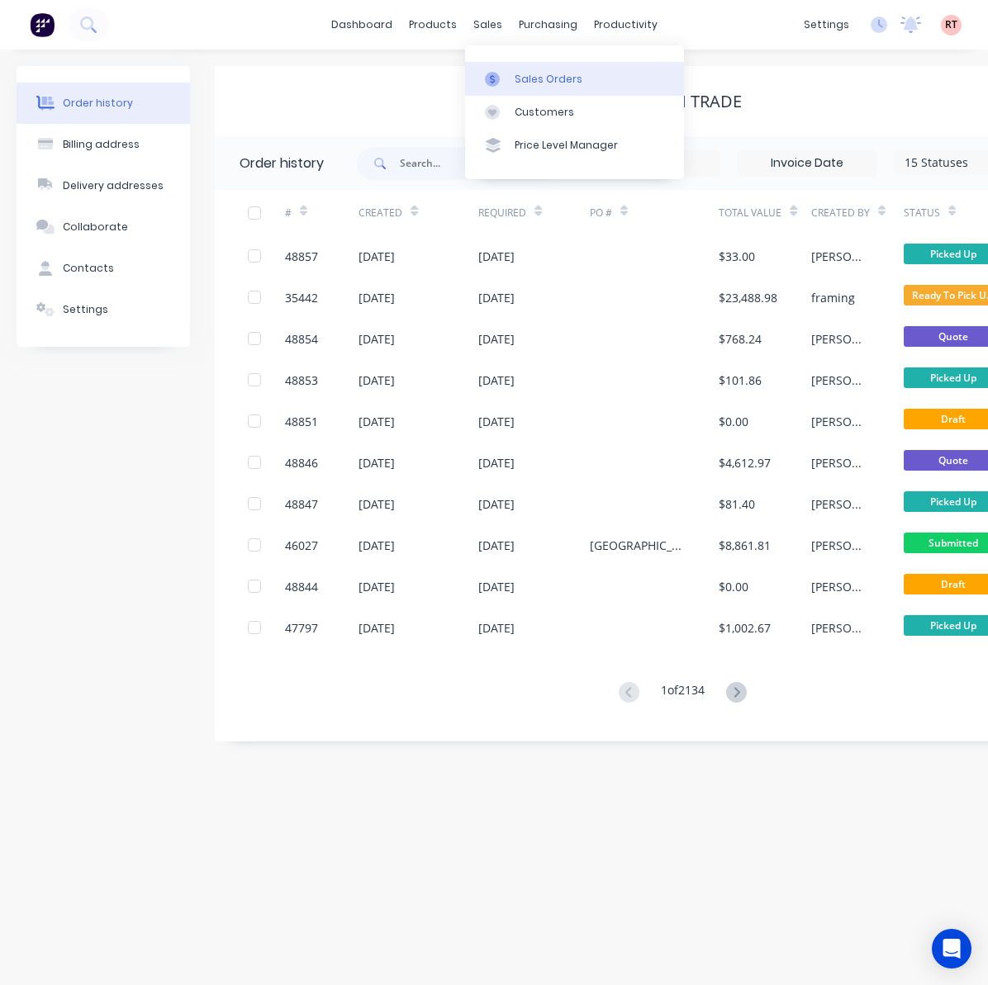
click at [527, 72] on div "Sales Orders" at bounding box center [549, 79] width 68 height 15
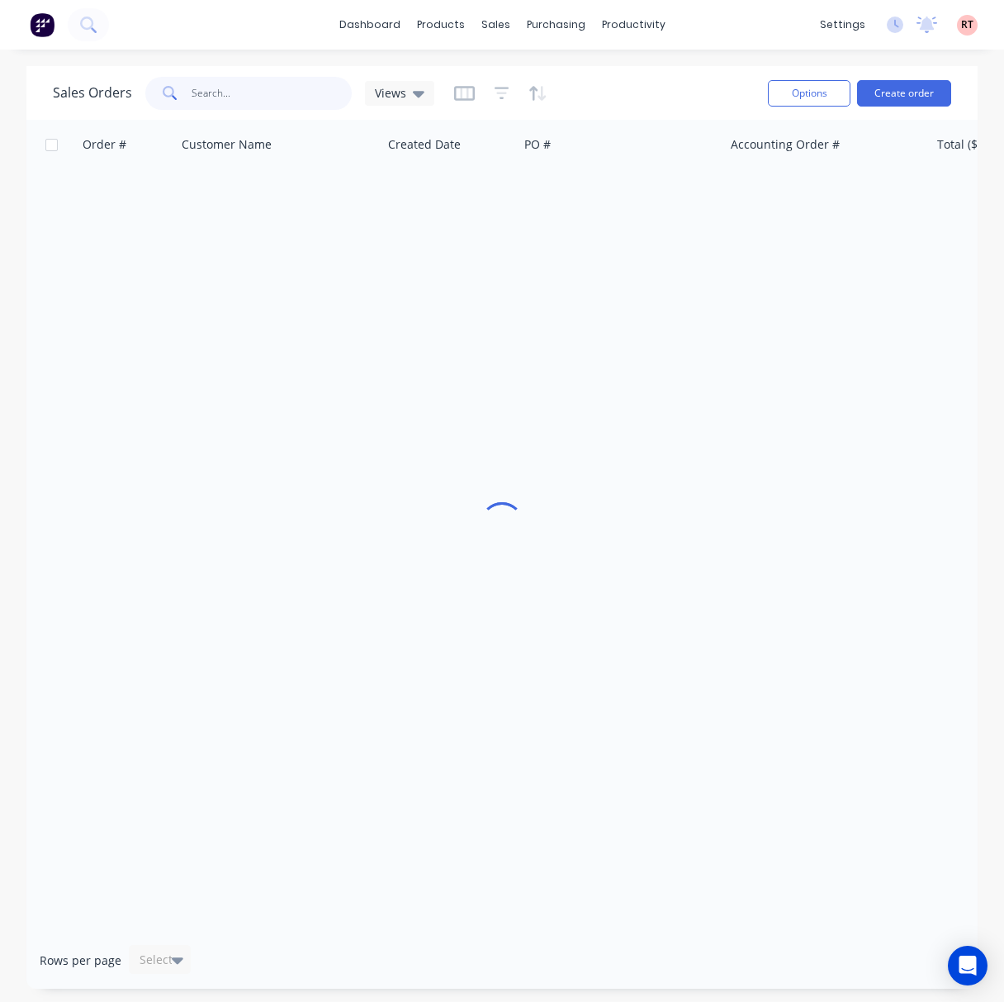
click at [208, 92] on input "text" at bounding box center [272, 93] width 161 height 33
type input "48816"
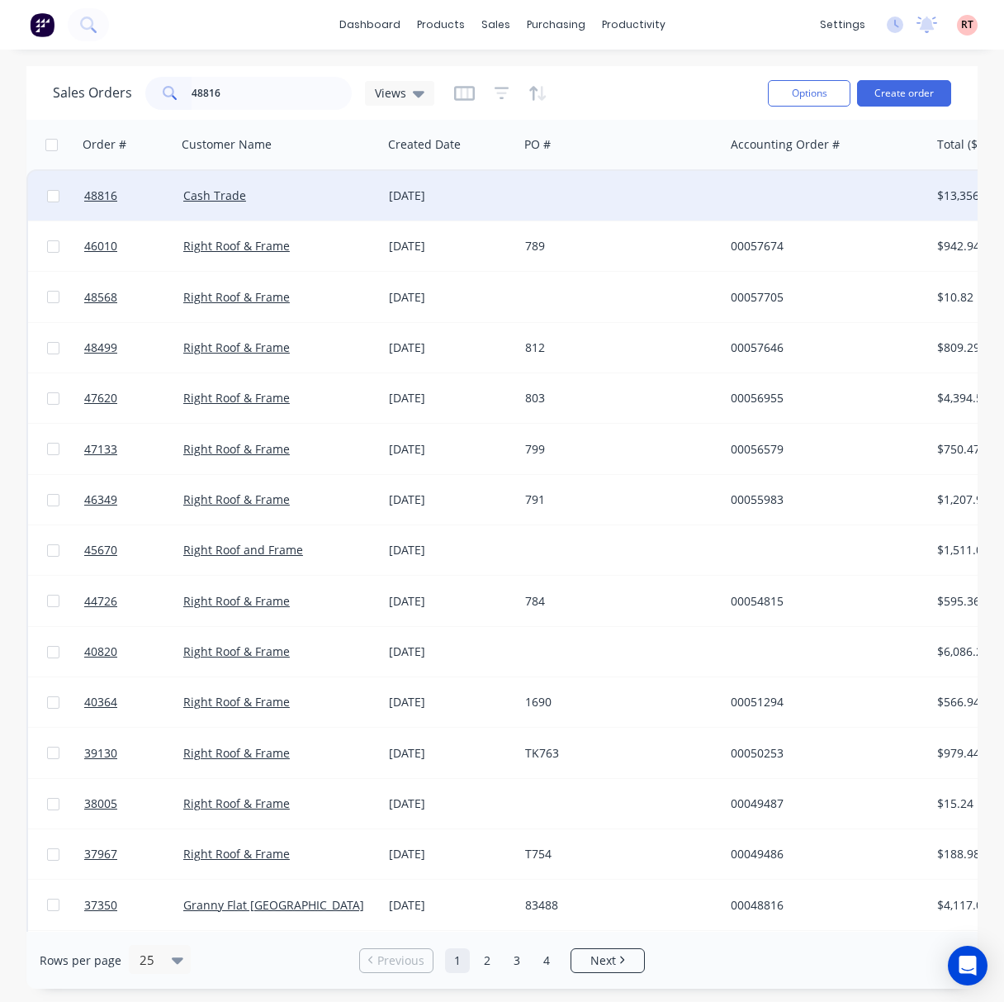
click at [598, 192] on div at bounding box center [622, 196] width 206 height 50
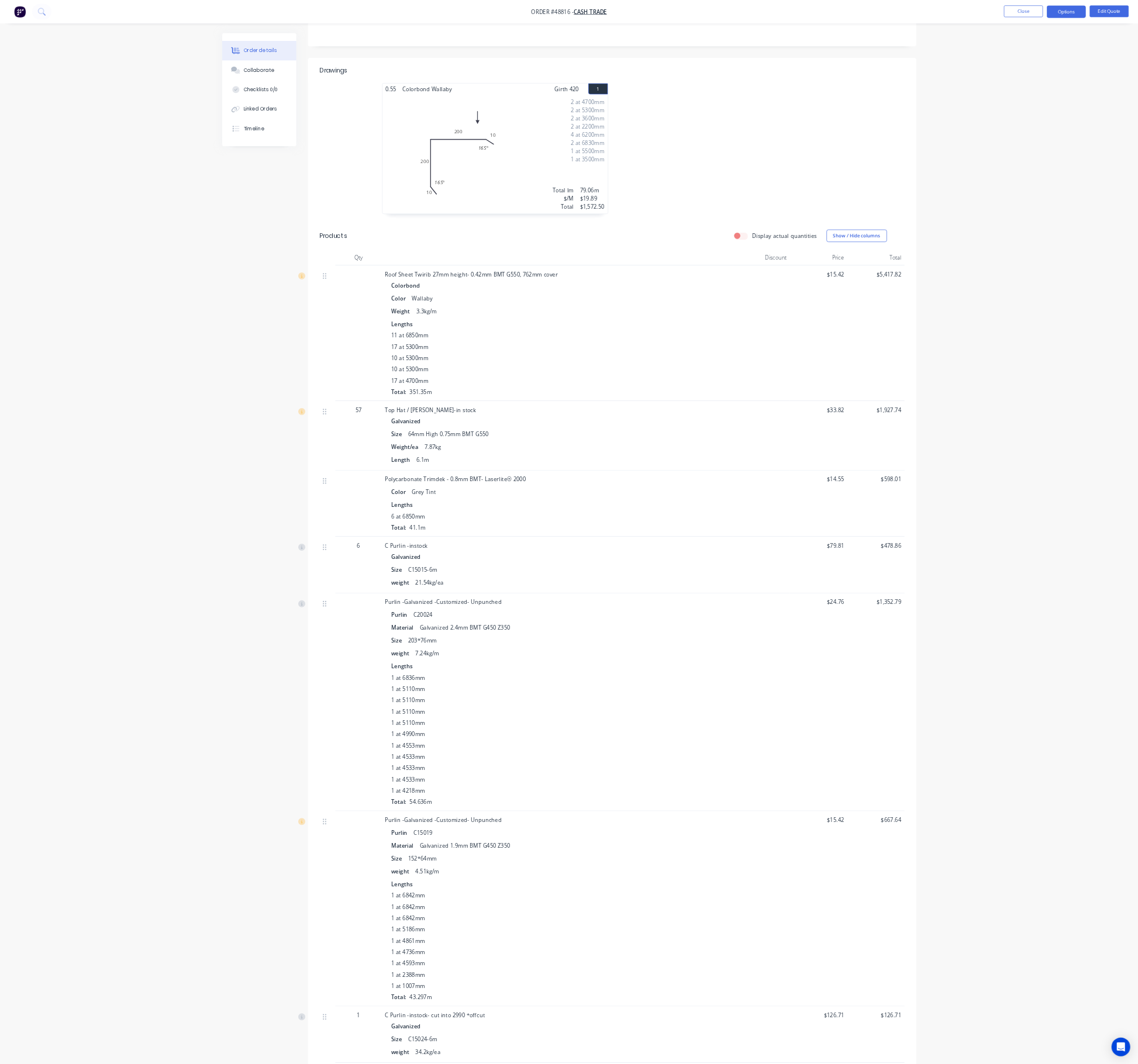
scroll to position [255, 0]
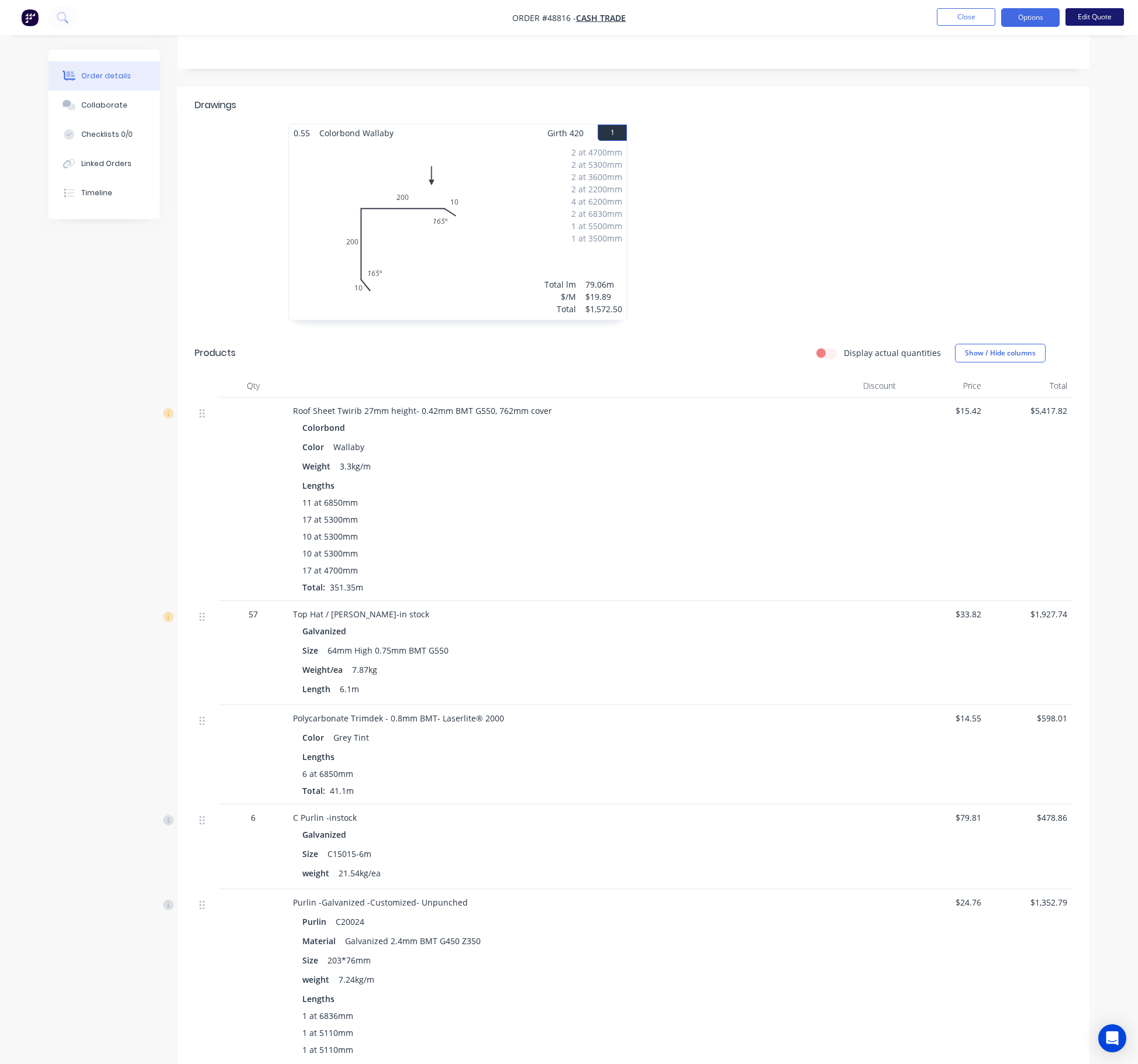
click at [739, 12] on button "Edit Quote" at bounding box center [1095, 17] width 59 height 18
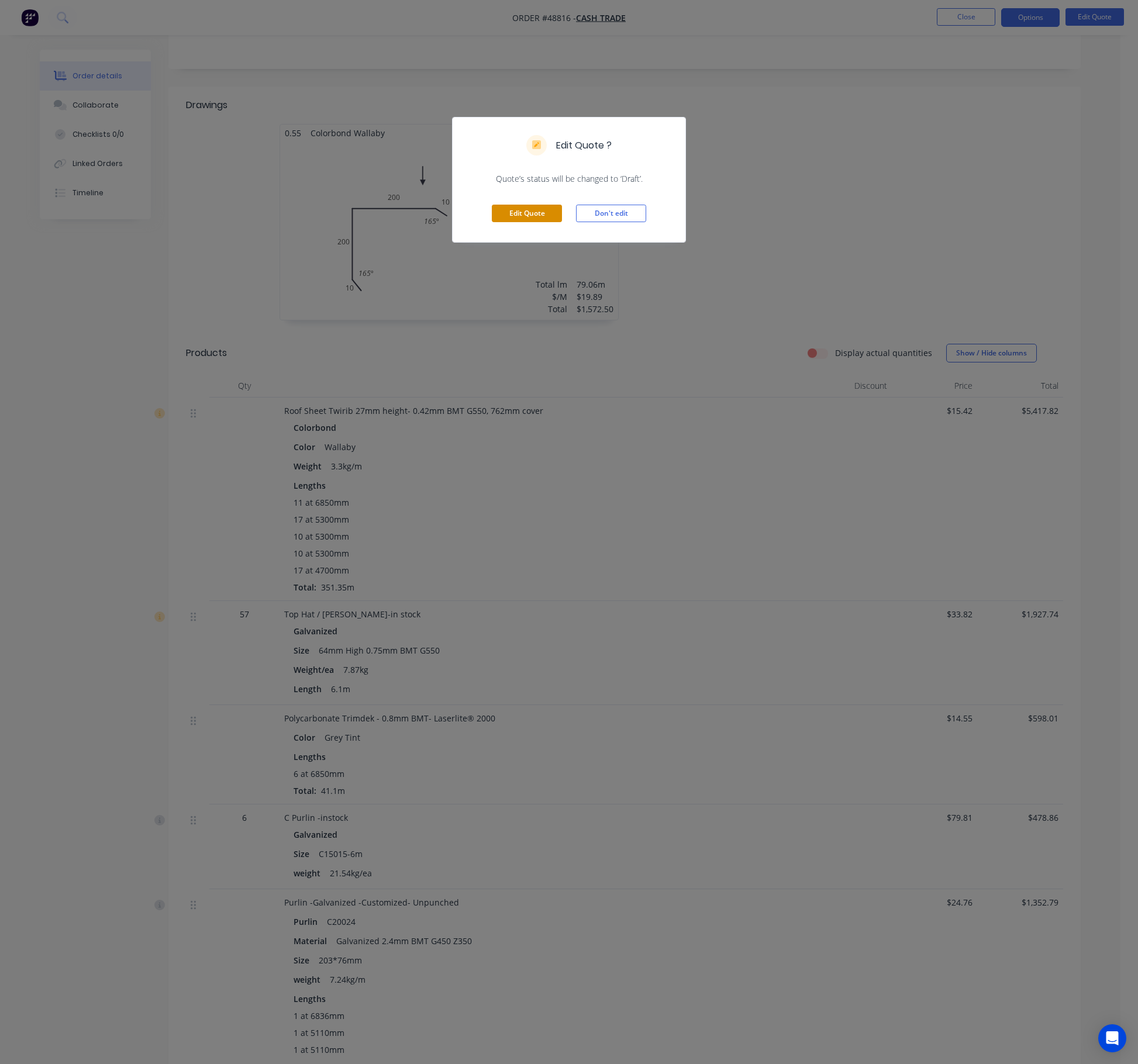
click at [533, 215] on button "Edit Quote" at bounding box center [527, 213] width 70 height 18
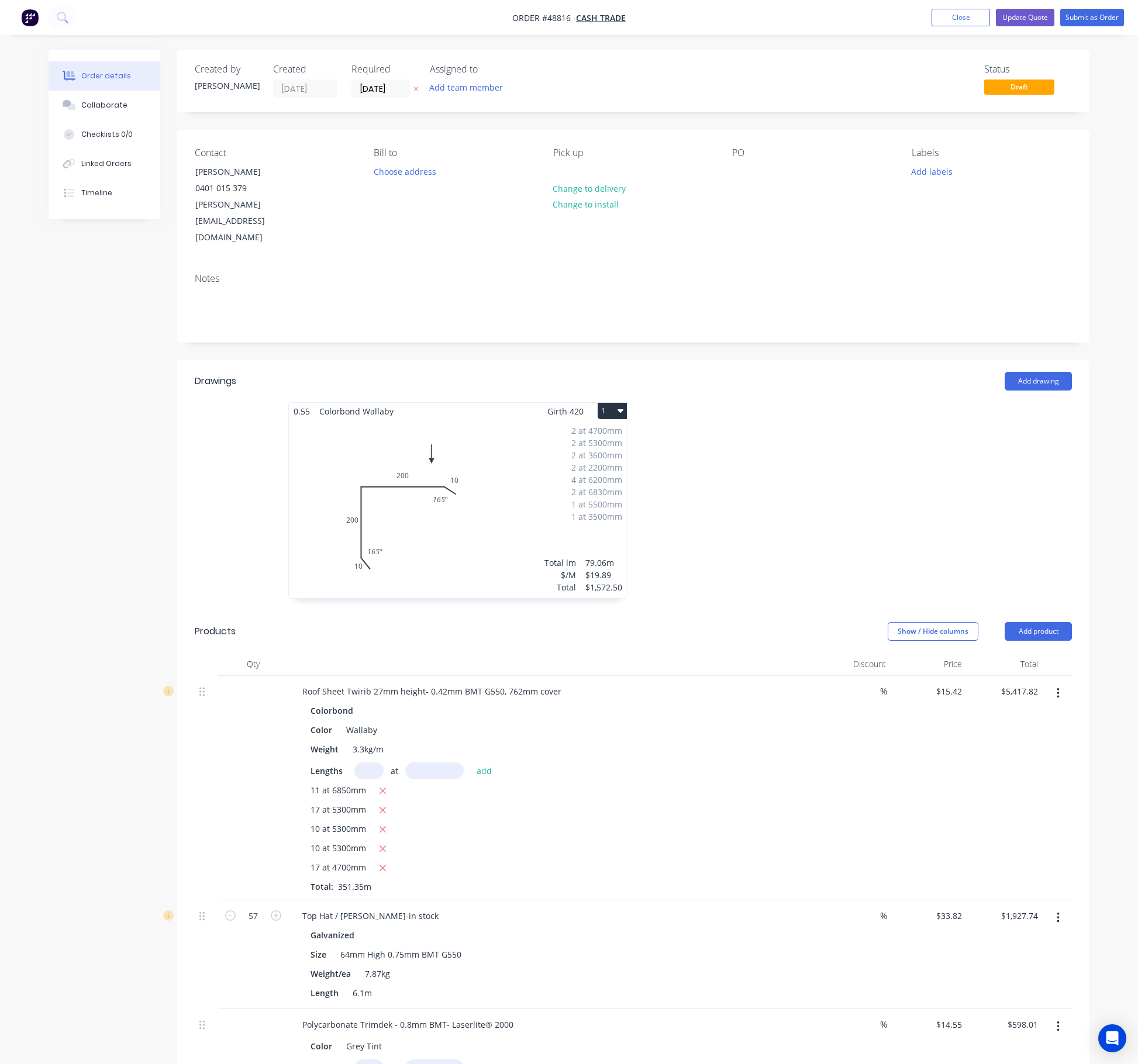
click at [739, 683] on button "button" at bounding box center [1058, 694] width 28 height 21
click at [739, 709] on div "Delete" at bounding box center [1016, 794] width 90 height 17
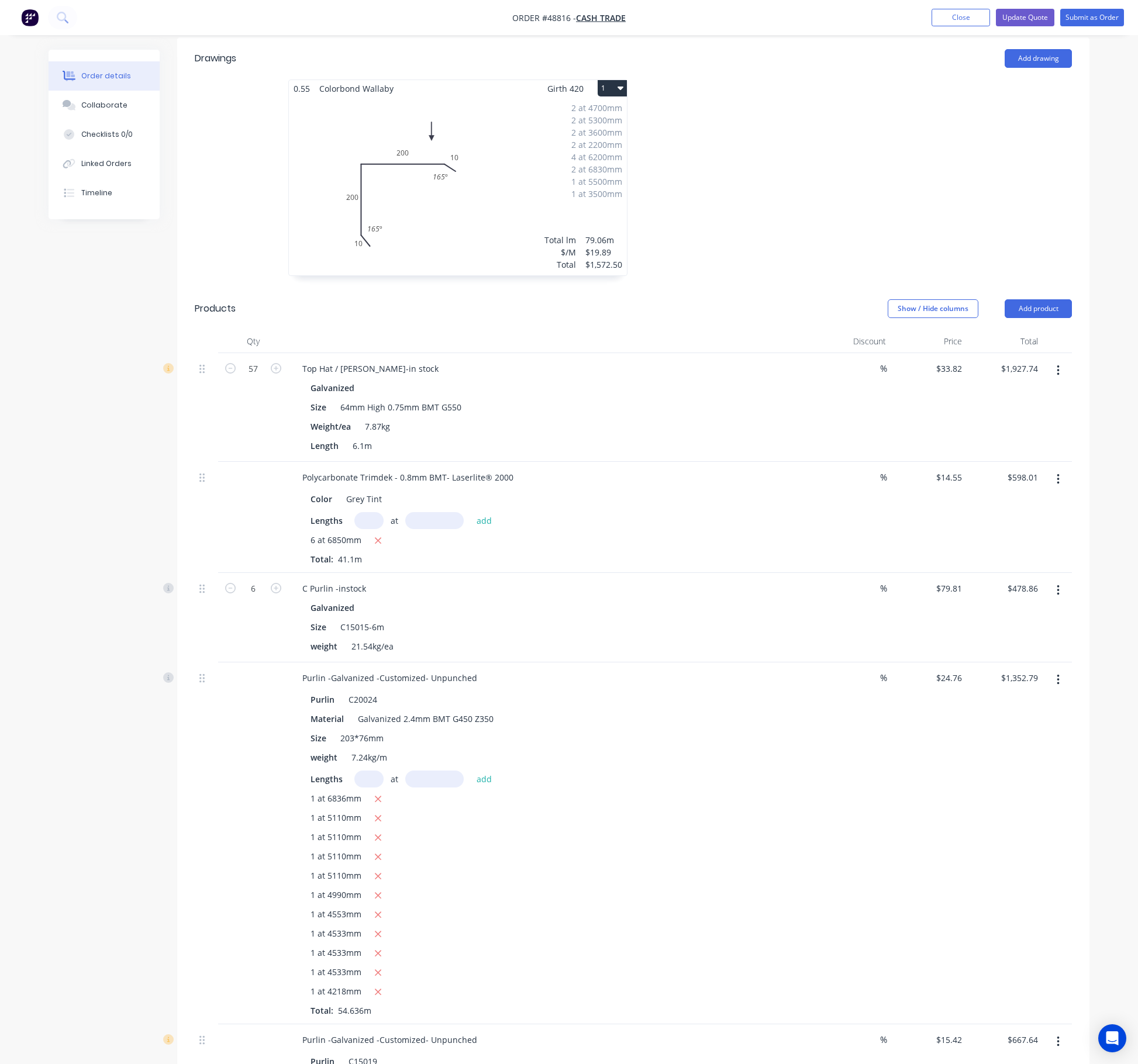
scroll to position [351, 0]
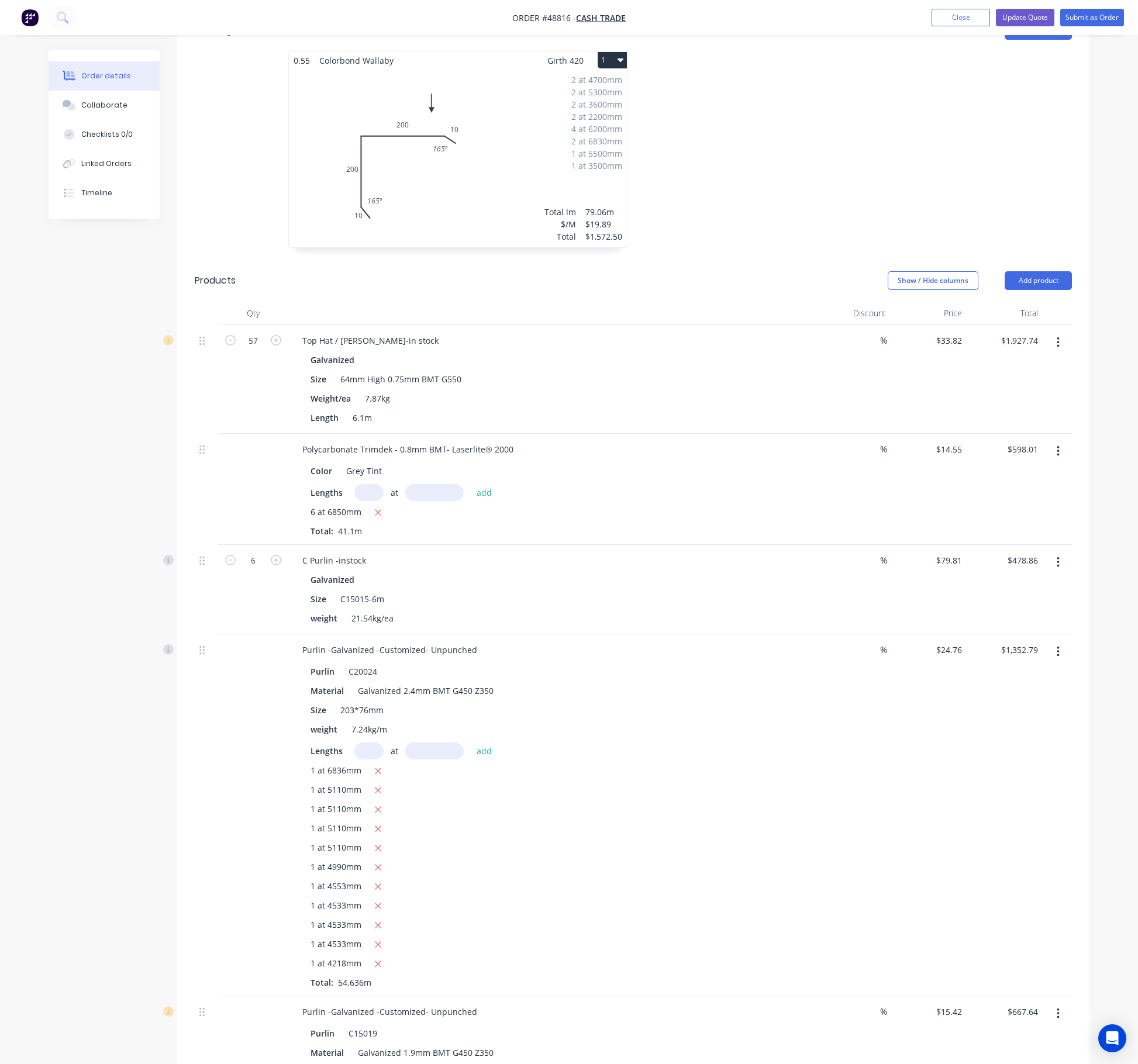
click at [739, 552] on button "button" at bounding box center [1058, 563] width 28 height 21
click at [739, 655] on div "Delete" at bounding box center [1016, 663] width 90 height 17
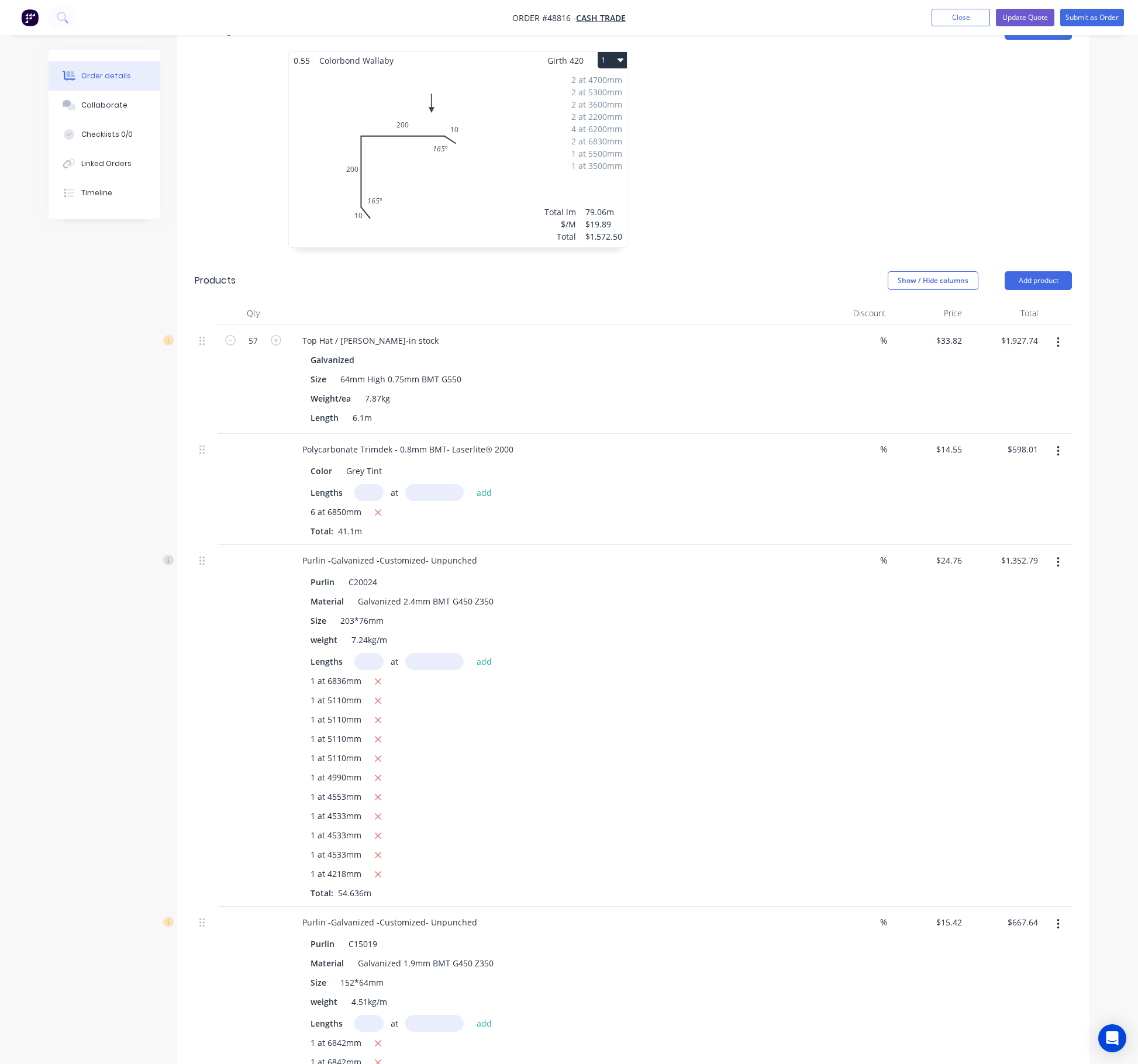
click at [739, 552] on button "button" at bounding box center [1058, 563] width 28 height 21
click at [739, 655] on div "Delete" at bounding box center [1016, 663] width 90 height 17
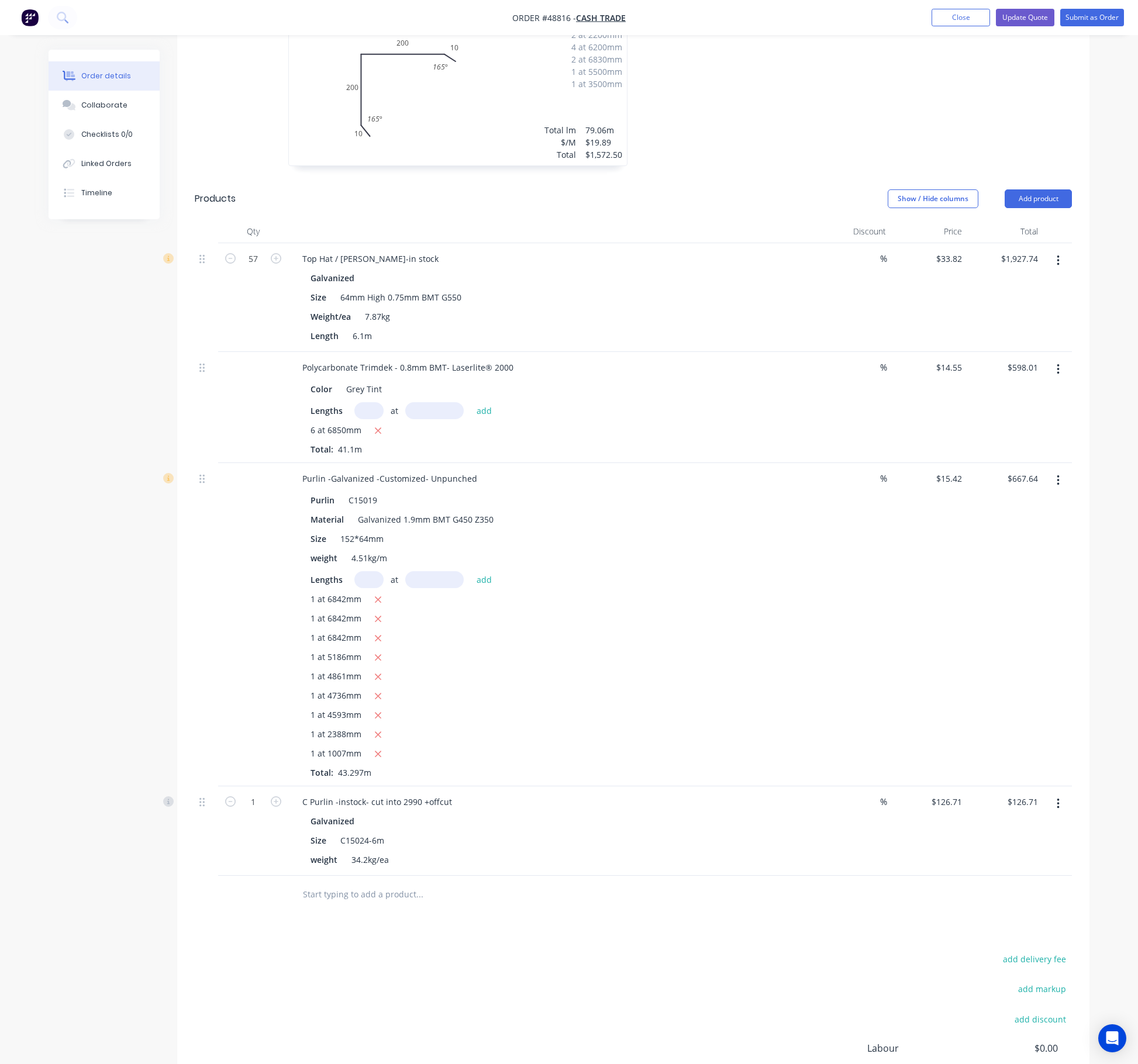
scroll to position [531, 0]
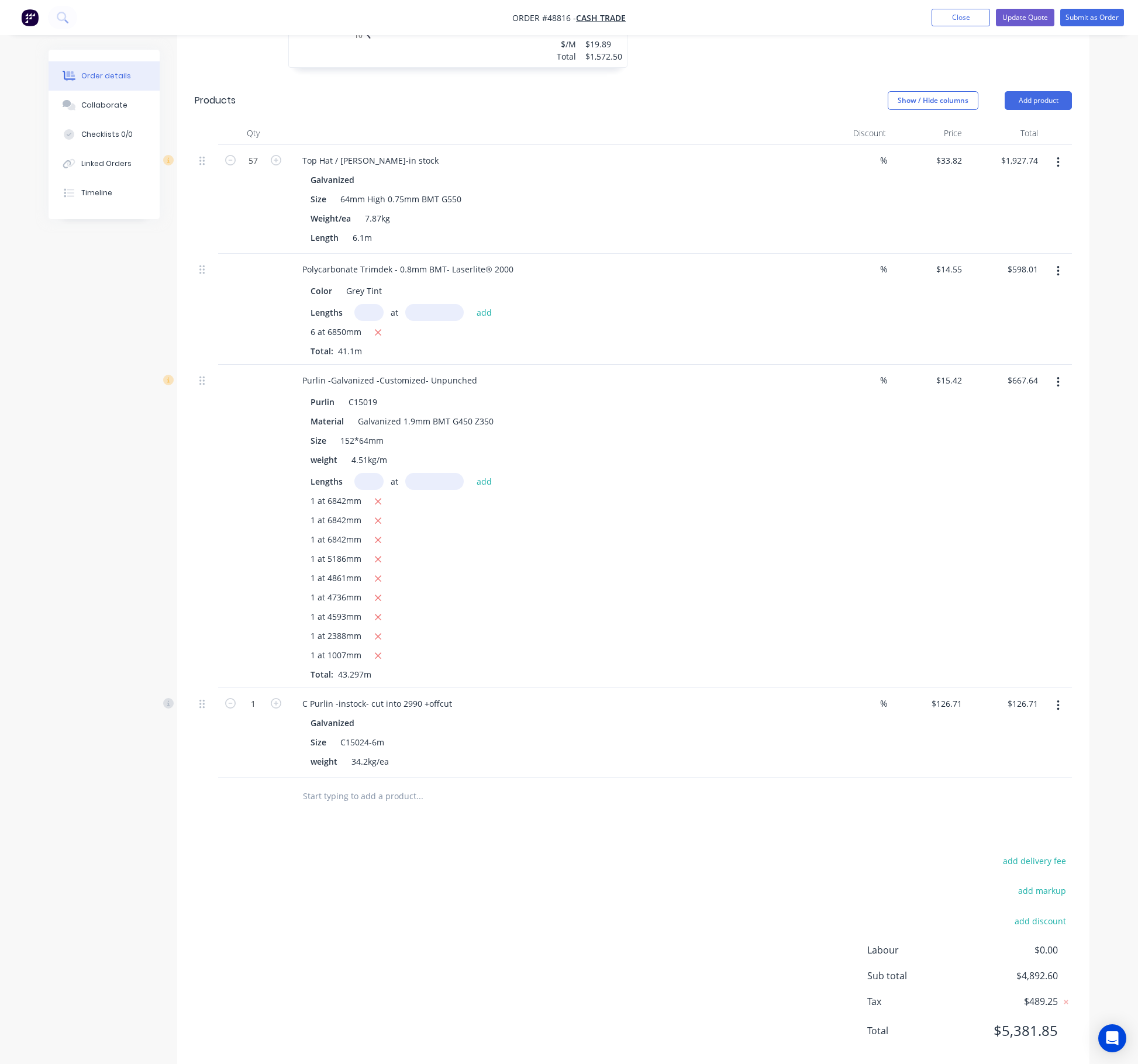
click at [739, 372] on button "button" at bounding box center [1058, 382] width 28 height 21
click at [739, 475] on div "Delete" at bounding box center [1016, 484] width 90 height 17
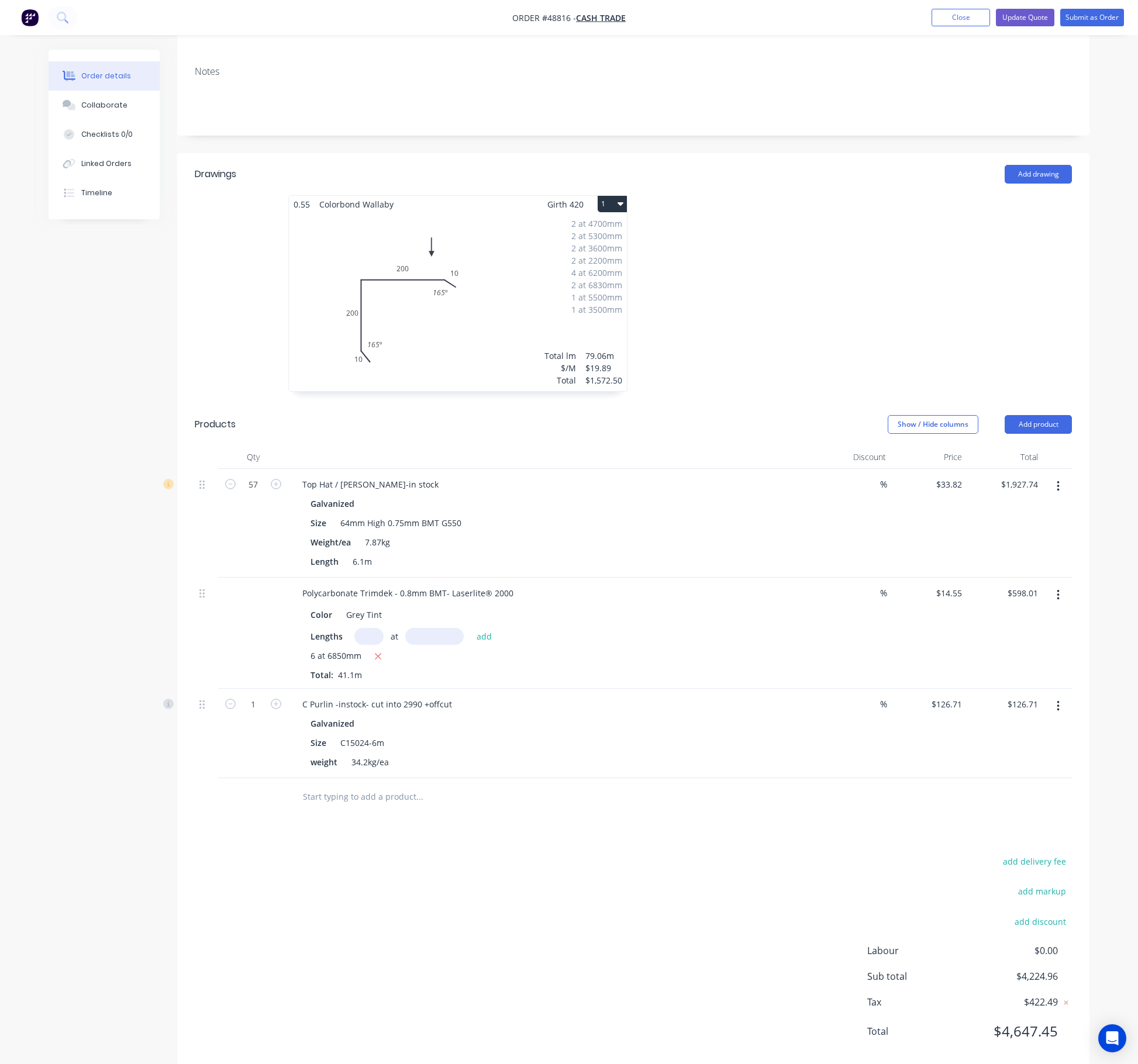
click at [739, 700] on icon "button" at bounding box center [1058, 707] width 3 height 13
click at [739, 709] on div "Delete" at bounding box center [1016, 807] width 90 height 17
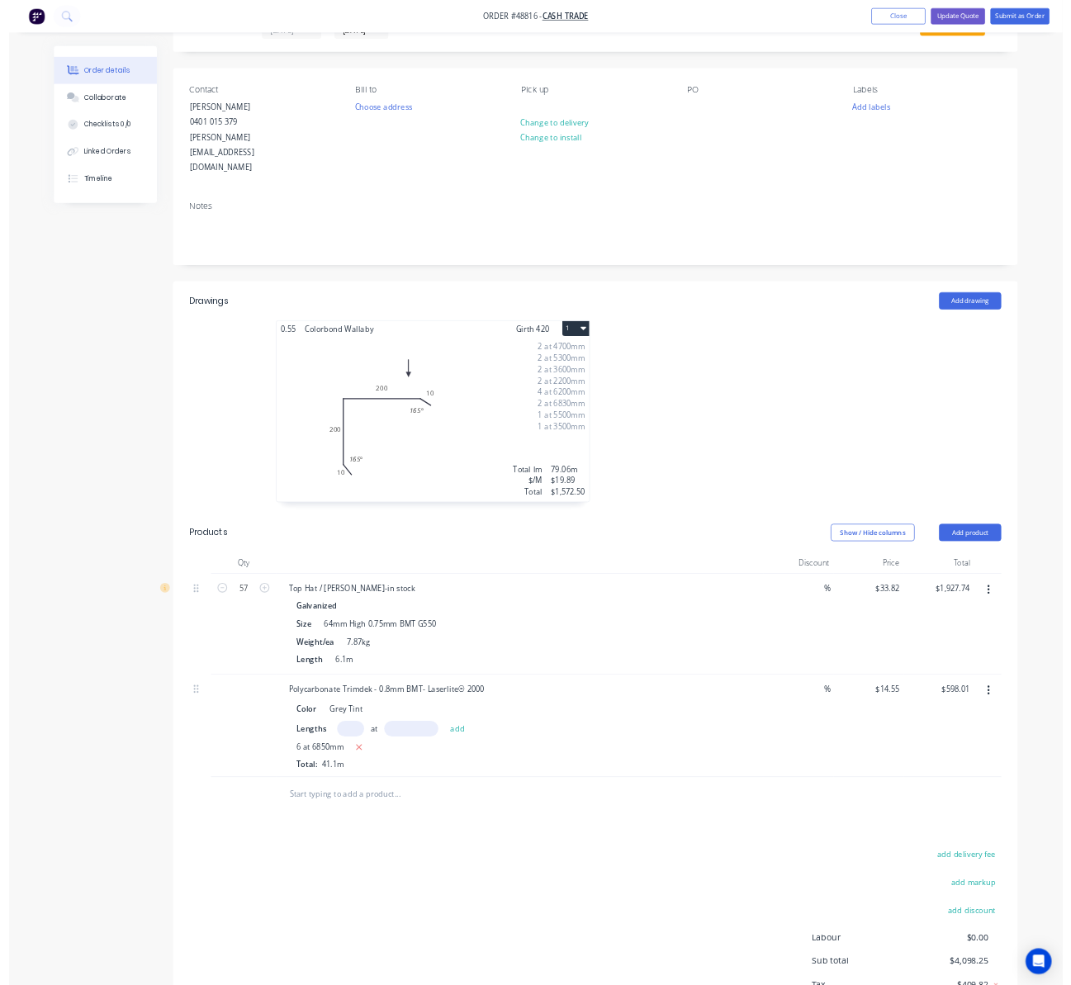
scroll to position [0, 0]
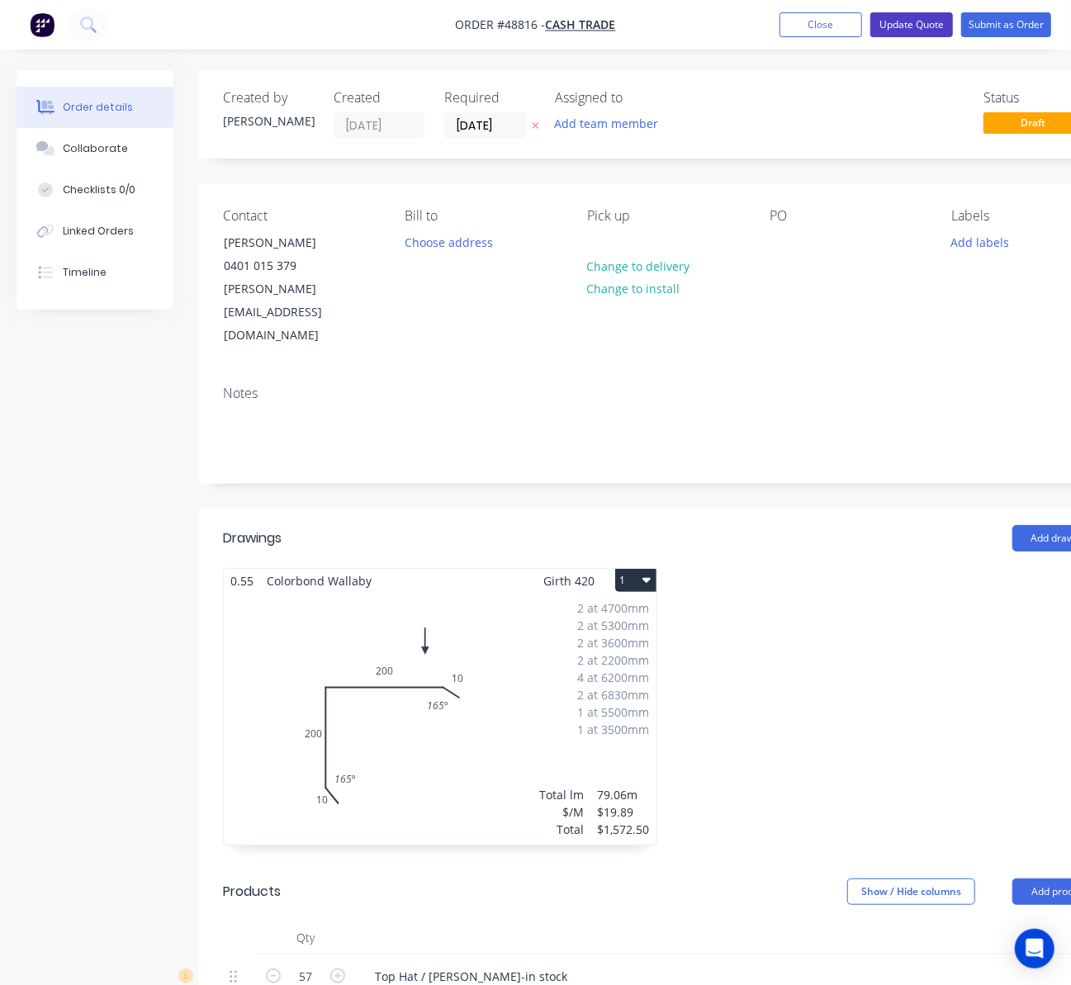
click at [899, 27] on button "Update Quote" at bounding box center [911, 24] width 83 height 25
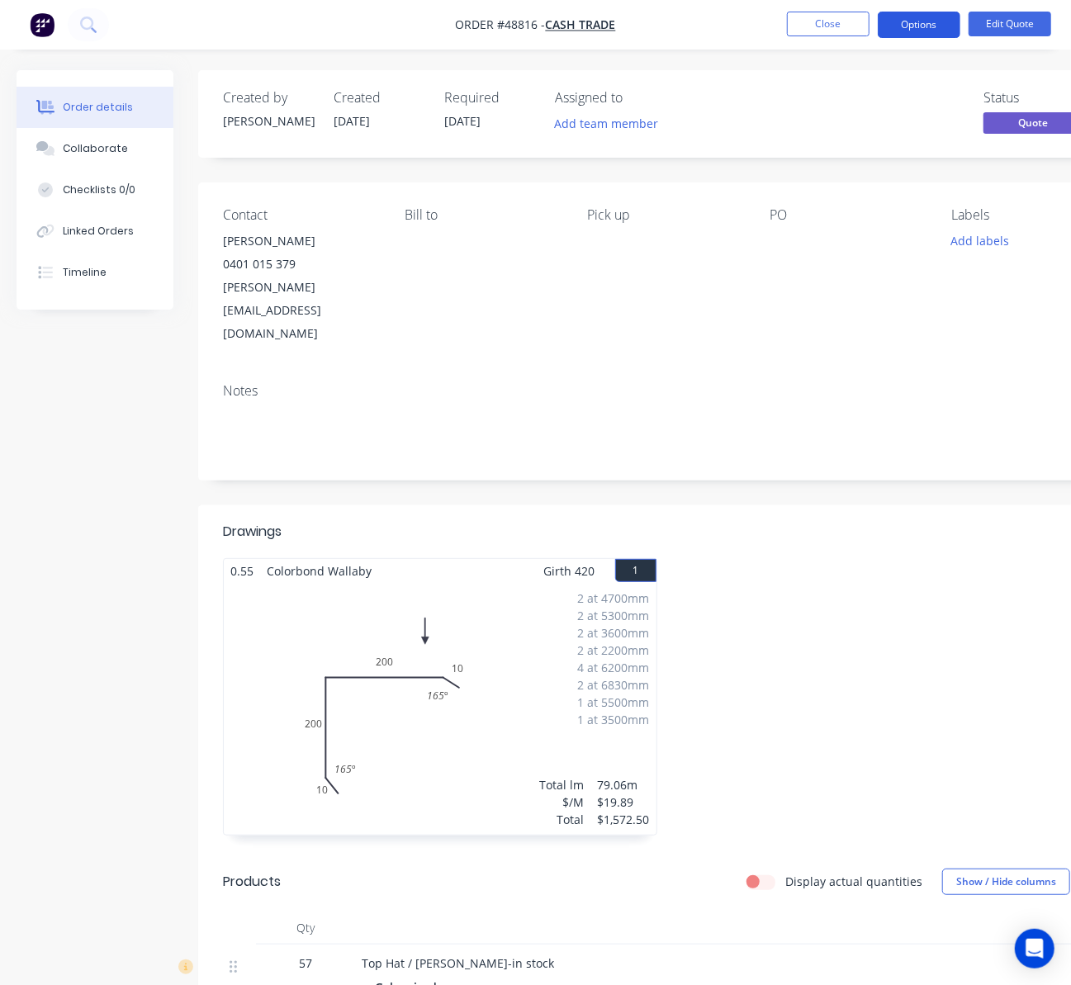
click at [930, 28] on button "Options" at bounding box center [919, 25] width 83 height 26
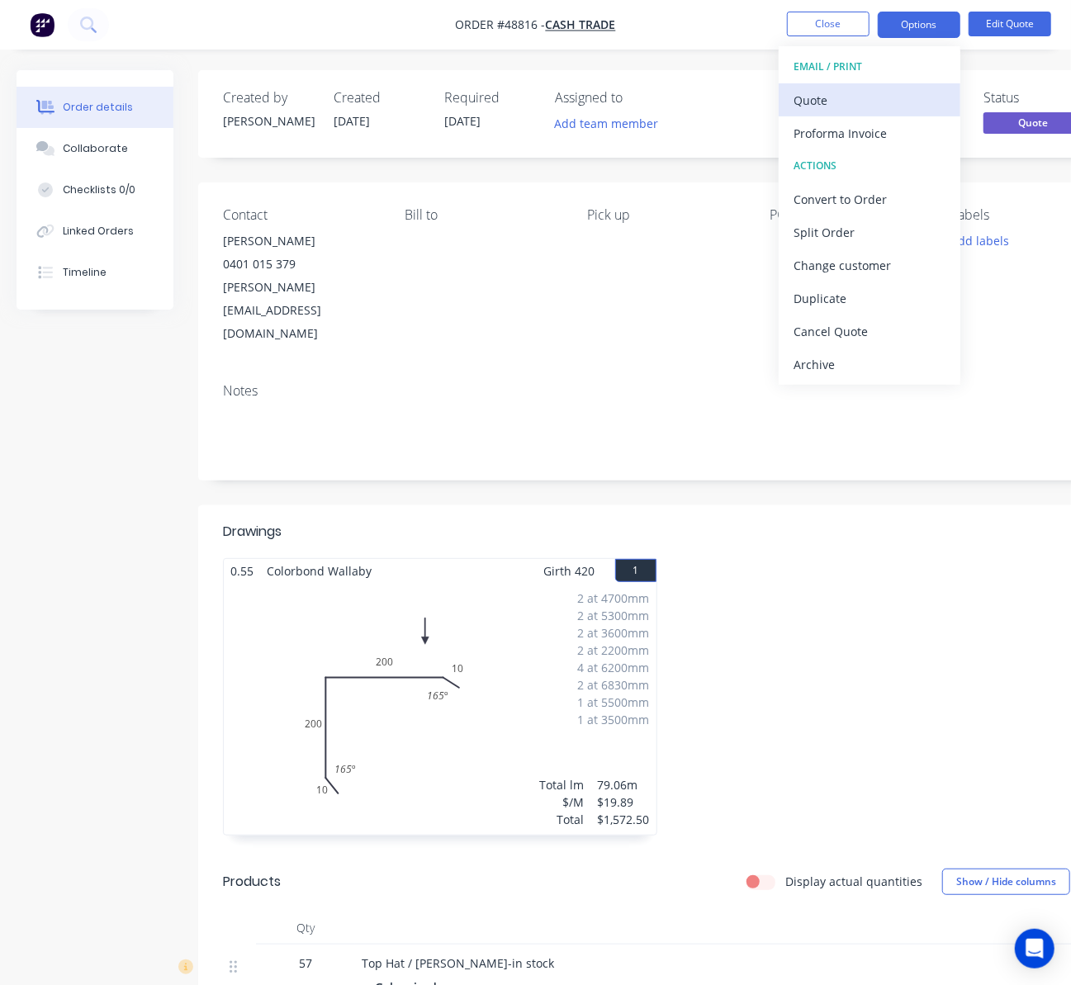
click at [907, 92] on div "Quote" at bounding box center [870, 100] width 152 height 24
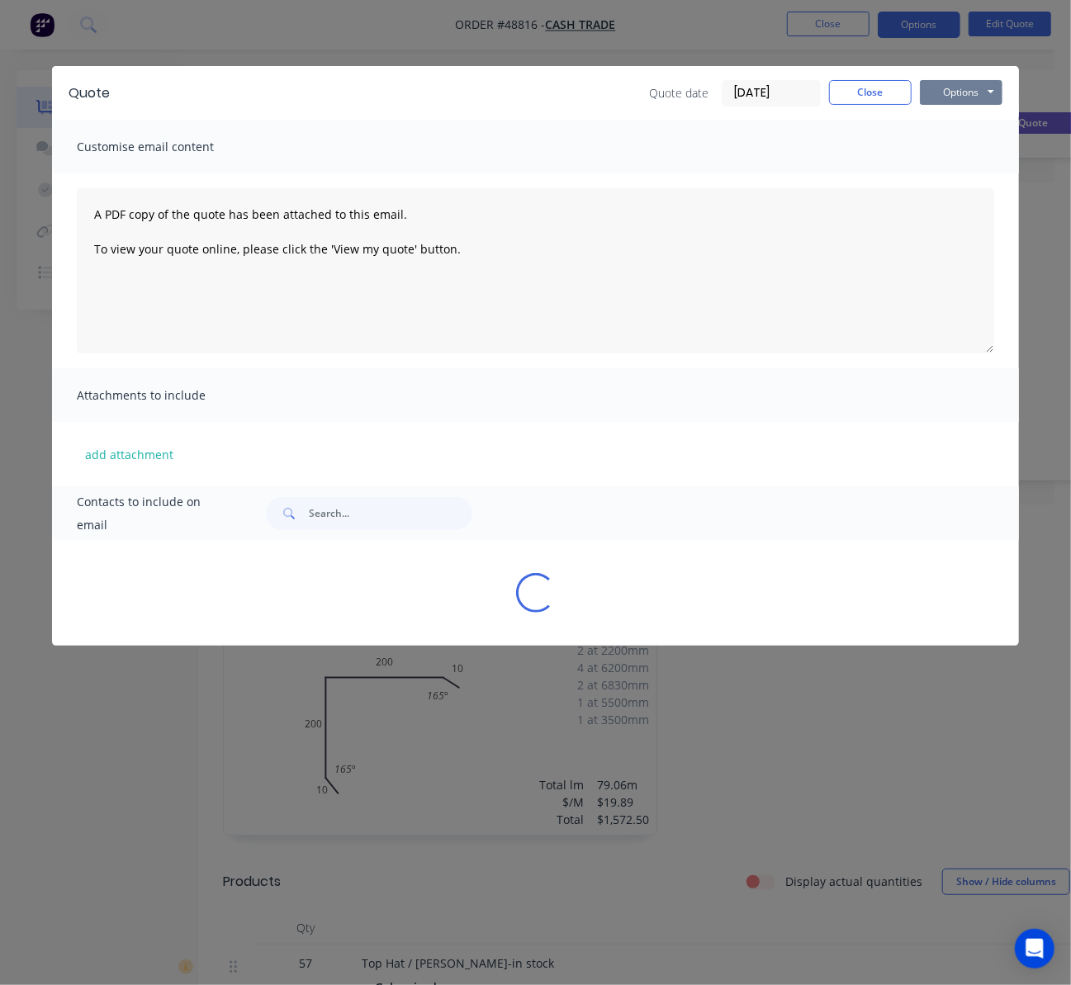
click at [973, 81] on button "Options" at bounding box center [961, 92] width 83 height 25
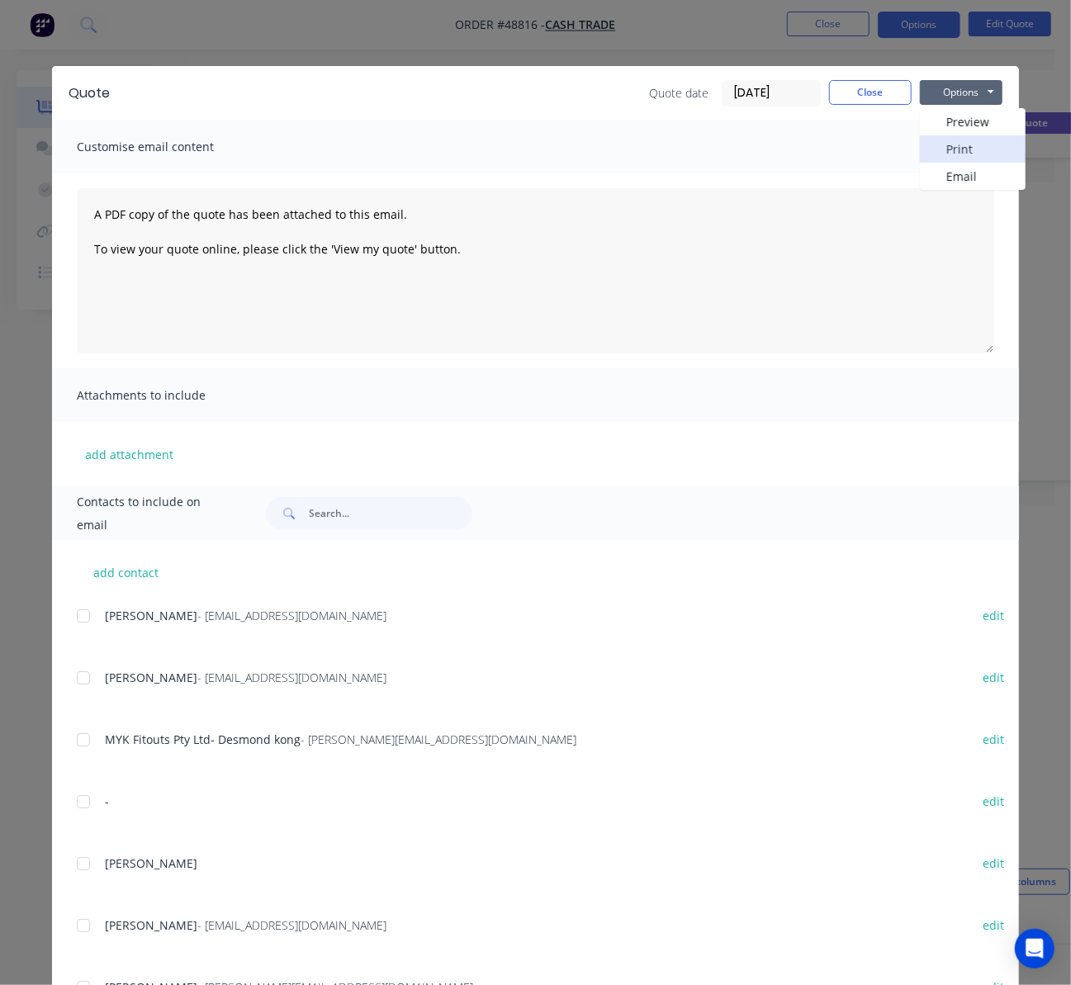
click at [979, 143] on button "Print" at bounding box center [973, 148] width 106 height 27
click at [393, 47] on div "Quote Quote date 04/09/25 Close Options Preview Print Email Customise email con…" at bounding box center [535, 492] width 1071 height 985
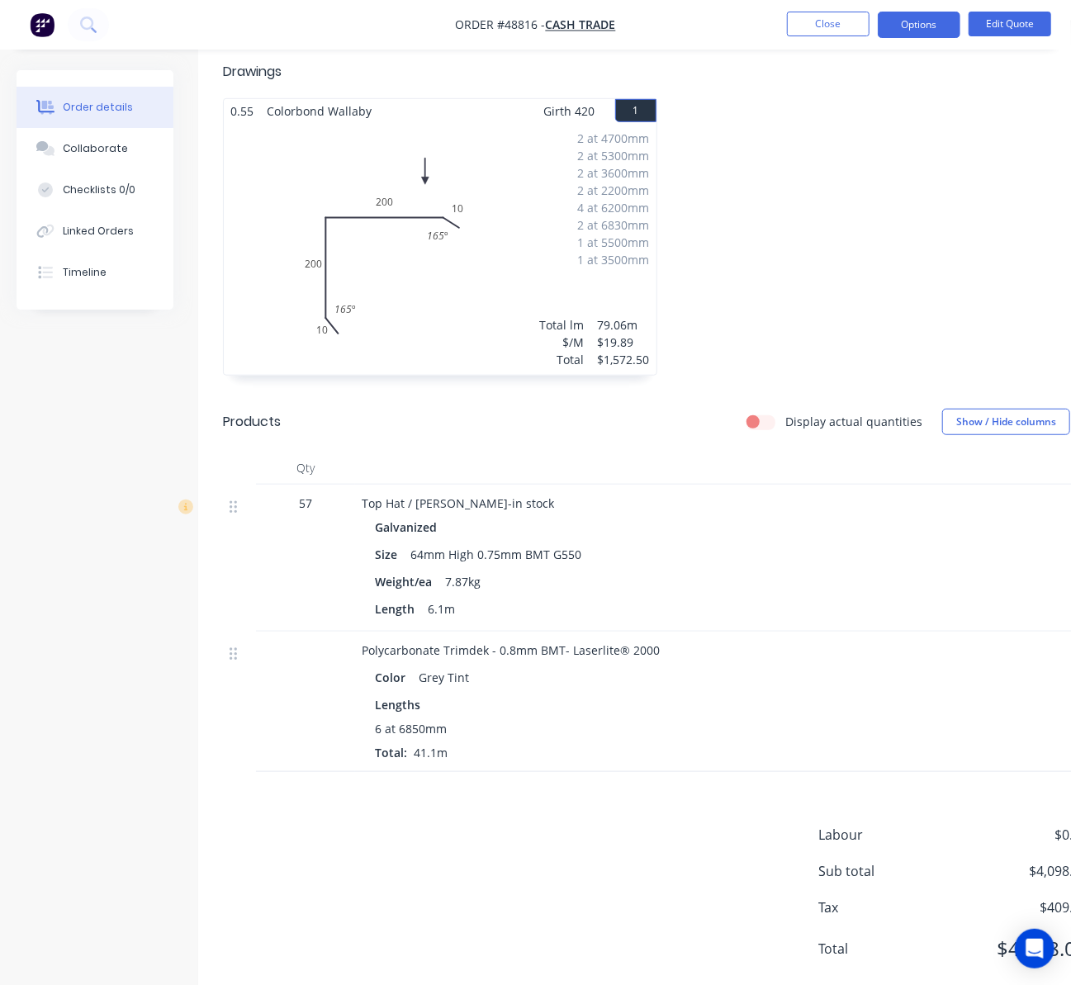
scroll to position [460, 163]
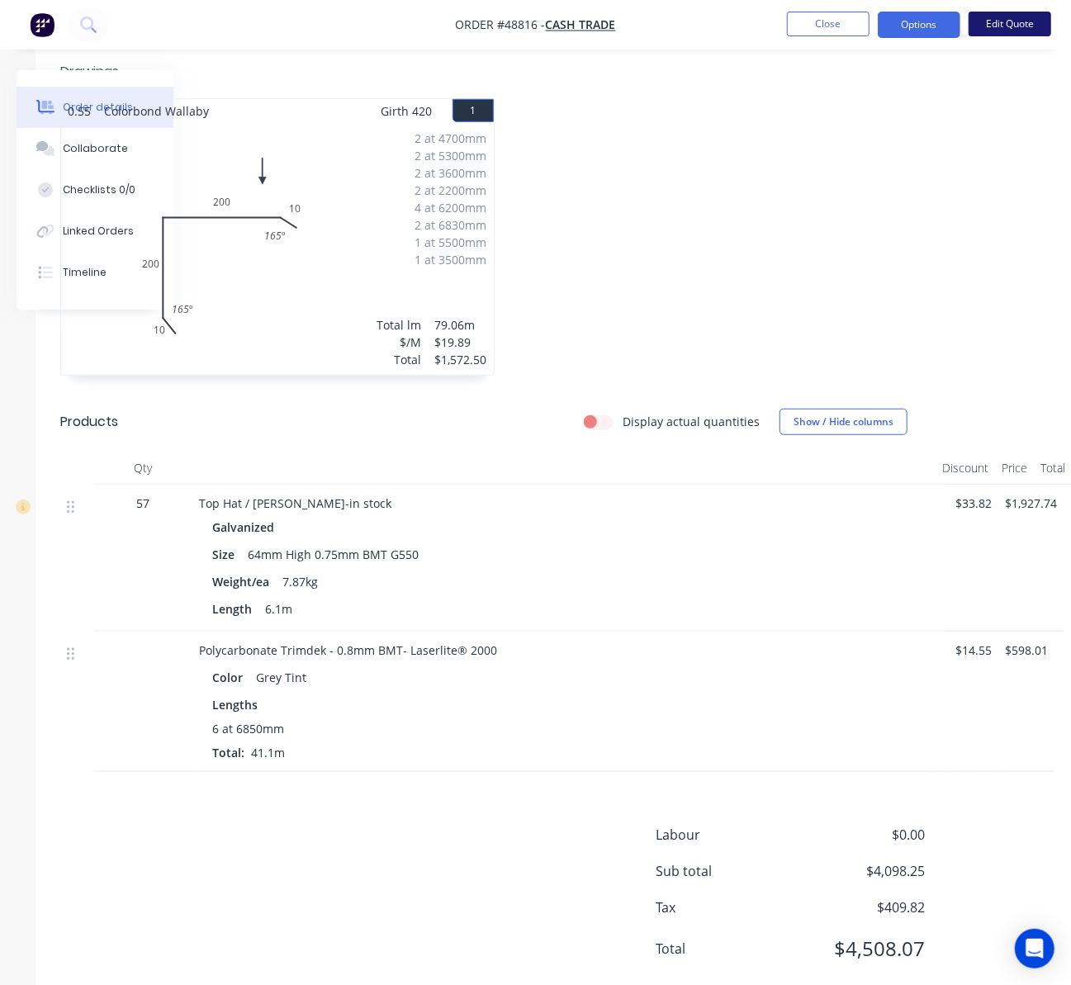
click at [1015, 27] on button "Edit Quote" at bounding box center [1010, 24] width 83 height 25
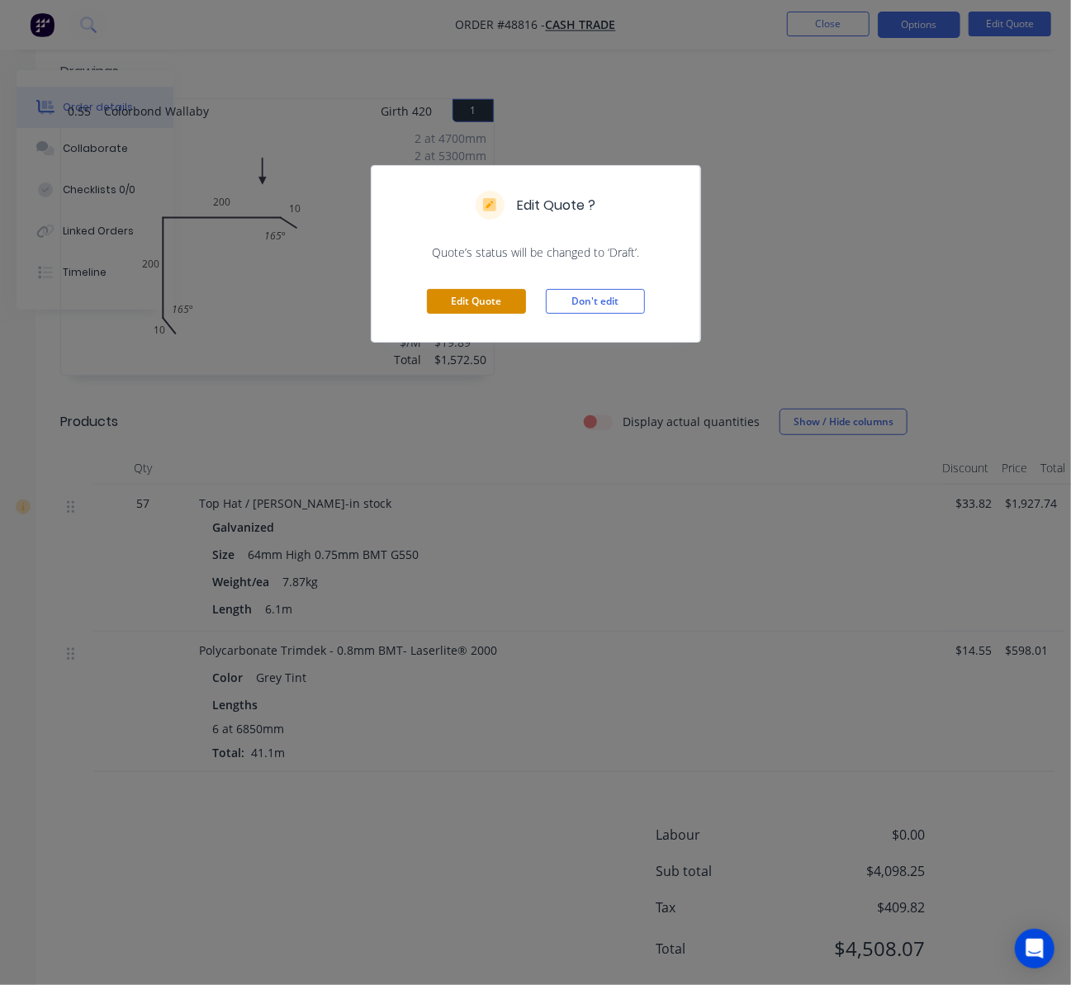
click at [431, 302] on button "Edit Quote" at bounding box center [476, 301] width 99 height 25
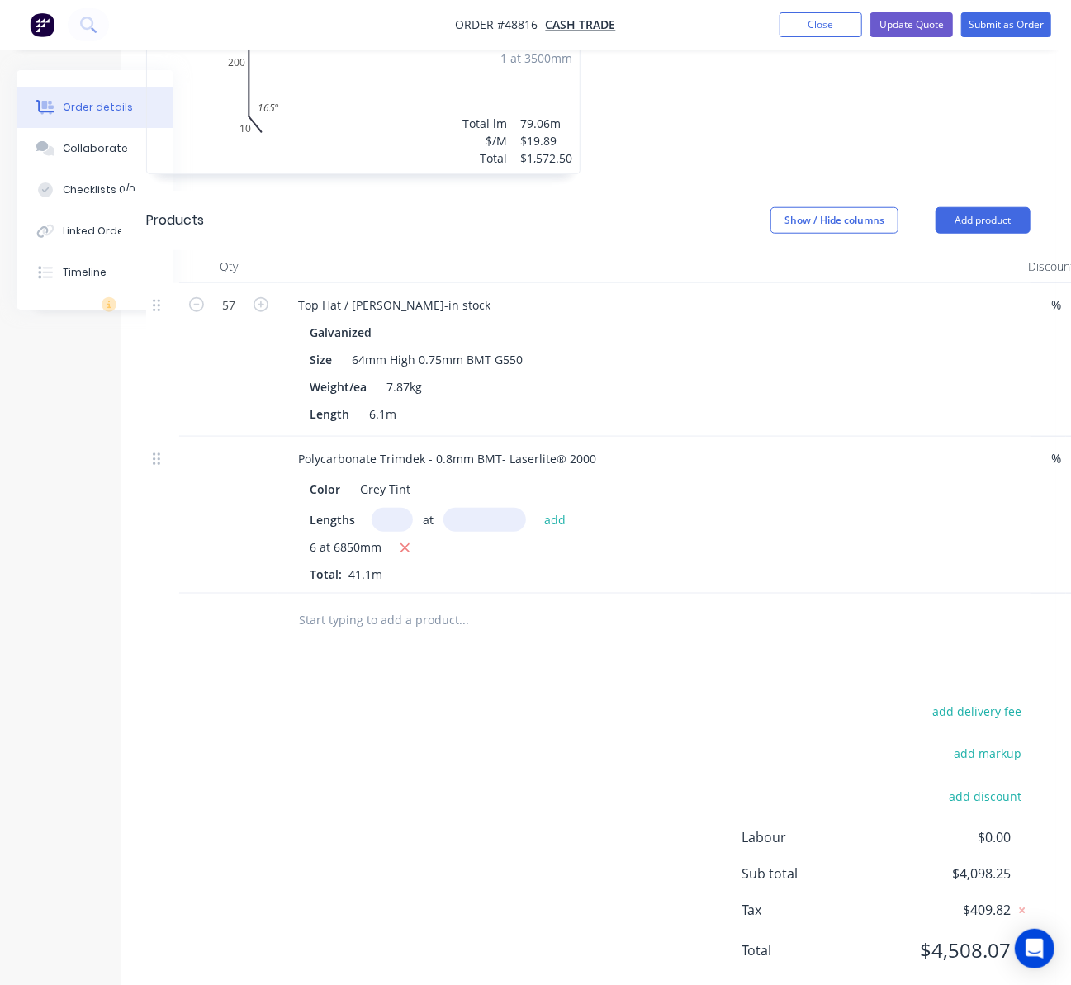
scroll to position [675, 77]
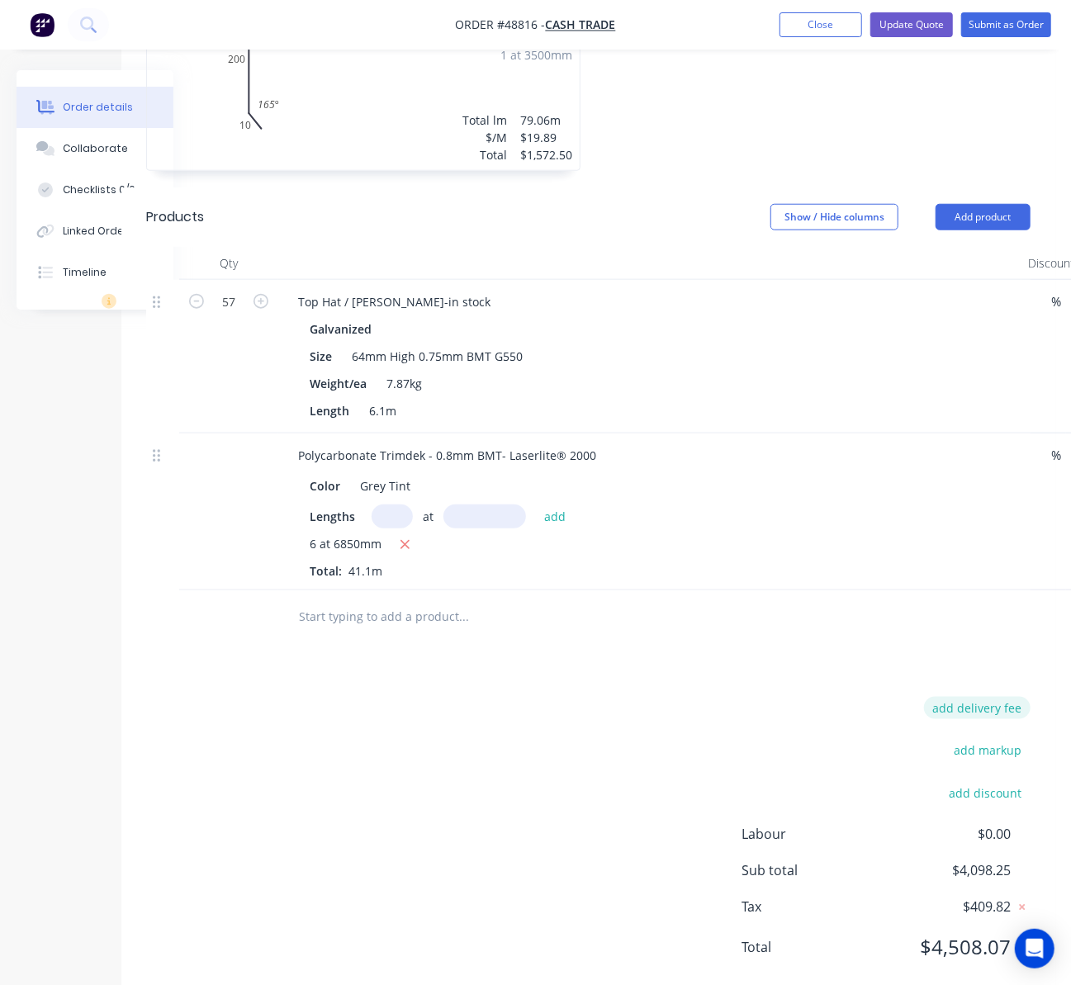
click at [982, 697] on button "add delivery fee" at bounding box center [977, 708] width 107 height 22
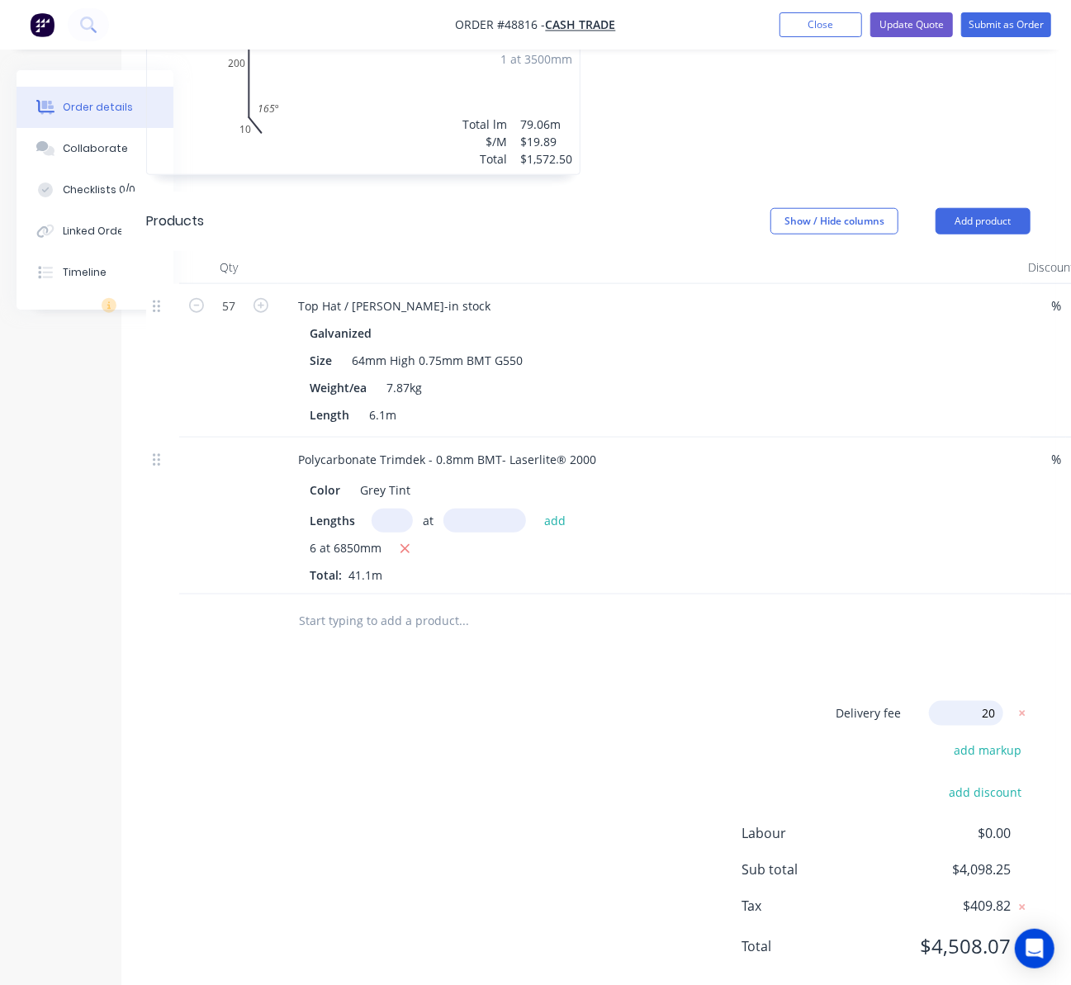
type input "200"
click at [942, 635] on div "Drawings Add drawing 0.55 Colorbond Wallaby Girth 420 1 0 10 200 200 10 165 º 1…" at bounding box center [588, 421] width 934 height 1166
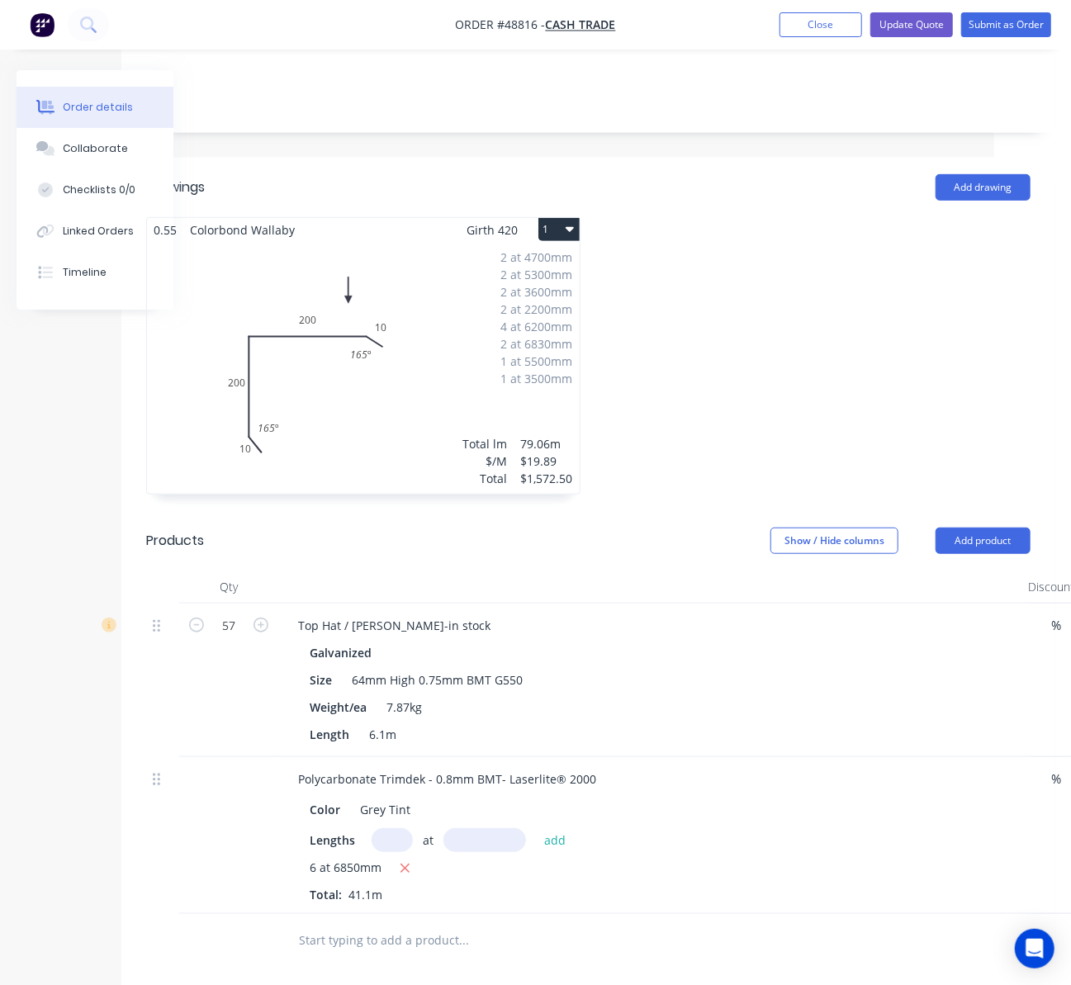
scroll to position [0, 77]
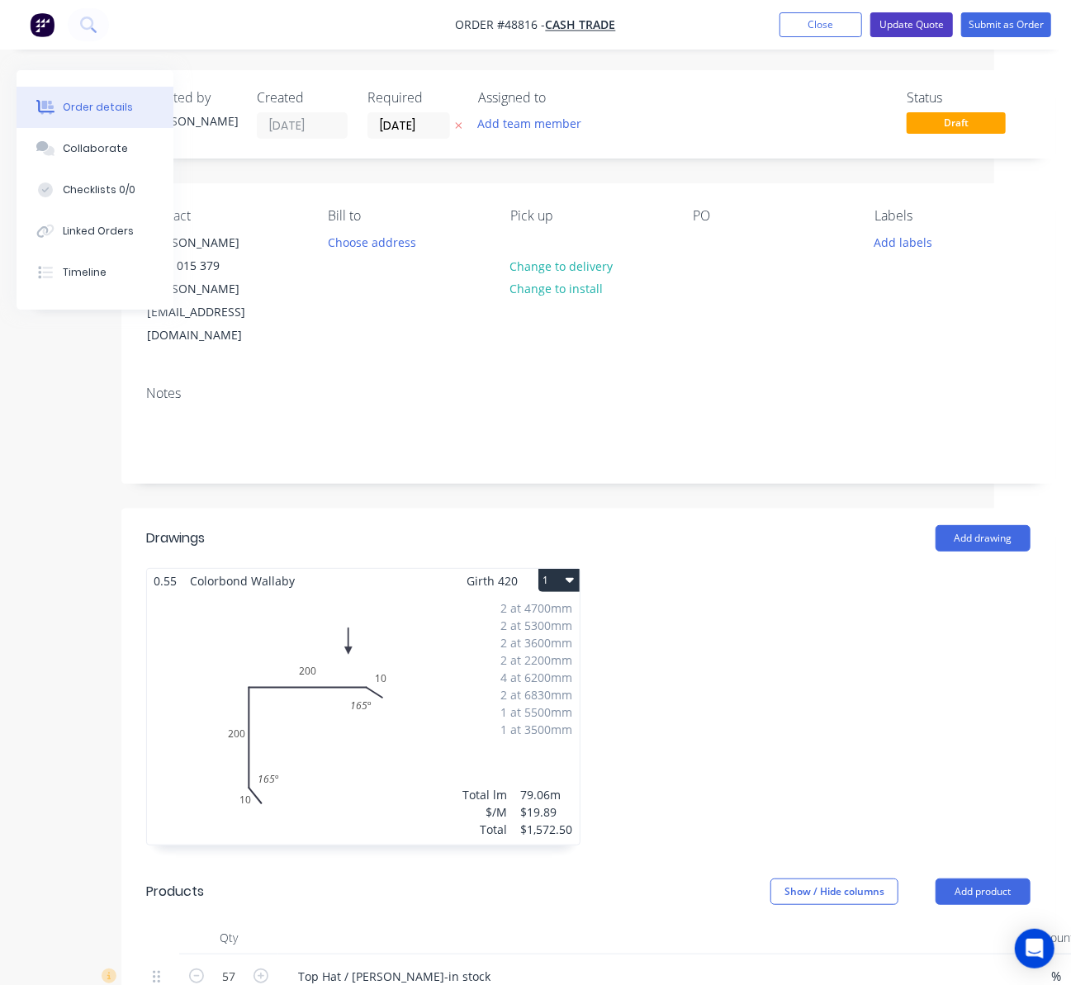
click at [903, 24] on button "Update Quote" at bounding box center [911, 24] width 83 height 25
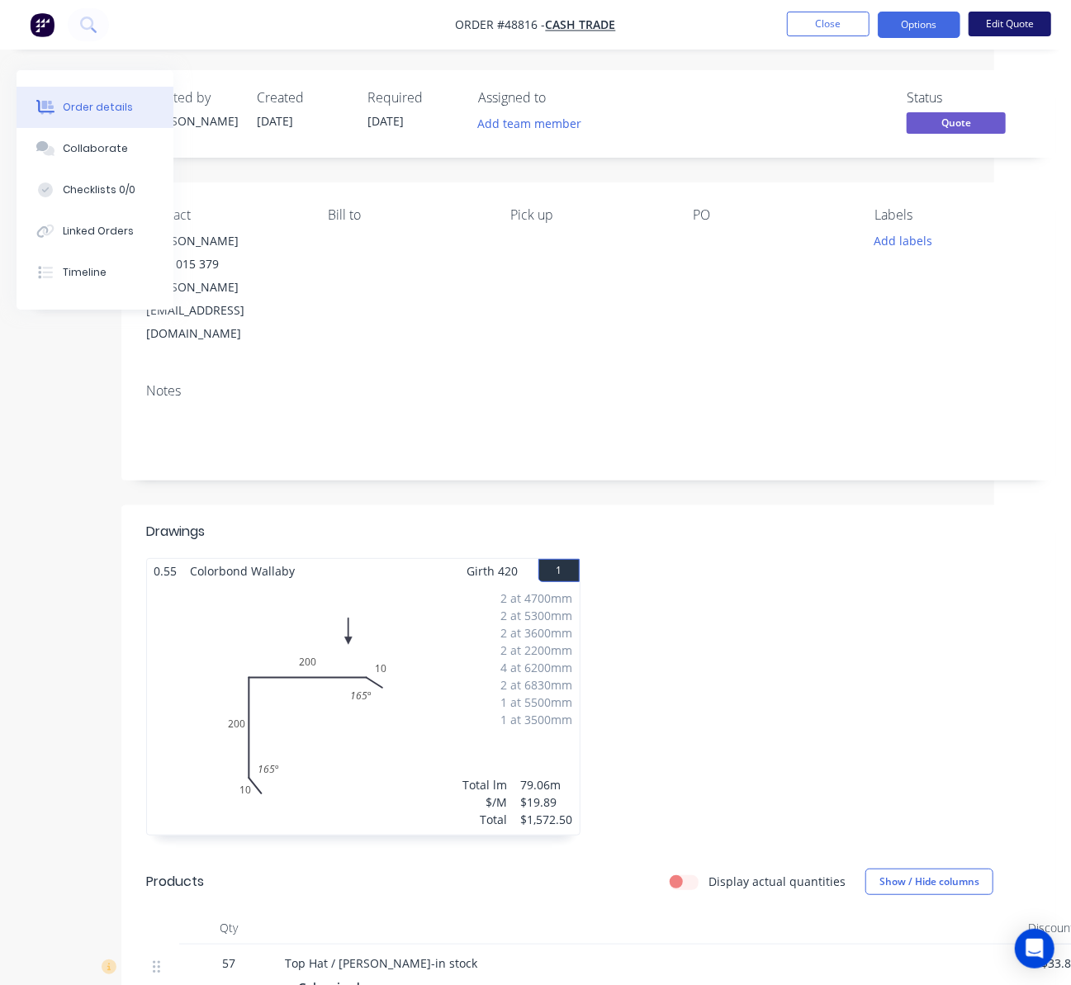
click at [1022, 26] on button "Edit Quote" at bounding box center [1010, 24] width 83 height 25
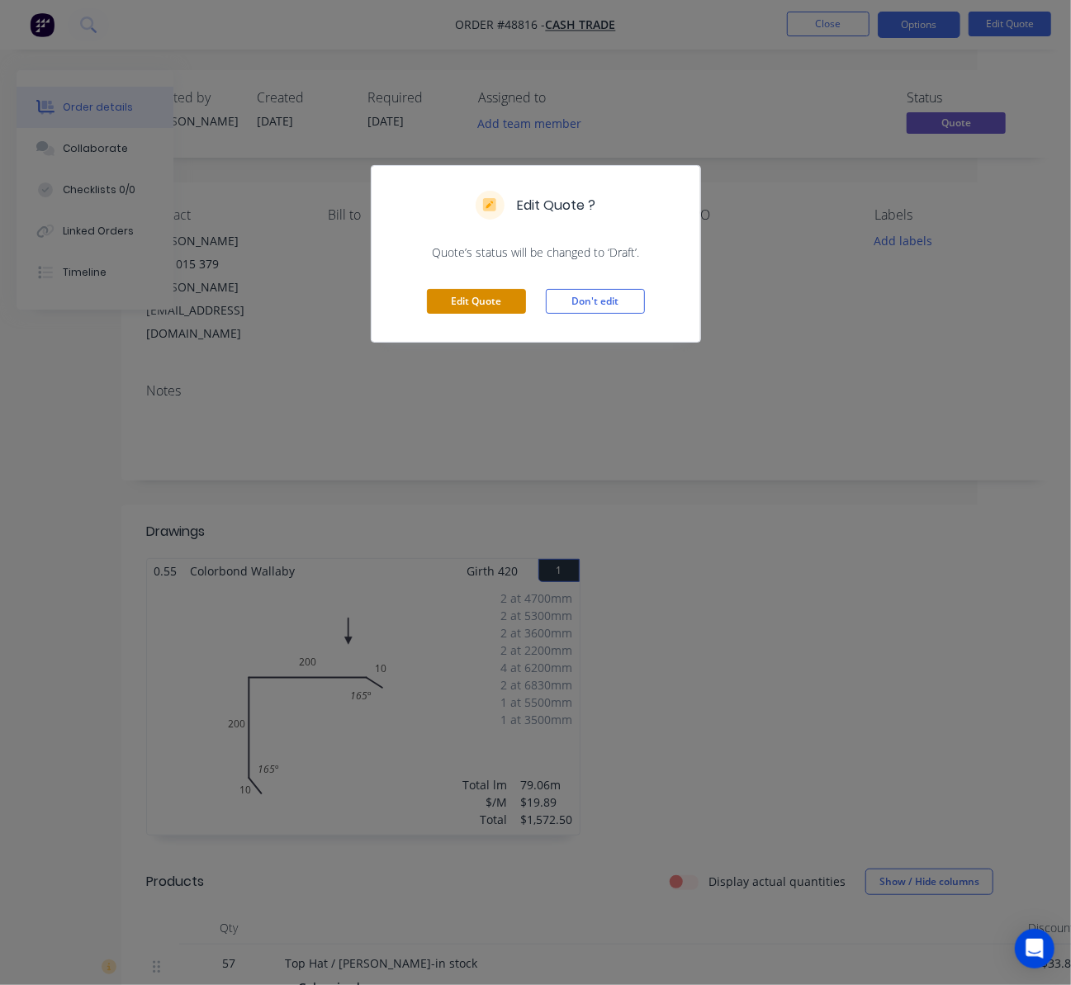
click at [479, 306] on button "Edit Quote" at bounding box center [476, 301] width 99 height 25
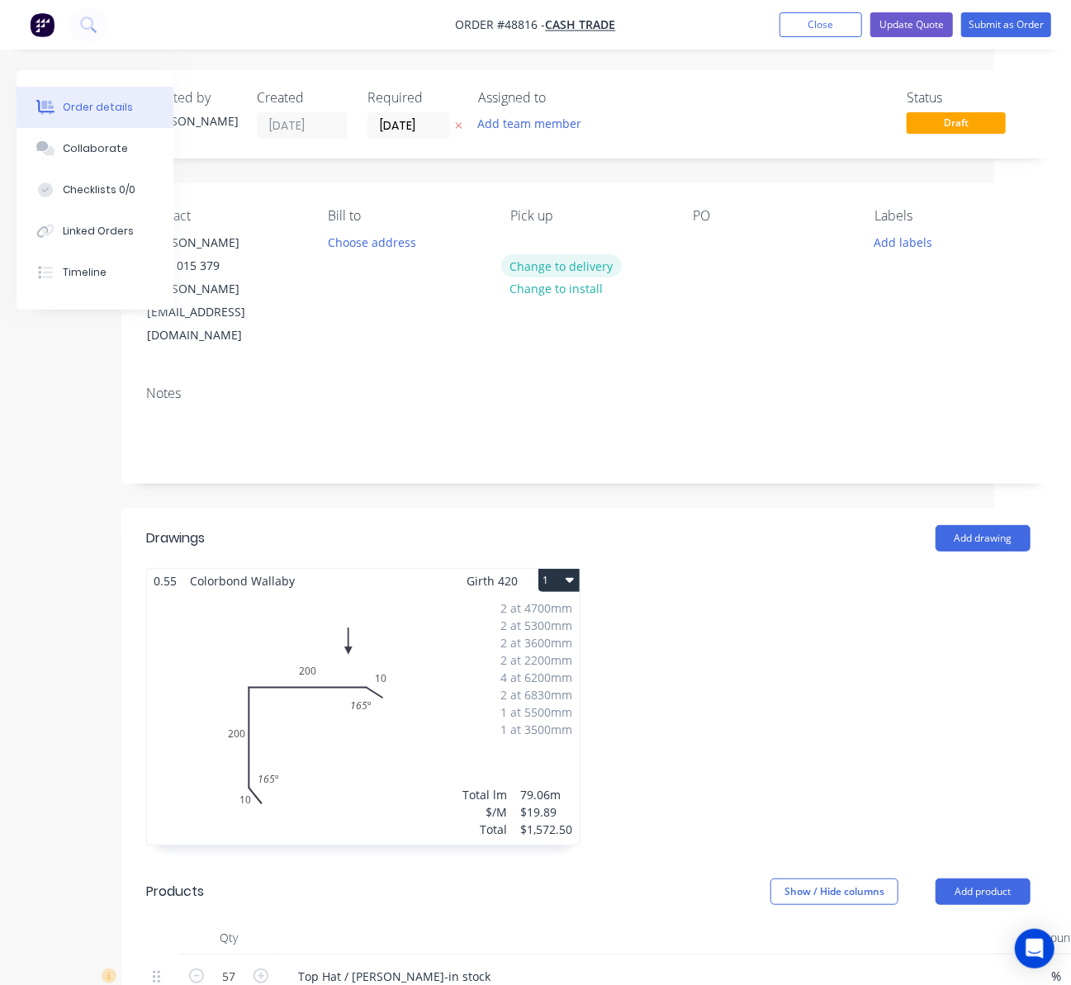
click at [567, 264] on button "Change to delivery" at bounding box center [561, 265] width 121 height 22
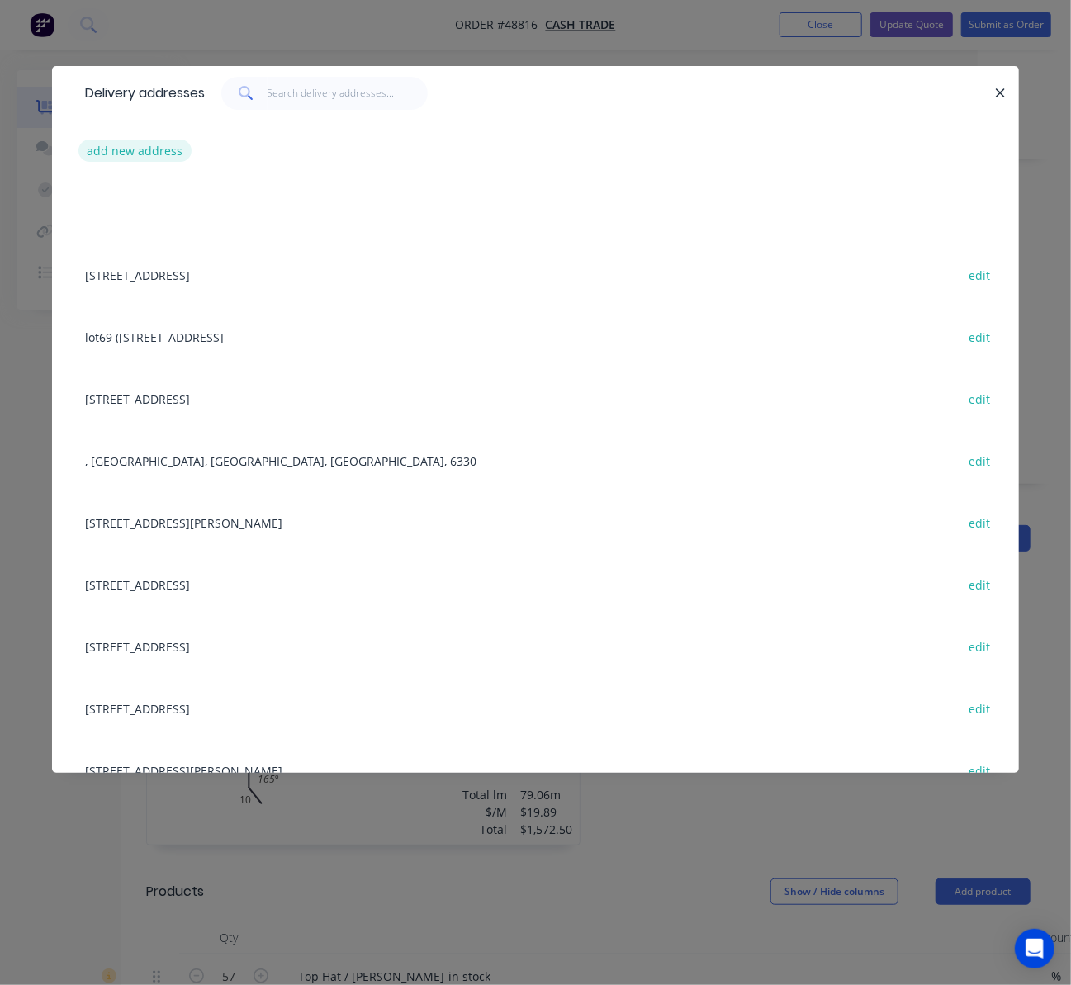
click at [112, 153] on button "add new address" at bounding box center [134, 151] width 113 height 22
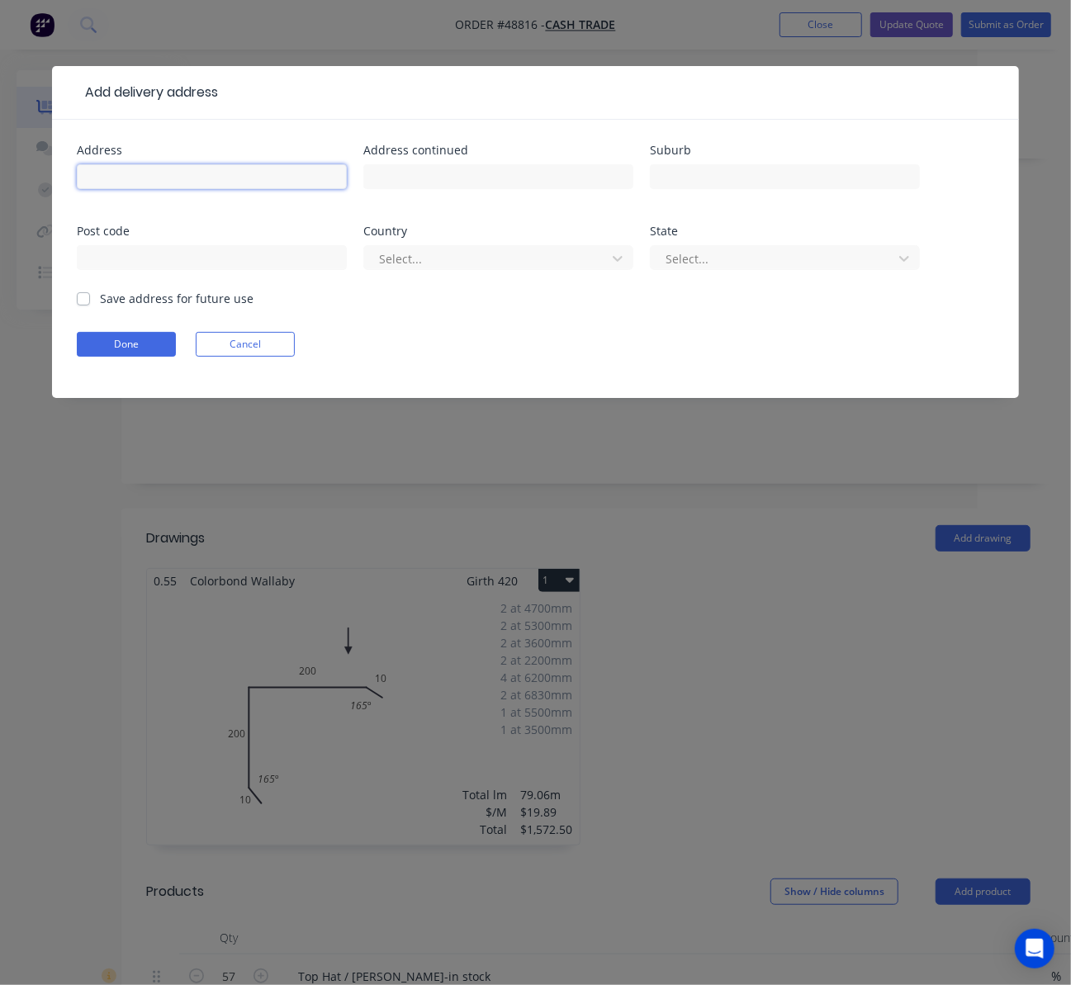
click at [235, 173] on input "text" at bounding box center [212, 176] width 270 height 25
paste input "15 Pollard Ct"
type input "15 Pollard Ct"
click at [705, 172] on input "text" at bounding box center [785, 176] width 270 height 25
paste input "Yangebup"
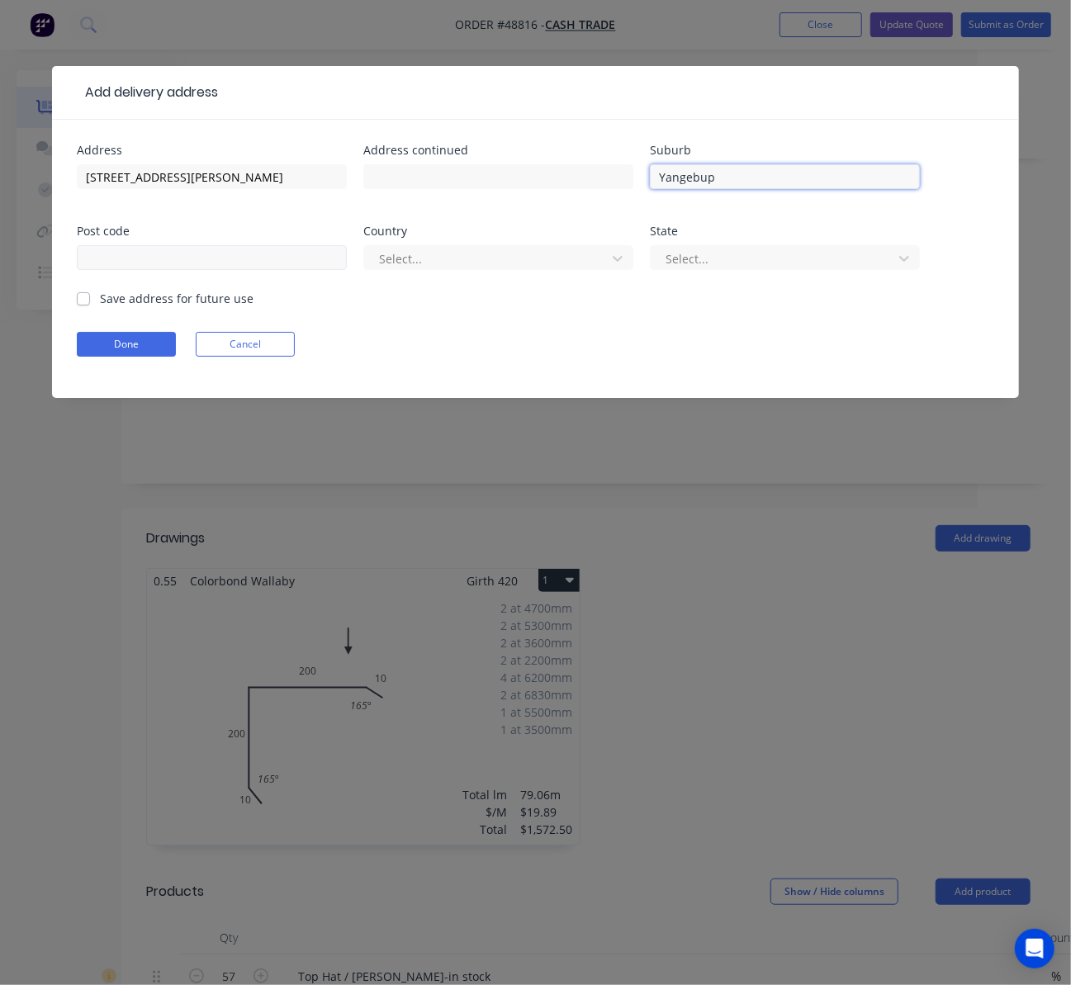
type input "Yangebup"
drag, startPoint x: 169, startPoint y: 265, endPoint x: 182, endPoint y: 259, distance: 13.7
click at [169, 265] on input "text" at bounding box center [212, 257] width 270 height 25
type input "6164"
click at [444, 251] on div at bounding box center [487, 259] width 221 height 21
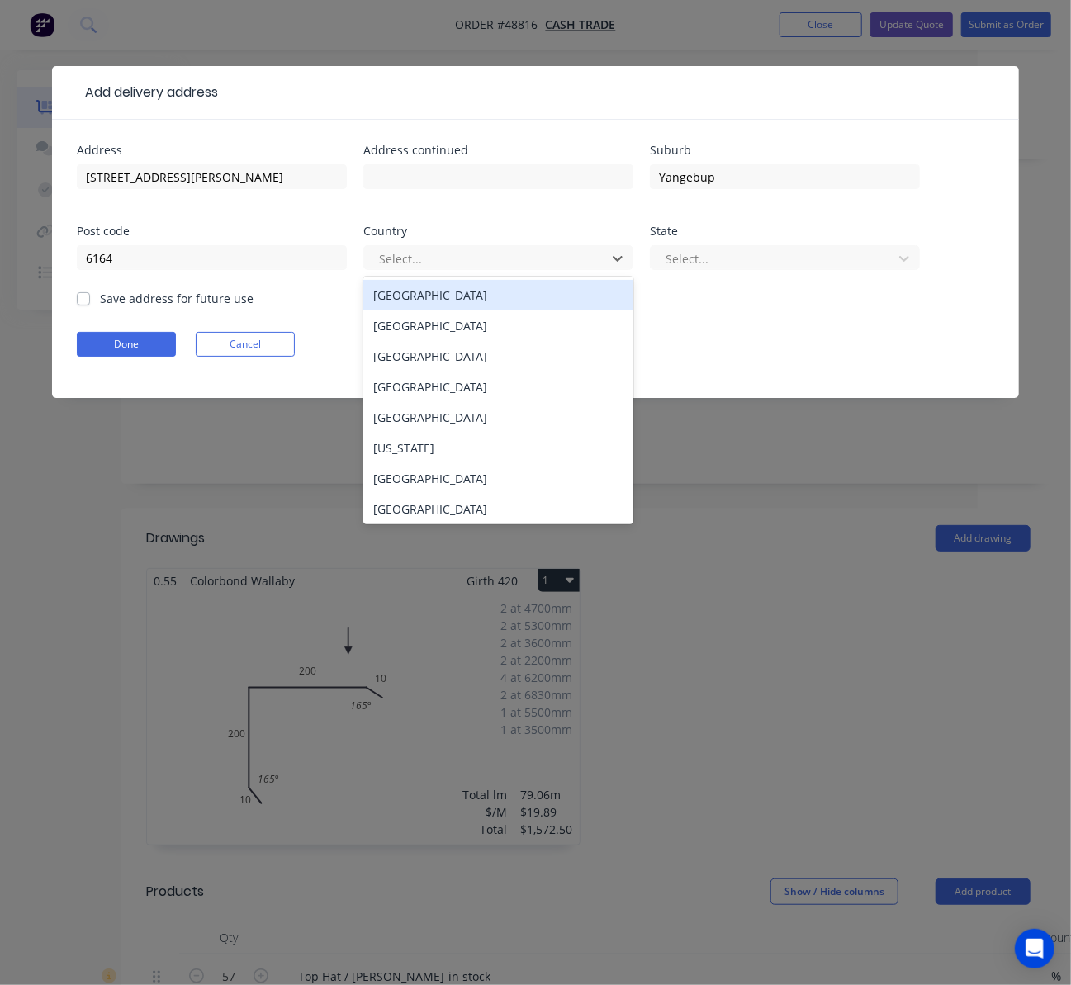
click at [486, 299] on div "[GEOGRAPHIC_DATA]" at bounding box center [498, 295] width 270 height 31
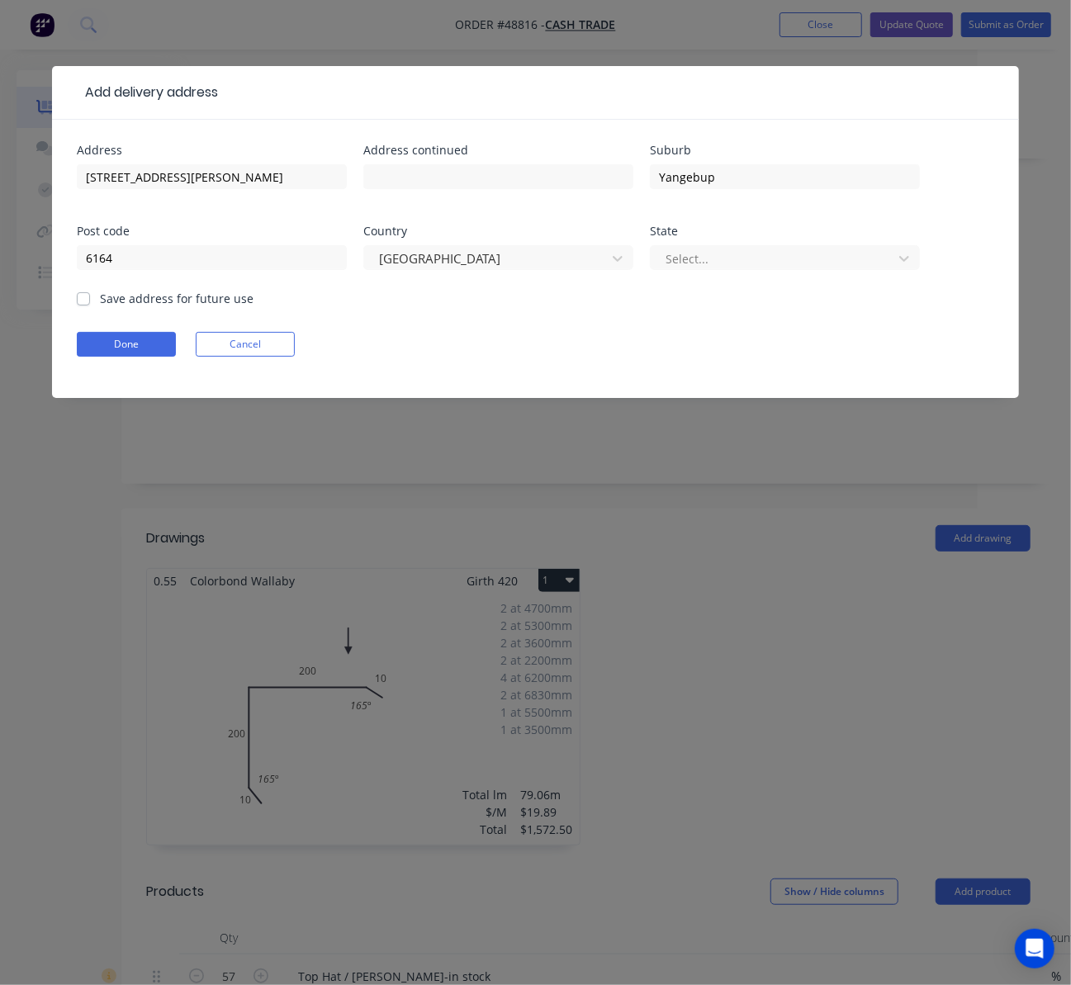
click at [788, 274] on div "Select..." at bounding box center [785, 265] width 270 height 49
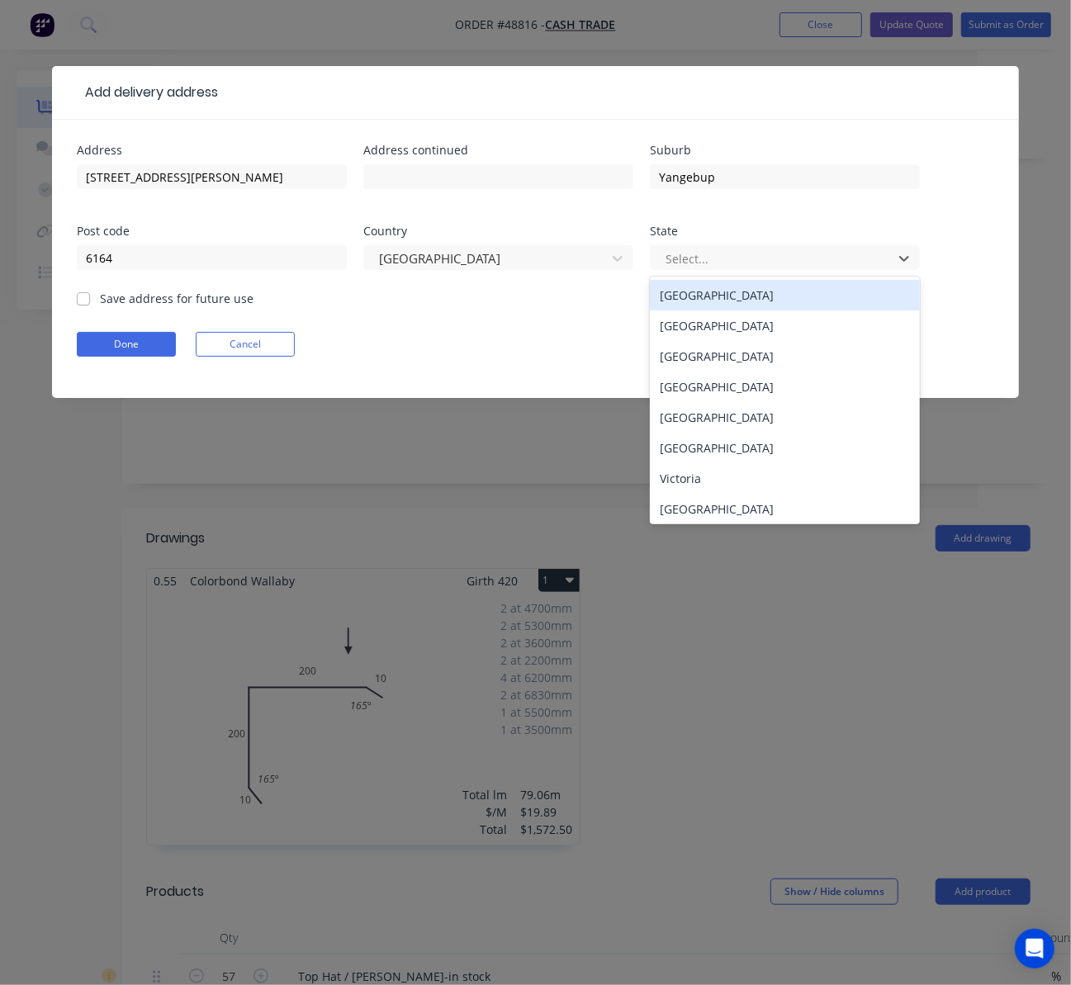
drag, startPoint x: 790, startPoint y: 262, endPoint x: 803, endPoint y: 320, distance: 60.1
click at [790, 263] on div at bounding box center [774, 259] width 221 height 21
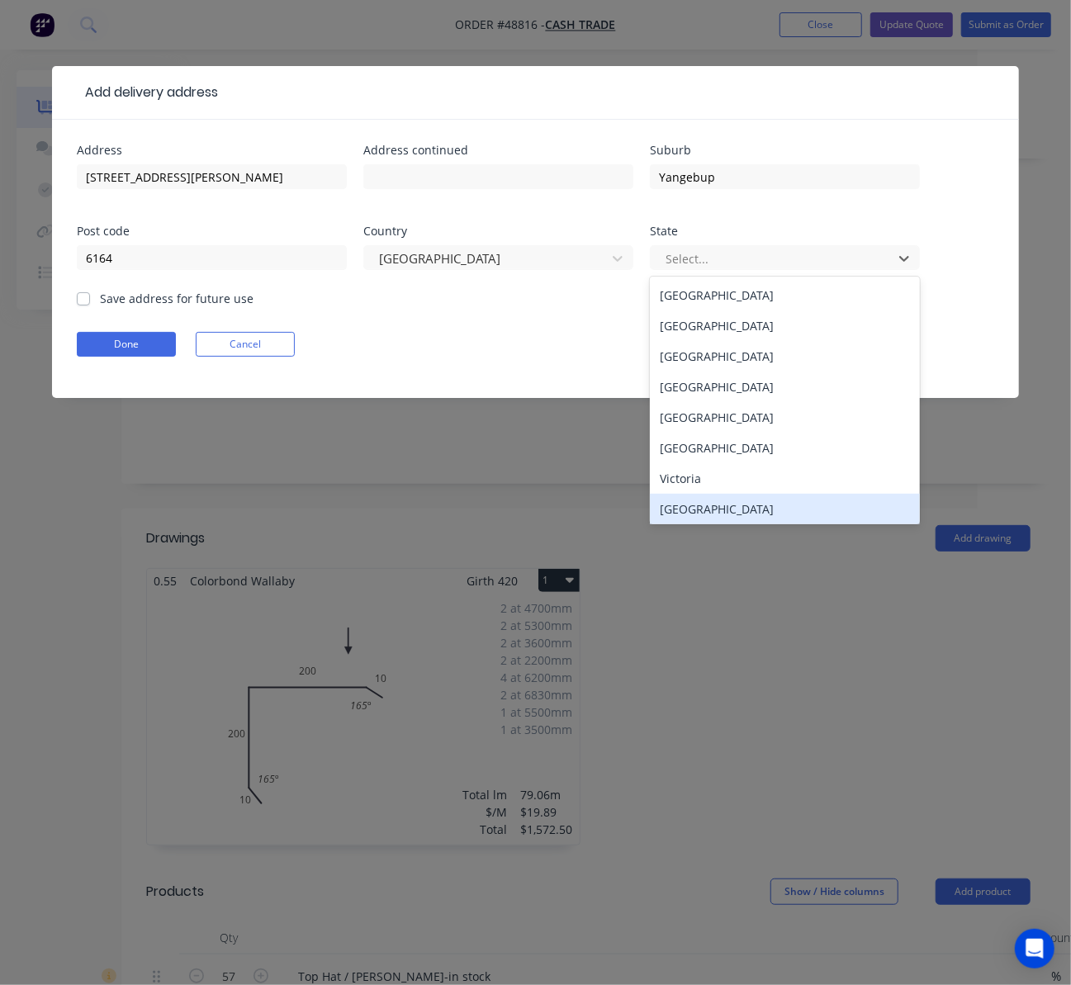
drag, startPoint x: 809, startPoint y: 507, endPoint x: 704, endPoint y: 492, distance: 106.8
click at [808, 507] on div "Western Australia" at bounding box center [785, 509] width 270 height 31
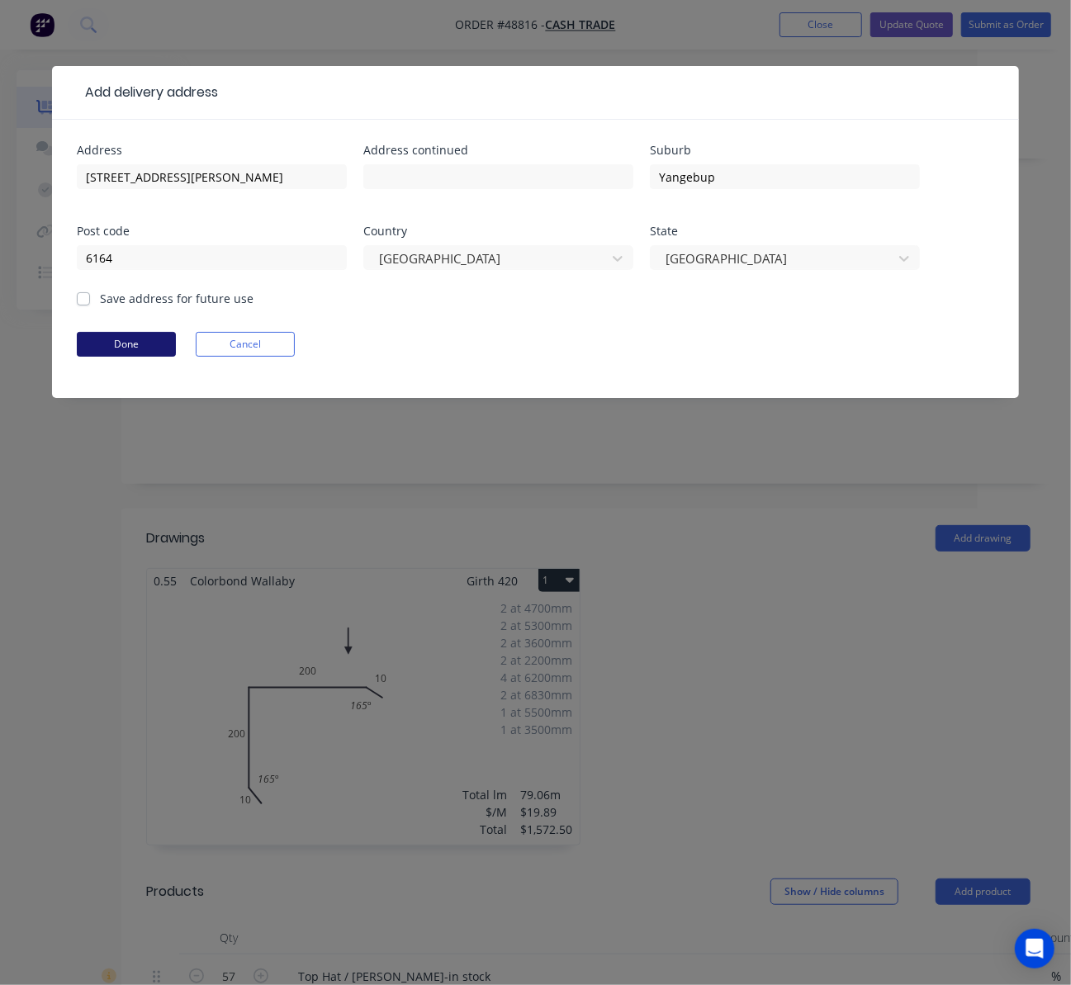
click at [133, 347] on button "Done" at bounding box center [126, 344] width 99 height 25
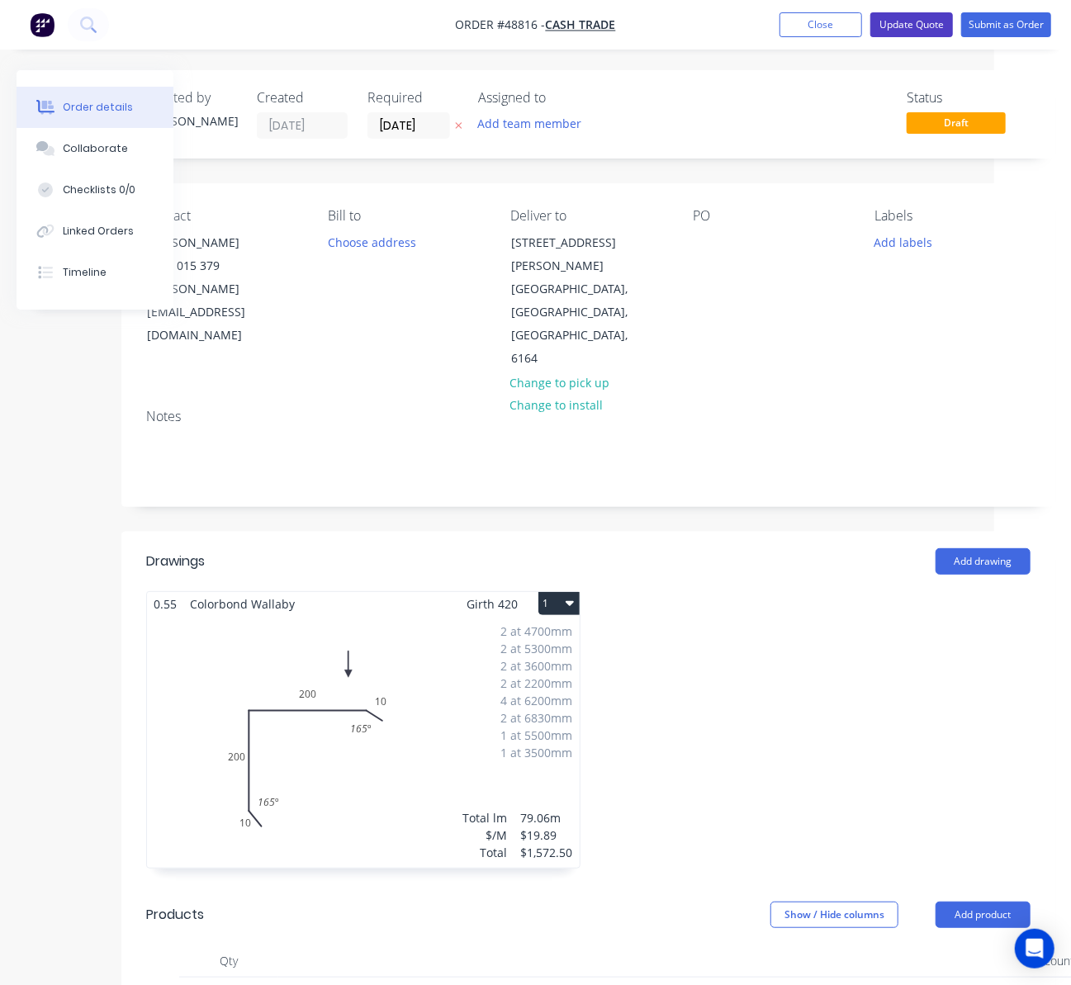
click at [903, 17] on button "Update Quote" at bounding box center [911, 24] width 83 height 25
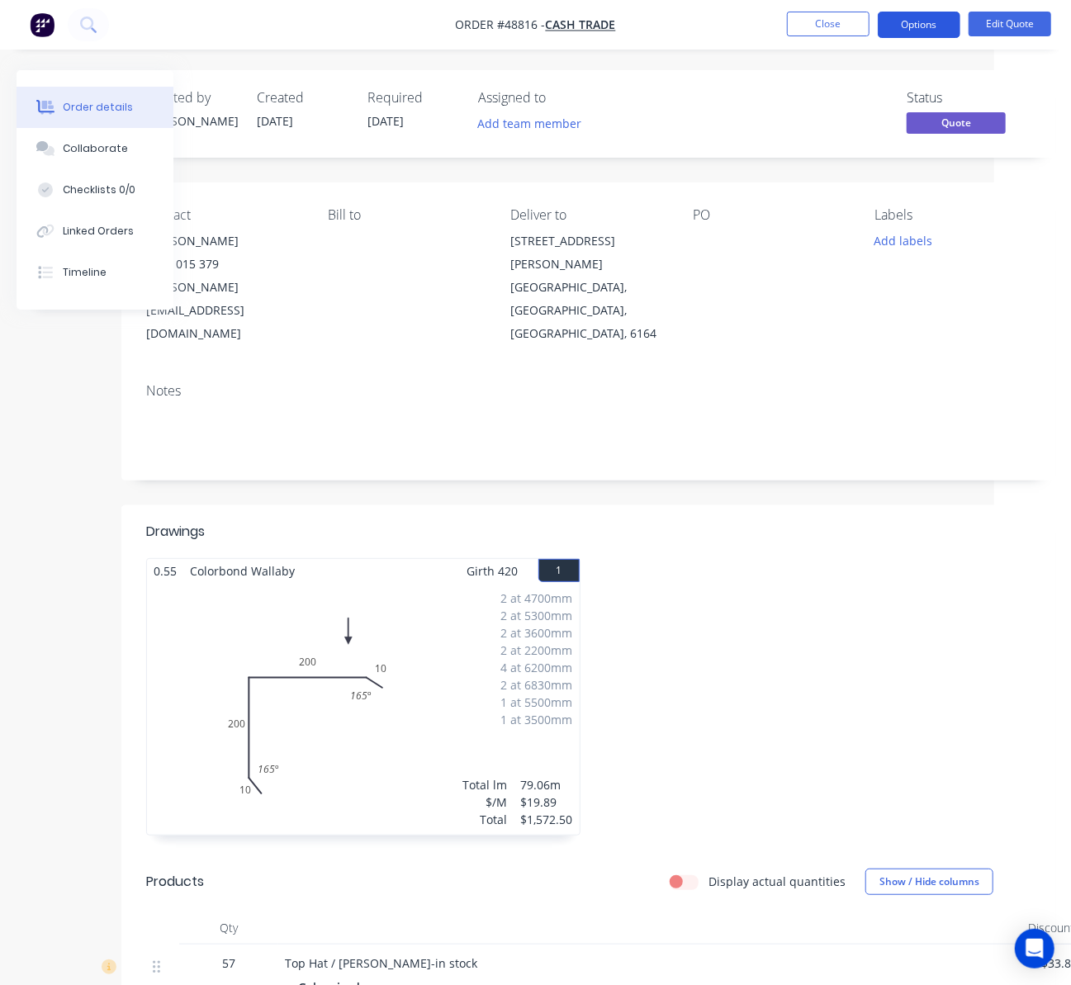
click at [913, 31] on button "Options" at bounding box center [919, 25] width 83 height 26
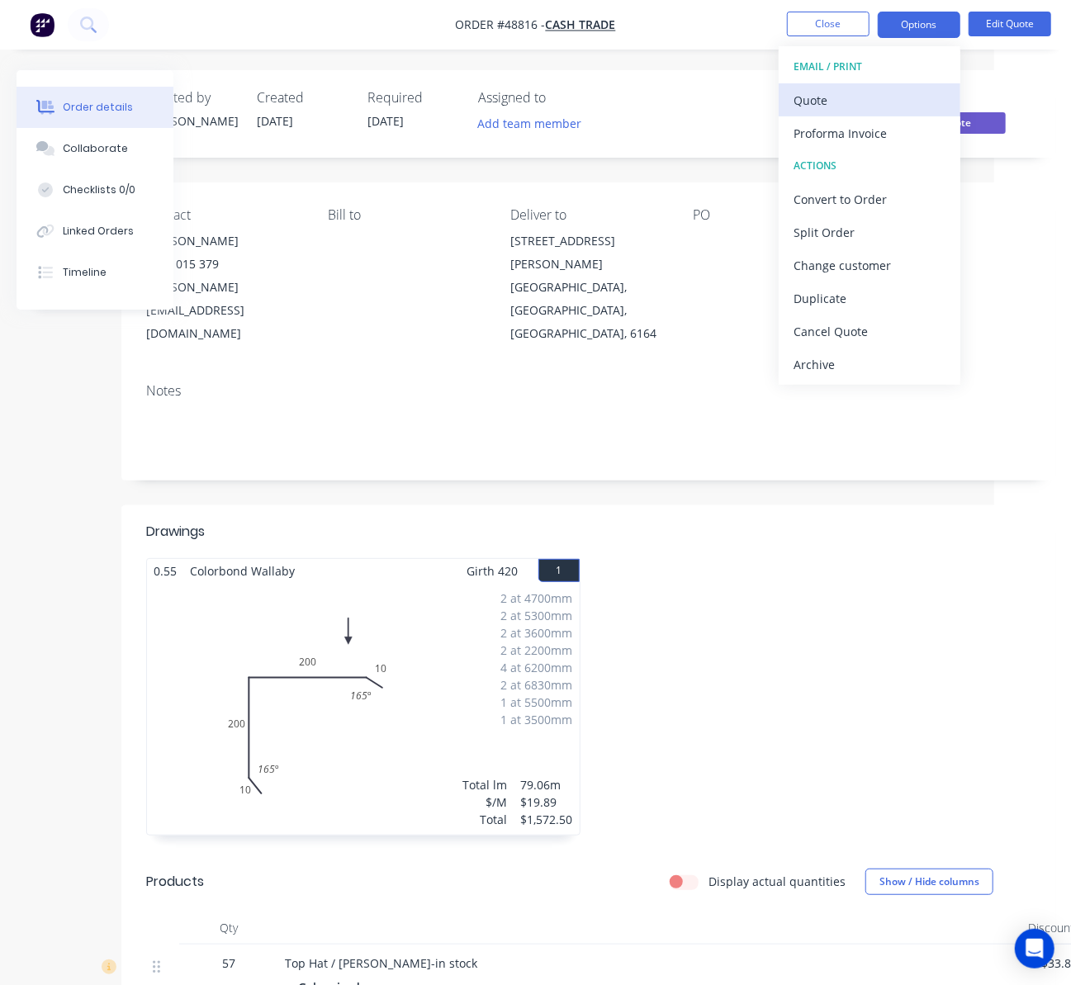
click at [851, 104] on div "Quote" at bounding box center [870, 100] width 152 height 24
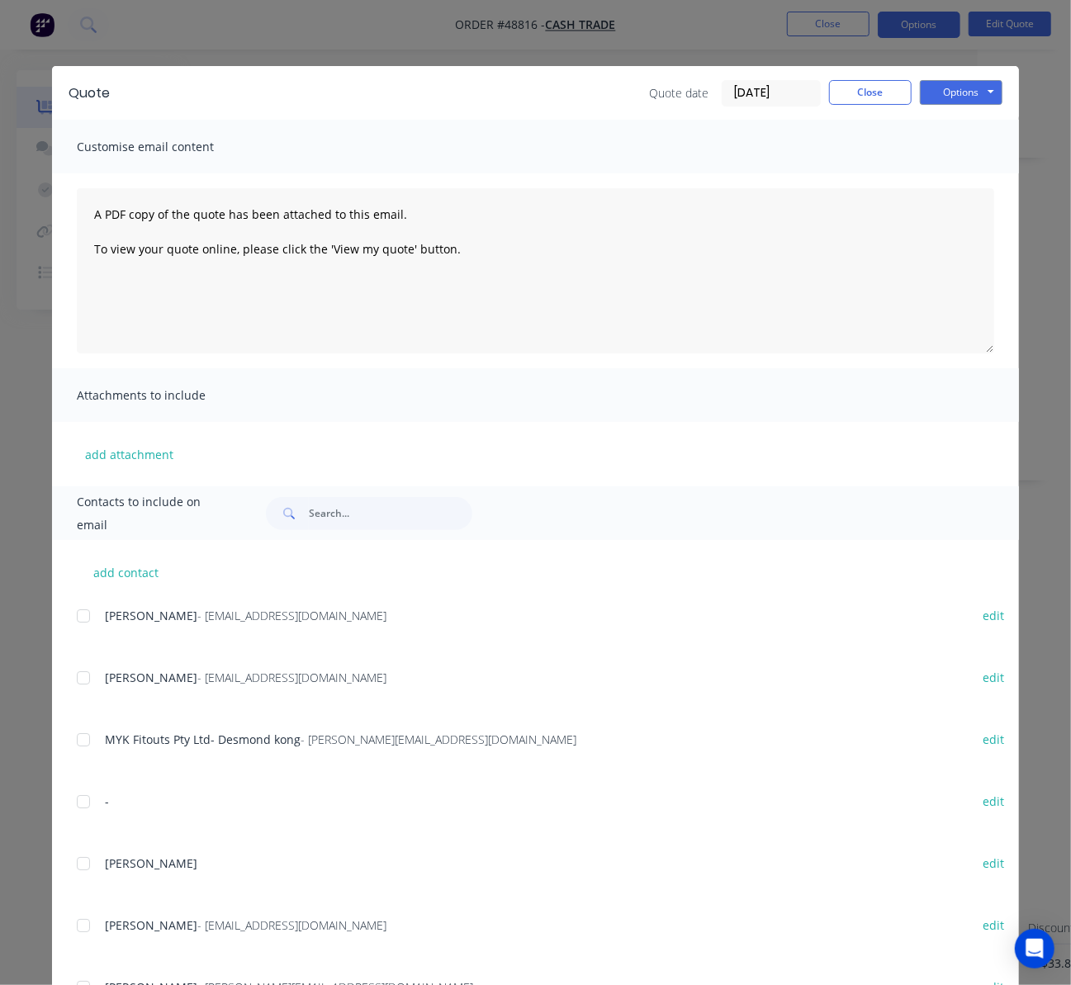
click at [968, 76] on div "Quote Quote date 04/09/25 Close Options Preview Print Email" at bounding box center [535, 93] width 967 height 54
click at [963, 84] on button "Options" at bounding box center [961, 92] width 83 height 25
click at [985, 146] on button "Print" at bounding box center [973, 148] width 106 height 27
click at [678, 31] on div "Quote Quote date 04/09/25 Close Options Preview Print Email Customise email con…" at bounding box center [535, 492] width 1071 height 985
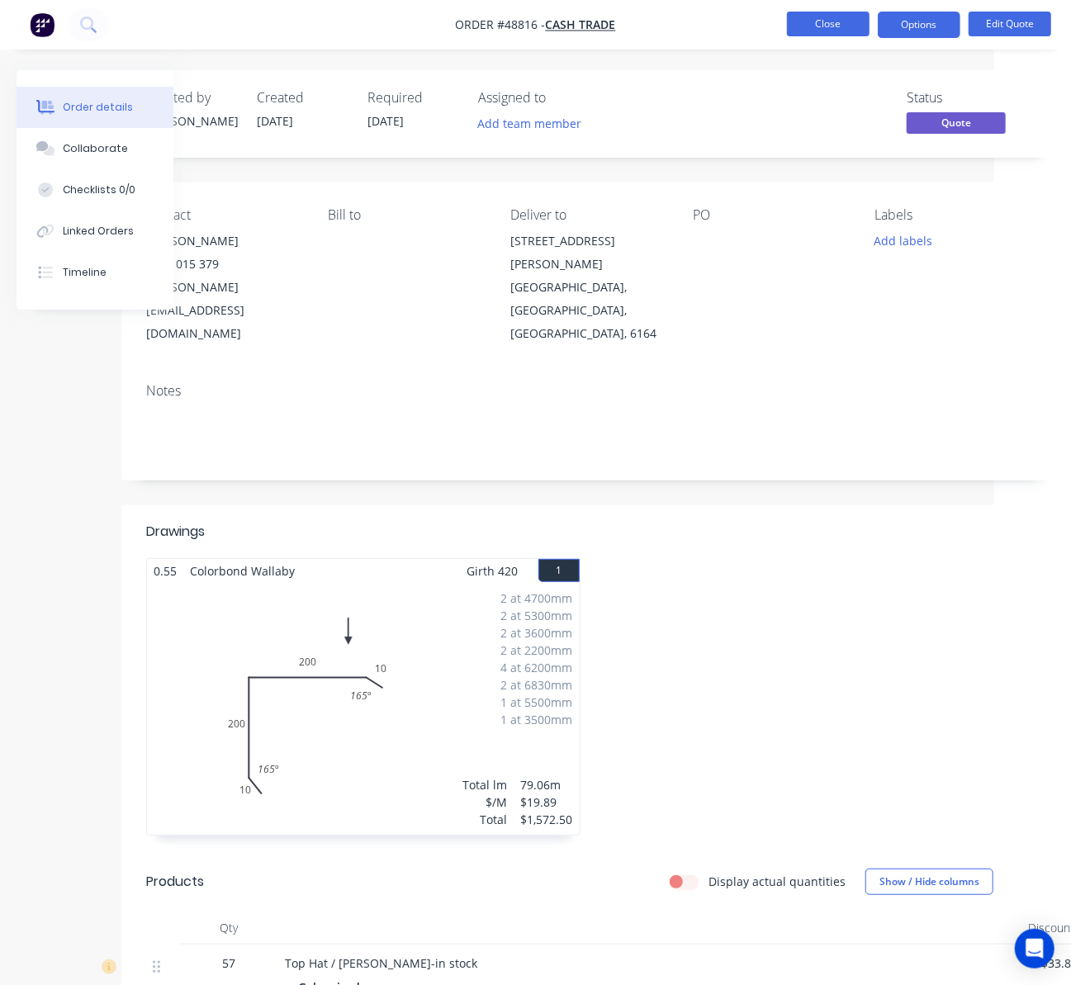
click at [819, 17] on button "Close" at bounding box center [828, 24] width 83 height 25
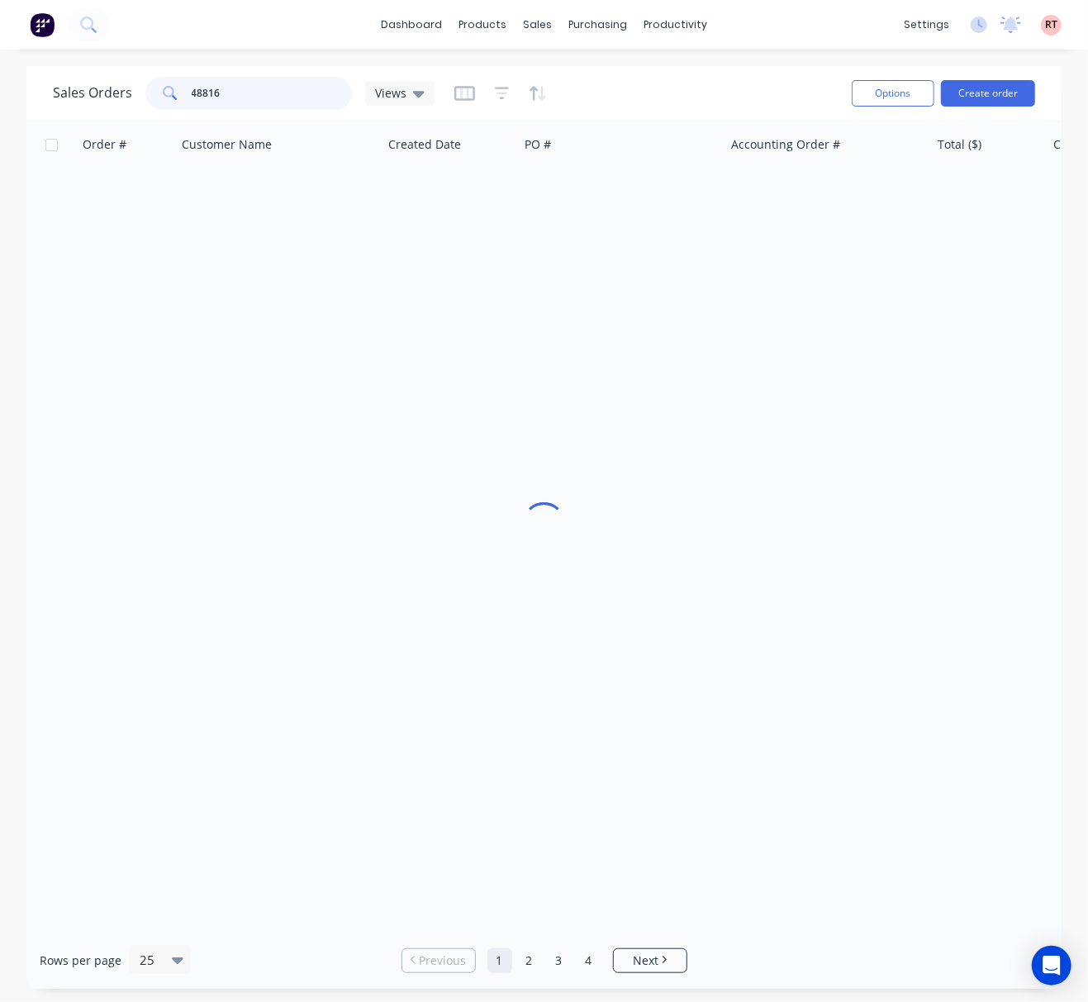
drag, startPoint x: 296, startPoint y: 92, endPoint x: -12, endPoint y: 110, distance: 307.7
click at [0, 110] on html "dashboard products sales purchasing productivity dashboard products Product Cat…" at bounding box center [544, 501] width 1088 height 1002
type input "48833"
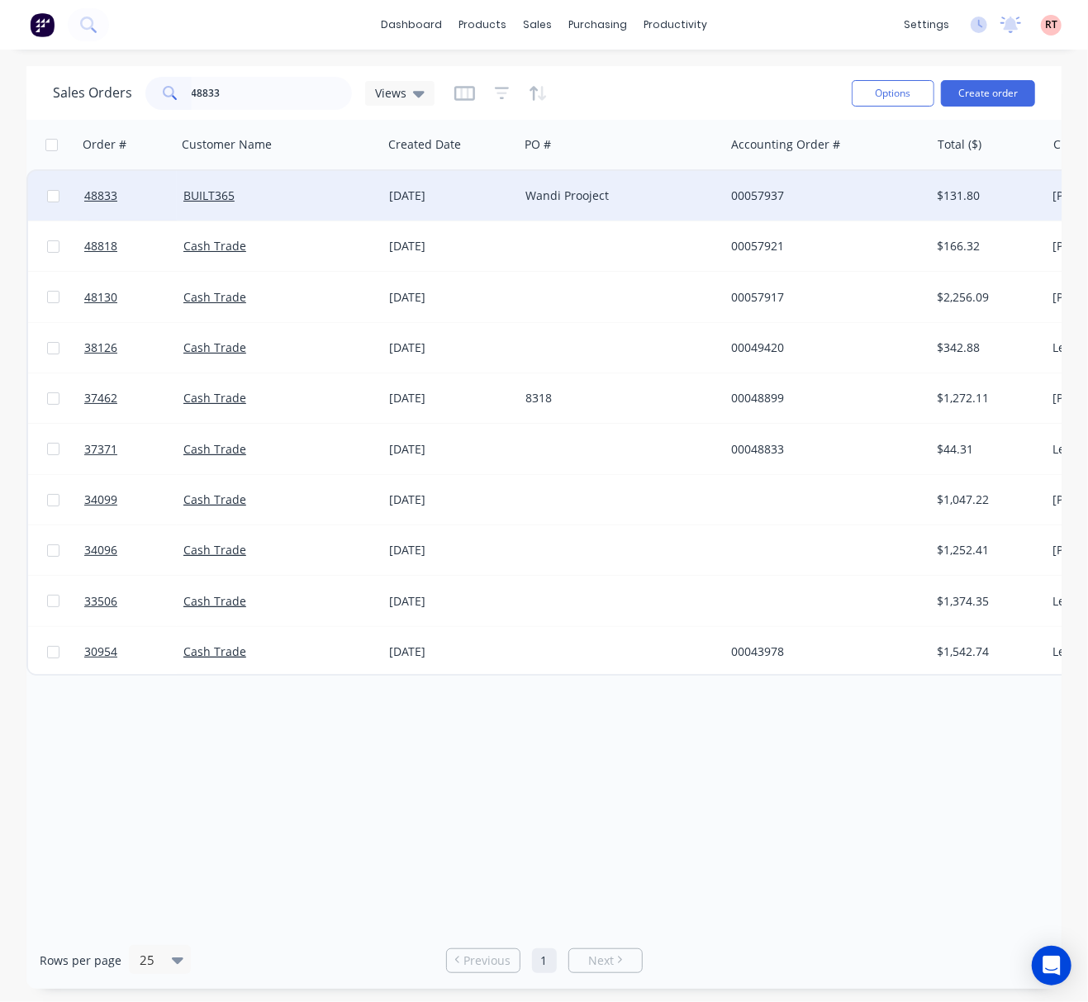
click at [642, 192] on div "Wandi Prooject" at bounding box center [616, 195] width 183 height 17
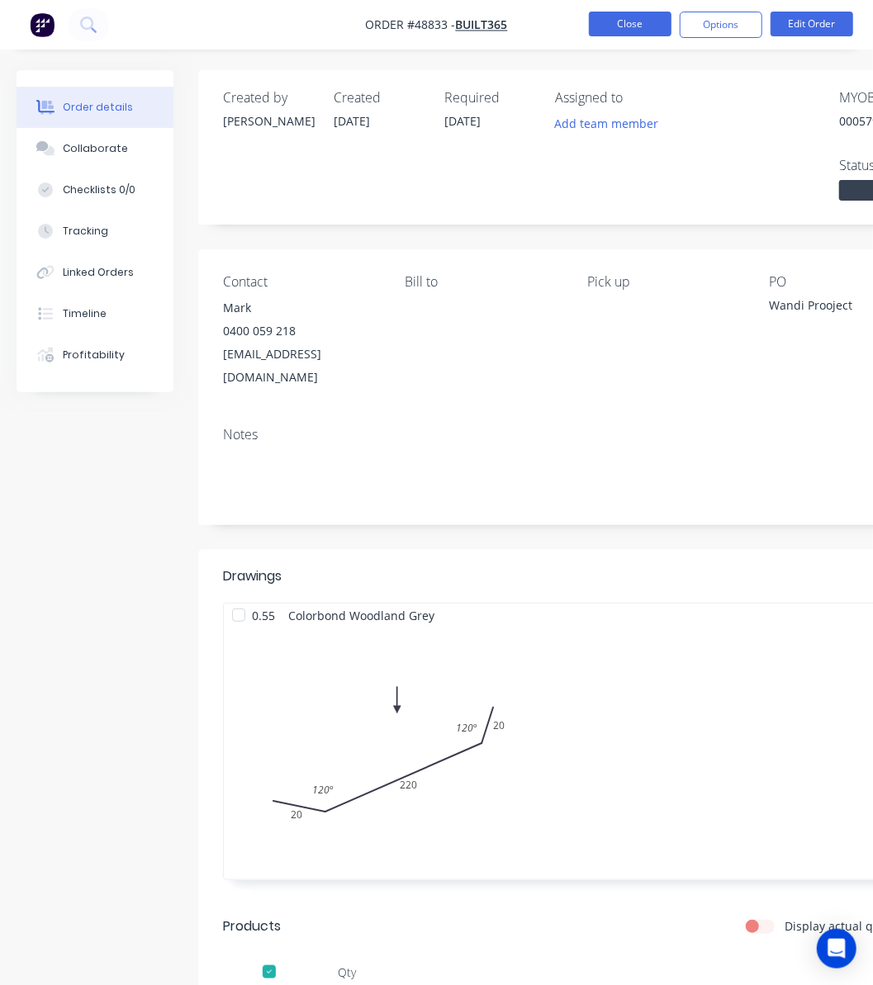
click at [646, 13] on button "Close" at bounding box center [630, 24] width 83 height 25
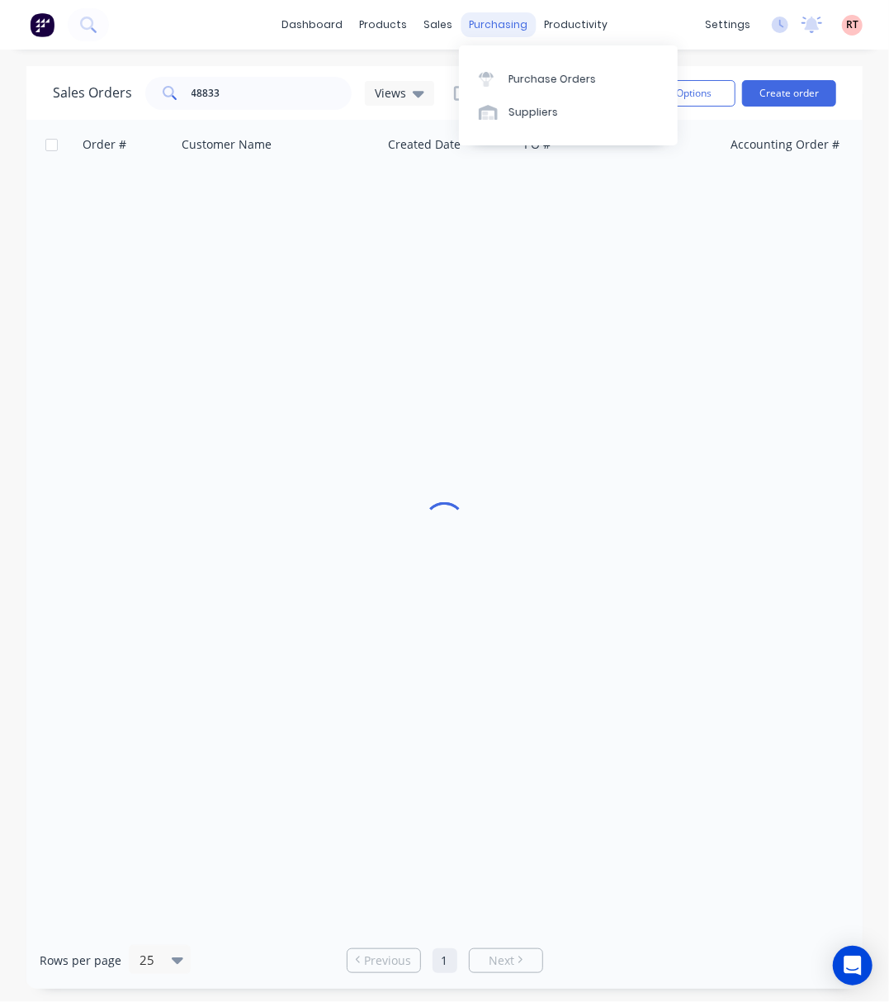
click at [505, 25] on div "purchasing" at bounding box center [498, 24] width 75 height 25
click at [441, 26] on div "sales" at bounding box center [437, 24] width 45 height 25
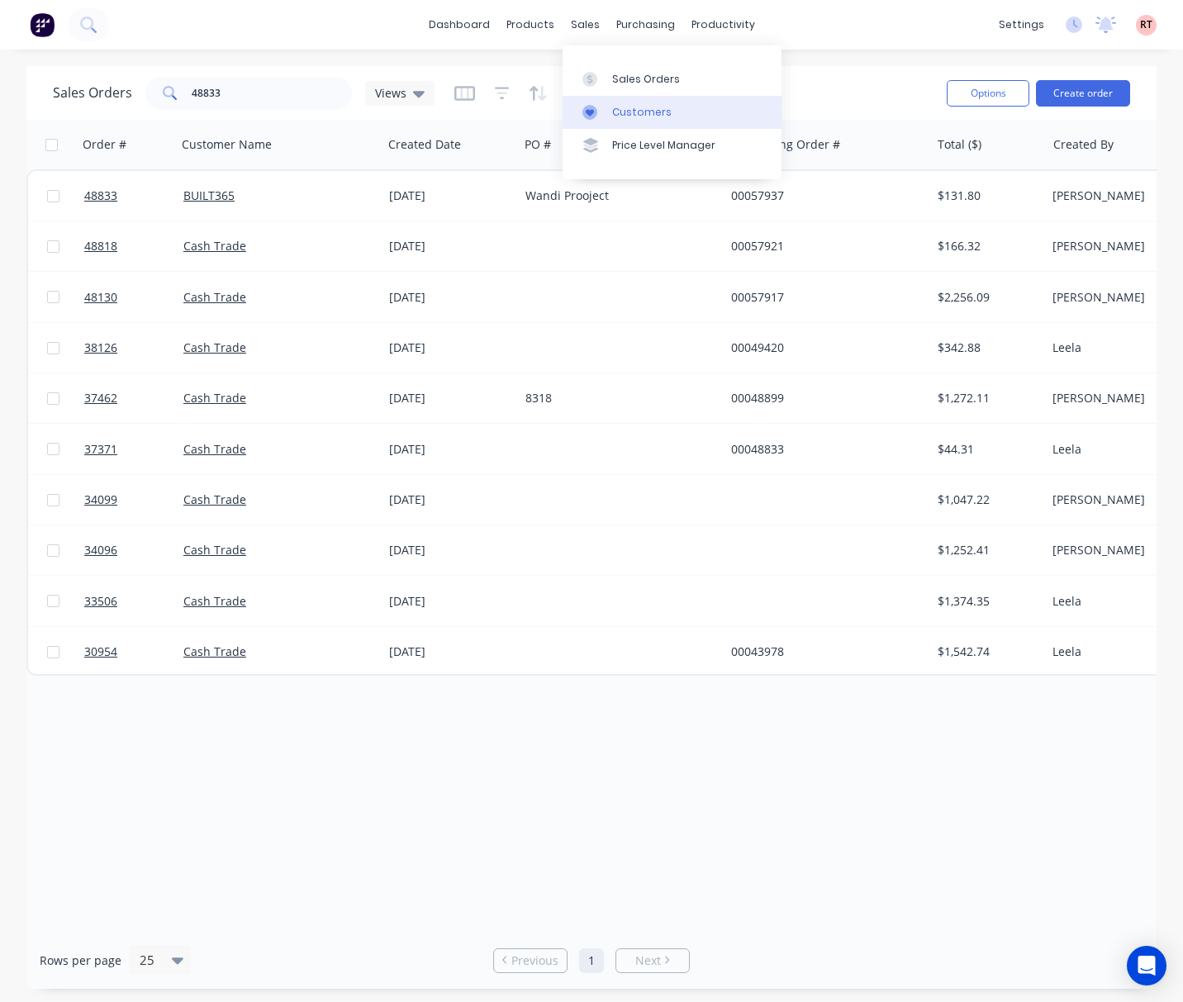
click at [623, 114] on div "Customers" at bounding box center [641, 112] width 59 height 15
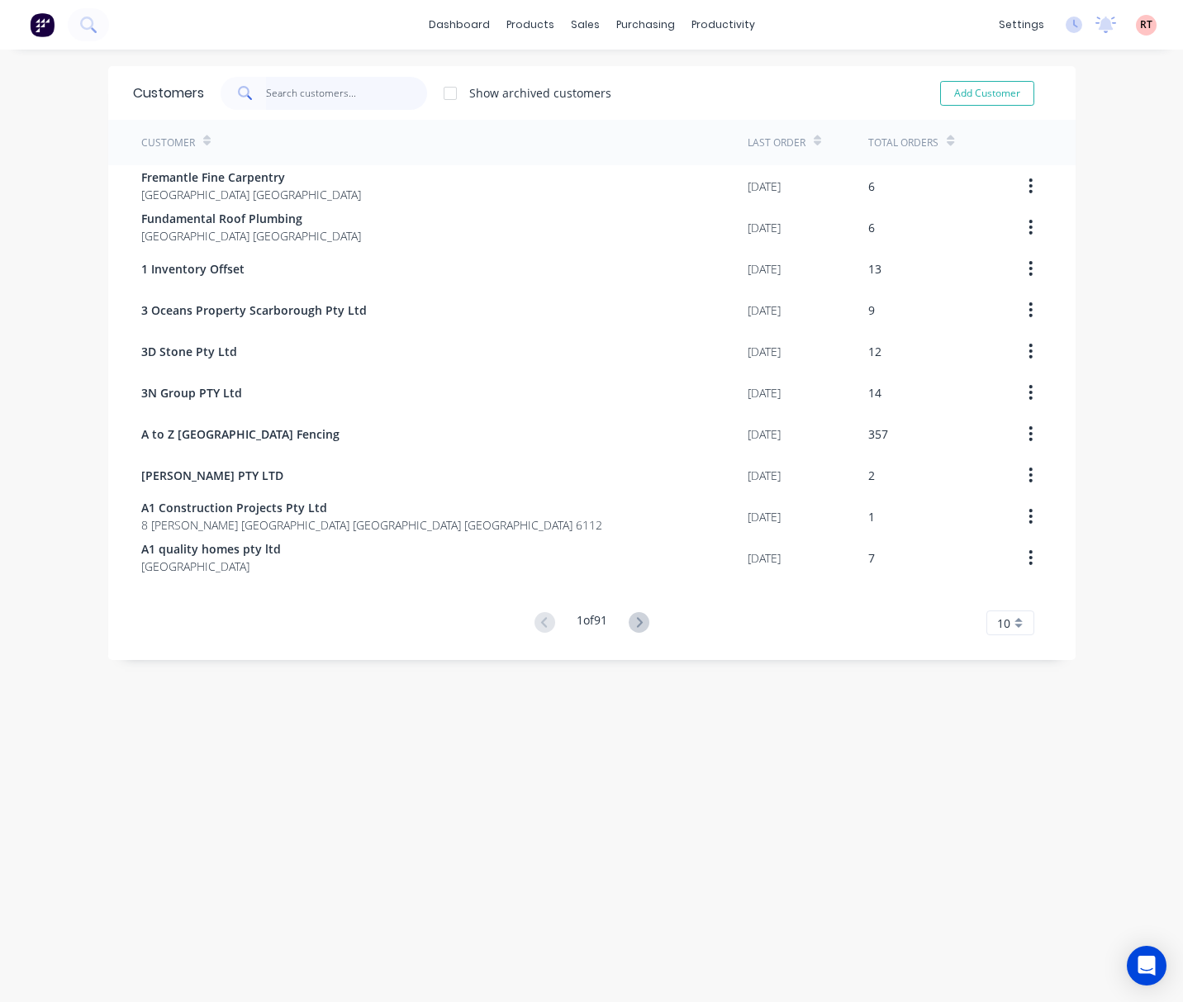
click at [353, 94] on input "text" at bounding box center [346, 93] width 161 height 33
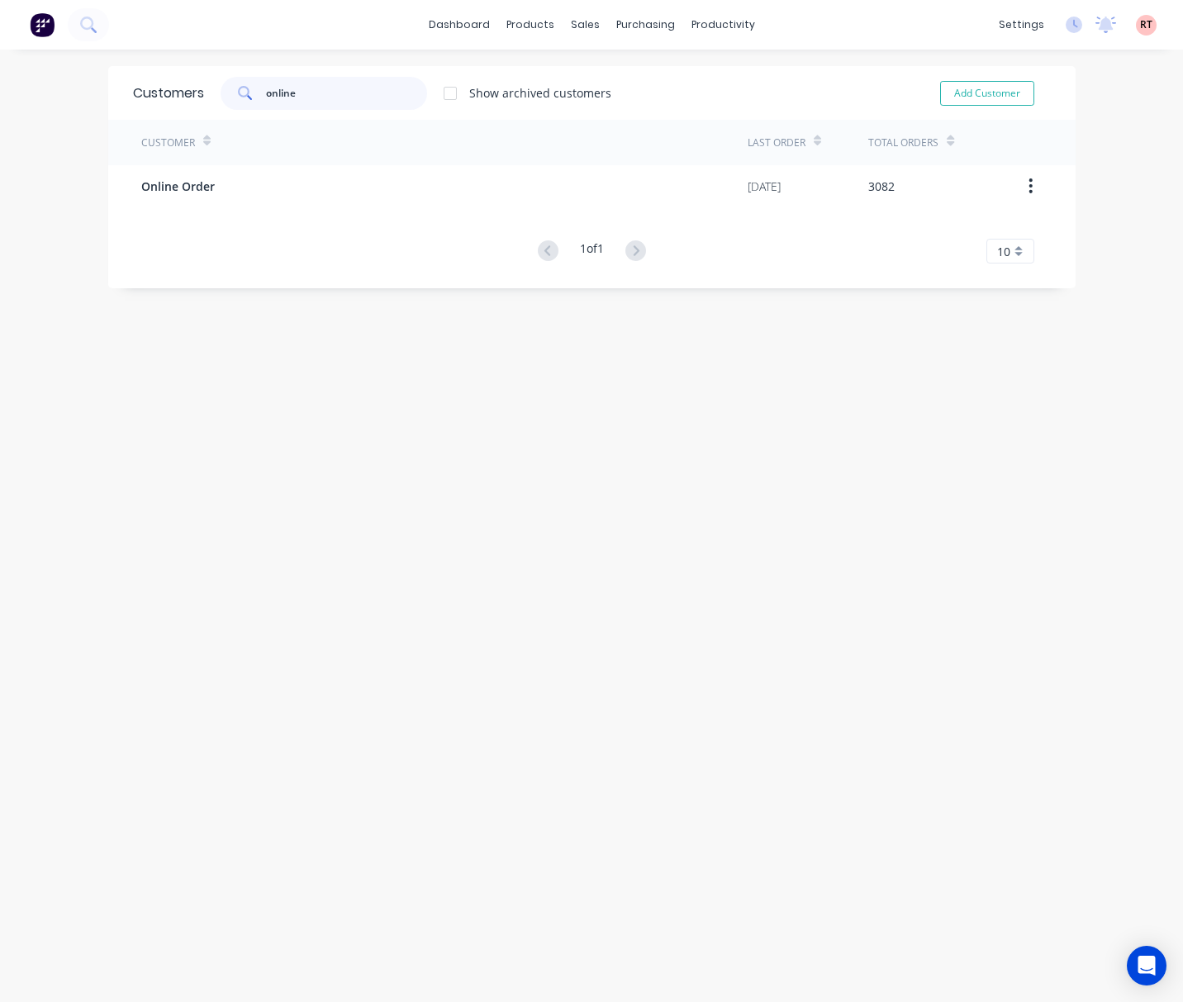
type input "online"
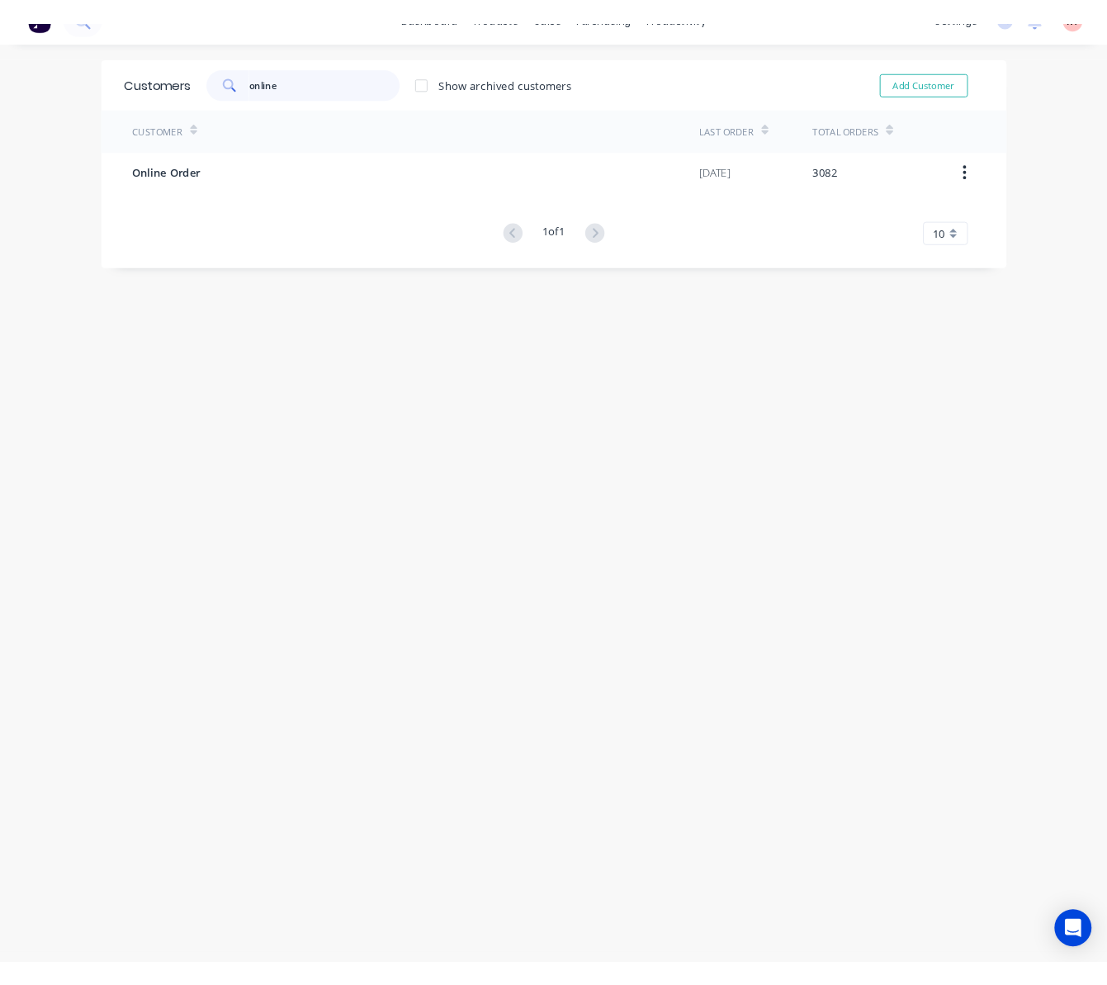
scroll to position [33, 0]
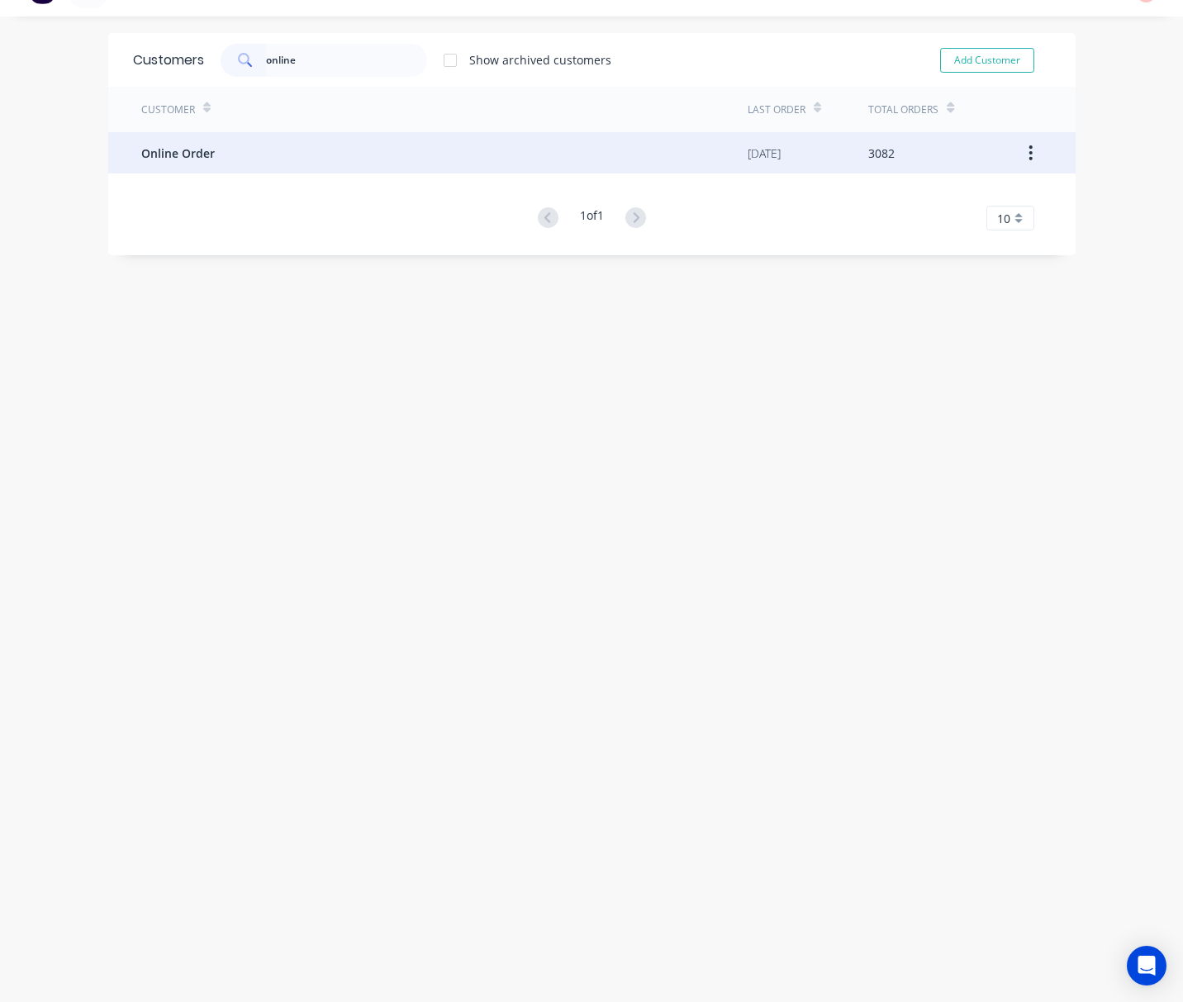
click at [426, 143] on div "Online Order" at bounding box center [444, 152] width 606 height 41
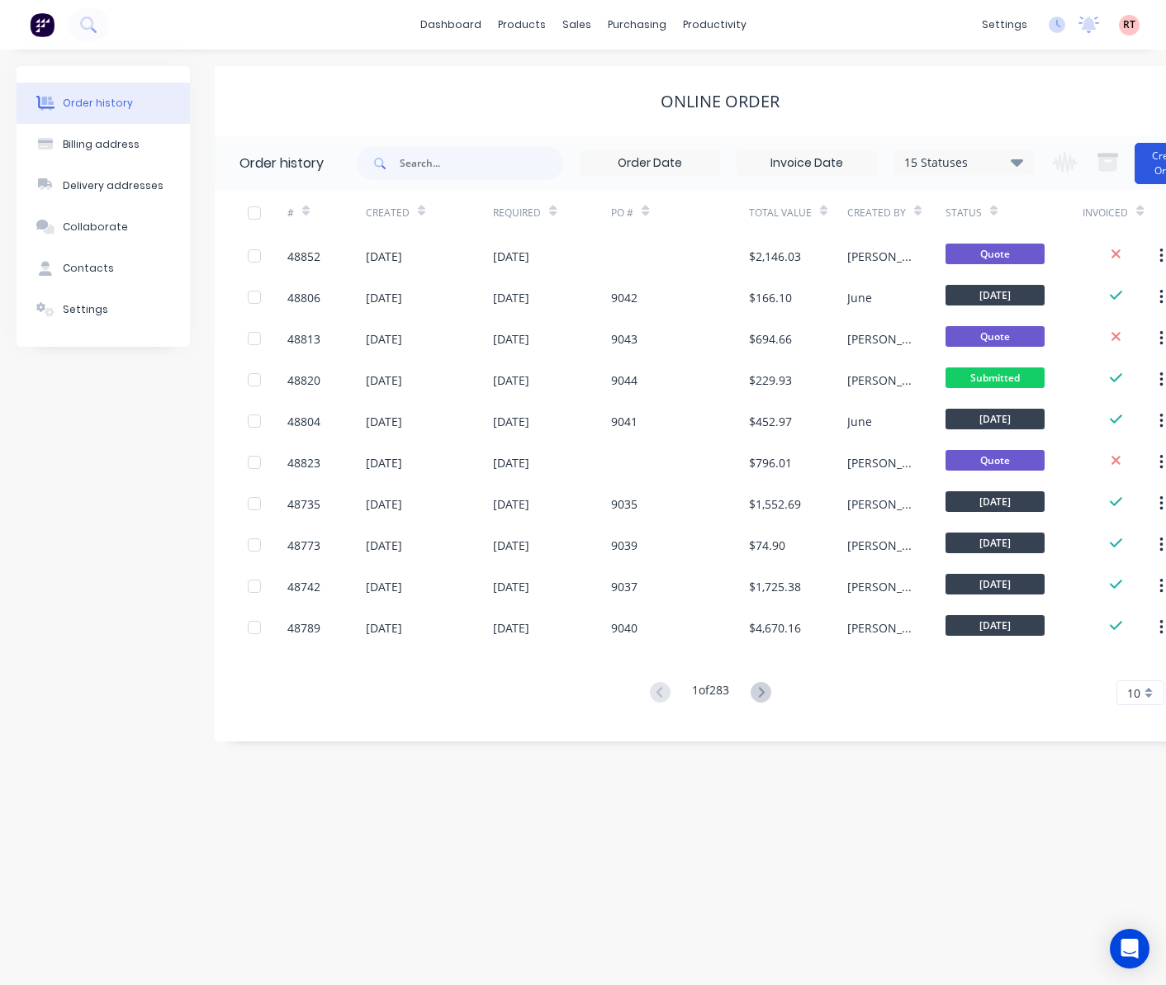
click at [1043, 170] on button "Create Order" at bounding box center [1168, 163] width 66 height 41
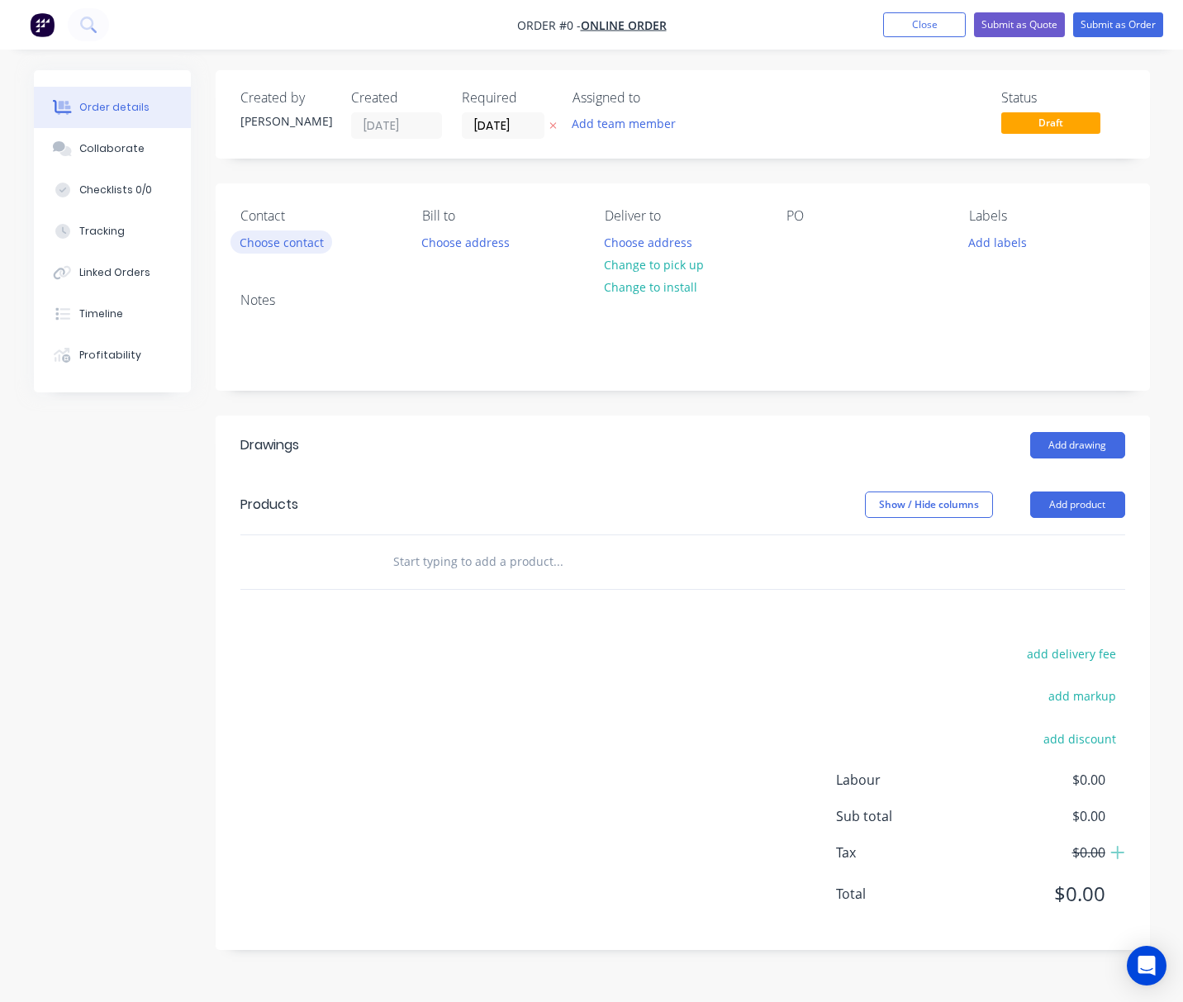
click at [307, 238] on button "Choose contact" at bounding box center [281, 241] width 102 height 22
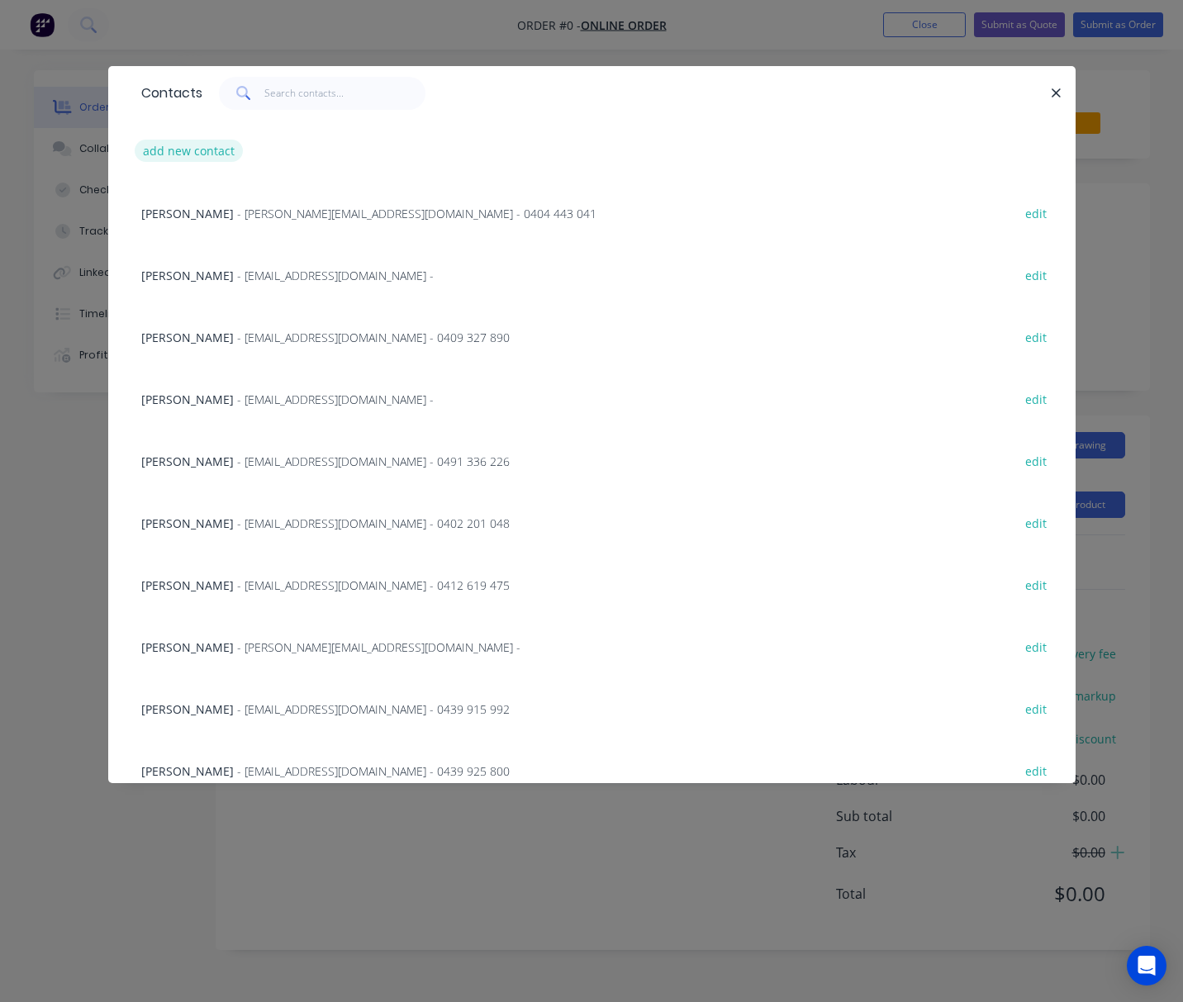
click at [180, 154] on button "add new contact" at bounding box center [189, 151] width 109 height 22
select select "AU"
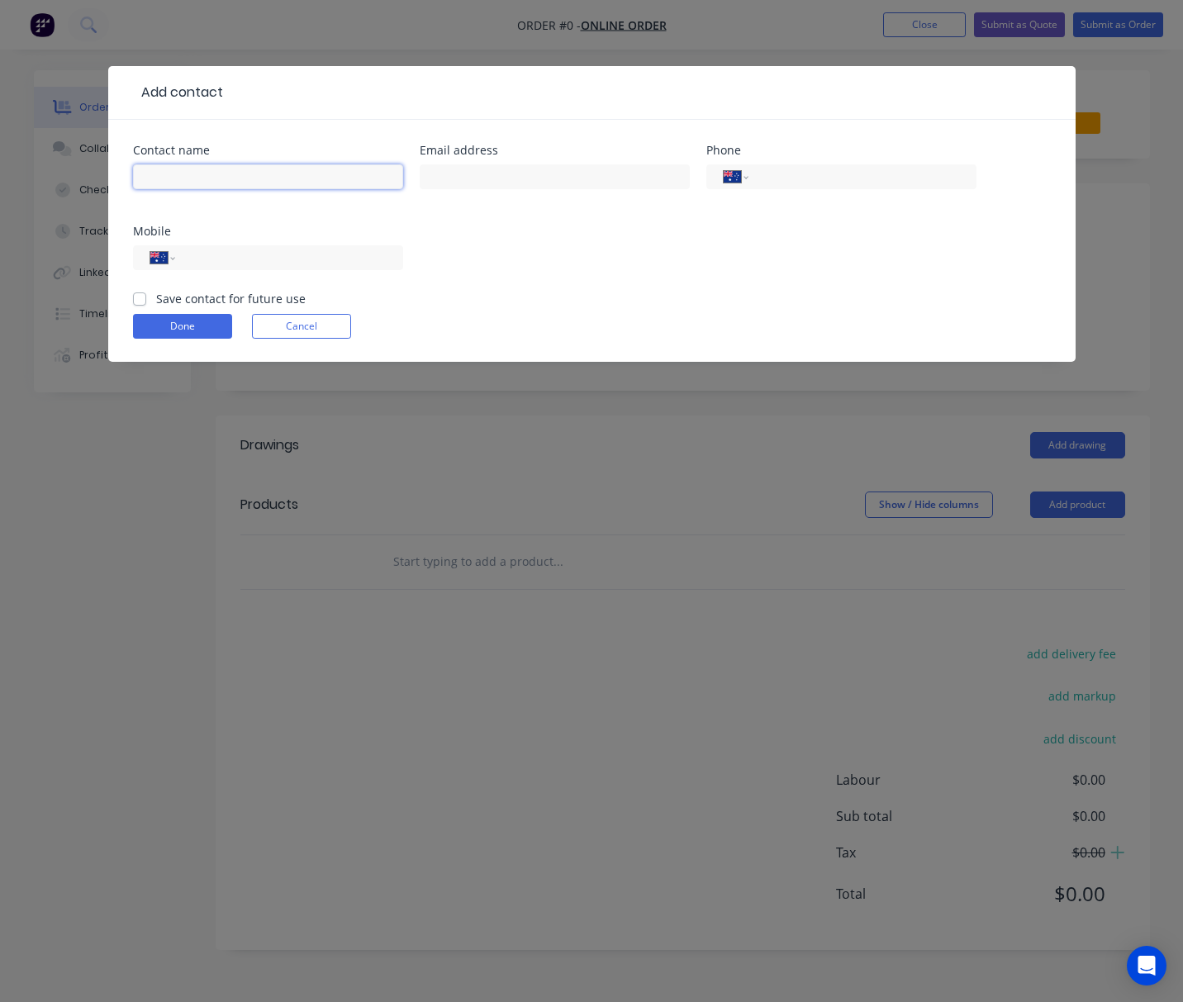
click at [198, 176] on input "text" at bounding box center [268, 176] width 270 height 25
click at [251, 176] on input "text" at bounding box center [268, 176] width 270 height 25
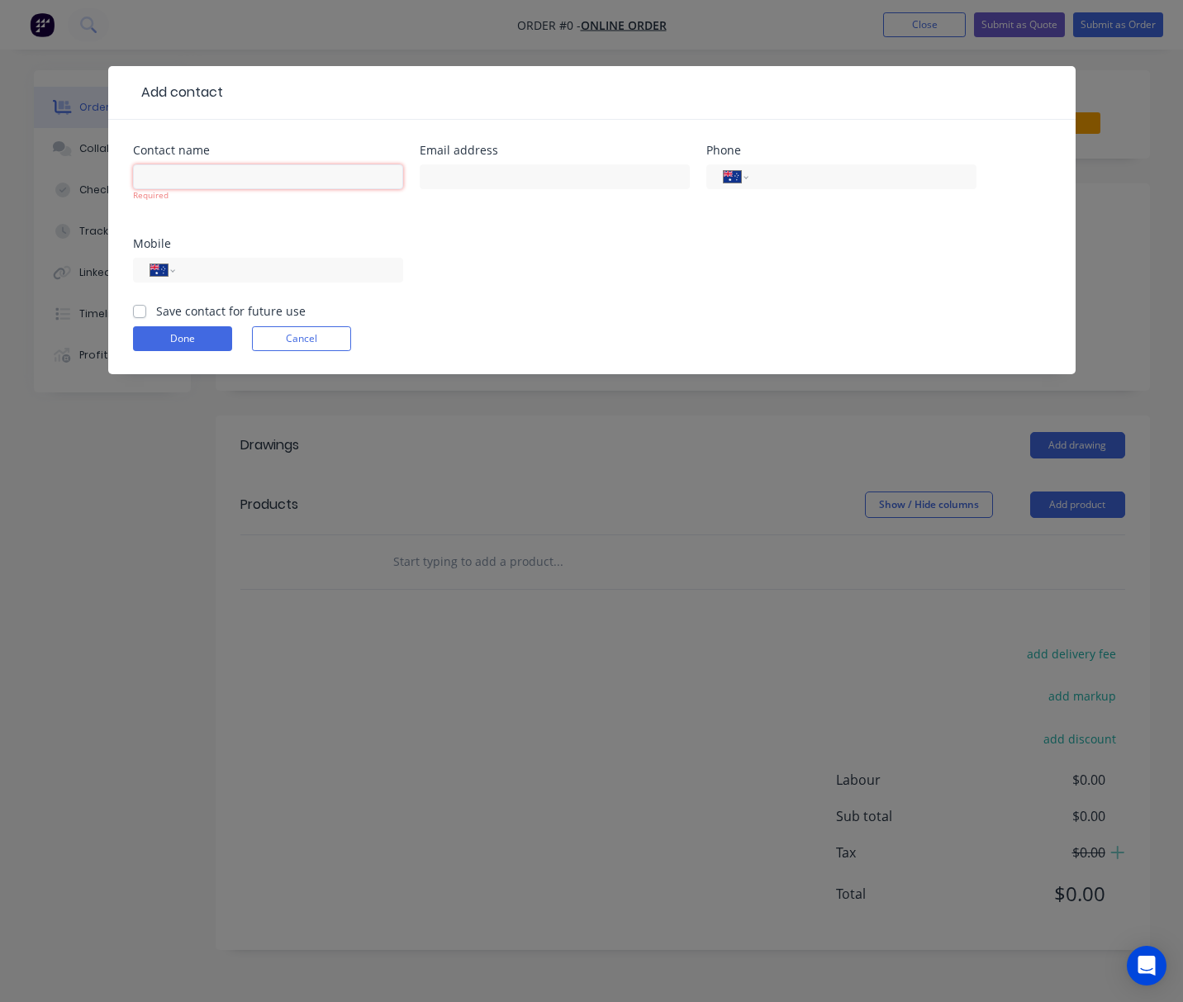
click at [180, 170] on input "text" at bounding box center [268, 176] width 270 height 25
paste input "William Hooper"
type input "William Hooper"
drag, startPoint x: 522, startPoint y: 178, endPoint x: 231, endPoint y: 321, distance: 323.9
click at [522, 178] on input "text" at bounding box center [555, 176] width 270 height 25
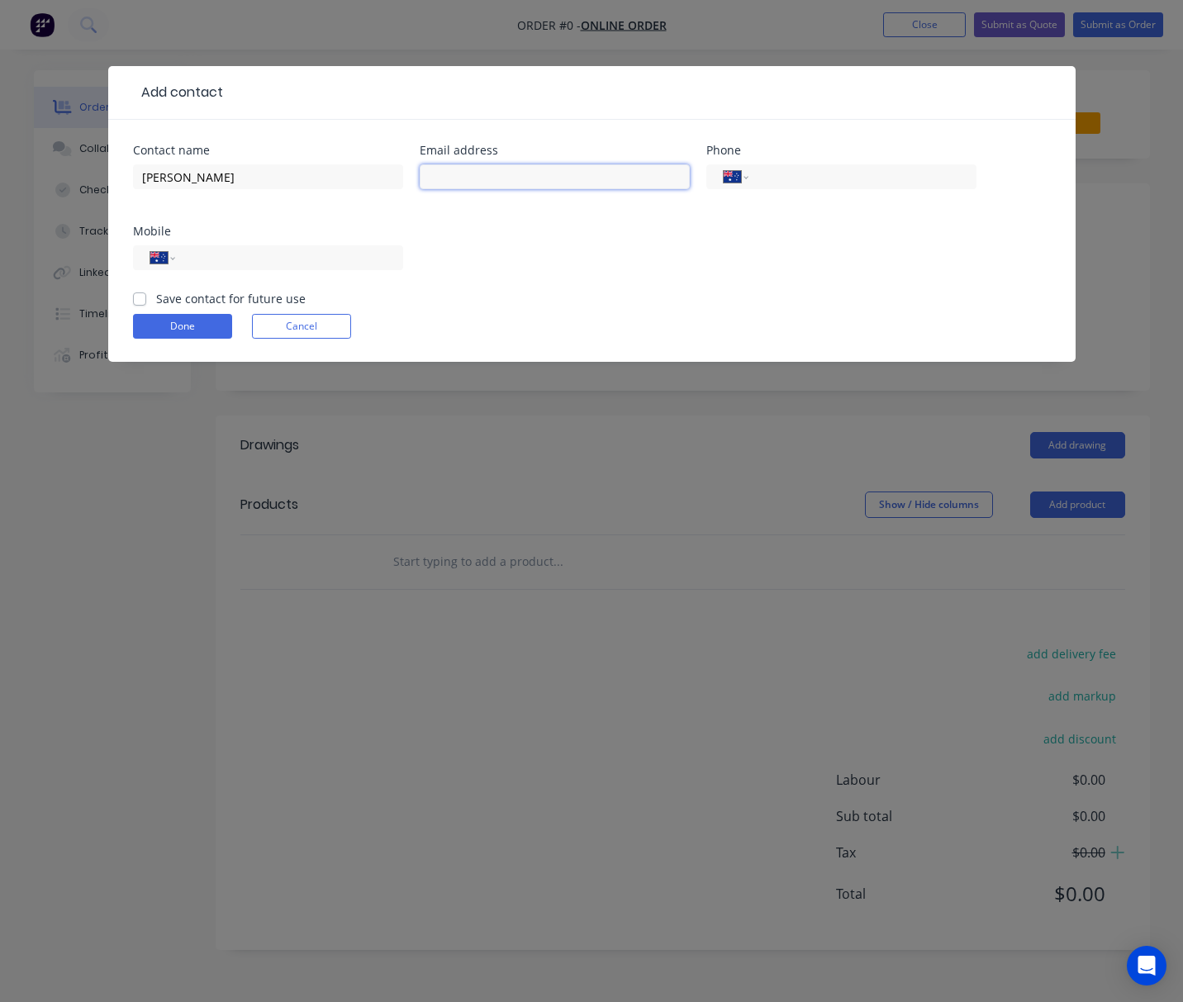
click at [512, 168] on input "text" at bounding box center [555, 176] width 270 height 25
paste input "willntees@gmail.com"
type input "willntees@gmail.com"
click at [836, 182] on input "tel" at bounding box center [859, 177] width 198 height 19
click at [790, 176] on input "tel" at bounding box center [859, 177] width 198 height 19
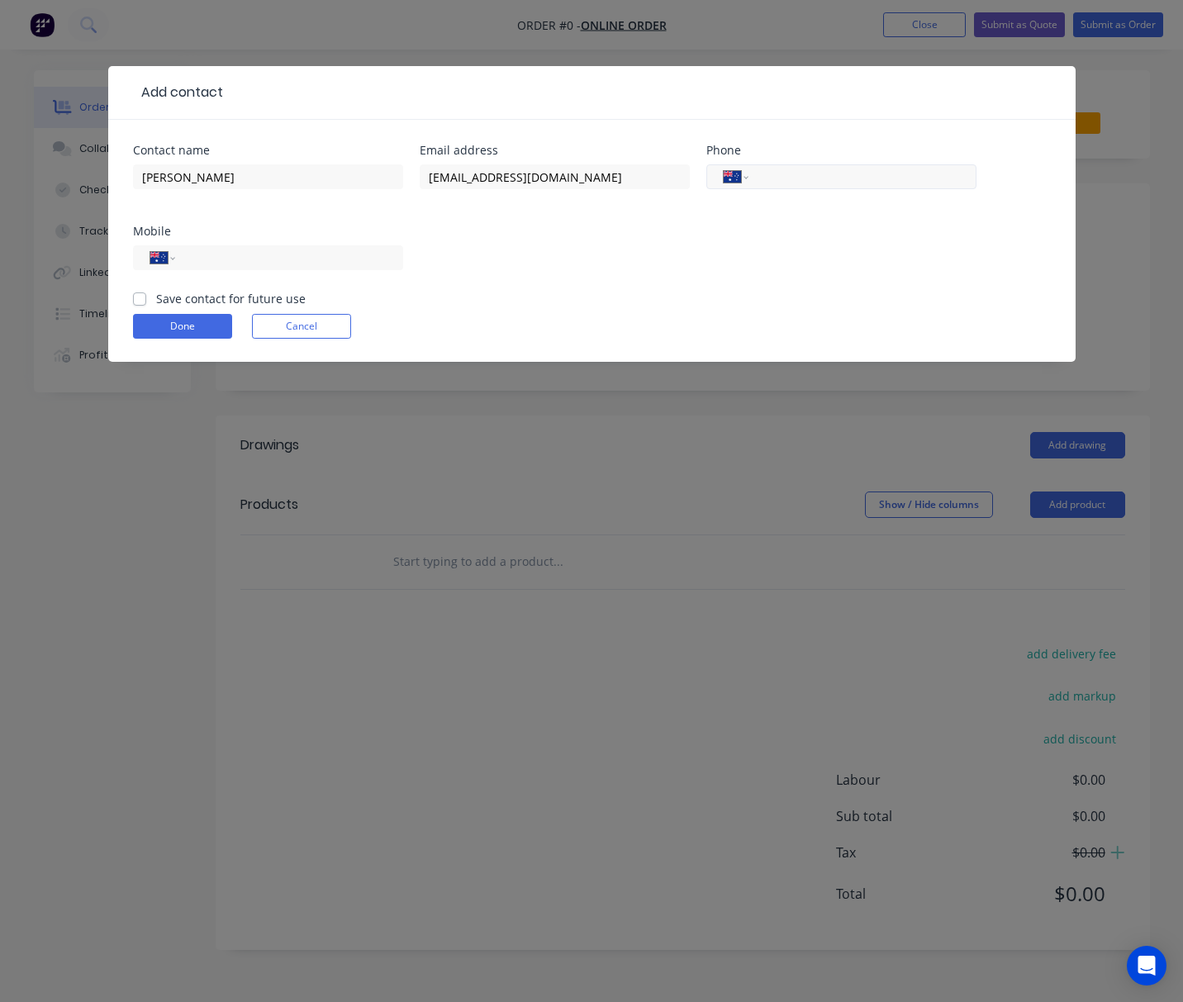
click at [873, 182] on input "tel" at bounding box center [859, 177] width 198 height 19
click at [216, 253] on input "tel" at bounding box center [286, 258] width 198 height 19
paste input "0408 919 992"
type input "0408 919 992"
click at [196, 329] on button "Done" at bounding box center [182, 326] width 99 height 25
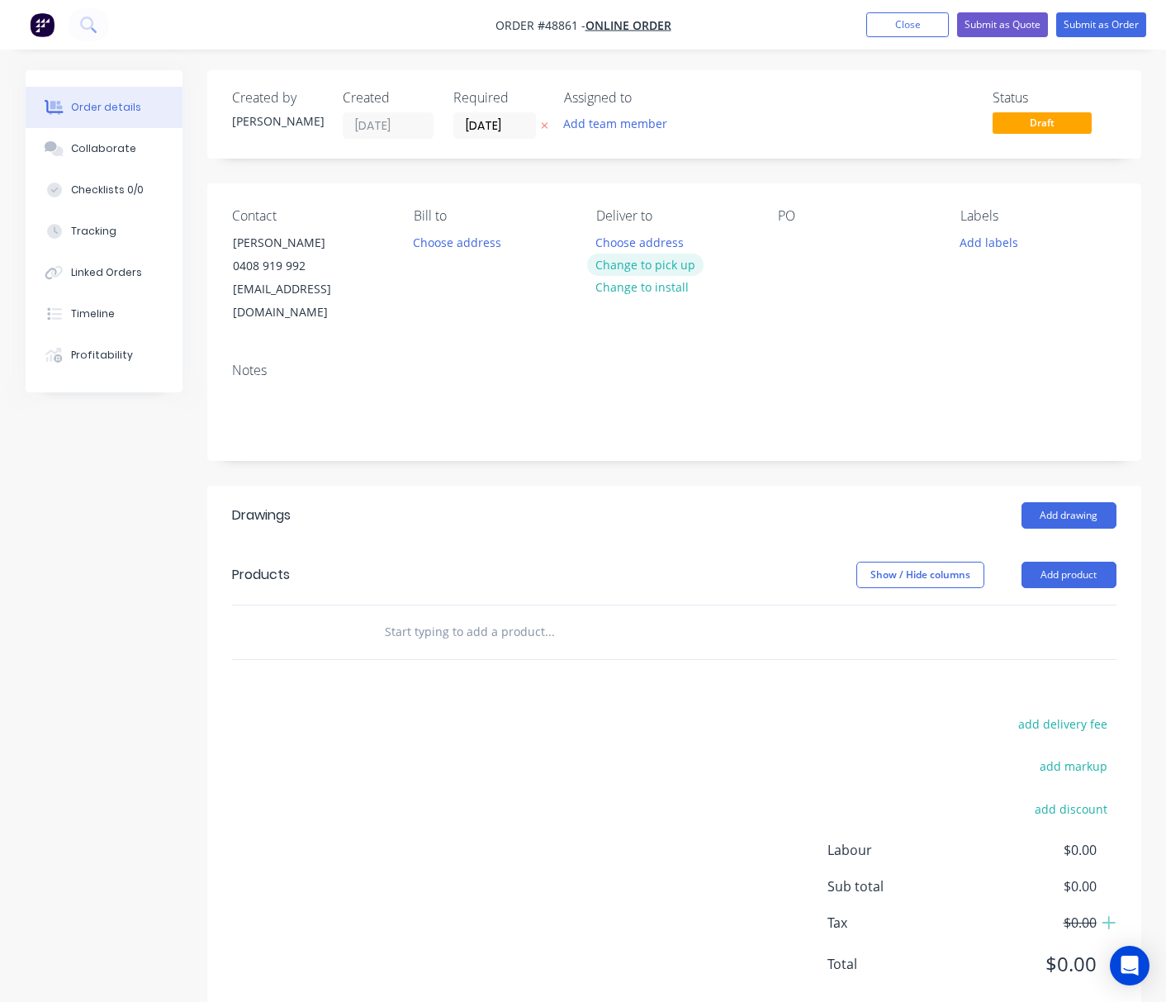
click at [671, 259] on button "Change to pick up" at bounding box center [645, 265] width 117 height 22
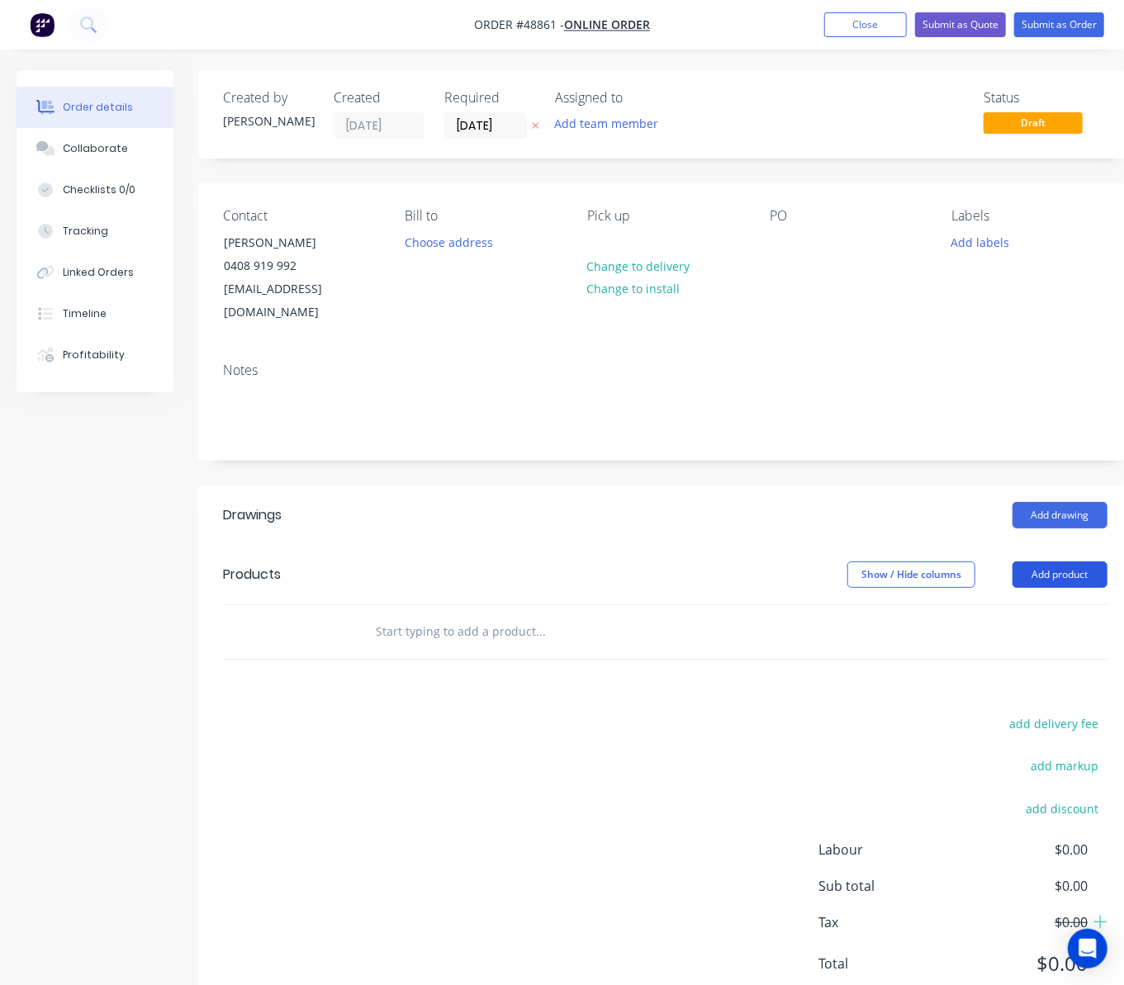
click at [1039, 562] on button "Add product" at bounding box center [1060, 575] width 95 height 26
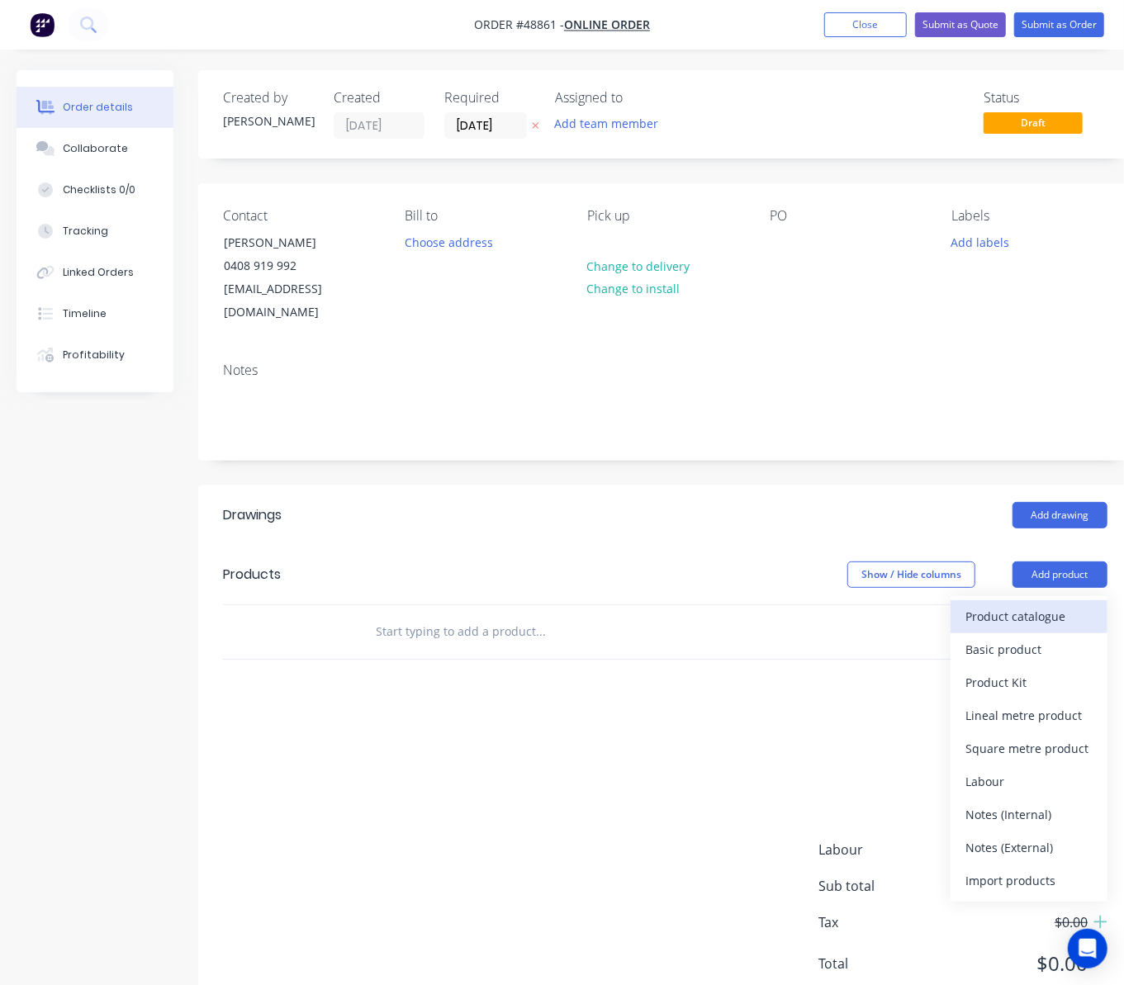
click at [1043, 605] on div "Product catalogue" at bounding box center [1028, 617] width 127 height 24
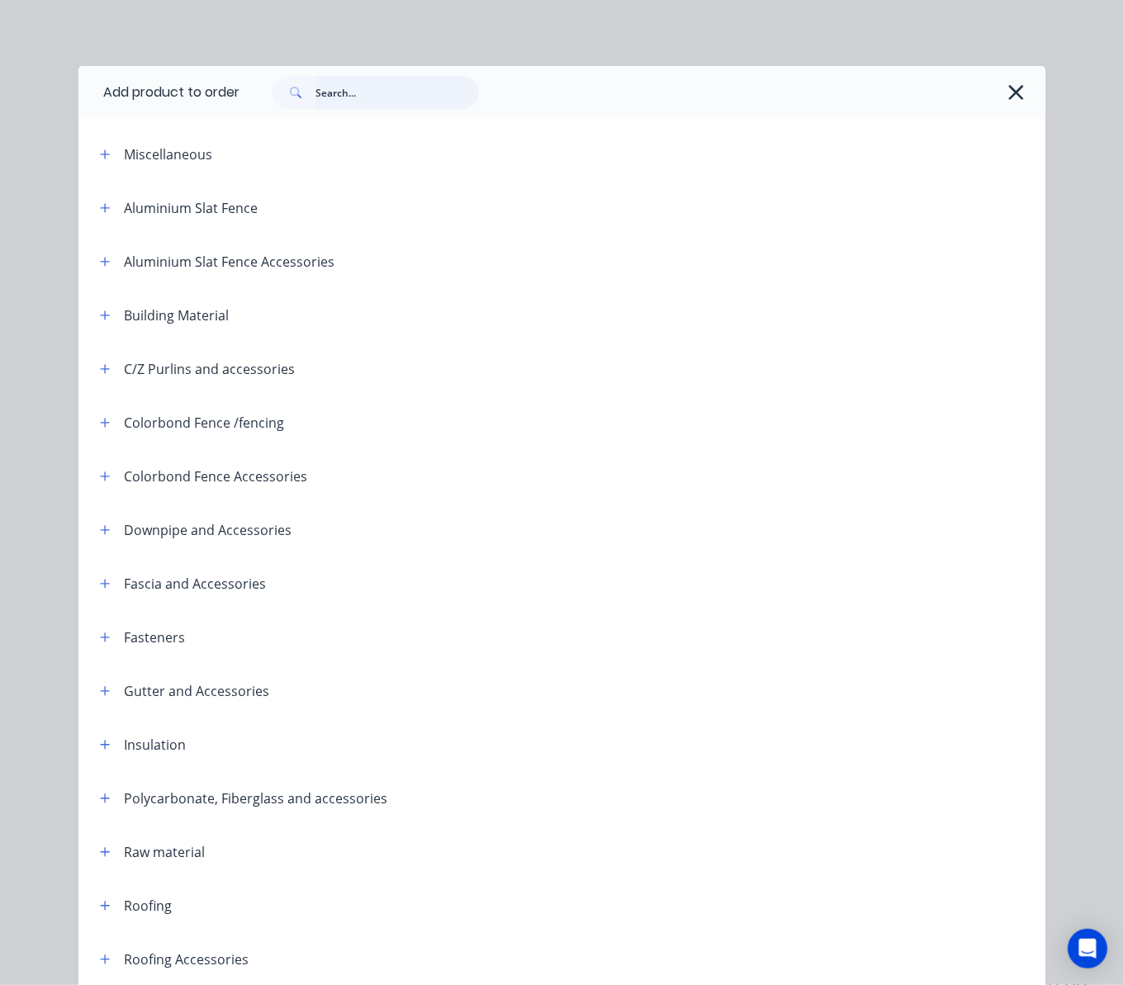
click at [352, 94] on input "text" at bounding box center [397, 92] width 164 height 33
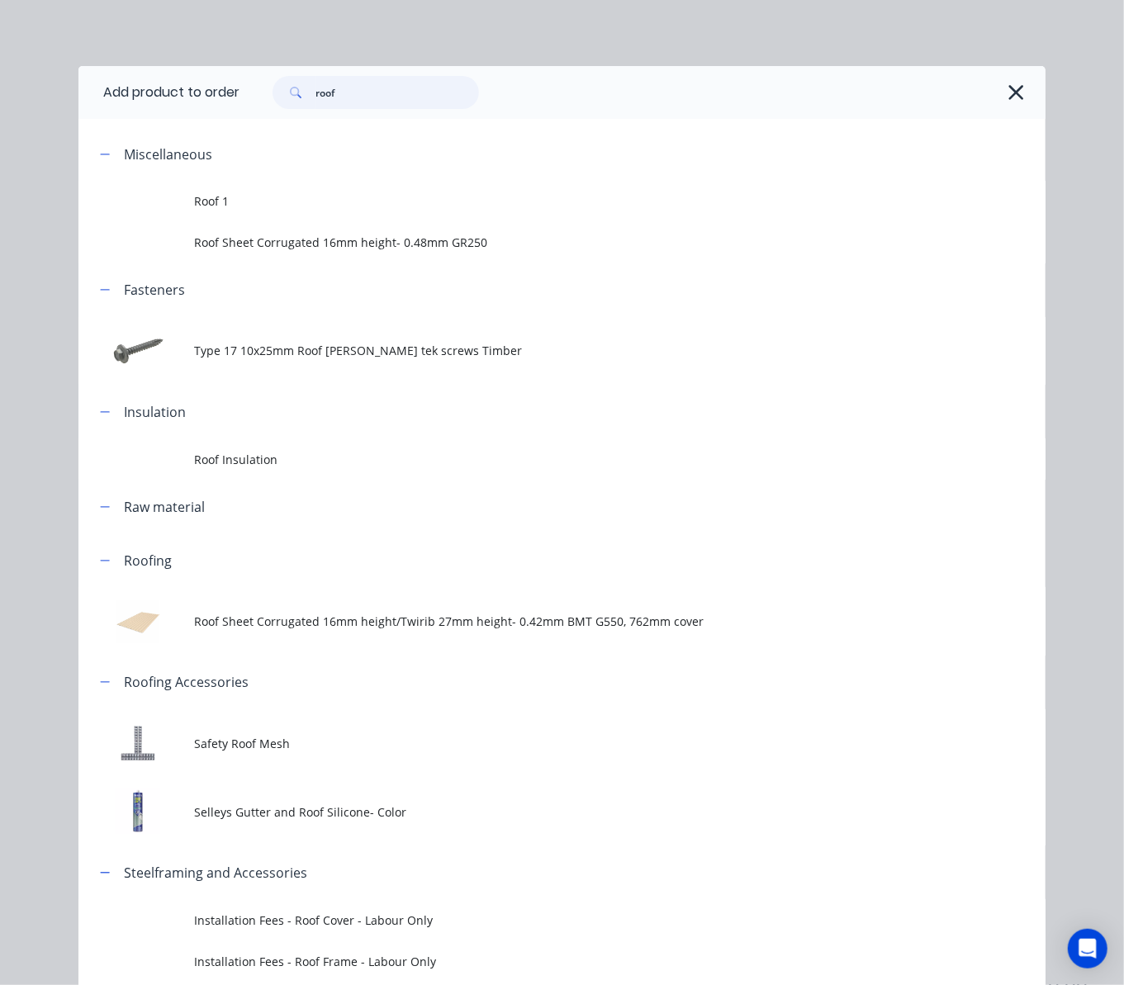
type input "roof"
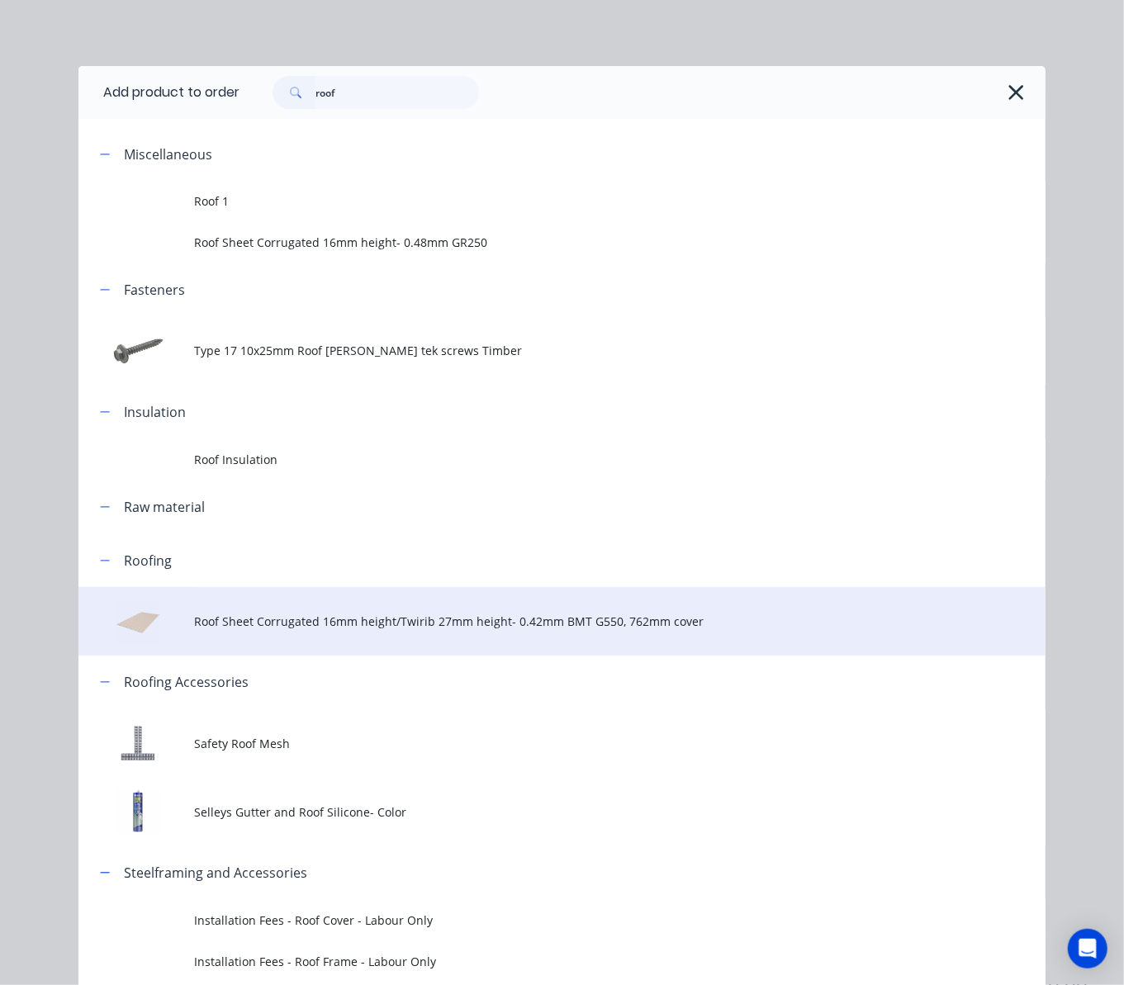
click at [434, 625] on span "Roof Sheet Corrugated 16mm height/Twirib 27mm height- 0.42mm BMT G550, 762mm co…" at bounding box center [535, 621] width 681 height 17
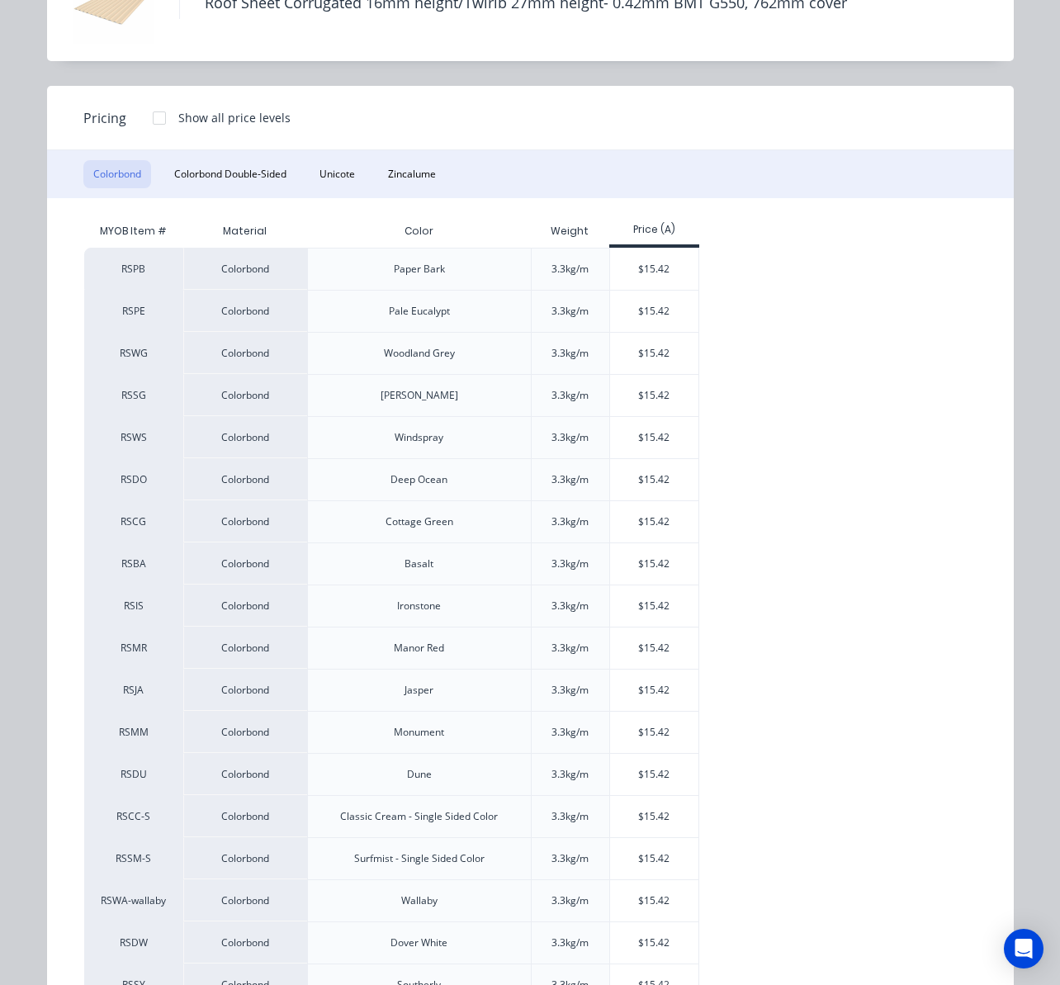
scroll to position [279, 0]
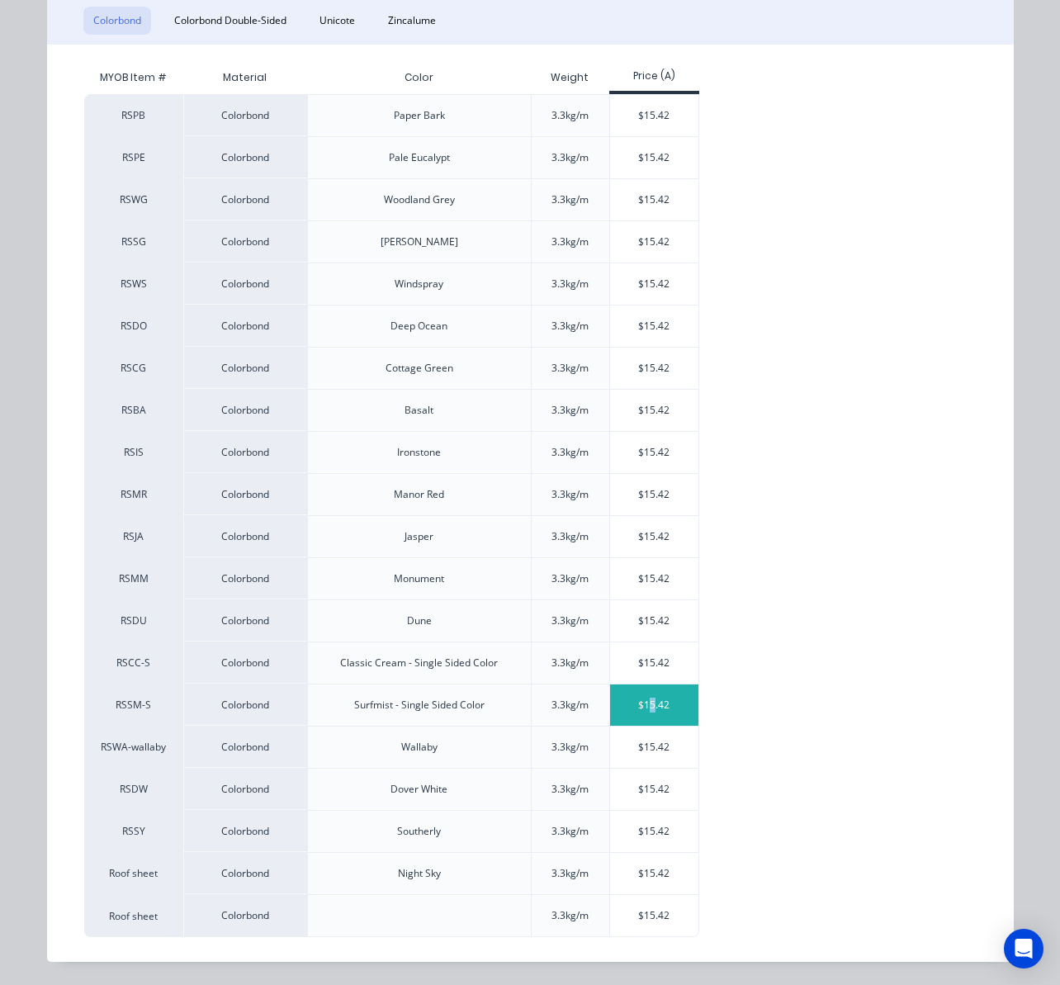
click at [645, 700] on div "$15.42" at bounding box center [654, 705] width 88 height 41
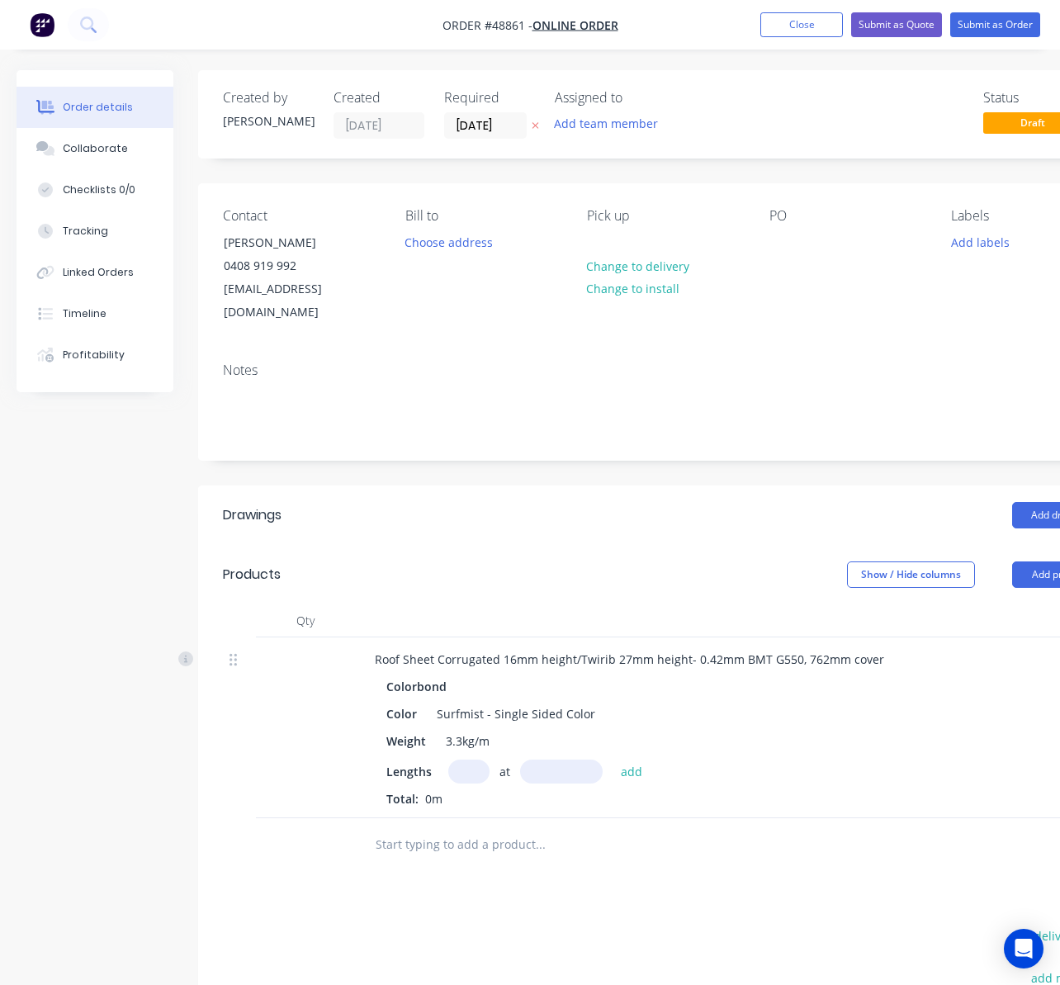
click at [453, 760] on input "text" at bounding box center [468, 772] width 41 height 24
type input "10"
click at [540, 760] on input "text" at bounding box center [561, 772] width 83 height 24
type input "5300"
click at [613, 760] on button "add" at bounding box center [632, 771] width 39 height 22
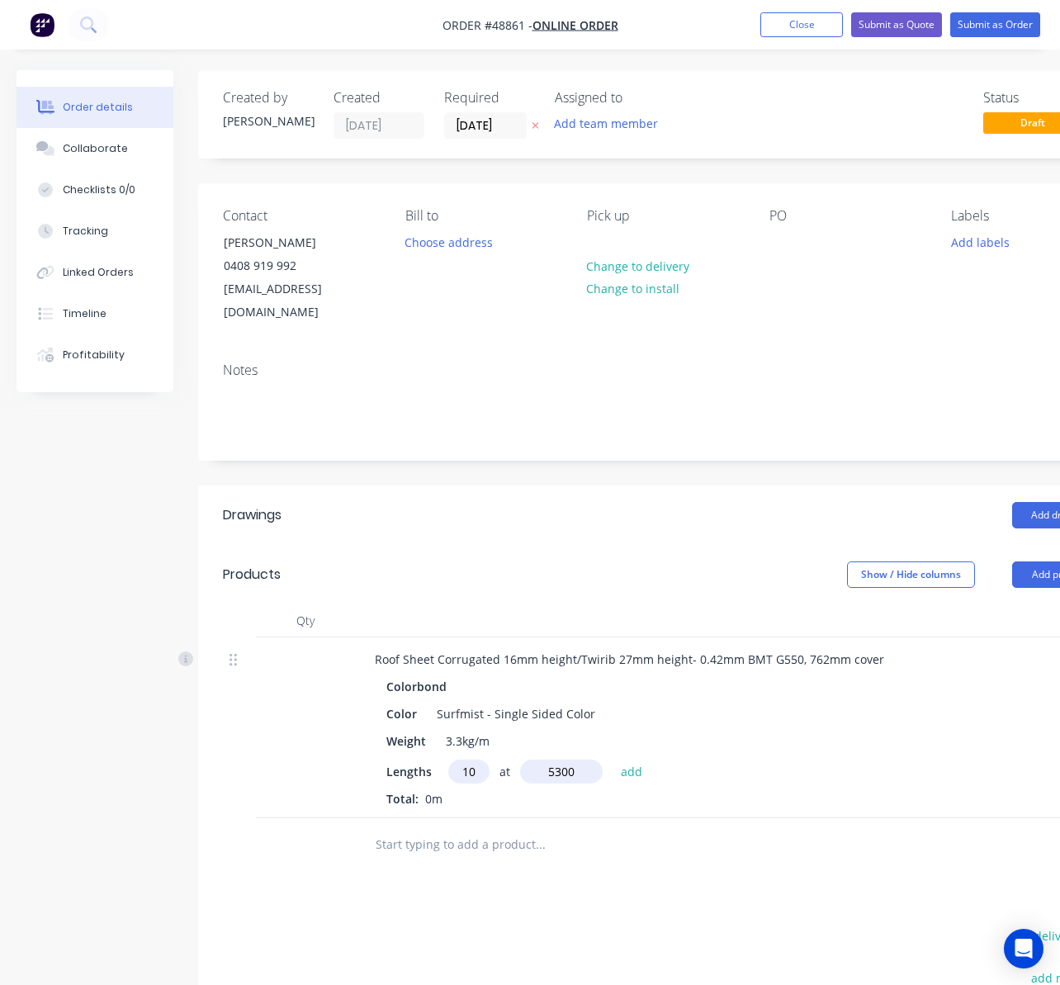
type input "$817.26"
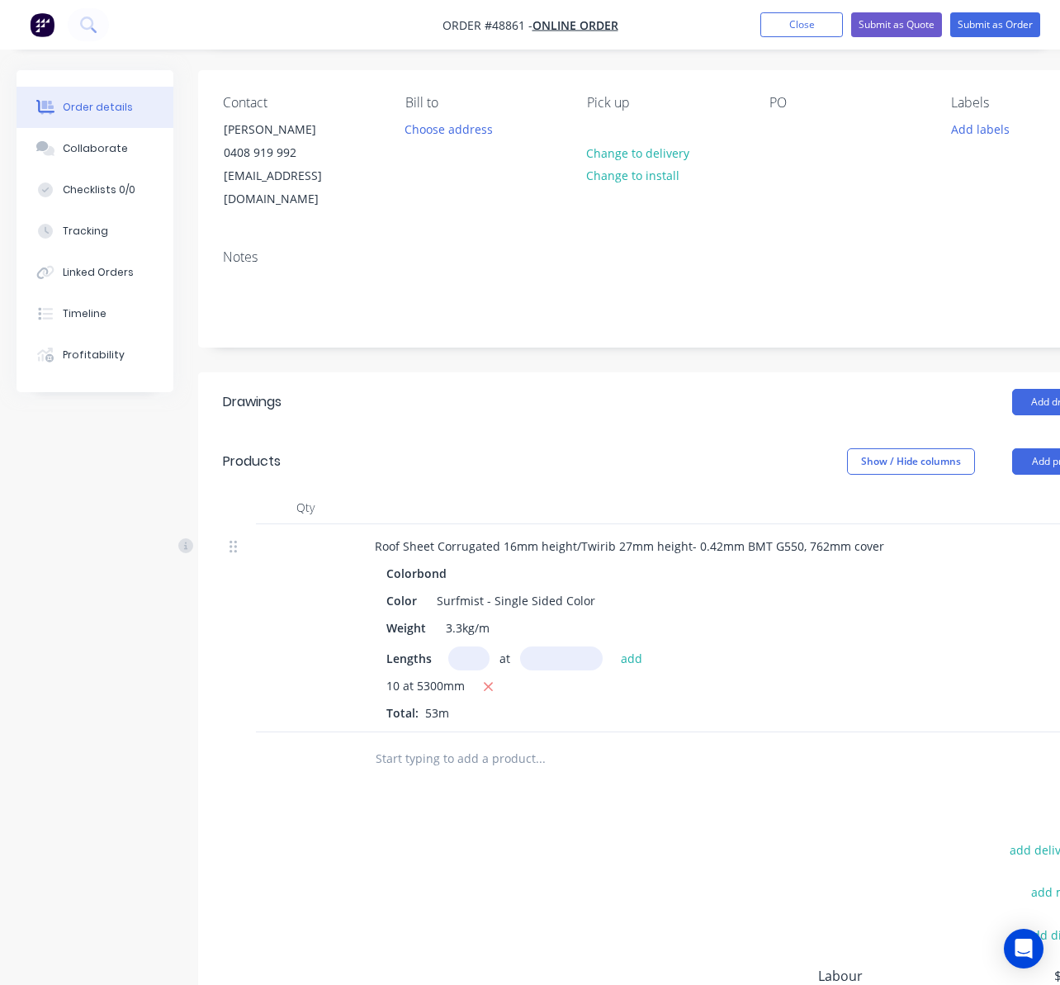
scroll to position [220, 0]
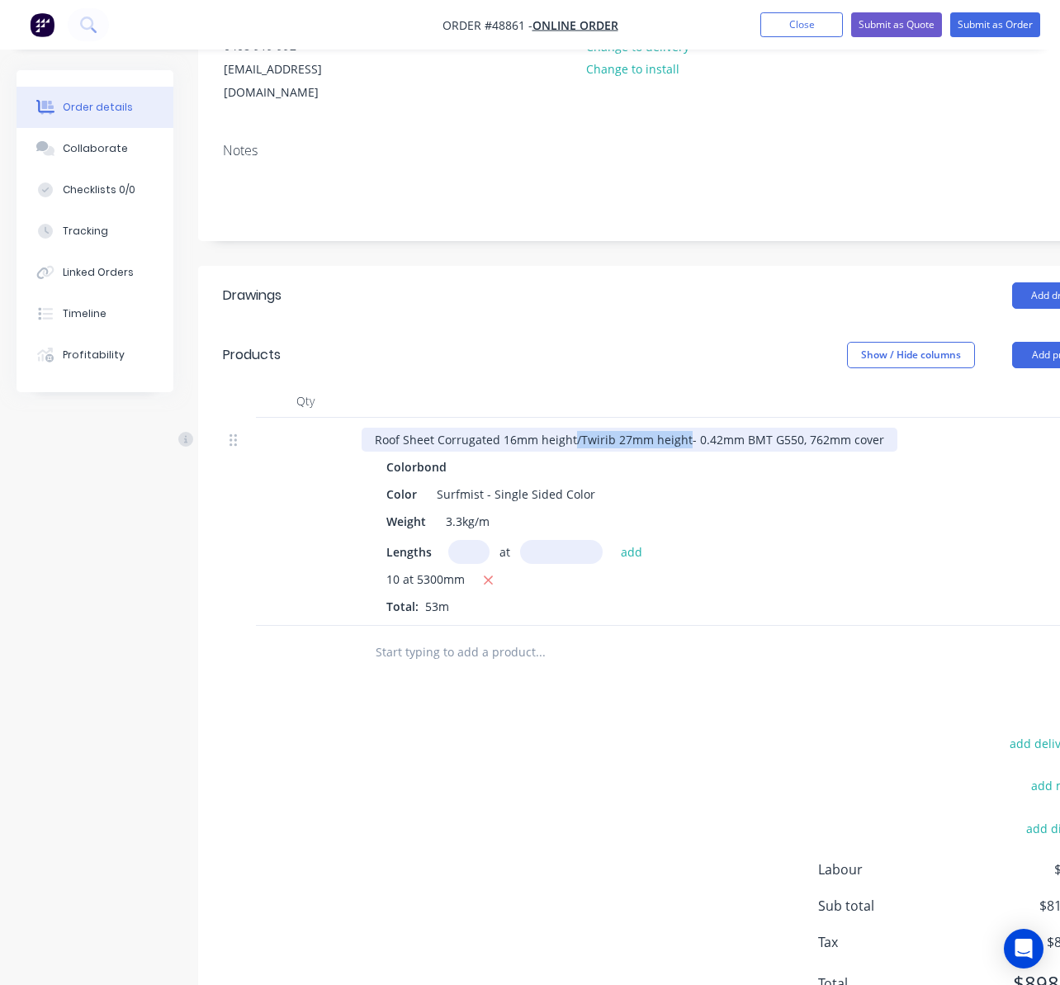
drag, startPoint x: 573, startPoint y: 417, endPoint x: 682, endPoint y: 417, distance: 109.0
click at [682, 428] on div "Roof Sheet Corrugated 16mm height/Twirib 27mm height- 0.42mm BMT G550, 762mm co…" at bounding box center [630, 440] width 536 height 24
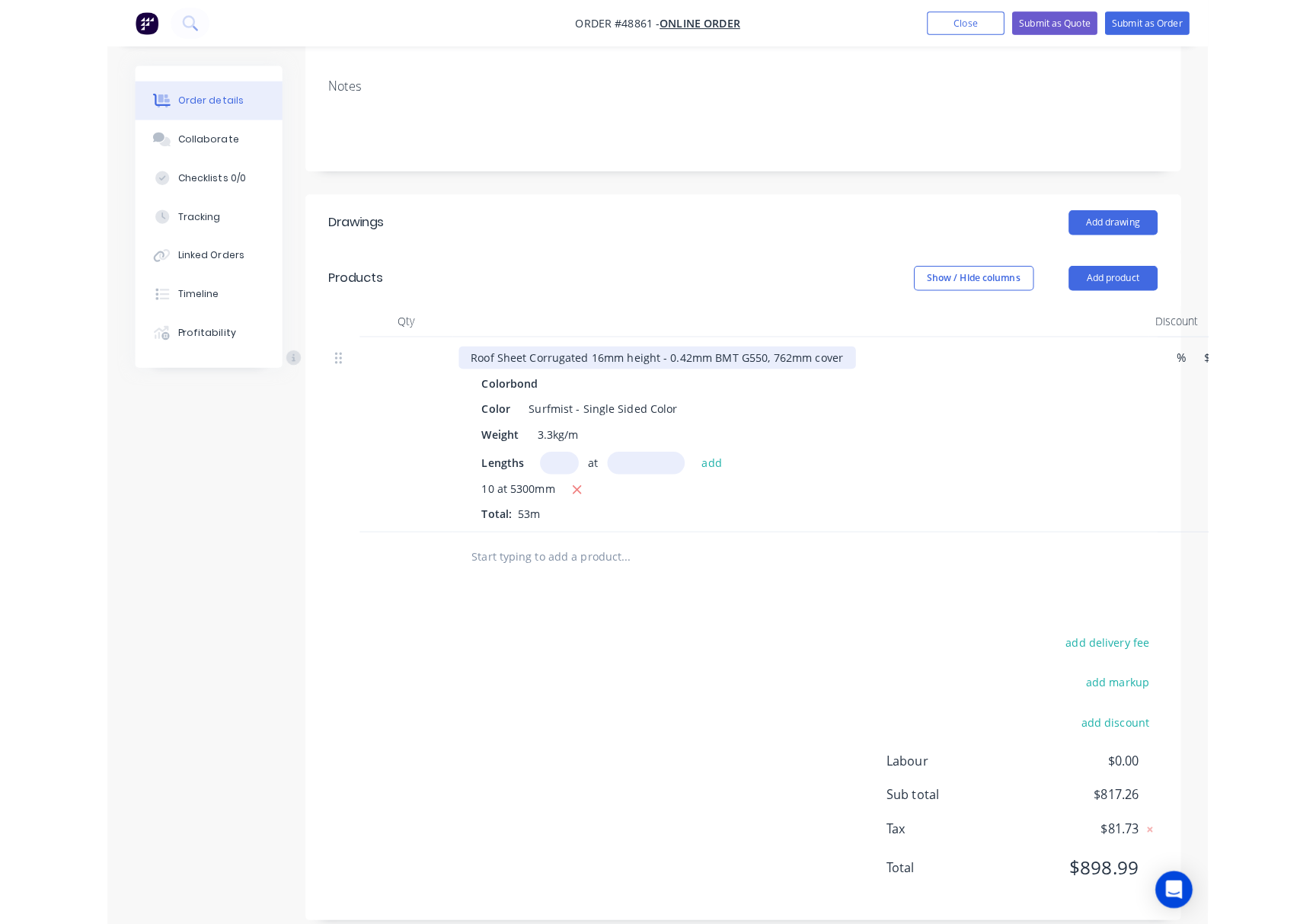
scroll to position [242, 0]
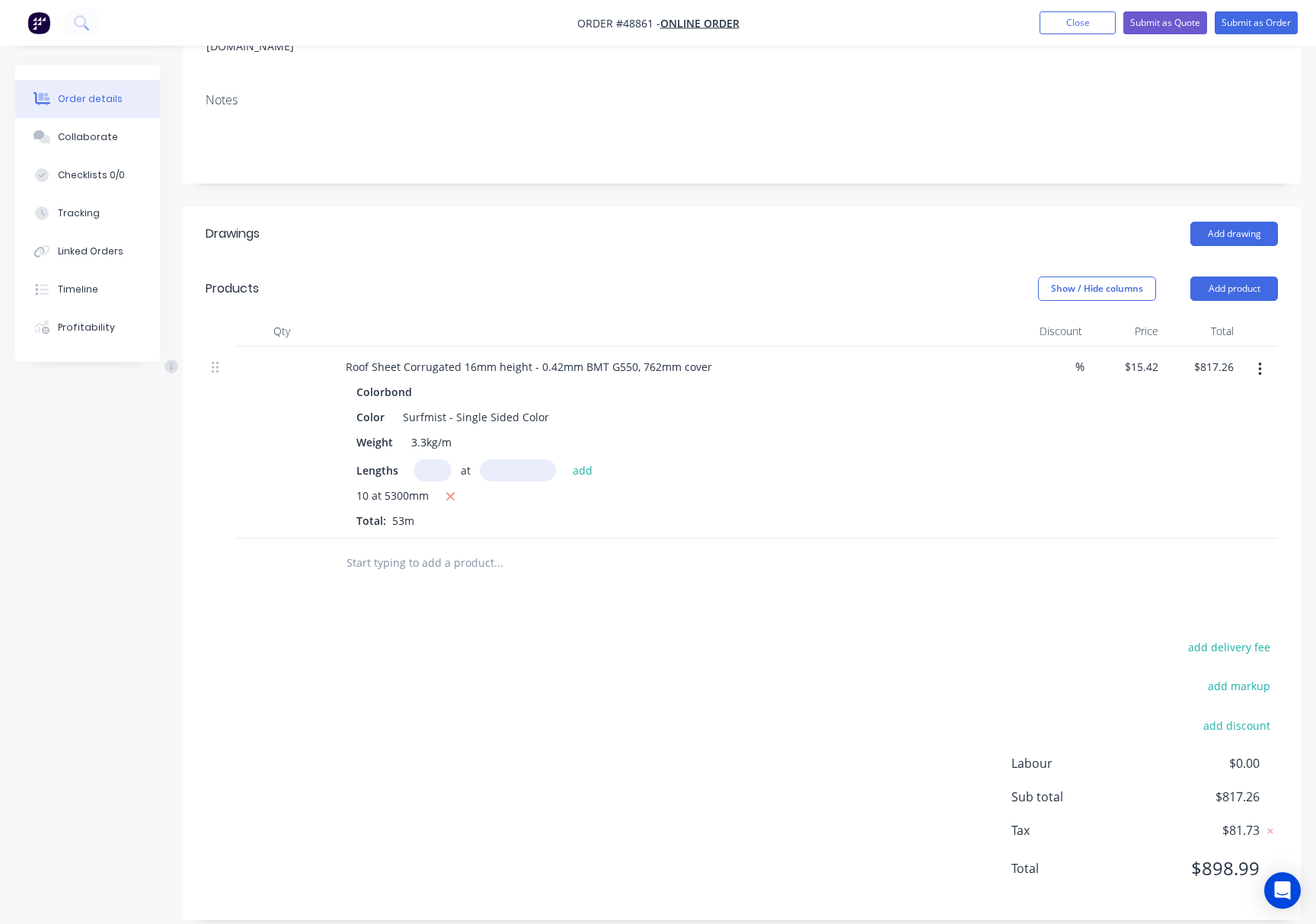
click at [433, 459] on input "text" at bounding box center [432, 470] width 38 height 22
type input "16"
click at [521, 459] on input "text" at bounding box center [517, 470] width 77 height 22
type input "3000"
click at [565, 459] on button "add" at bounding box center [583, 469] width 36 height 20
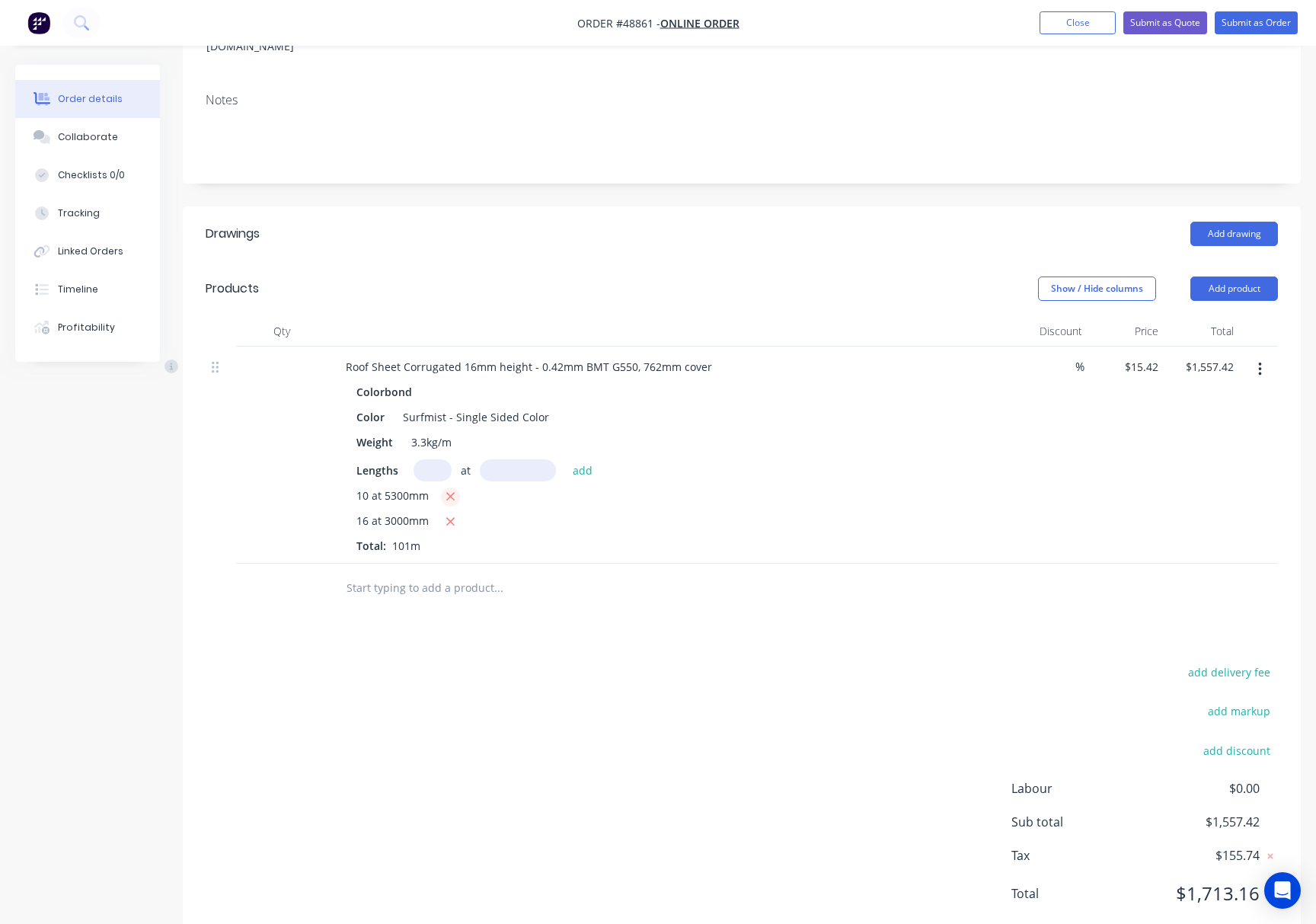
click at [445, 490] on icon "button" at bounding box center [450, 496] width 10 height 14
type input "$740.16"
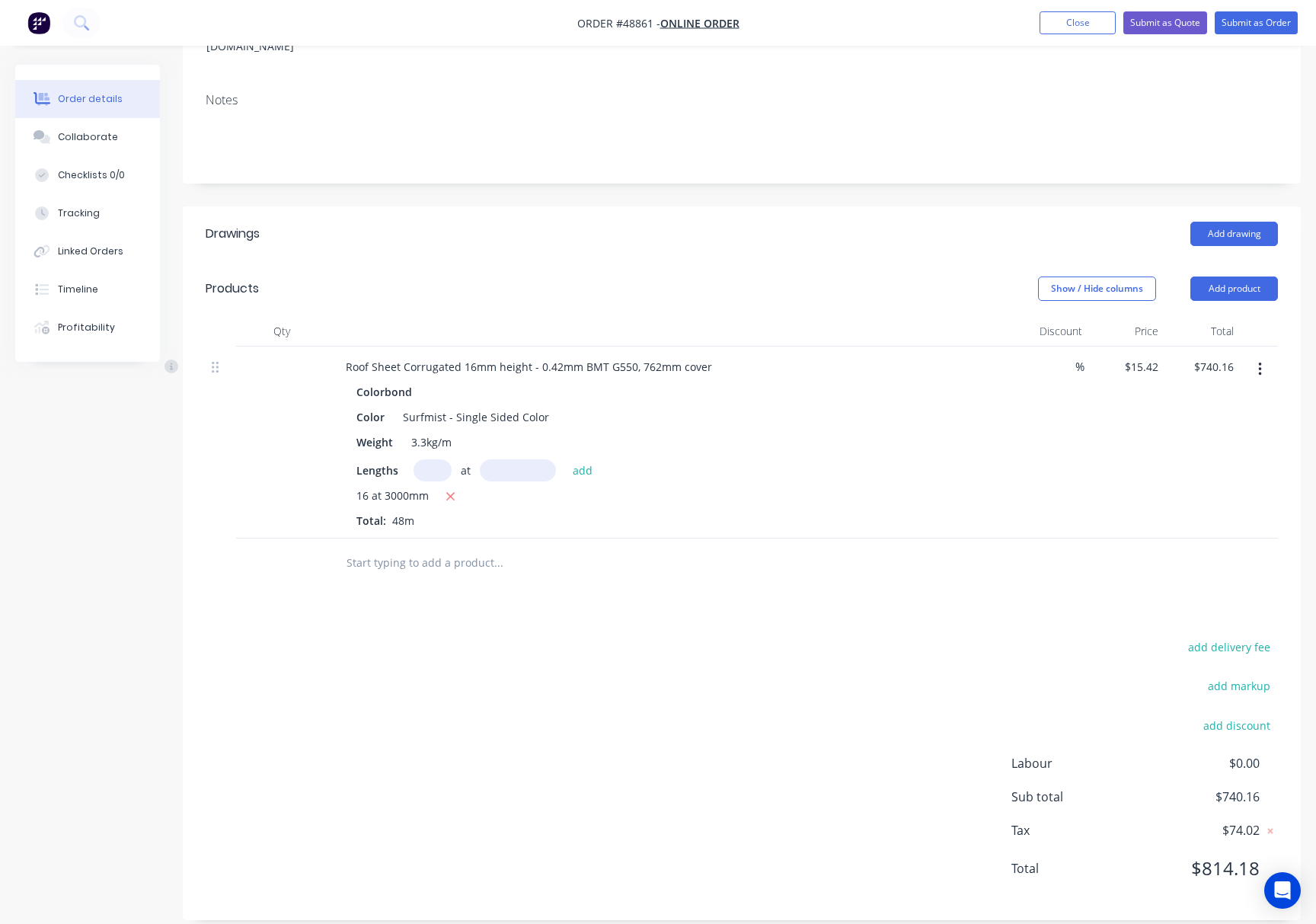
click at [435, 459] on input "text" at bounding box center [432, 470] width 38 height 22
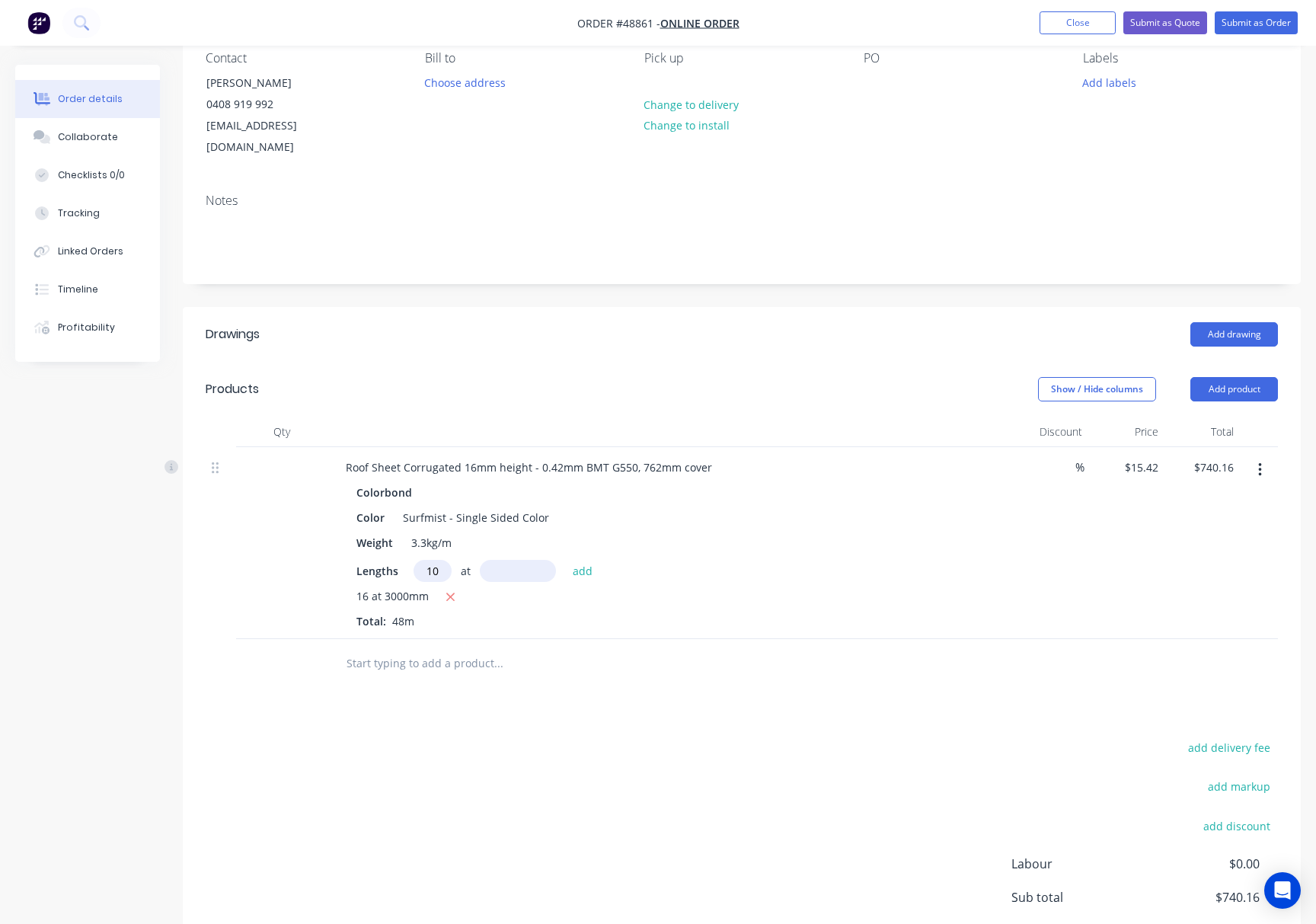
scroll to position [140, 0]
type input "10"
click at [504, 561] on input "text" at bounding box center [517, 572] width 77 height 22
type input "2000"
click at [565, 561] on button "add" at bounding box center [583, 571] width 36 height 20
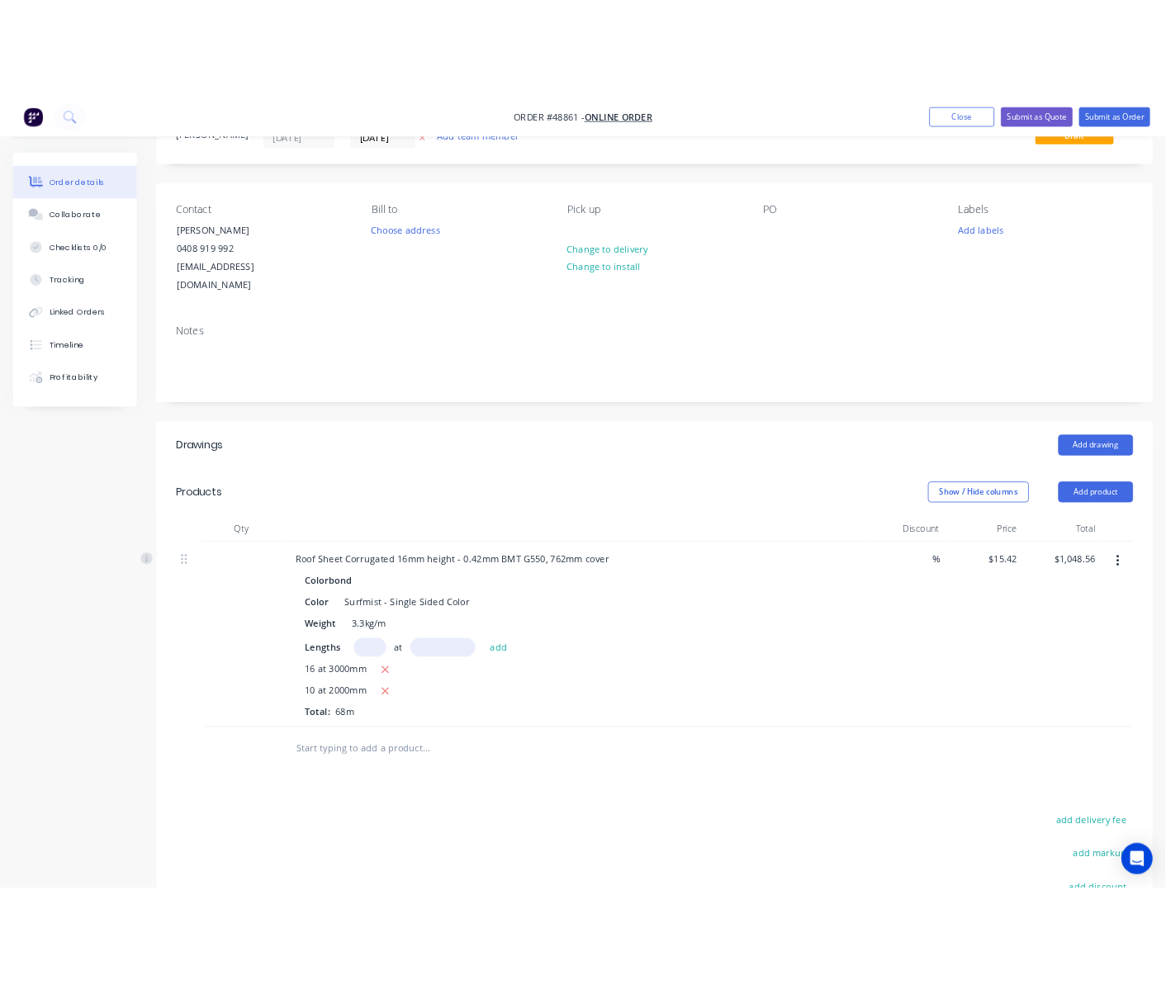
scroll to position [0, 0]
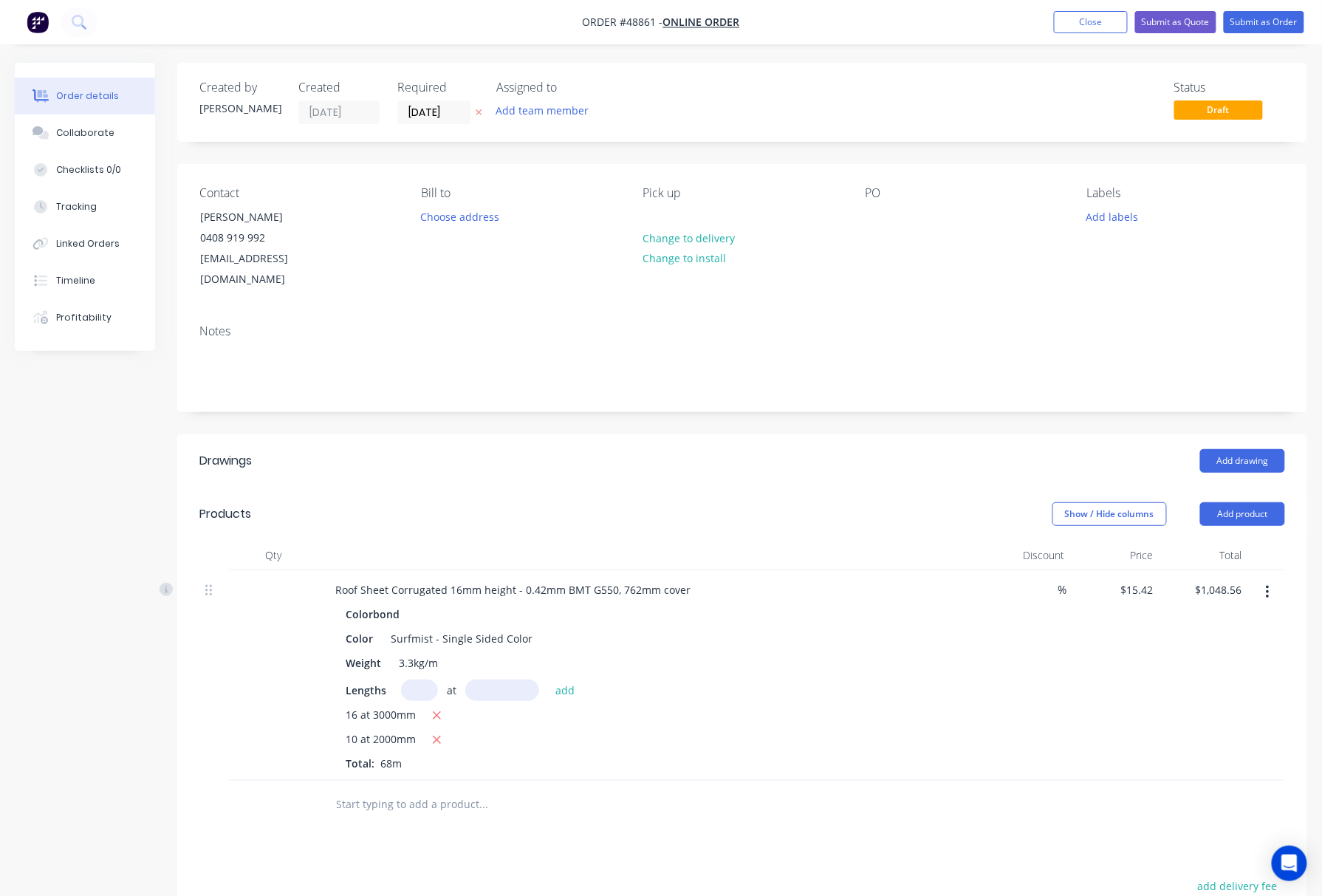
drag, startPoint x: 651, startPoint y: 431, endPoint x: 650, endPoint y: 444, distance: 13.0
click at [651, 449] on div "Add drawing" at bounding box center [858, 461] width 855 height 23
click at [432, 709] on icon "button" at bounding box center [436, 715] width 10 height 13
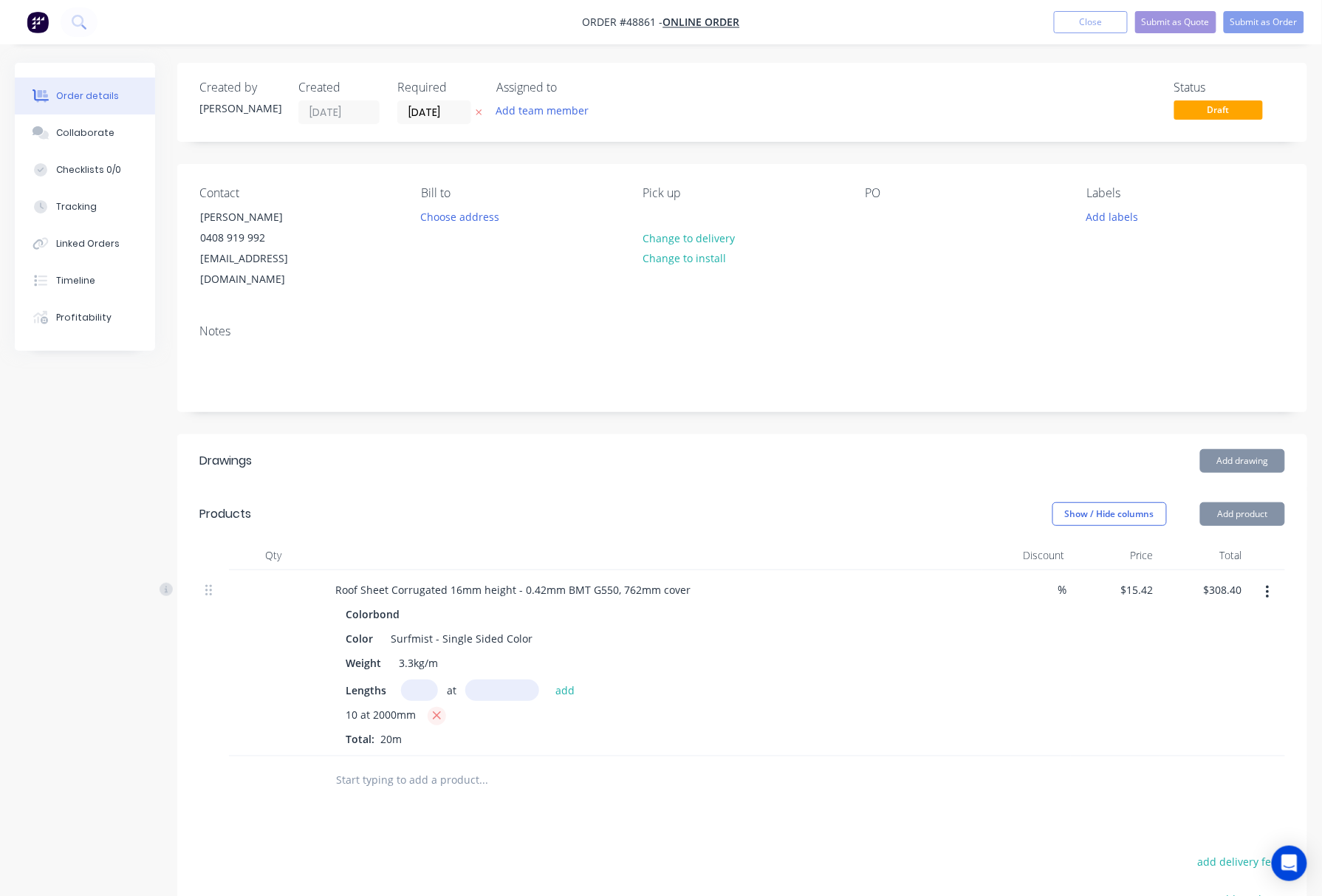
click at [435, 709] on icon "button" at bounding box center [436, 715] width 10 height 13
type input "$0.00"
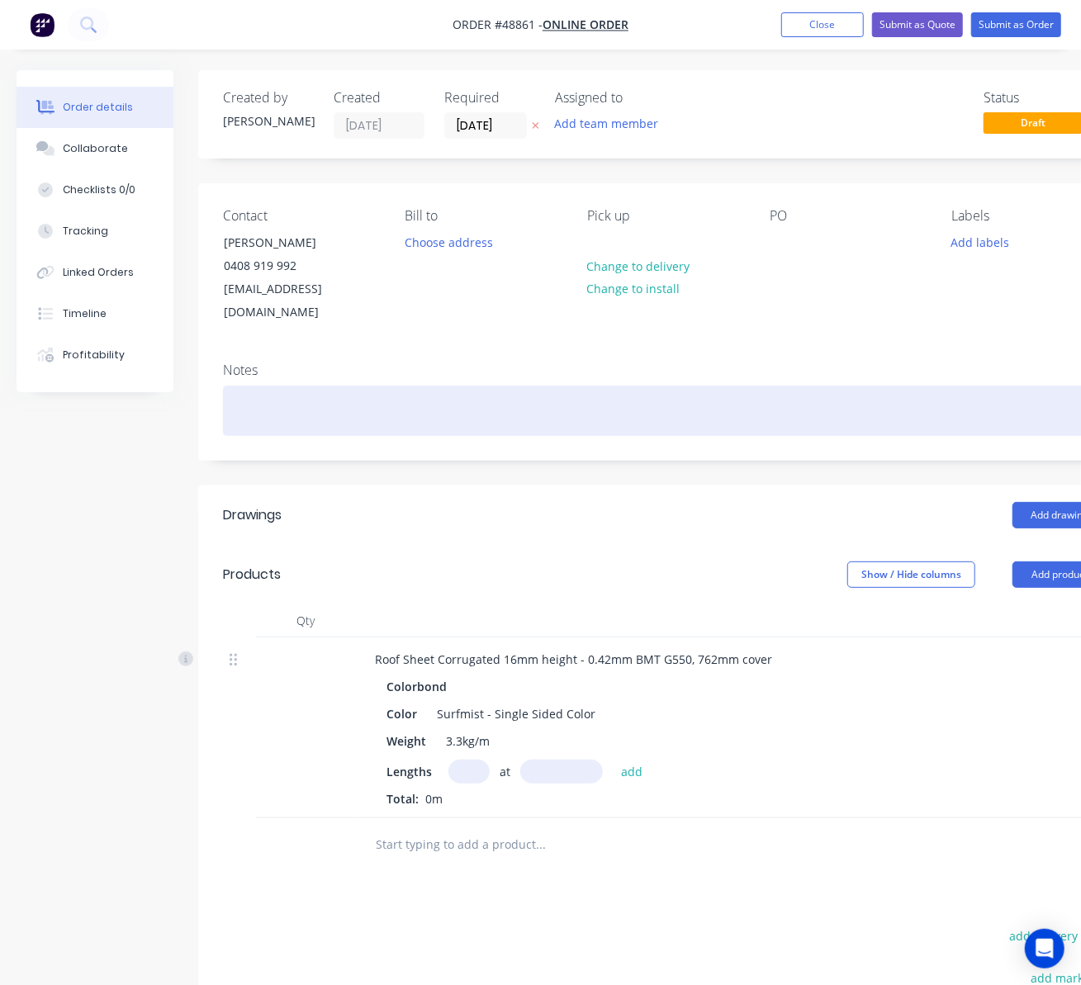
click at [662, 482] on div "Created by Rachel Created 04/09/25 Required 04/09/25 Assigned to Add team membe…" at bounding box center [665, 651] width 934 height 1162
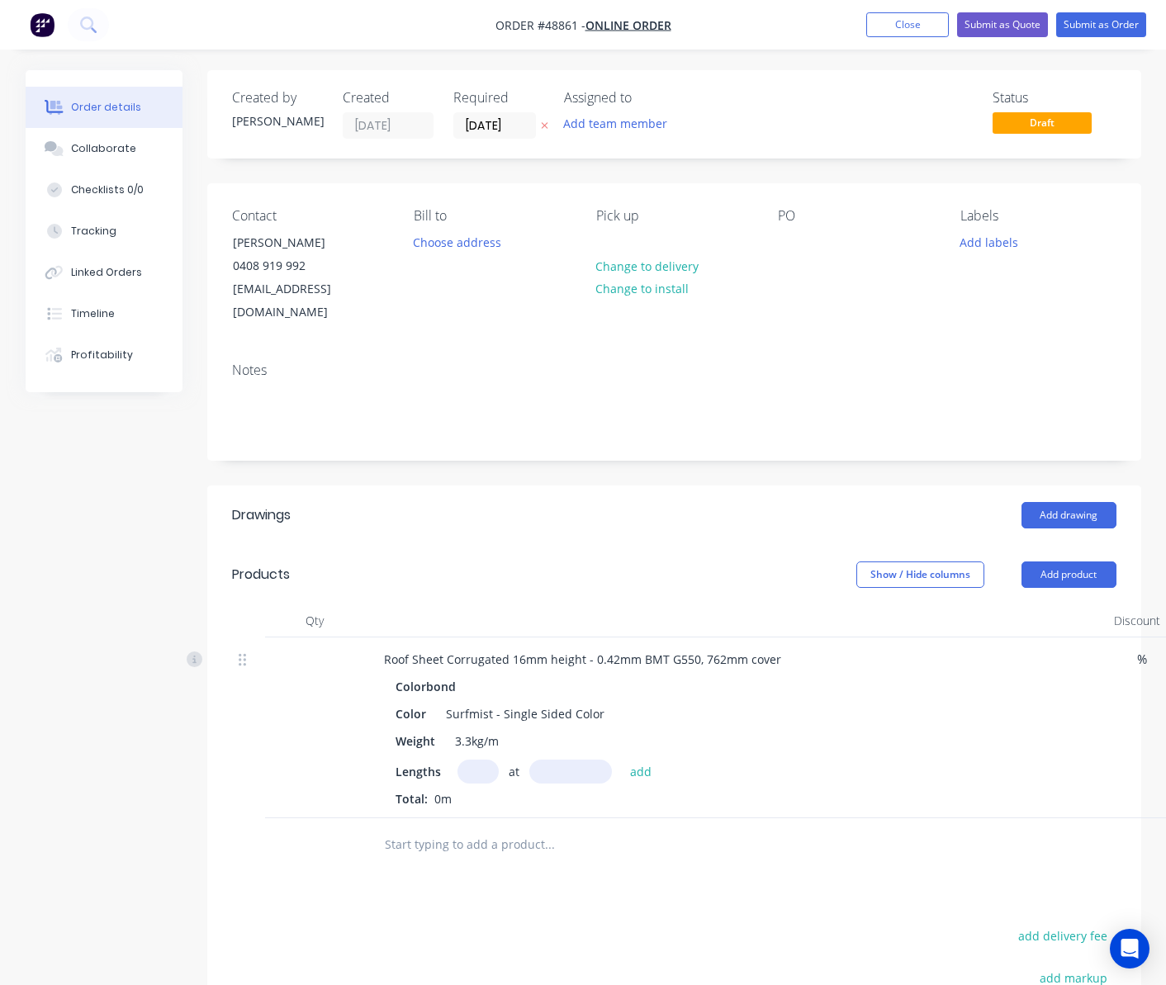
click at [481, 760] on input "text" at bounding box center [478, 772] width 41 height 24
type input "10"
click at [568, 760] on input "text" at bounding box center [570, 772] width 83 height 24
type input "5300"
click at [622, 760] on button "add" at bounding box center [641, 771] width 39 height 22
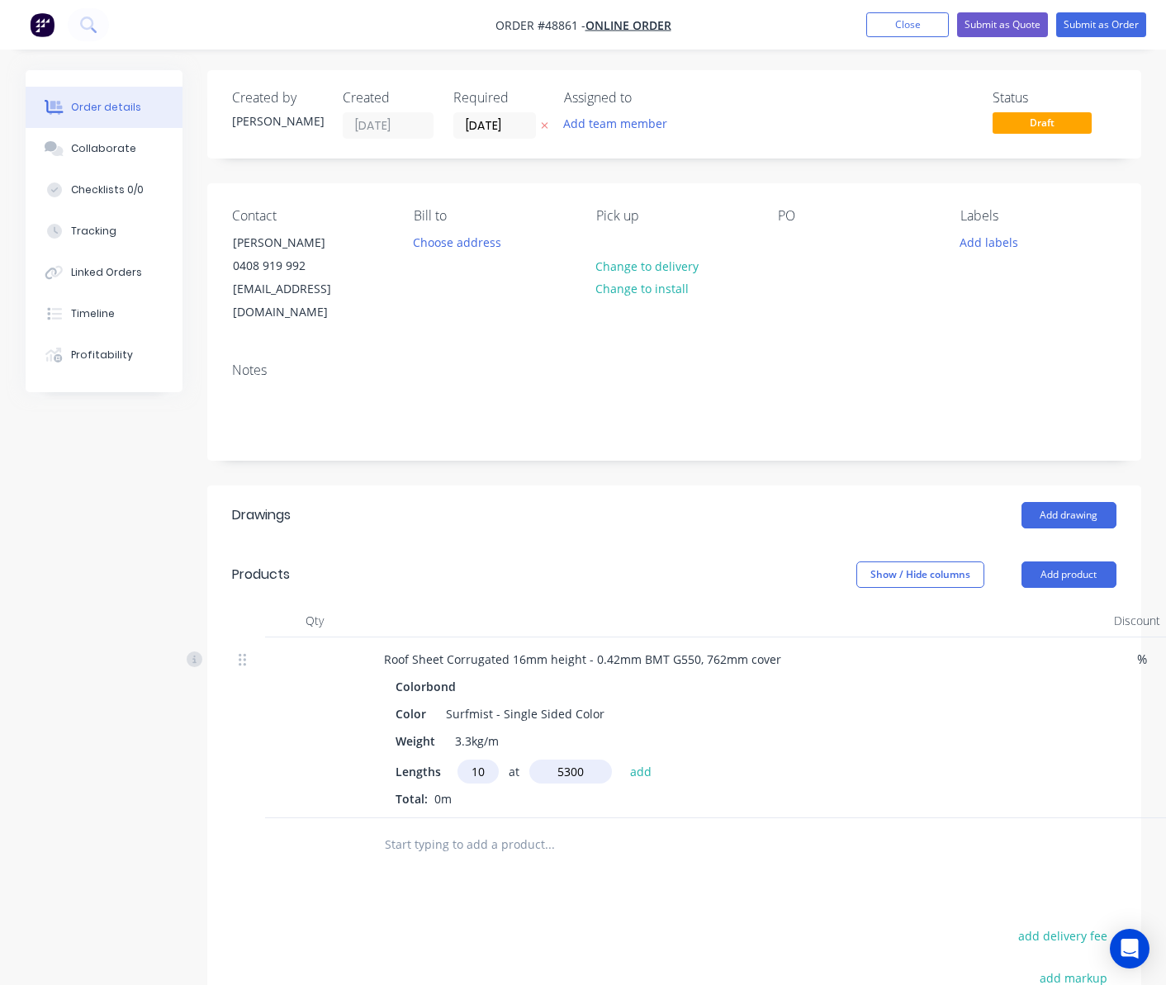
type input "$817.26"
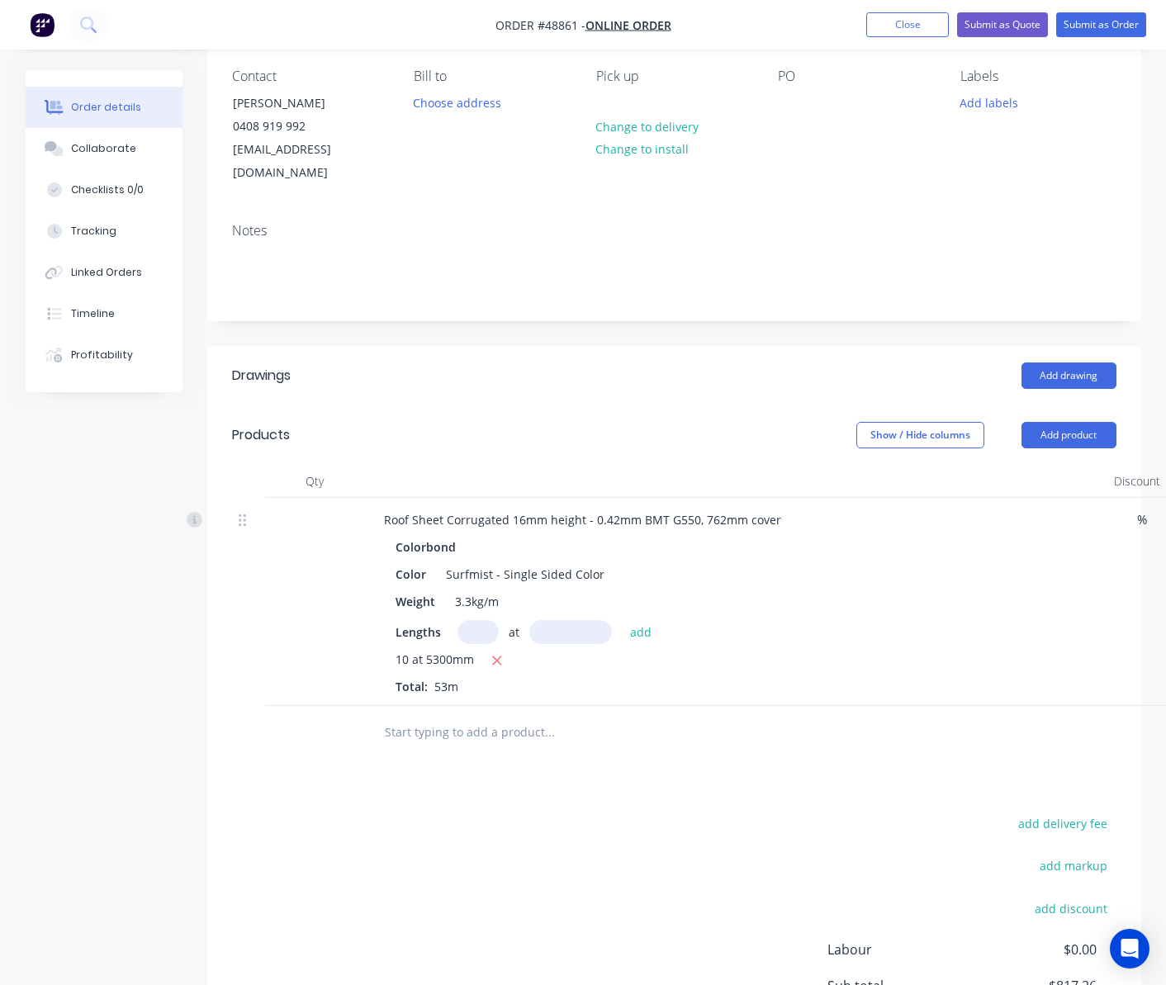
scroll to position [220, 0]
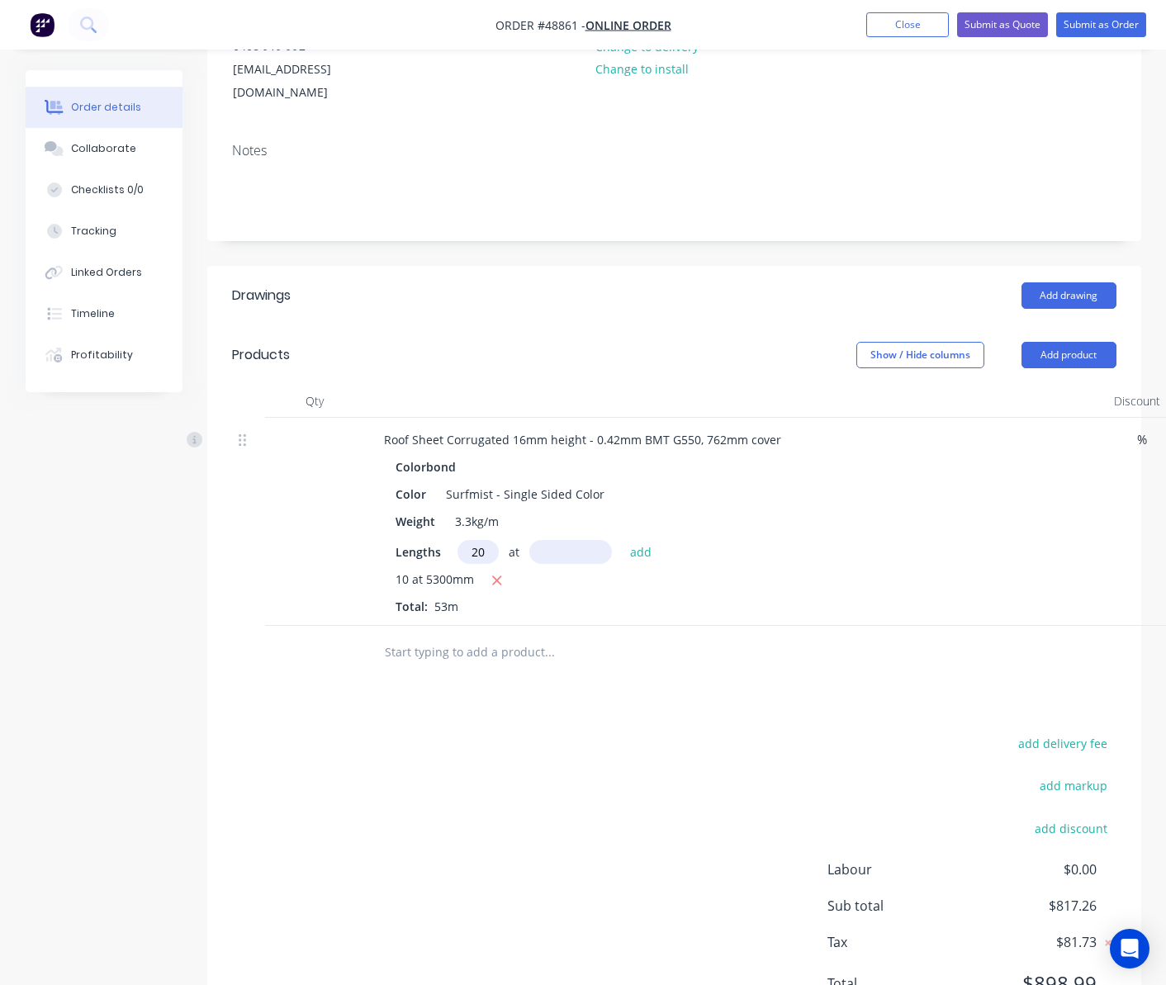
type input "20"
click at [578, 540] on input "text" at bounding box center [570, 552] width 83 height 24
type input "2200"
click at [622, 540] on button "add" at bounding box center [641, 551] width 39 height 22
type input "$1,495.74"
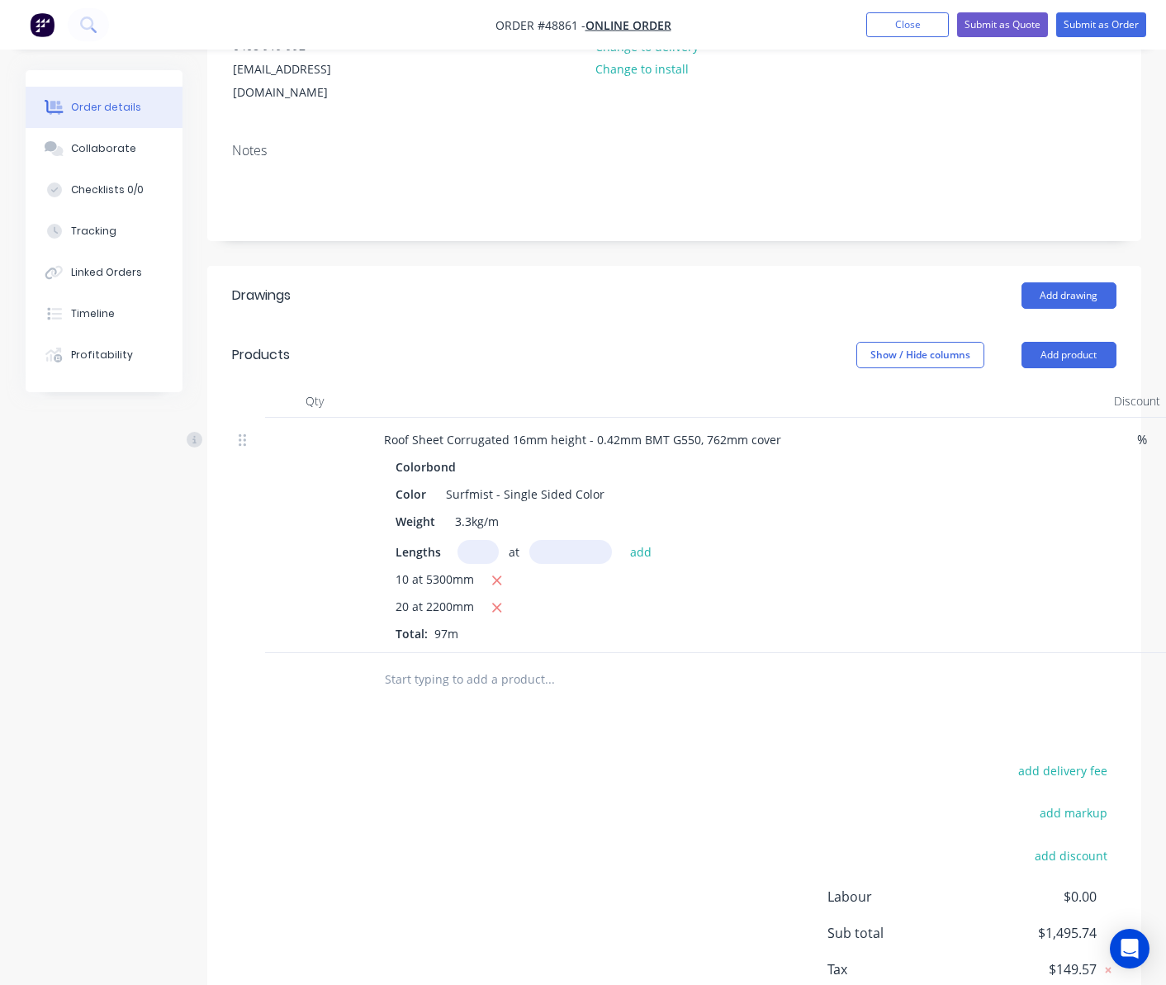
click at [477, 540] on input "text" at bounding box center [478, 552] width 41 height 24
type input "20"
click at [549, 540] on input "text" at bounding box center [570, 552] width 83 height 24
type input "2650"
click at [622, 540] on button "add" at bounding box center [641, 551] width 39 height 22
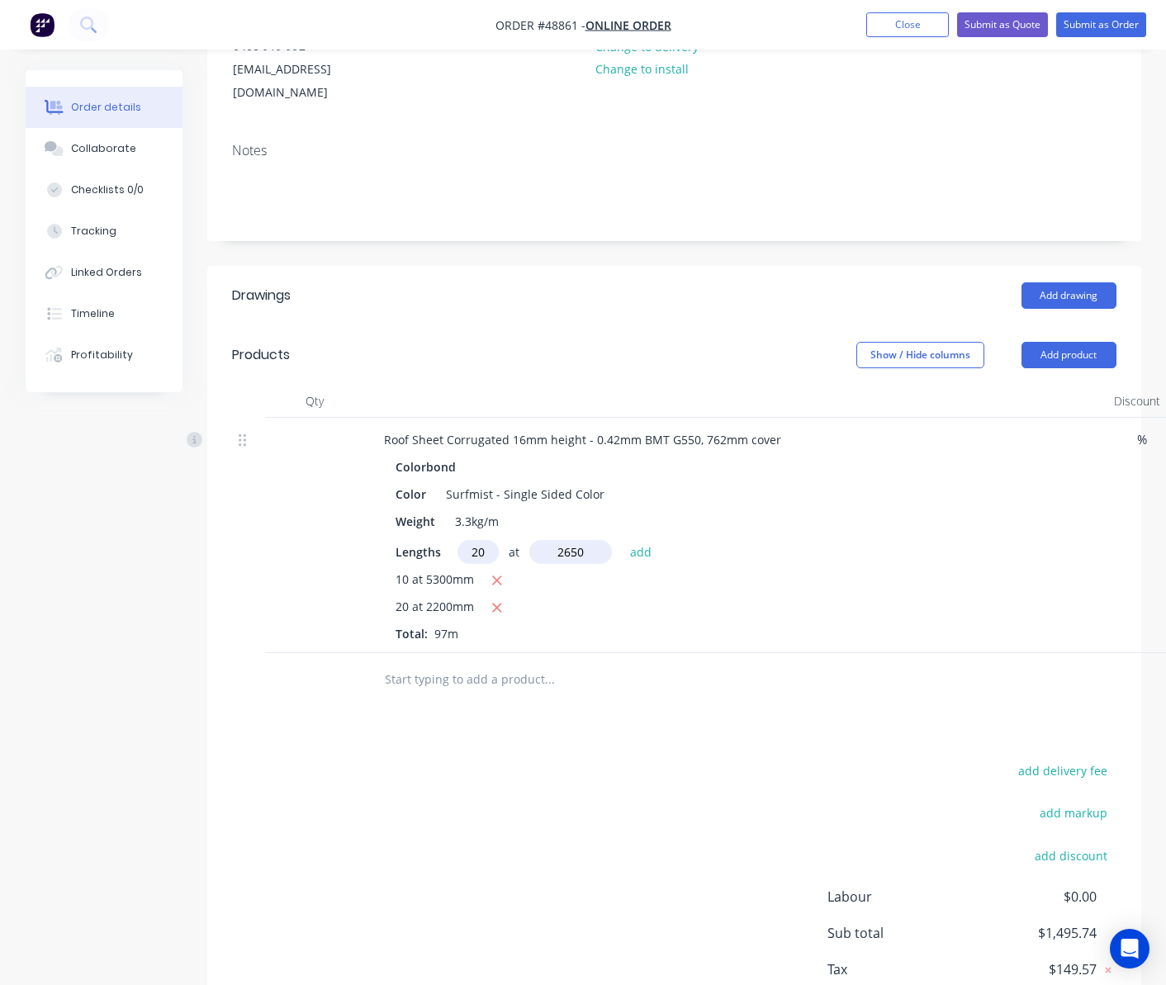
type input "$2,313.00"
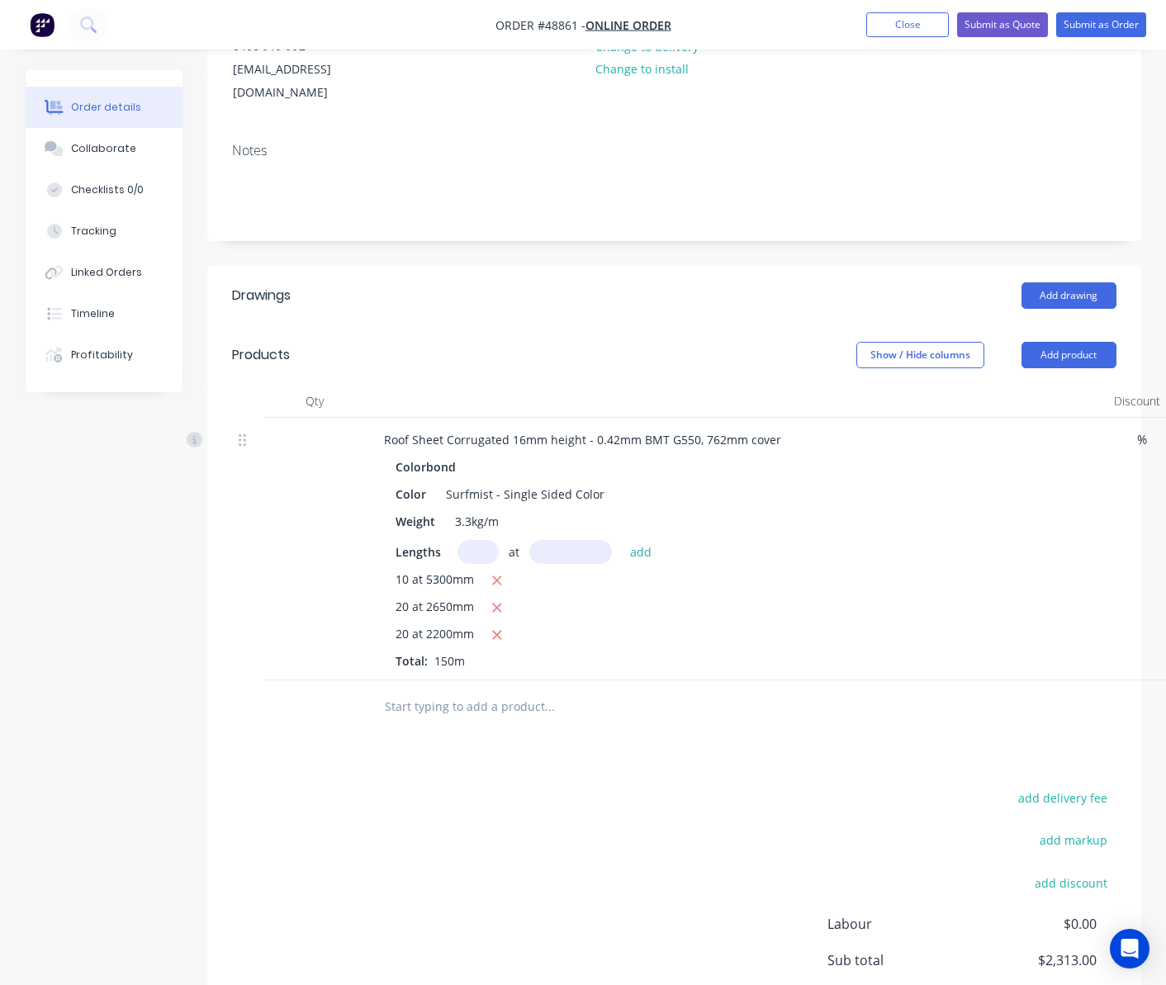
click at [477, 540] on input "text" at bounding box center [478, 552] width 41 height 24
type input "10"
click at [566, 540] on input "text" at bounding box center [570, 552] width 83 height 24
type input "2400"
click at [622, 540] on button "add" at bounding box center [641, 551] width 39 height 22
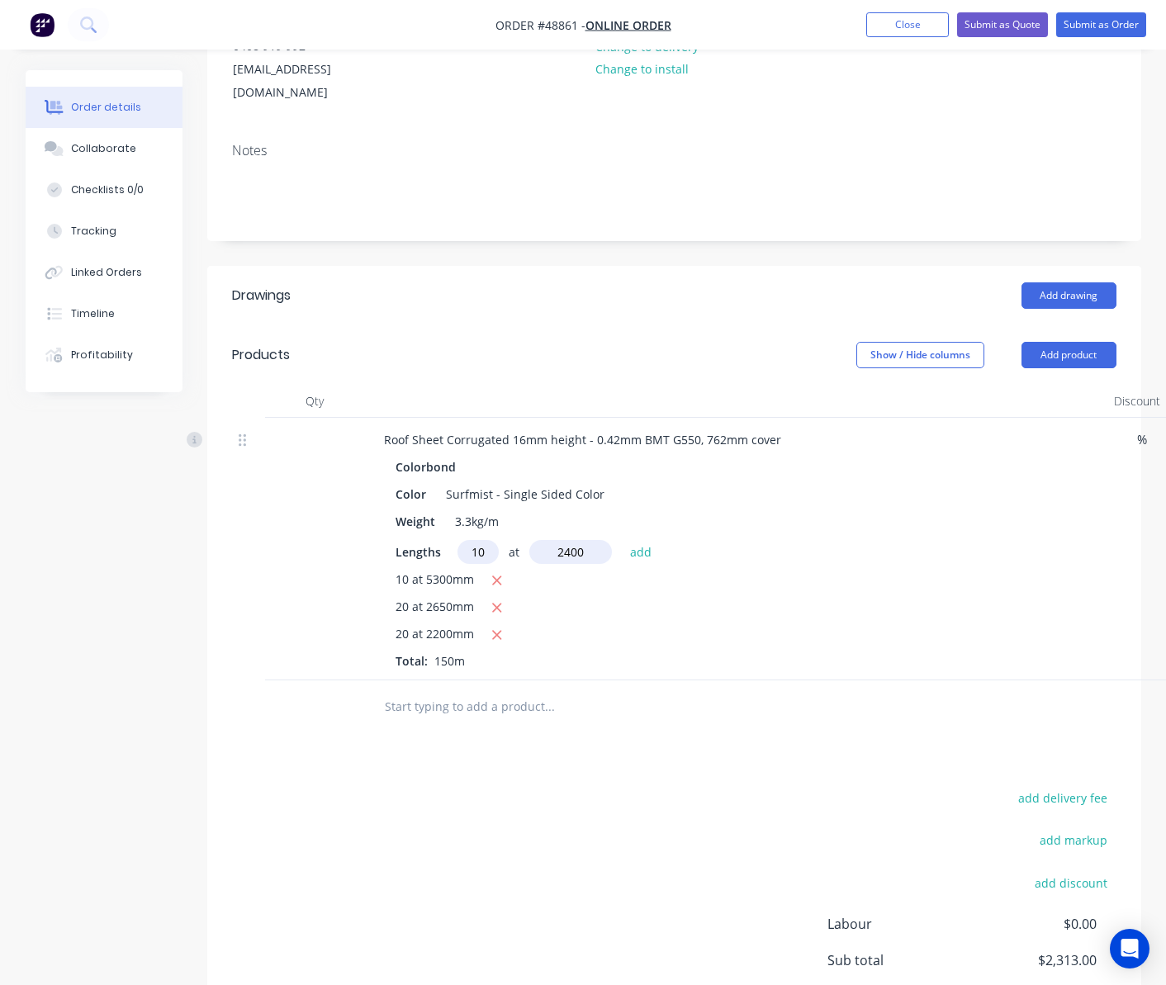
type input "$2,683.08"
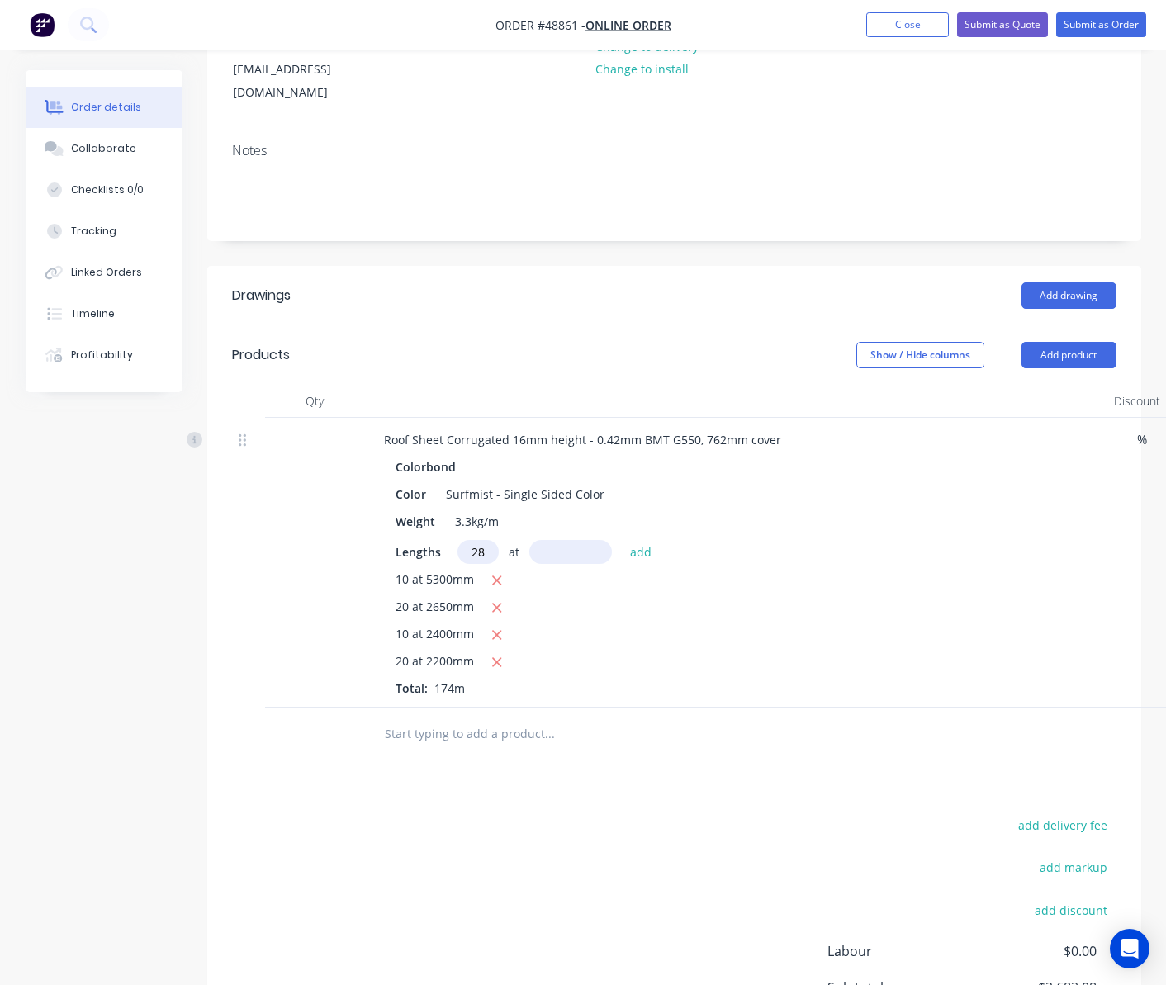
type input "28"
click at [568, 540] on input "text" at bounding box center [570, 552] width 83 height 24
type input "3200"
click at [622, 540] on button "add" at bounding box center [641, 551] width 39 height 22
type input "$4,064.71"
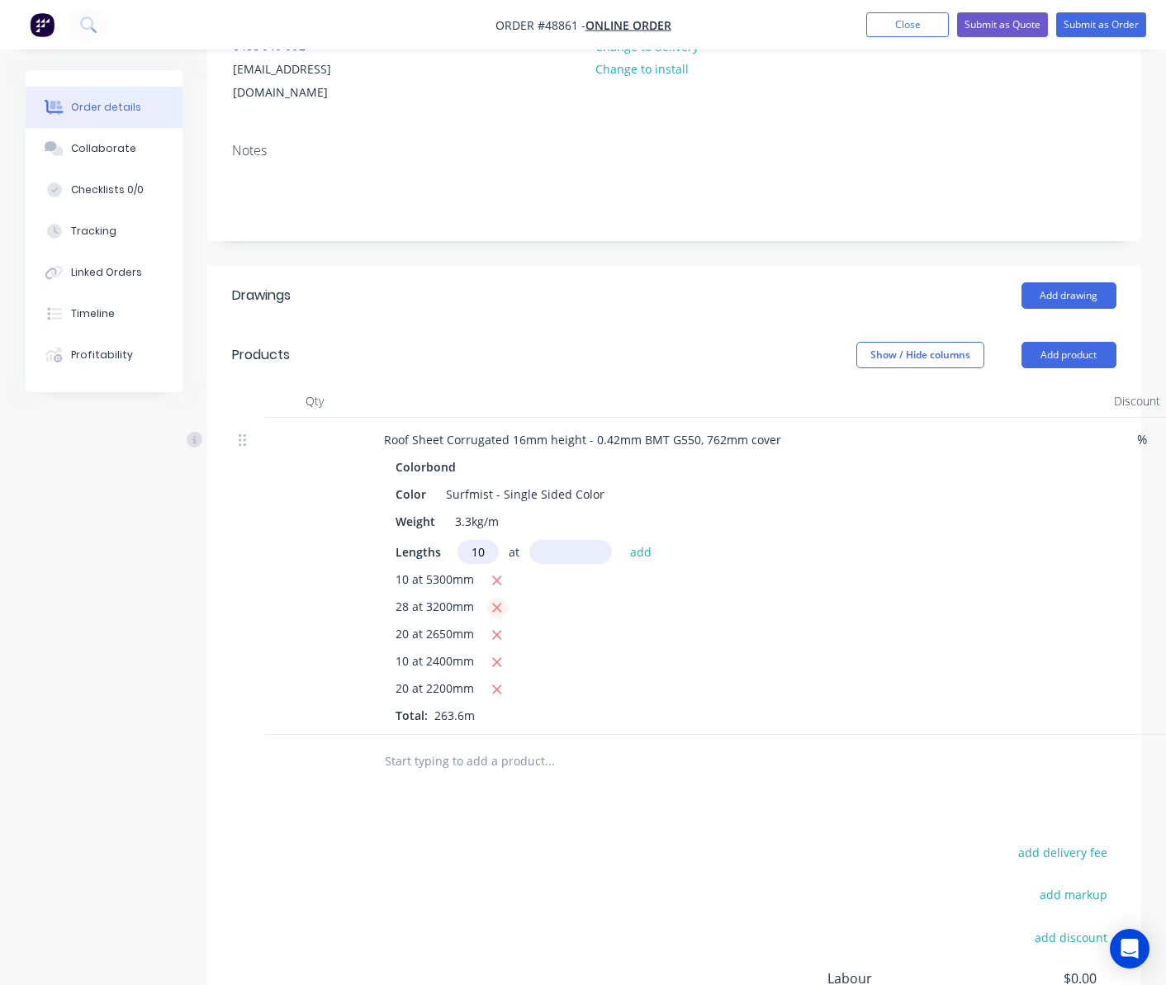
type input "10"
click at [493, 604] on icon "button" at bounding box center [497, 608] width 9 height 9
type input "$2,683.08"
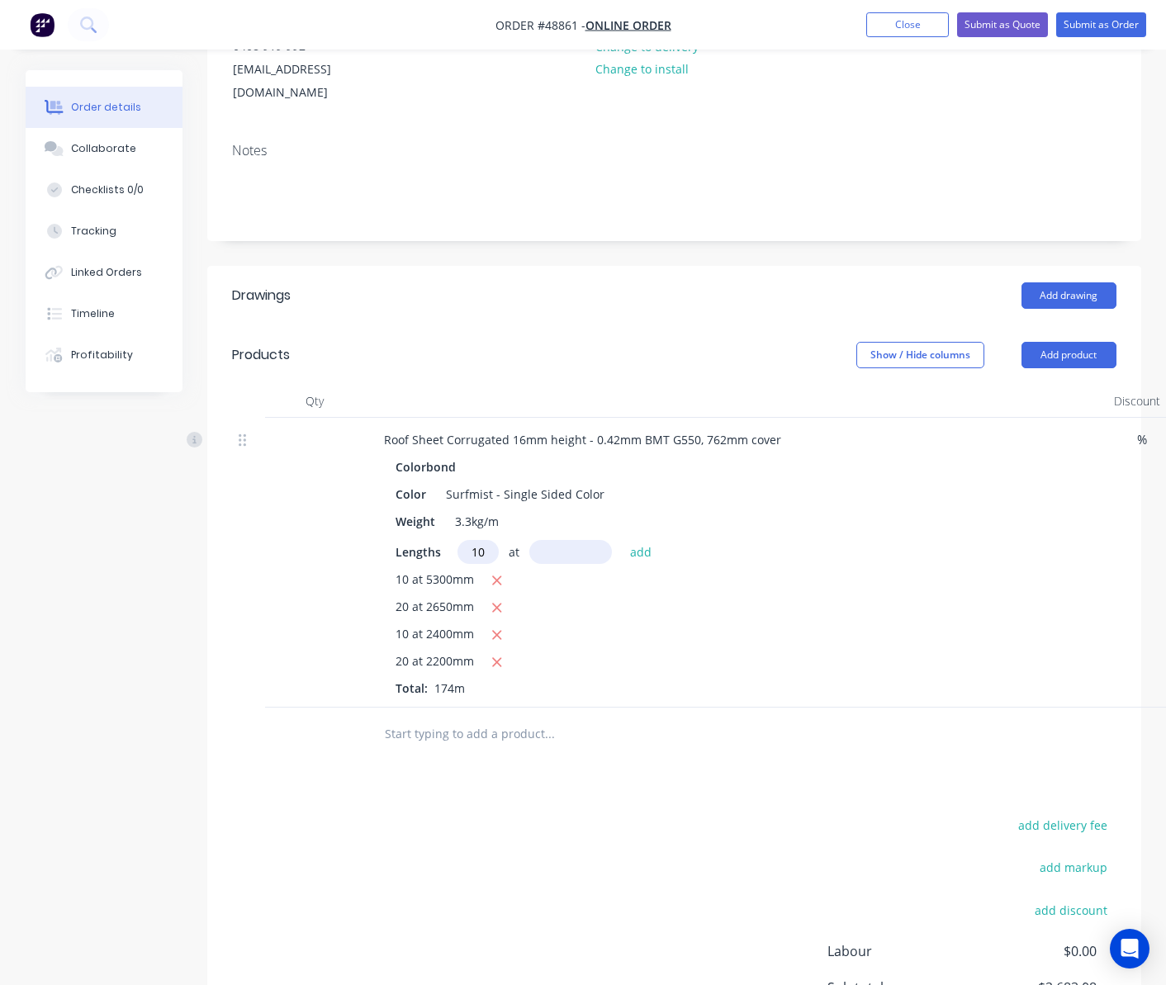
drag, startPoint x: 481, startPoint y: 526, endPoint x: 401, endPoint y: 536, distance: 80.7
click at [401, 540] on div "Lengths 10 at add" at bounding box center [736, 552] width 681 height 24
click at [287, 557] on div at bounding box center [314, 563] width 99 height 290
click at [1043, 342] on button "Add product" at bounding box center [1069, 355] width 95 height 26
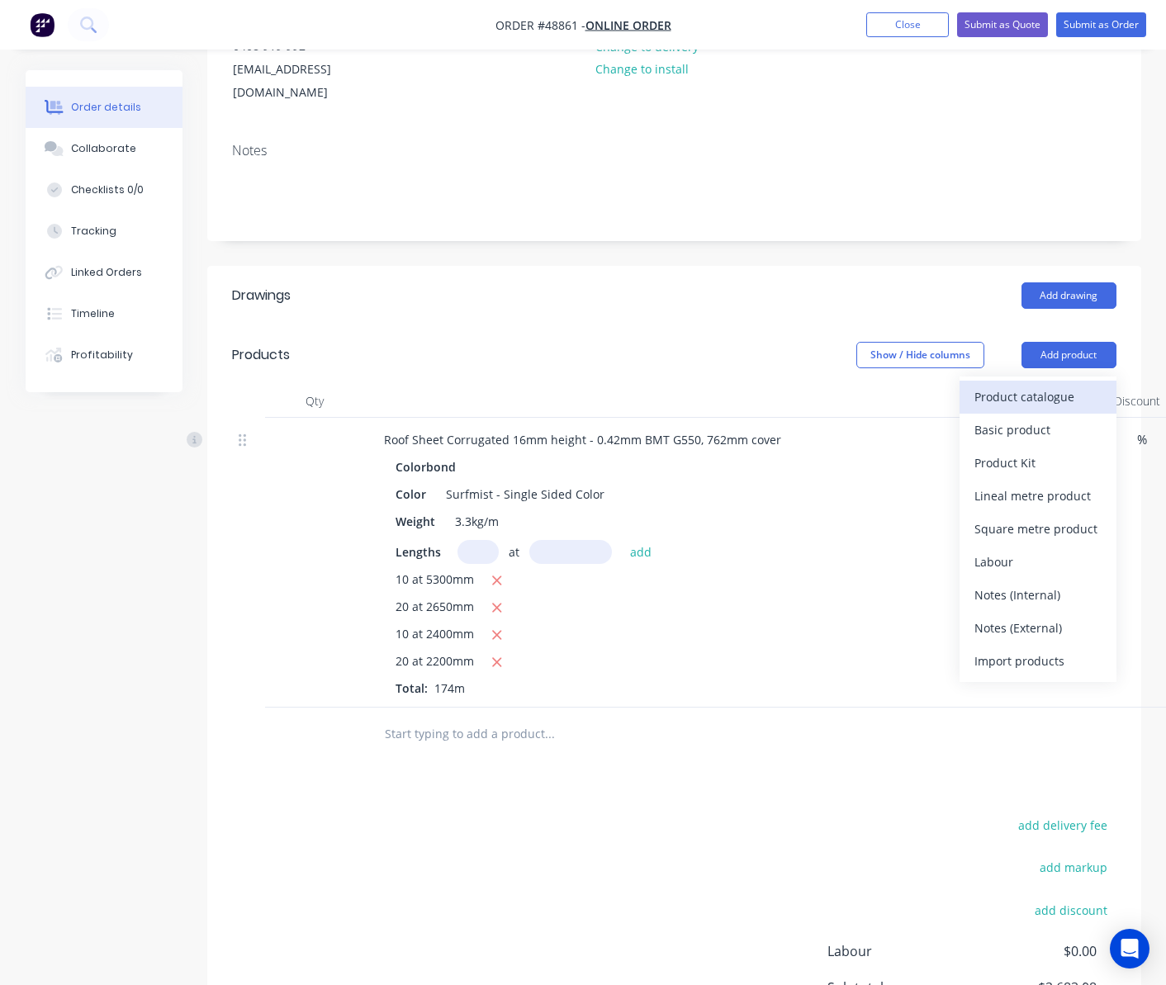
click at [1027, 385] on div "Product catalogue" at bounding box center [1038, 397] width 127 height 24
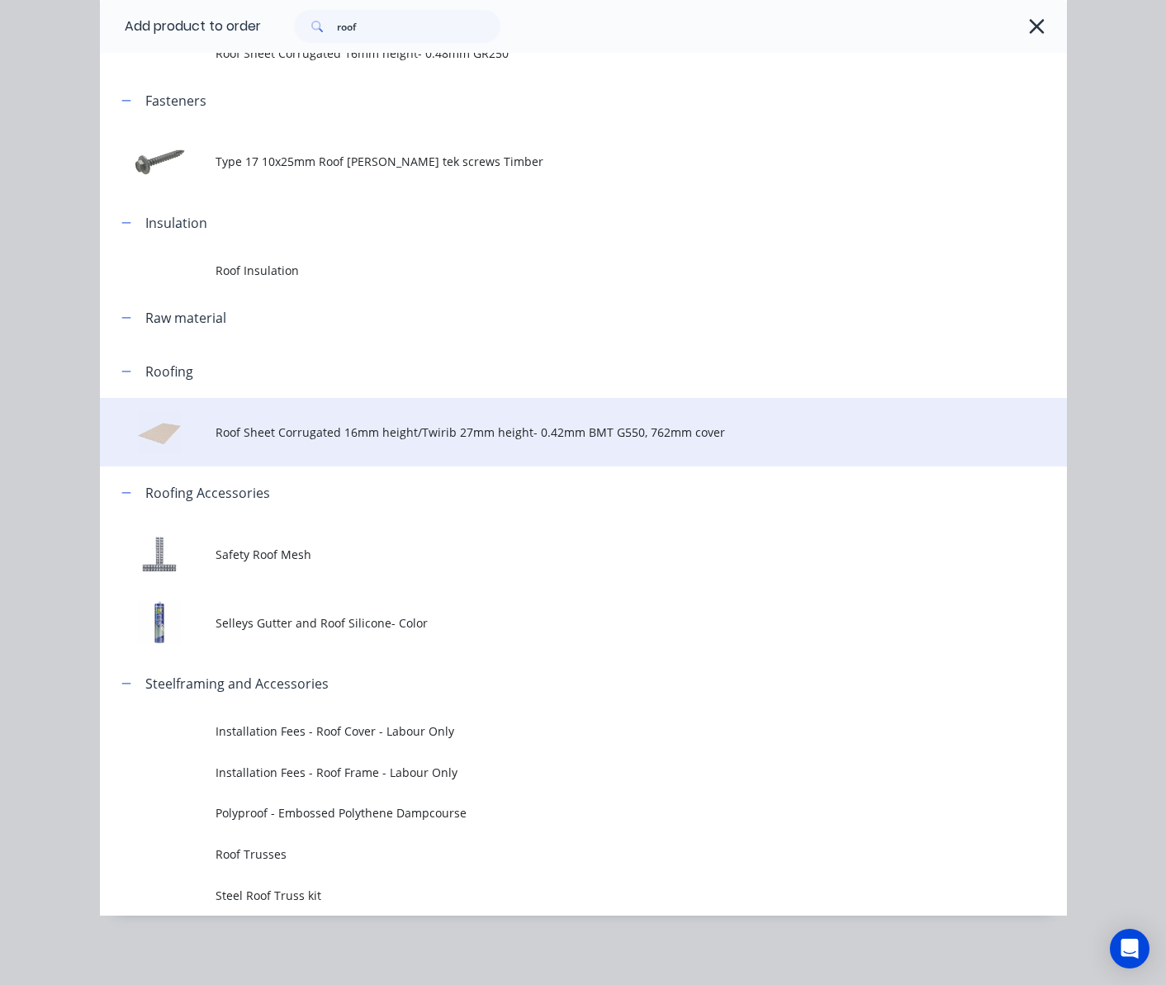
scroll to position [192, 0]
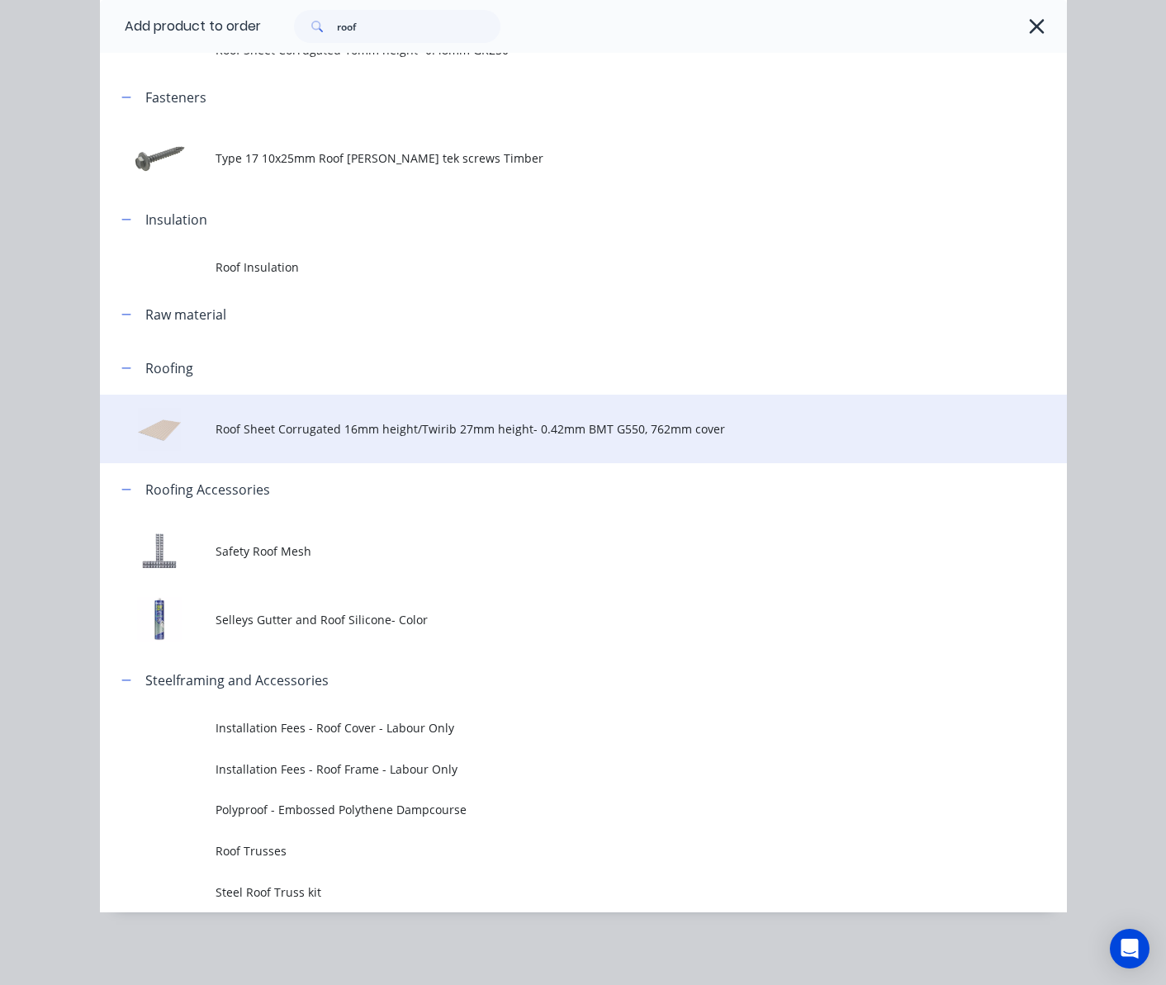
click at [420, 426] on span "Roof Sheet Corrugated 16mm height/Twirib 27mm height- 0.42mm BMT G550, 762mm co…" at bounding box center [556, 428] width 681 height 17
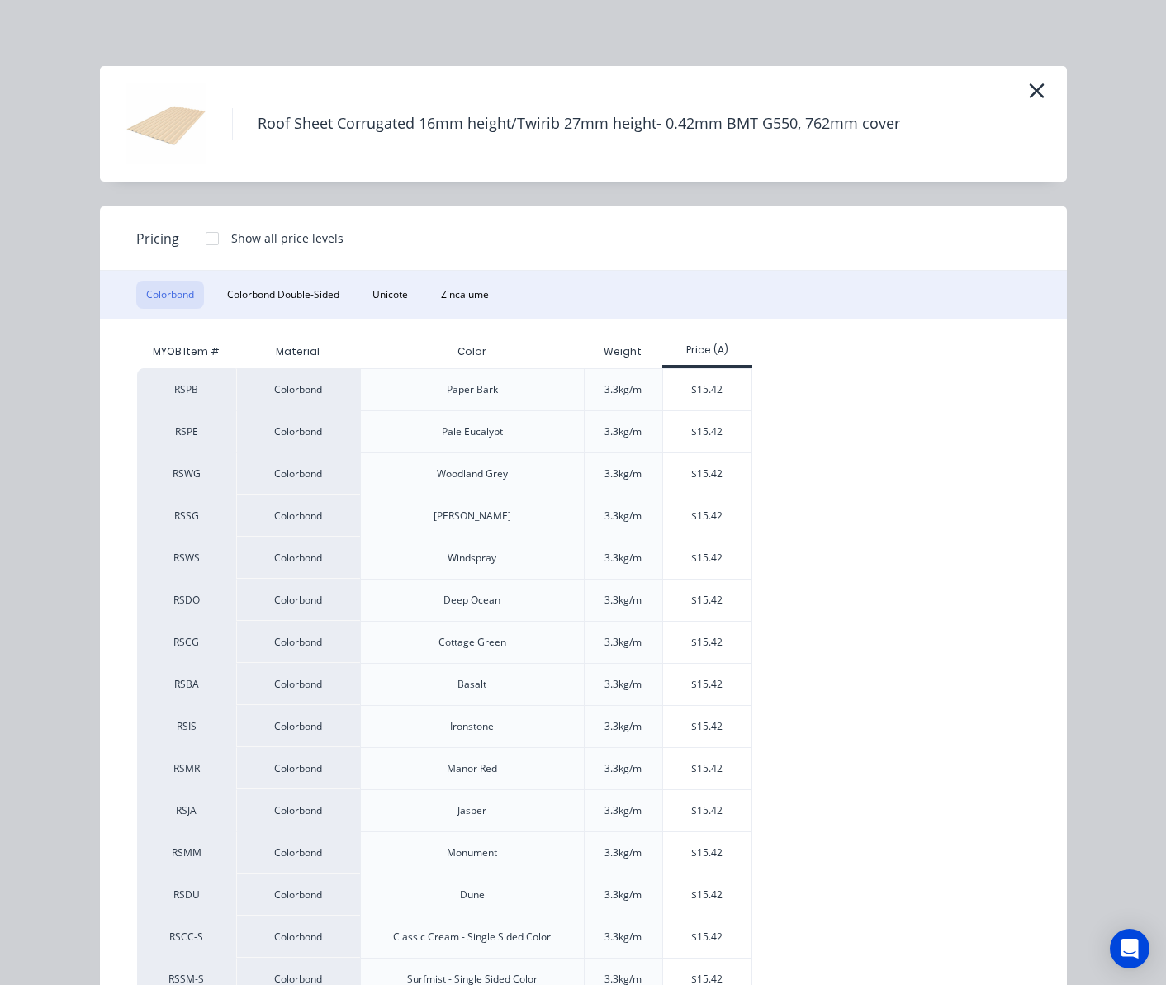
scroll to position [110, 0]
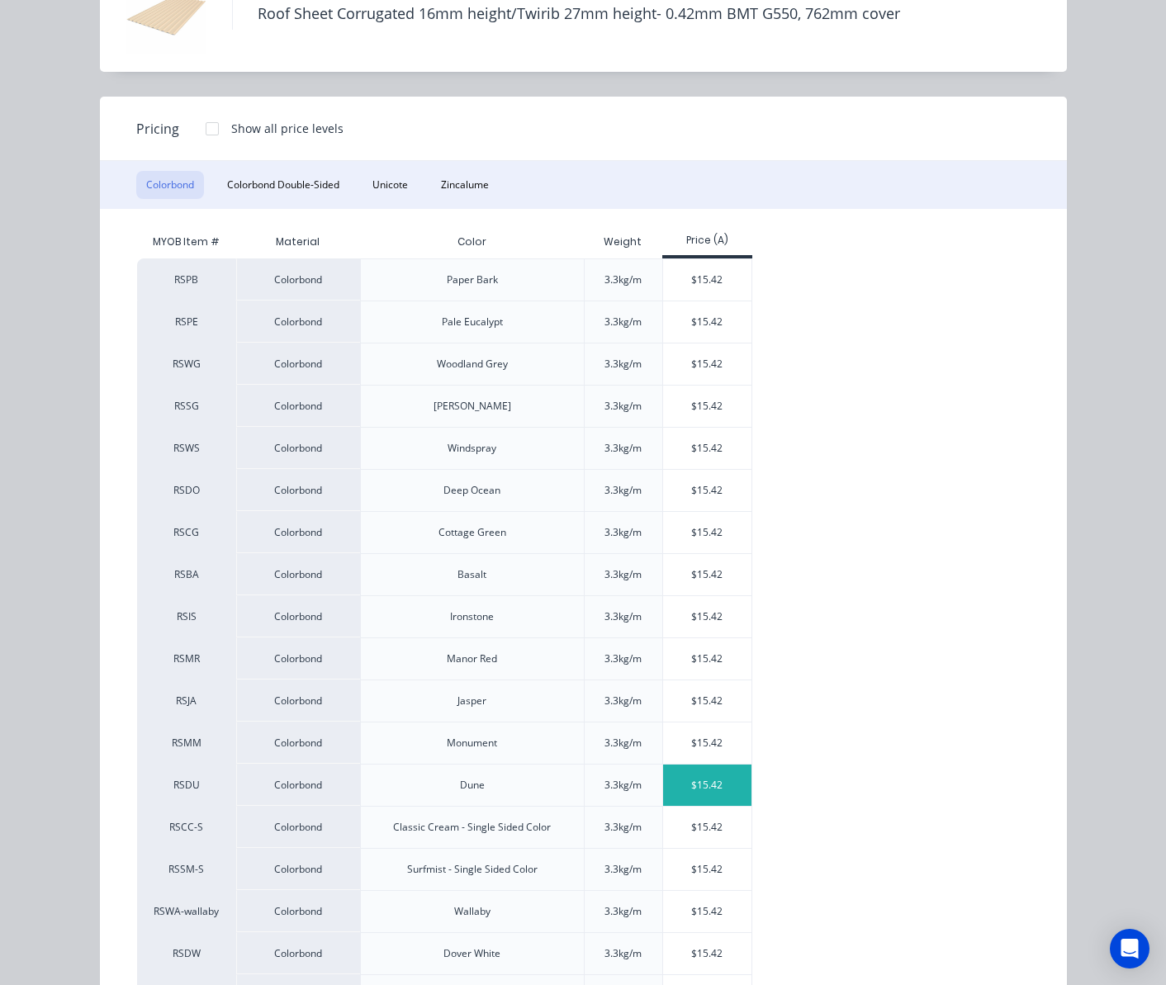
click at [702, 785] on div "$15.42" at bounding box center [707, 785] width 88 height 41
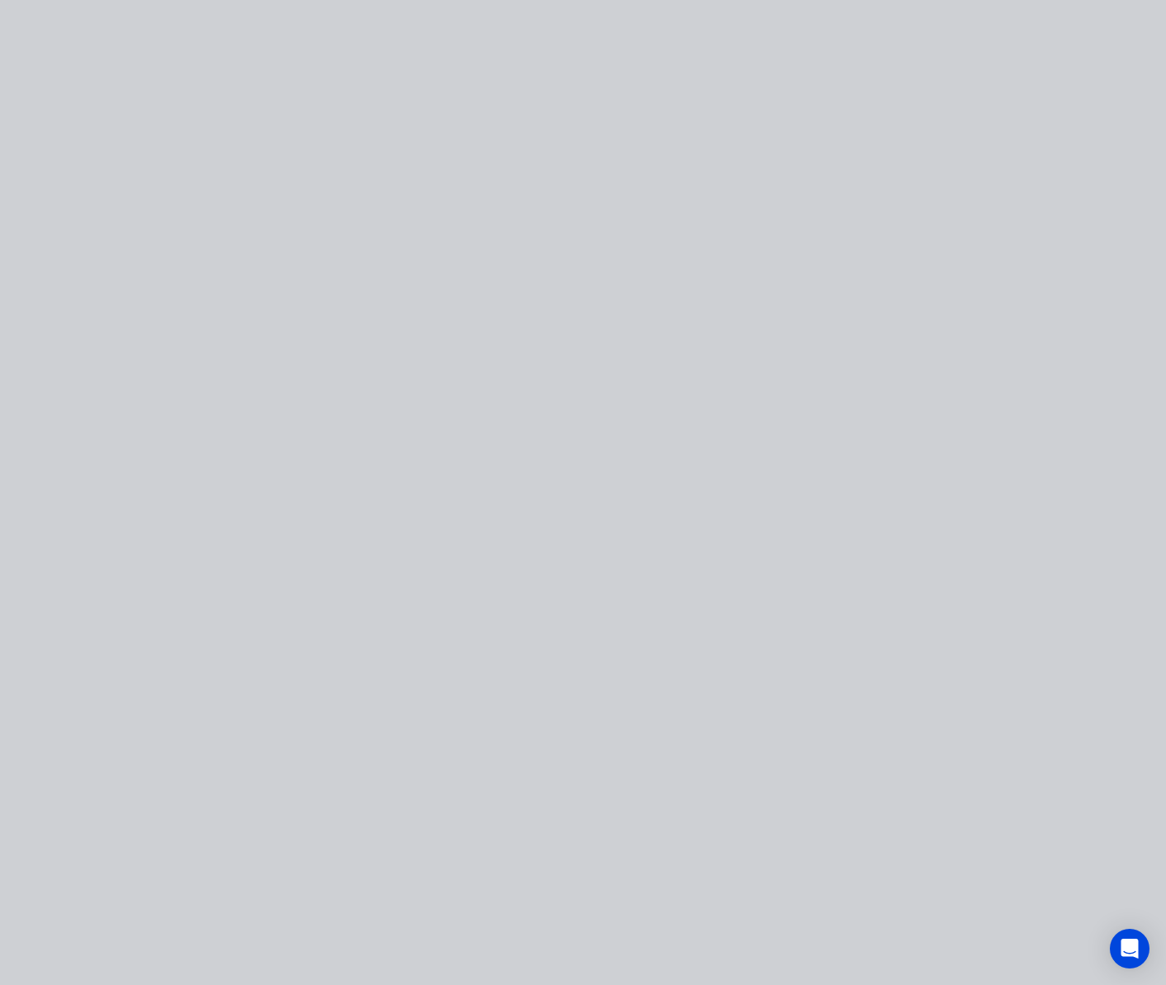
scroll to position [0, 0]
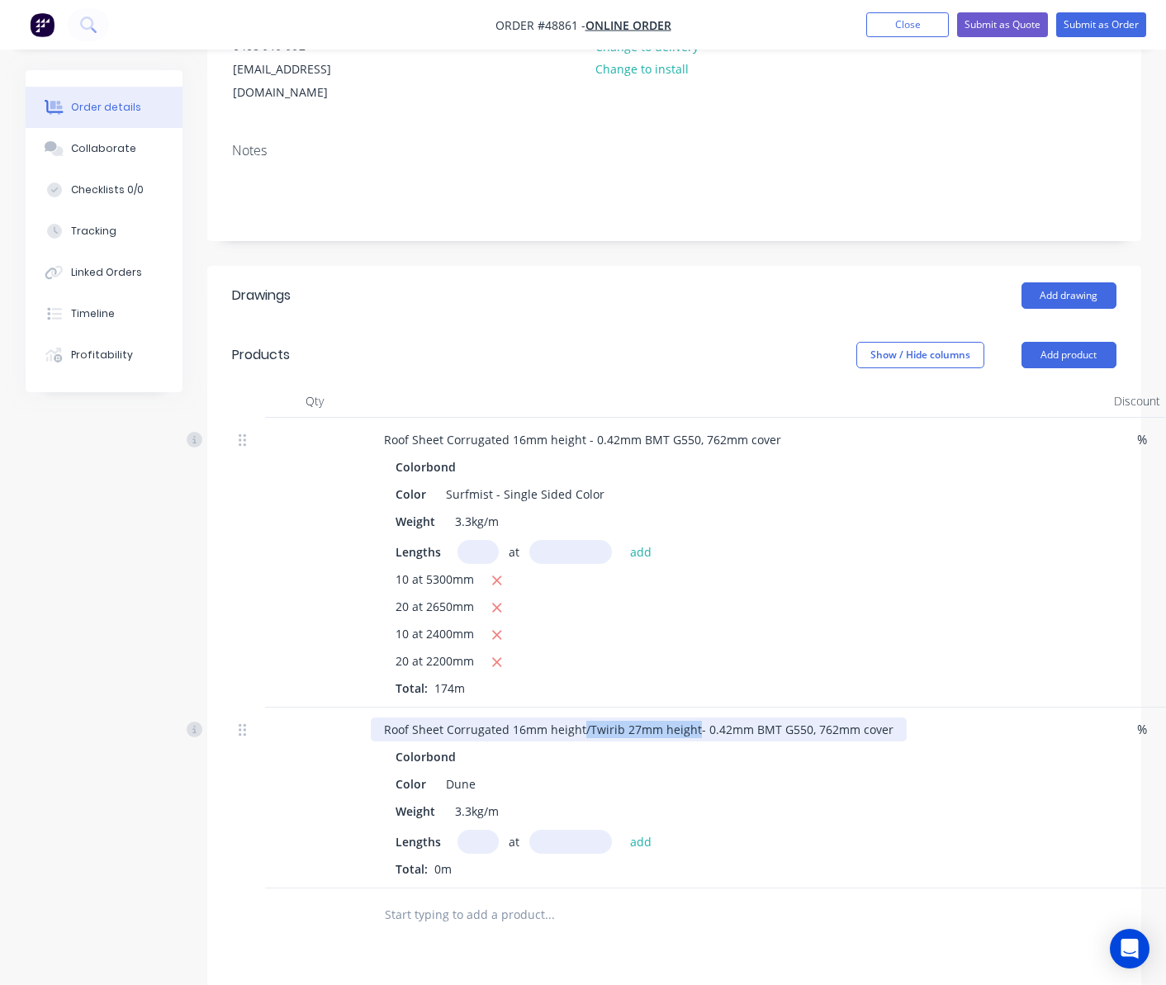
drag, startPoint x: 580, startPoint y: 705, endPoint x: 691, endPoint y: 710, distance: 111.6
click at [691, 718] on div "Roof Sheet Corrugated 16mm height/Twirib 27mm height- 0.42mm BMT G550, 762mm co…" at bounding box center [639, 730] width 536 height 24
click at [484, 830] on input "text" at bounding box center [478, 842] width 41 height 24
type input "28"
click at [576, 830] on input "text" at bounding box center [570, 842] width 83 height 24
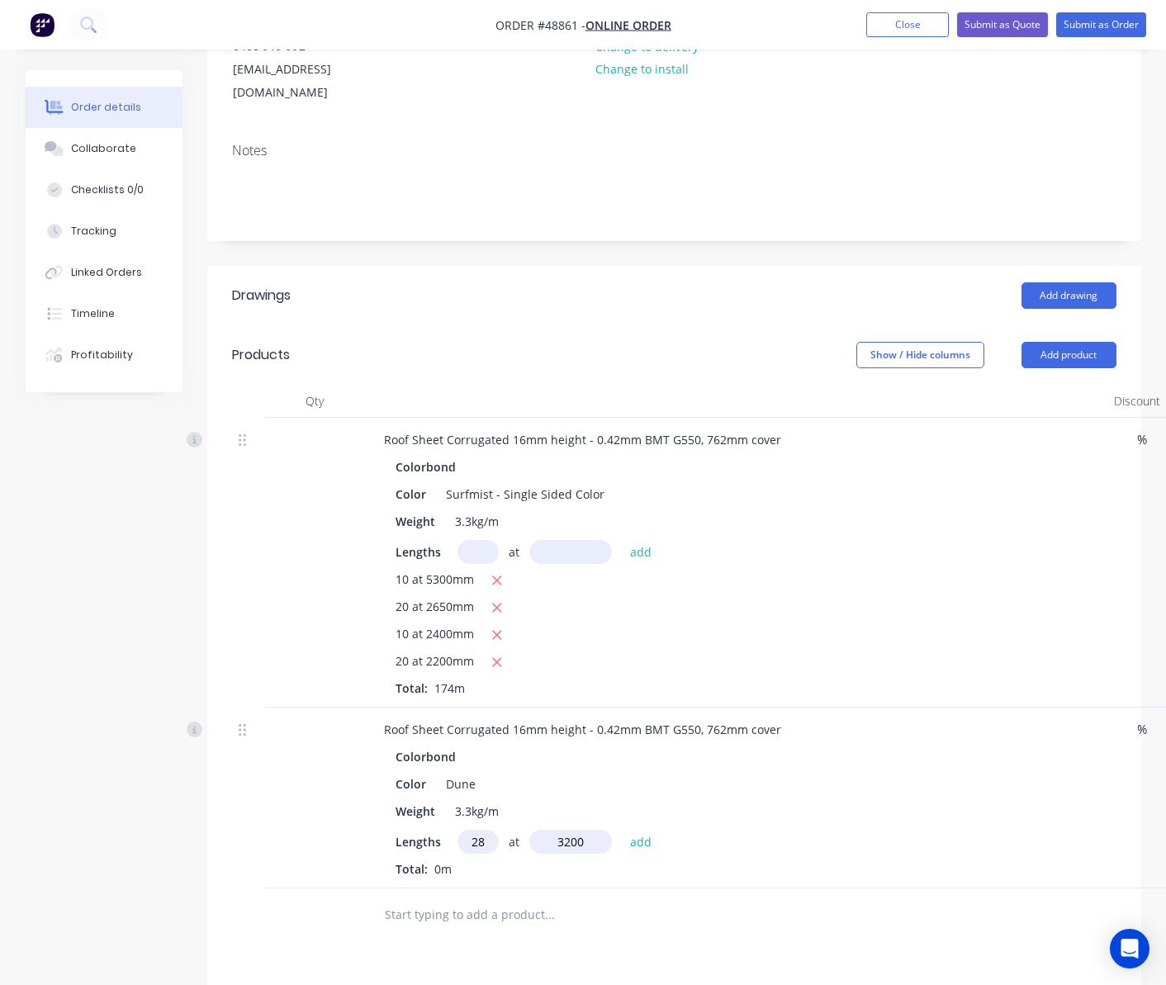
type input "3200"
click at [622, 830] on button "add" at bounding box center [641, 841] width 39 height 22
type input "$1,381.63"
type input "10"
click at [573, 830] on input "text" at bounding box center [570, 842] width 83 height 24
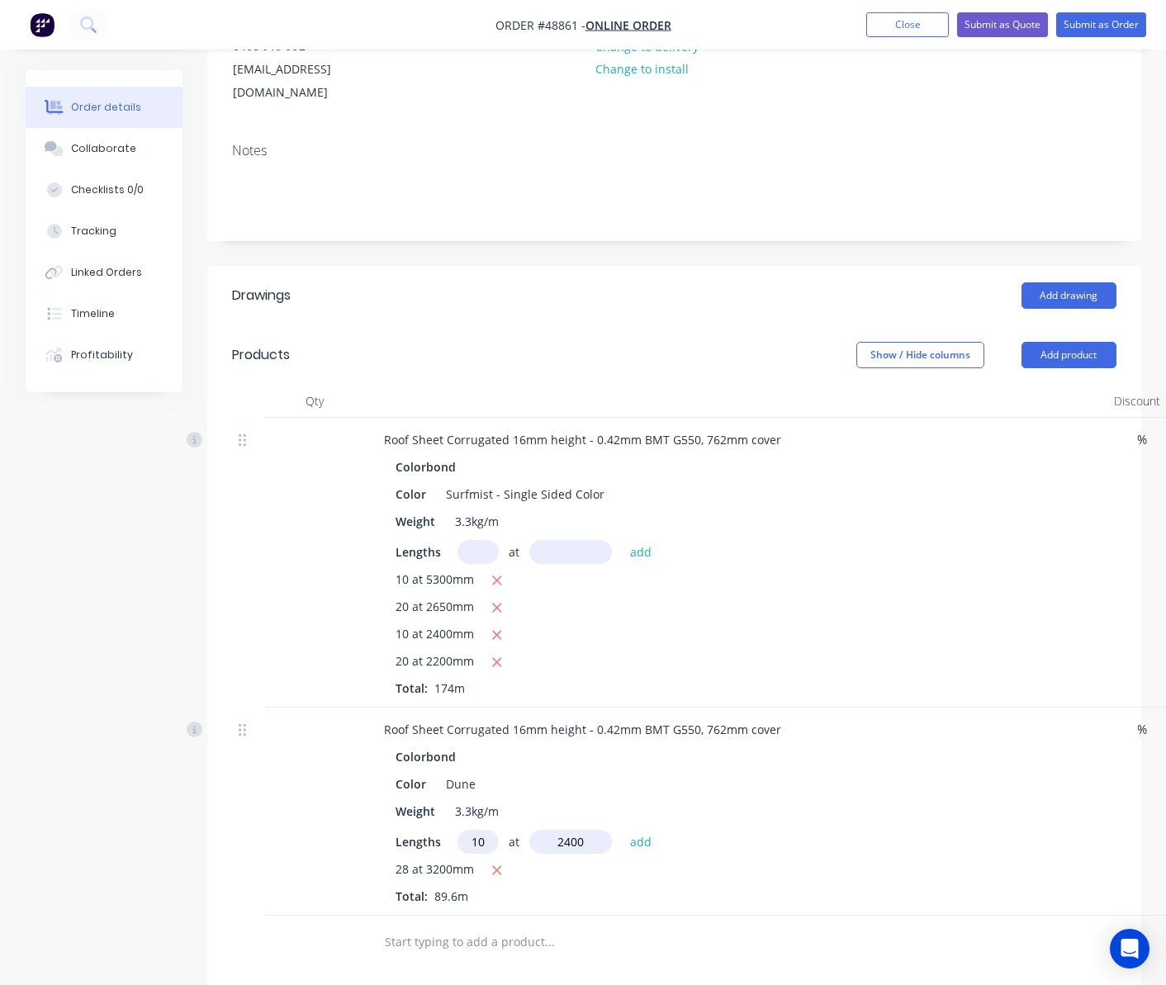
type input "2400"
click at [622, 830] on button "add" at bounding box center [641, 841] width 39 height 22
type input "$1,751.71"
click at [482, 830] on input "text" at bounding box center [478, 842] width 41 height 24
type input "7"
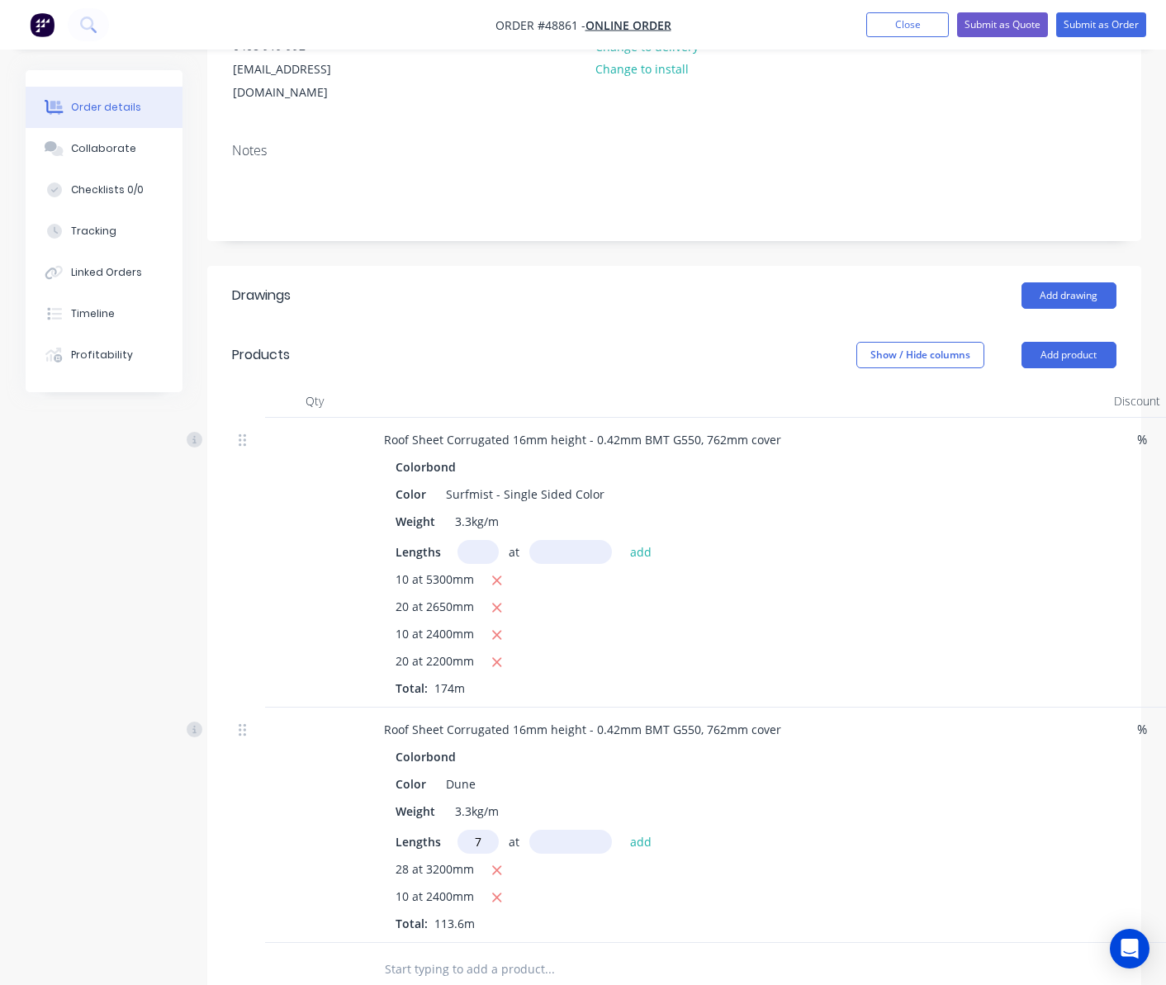
click at [590, 830] on input "text" at bounding box center [570, 842] width 83 height 24
type input "2900"
click at [622, 830] on button "add" at bounding box center [641, 841] width 39 height 22
type input "$2,064.74"
type input "5"
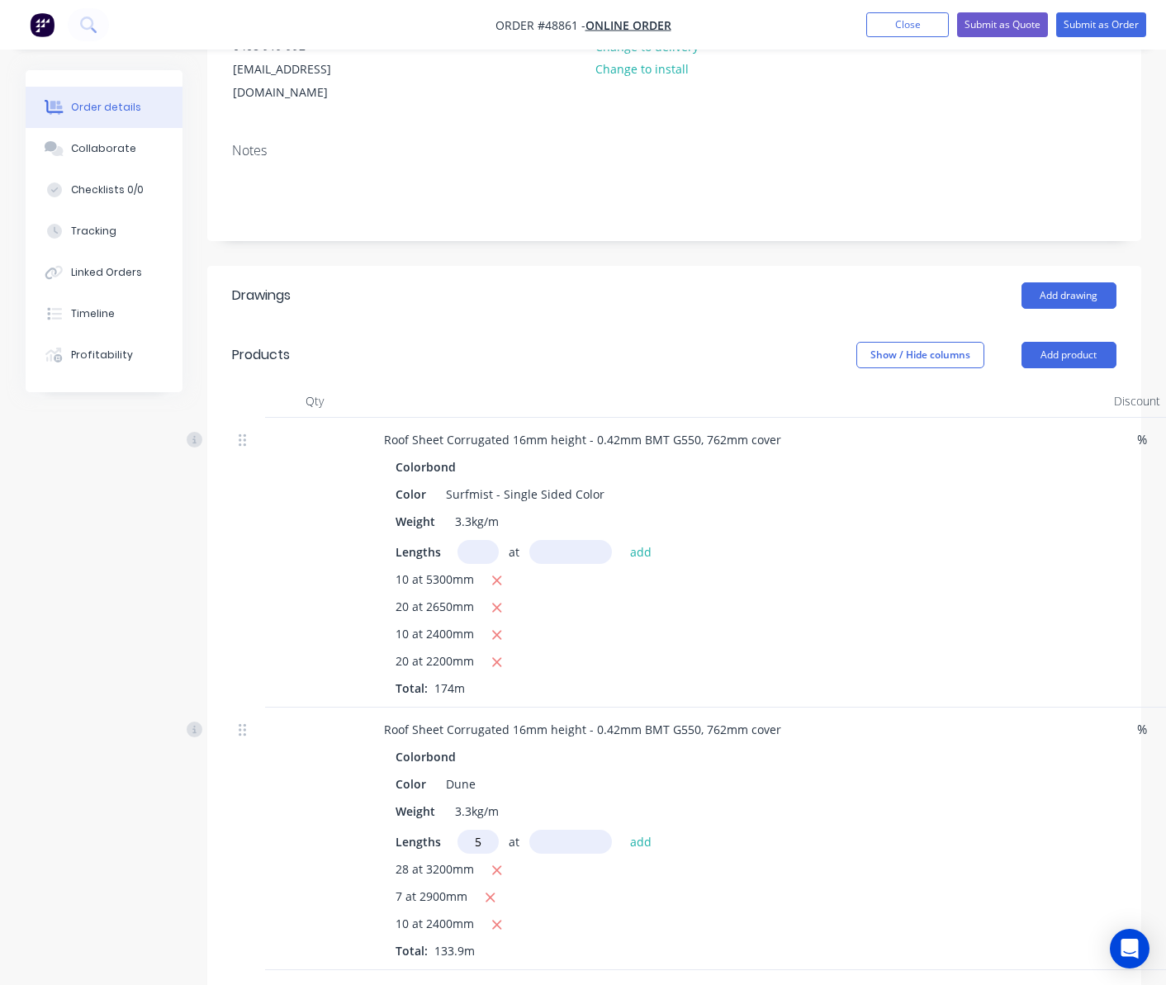
click at [588, 830] on input "text" at bounding box center [570, 842] width 83 height 24
type input "2500"
drag, startPoint x: 588, startPoint y: 823, endPoint x: 525, endPoint y: 831, distance: 63.3
click at [525, 831] on div "5 at 2500 add" at bounding box center [559, 842] width 203 height 24
drag, startPoint x: 479, startPoint y: 818, endPoint x: 447, endPoint y: 818, distance: 32.2
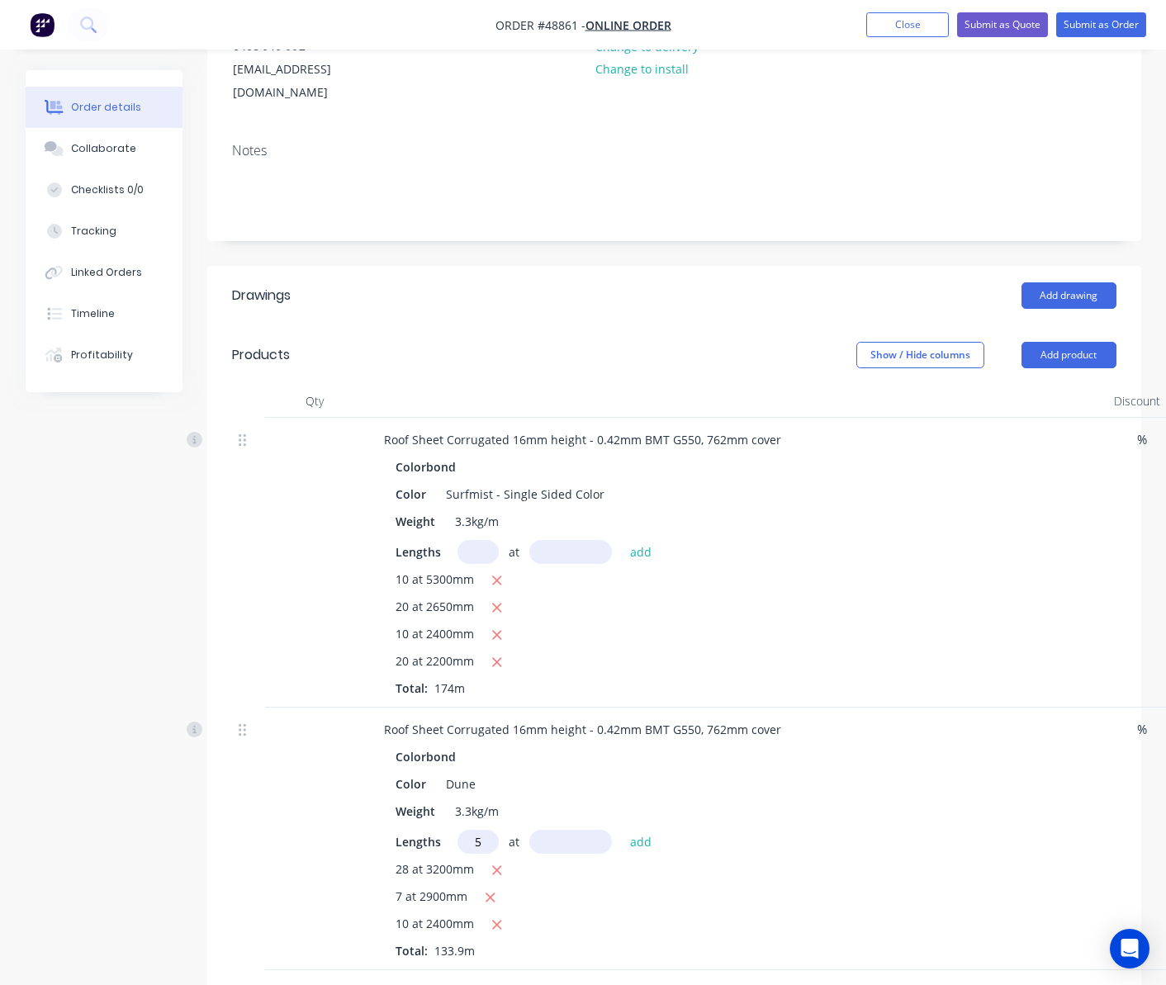
click at [447, 830] on div "Lengths 5 at add" at bounding box center [736, 842] width 681 height 24
click at [493, 890] on icon "button" at bounding box center [490, 897] width 11 height 15
type input "$1,751.71"
click at [747, 888] on div "10 at 2400mm" at bounding box center [736, 898] width 681 height 21
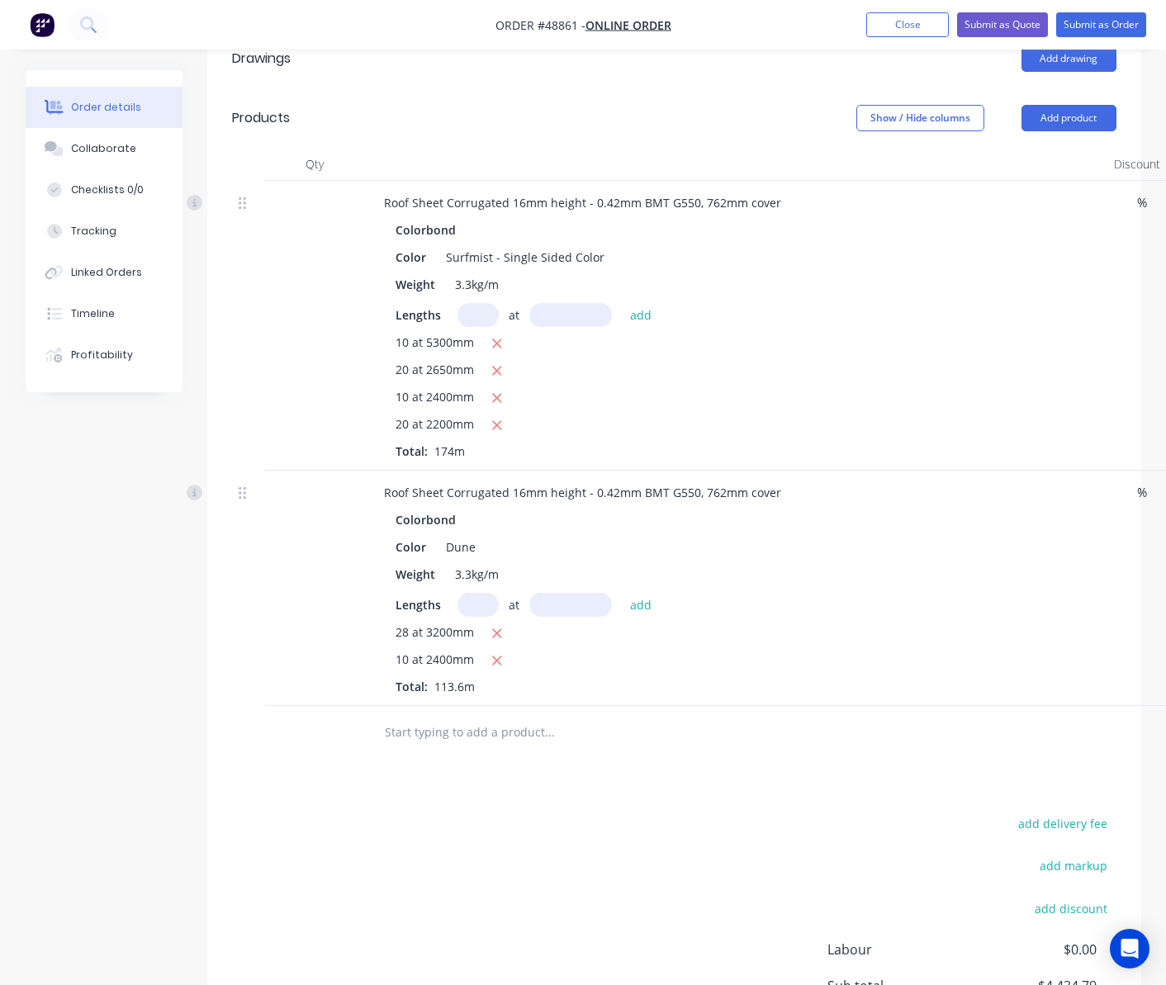
scroll to position [330, 0]
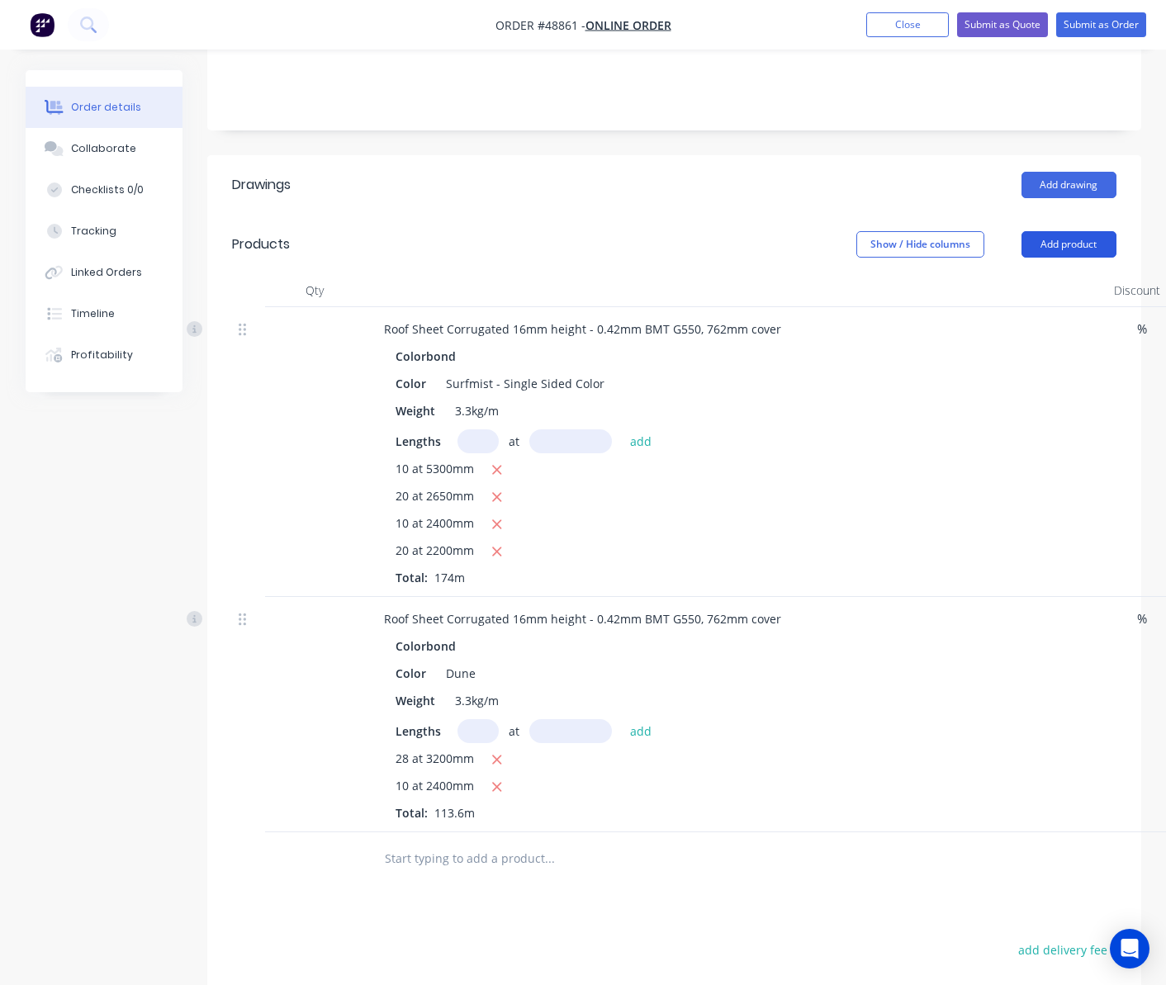
click at [1043, 231] on button "Add product" at bounding box center [1069, 244] width 95 height 26
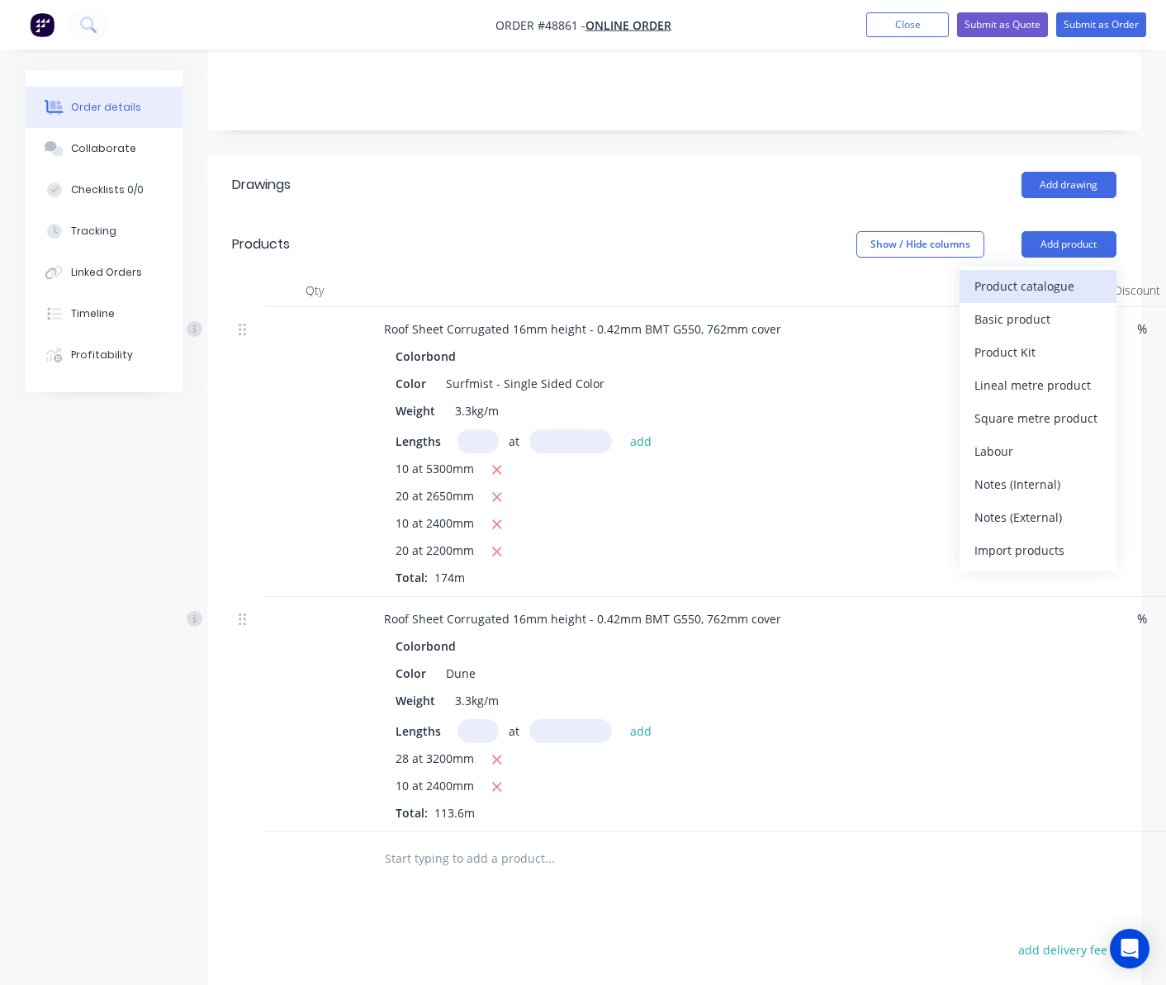
click at [1043, 274] on div "Product catalogue" at bounding box center [1038, 286] width 127 height 24
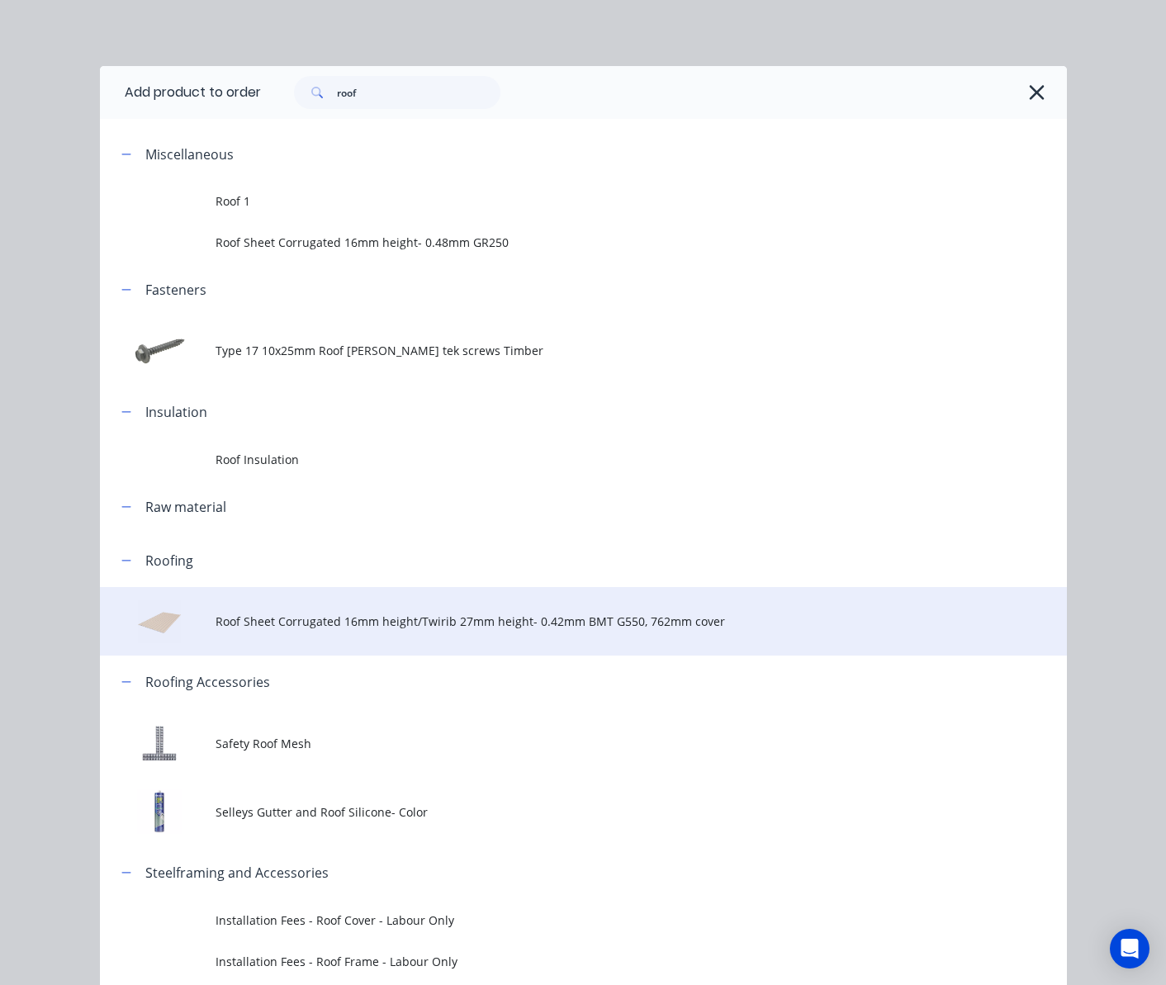
click at [434, 615] on span "Roof Sheet Corrugated 16mm height/Twirib 27mm height- 0.42mm BMT G550, 762mm co…" at bounding box center [556, 621] width 681 height 17
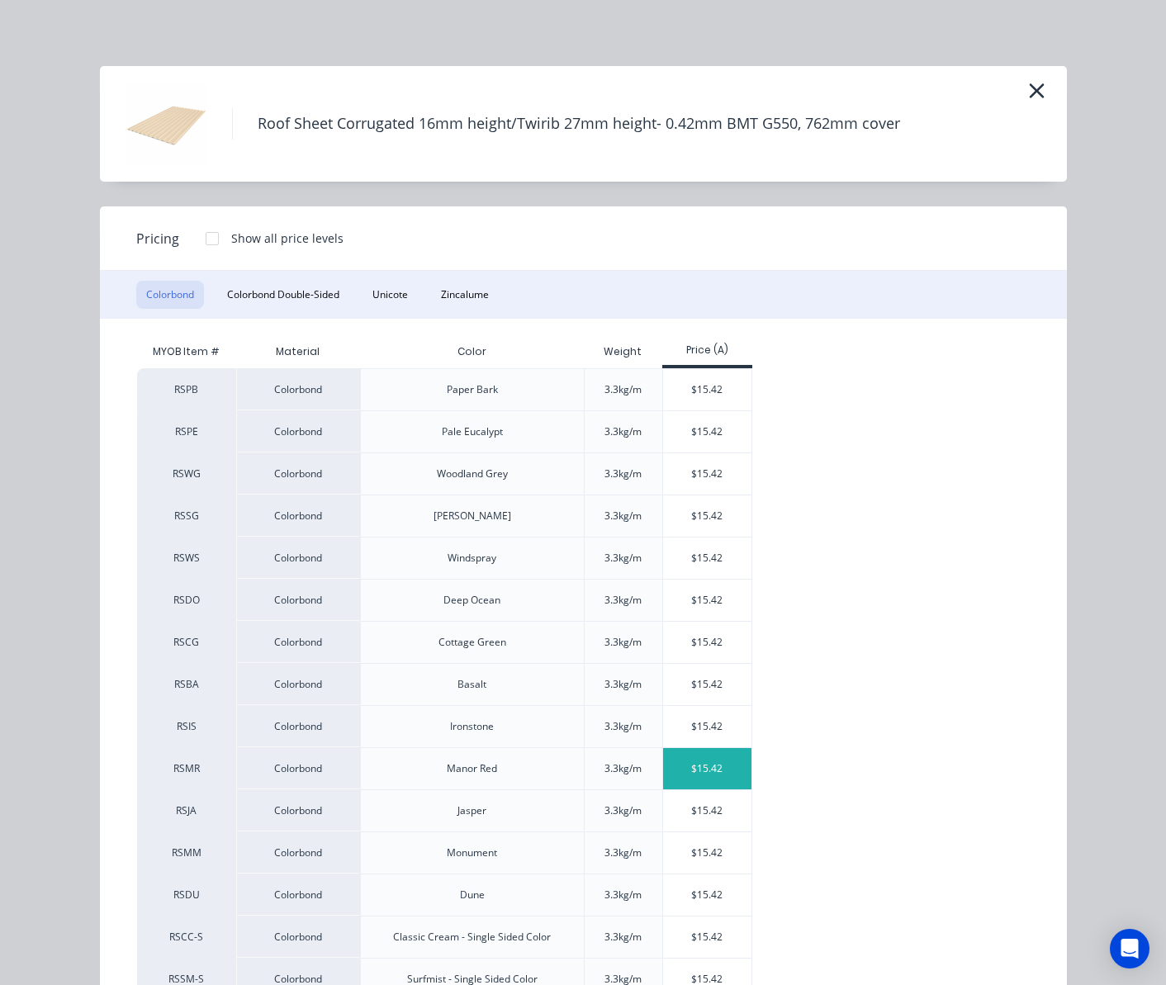
scroll to position [279, 0]
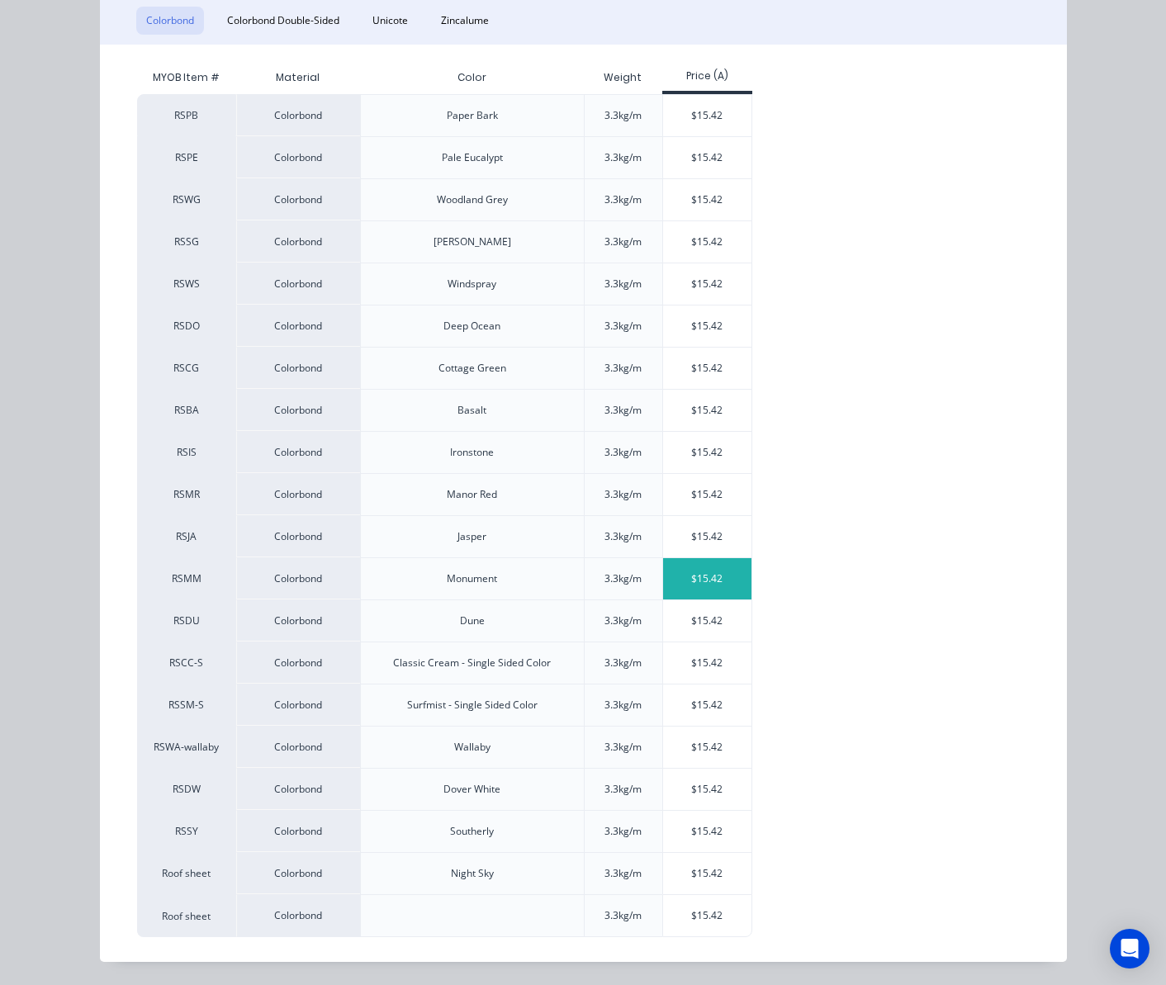
click at [663, 560] on div "$15.42" at bounding box center [707, 578] width 88 height 41
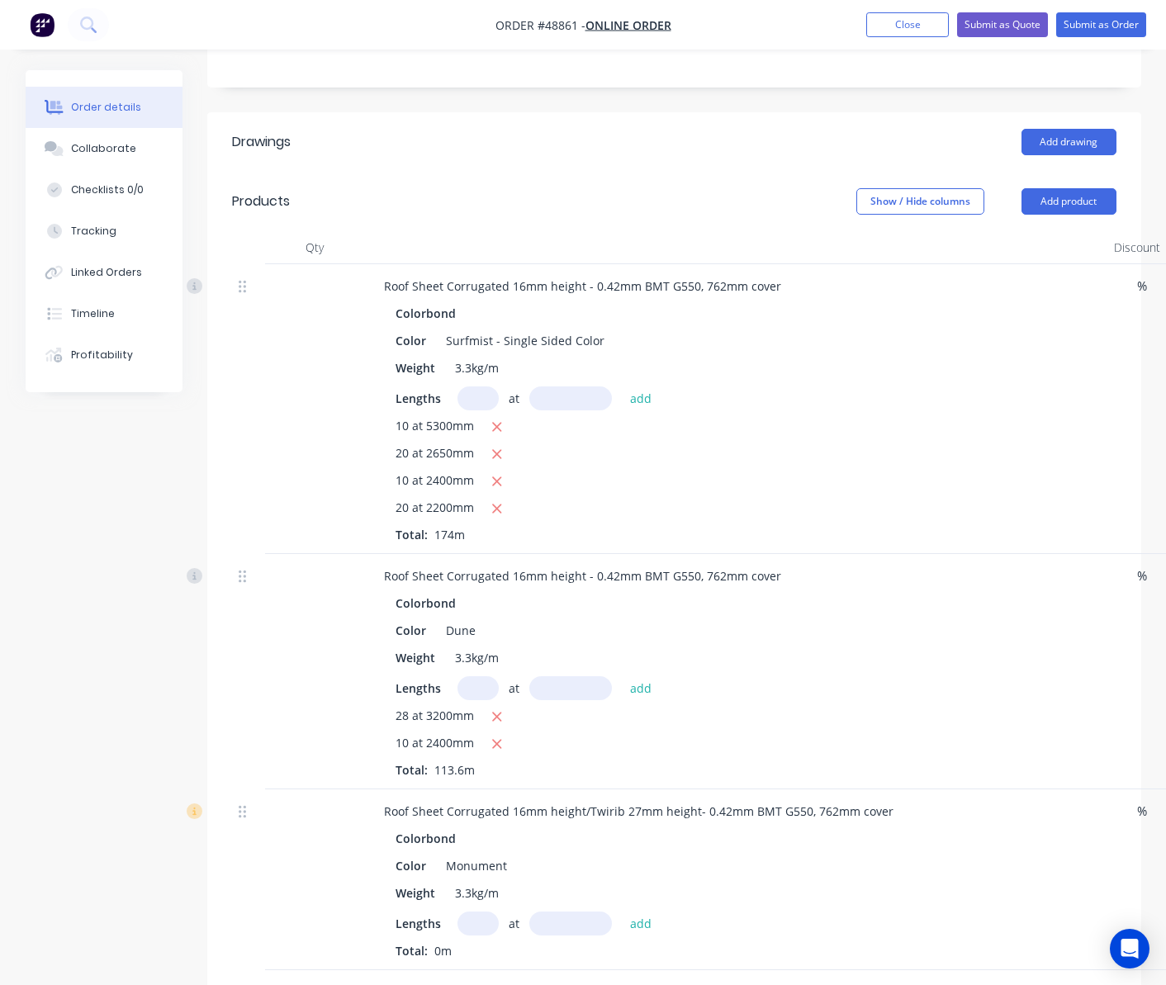
scroll to position [440, 0]
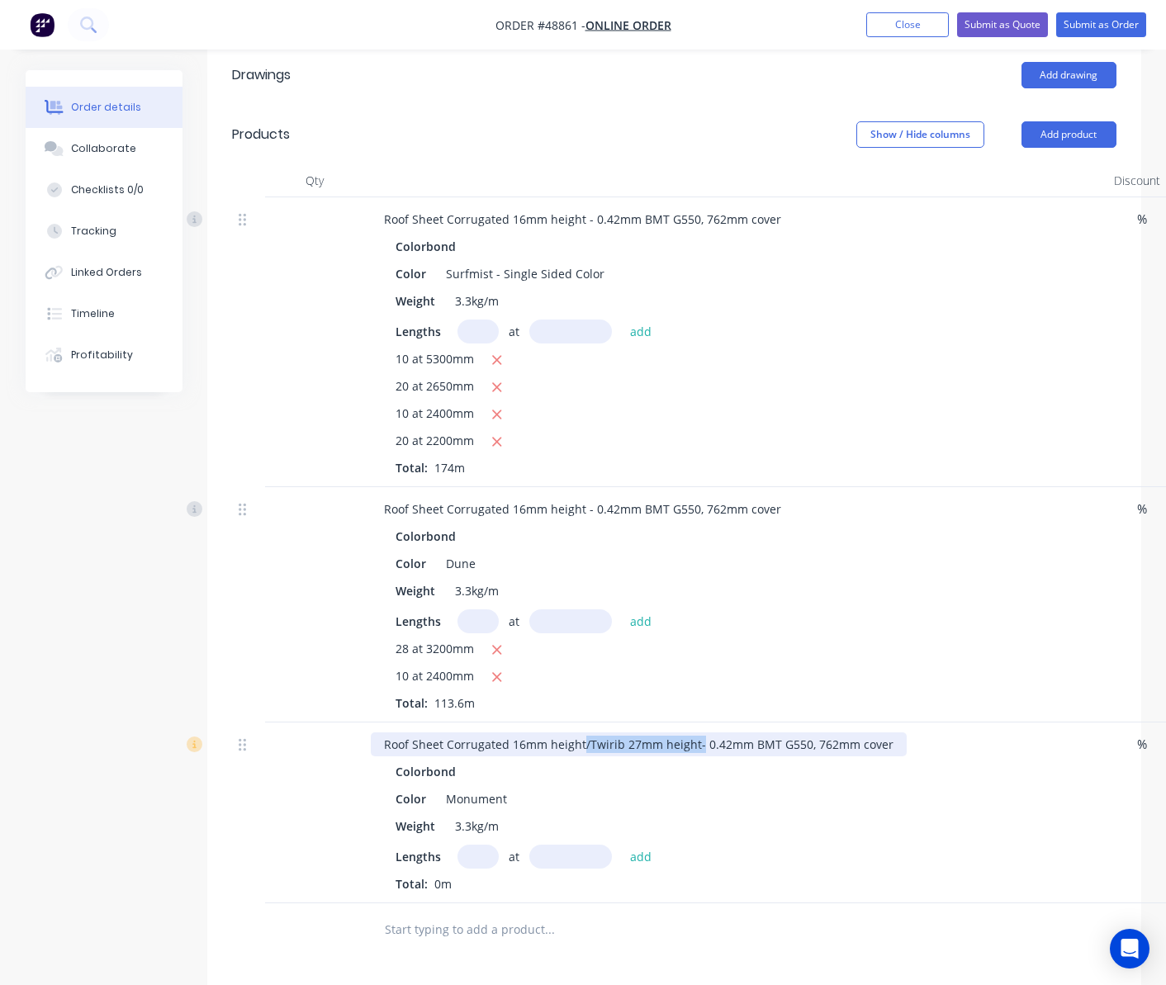
drag, startPoint x: 600, startPoint y: 717, endPoint x: 695, endPoint y: 722, distance: 95.1
click at [695, 733] on div "Roof Sheet Corrugated 16mm height/Twirib 27mm height- 0.42mm BMT G550, 762mm co…" at bounding box center [639, 745] width 536 height 24
click at [463, 845] on input "text" at bounding box center [478, 857] width 41 height 24
type input "7"
click at [576, 845] on input "text" at bounding box center [570, 857] width 83 height 24
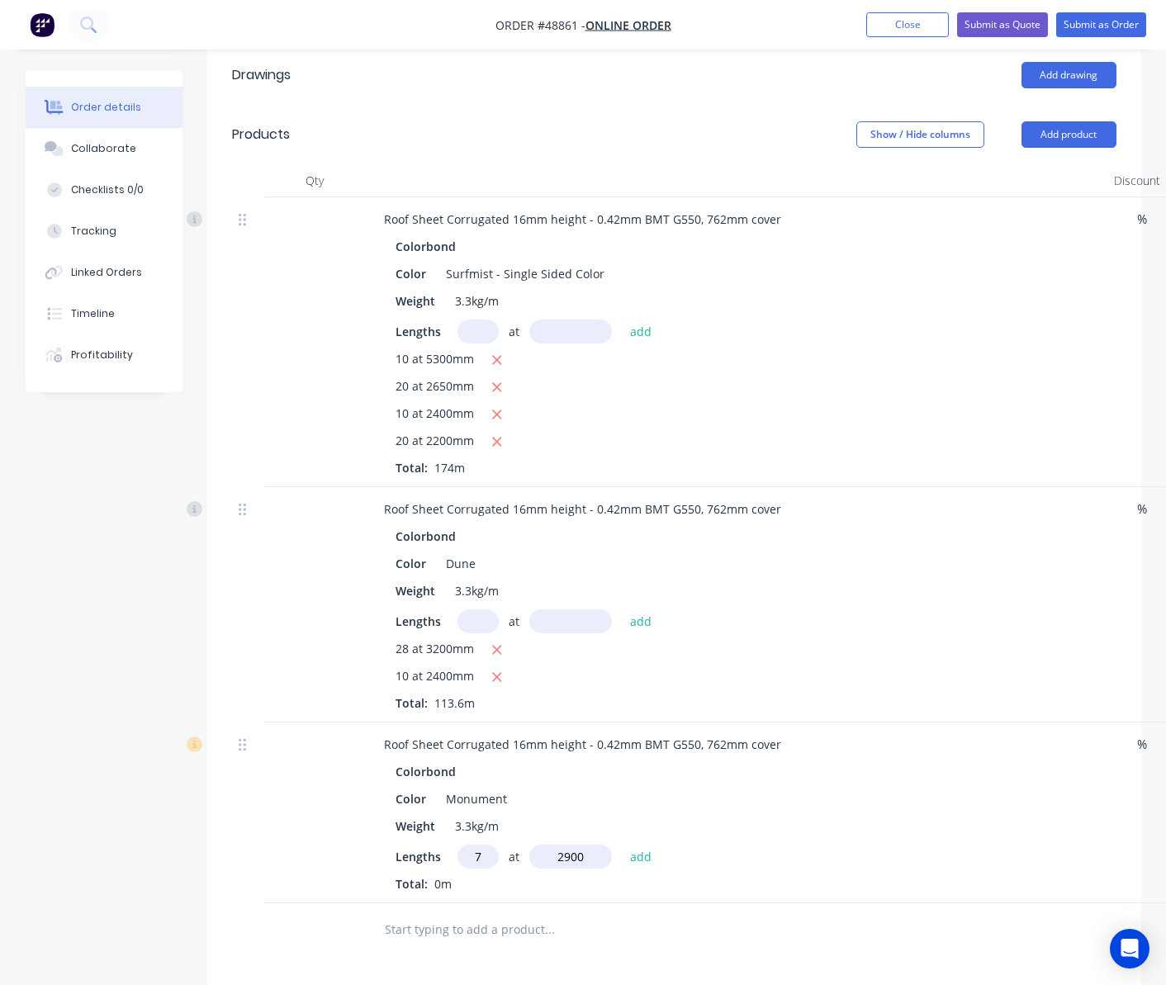
type input "2900"
click at [622, 845] on button "add" at bounding box center [641, 856] width 39 height 22
type input "$313.03"
type input "5"
click at [576, 845] on input "text" at bounding box center [570, 857] width 83 height 24
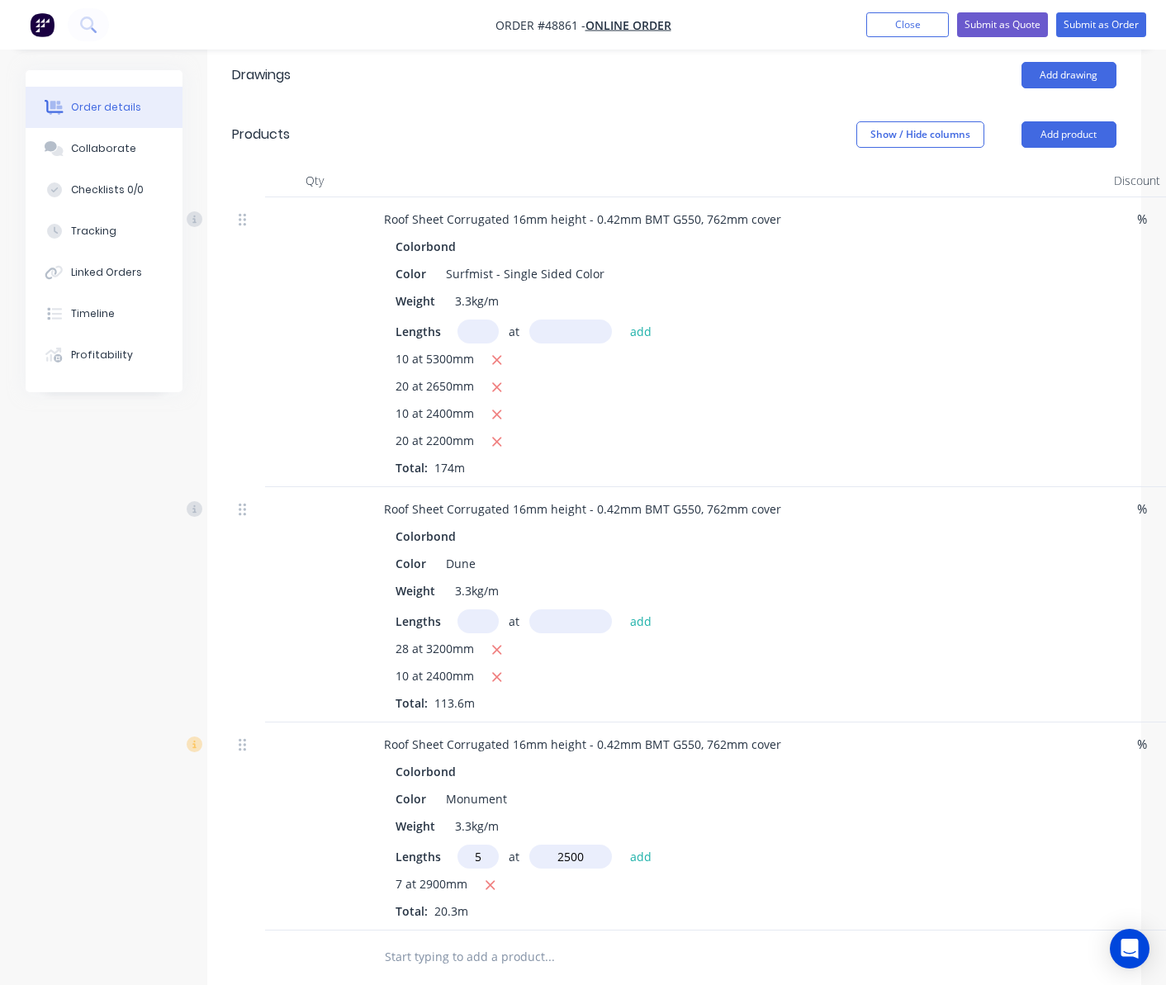
type input "2500"
click at [622, 845] on button "add" at bounding box center [641, 856] width 39 height 22
type input "$505.78"
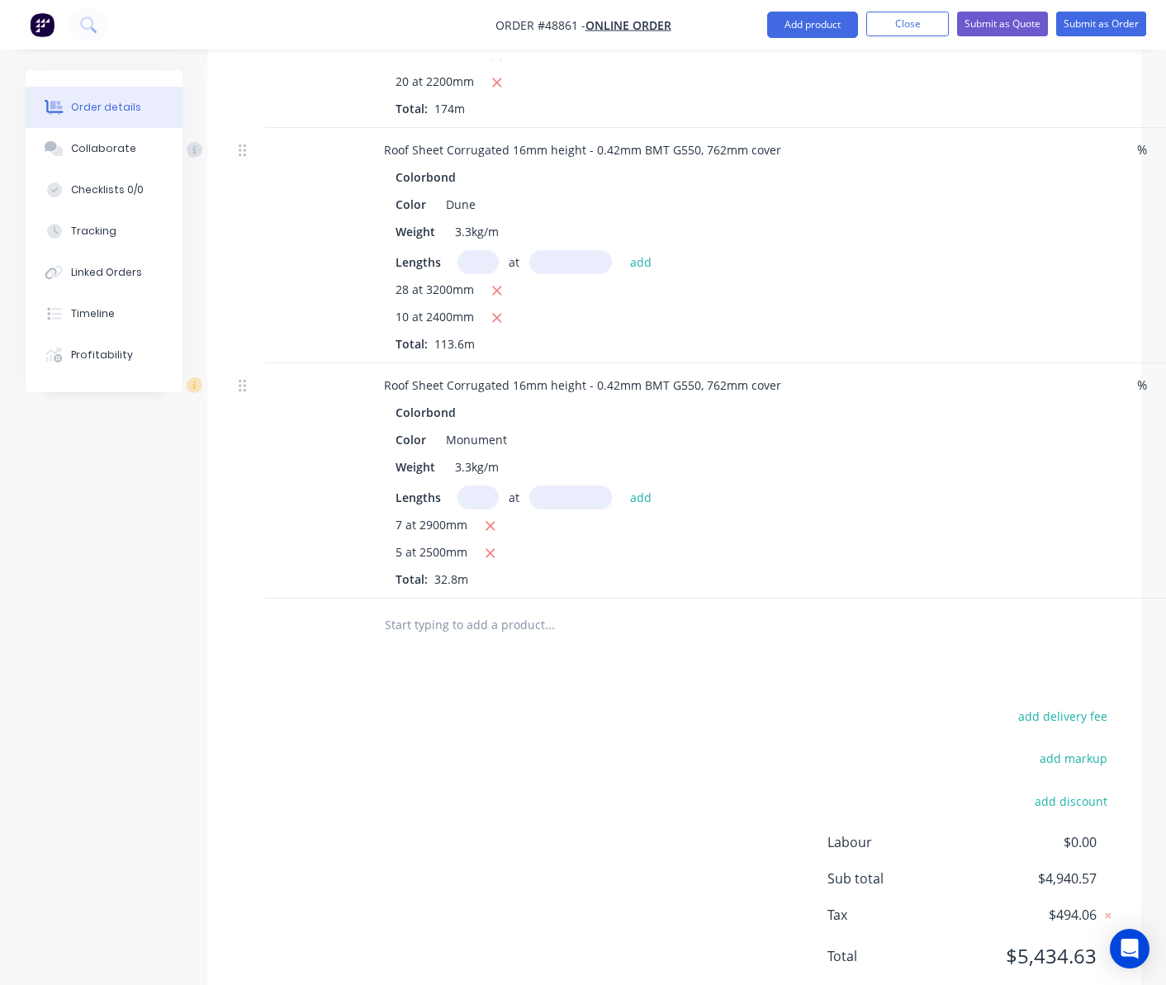
scroll to position [831, 0]
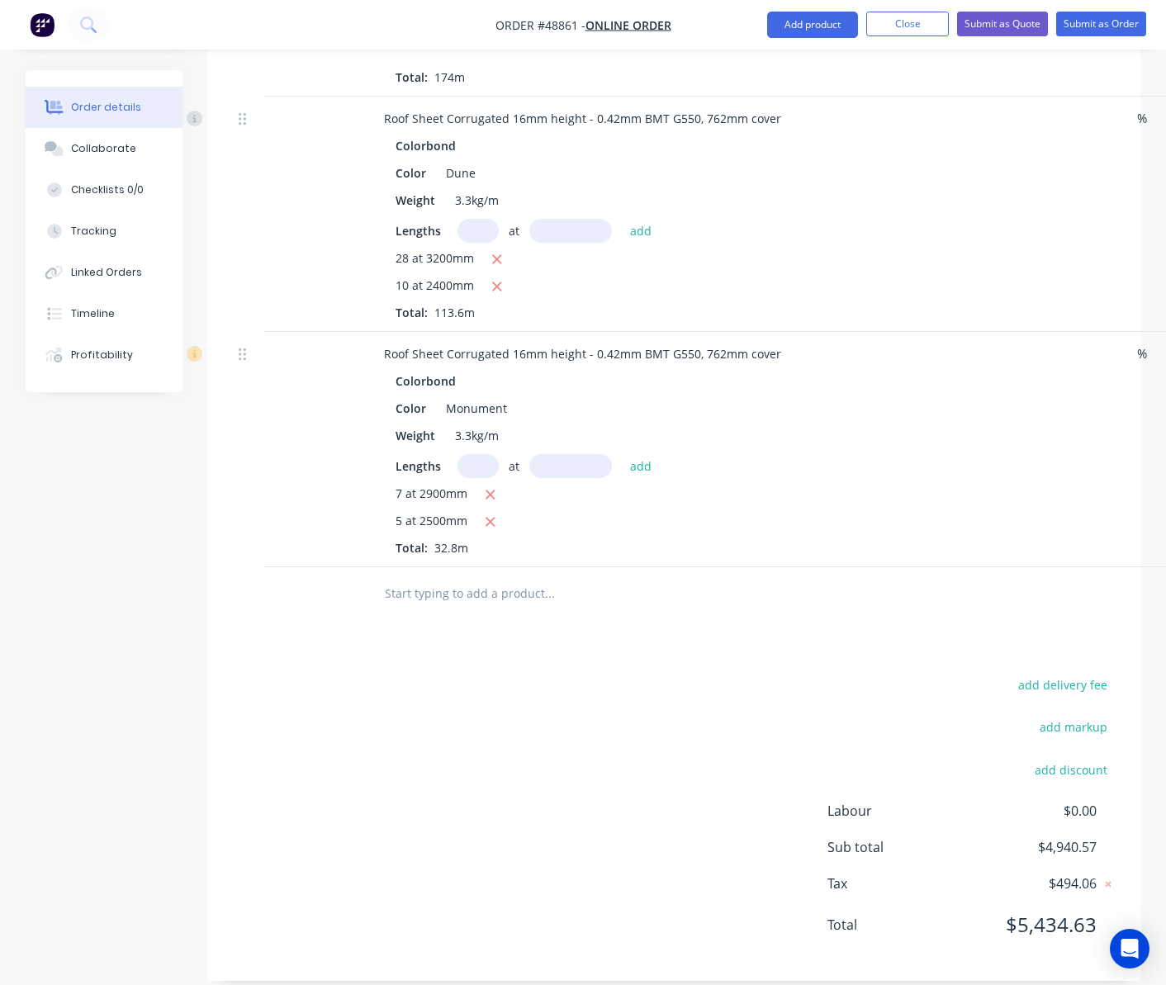
click at [493, 787] on div "add delivery fee add markup add discount Labour $0.00 Sub total $4,940.57 Tax $…" at bounding box center [674, 815] width 885 height 282
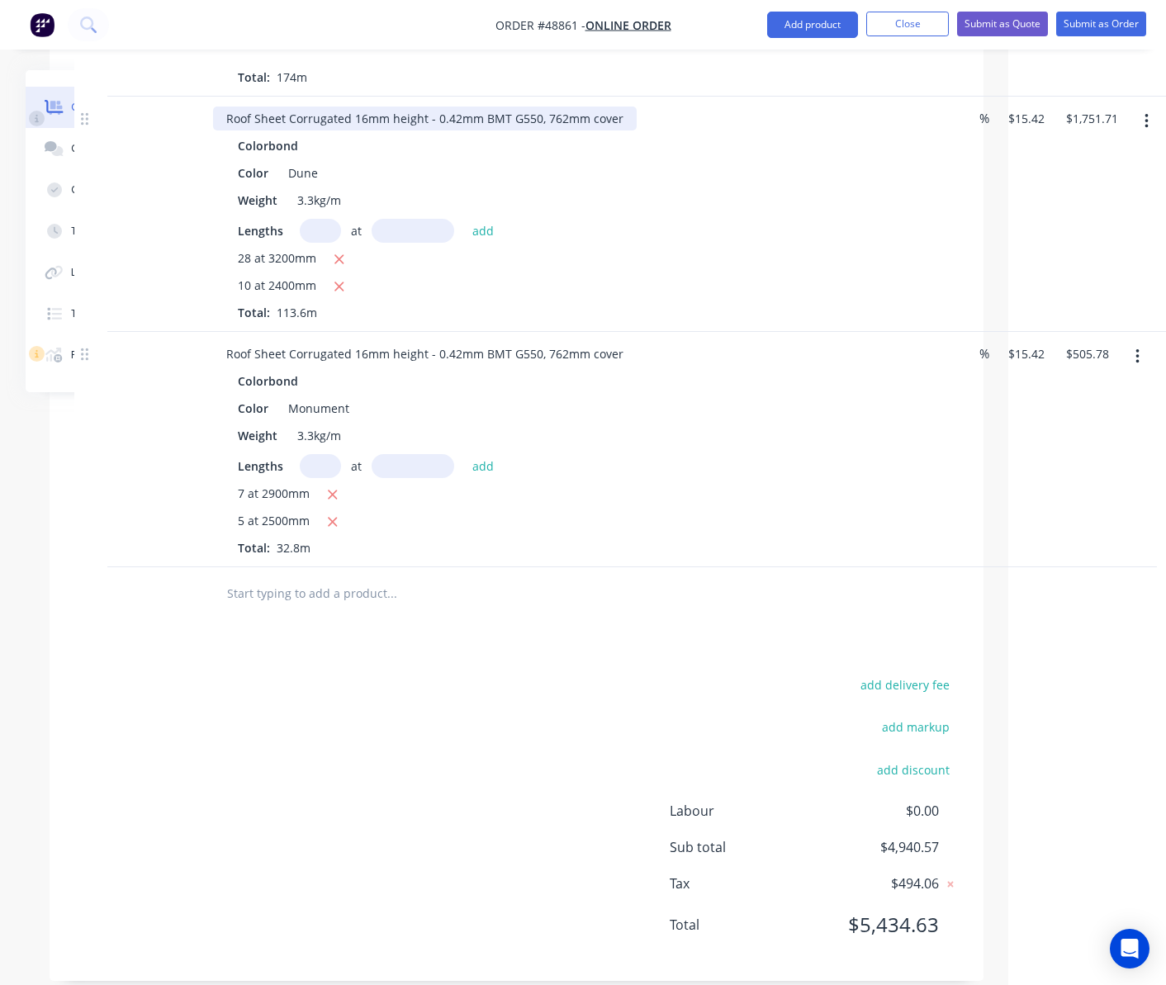
scroll to position [0, 159]
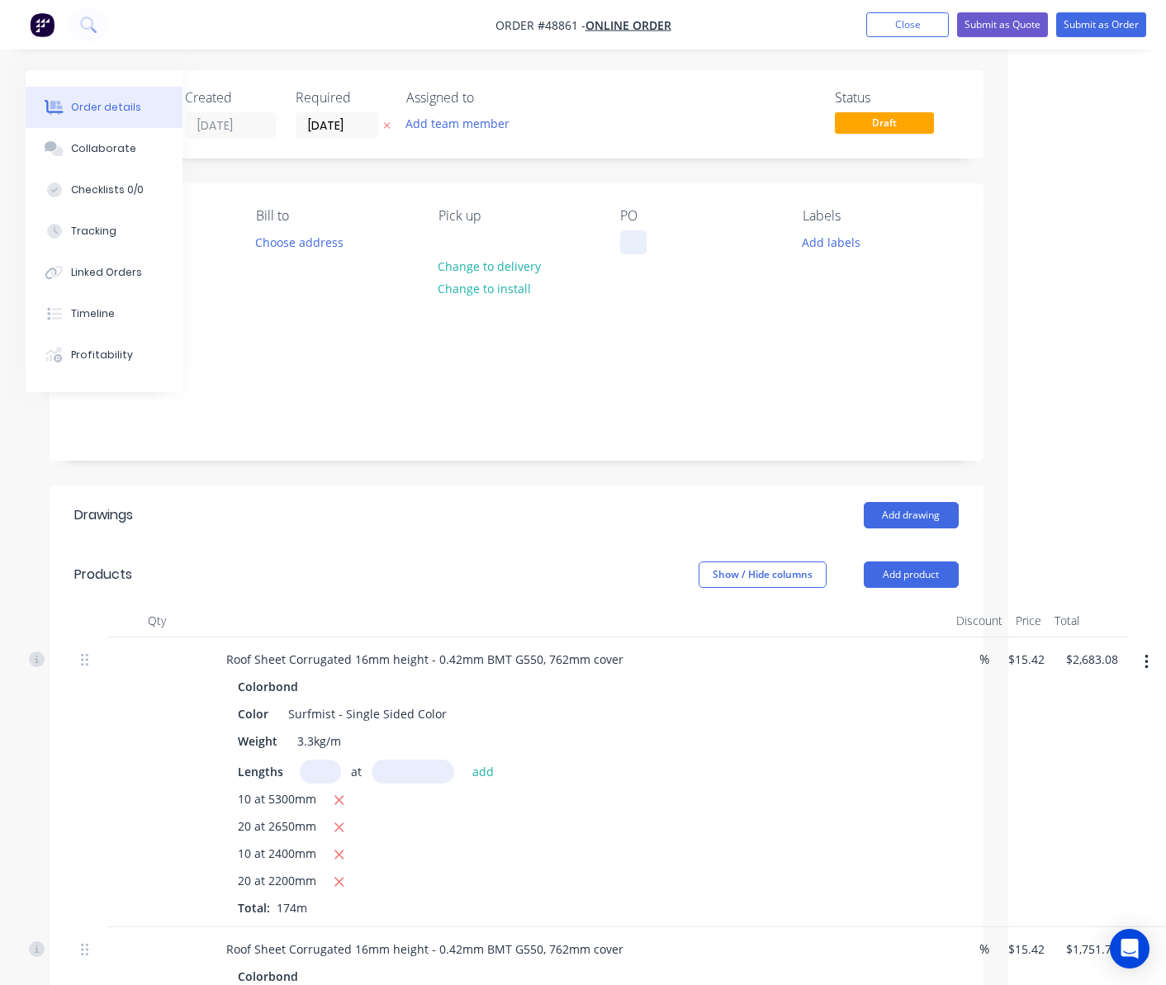
click at [635, 248] on div at bounding box center [633, 242] width 26 height 24
click at [401, 421] on div "Notes" at bounding box center [517, 404] width 934 height 111
click at [975, 30] on button "Submit as Quote" at bounding box center [1002, 24] width 91 height 25
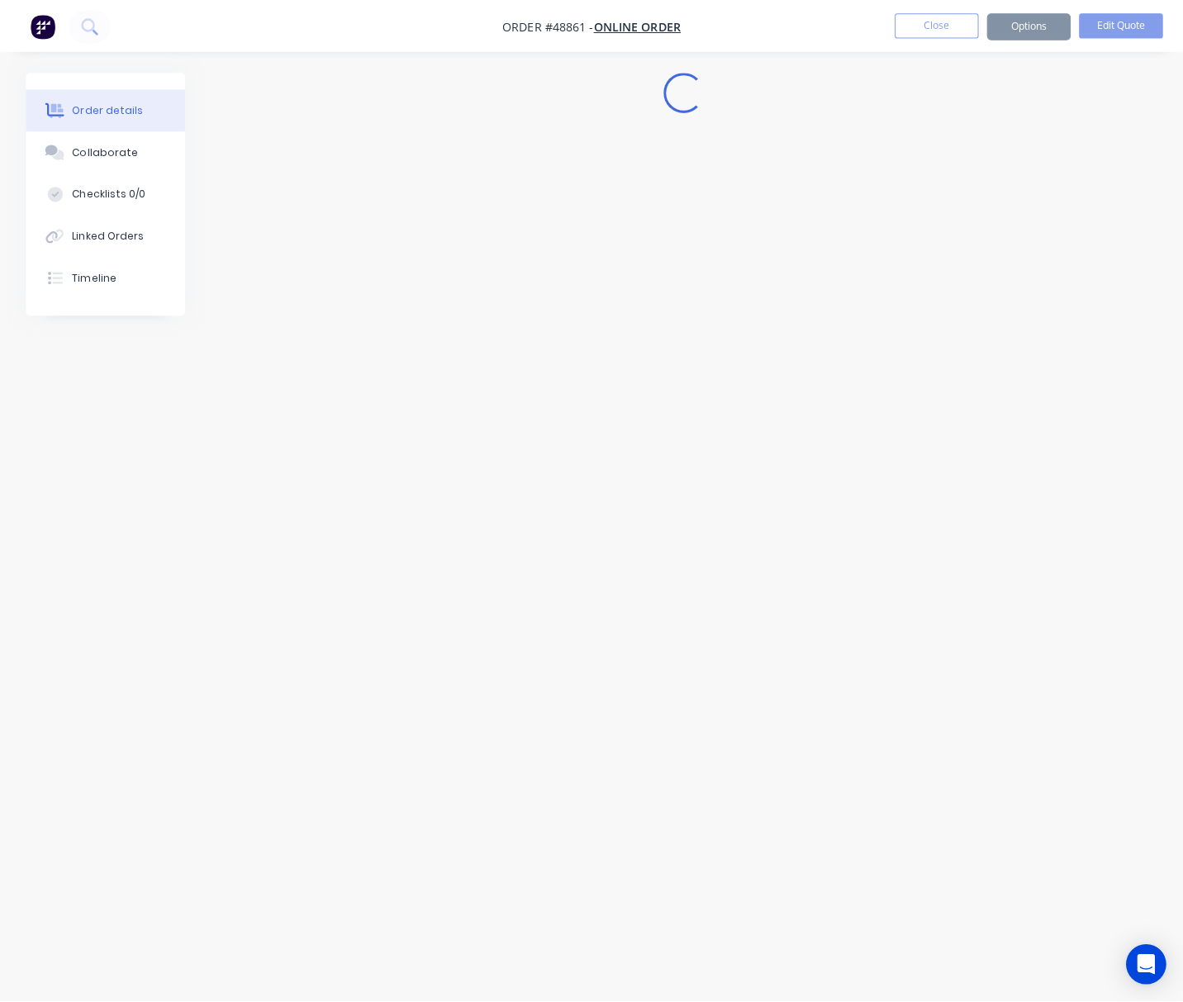
scroll to position [0, 0]
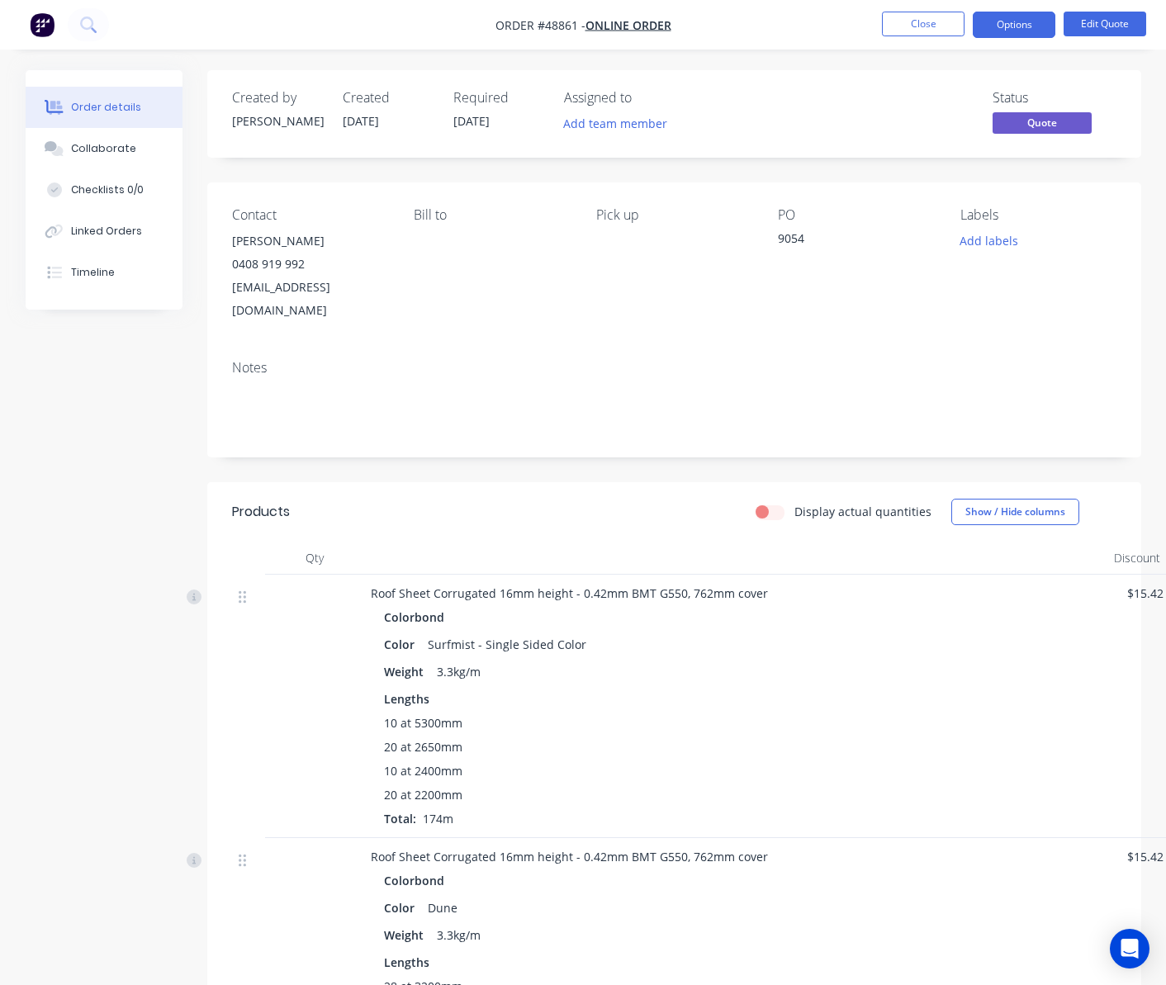
click at [1028, 119] on span "Quote" at bounding box center [1042, 122] width 99 height 21
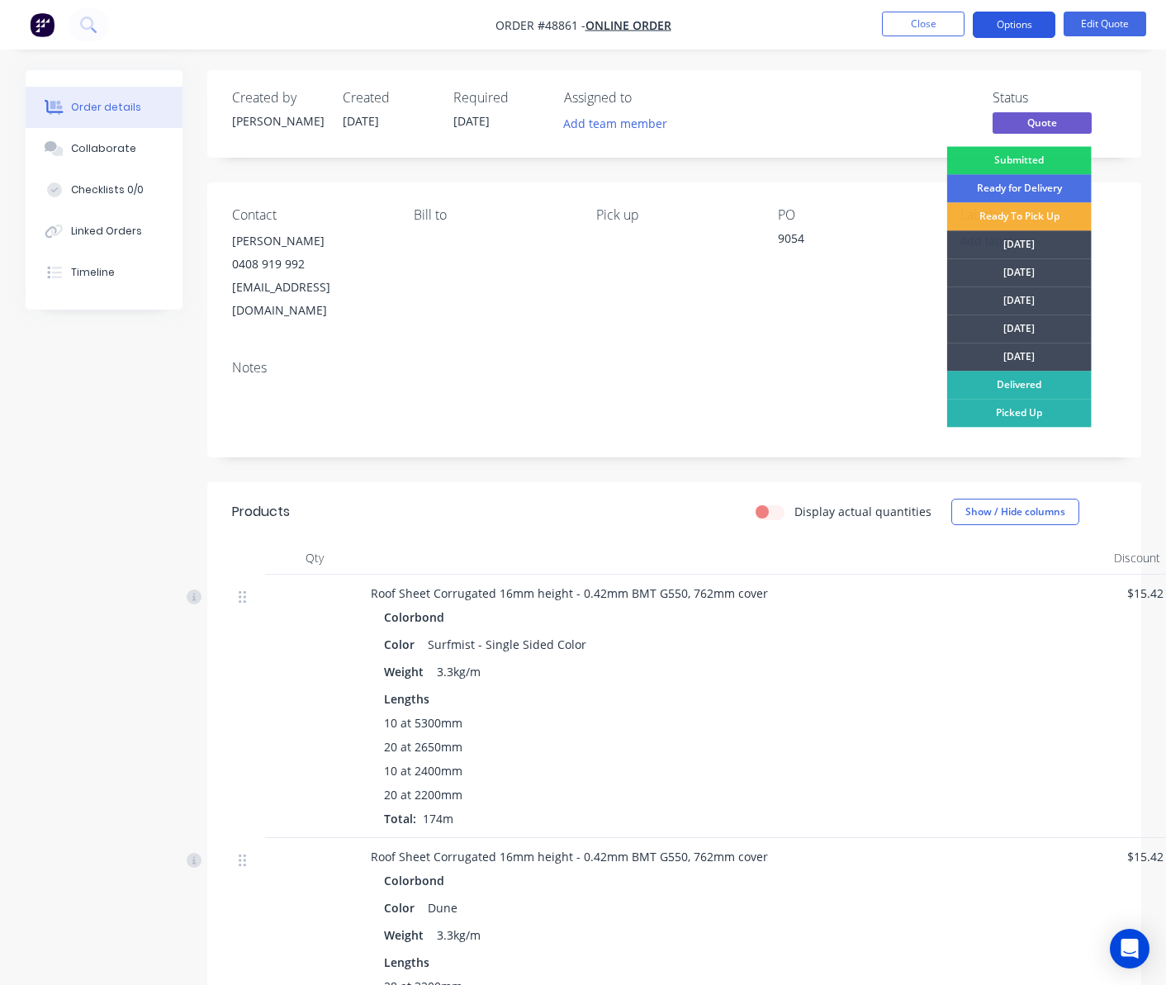
click at [1034, 33] on button "Options" at bounding box center [1014, 25] width 83 height 26
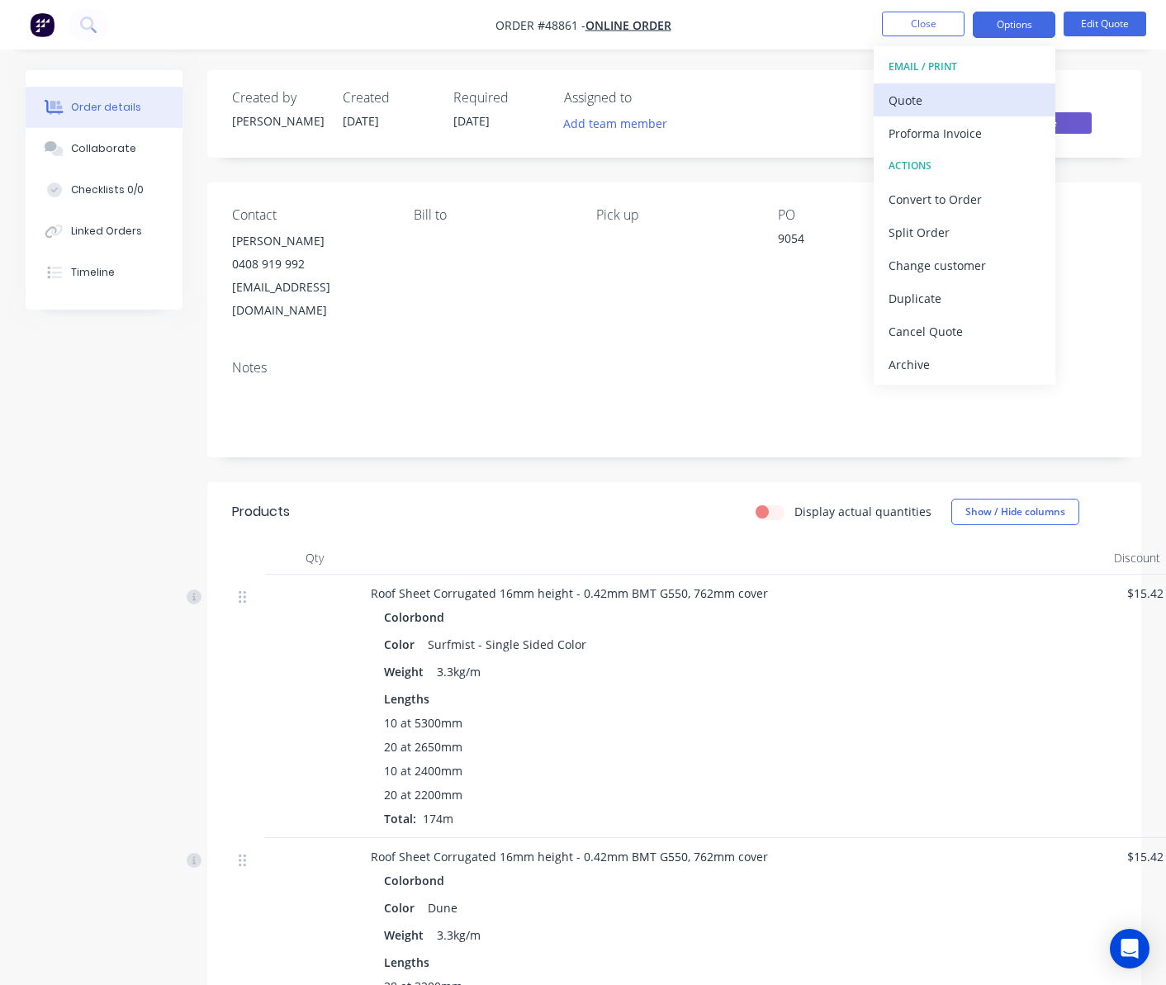
click at [1016, 94] on div "Quote" at bounding box center [965, 100] width 152 height 24
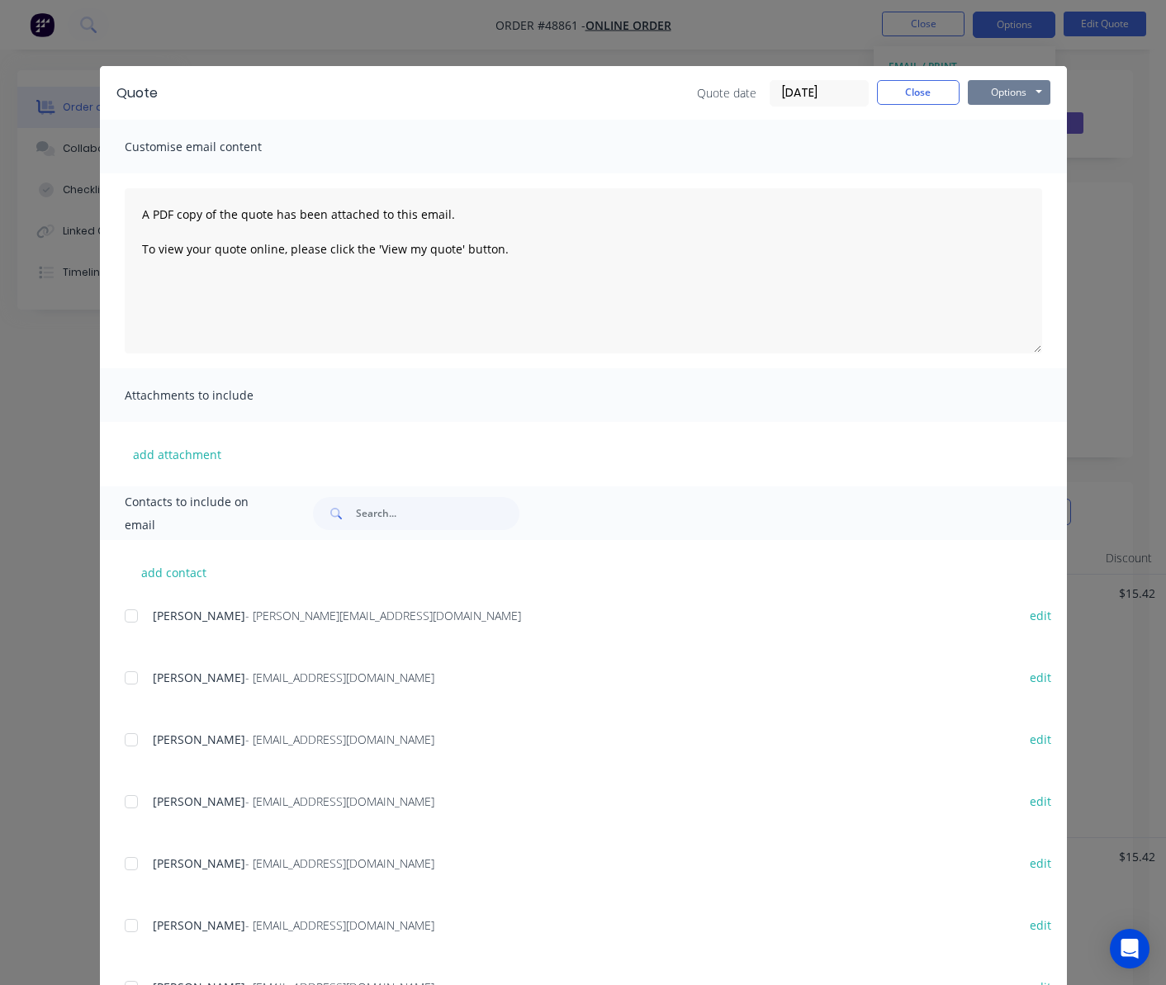
click at [1012, 89] on button "Options" at bounding box center [1009, 92] width 83 height 25
click at [1042, 154] on button "Print" at bounding box center [1021, 148] width 106 height 27
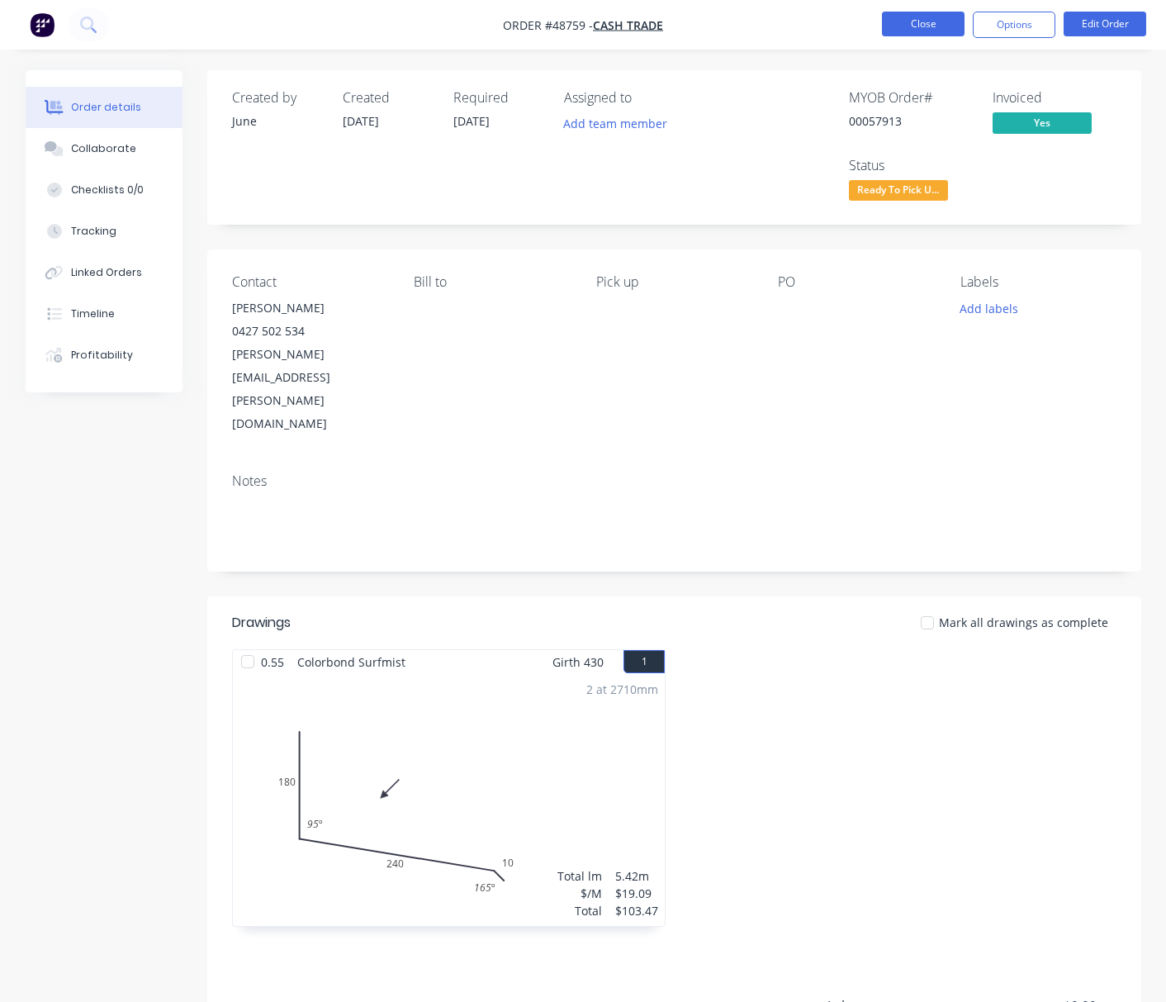
click at [872, 15] on button "Close" at bounding box center [923, 24] width 83 height 25
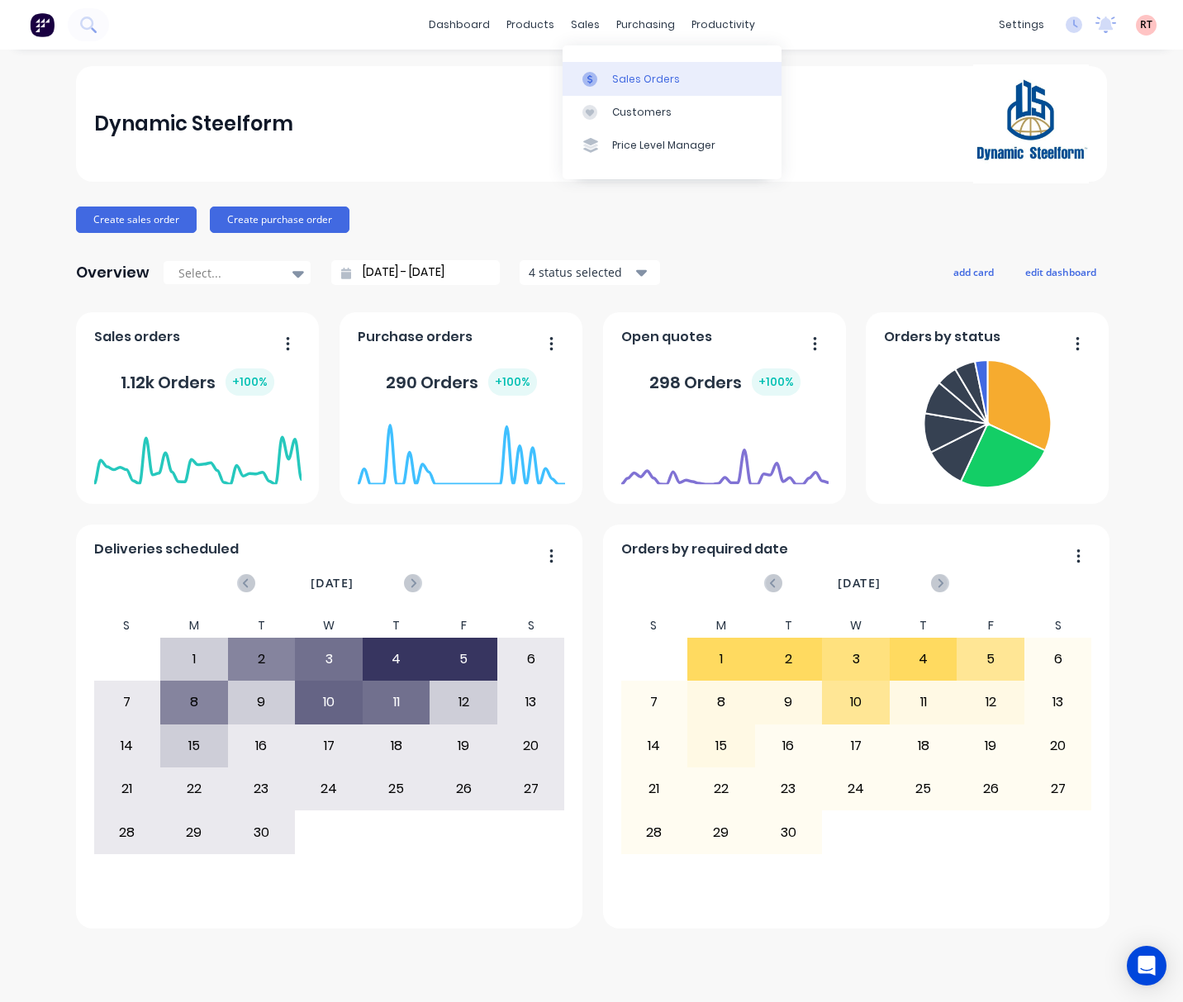
drag, startPoint x: 588, startPoint y: 86, endPoint x: 595, endPoint y: 79, distance: 9.3
click at [588, 86] on icon at bounding box center [589, 79] width 15 height 15
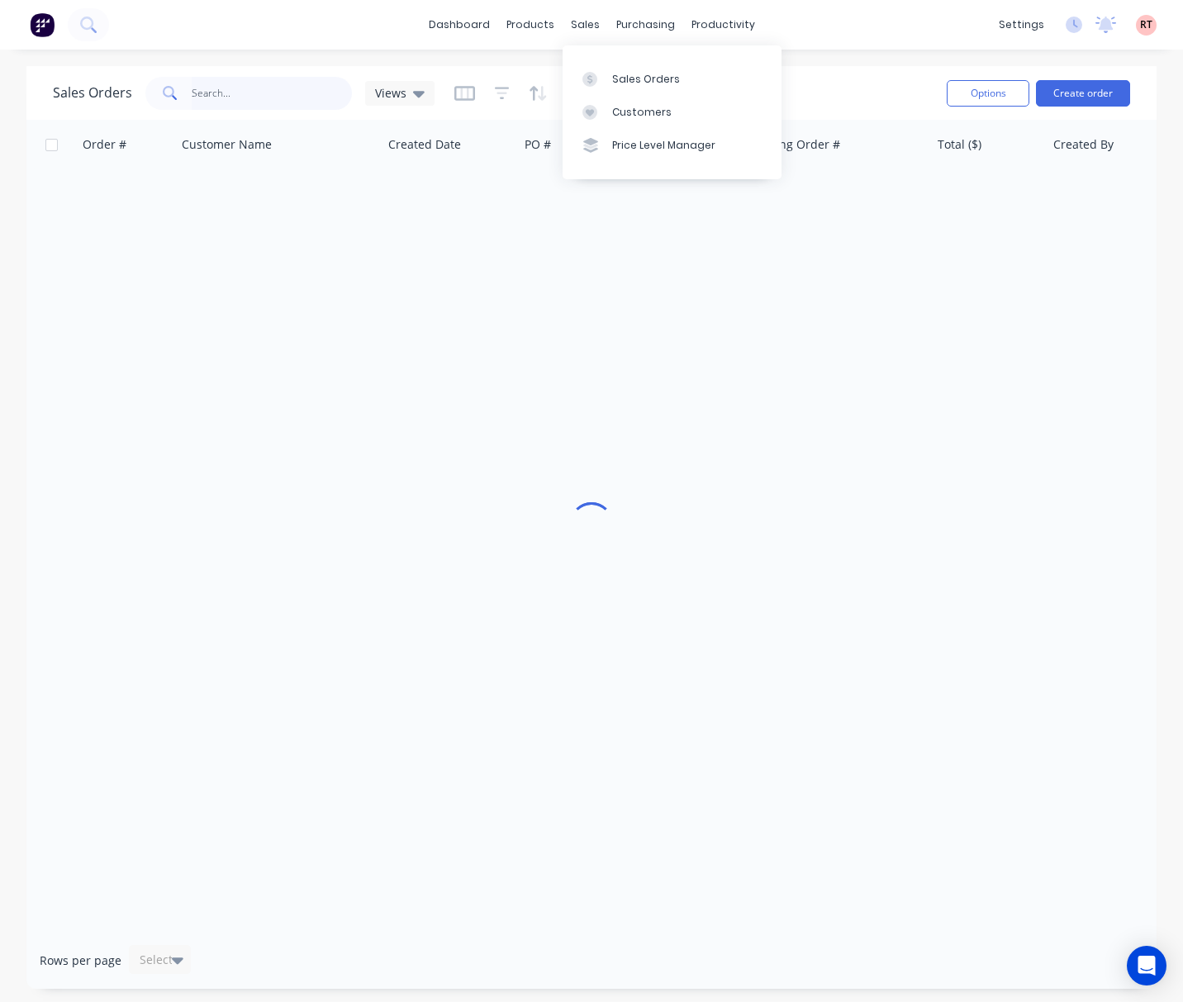
click at [268, 104] on input "text" at bounding box center [272, 93] width 161 height 33
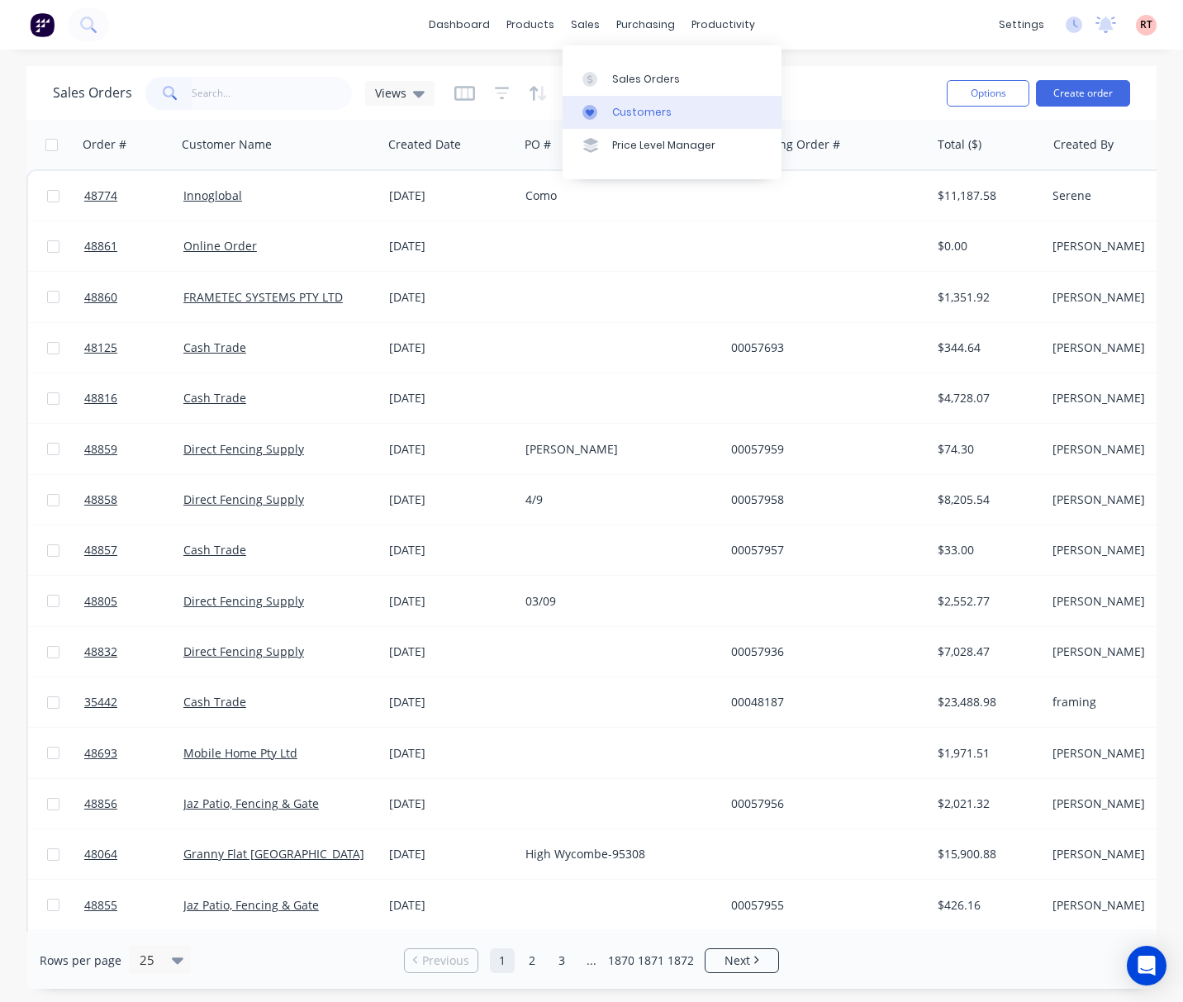
click at [590, 102] on link "Customers" at bounding box center [671, 112] width 219 height 33
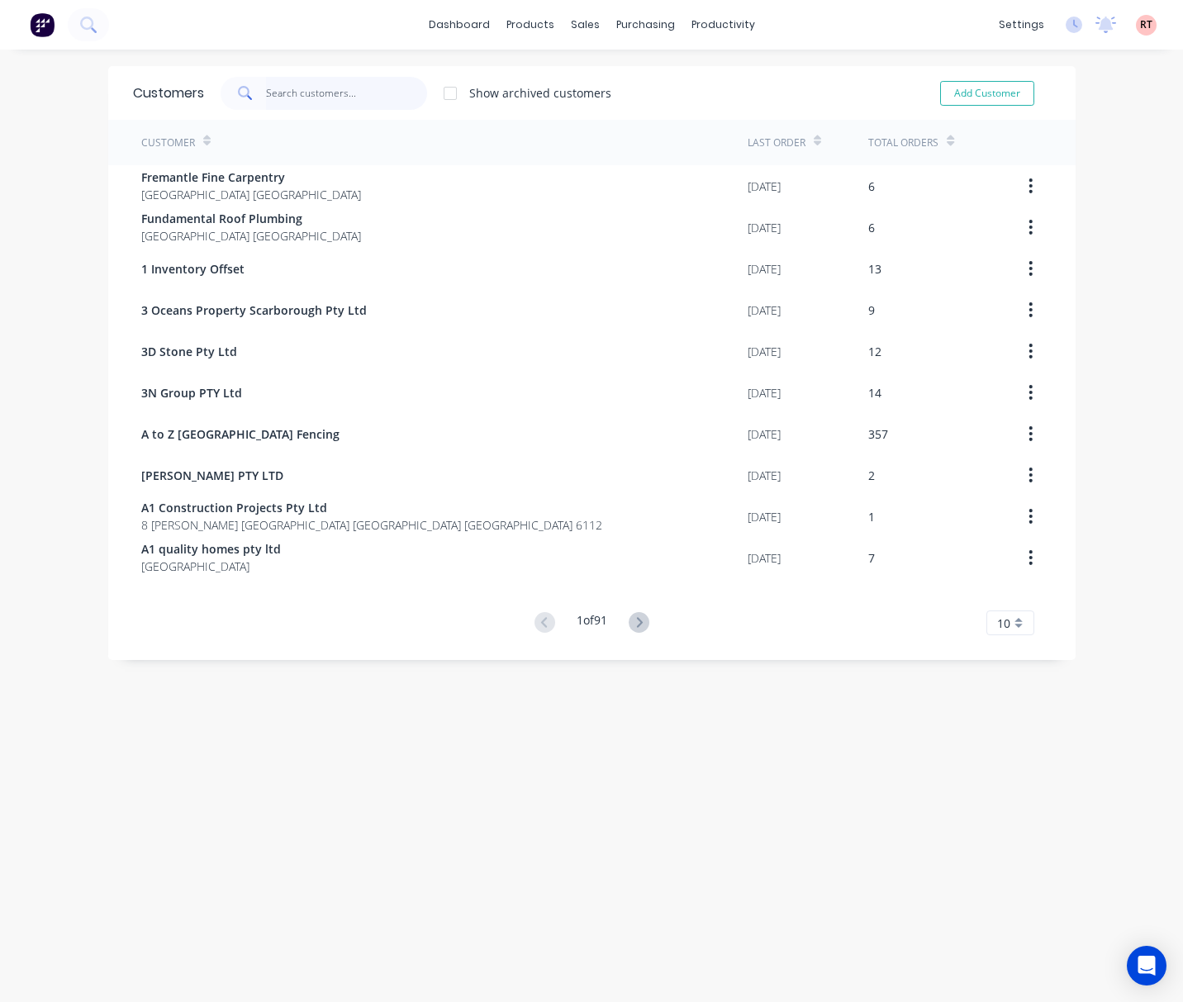
click at [282, 91] on input "text" at bounding box center [346, 93] width 161 height 33
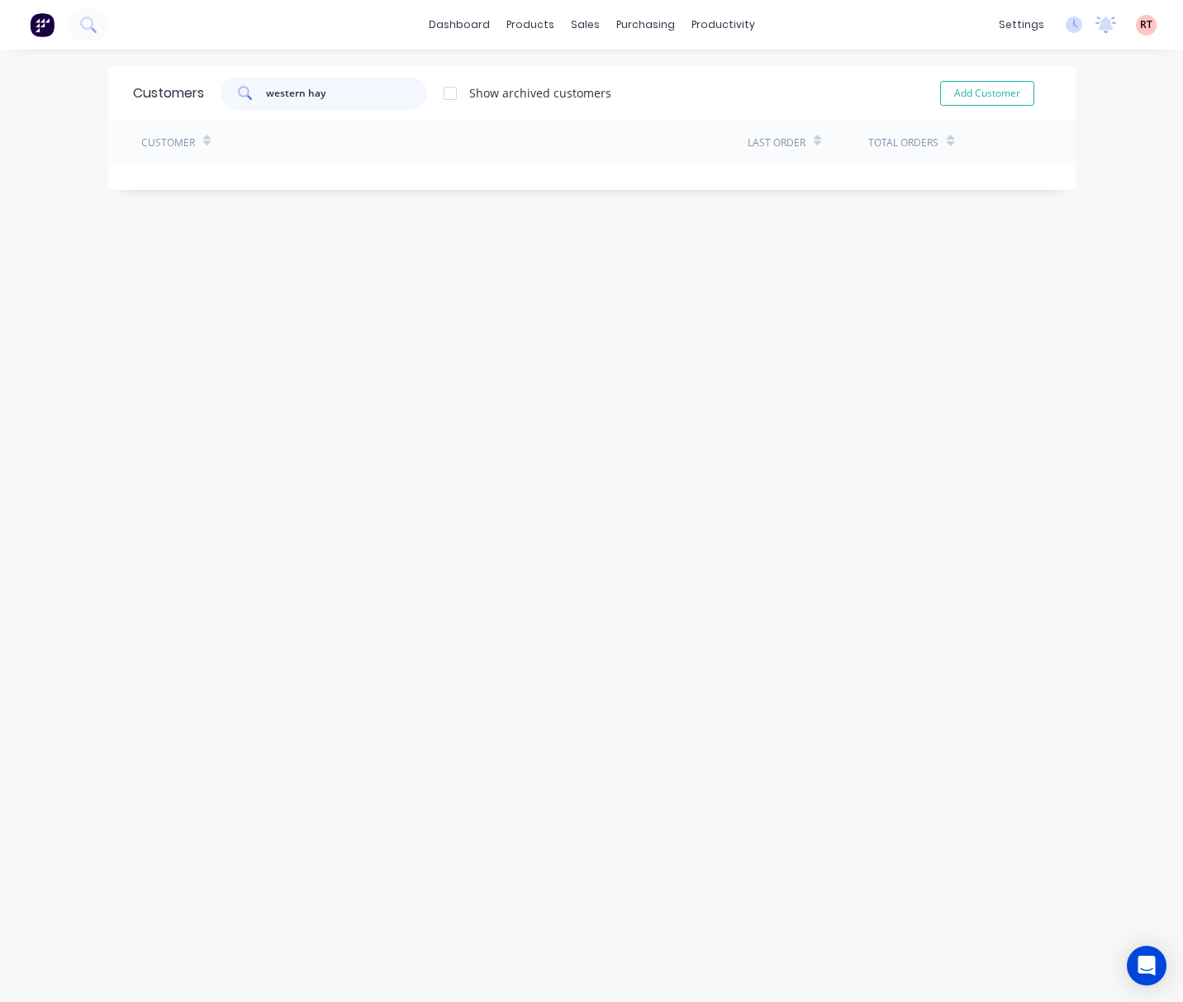
drag, startPoint x: 358, startPoint y: 89, endPoint x: 258, endPoint y: 110, distance: 102.8
click at [258, 110] on div "Customers western hay Show archived customers Add Customer" at bounding box center [591, 93] width 967 height 54
click at [371, 93] on input "western hay" at bounding box center [346, 93] width 161 height 33
click at [301, 89] on input "western hay" at bounding box center [346, 93] width 161 height 33
click at [634, 107] on div "Customers" at bounding box center [633, 112] width 59 height 15
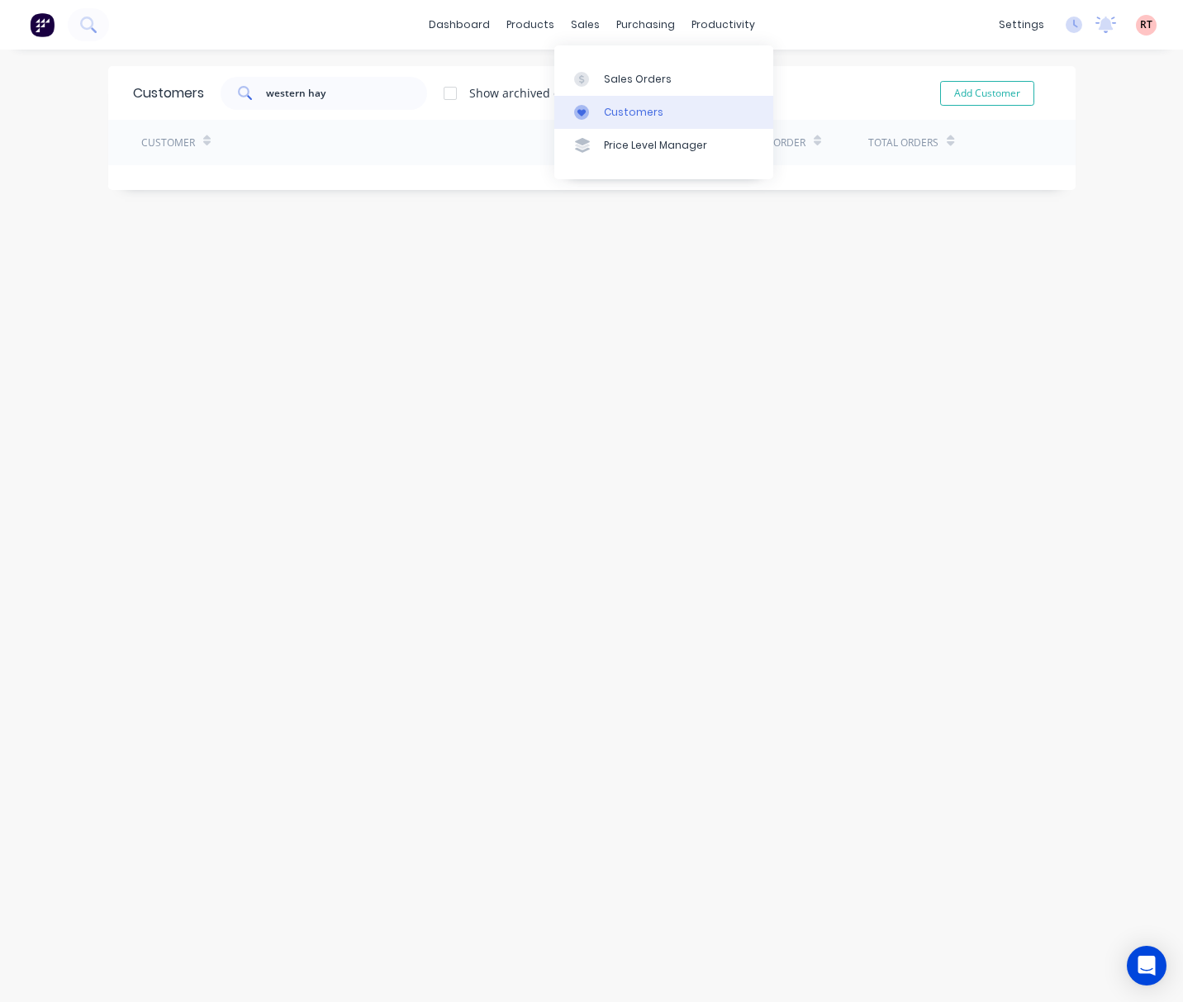
click at [635, 116] on div "Customers" at bounding box center [633, 112] width 59 height 15
drag, startPoint x: 365, startPoint y: 90, endPoint x: 165, endPoint y: 91, distance: 199.9
click at [231, 100] on div "western hay" at bounding box center [324, 93] width 206 height 33
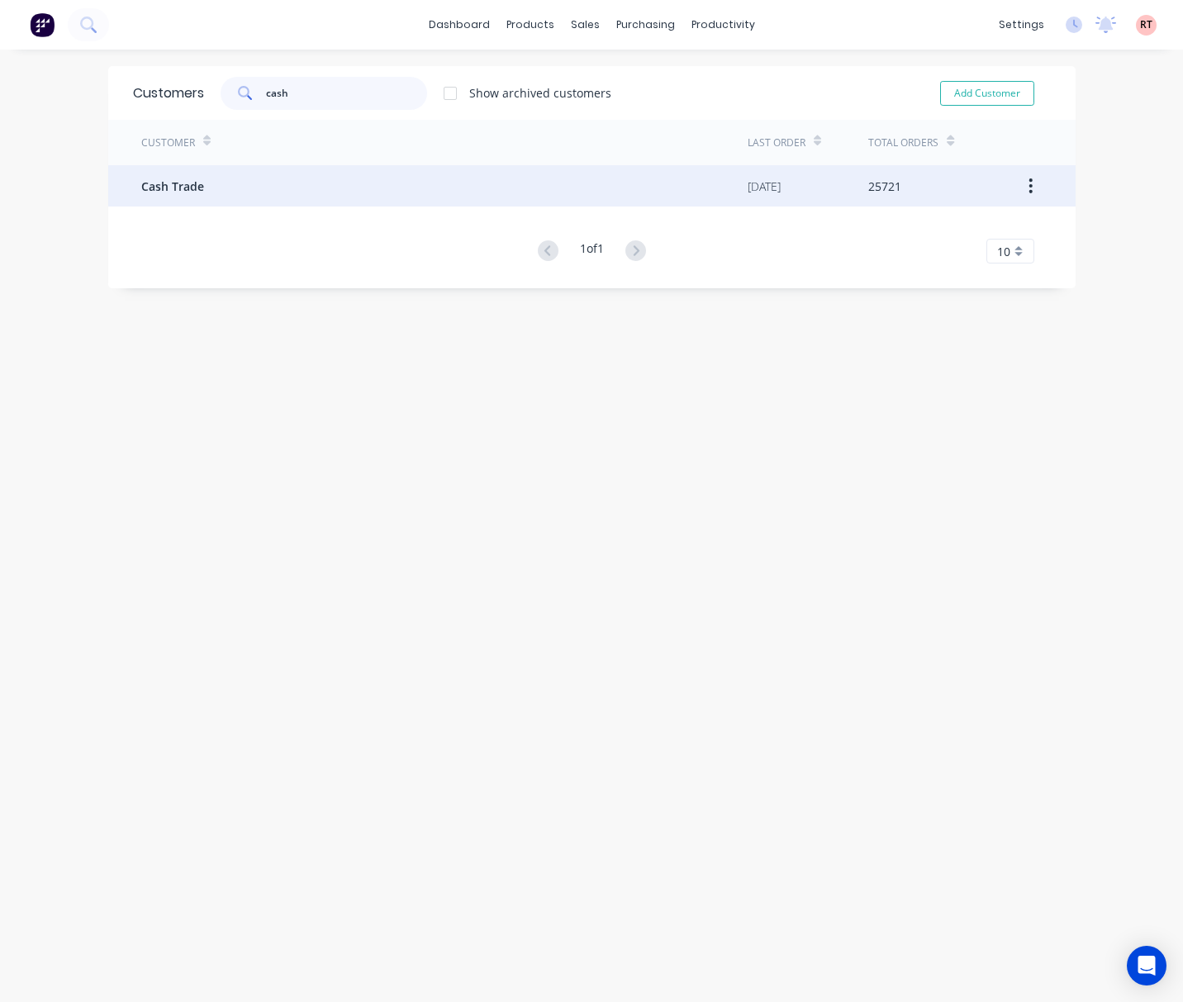
type input "cash"
click at [318, 185] on div "Cash Trade" at bounding box center [444, 185] width 606 height 41
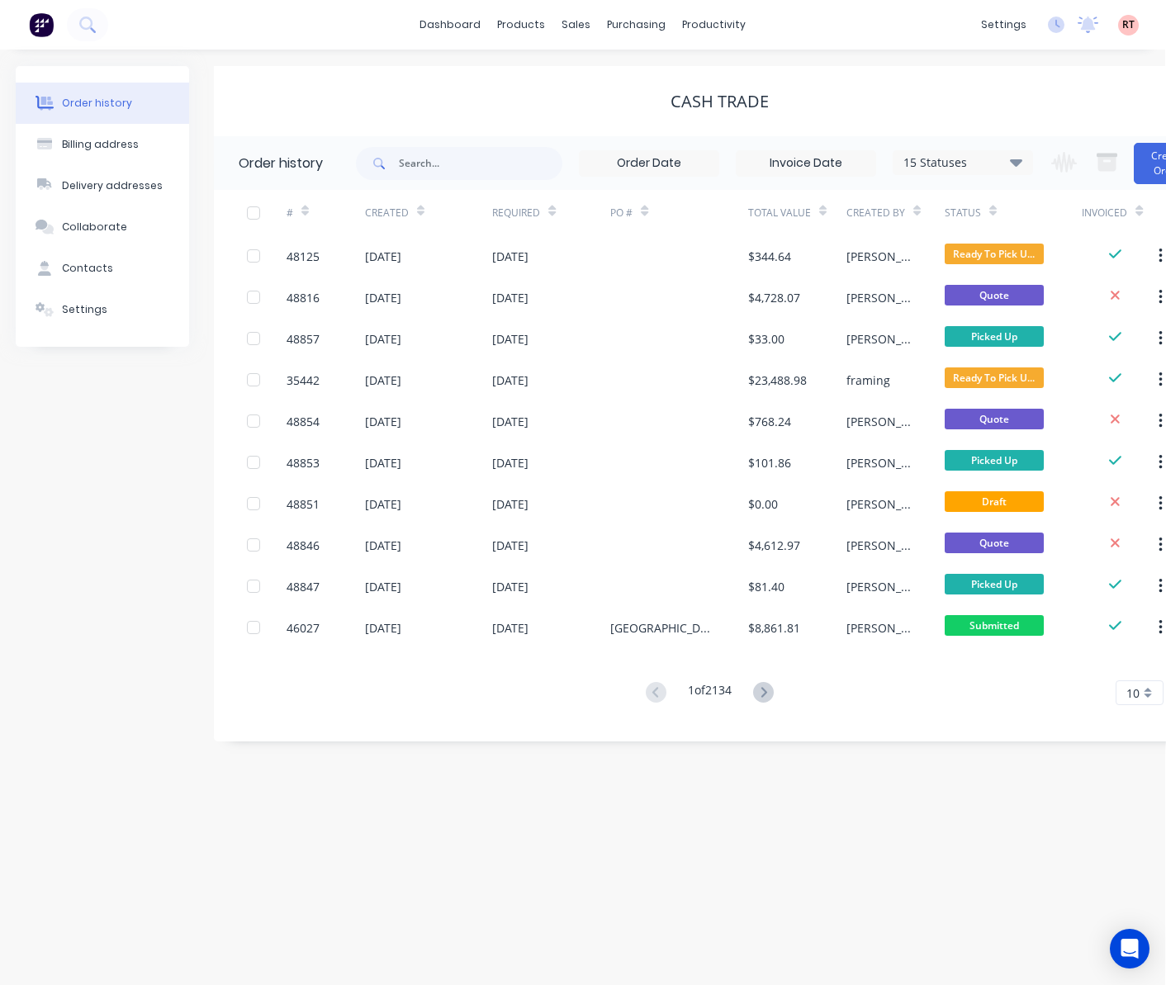
scroll to position [0, 60]
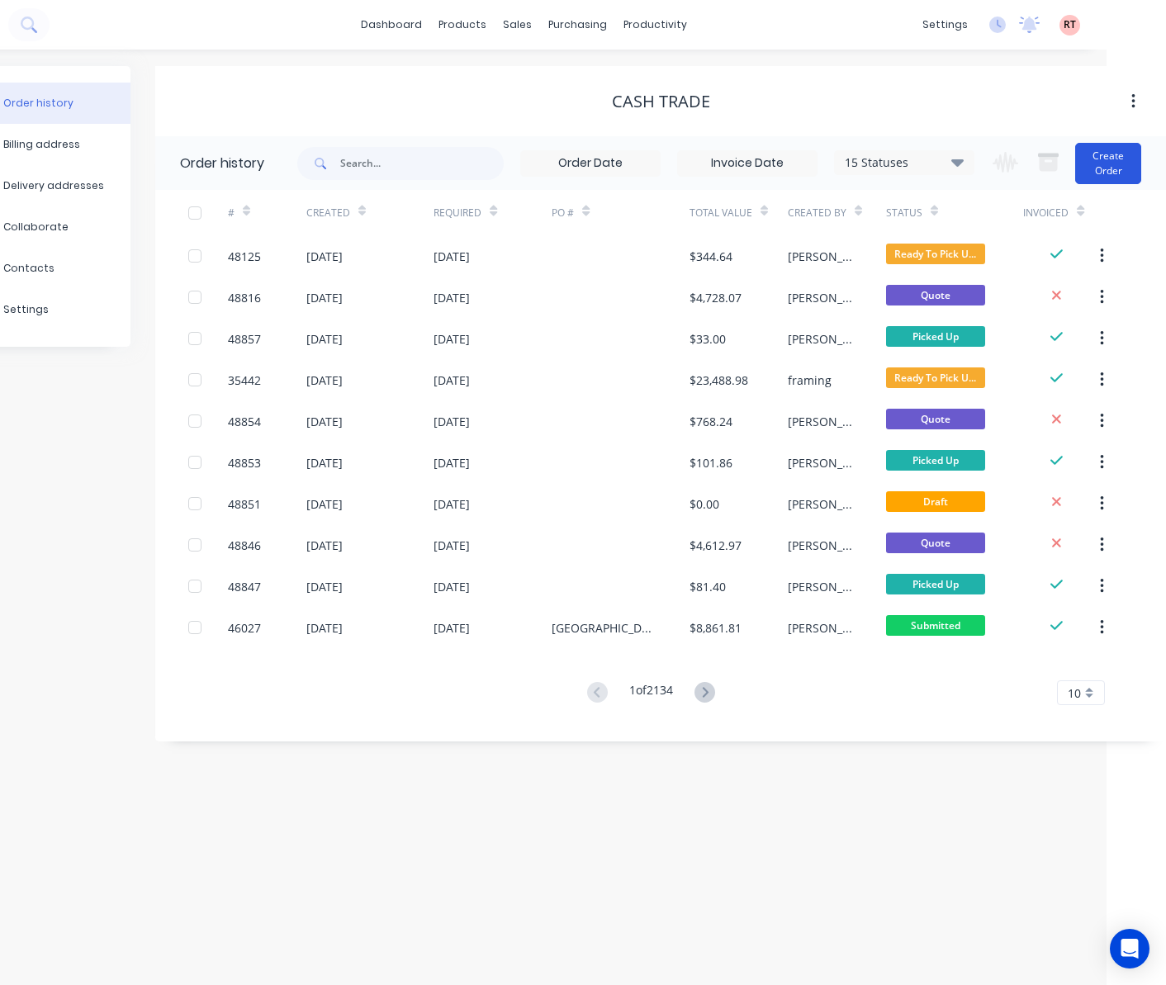
click at [1111, 155] on button "Create Order" at bounding box center [1108, 163] width 66 height 41
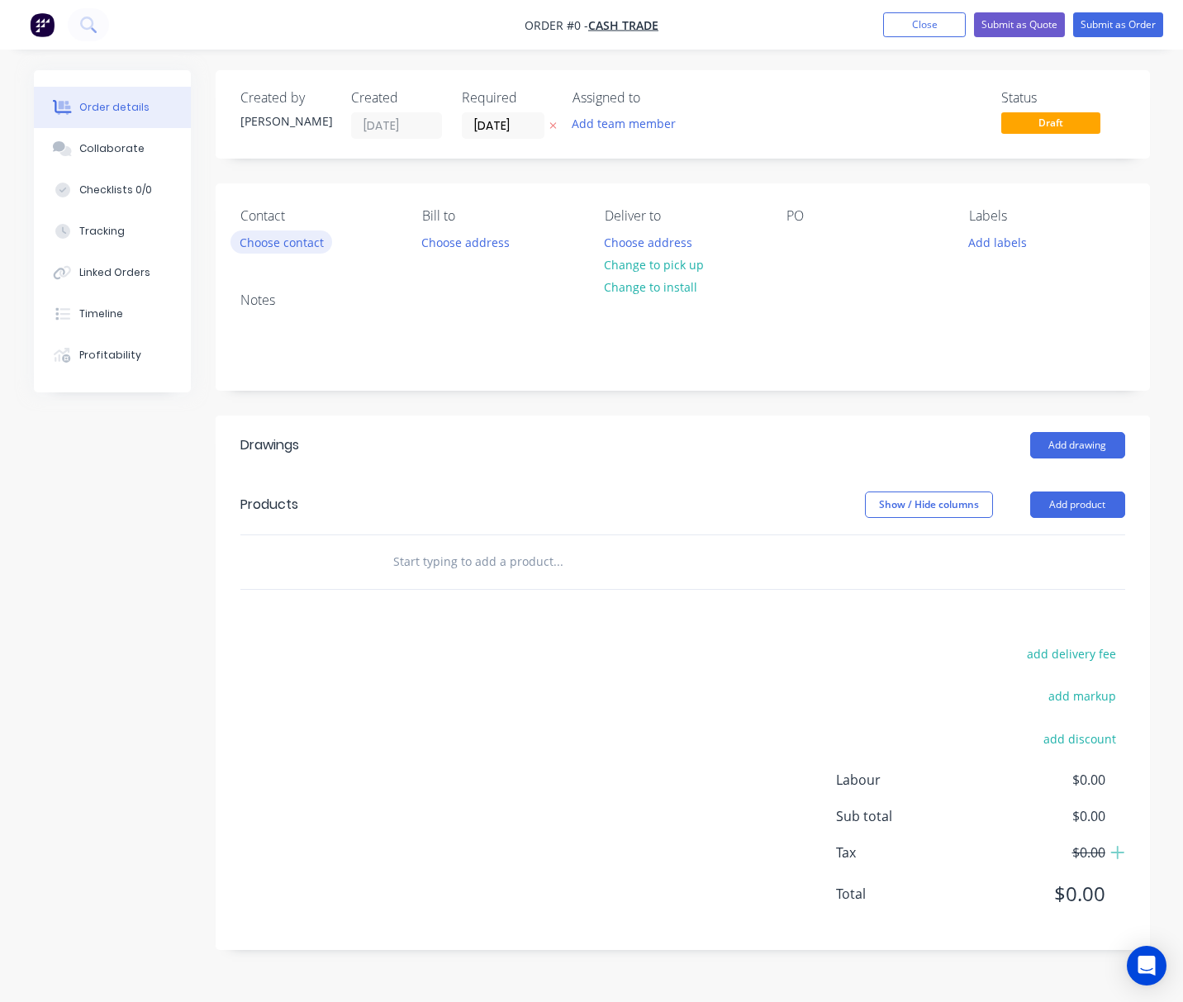
click at [256, 236] on button "Choose contact" at bounding box center [281, 241] width 102 height 22
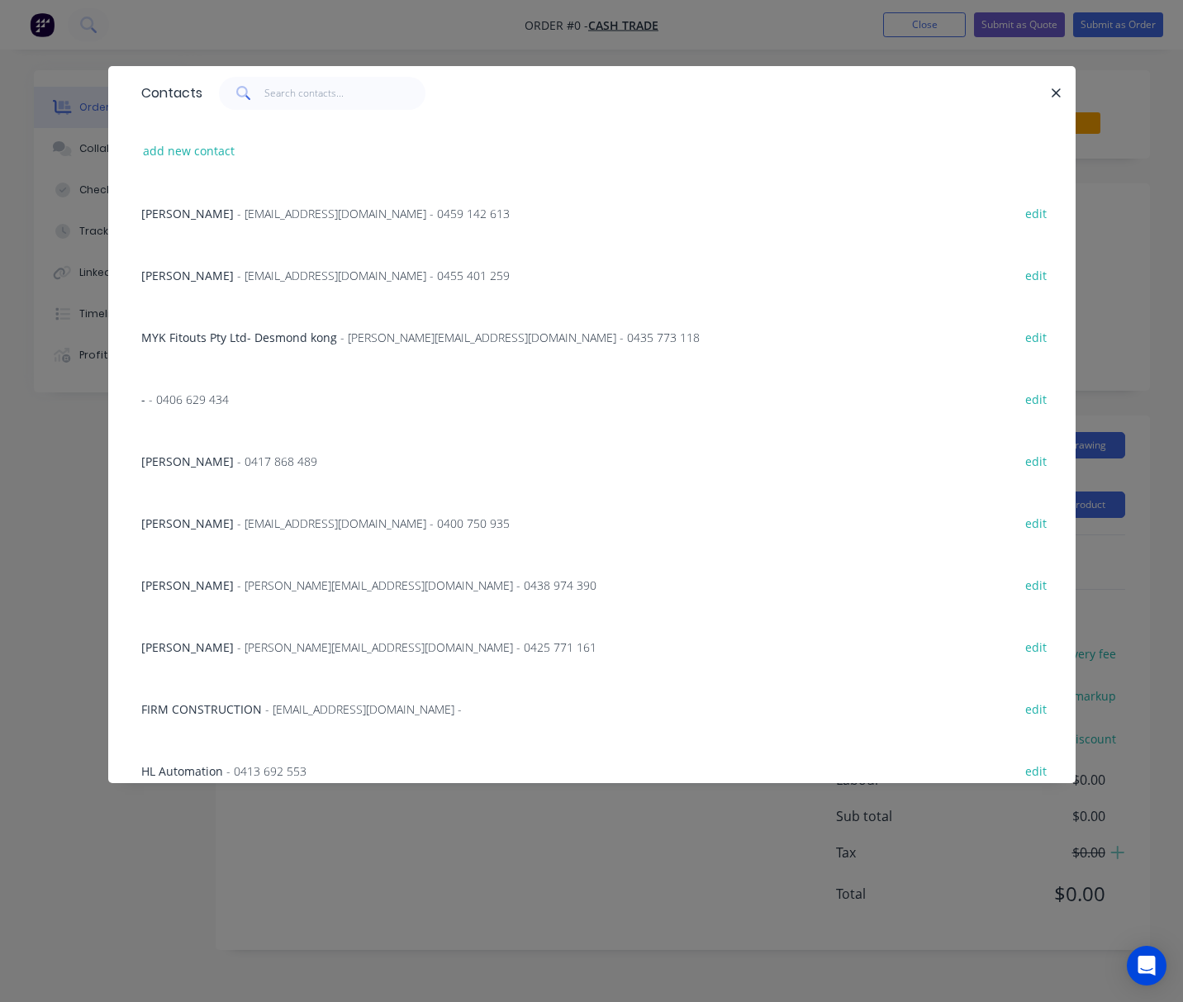
click at [391, 27] on div "Contacts add new contact [PERSON_NAME] - [EMAIL_ADDRESS][DOMAIN_NAME] - 0459 14…" at bounding box center [591, 501] width 1183 height 1002
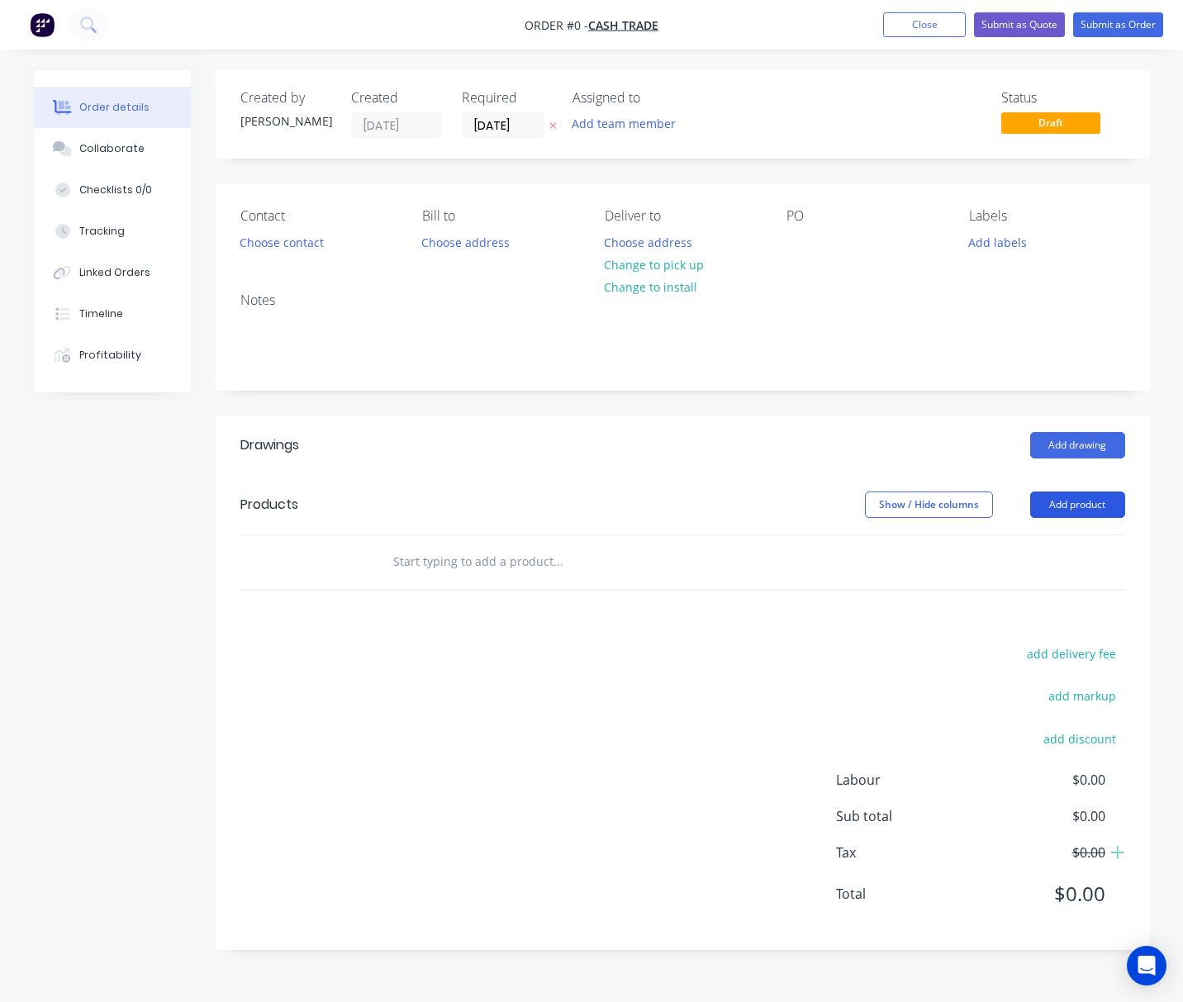
click at [1081, 500] on button "Add product" at bounding box center [1077, 504] width 95 height 26
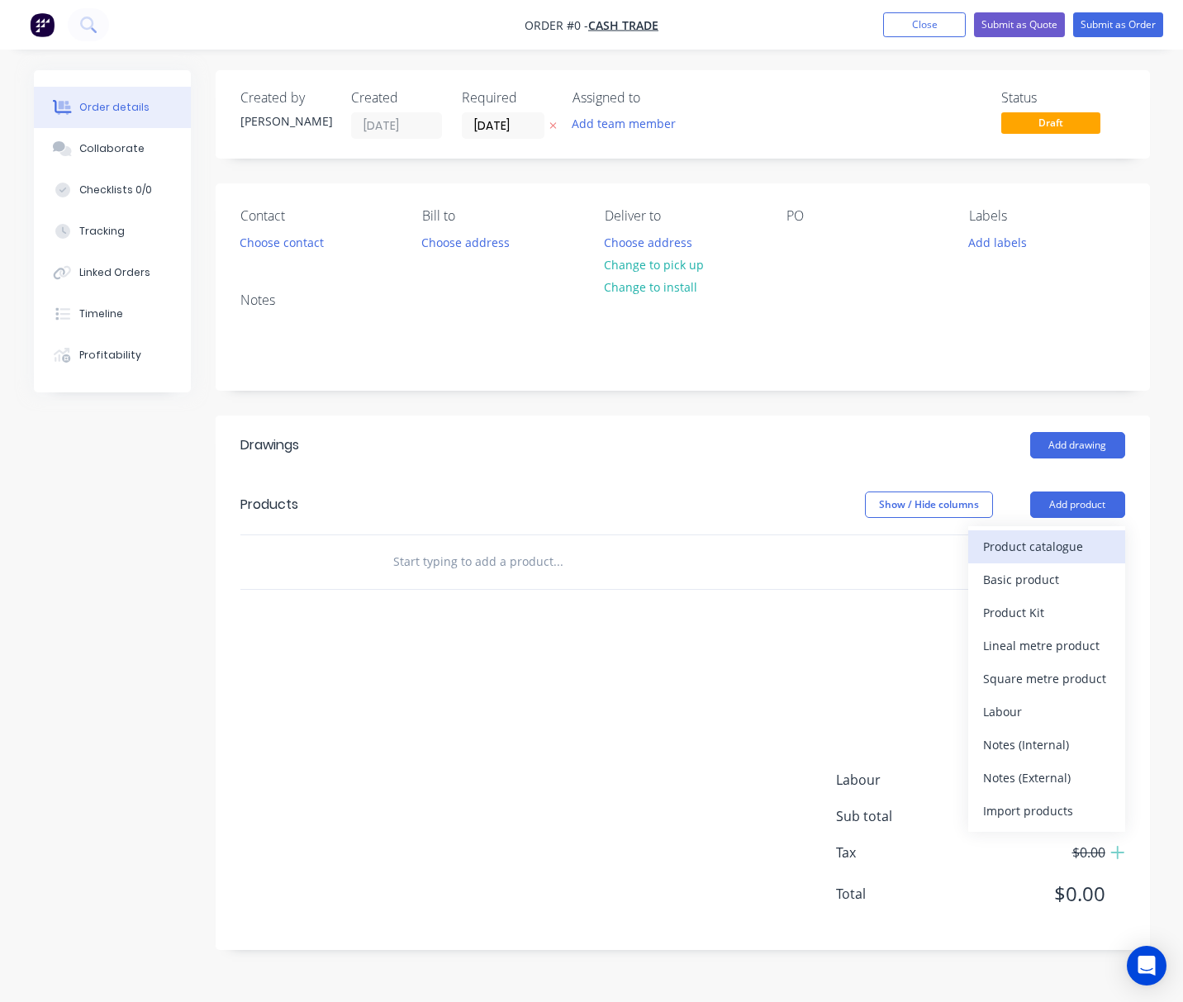
click at [1052, 553] on div "Product catalogue" at bounding box center [1046, 546] width 127 height 24
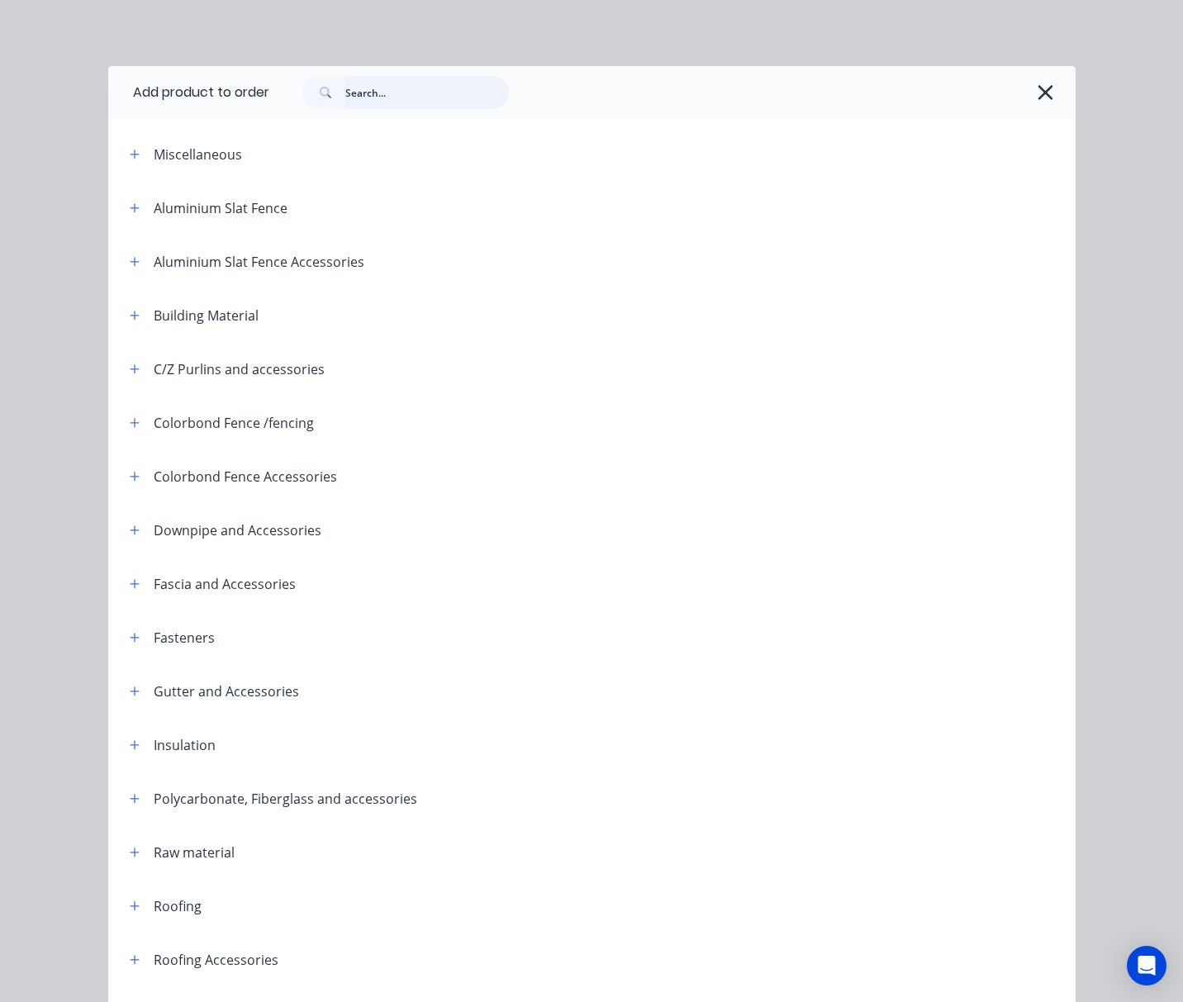
click at [424, 86] on input "text" at bounding box center [427, 92] width 164 height 33
type input "top hat"
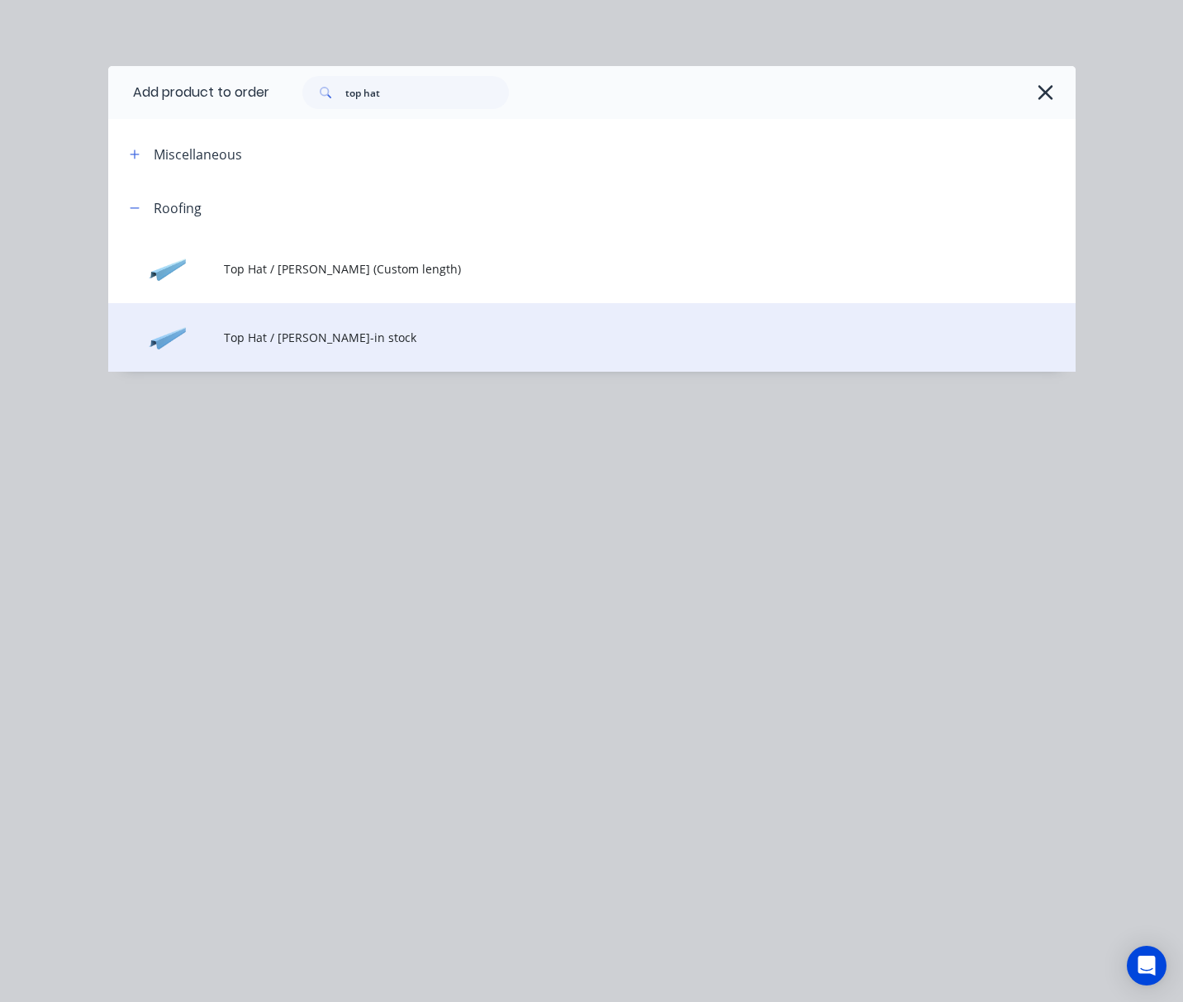
click at [474, 331] on span "Top Hat / [PERSON_NAME]-in stock" at bounding box center [564, 337] width 681 height 17
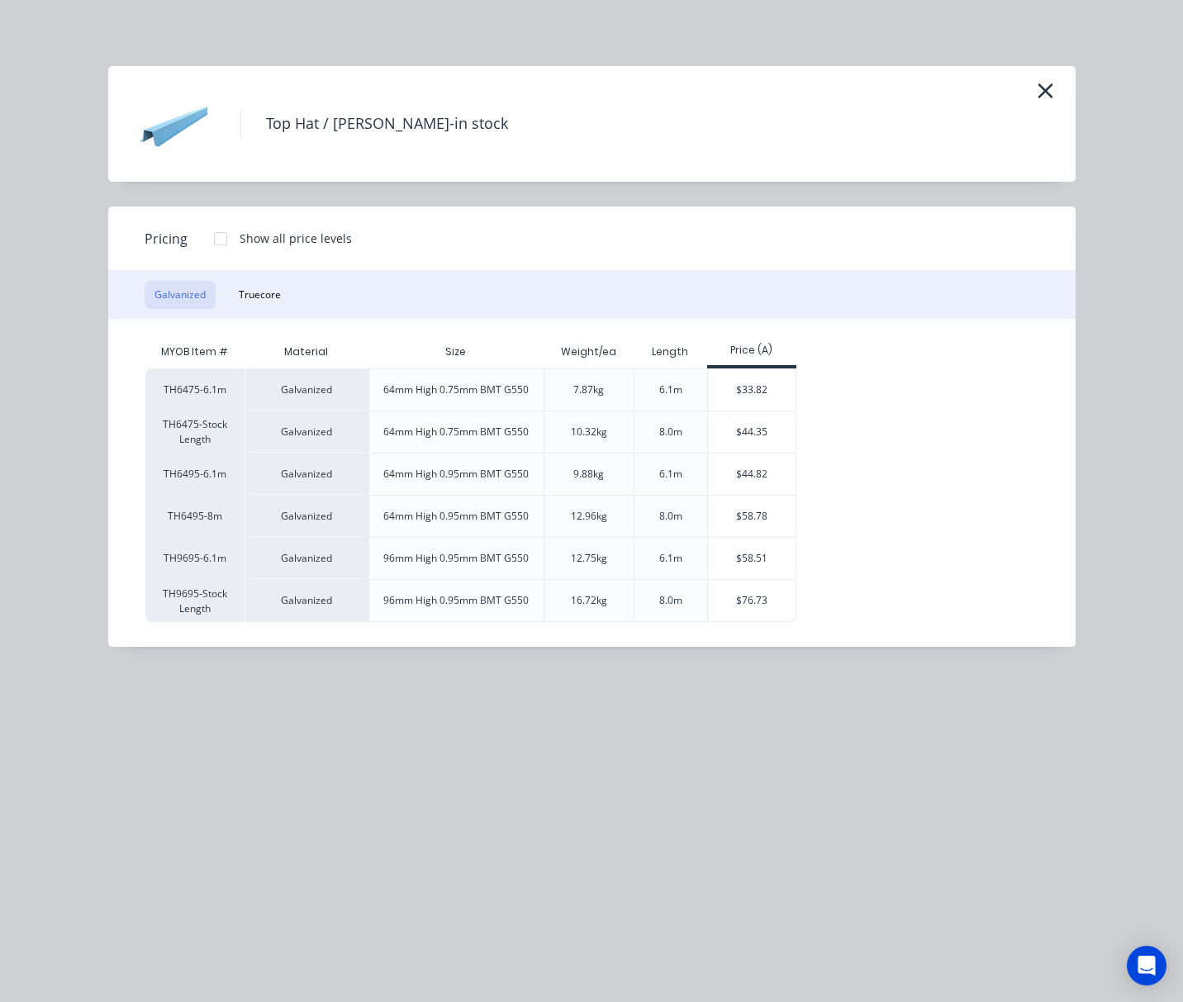
click at [681, 548] on div "6.1m" at bounding box center [671, 558] width 50 height 41
click at [767, 565] on div "$58.51" at bounding box center [752, 558] width 88 height 41
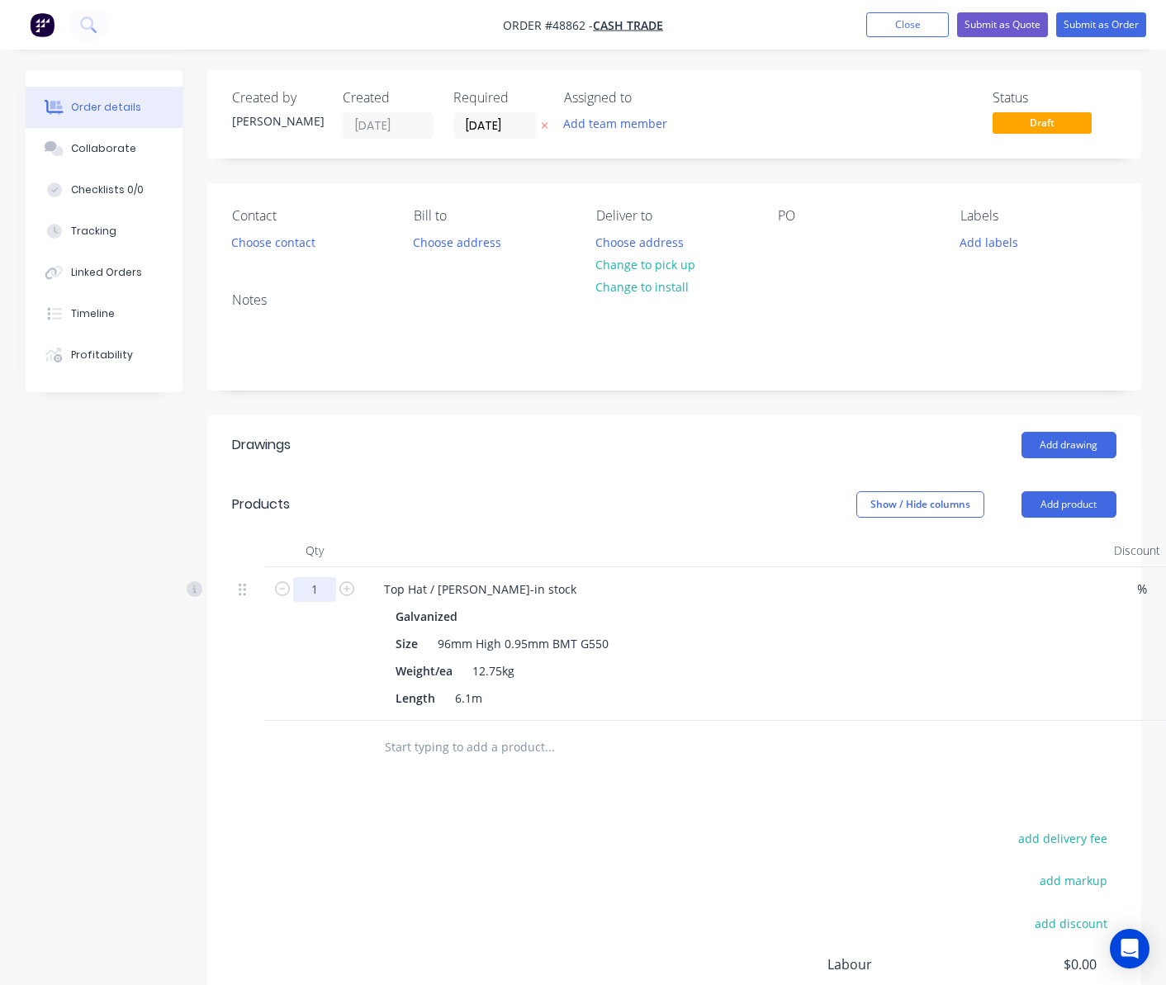
click at [314, 586] on input "1" at bounding box center [314, 589] width 43 height 25
type input "4"
type input "$234.04"
click at [622, 775] on div at bounding box center [661, 748] width 595 height 54
click at [1110, 21] on button "Submit as Order" at bounding box center [1101, 24] width 90 height 25
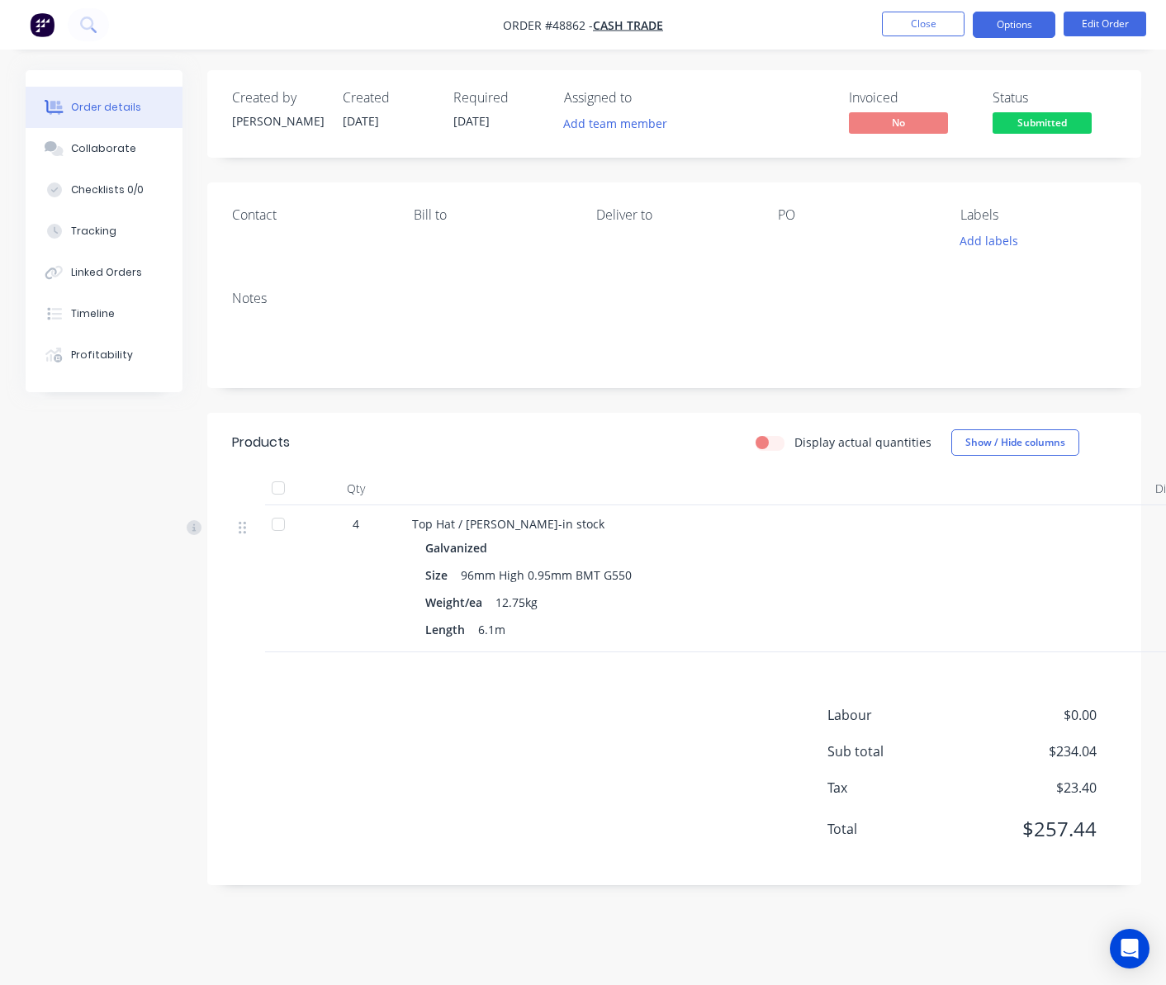
click at [1005, 21] on button "Options" at bounding box center [1014, 25] width 83 height 26
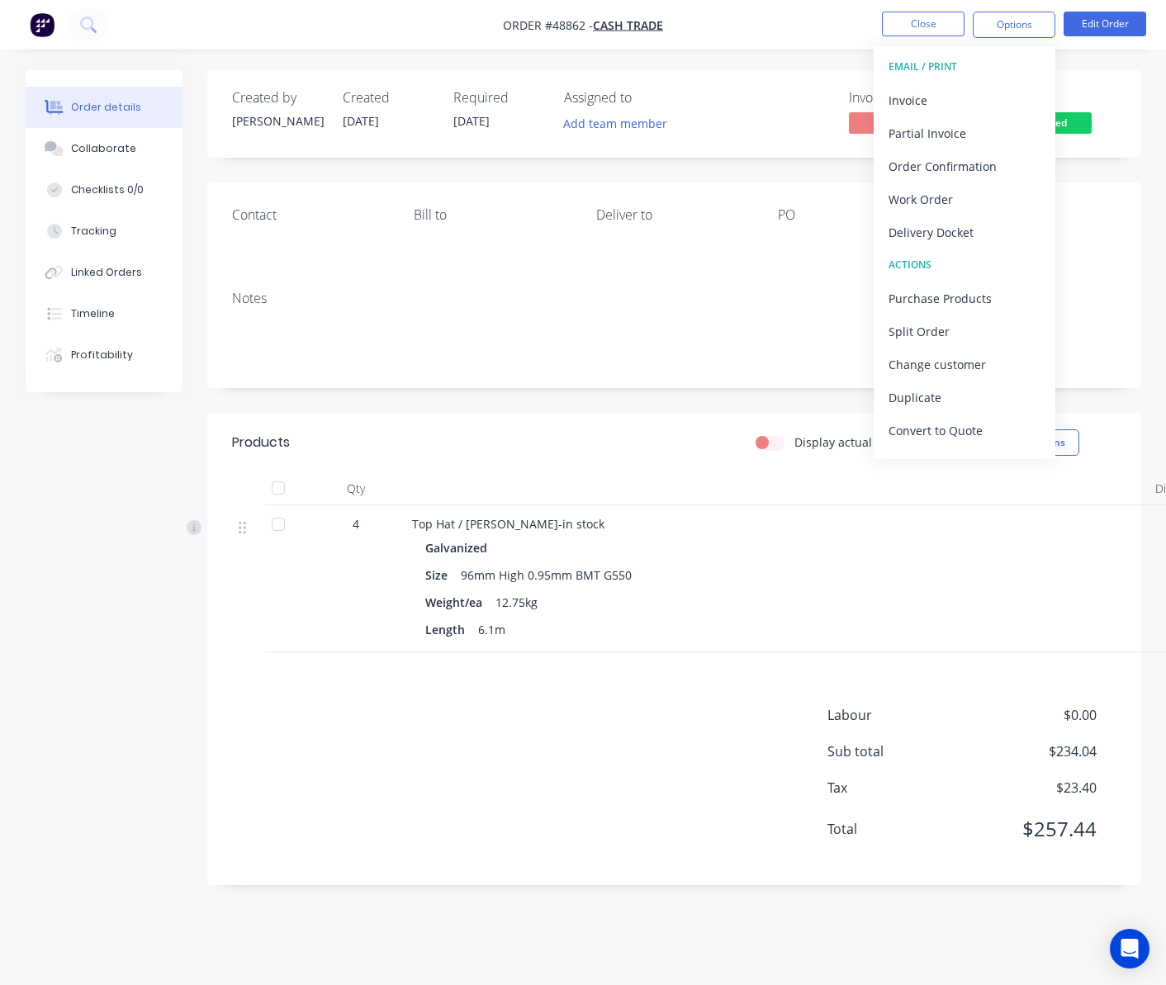
drag, startPoint x: 1101, startPoint y: 278, endPoint x: 1103, endPoint y: 261, distance: 17.5
click at [1103, 268] on div "Contact Bill to Deliver to PO Labels Add labels Notes" at bounding box center [674, 286] width 934 height 206
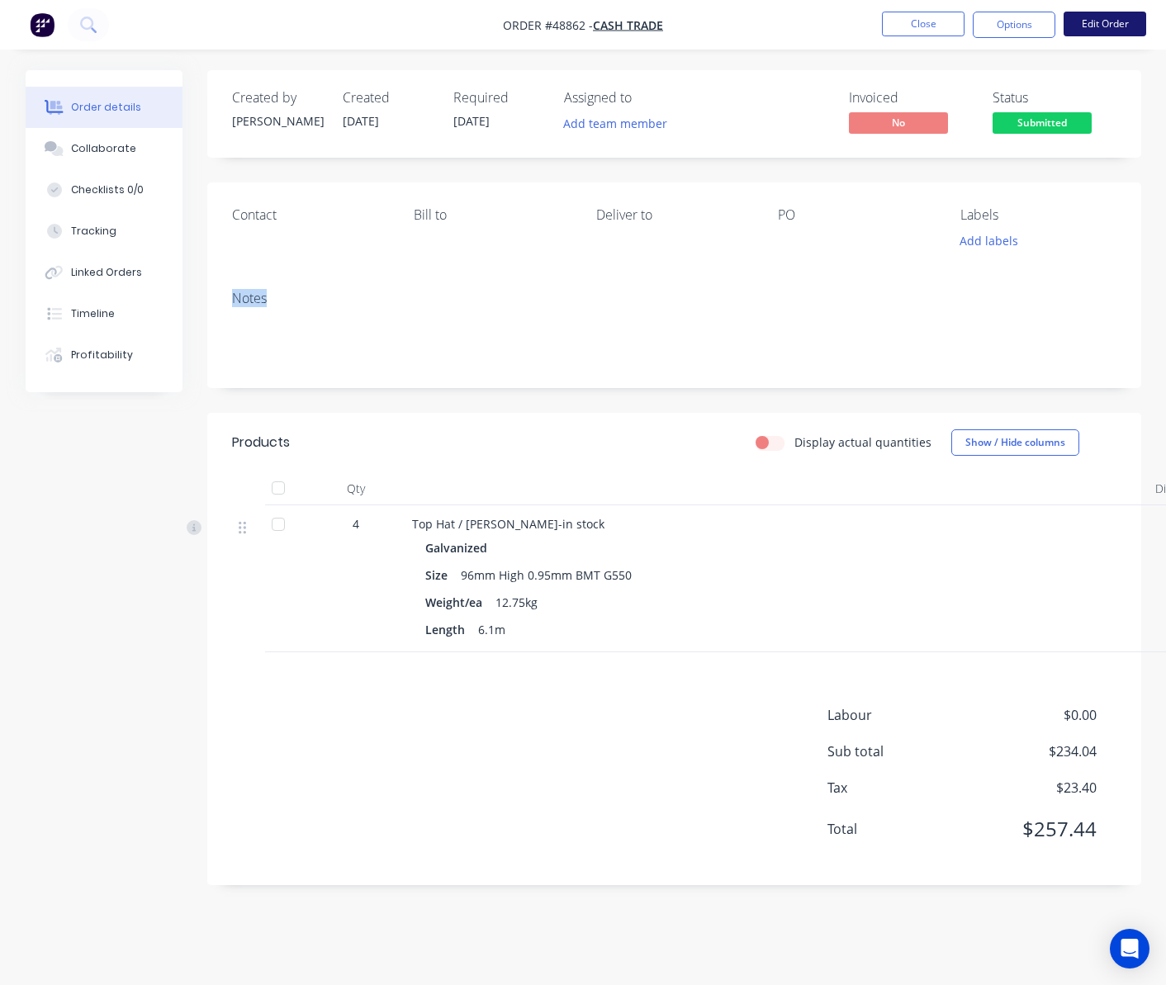
click at [1088, 24] on button "Edit Order" at bounding box center [1105, 24] width 83 height 25
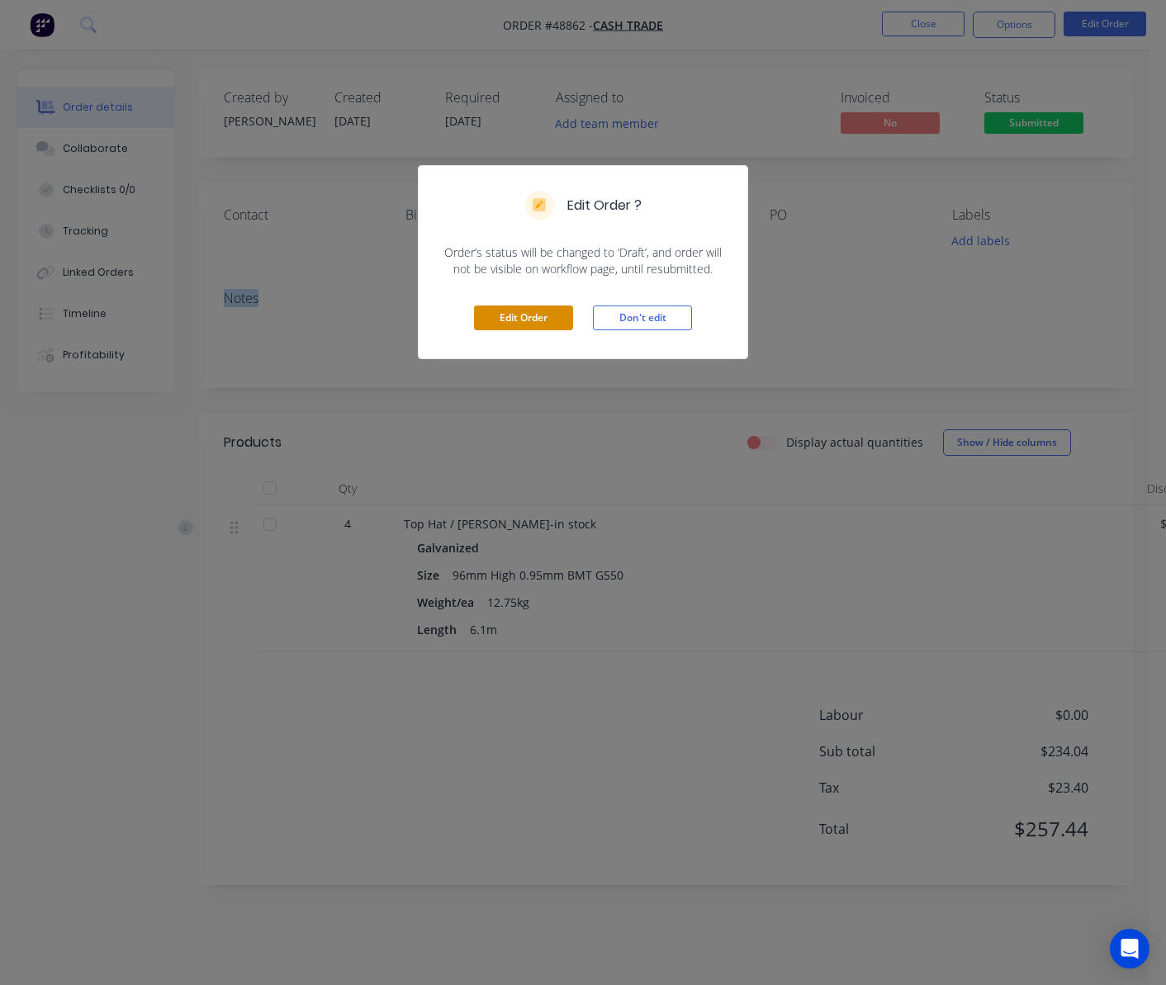
click at [547, 317] on button "Edit Order" at bounding box center [523, 318] width 99 height 25
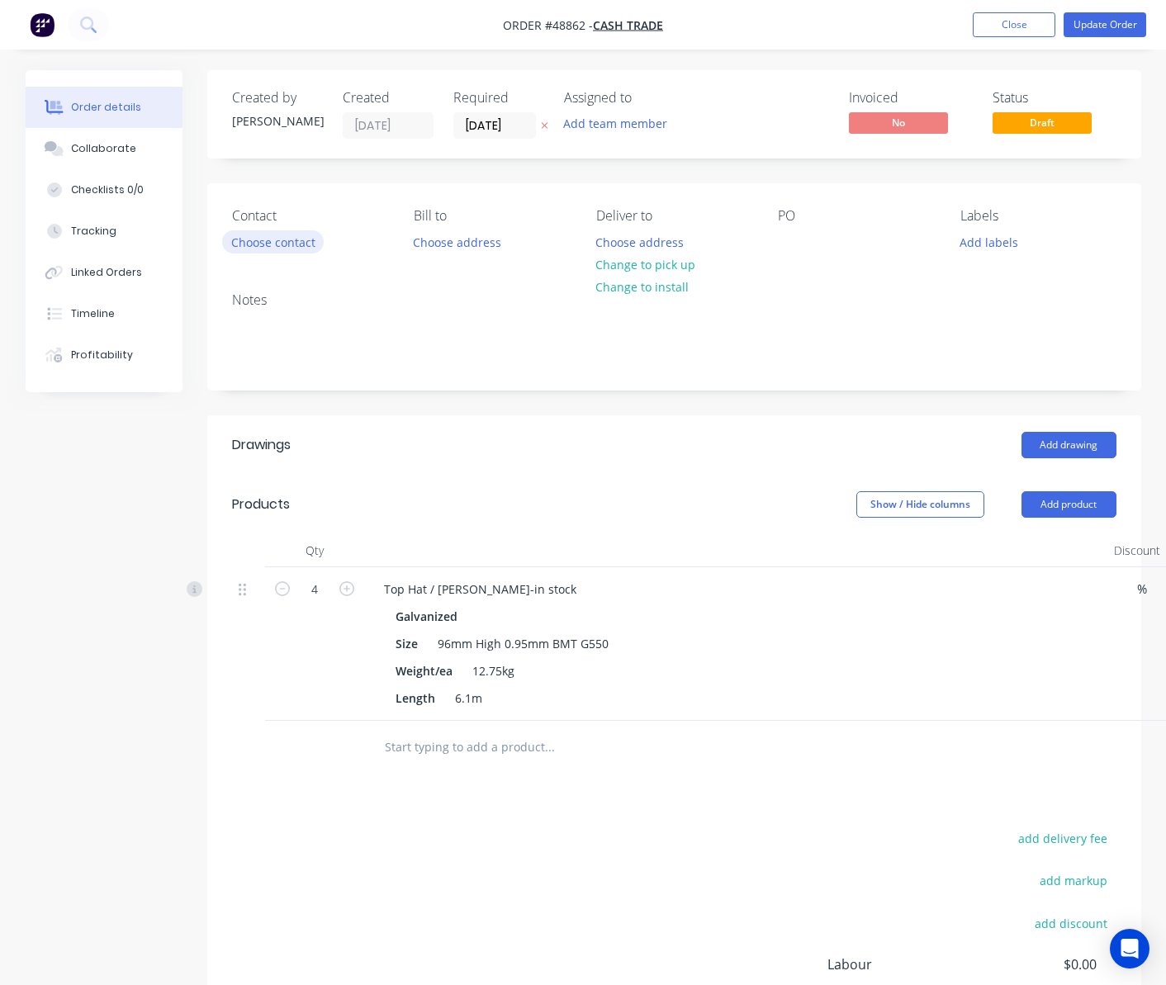
click at [281, 235] on button "Choose contact" at bounding box center [273, 241] width 102 height 22
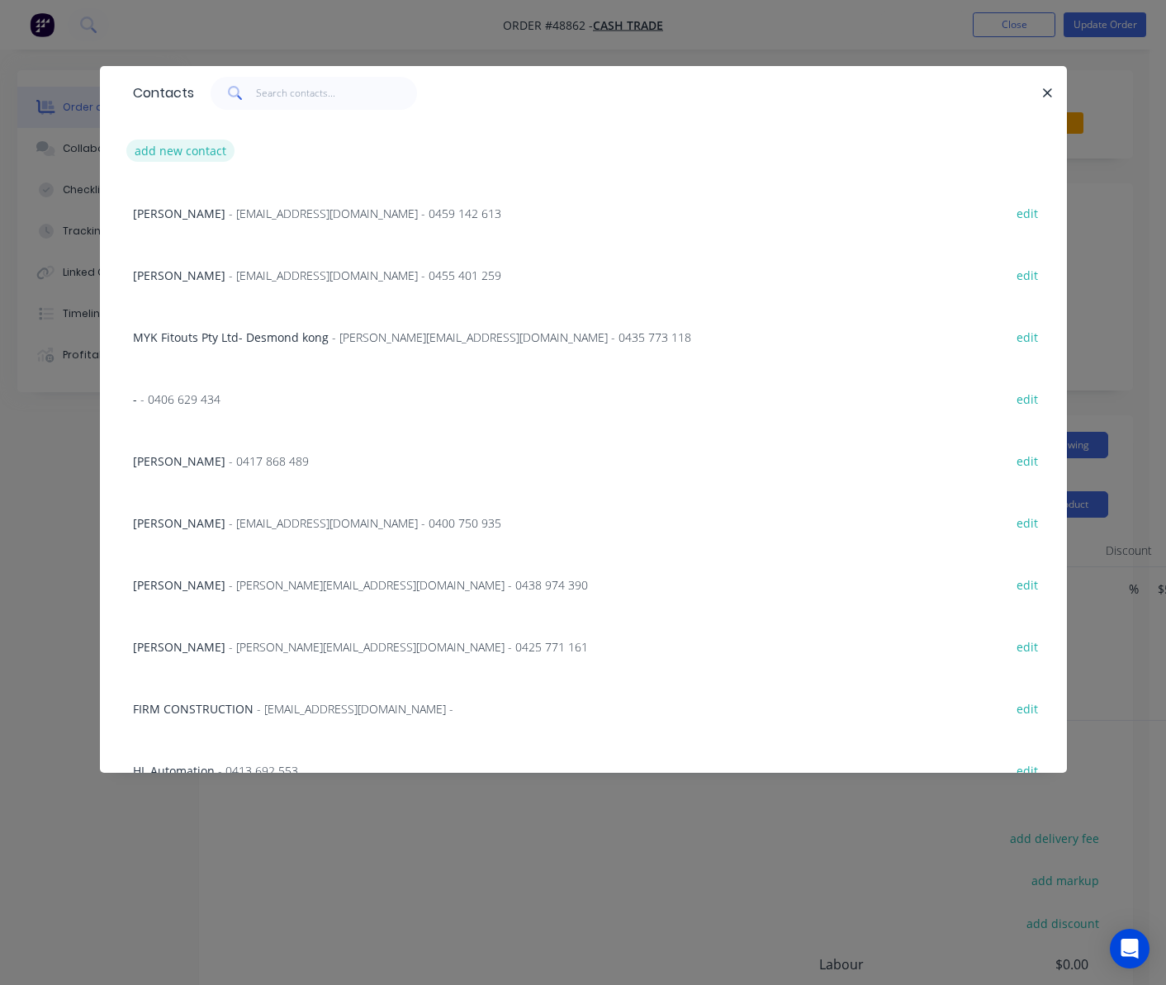
click at [146, 140] on button "add new contact" at bounding box center [180, 151] width 109 height 22
select select "AU"
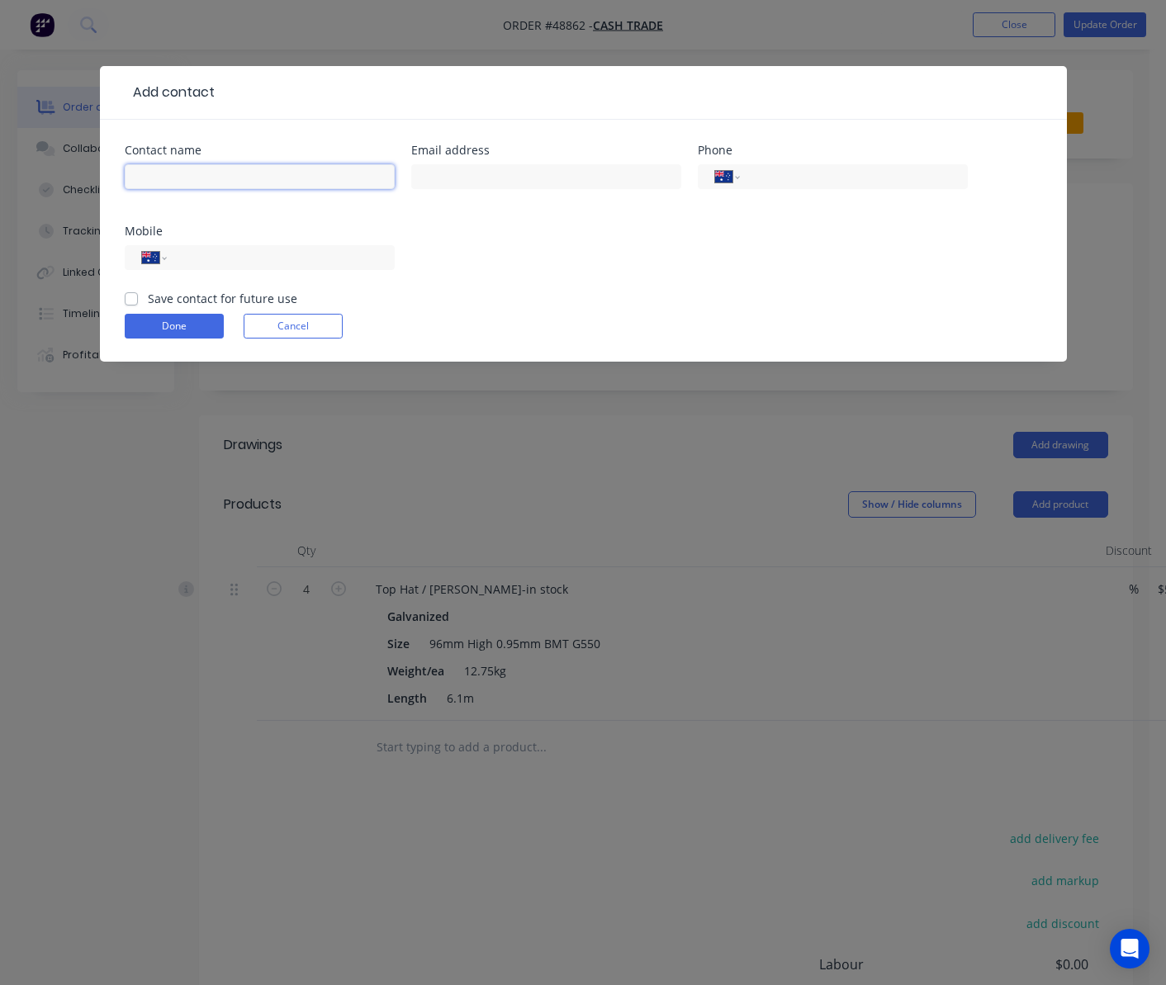
click at [195, 162] on div at bounding box center [260, 184] width 270 height 49
type input "[PERSON_NAME]"
click at [540, 252] on div "Contact name [PERSON_NAME] address Phone International [GEOGRAPHIC_DATA] [GEOGR…" at bounding box center [584, 217] width 918 height 145
click at [856, 185] on input "tel" at bounding box center [851, 177] width 198 height 19
click at [245, 249] on input "tel" at bounding box center [277, 258] width 198 height 19
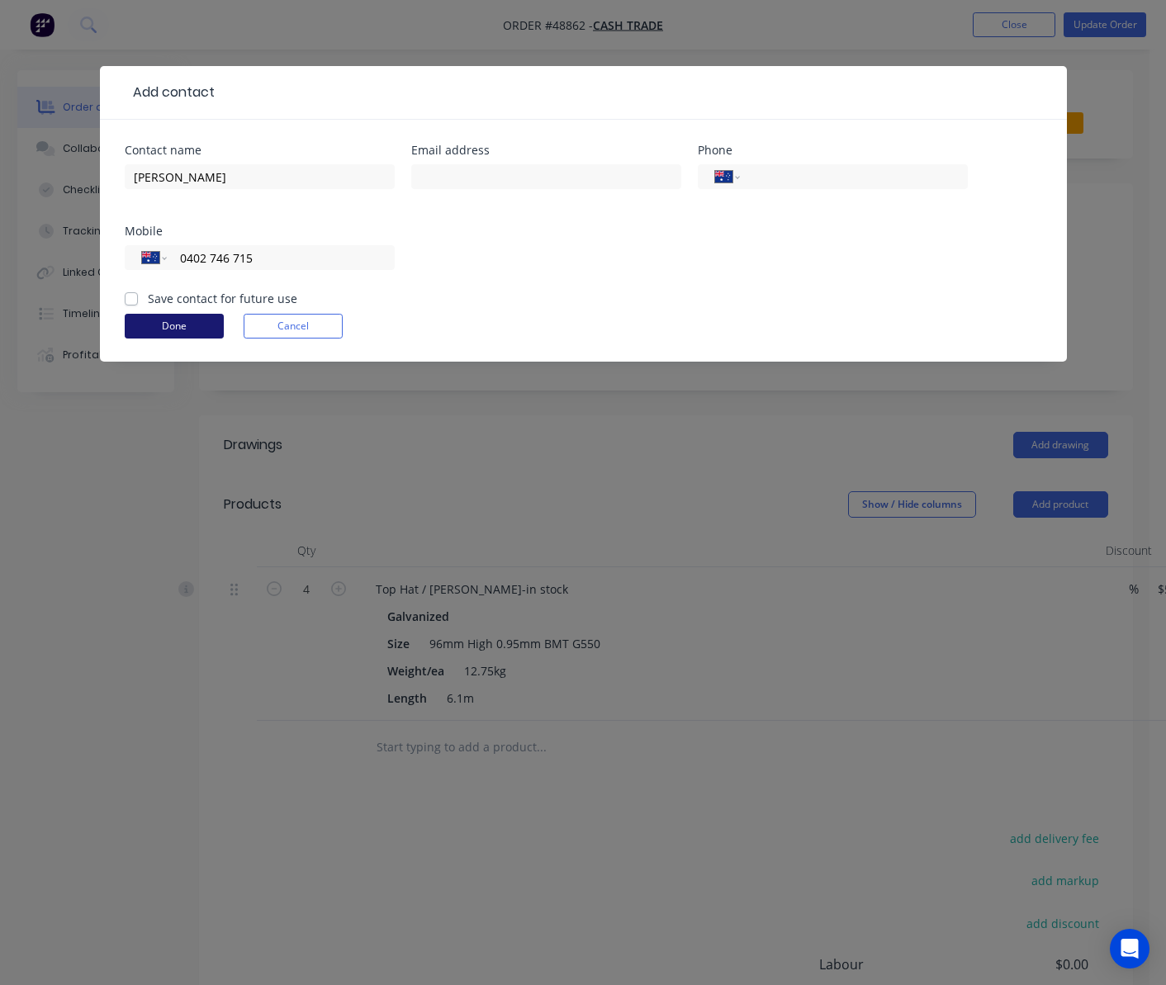
type input "0402 746 715"
click at [193, 330] on button "Done" at bounding box center [174, 326] width 99 height 25
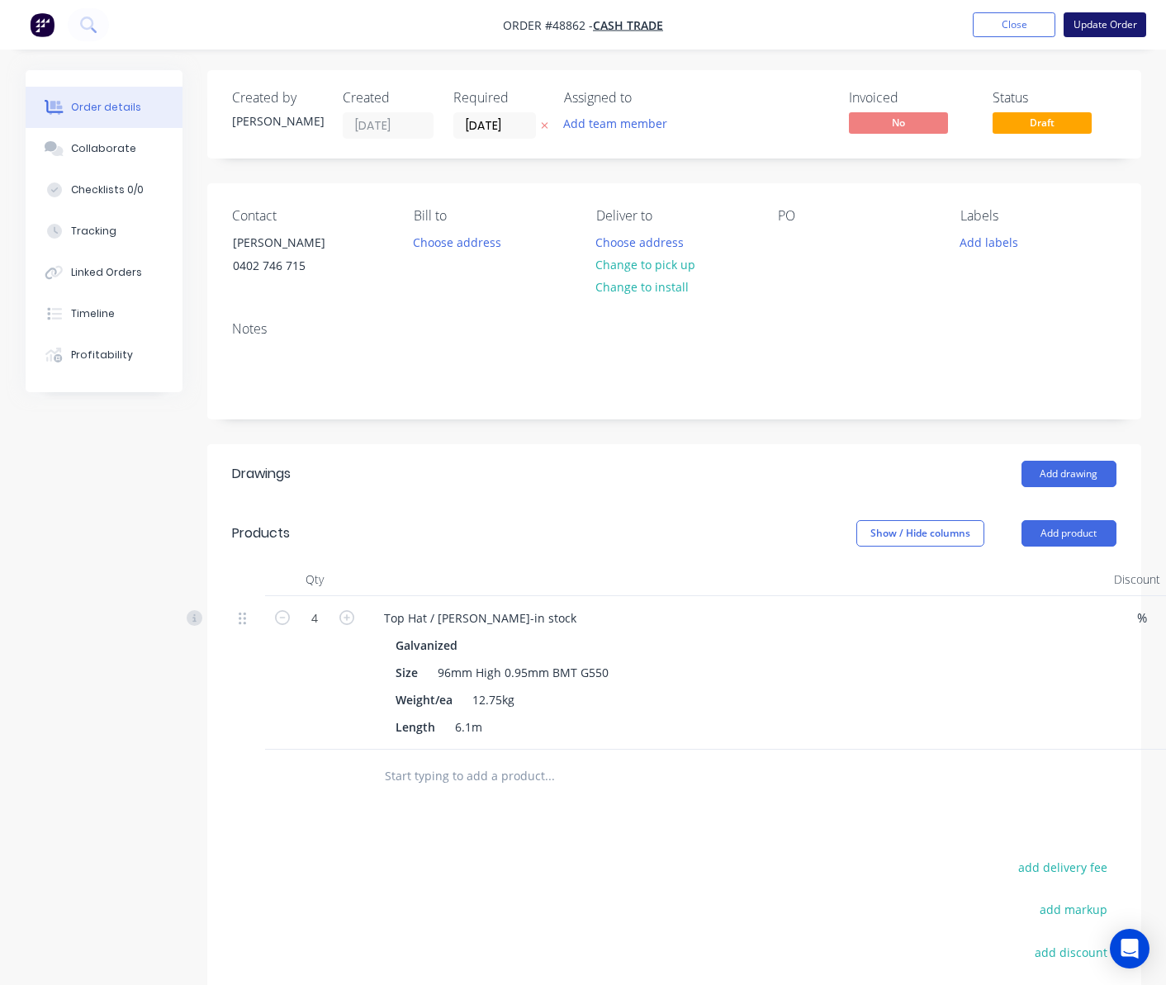
click at [1091, 20] on button "Update Order" at bounding box center [1105, 24] width 83 height 25
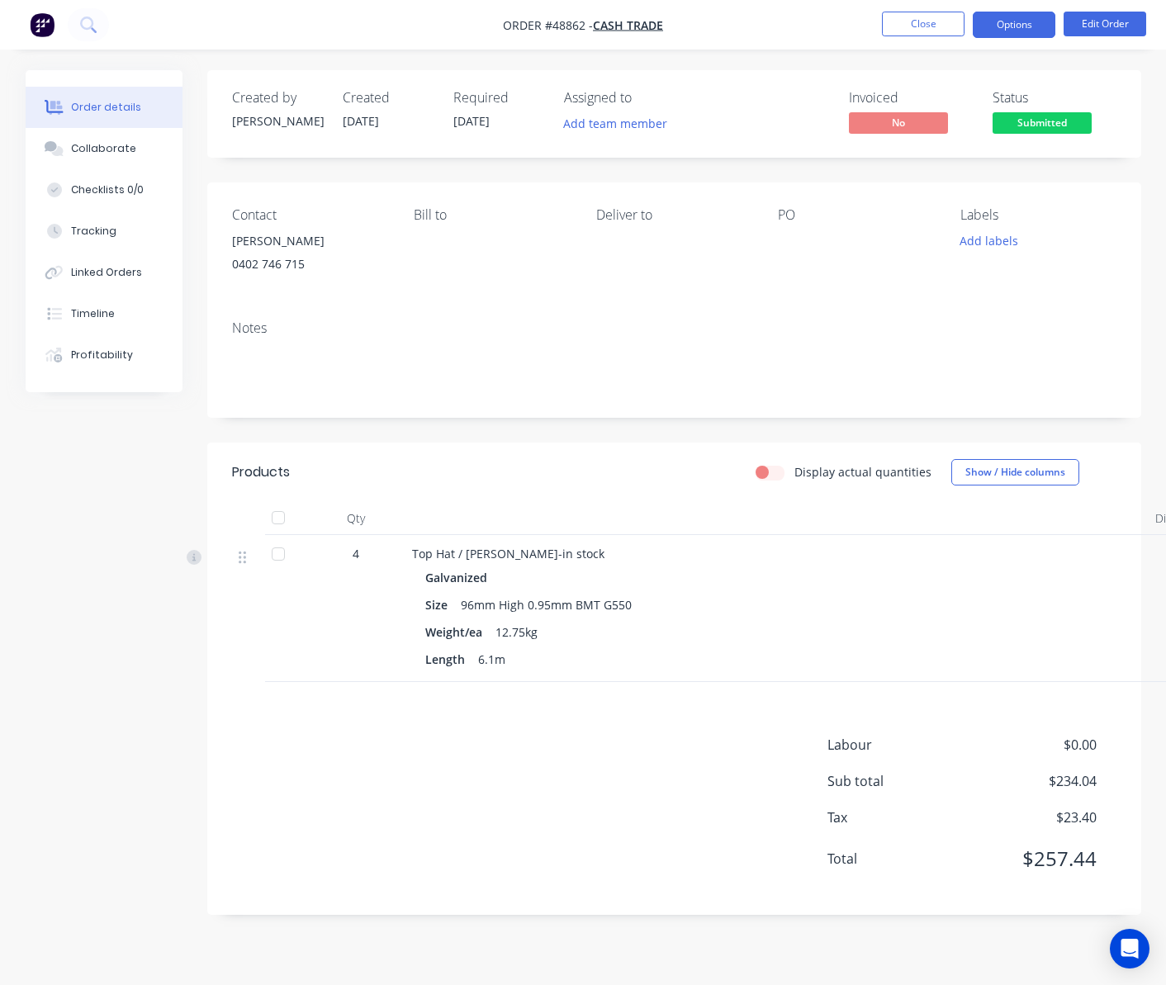
click at [1029, 21] on button "Options" at bounding box center [1014, 25] width 83 height 26
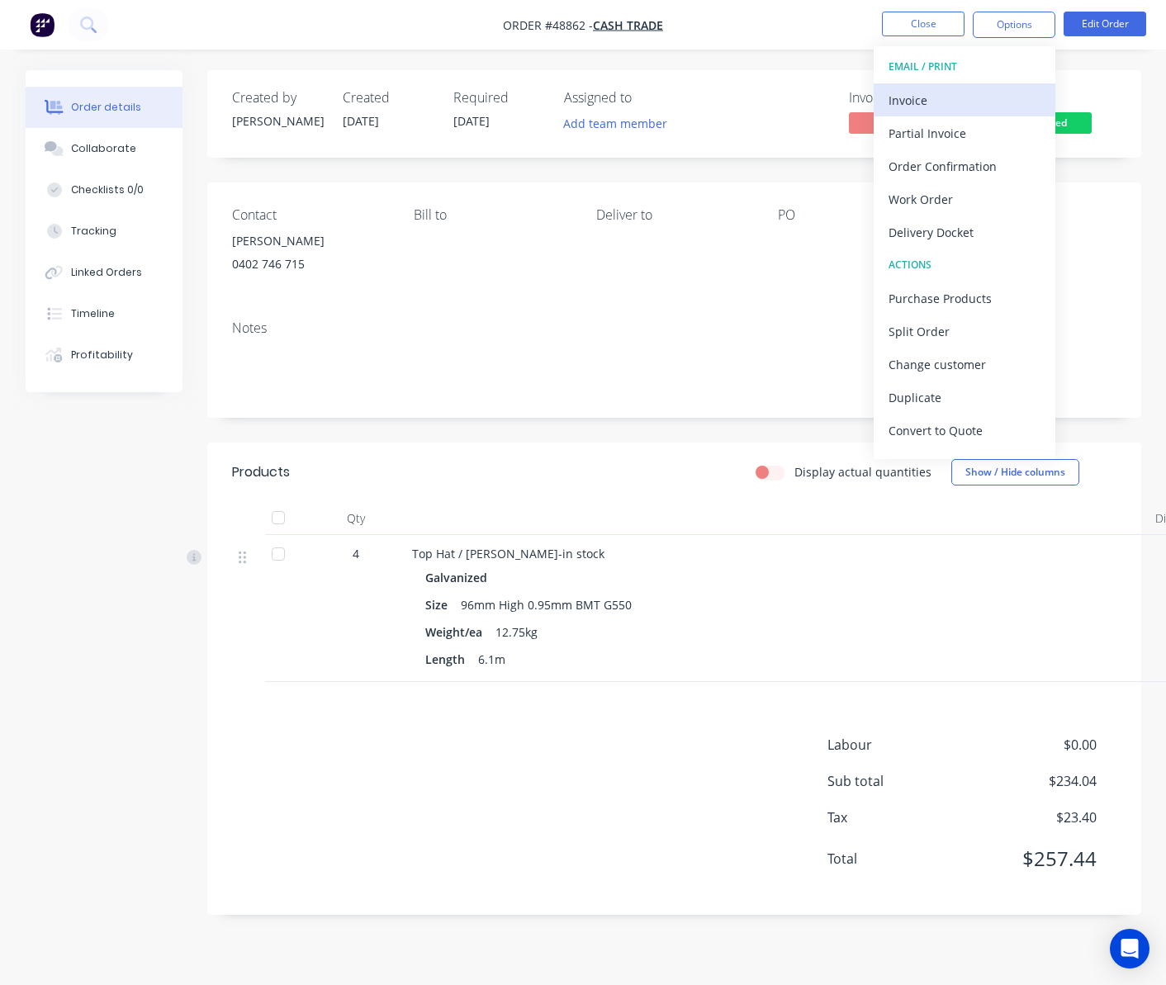
click at [983, 94] on div "Invoice" at bounding box center [965, 100] width 152 height 24
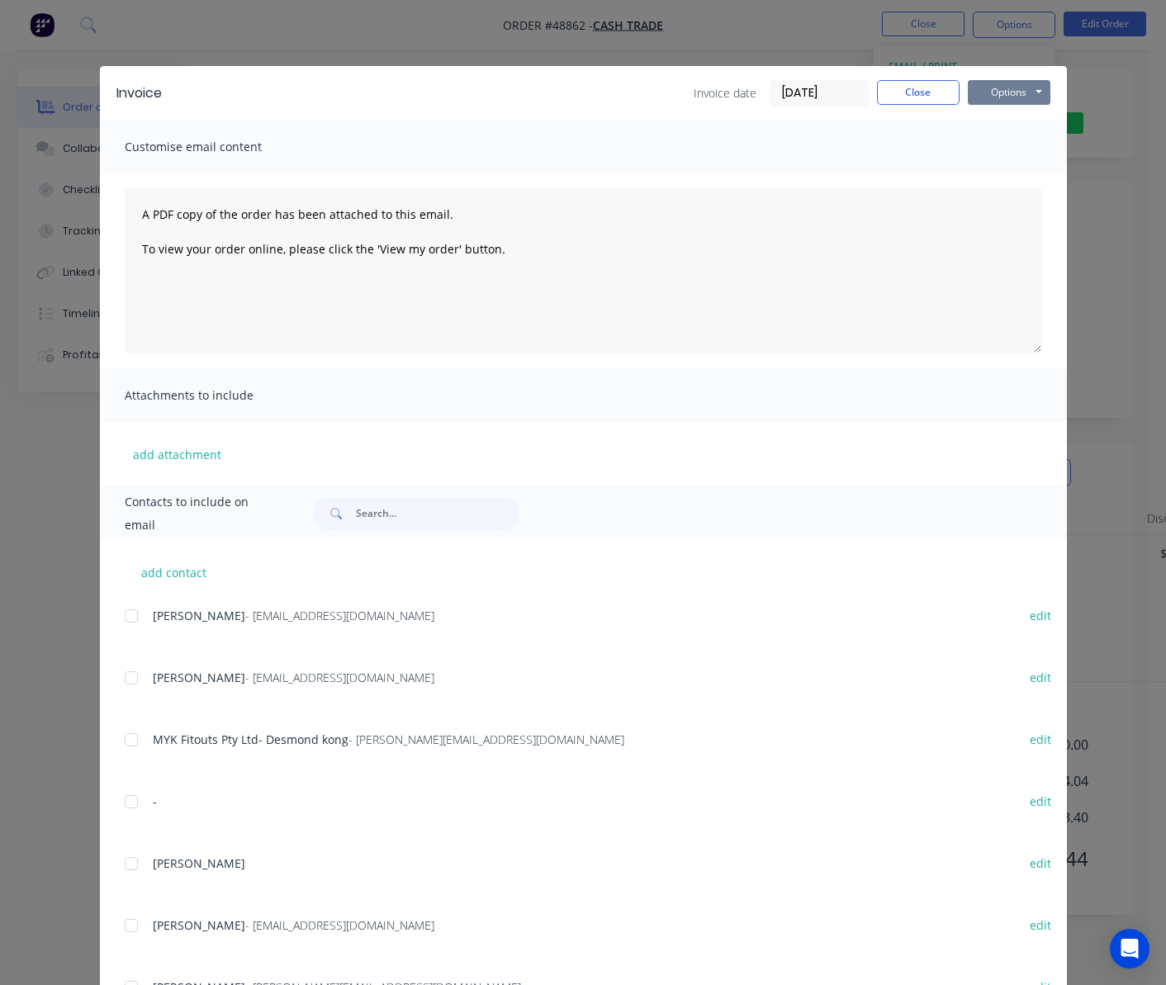
click at [1018, 89] on button "Options" at bounding box center [1009, 92] width 83 height 25
click at [1031, 153] on button "Print" at bounding box center [1021, 148] width 106 height 27
click at [1102, 122] on div "Invoice Invoice date [DATE] Close Options Preview Print Email Customise email c…" at bounding box center [583, 492] width 1166 height 985
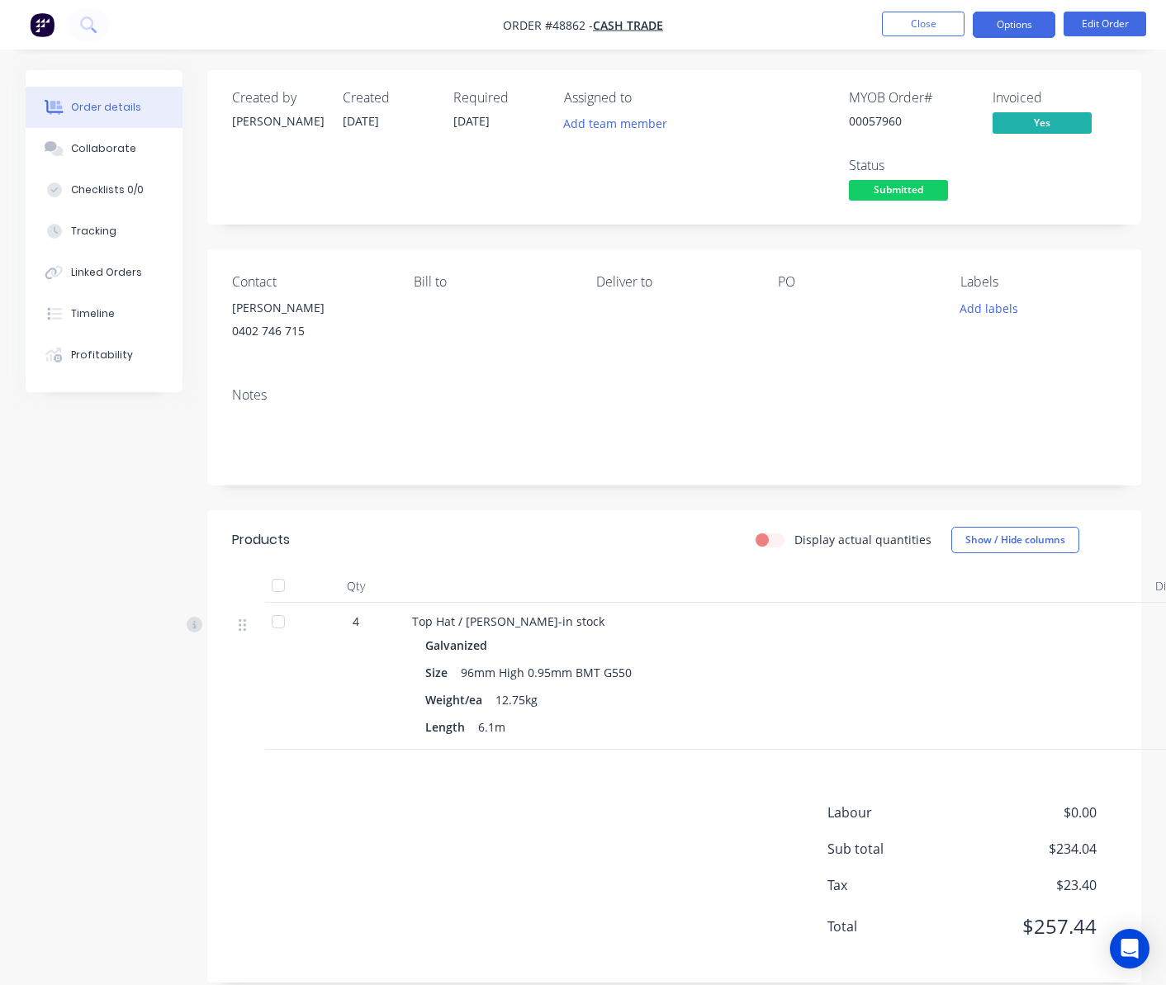
click at [1013, 30] on button "Options" at bounding box center [1014, 25] width 83 height 26
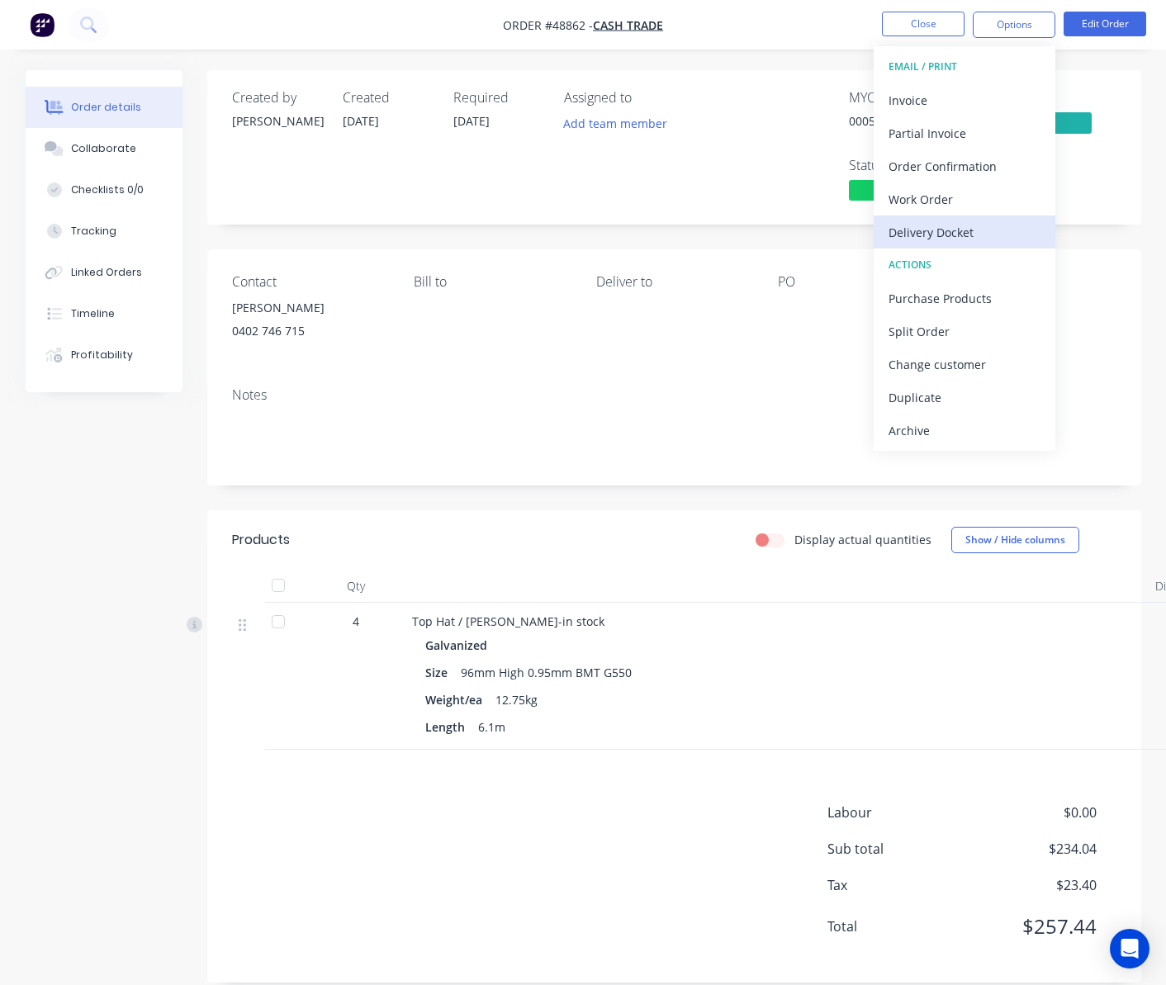
click at [978, 235] on div "Delivery Docket" at bounding box center [965, 233] width 152 height 24
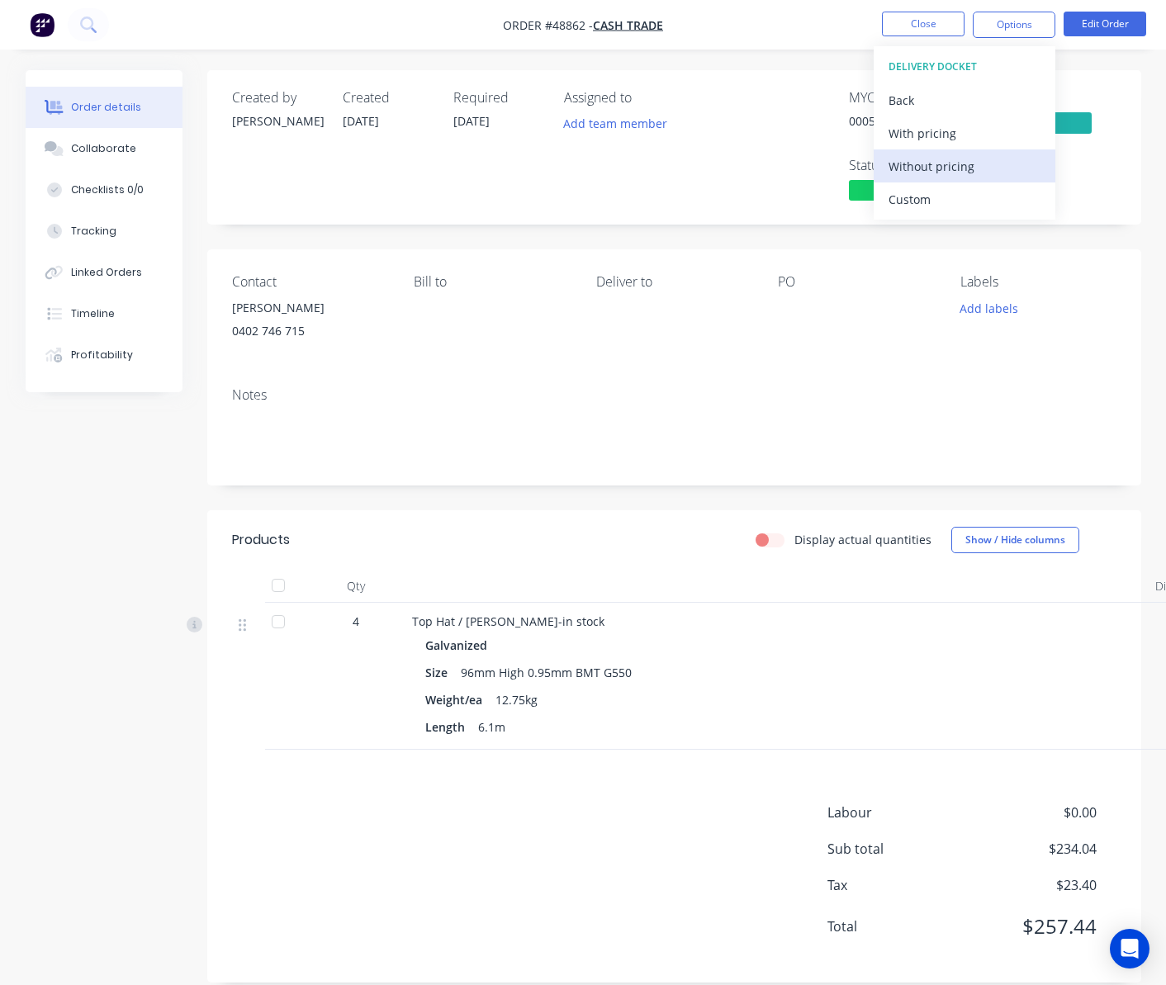
click at [988, 169] on div "Without pricing" at bounding box center [965, 166] width 152 height 24
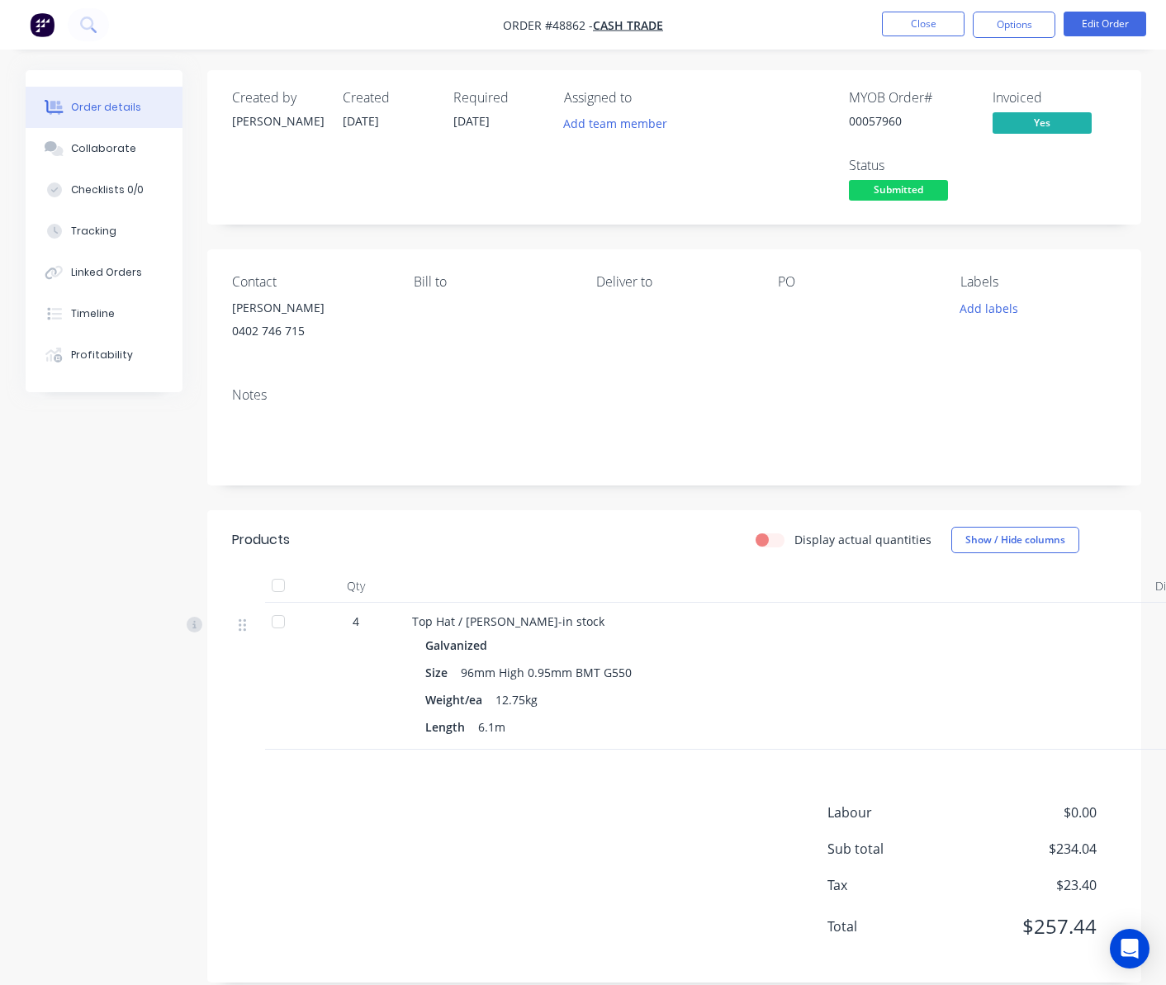
click at [740, 192] on div "MYOB Order # 00057960 Invoiced Yes Status Submitted" at bounding box center [922, 147] width 387 height 115
click at [877, 192] on span "Submitted" at bounding box center [898, 190] width 99 height 21
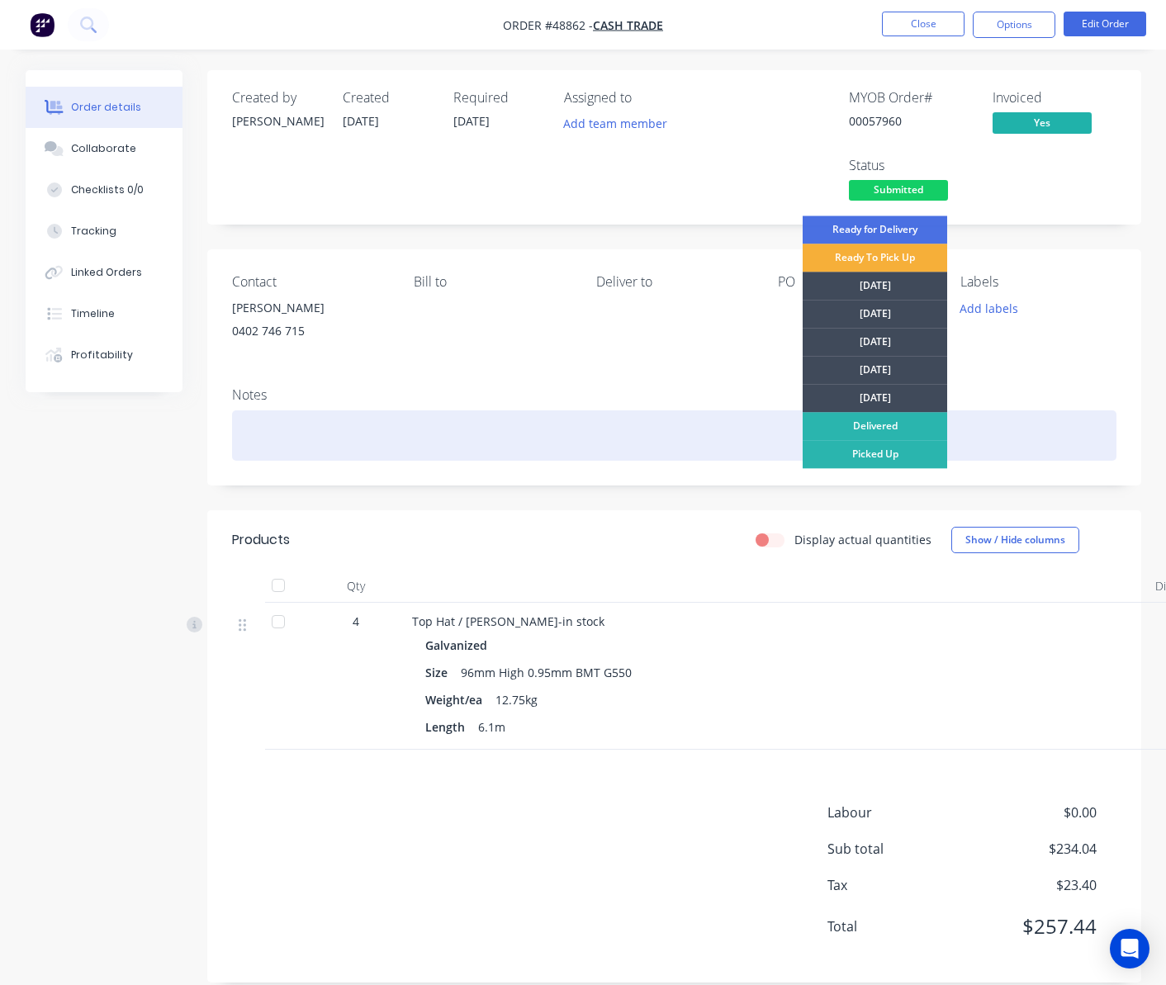
click at [887, 459] on div "Picked Up" at bounding box center [875, 454] width 145 height 28
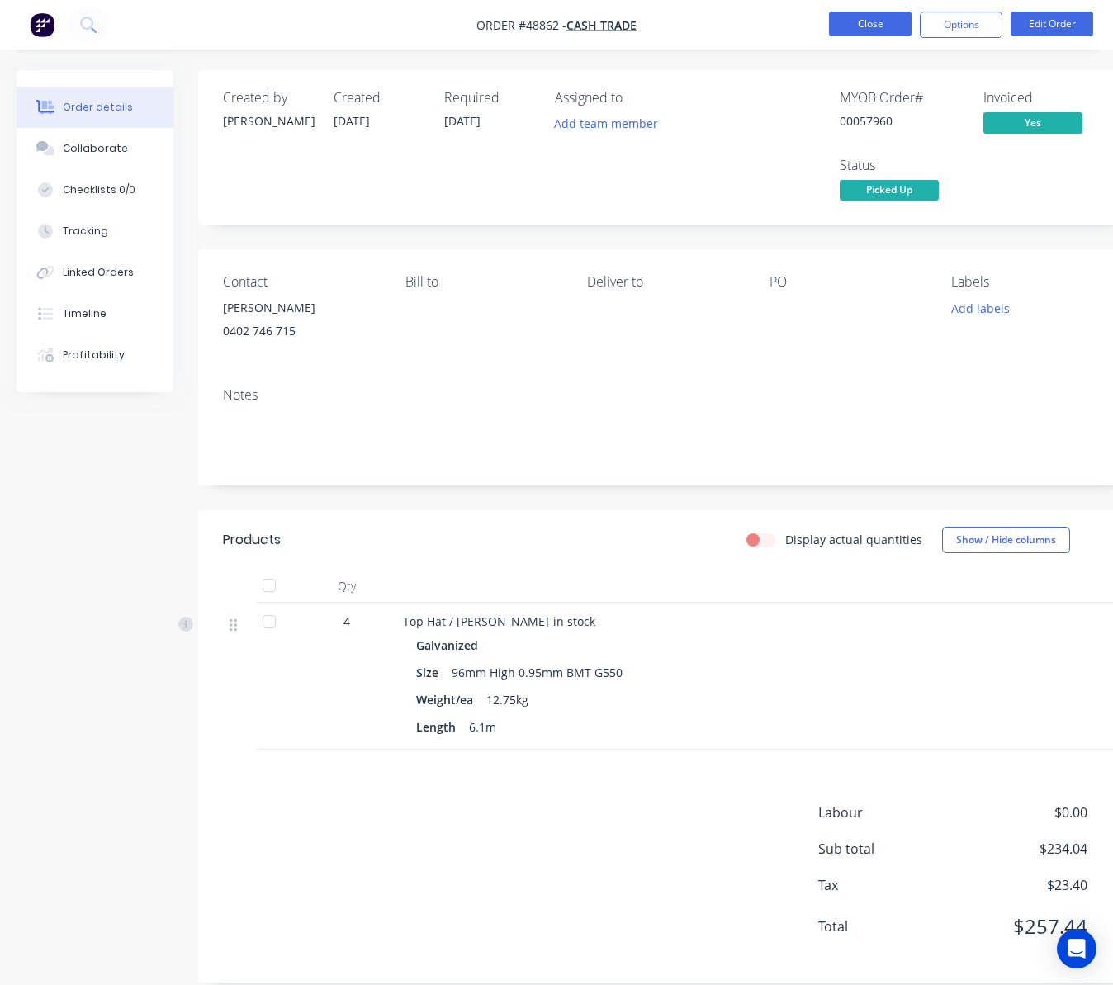
click at [852, 28] on button "Close" at bounding box center [870, 24] width 83 height 25
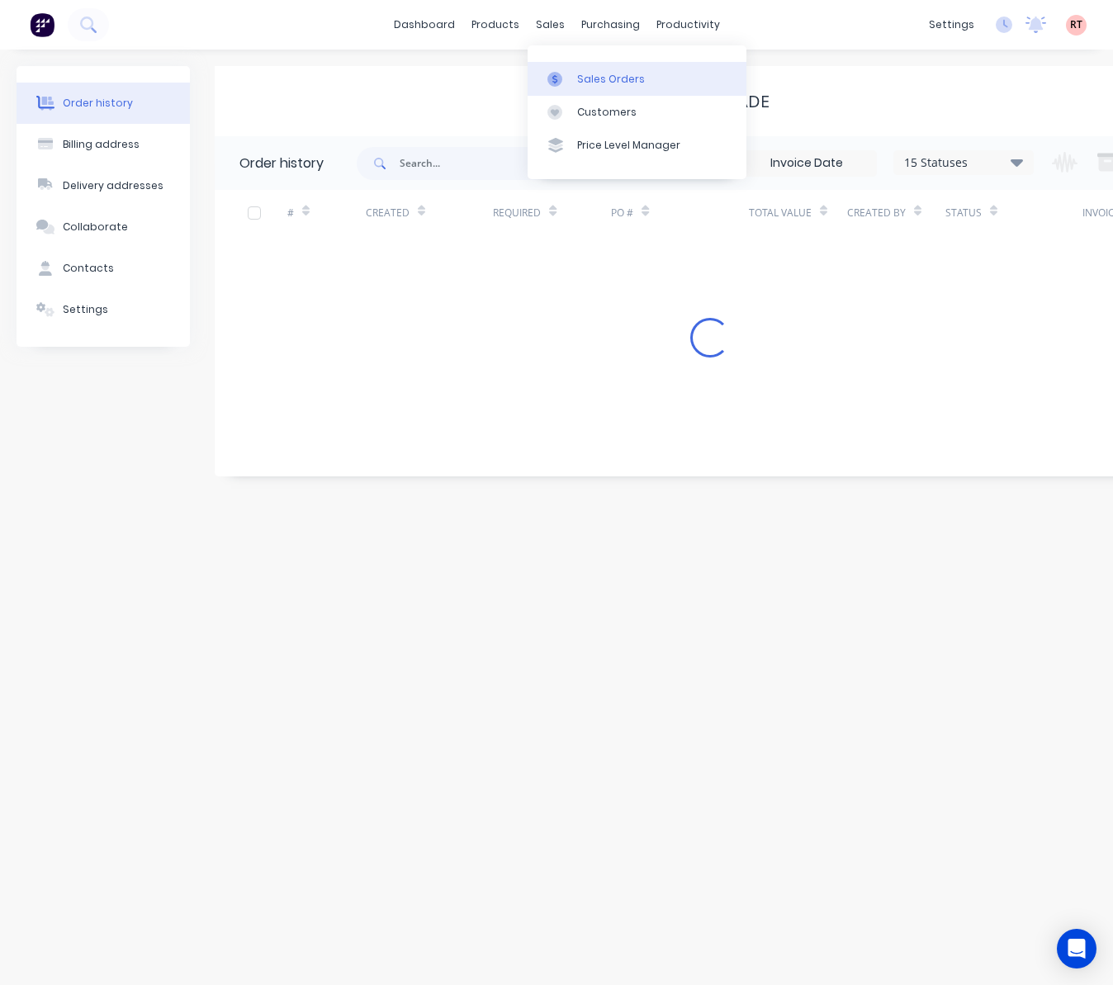
click at [578, 79] on div "Sales Orders" at bounding box center [611, 79] width 68 height 15
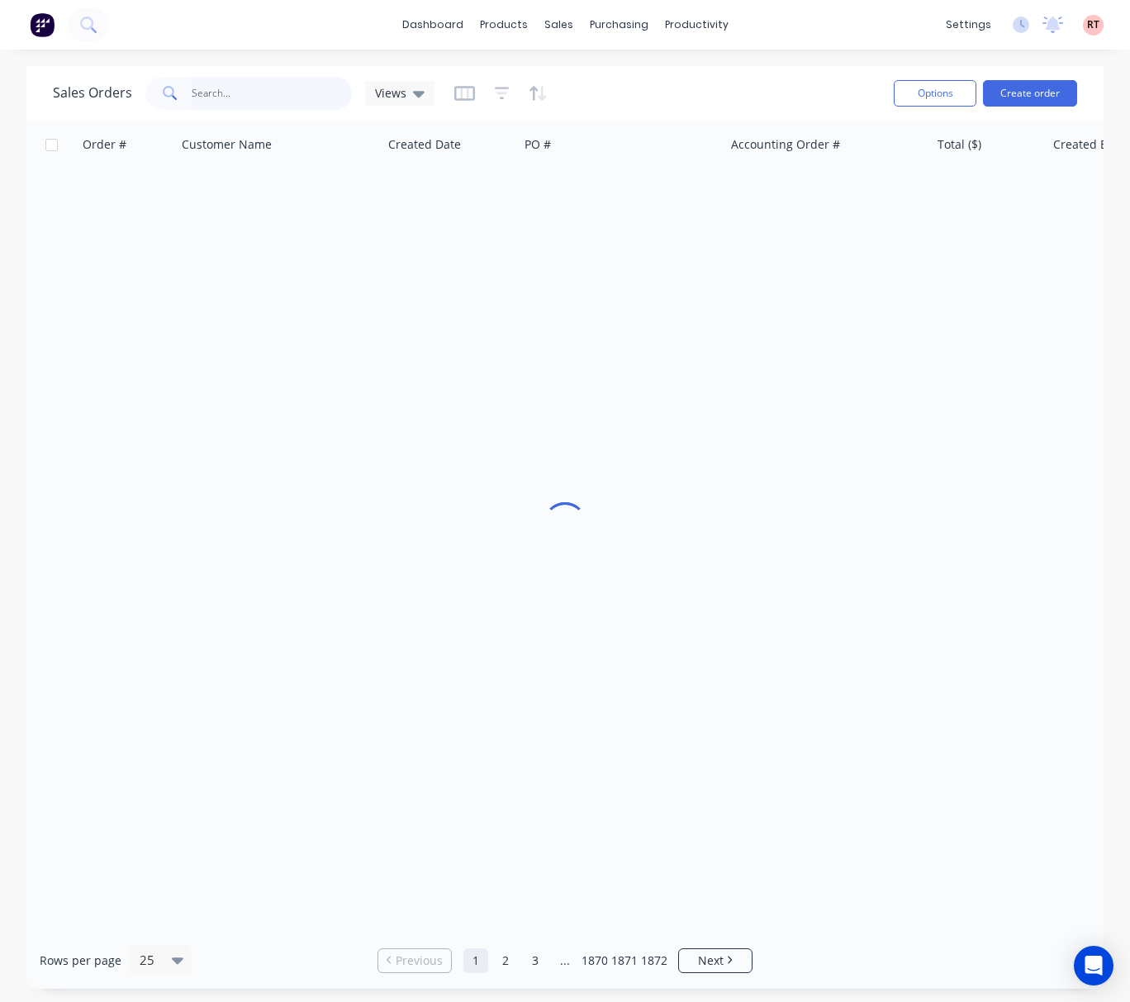
click at [205, 97] on input "text" at bounding box center [272, 93] width 161 height 33
type input "48828"
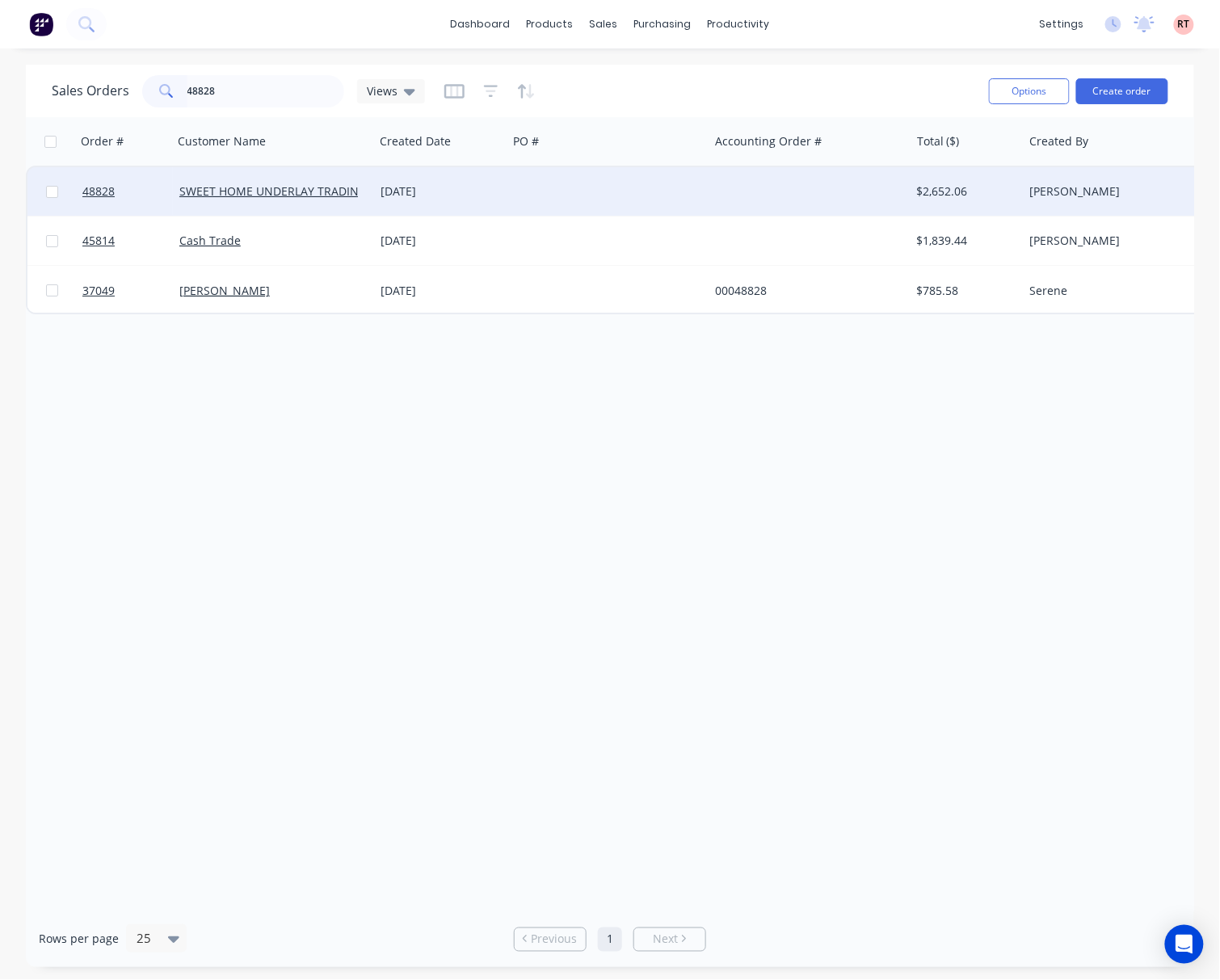
click at [618, 210] on div at bounding box center [609, 192] width 202 height 49
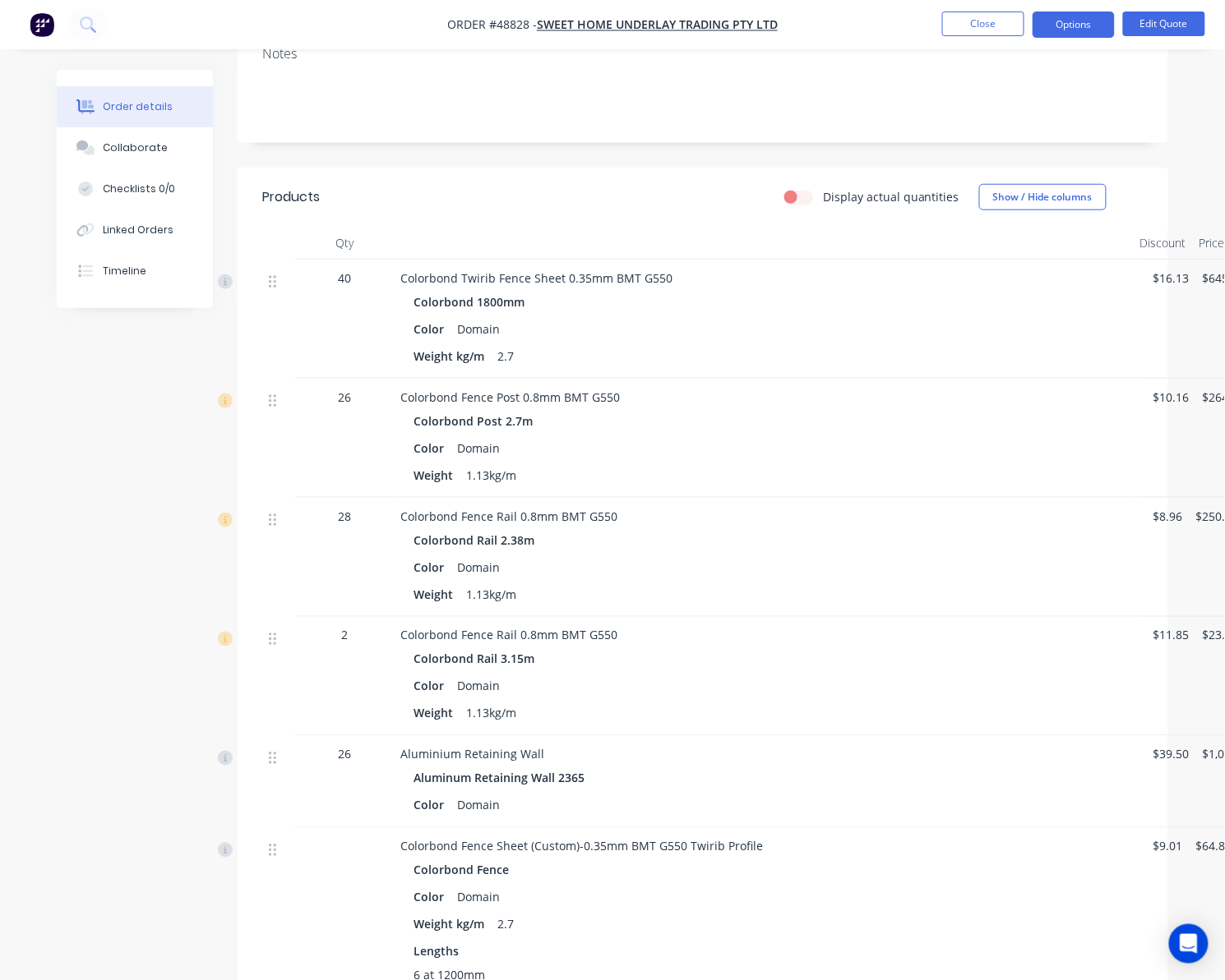
scroll to position [328, 0]
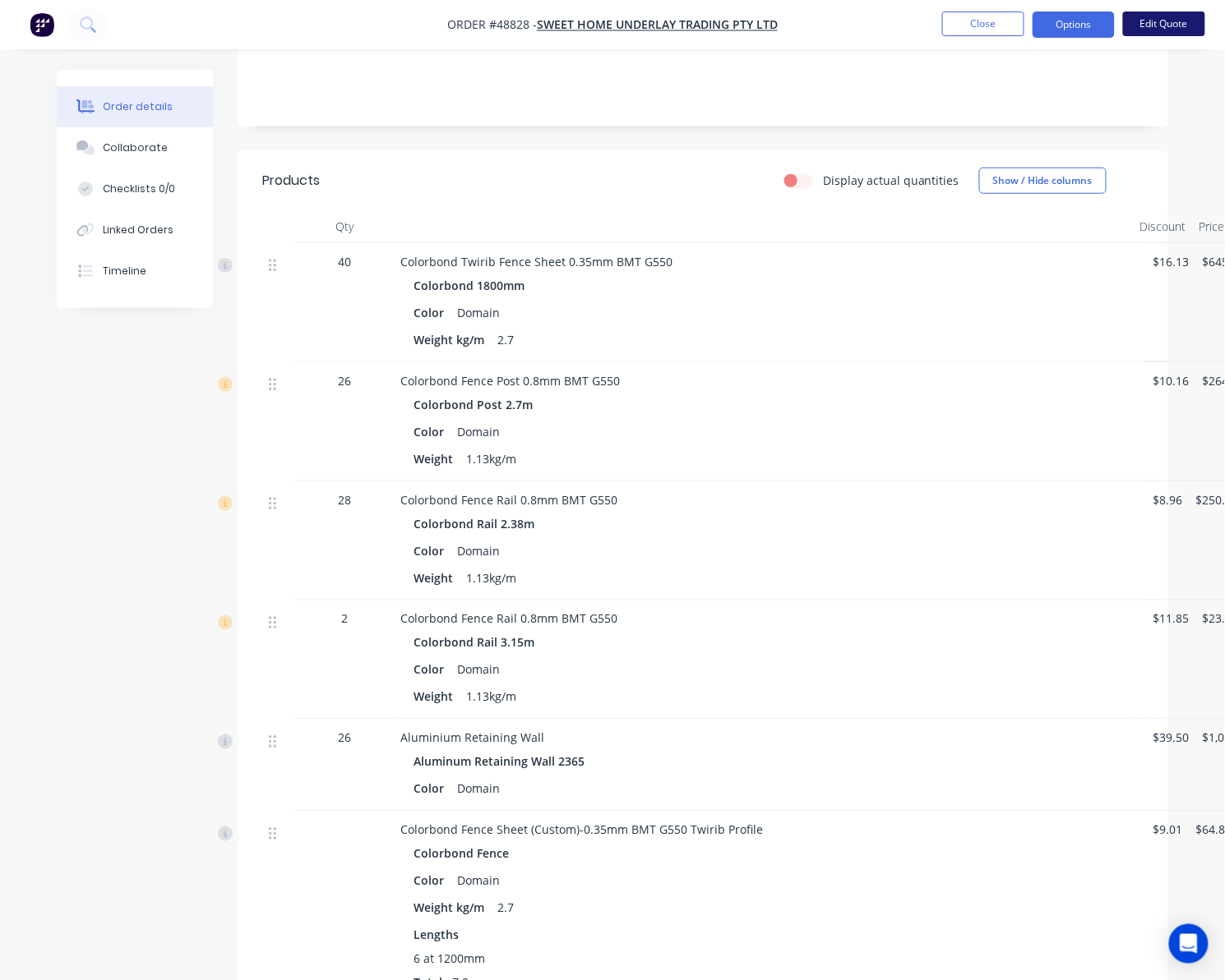
click at [1145, 27] on button "Edit Quote" at bounding box center [1163, 24] width 83 height 25
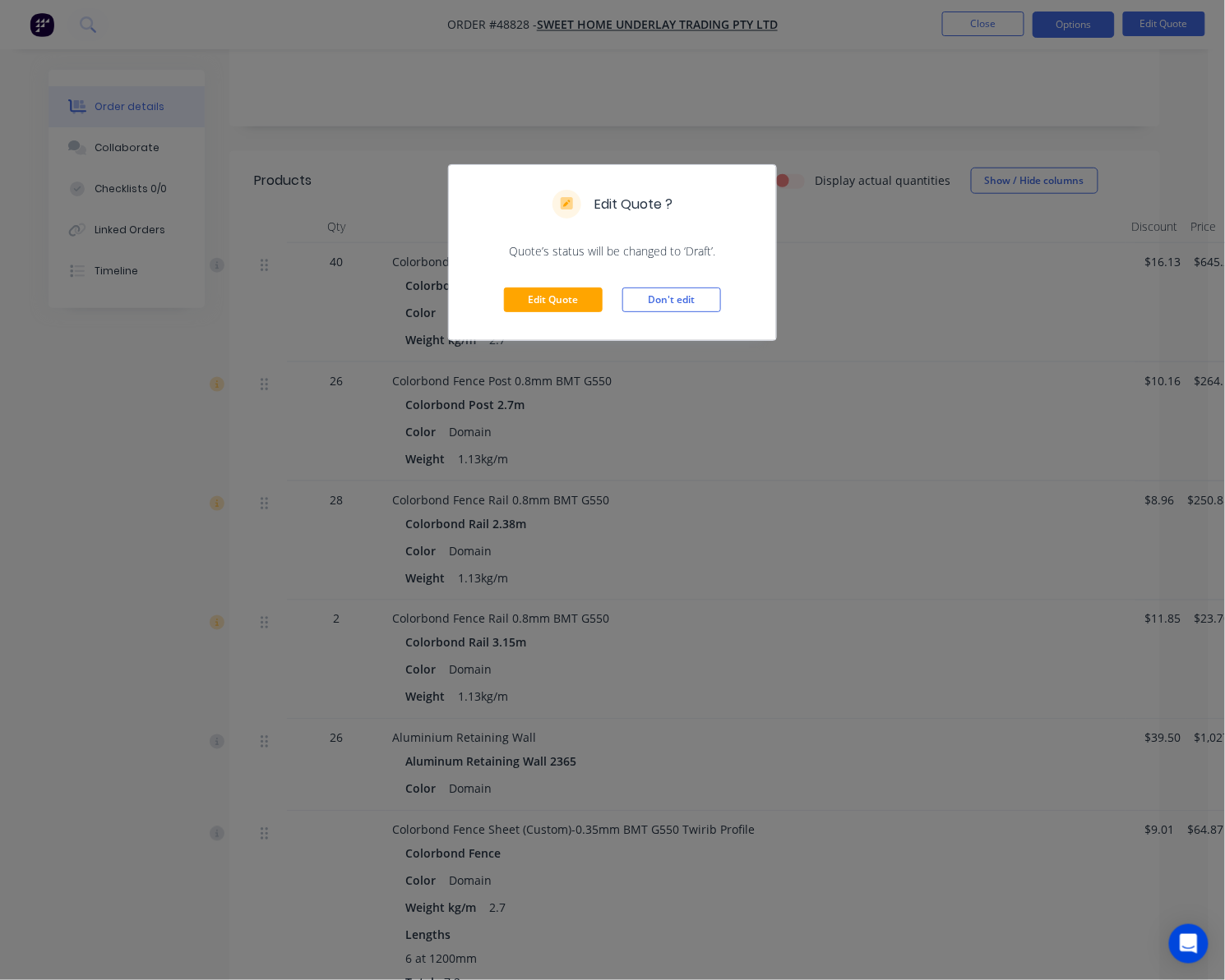
click at [553, 285] on div "Edit Quote Don't edit" at bounding box center [612, 299] width 327 height 81
click at [550, 300] on button "Edit Quote" at bounding box center [552, 299] width 99 height 25
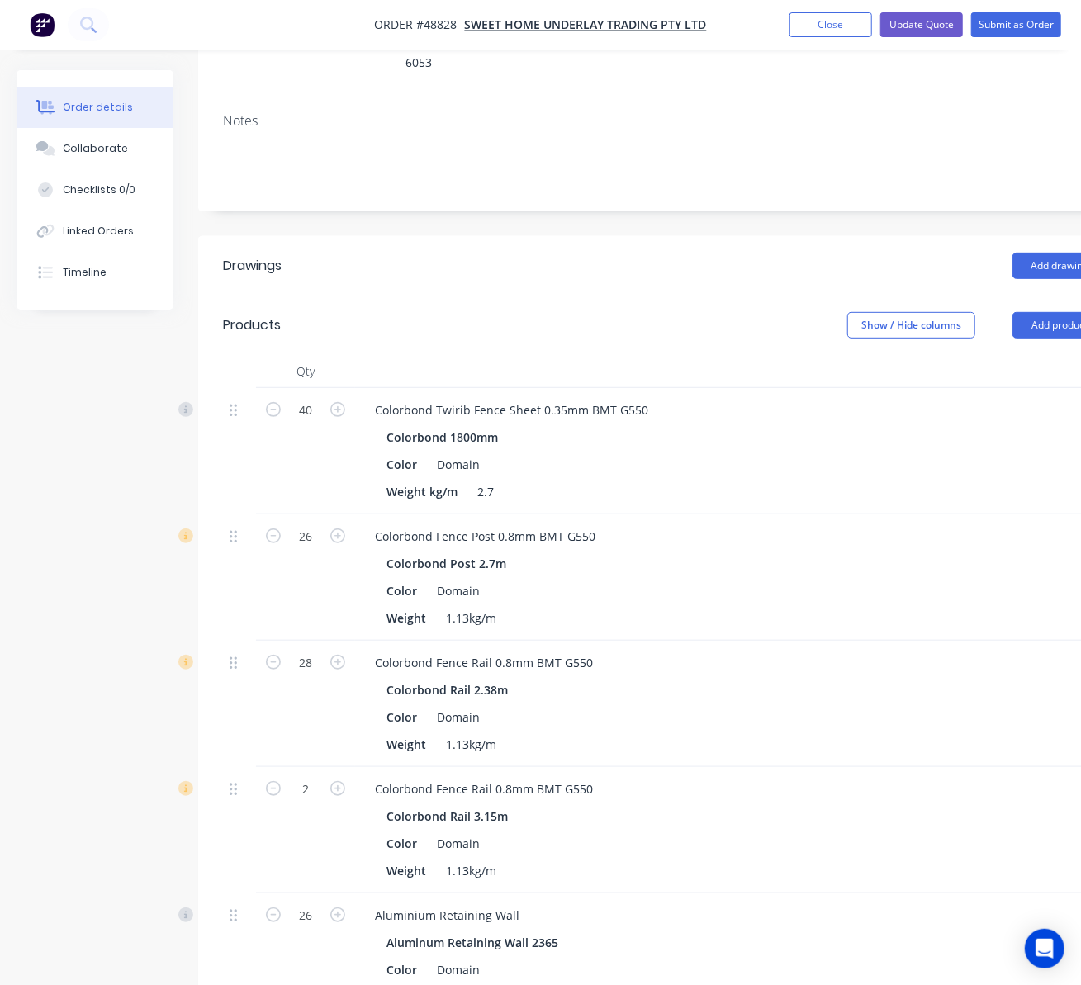
scroll to position [0, 0]
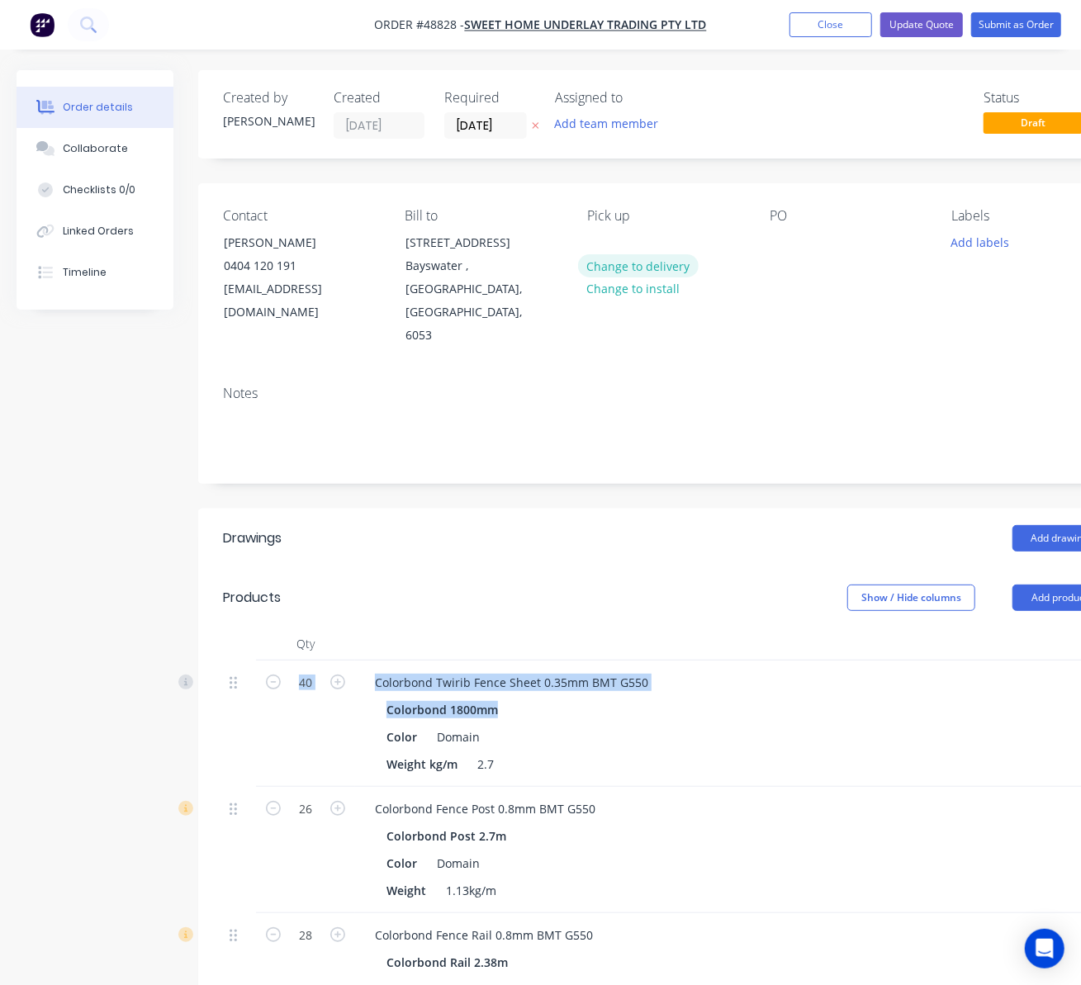
drag, startPoint x: 704, startPoint y: 662, endPoint x: 601, endPoint y: 269, distance: 406.4
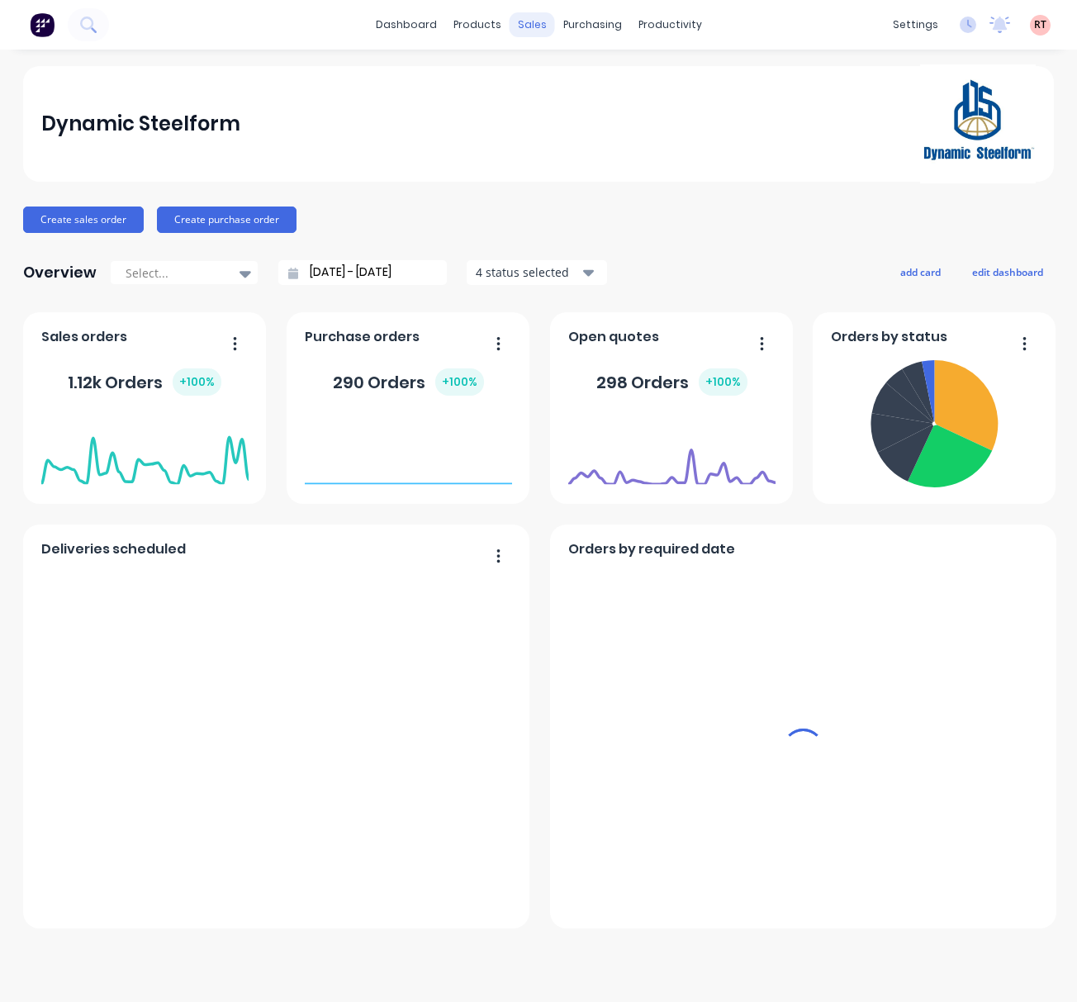
click at [530, 17] on div "sales" at bounding box center [532, 24] width 45 height 25
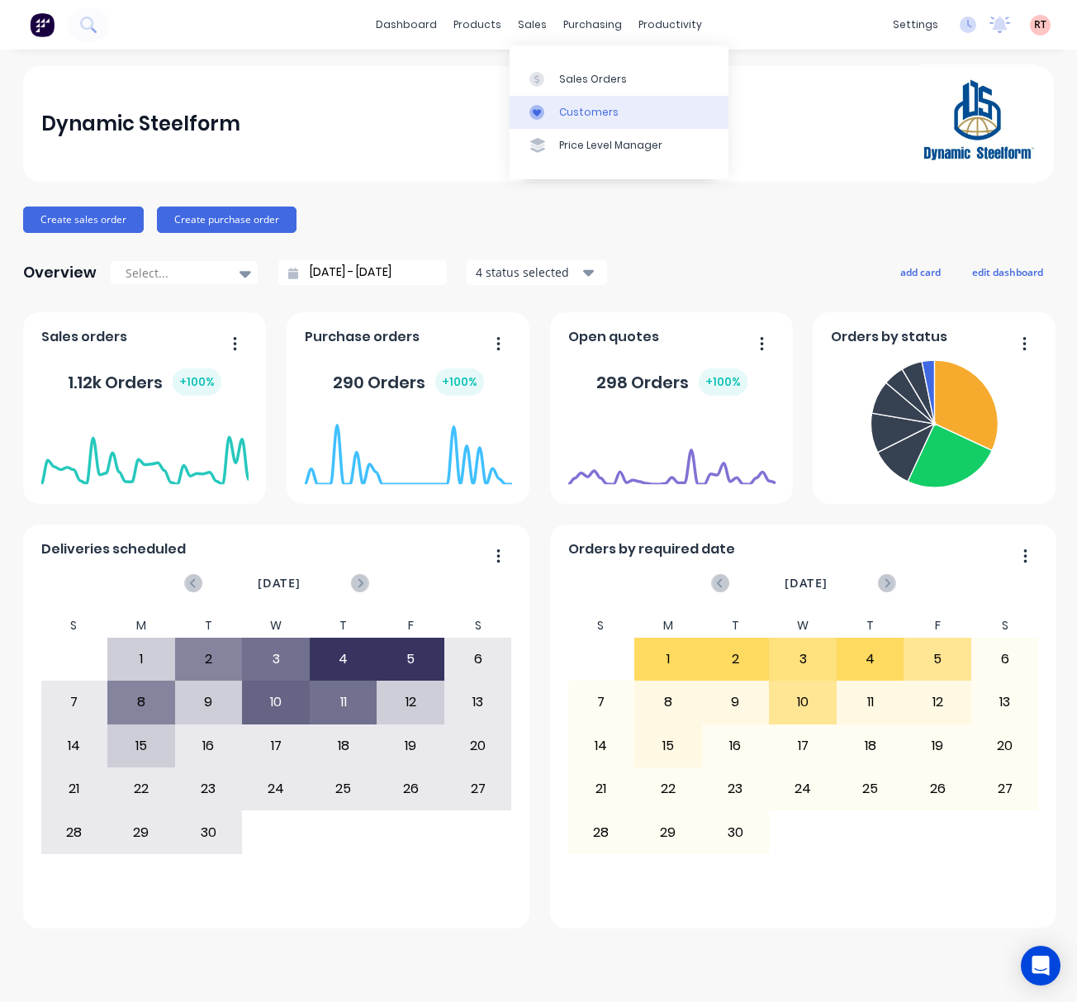
click at [589, 109] on div "Customers" at bounding box center [588, 112] width 59 height 15
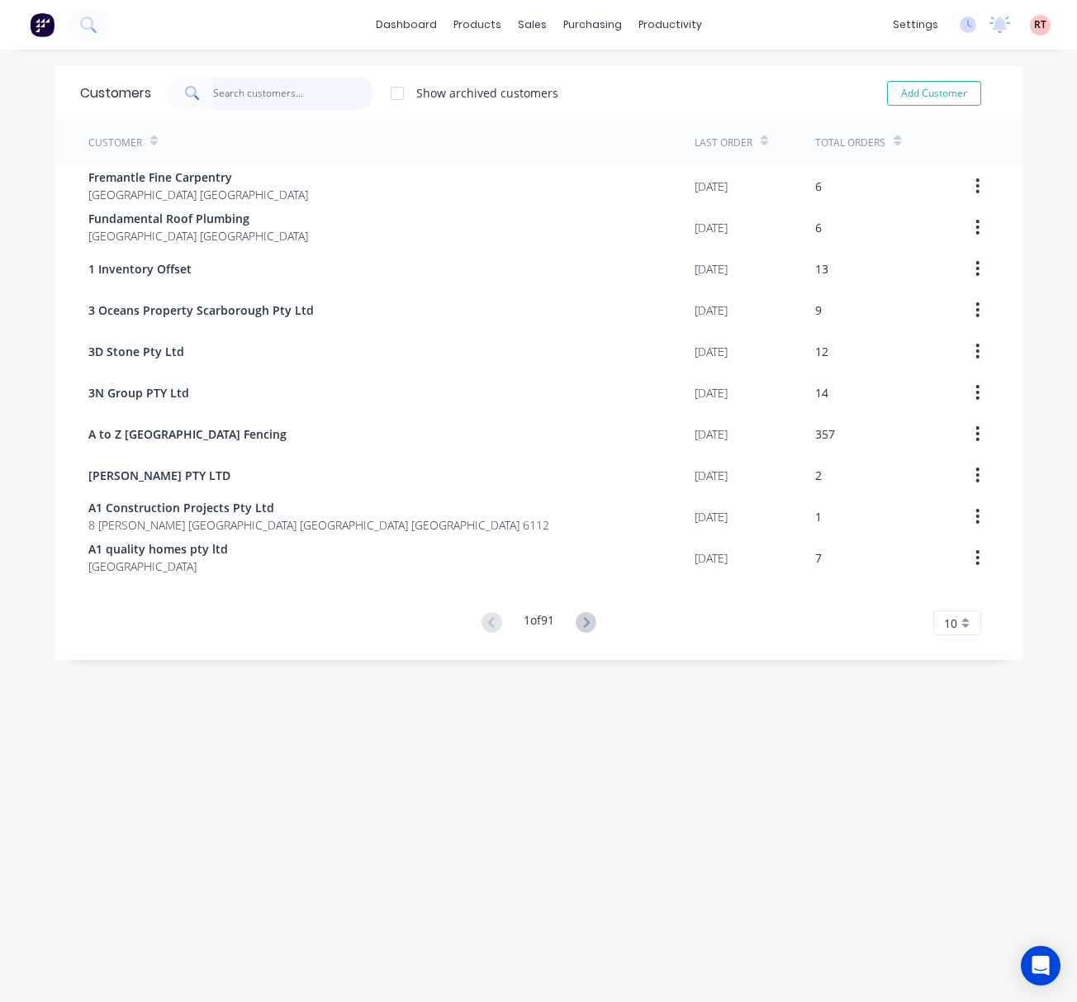
click at [258, 88] on input "text" at bounding box center [293, 93] width 161 height 33
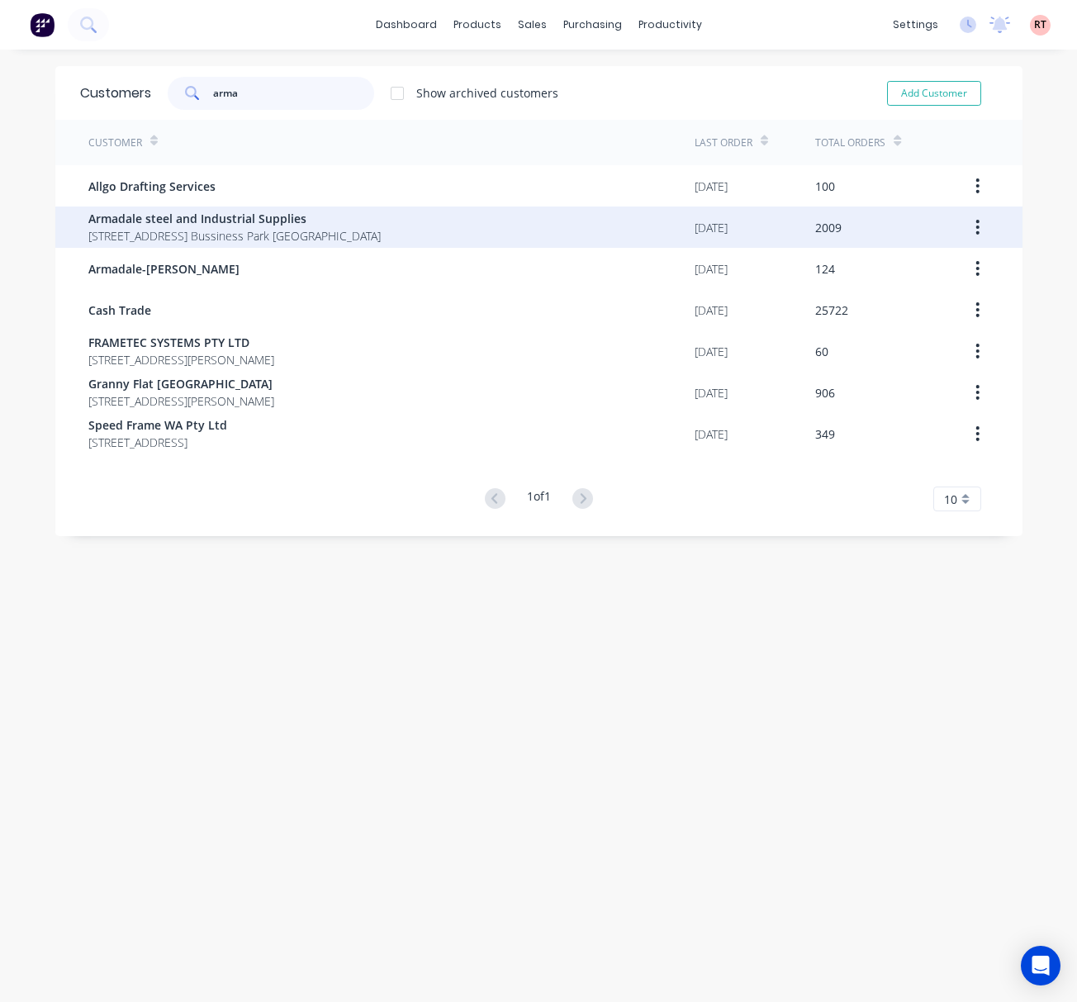
type input "arma"
click at [242, 222] on span "Armadale steel and Industrial Supplies" at bounding box center [234, 218] width 292 height 17
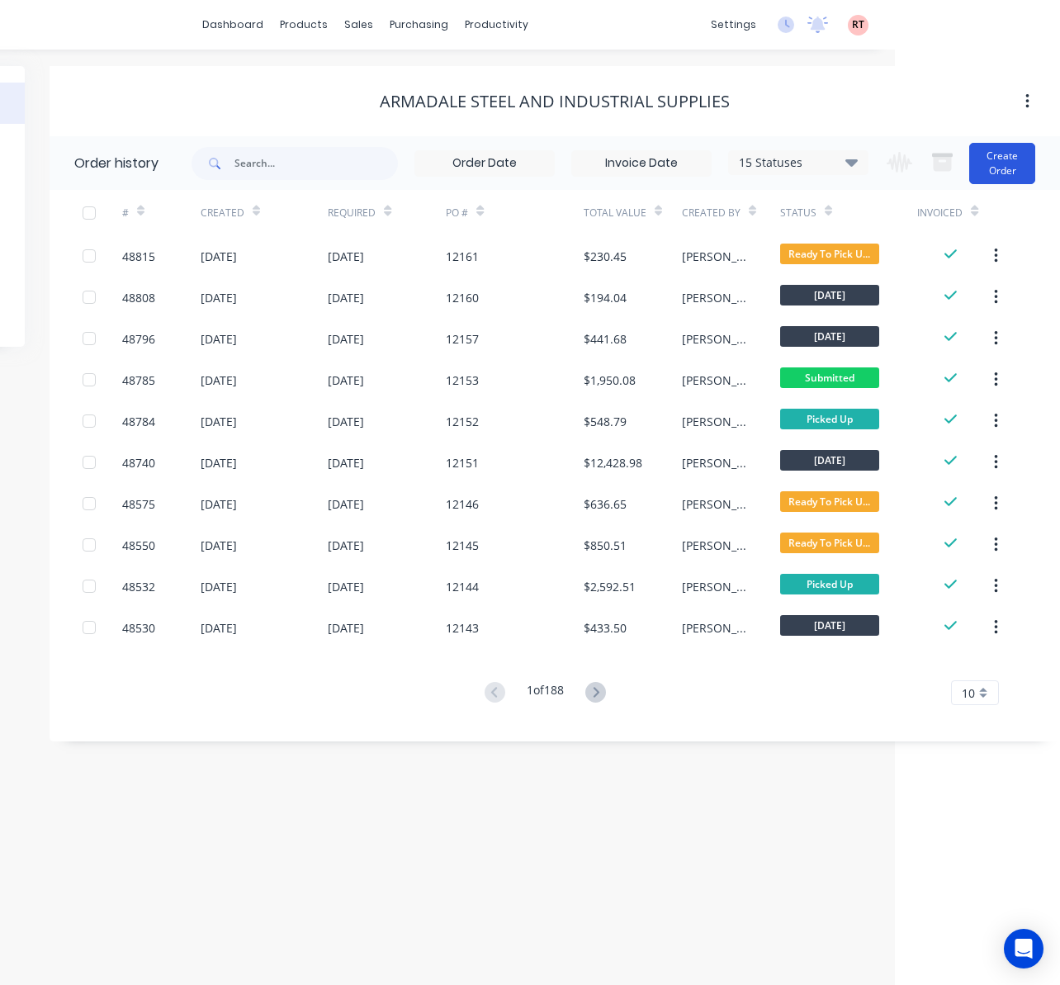
click at [998, 177] on button "Create Order" at bounding box center [1003, 163] width 66 height 41
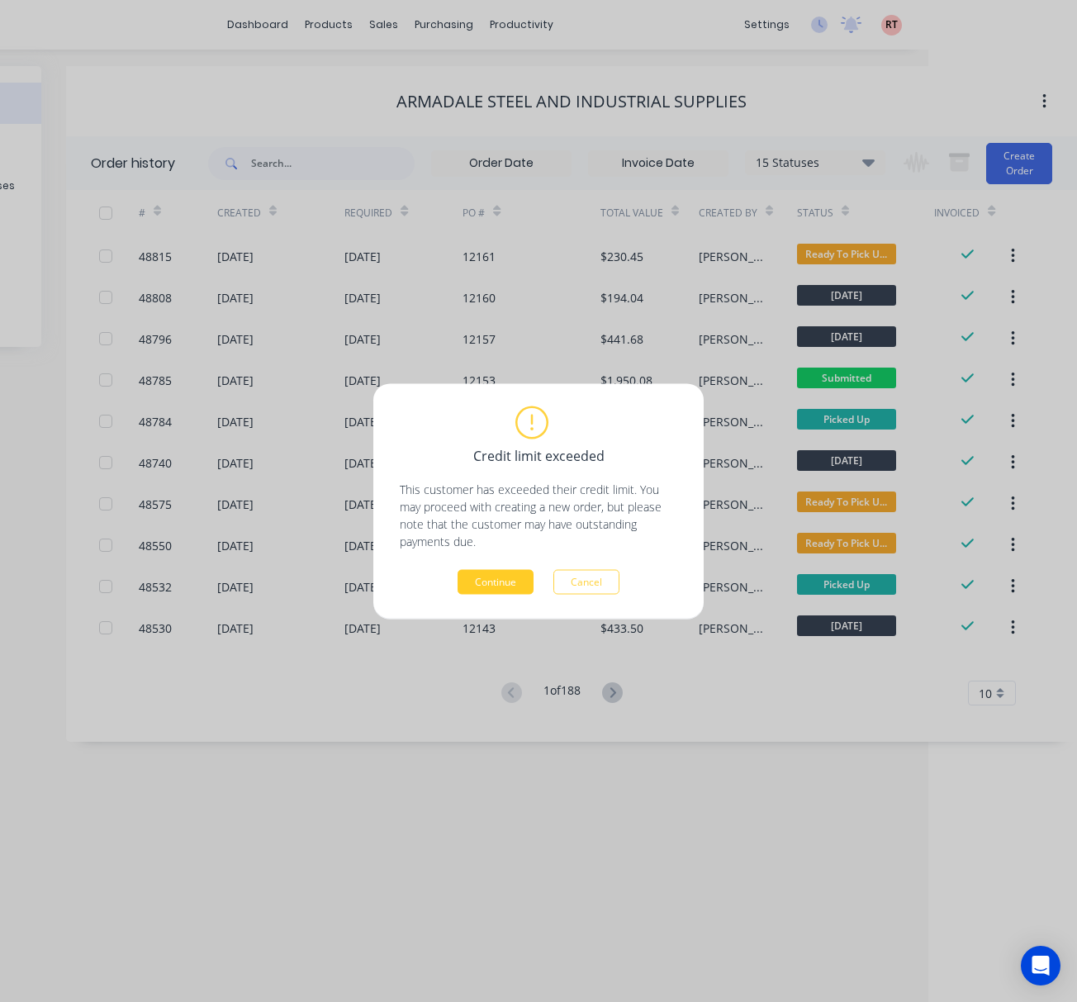
click at [504, 578] on button "Continue" at bounding box center [496, 581] width 76 height 25
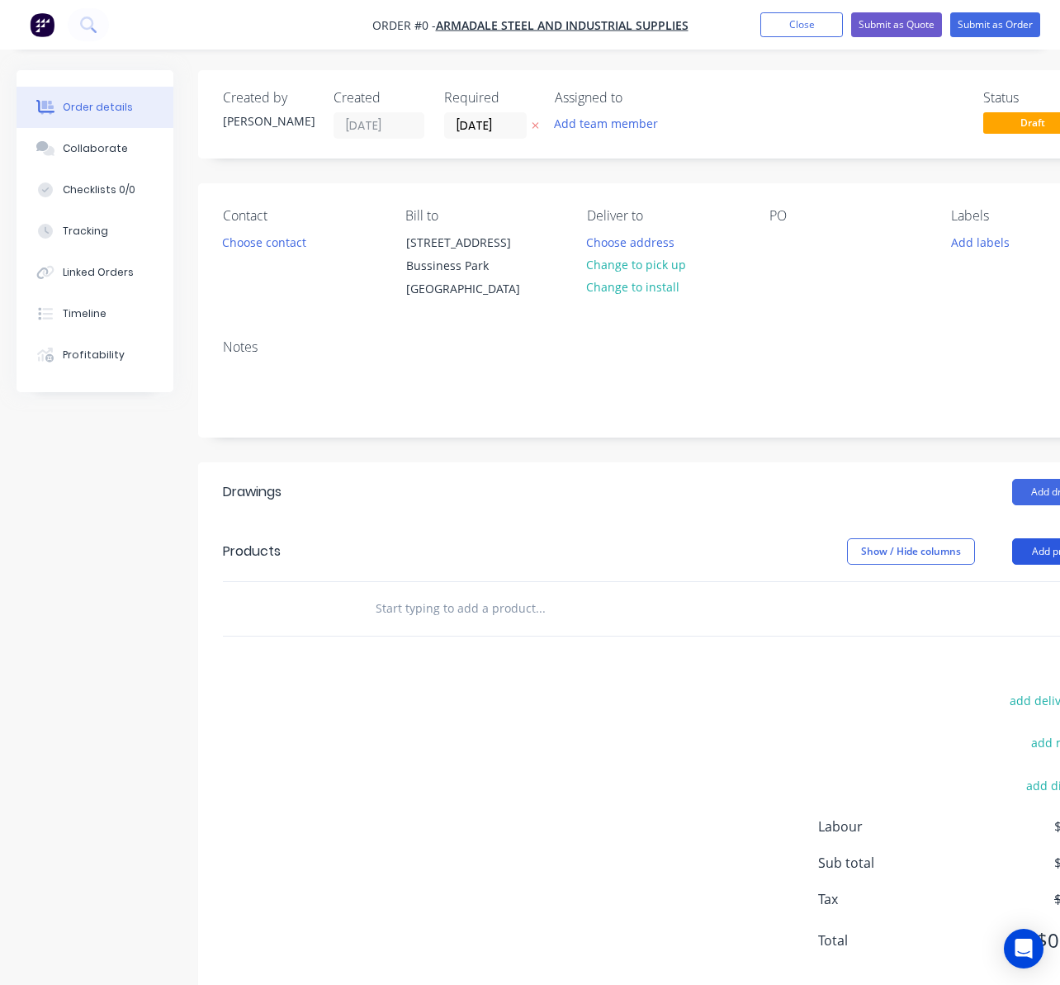
click at [1022, 559] on button "Add product" at bounding box center [1060, 551] width 95 height 26
click at [998, 595] on div "Product catalogue" at bounding box center [1028, 593] width 127 height 24
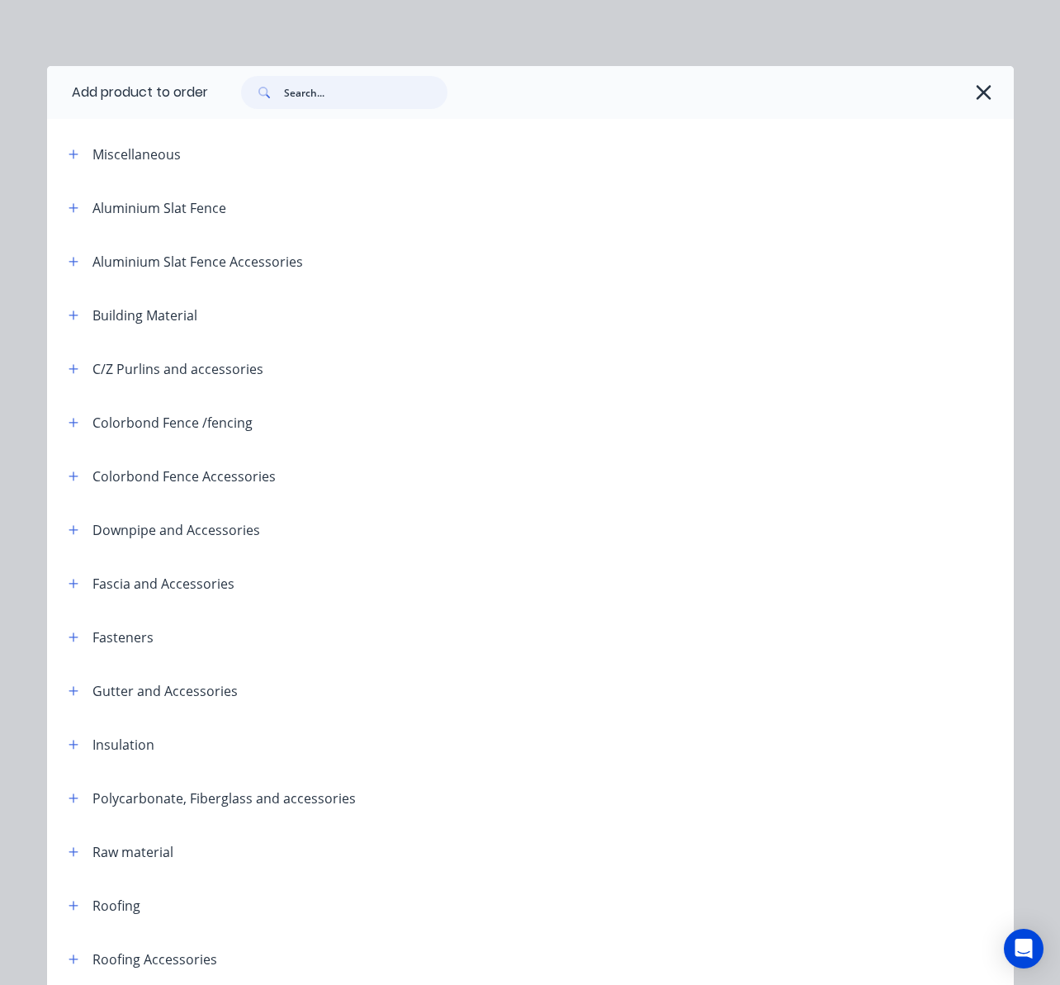
click at [322, 94] on input "text" at bounding box center [366, 92] width 164 height 33
type input "16"
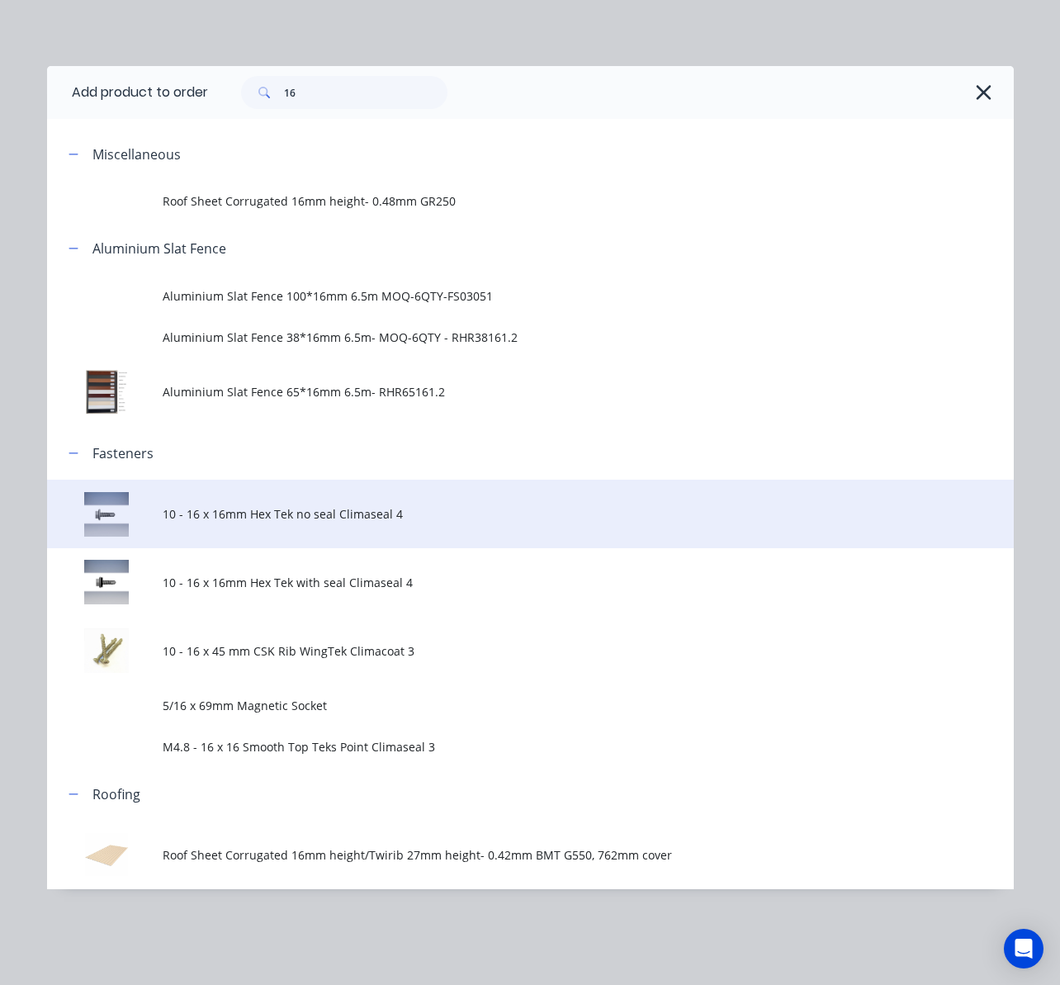
click at [438, 509] on span "10 - 16 x 16mm Hex Tek no seal Climaseal 4" at bounding box center [503, 513] width 681 height 17
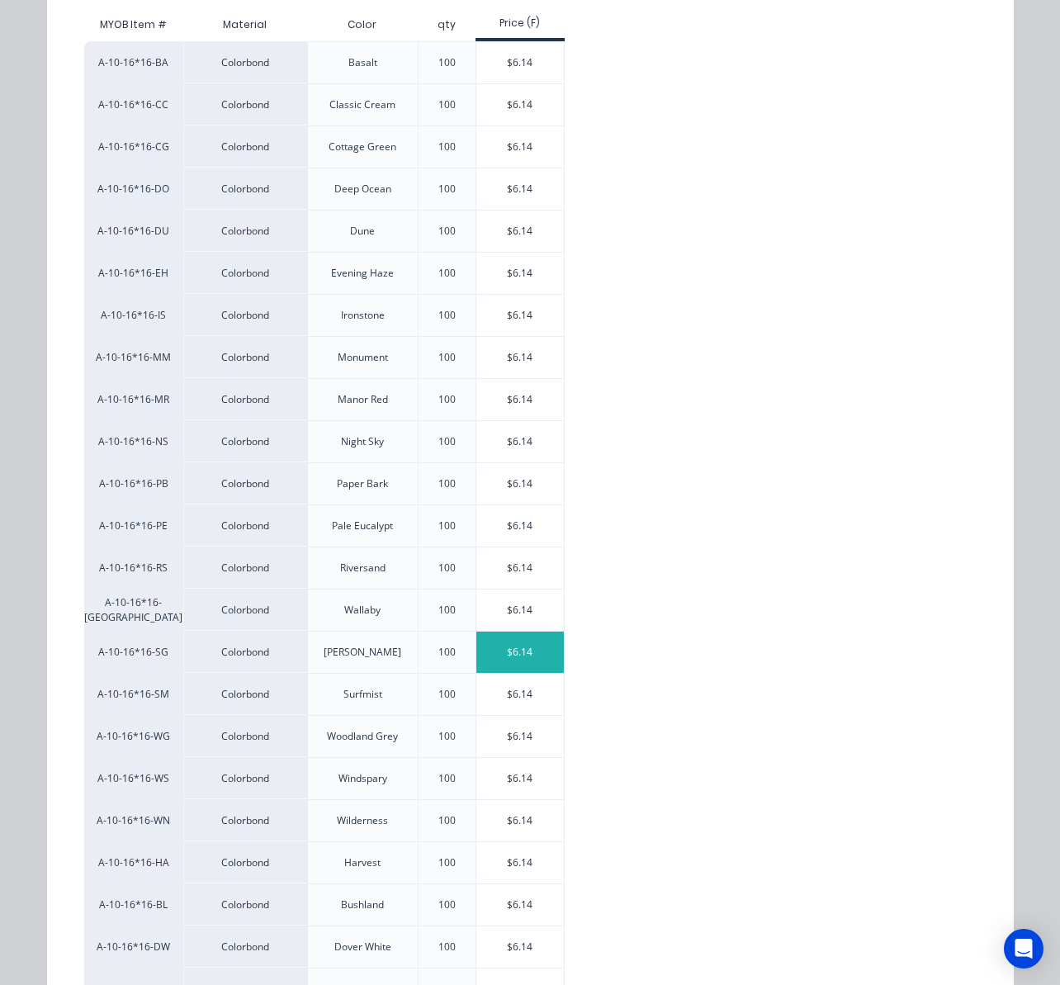
scroll to position [330, 0]
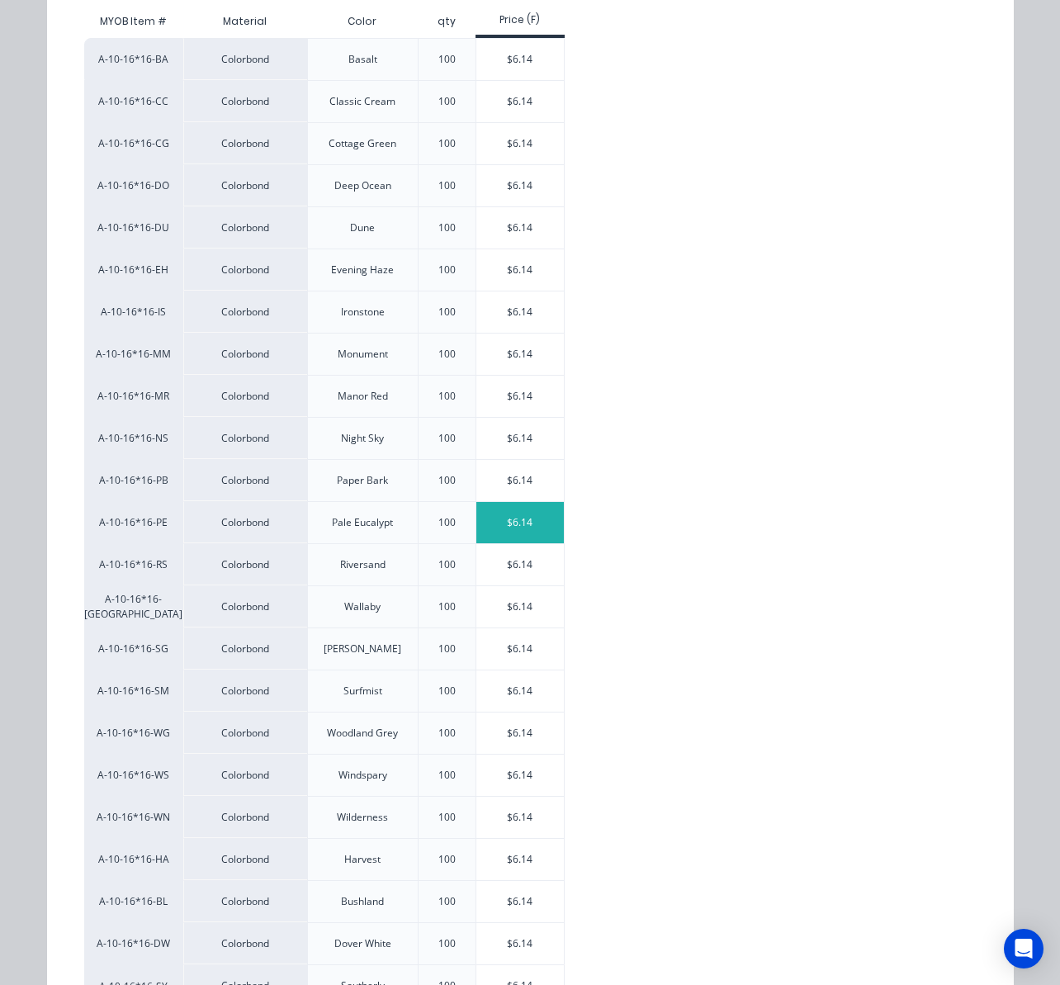
click at [493, 533] on div "$6.14" at bounding box center [521, 522] width 88 height 41
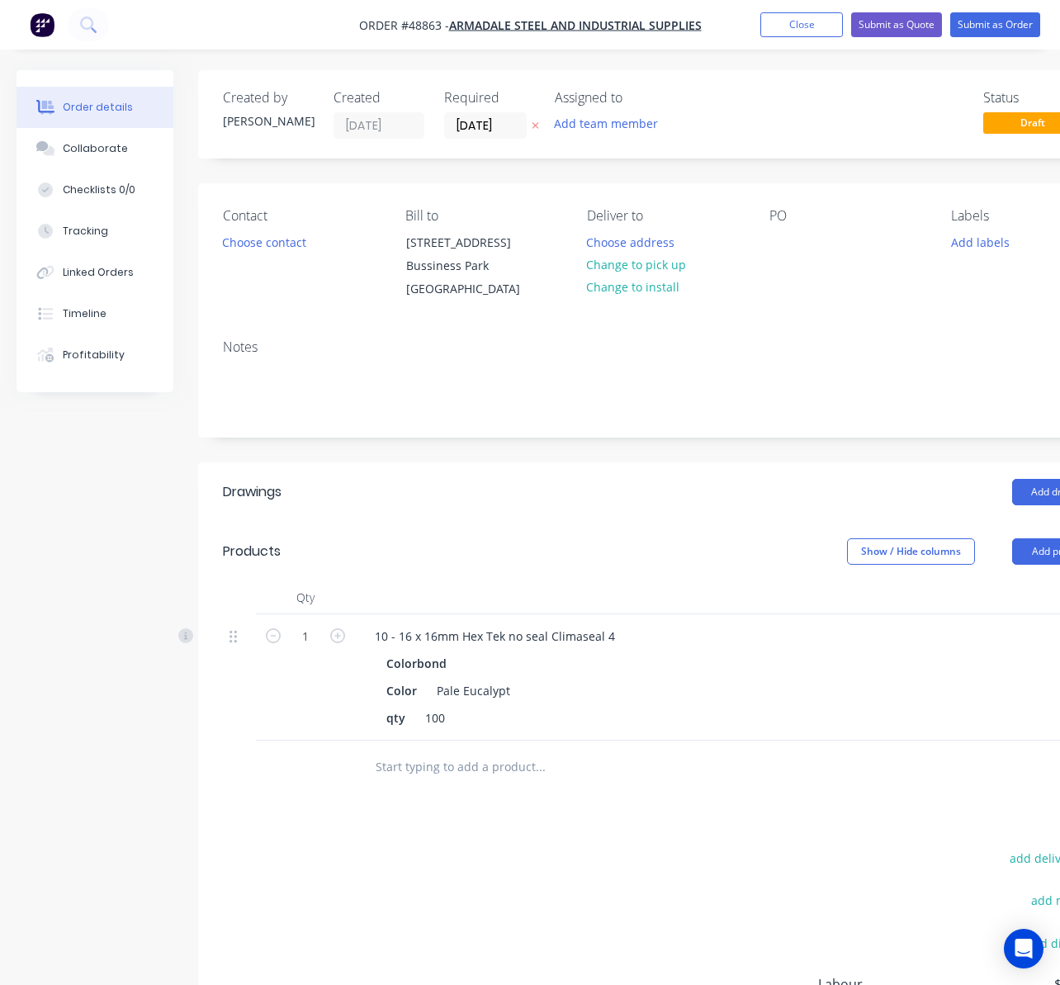
scroll to position [0, 225]
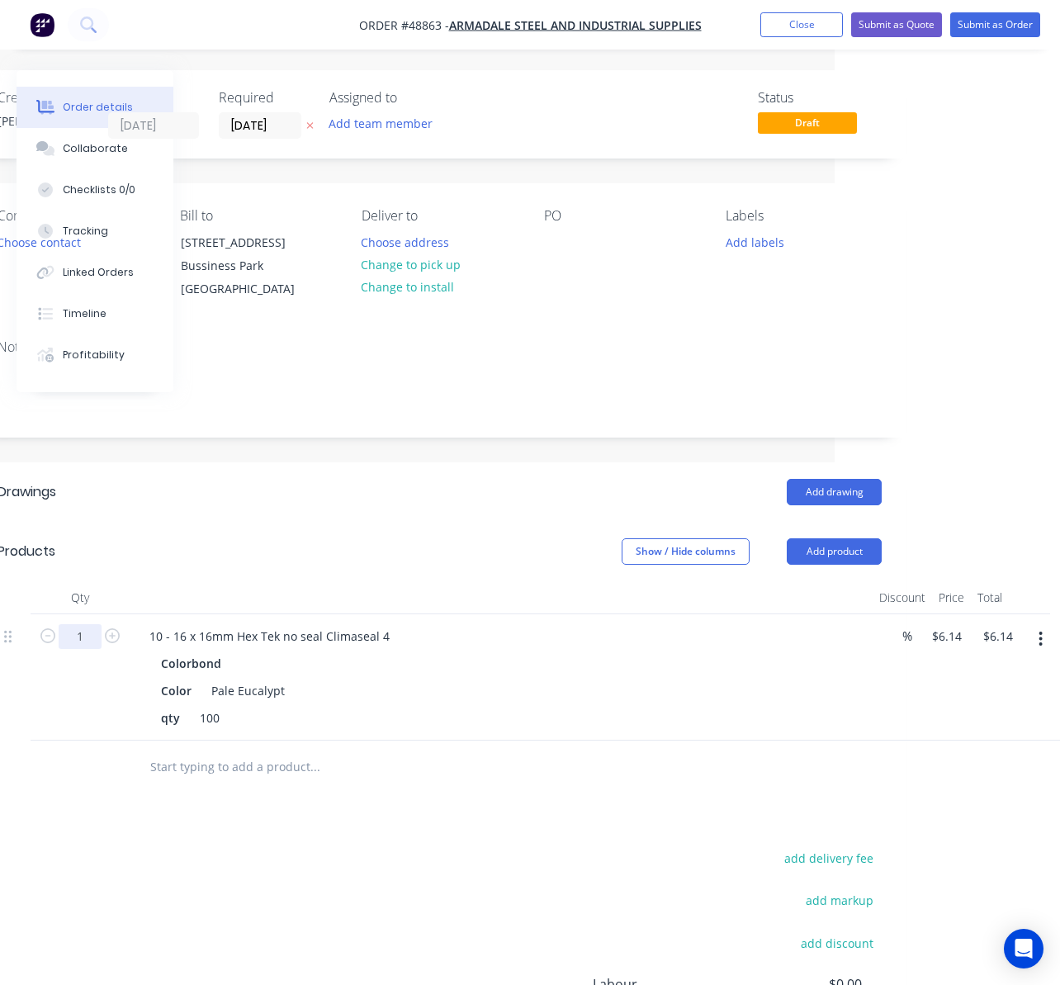
click at [69, 643] on input "1" at bounding box center [80, 636] width 43 height 25
type input "10"
type input "$61.40"
click at [486, 847] on div "Drawings Add drawing Products Show / Hide columns Add product Qty Discount Pric…" at bounding box center [440, 808] width 934 height 692
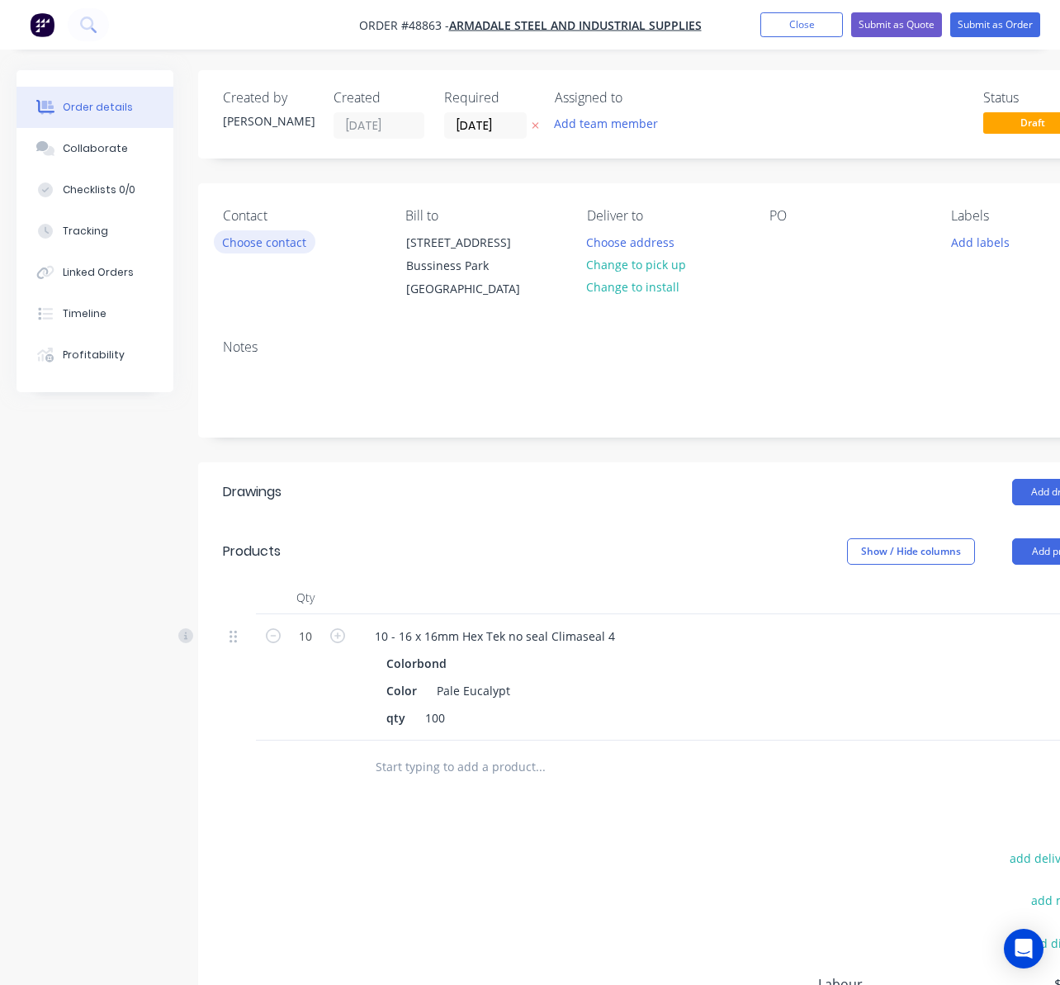
click at [259, 242] on button "Choose contact" at bounding box center [265, 241] width 102 height 22
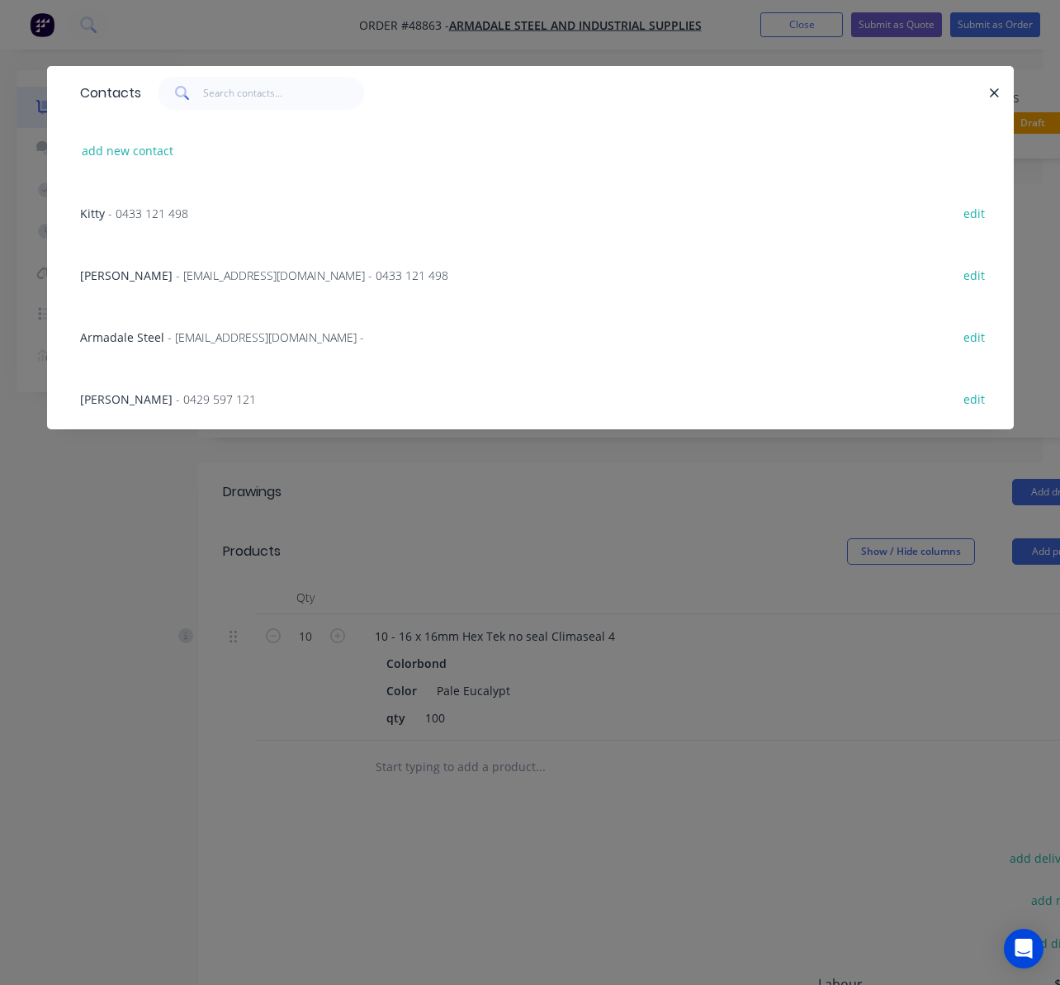
click at [244, 206] on div "Kitty - 0433 121 498 edit" at bounding box center [531, 213] width 918 height 62
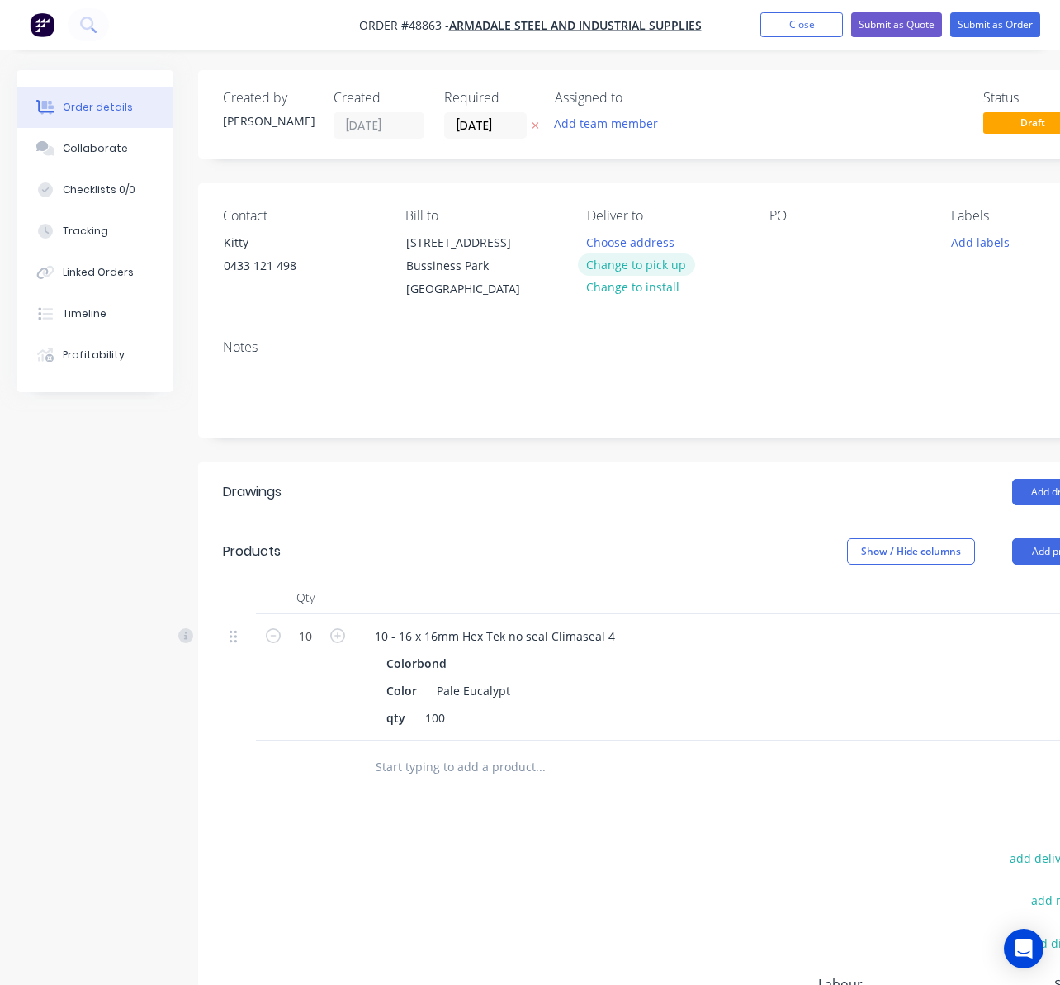
click at [657, 261] on button "Change to pick up" at bounding box center [636, 265] width 117 height 22
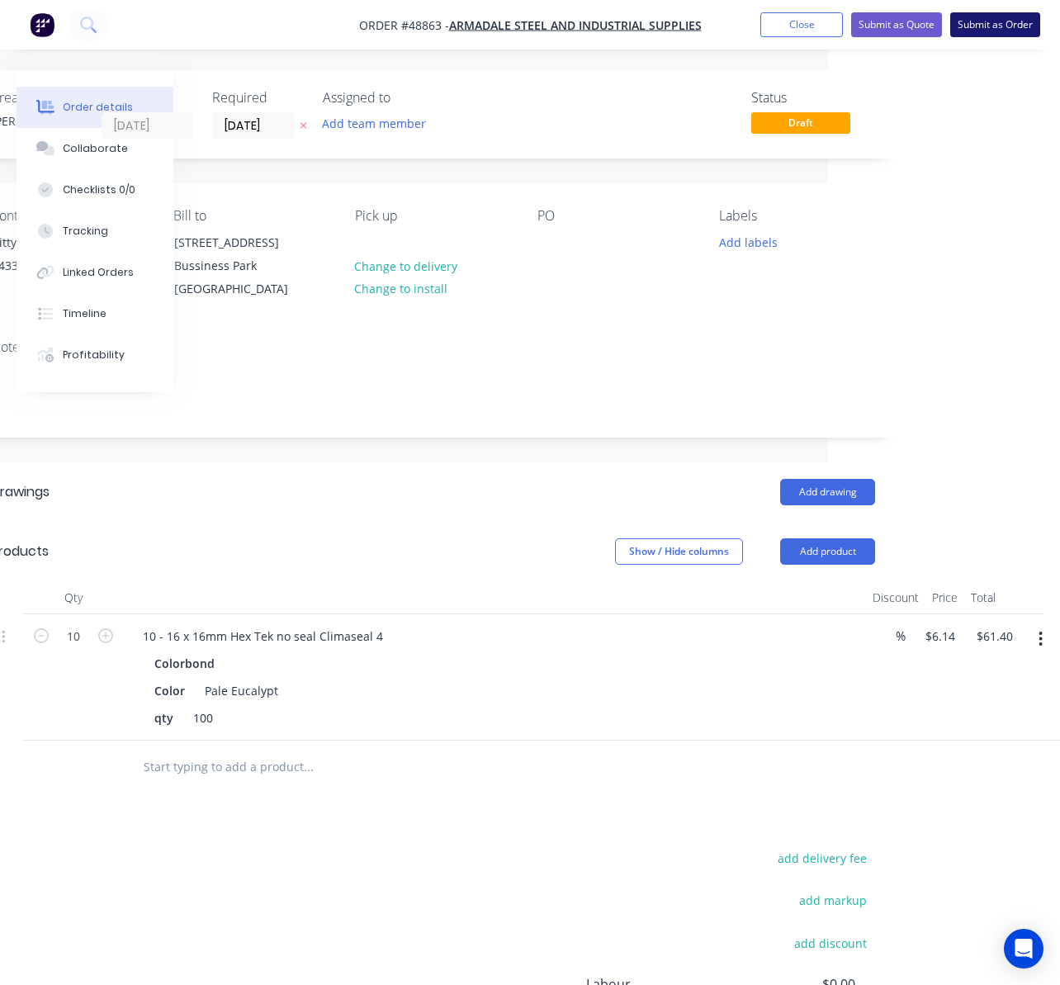
click at [992, 31] on button "Submit as Order" at bounding box center [996, 24] width 90 height 25
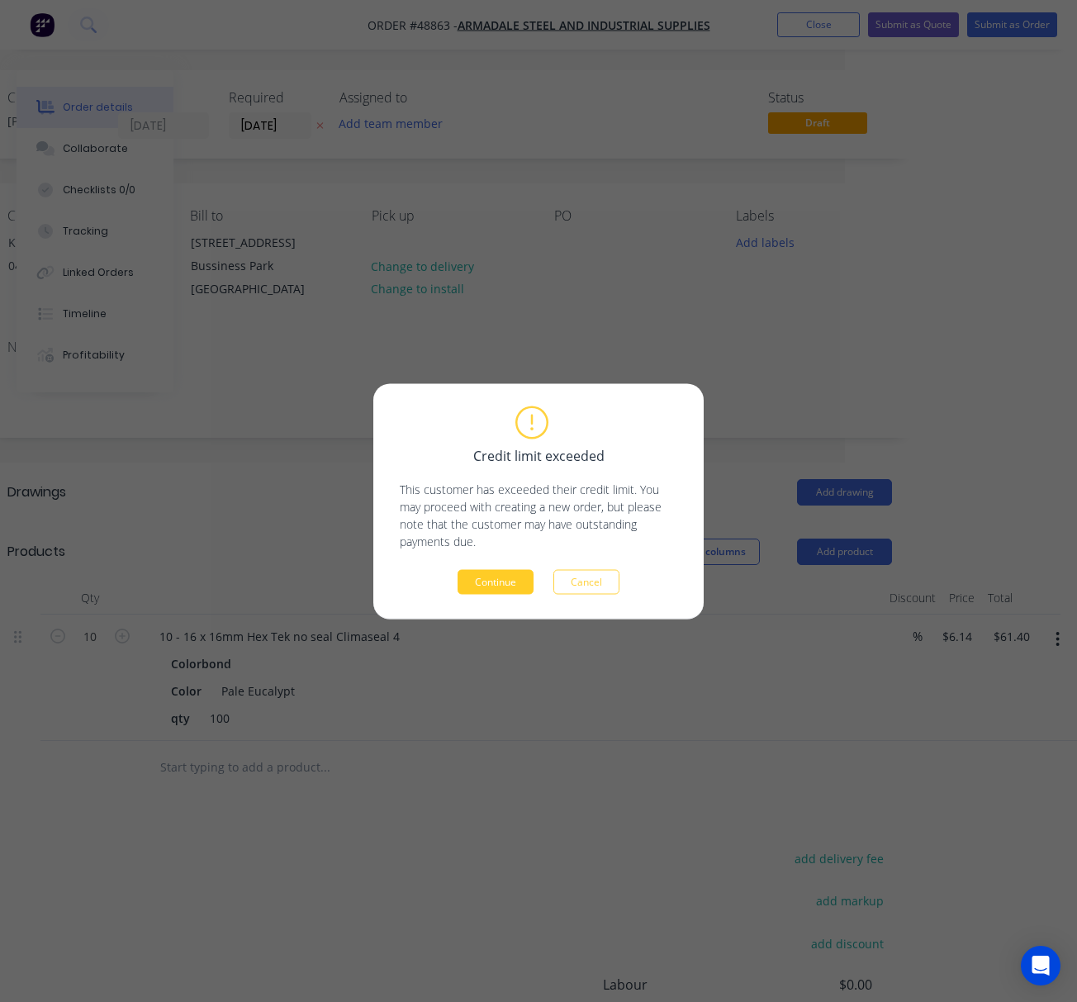
click at [496, 583] on button "Continue" at bounding box center [496, 581] width 76 height 25
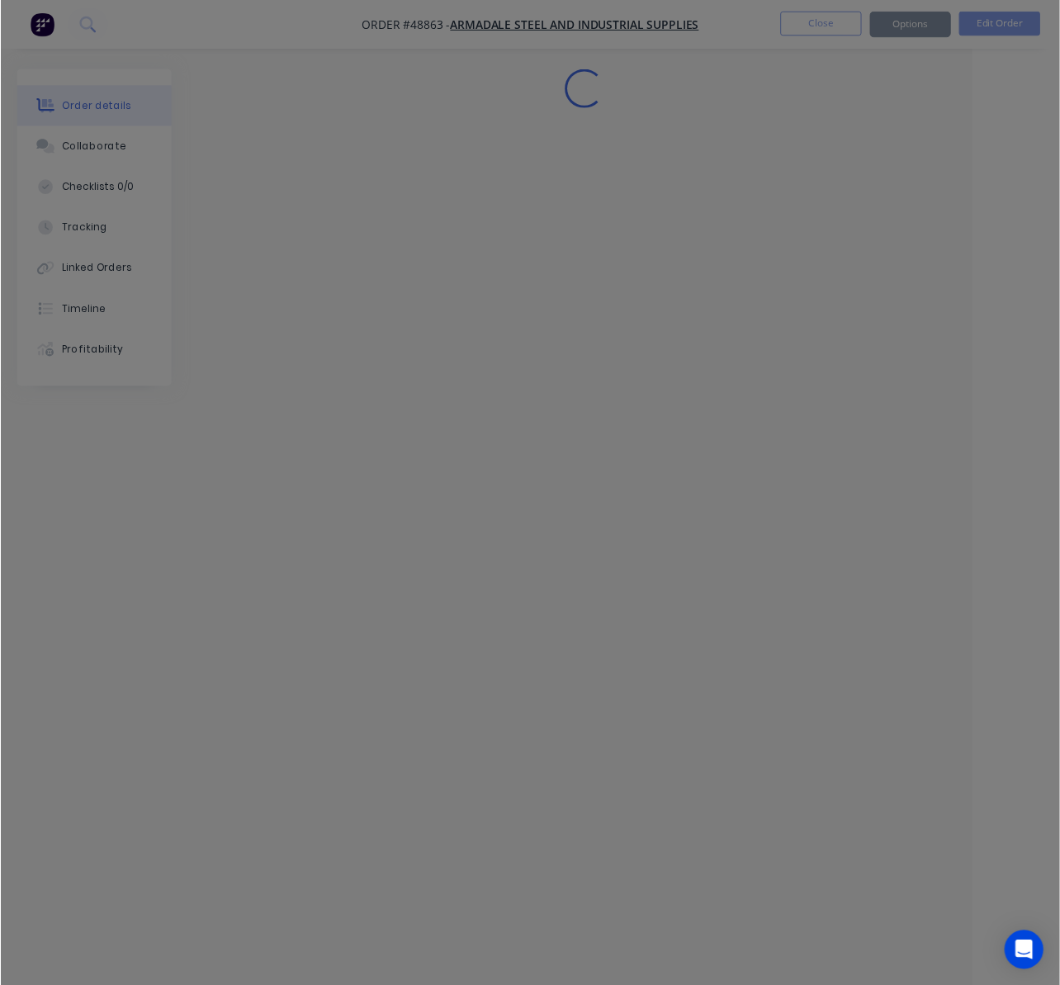
scroll to position [0, 71]
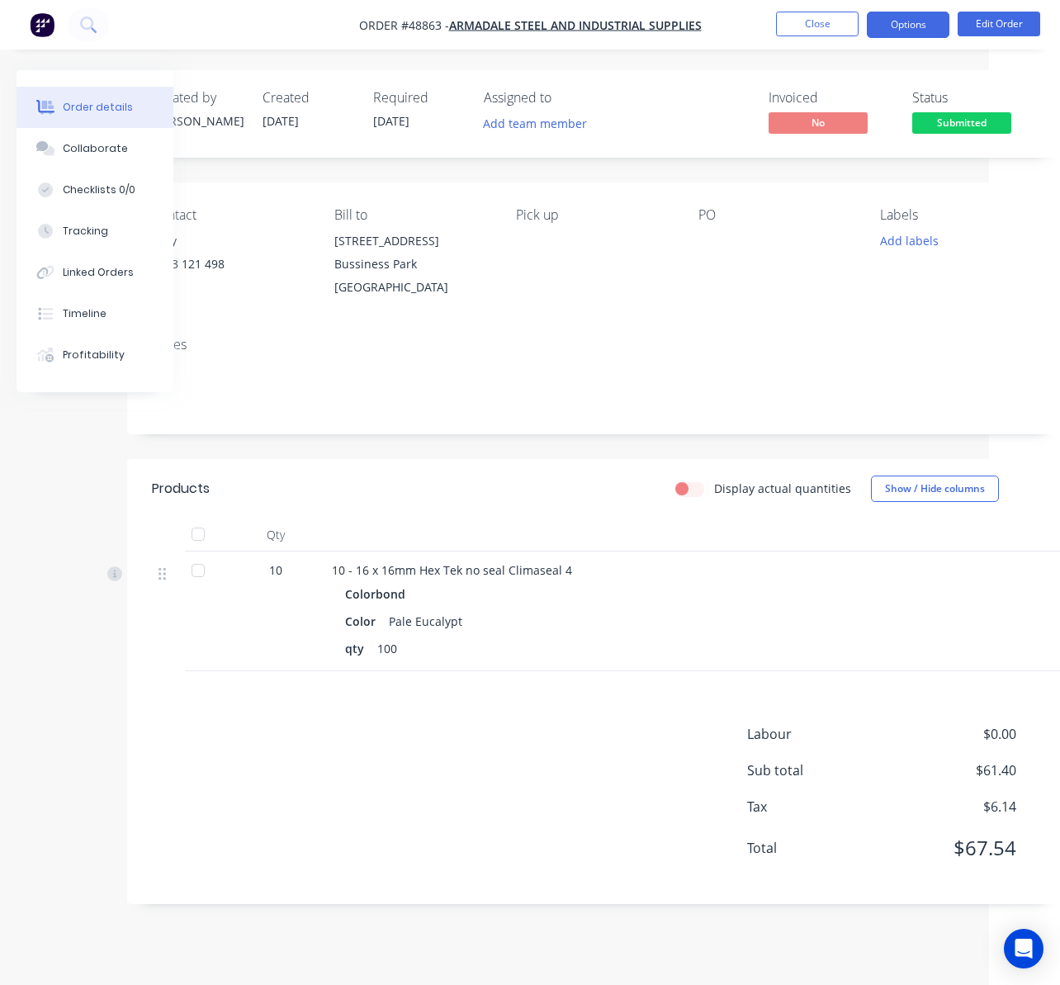
click at [929, 35] on button "Options" at bounding box center [908, 25] width 83 height 26
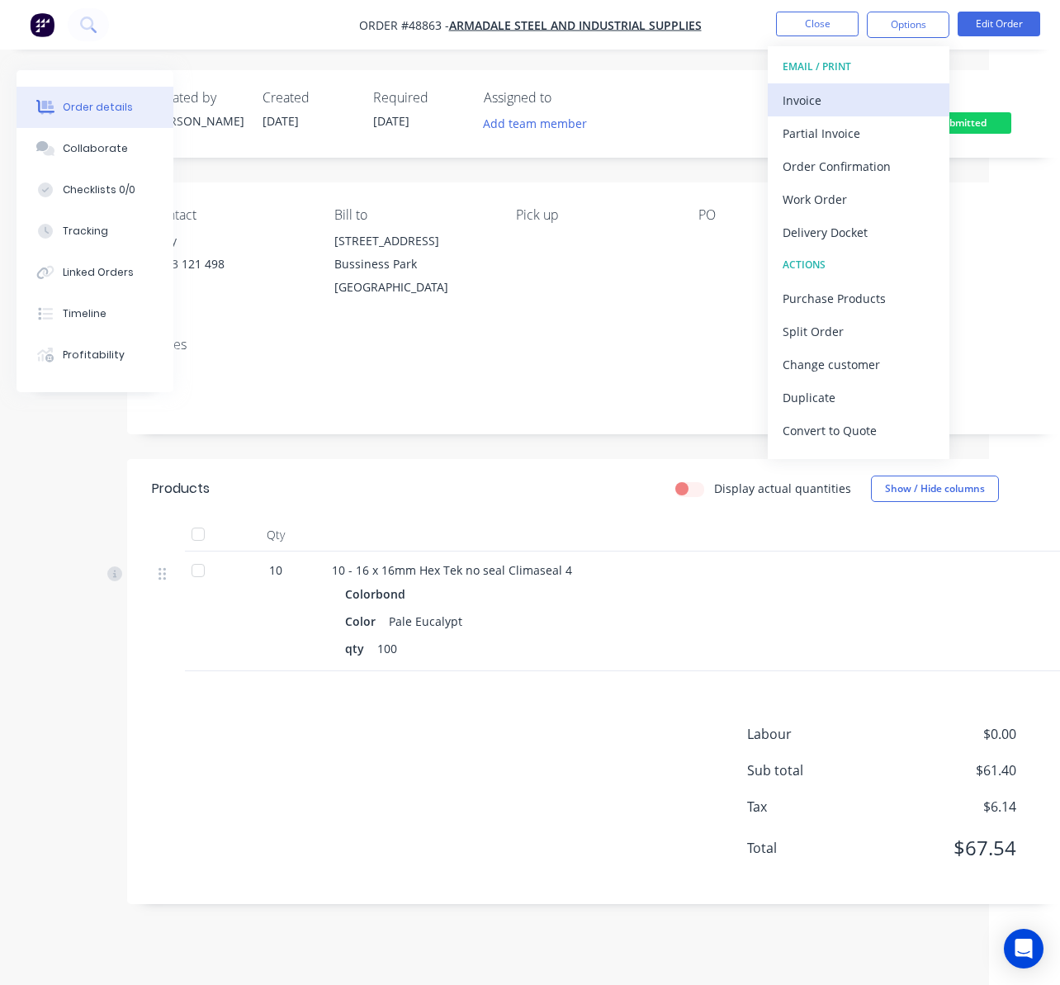
click at [870, 94] on div "Invoice" at bounding box center [859, 100] width 152 height 24
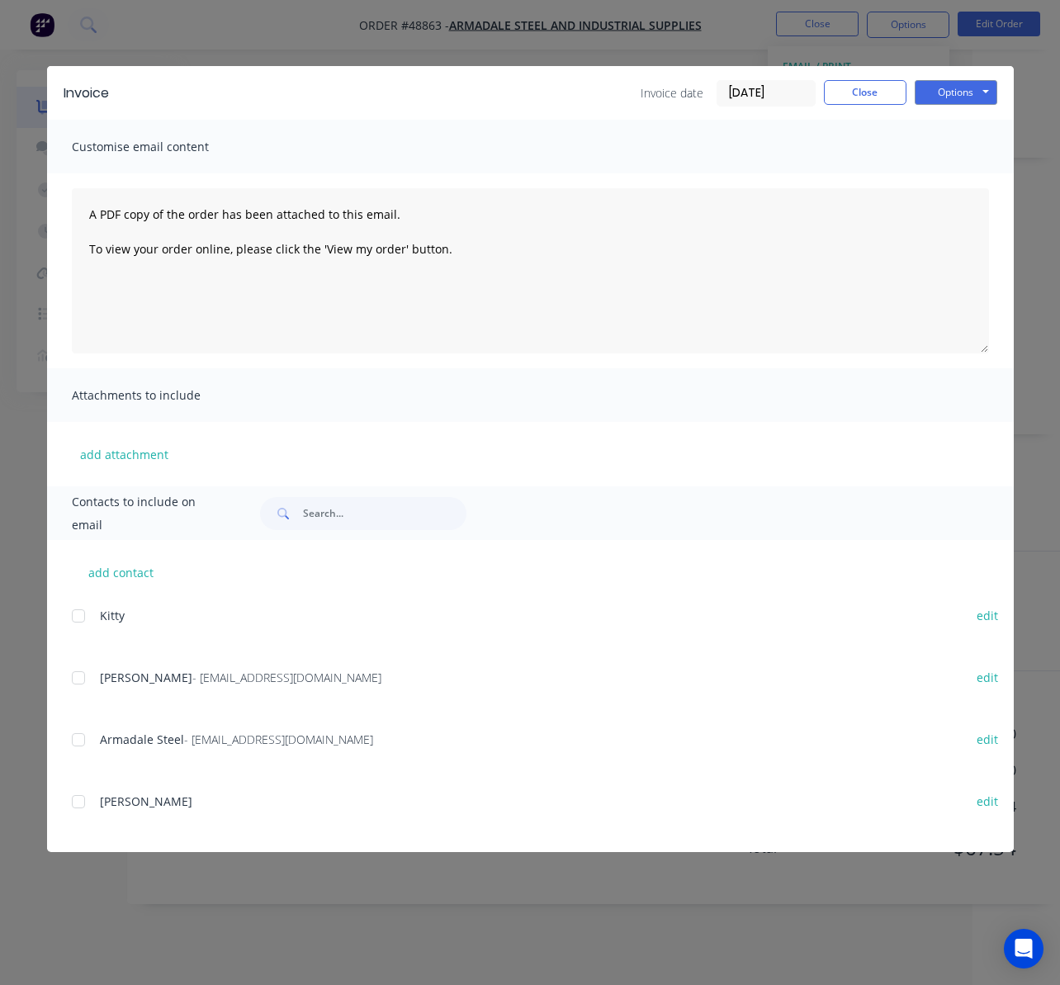
click at [76, 671] on div at bounding box center [78, 678] width 33 height 33
click at [956, 83] on button "Options" at bounding box center [956, 92] width 83 height 25
click at [970, 179] on button "Email" at bounding box center [968, 176] width 106 height 27
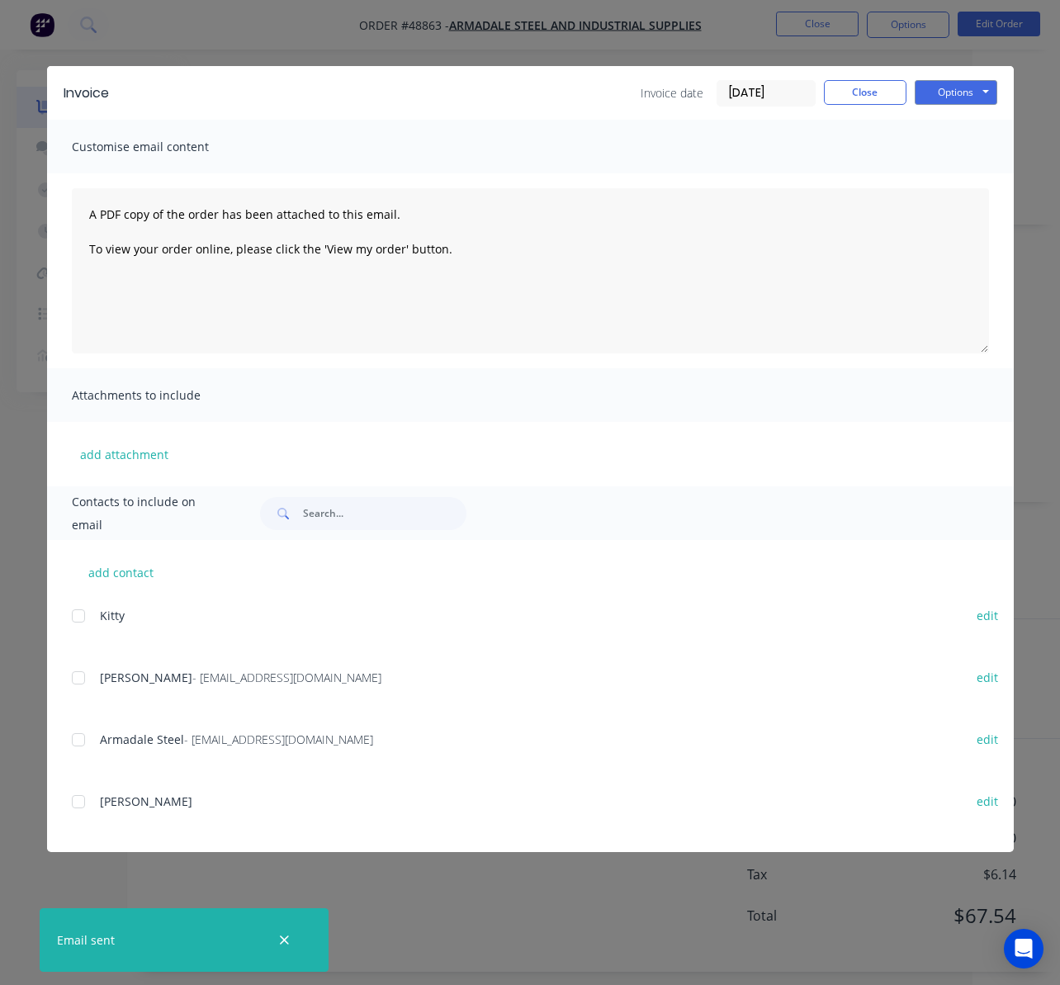
click at [701, 37] on div "Invoice Invoice date [DATE] Close Options Preview Print Email Customise email c…" at bounding box center [530, 492] width 1060 height 985
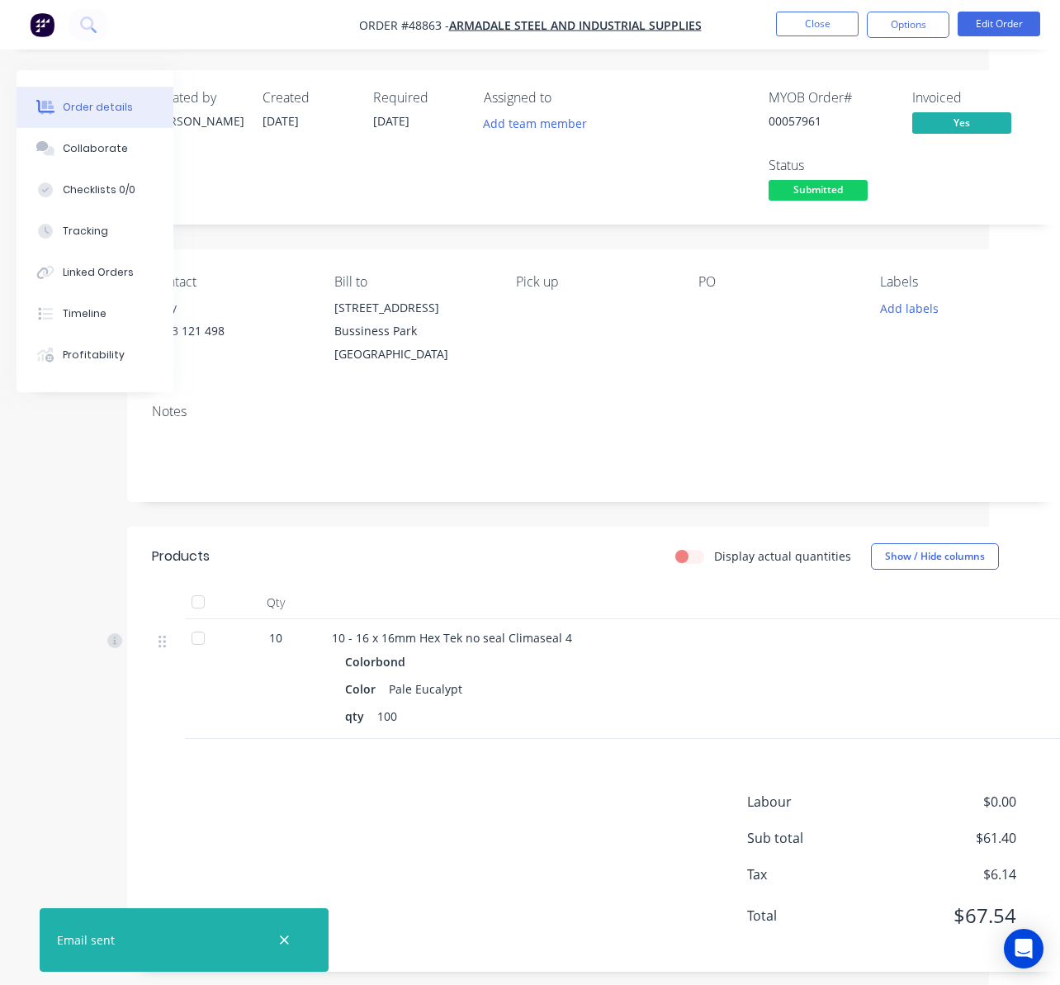
click at [796, 197] on span "Submitted" at bounding box center [818, 190] width 99 height 21
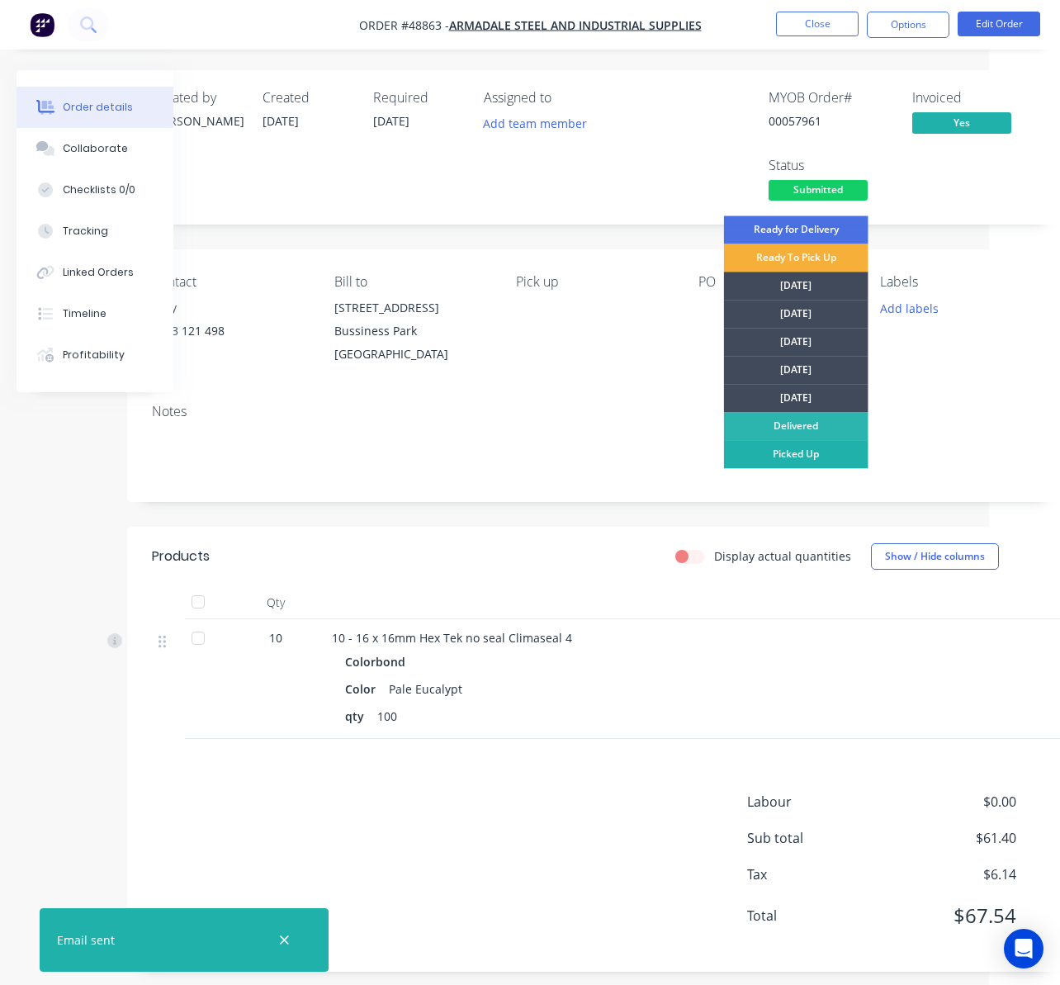
click at [806, 453] on div "Picked Up" at bounding box center [796, 454] width 145 height 28
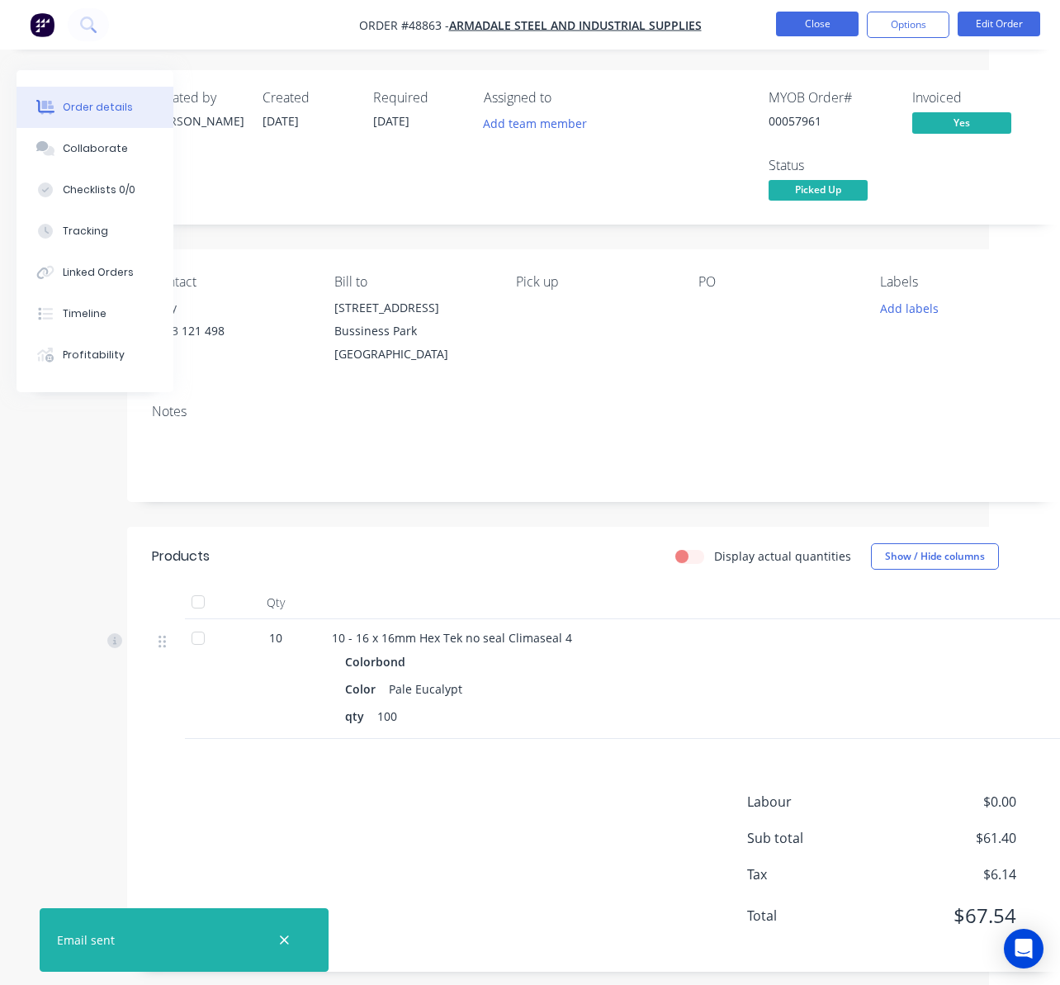
click at [818, 23] on button "Close" at bounding box center [817, 24] width 83 height 25
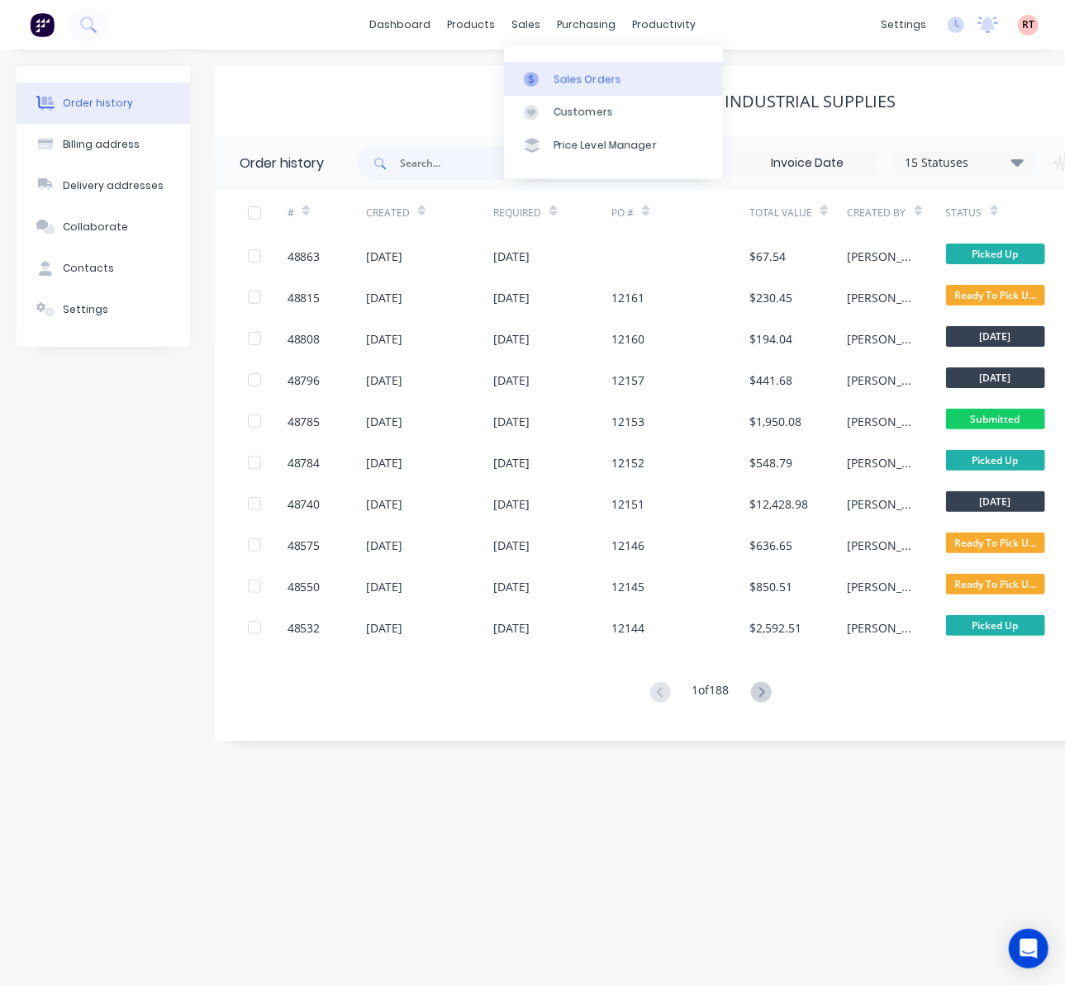
click at [553, 77] on div "Sales Orders" at bounding box center [587, 79] width 68 height 15
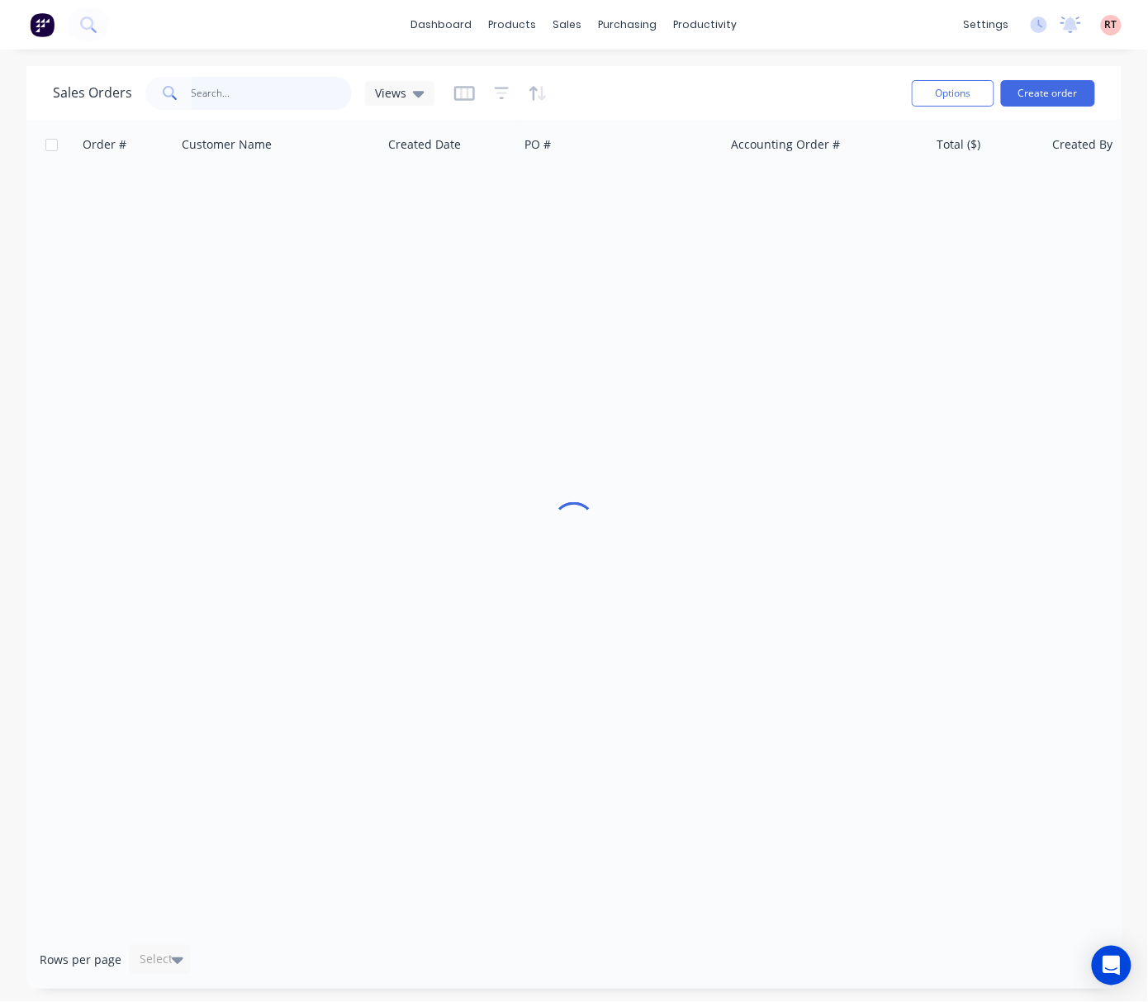
click at [216, 93] on input "text" at bounding box center [272, 93] width 161 height 33
type input "48750"
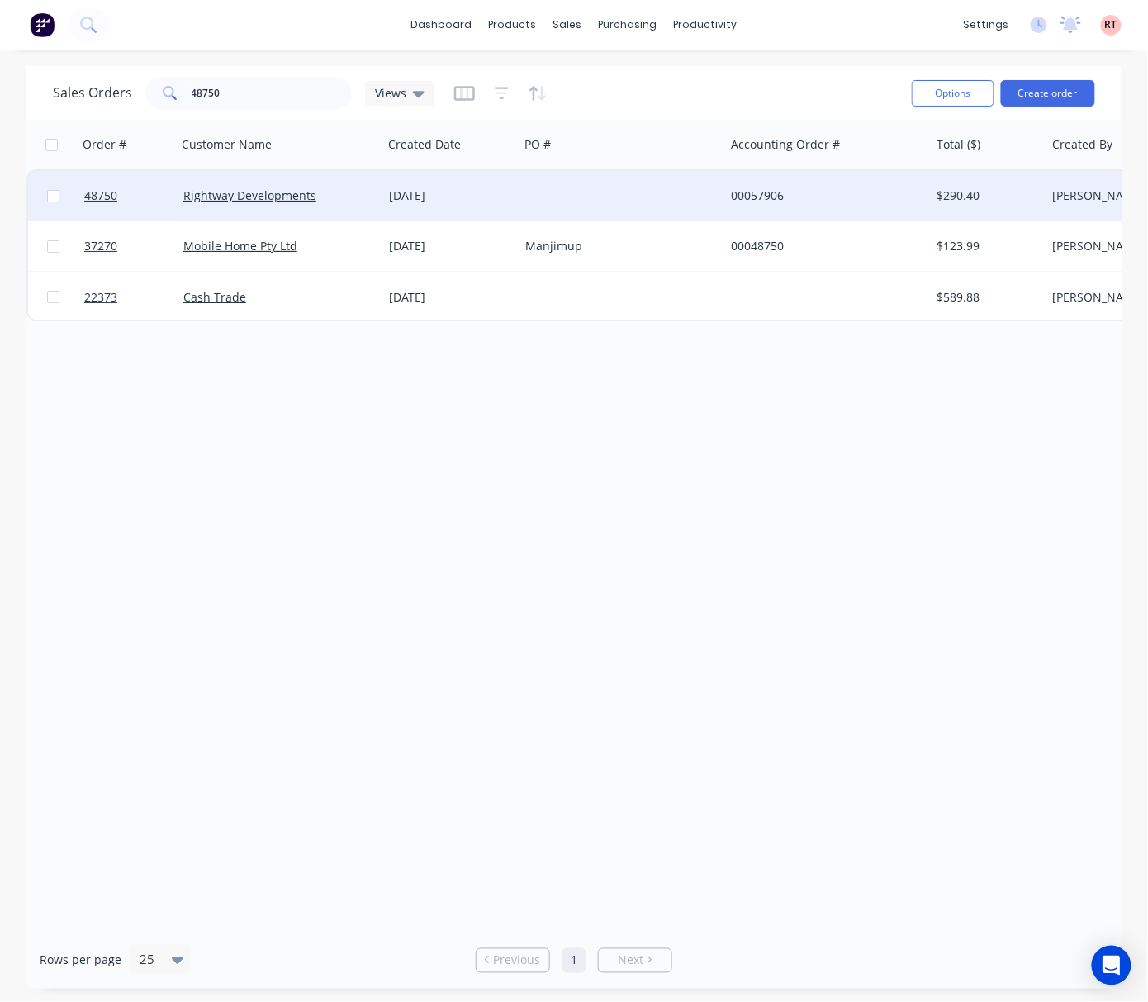
click at [556, 192] on div at bounding box center [622, 196] width 206 height 50
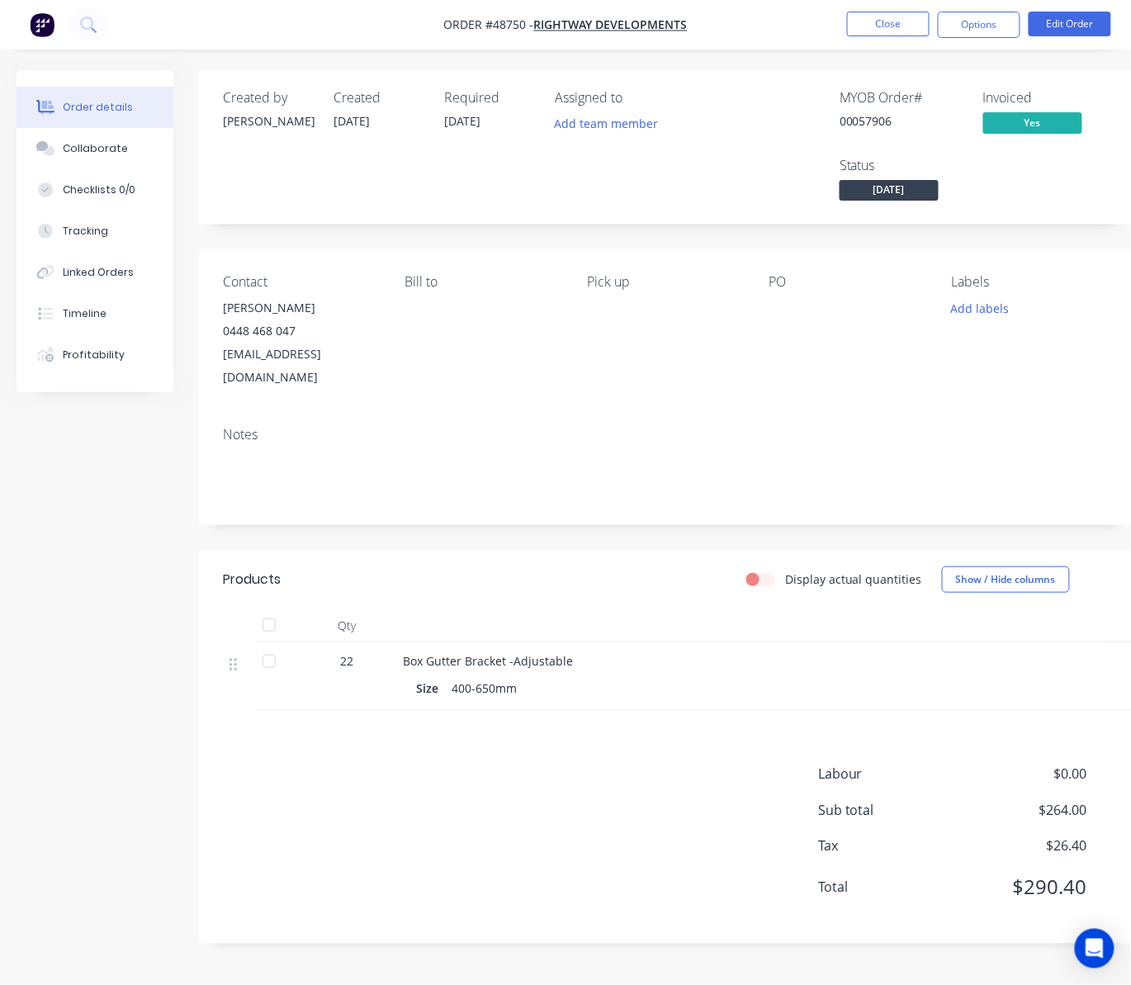
click at [1, 536] on div "Order details Collaborate Checklists 0/0 Tracking Linked Orders Timeline Profit…" at bounding box center [574, 519] width 1149 height 899
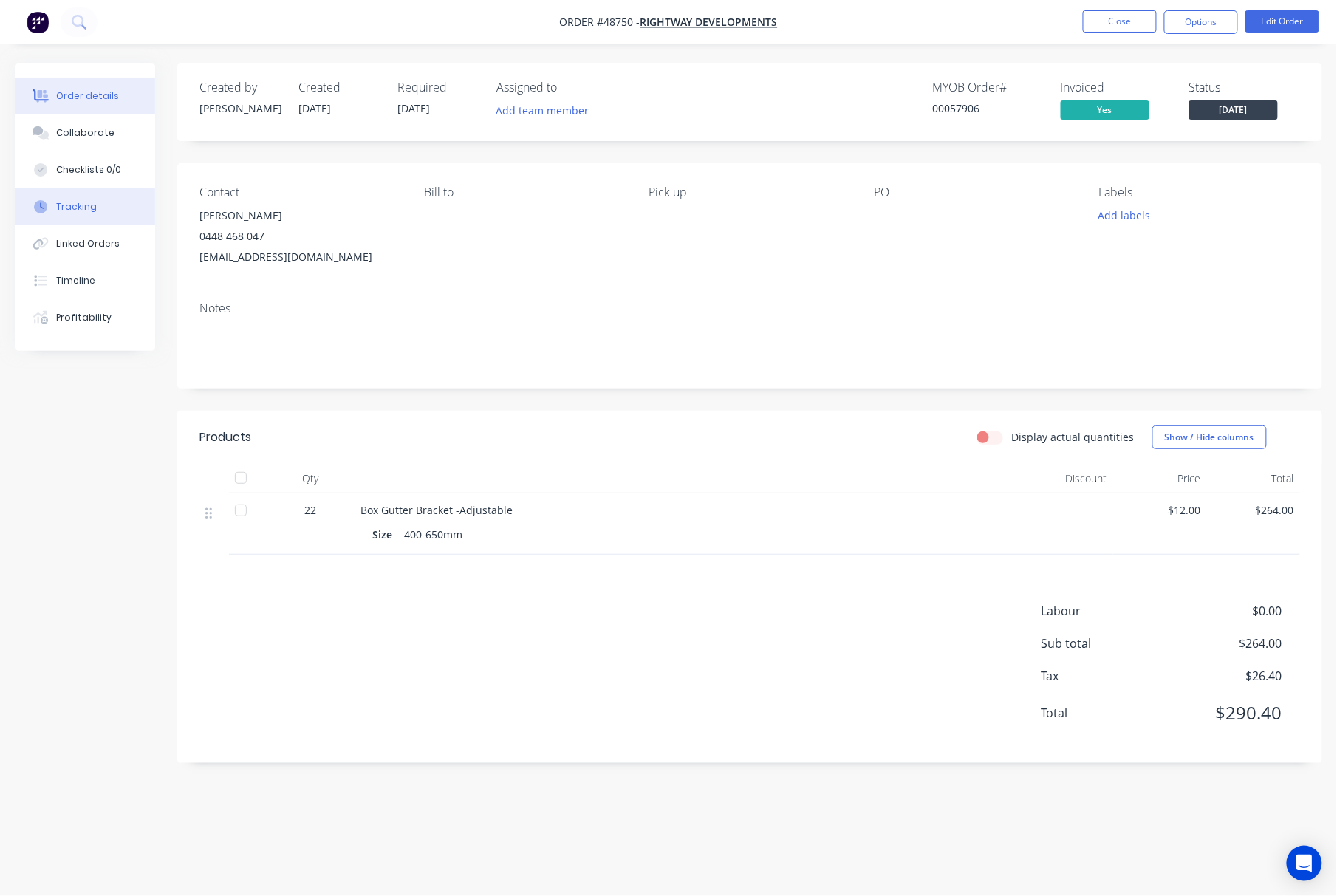
click at [97, 208] on button "Tracking" at bounding box center [85, 207] width 140 height 37
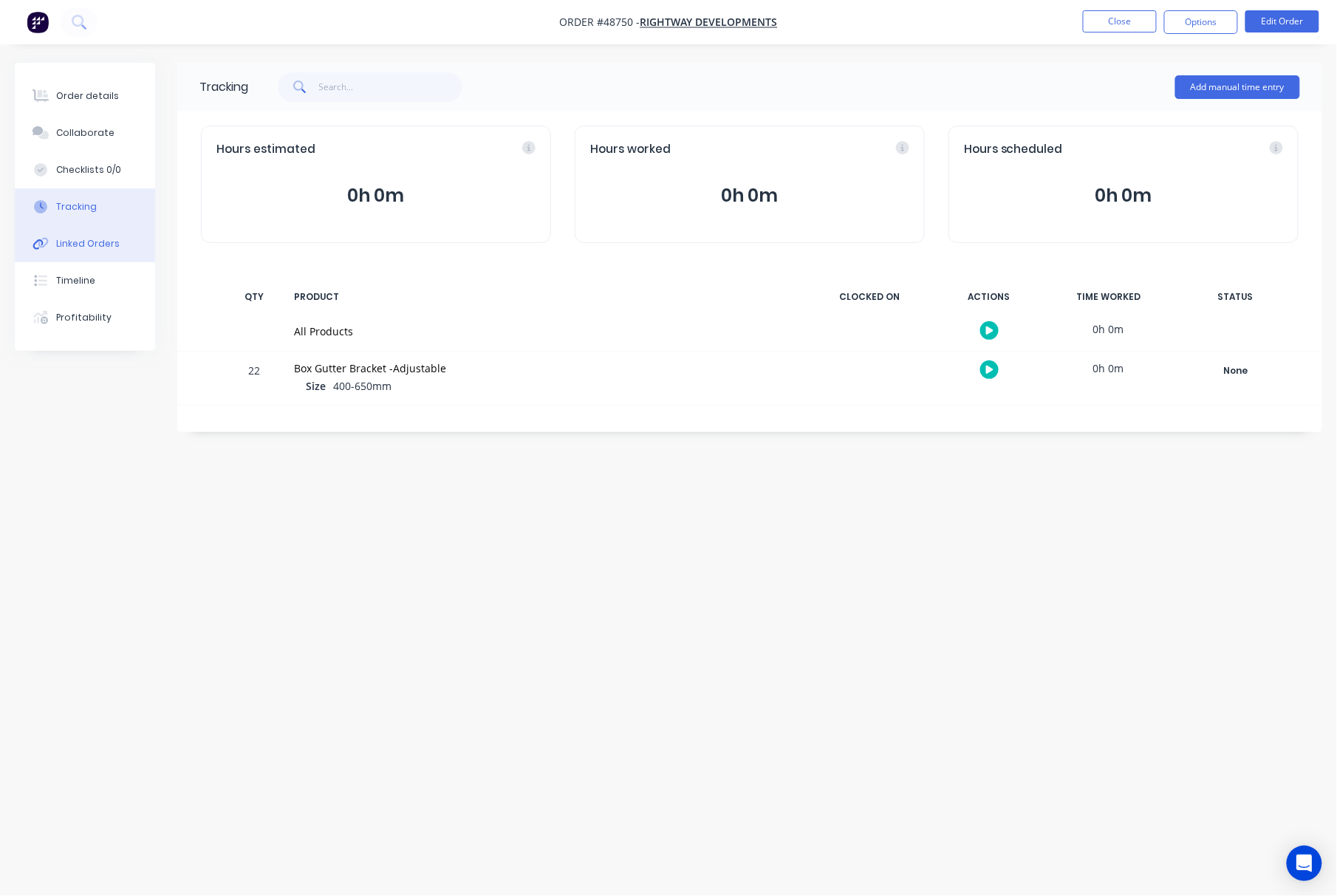
click at [96, 233] on button "Linked Orders" at bounding box center [85, 243] width 140 height 37
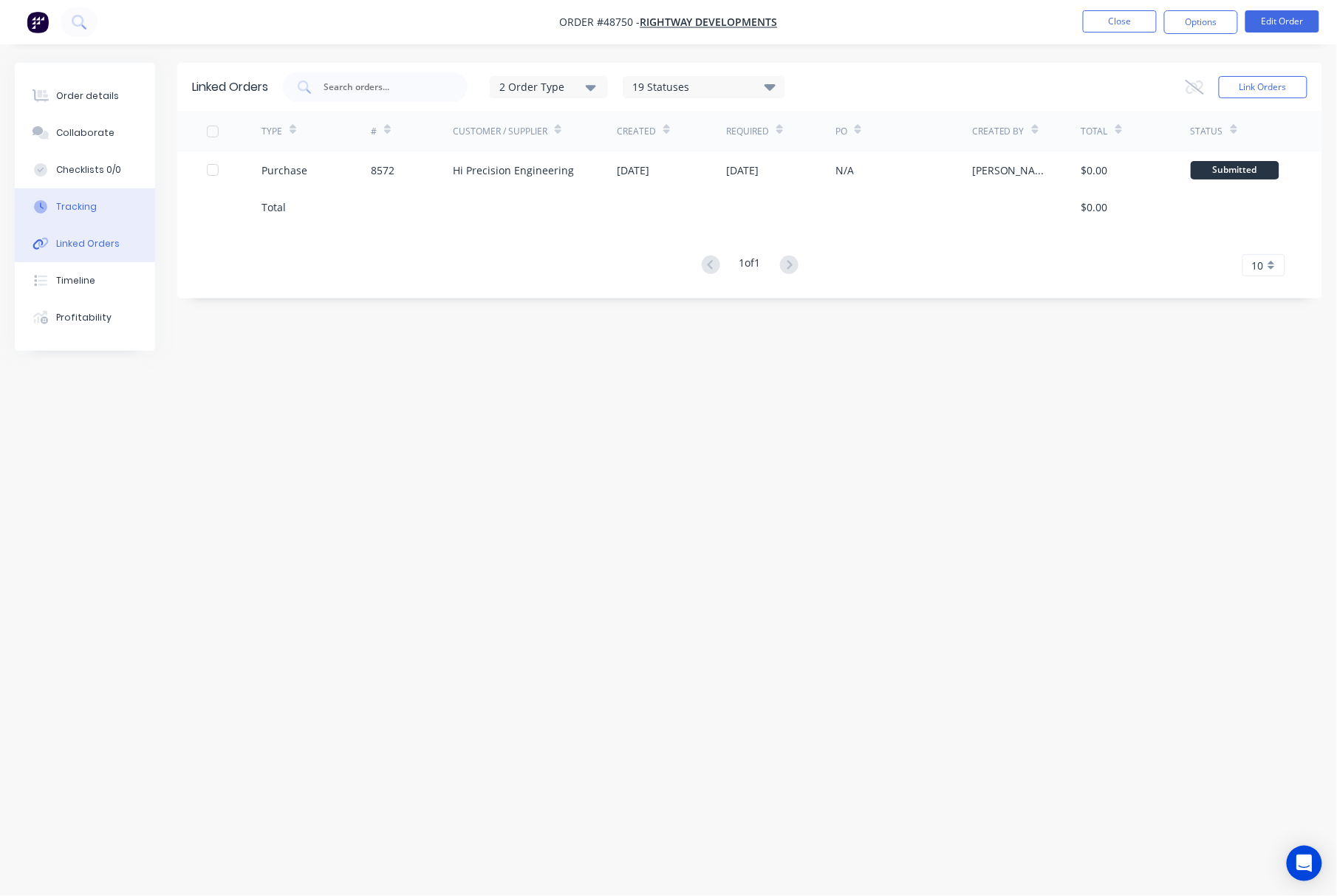
click at [119, 214] on button "Tracking" at bounding box center [85, 207] width 140 height 37
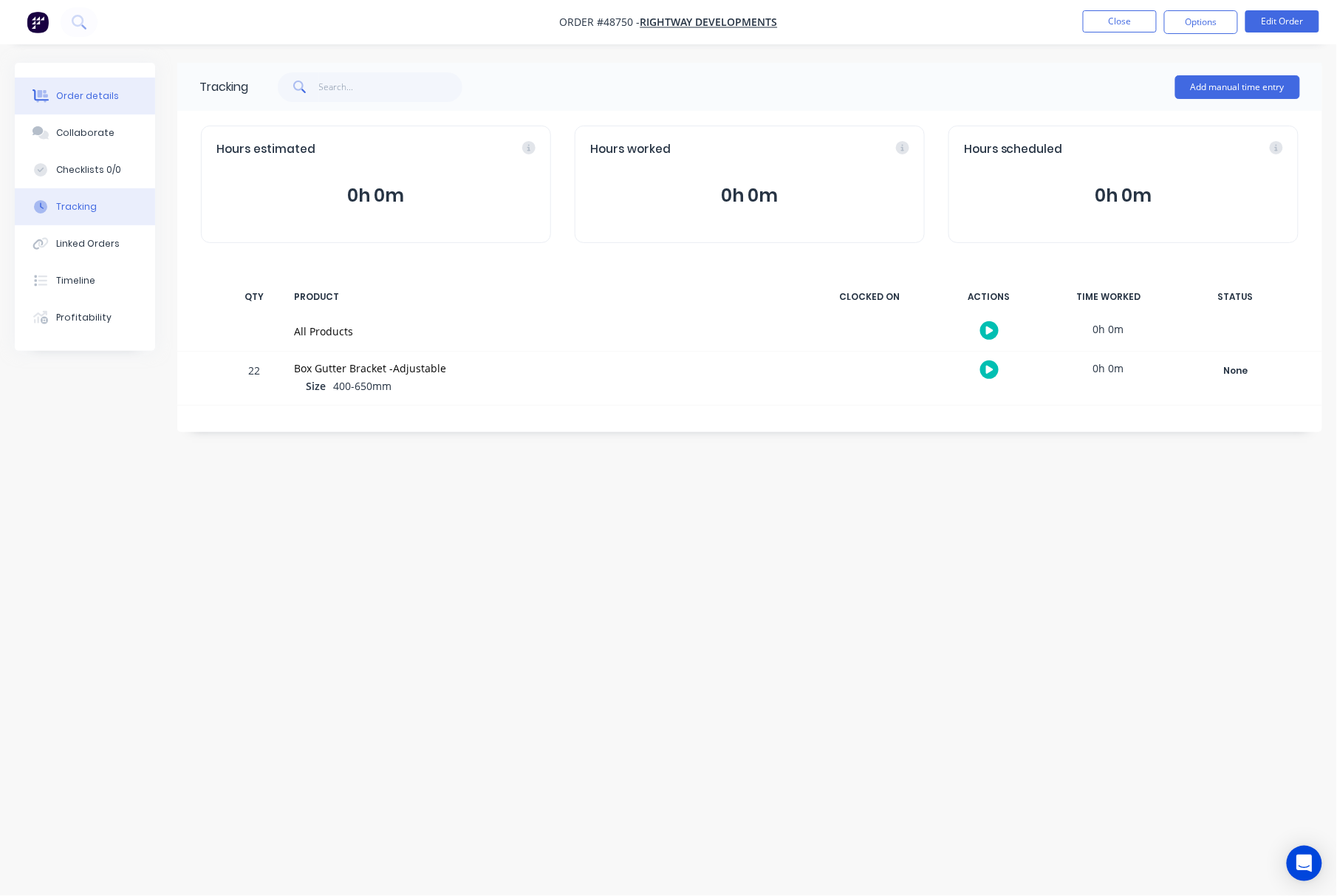
click at [80, 90] on div "Order details" at bounding box center [88, 96] width 63 height 13
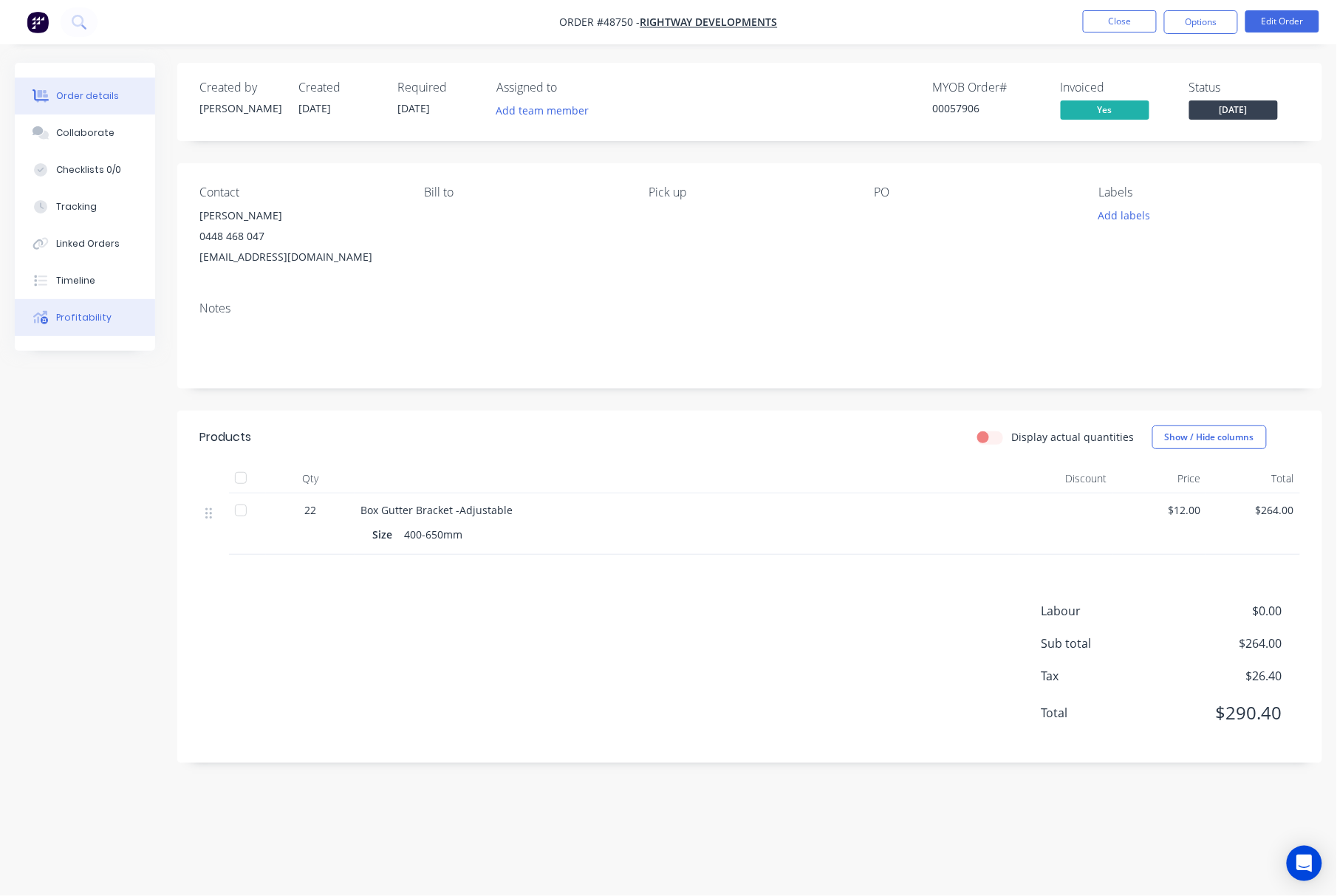
click at [109, 320] on button "Profitability" at bounding box center [85, 317] width 140 height 37
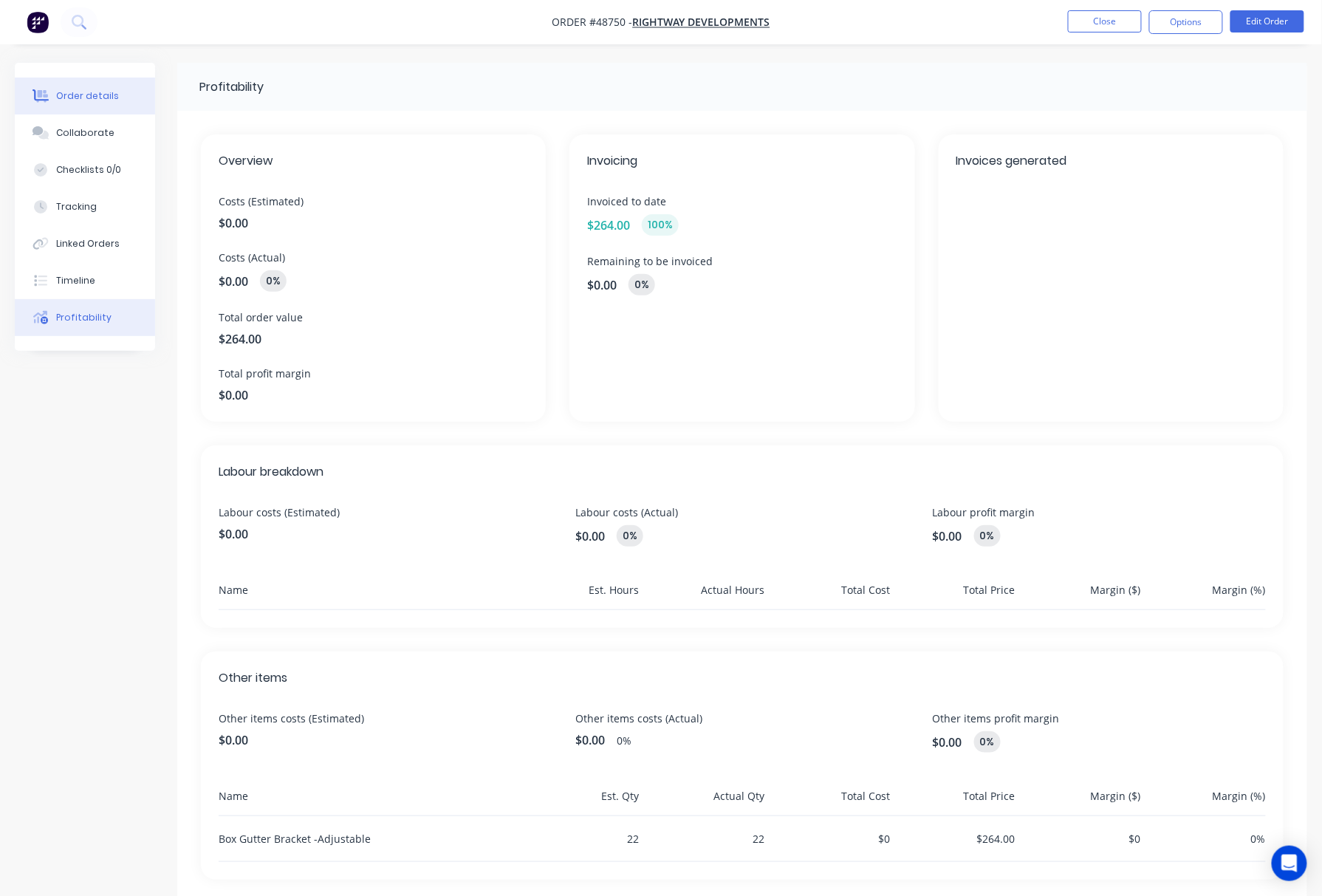
click at [104, 104] on button "Order details" at bounding box center [85, 96] width 140 height 37
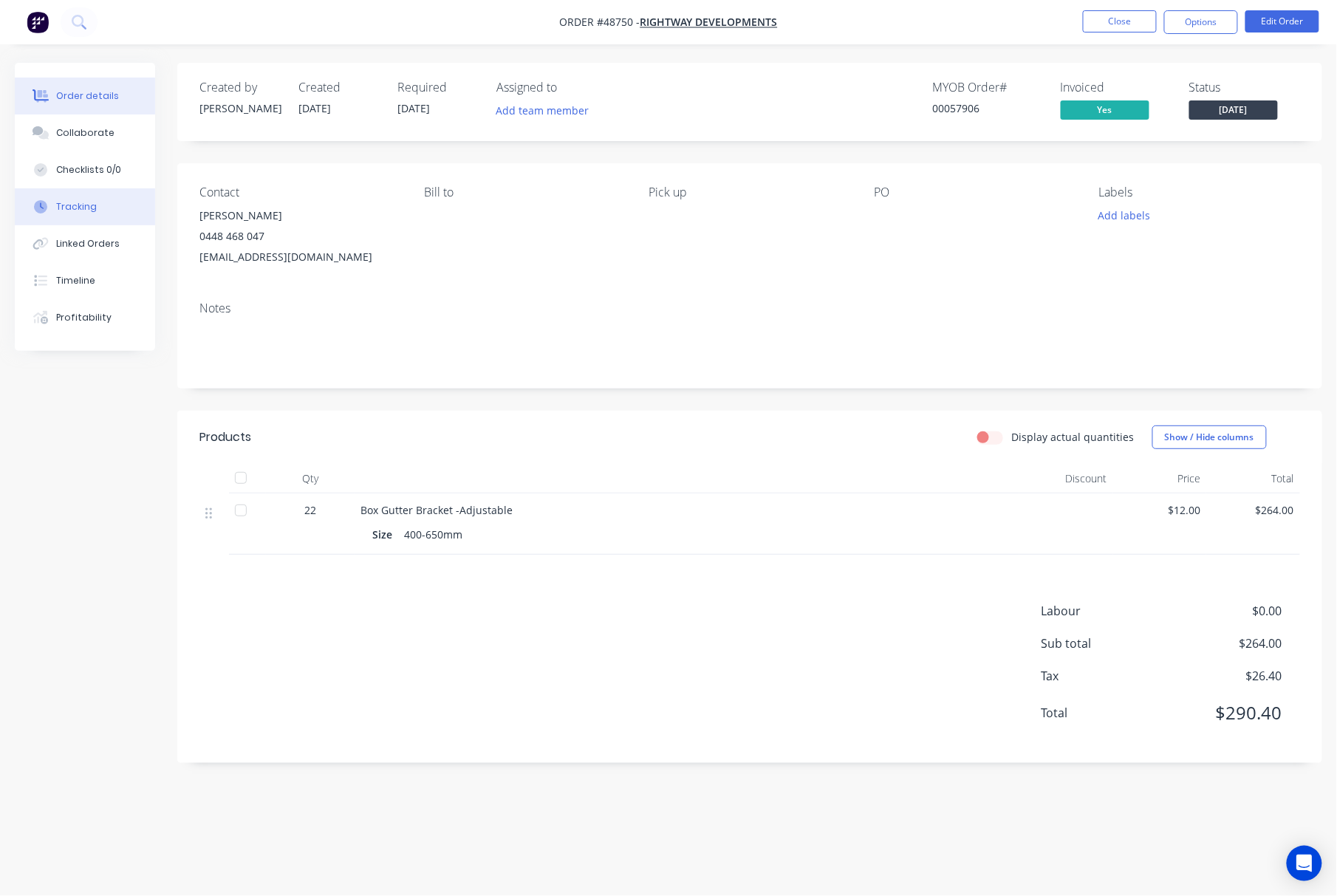
click at [71, 205] on div "Tracking" at bounding box center [76, 207] width 40 height 13
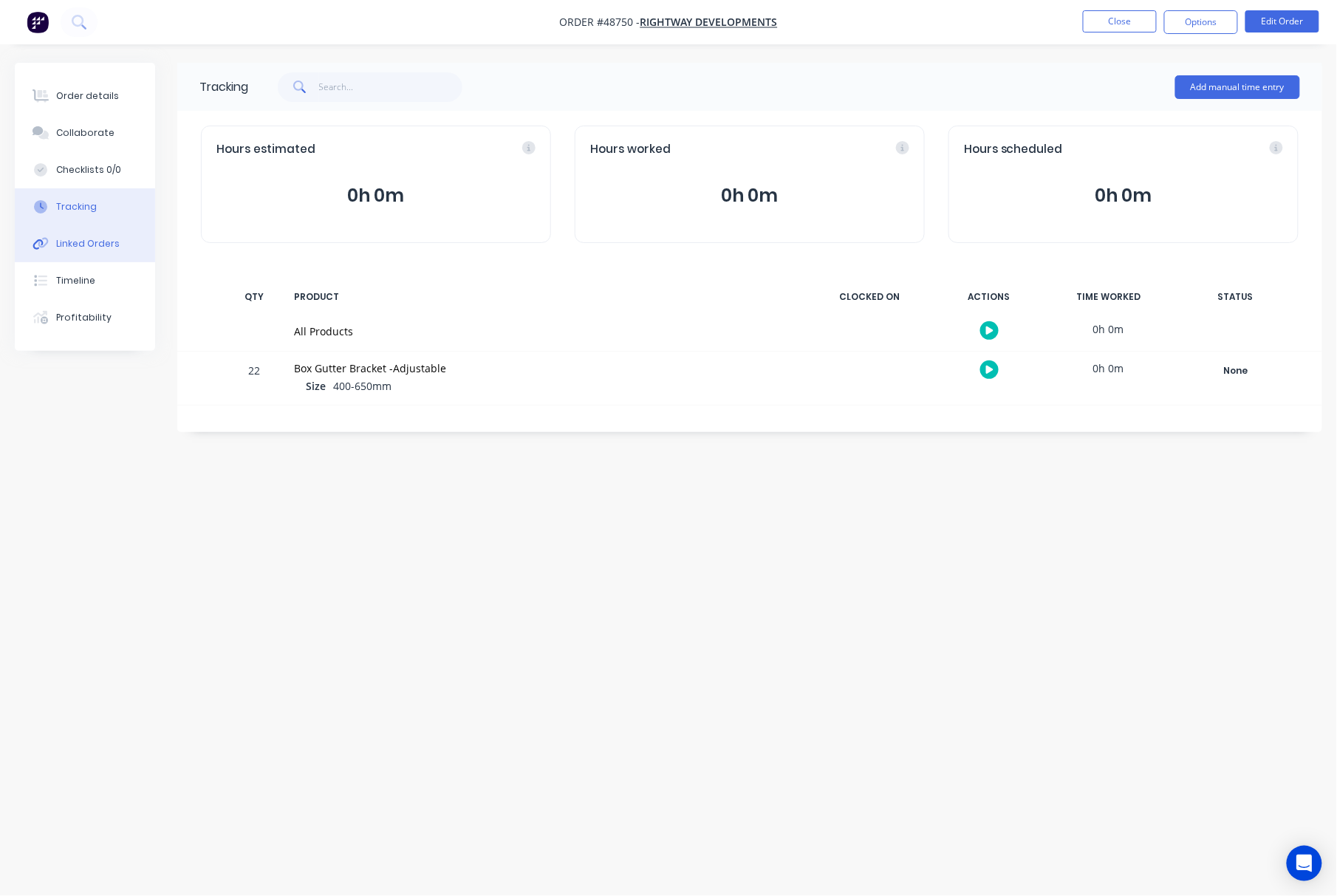
click at [91, 252] on button "Linked Orders" at bounding box center [85, 243] width 140 height 37
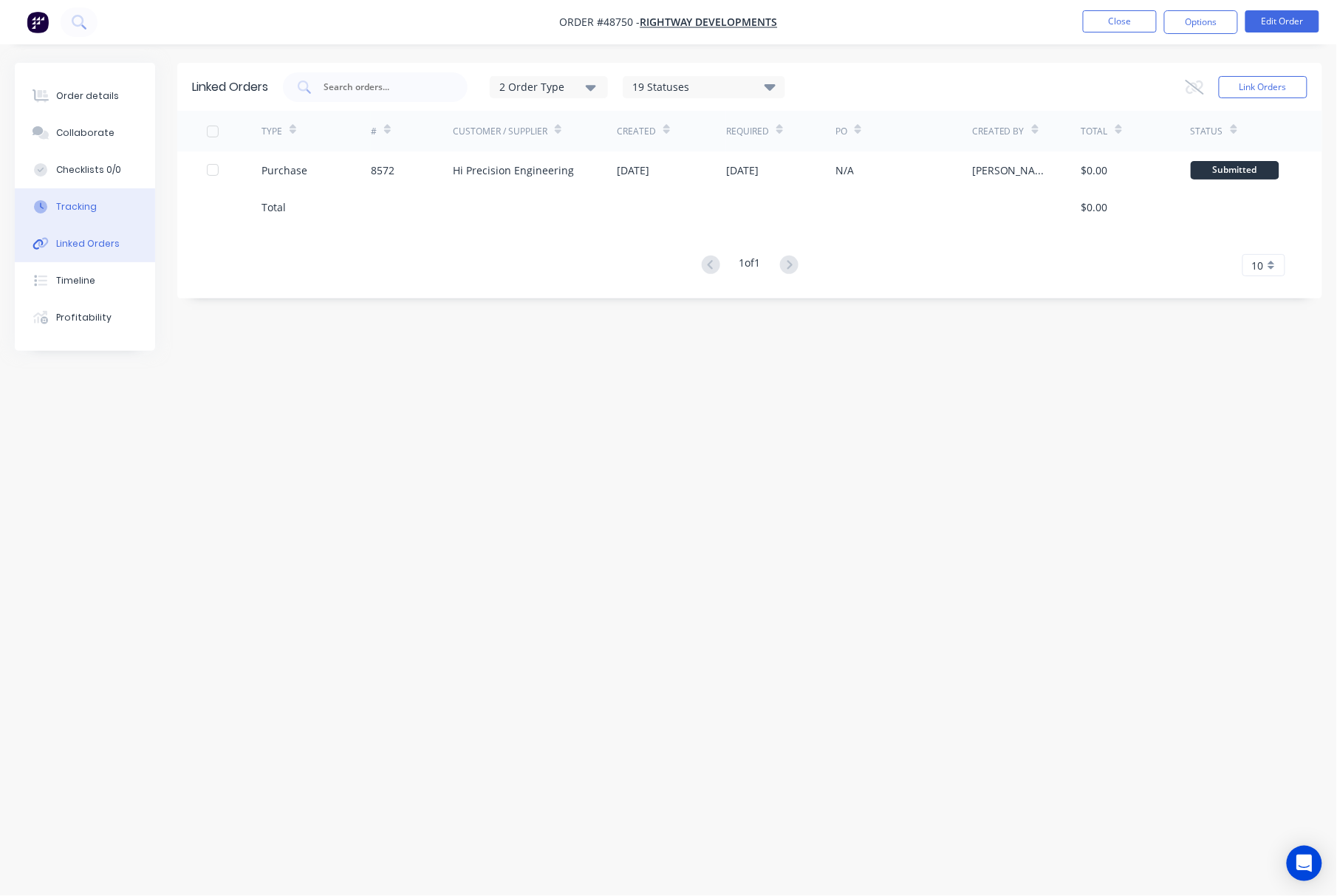
click at [71, 216] on button "Tracking" at bounding box center [85, 207] width 140 height 37
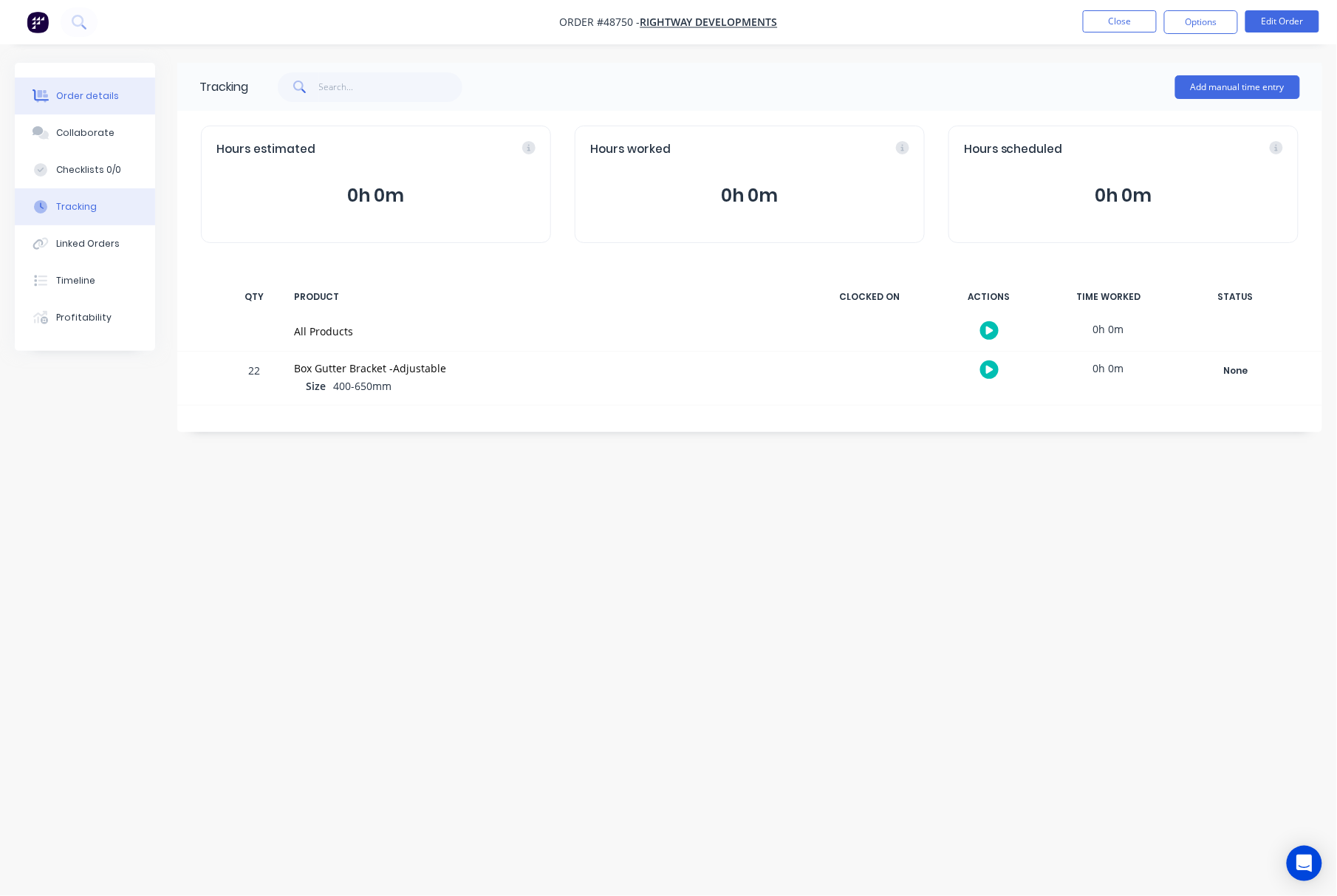
click at [114, 93] on button "Order details" at bounding box center [85, 96] width 140 height 37
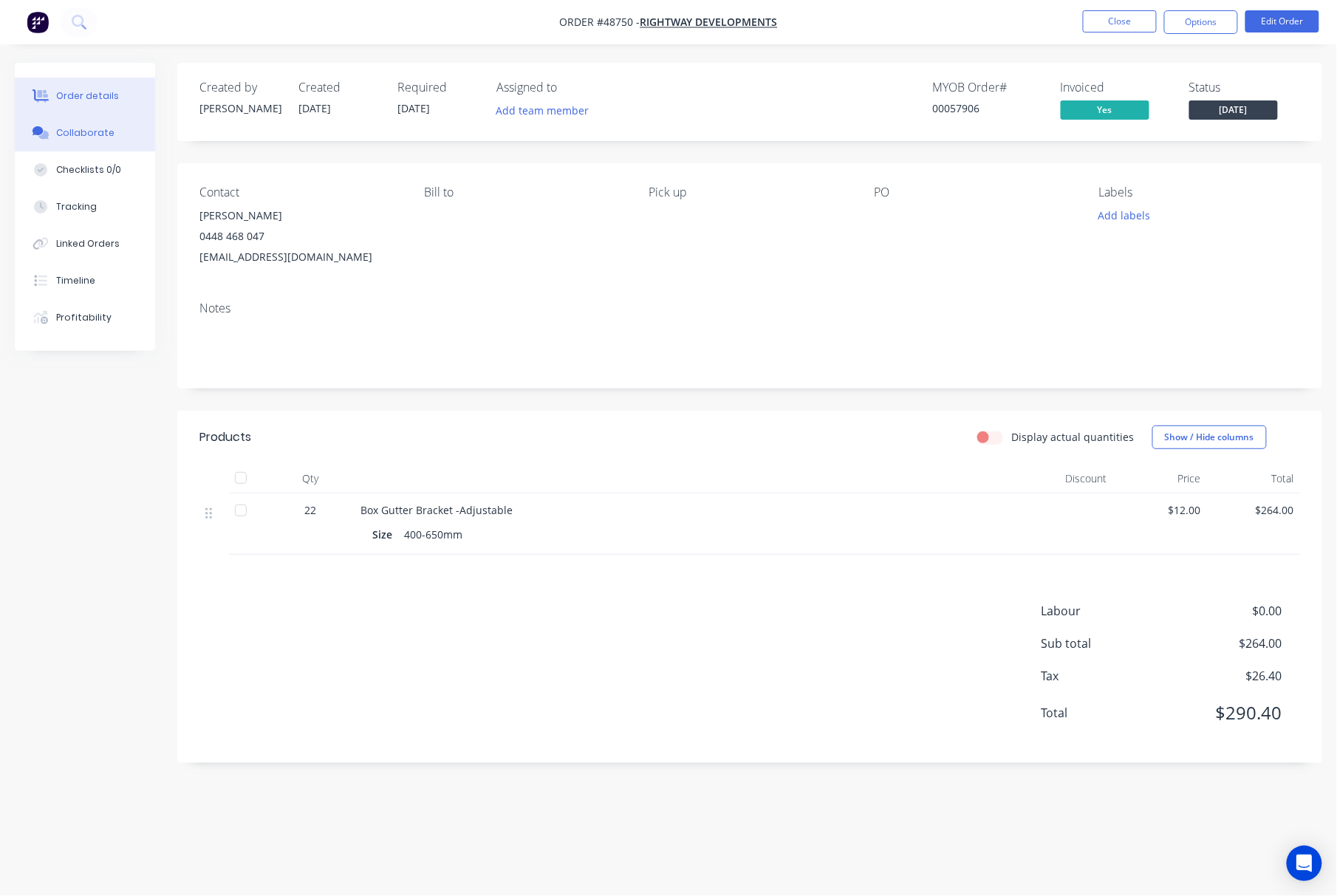
click at [99, 133] on div "Collaborate" at bounding box center [85, 132] width 58 height 13
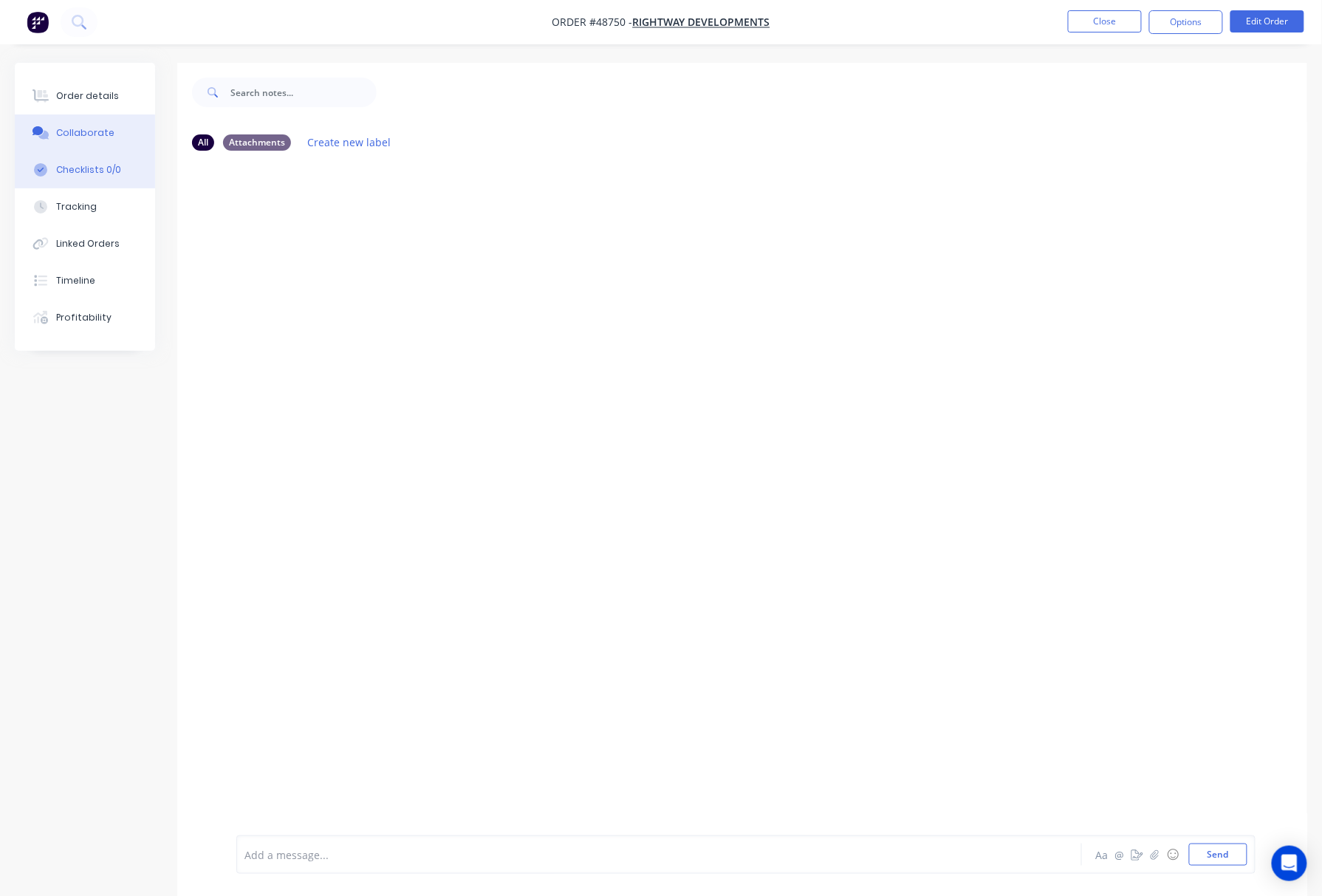
click at [104, 177] on button "Checklists 0/0" at bounding box center [85, 169] width 140 height 37
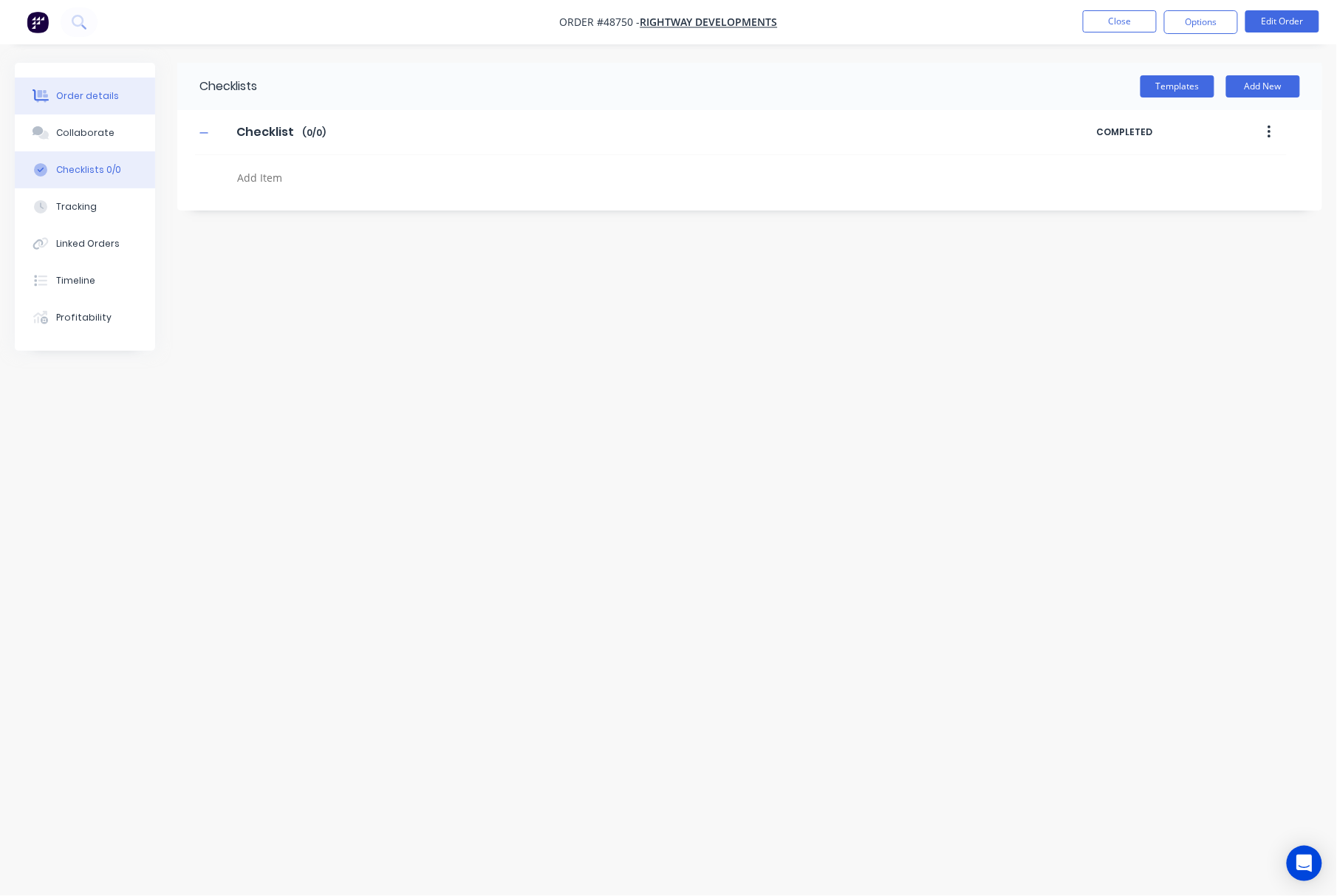
click at [99, 100] on div "Order details" at bounding box center [88, 96] width 63 height 13
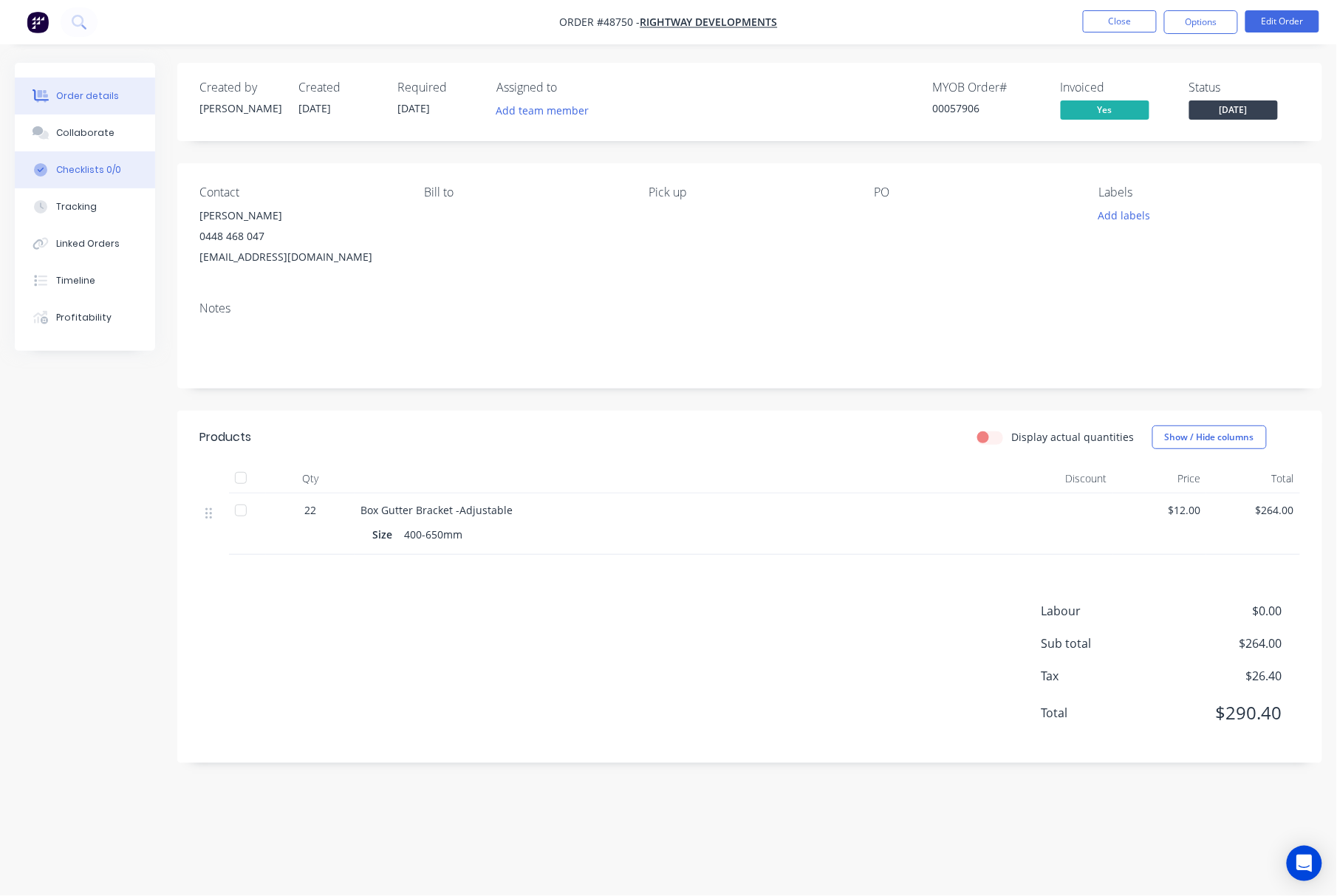
click at [99, 172] on div "Checklists 0/0" at bounding box center [89, 170] width 65 height 13
type textarea "x"
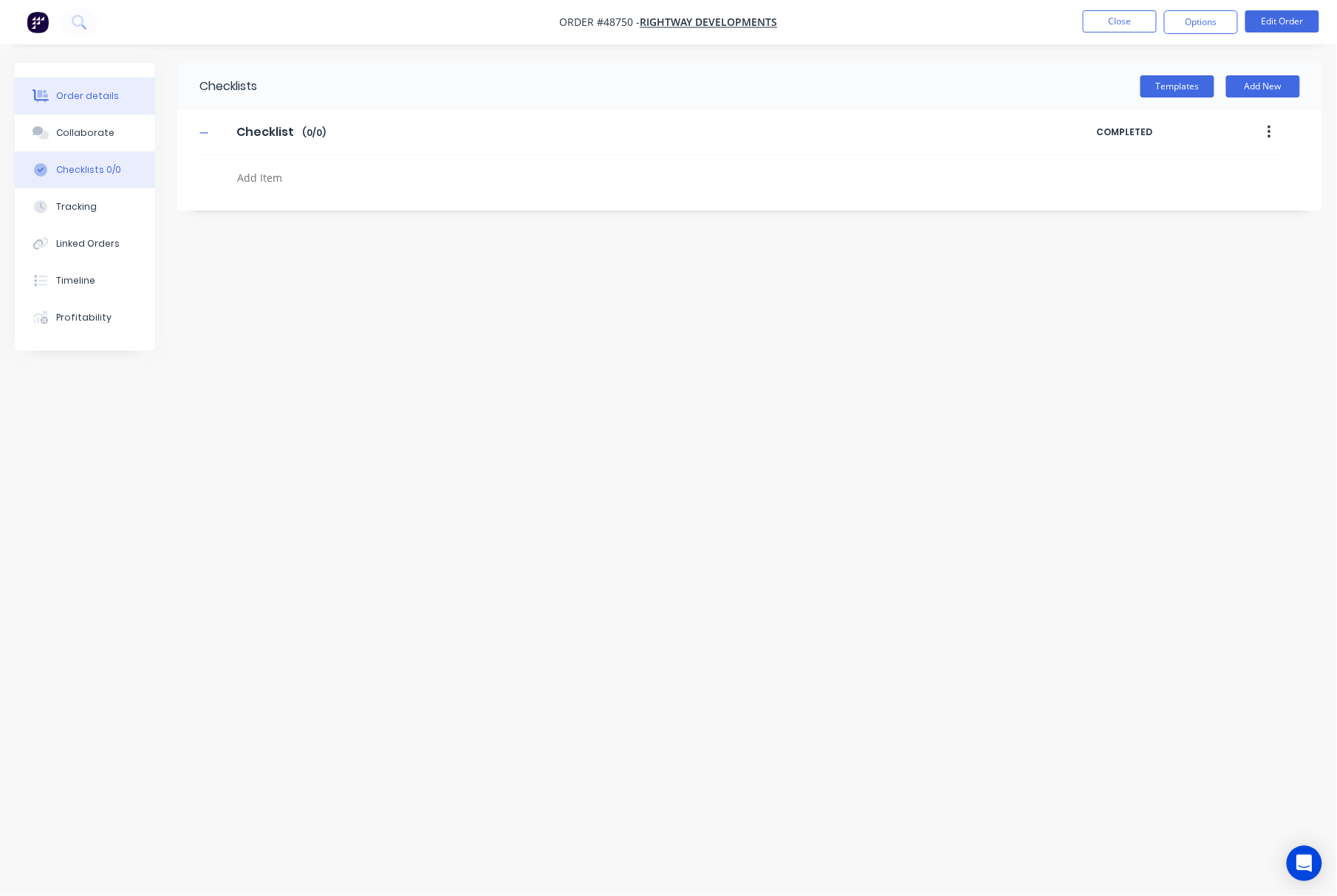
click at [106, 98] on div "Order details" at bounding box center [88, 96] width 63 height 13
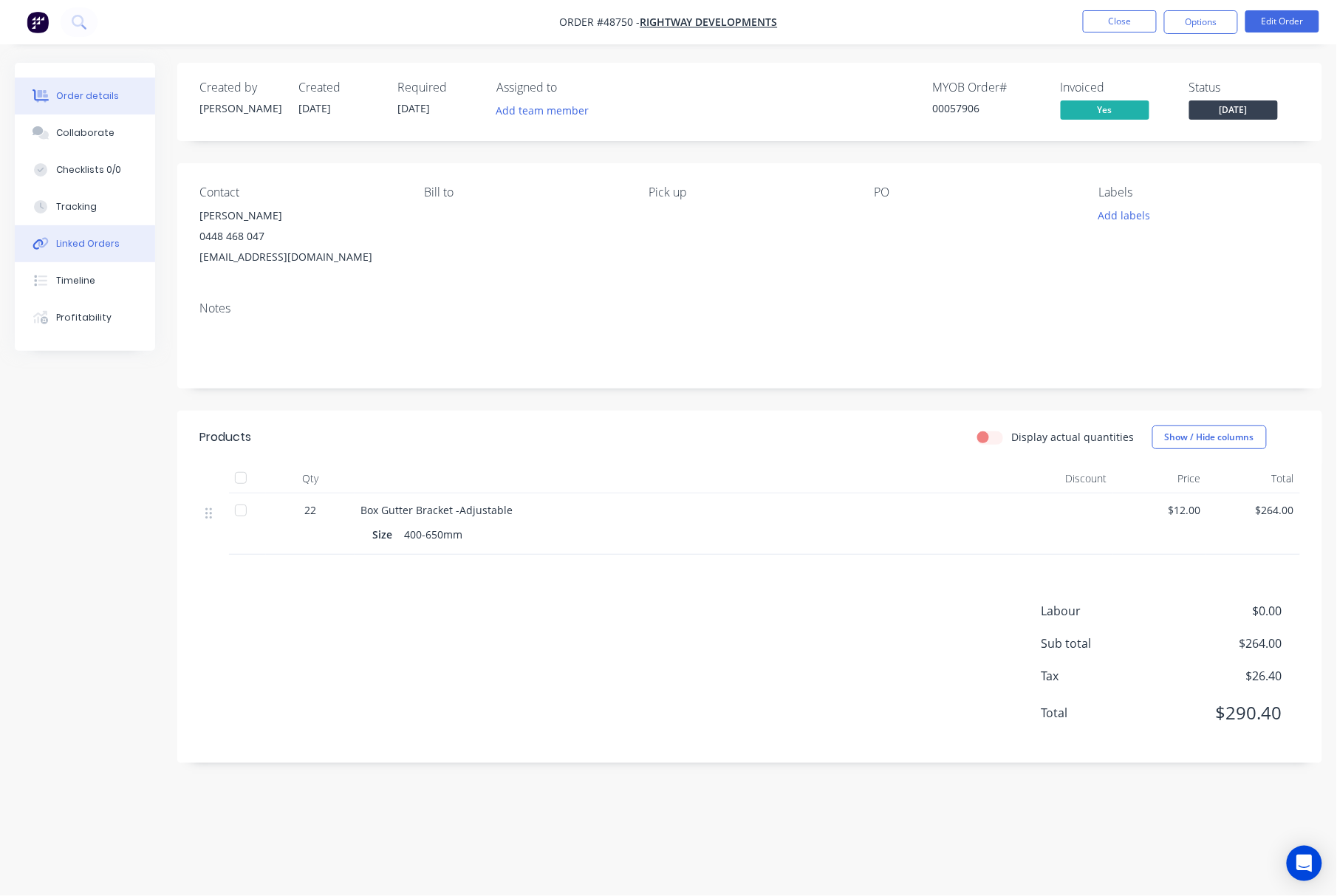
click at [98, 257] on button "Linked Orders" at bounding box center [85, 243] width 140 height 37
